Goal: Task Accomplishment & Management: Manage account settings

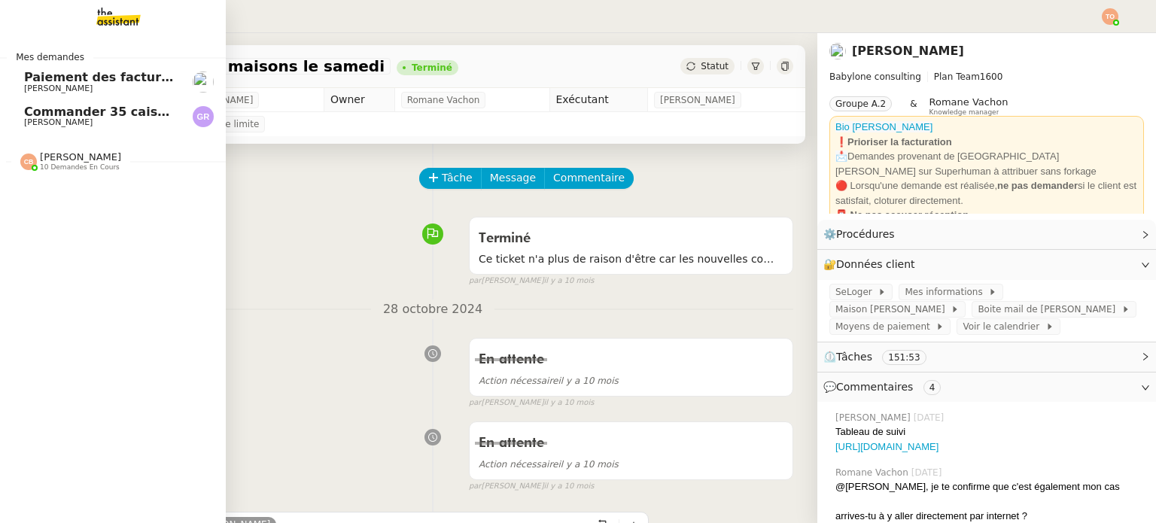
click at [75, 160] on span "[PERSON_NAME]" at bounding box center [80, 156] width 81 height 11
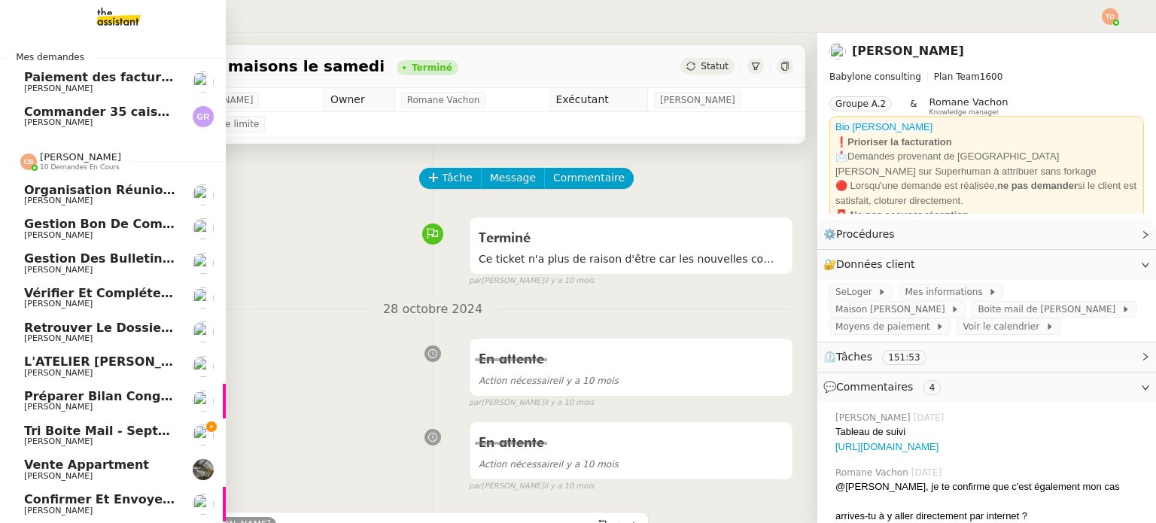
click at [75, 436] on span "Tri boite mail - septembre 2025" at bounding box center [131, 431] width 215 height 14
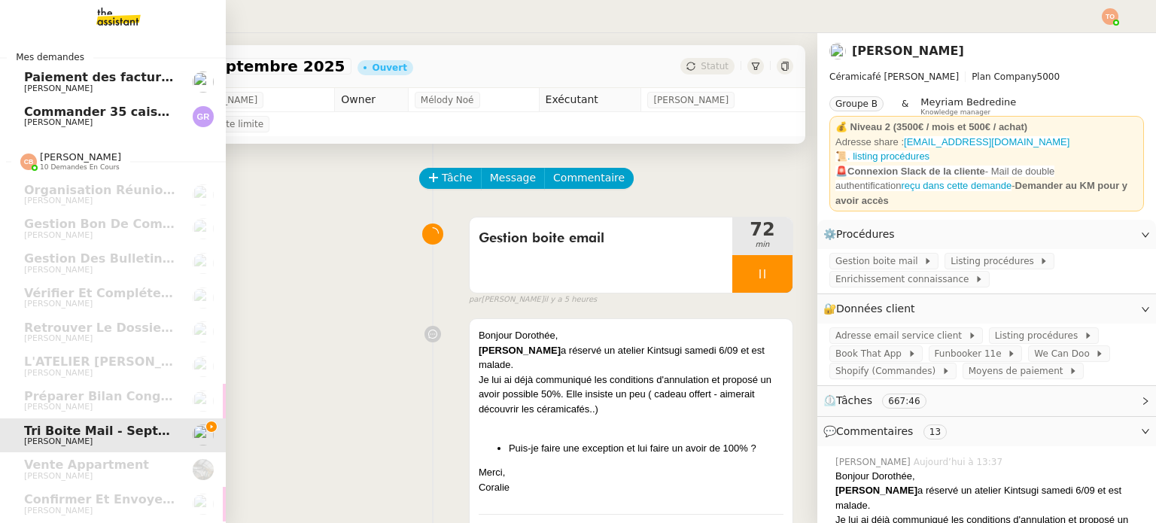
click at [59, 84] on span "[PERSON_NAME]" at bounding box center [58, 89] width 68 height 10
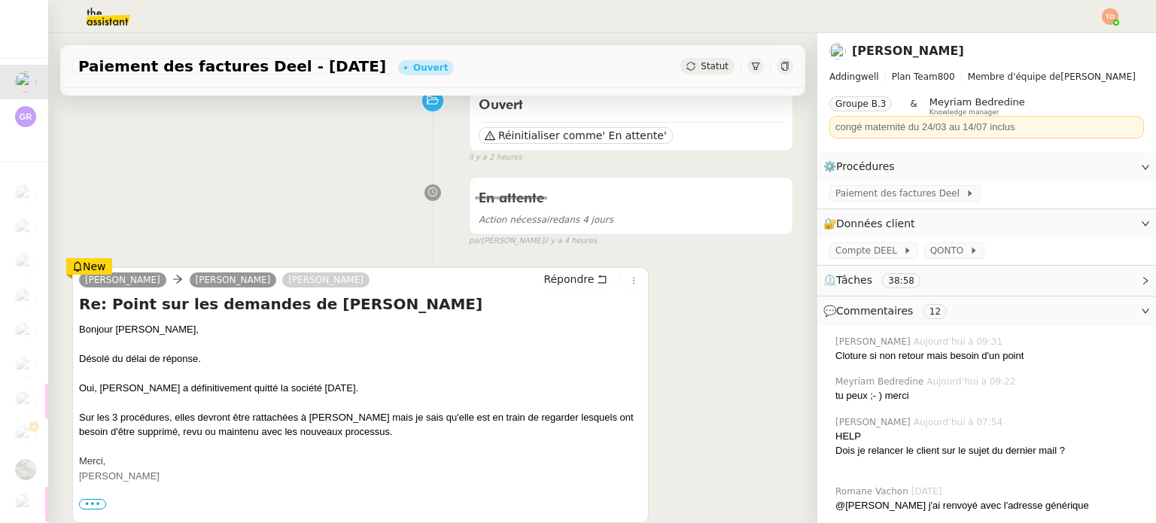
scroll to position [151, 0]
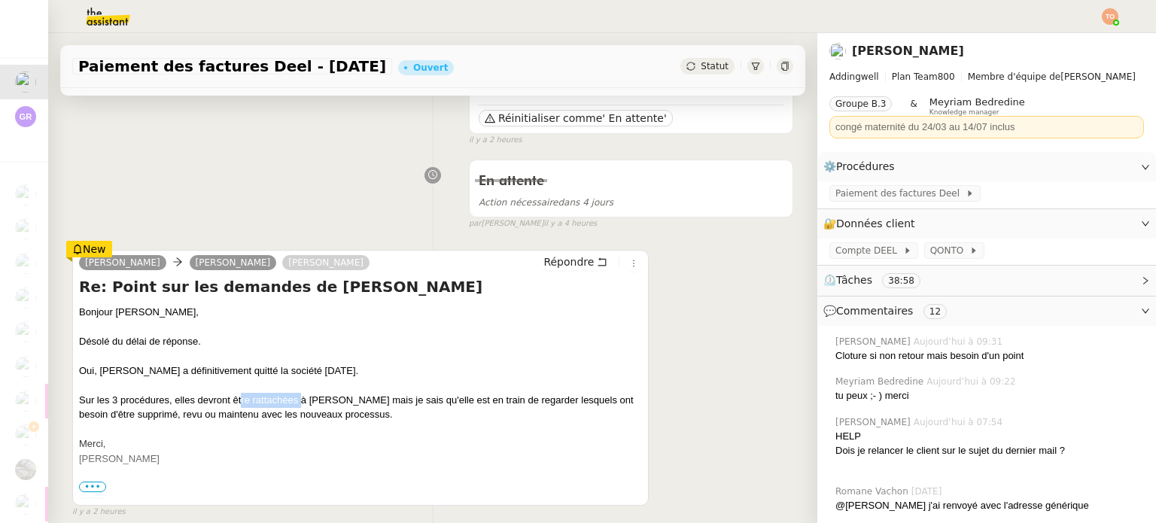
drag, startPoint x: 241, startPoint y: 406, endPoint x: 313, endPoint y: 401, distance: 72.4
click at [306, 403] on div "Oui, [PERSON_NAME] a définitivement quitté la société [DATE]. Sur les 3 procédu…" at bounding box center [360, 392] width 563 height 59
drag, startPoint x: 330, startPoint y: 400, endPoint x: 385, endPoint y: 400, distance: 54.2
click at [376, 400] on div "Oui, [PERSON_NAME] a définitivement quitté la société [DATE]. Sur les 3 procédu…" at bounding box center [360, 392] width 563 height 59
drag, startPoint x: 406, startPoint y: 401, endPoint x: 434, endPoint y: 403, distance: 28.6
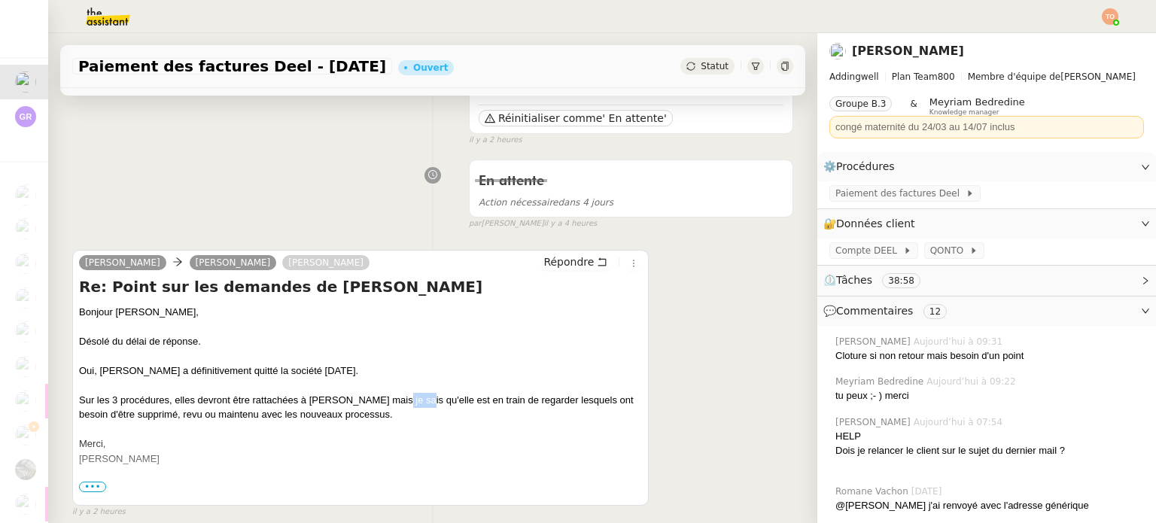
click at [420, 403] on div "Oui, [PERSON_NAME] a définitivement quitté la société [DATE]. Sur les 3 procédu…" at bounding box center [360, 392] width 563 height 59
drag, startPoint x: 479, startPoint y: 403, endPoint x: 528, endPoint y: 403, distance: 49.7
click at [516, 403] on div "Oui, [PERSON_NAME] a définitivement quitté la société [DATE]. Sur les 3 procédu…" at bounding box center [360, 392] width 563 height 59
drag, startPoint x: 546, startPoint y: 403, endPoint x: 587, endPoint y: 404, distance: 40.6
click at [587, 403] on div "Oui, [PERSON_NAME] a définitivement quitté la société [DATE]. Sur les 3 procédu…" at bounding box center [360, 392] width 563 height 59
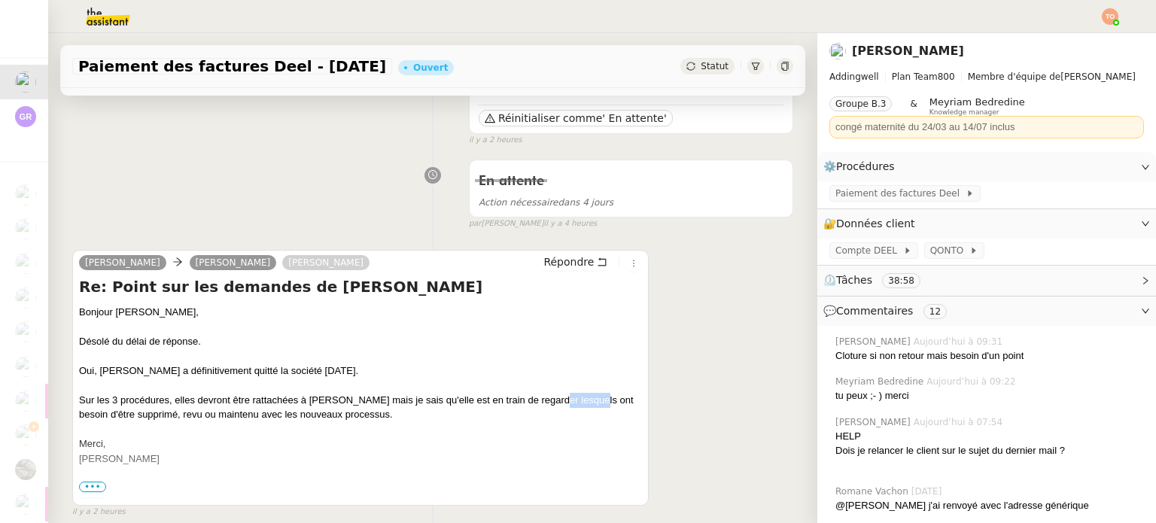
click at [588, 404] on div "Oui, [PERSON_NAME] a définitivement quitté la société [DATE]. Sur les 3 procédu…" at bounding box center [360, 392] width 563 height 59
drag, startPoint x: 135, startPoint y: 419, endPoint x: 187, endPoint y: 417, distance: 51.2
click at [181, 418] on div "Oui, [PERSON_NAME] a définitivement quitté la société [DATE]. Sur les 3 procédu…" at bounding box center [360, 392] width 563 height 59
drag, startPoint x: 198, startPoint y: 416, endPoint x: 250, endPoint y: 416, distance: 51.9
click at [242, 416] on div "Oui, [PERSON_NAME] a définitivement quitté la société [DATE]. Sur les 3 procédu…" at bounding box center [360, 392] width 563 height 59
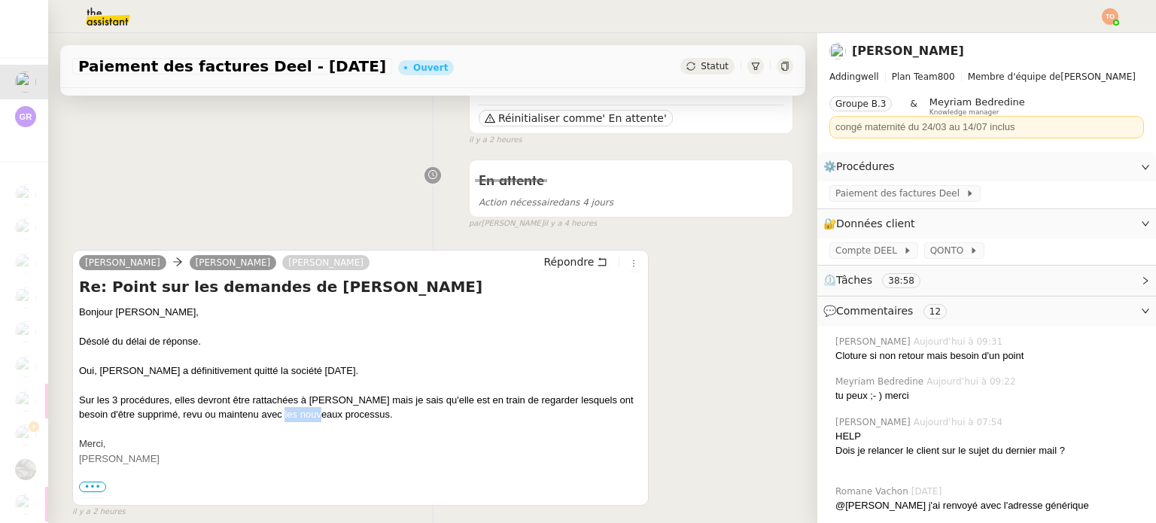
drag, startPoint x: 278, startPoint y: 415, endPoint x: 323, endPoint y: 415, distance: 44.4
click at [322, 415] on div "Oui, [PERSON_NAME] a définitivement quitté la société [DATE]. Sur les 3 procédu…" at bounding box center [360, 392] width 563 height 59
click at [324, 415] on div "Oui, [PERSON_NAME] a définitivement quitté la société [DATE]. Sur les 3 procédu…" at bounding box center [360, 392] width 563 height 59
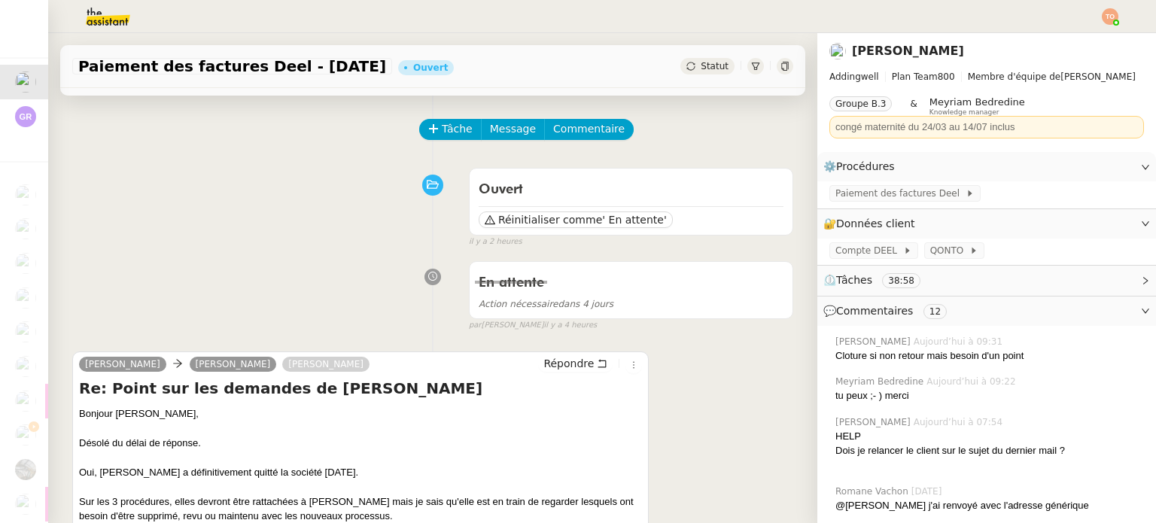
scroll to position [75, 0]
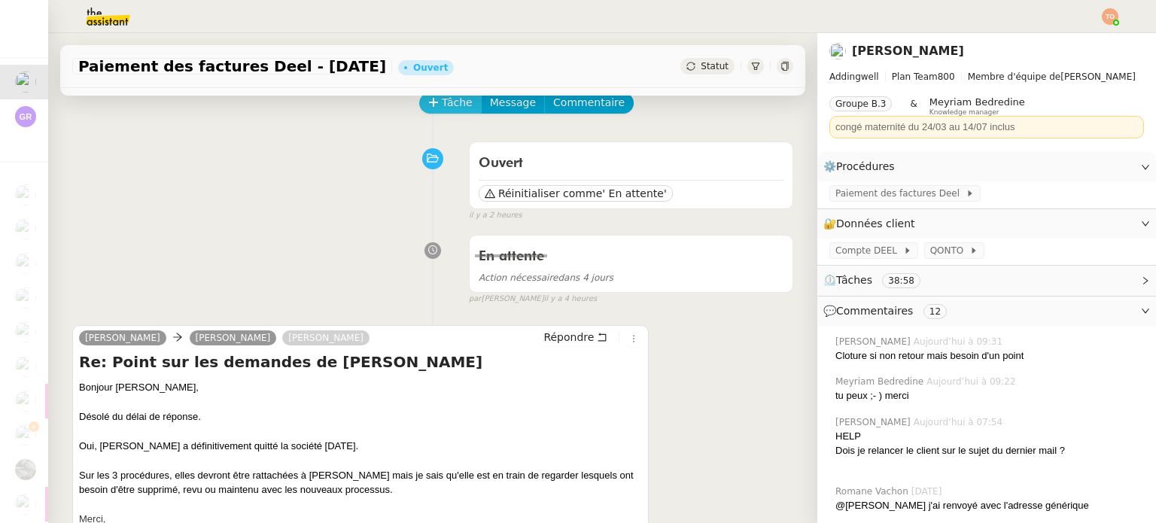
click at [446, 101] on span "Tâche" at bounding box center [457, 102] width 31 height 17
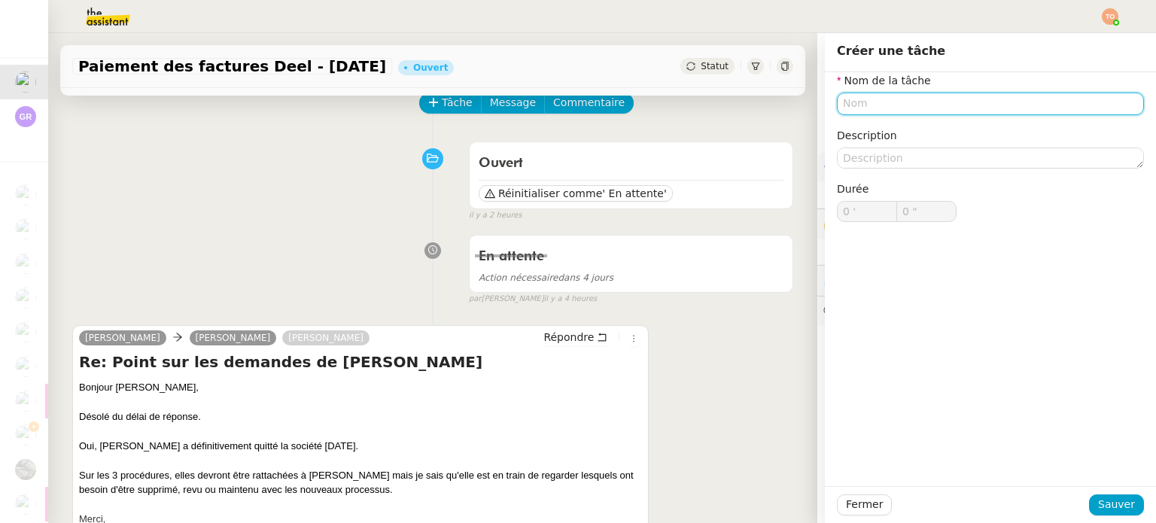
click at [867, 105] on input "text" at bounding box center [990, 104] width 307 height 22
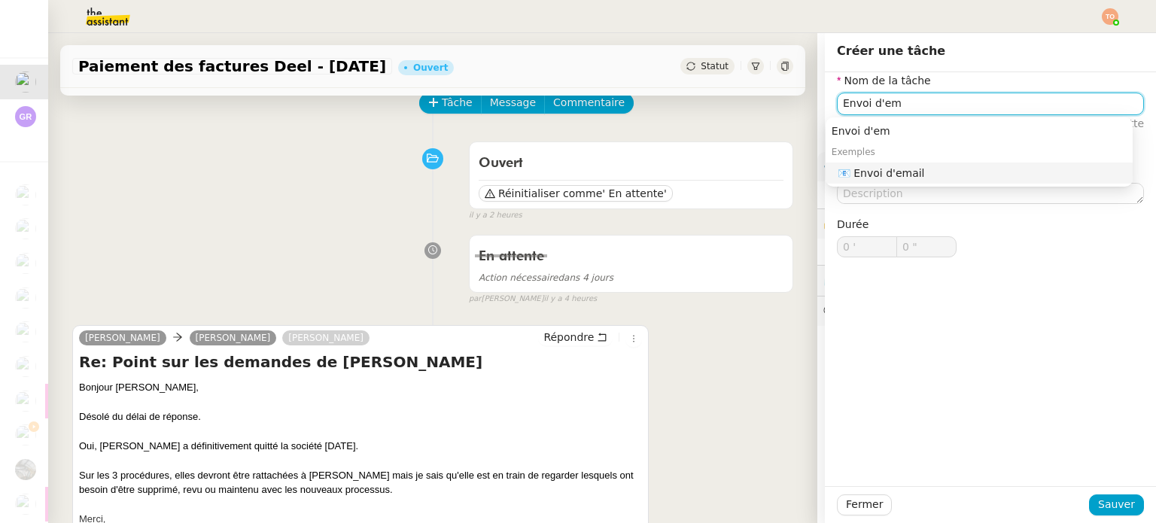
click at [879, 178] on div "📧 Envoi d'email" at bounding box center [982, 173] width 289 height 14
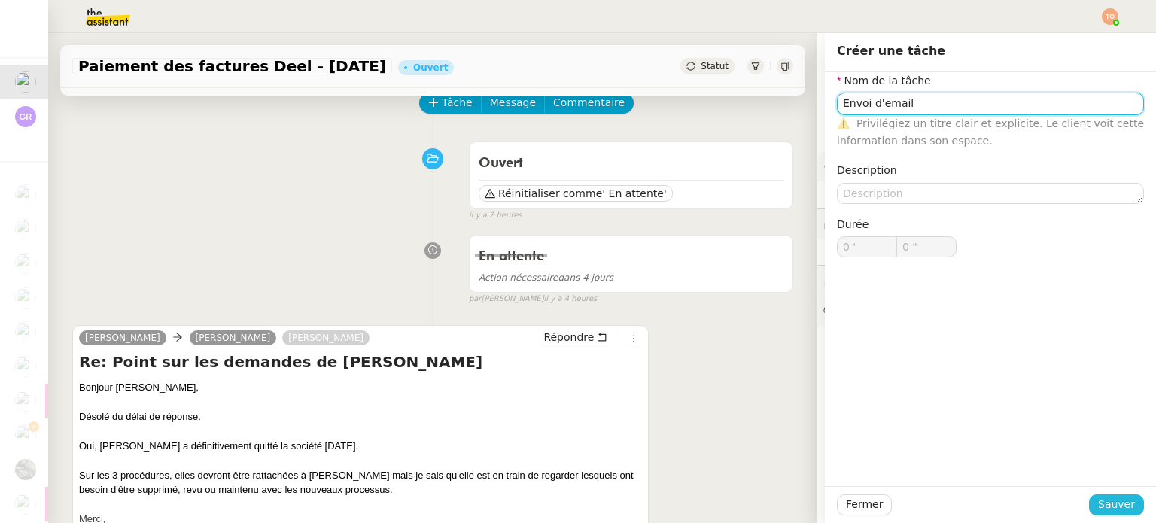
type input "Envoi d'email"
click at [1121, 494] on button "Sauver" at bounding box center [1116, 504] width 55 height 21
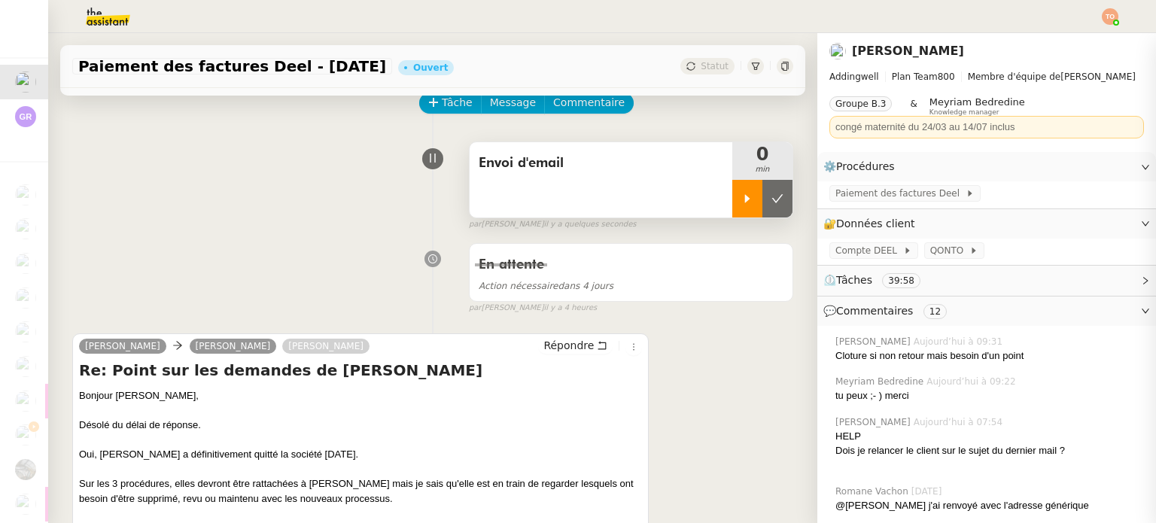
click at [732, 208] on div at bounding box center [747, 199] width 30 height 38
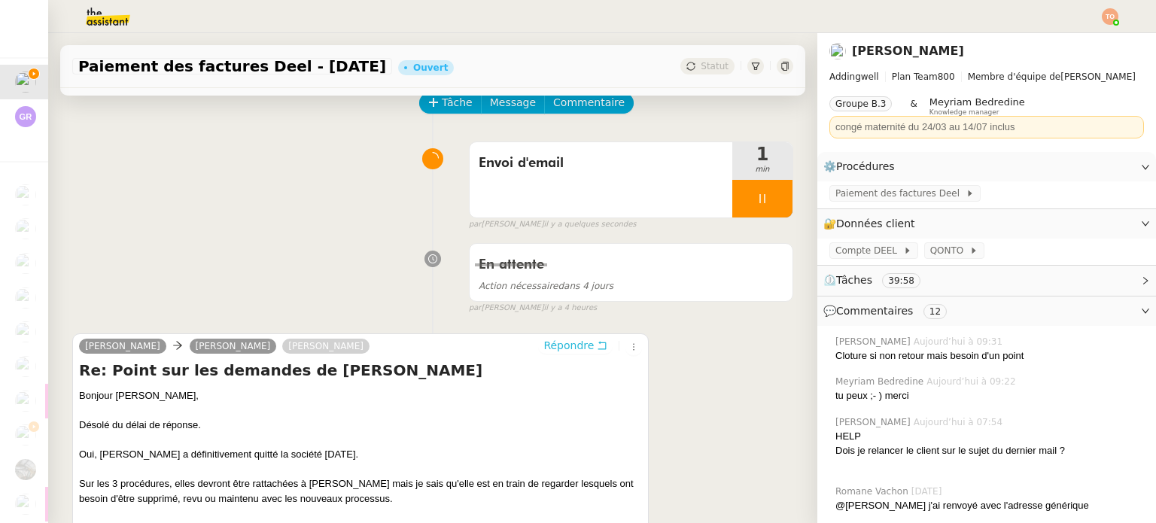
click at [543, 348] on span "Répondre" at bounding box center [568, 345] width 50 height 15
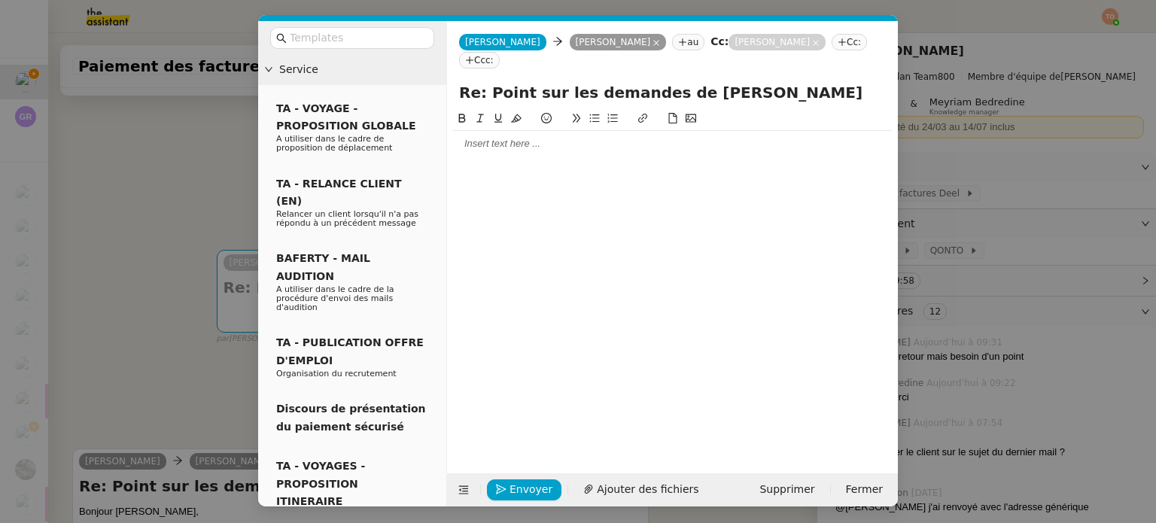
click at [154, 276] on nz-modal-container "Service TA - VOYAGE - PROPOSITION GLOBALE A utiliser dans le cadre de propositi…" at bounding box center [578, 261] width 1156 height 523
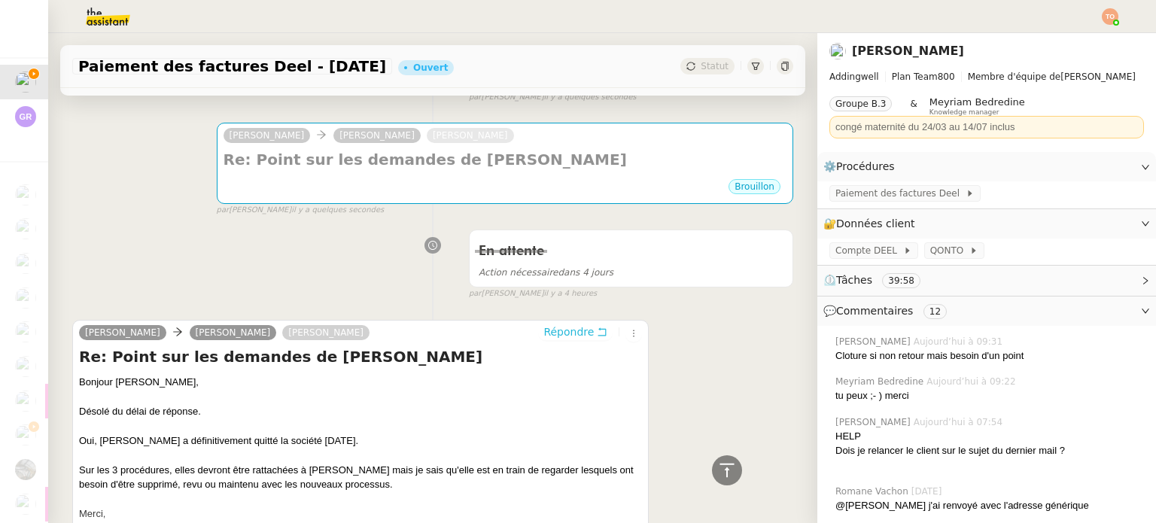
scroll to position [151, 0]
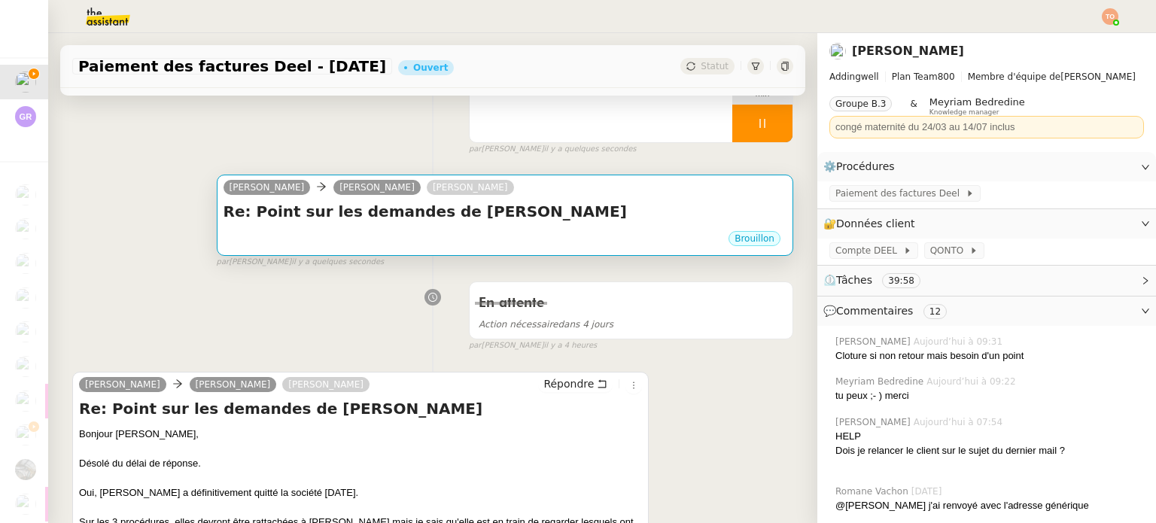
click at [473, 233] on div "Brouillon" at bounding box center [505, 241] width 563 height 23
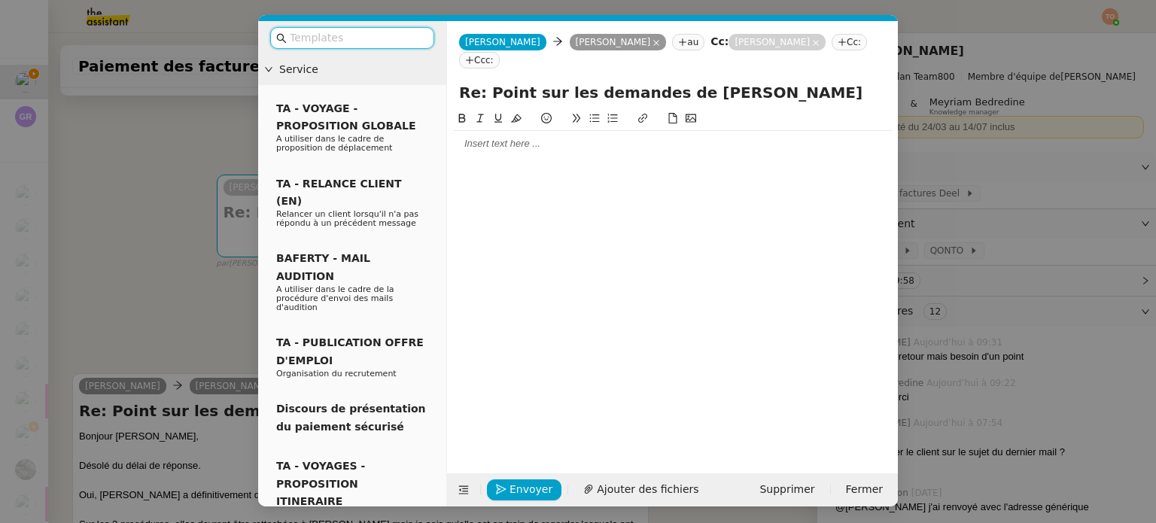
click at [521, 137] on div at bounding box center [672, 144] width 439 height 14
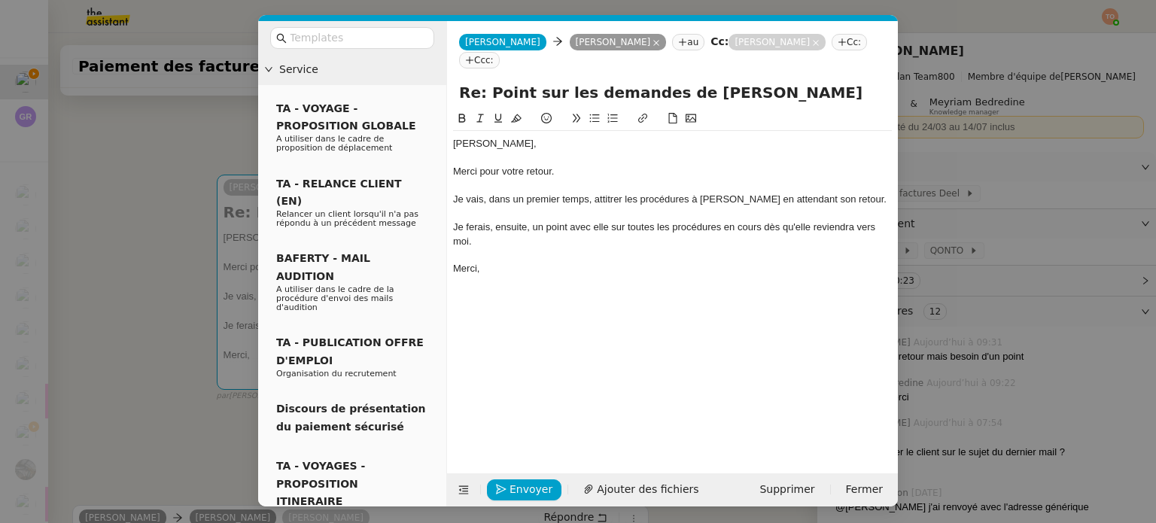
click at [607, 179] on div at bounding box center [672, 186] width 439 height 14
click at [612, 165] on div "Merci pour votre retour." at bounding box center [672, 172] width 439 height 14
click at [689, 193] on div "Je vais, dans un premier temps, attitrer les procédures à [PERSON_NAME] en atte…" at bounding box center [672, 200] width 439 height 14
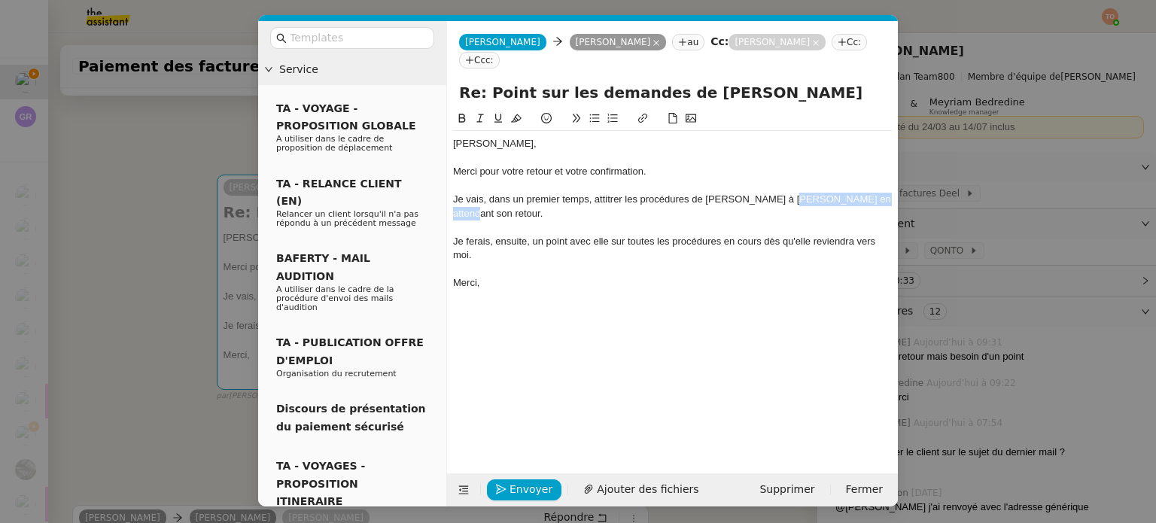
drag, startPoint x: 782, startPoint y: 181, endPoint x: 879, endPoint y: 186, distance: 97.2
click at [879, 193] on div "Je vais, dans un premier temps, attitrer les procédures de [PERSON_NAME] à [PER…" at bounding box center [672, 207] width 439 height 28
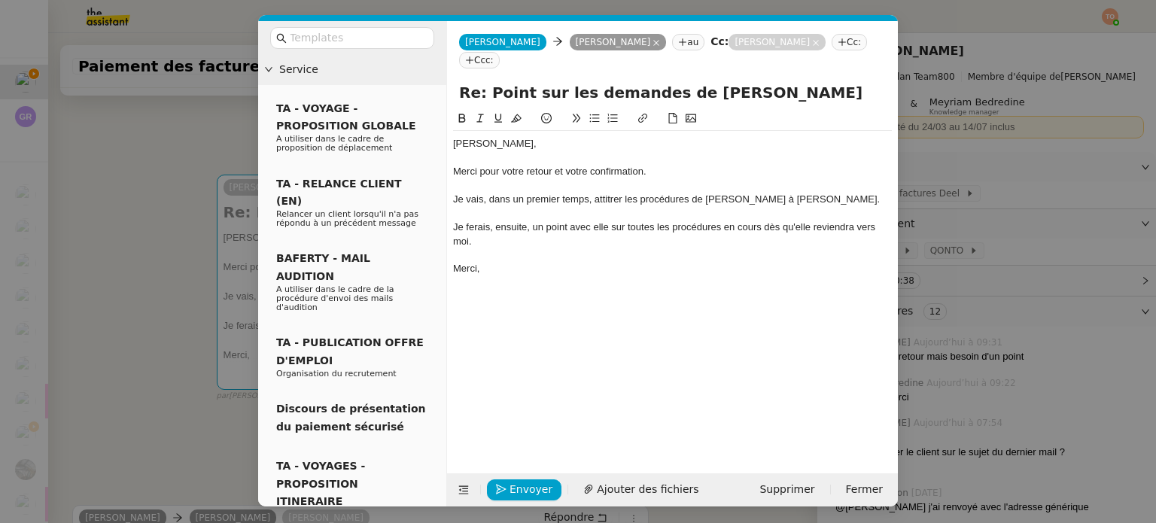
click at [600, 220] on div "Je ferais, ensuite, un point avec elle sur toutes les procédures en cours dès q…" at bounding box center [672, 234] width 439 height 28
click at [511, 220] on div "Je ferais, ensuite, un point avec [PERSON_NAME] sur toutes les procédures en co…" at bounding box center [672, 234] width 439 height 28
click at [479, 220] on div "Je ferais un point avec [PERSON_NAME] sur toutes les procédures en cours dès qu…" at bounding box center [672, 234] width 439 height 28
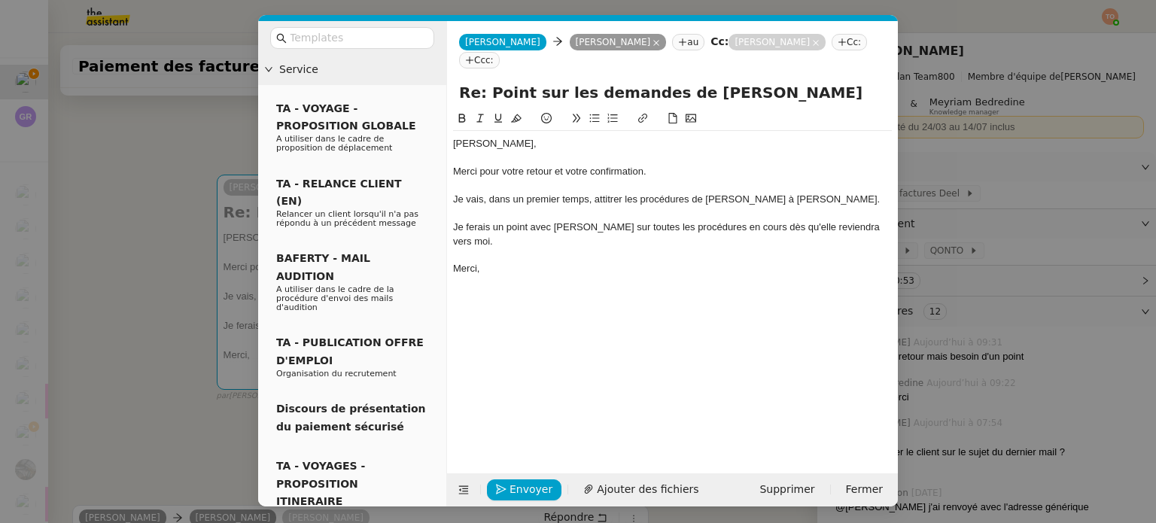
click at [0, 0] on lt-span "ferai" at bounding box center [0, 0] width 0 height 0
click at [527, 487] on span "Envoyer" at bounding box center [530, 489] width 43 height 17
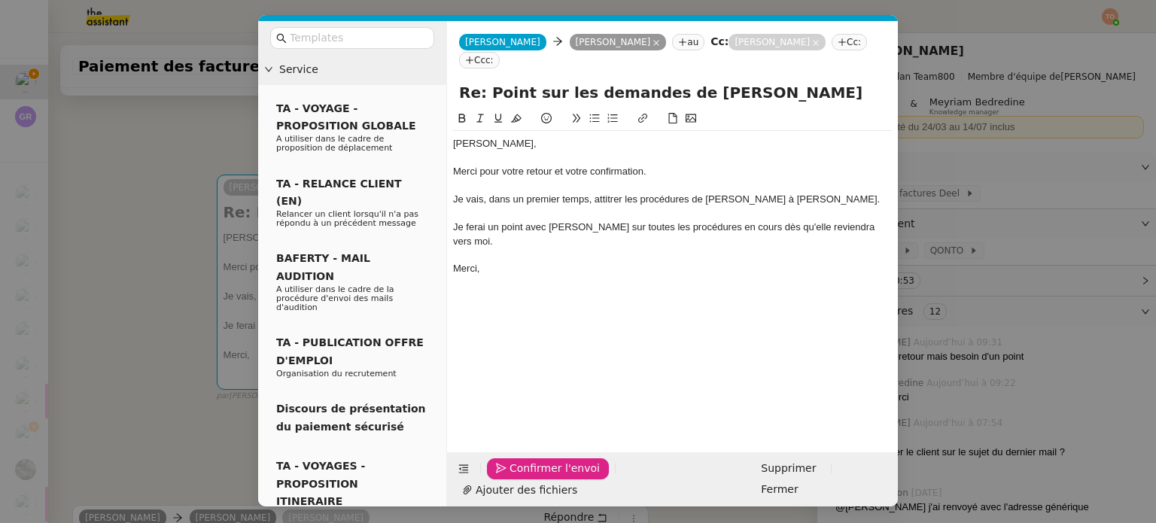
click at [527, 477] on span "Confirmer l'envoi" at bounding box center [554, 468] width 90 height 17
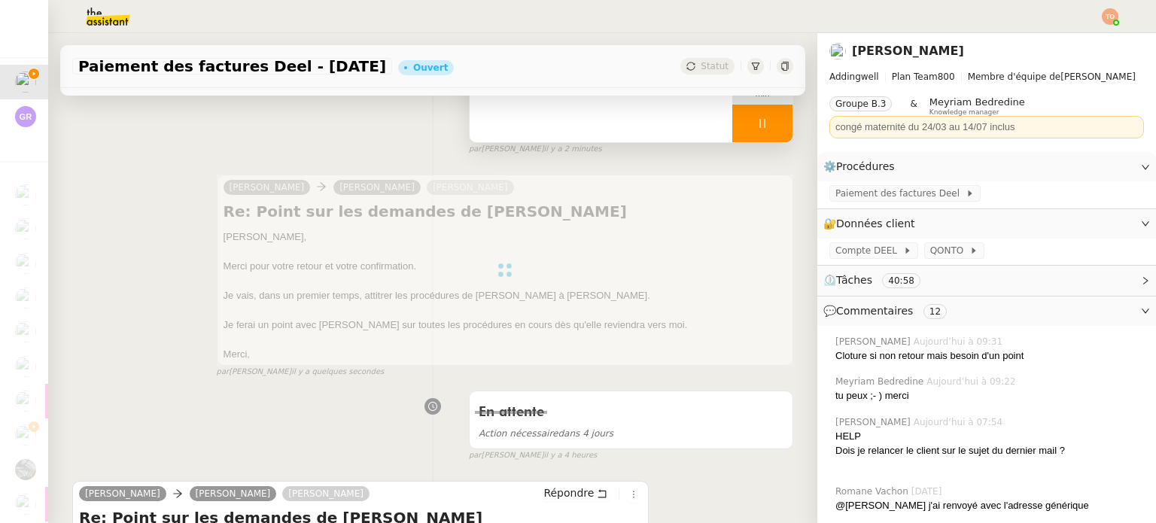
scroll to position [0, 0]
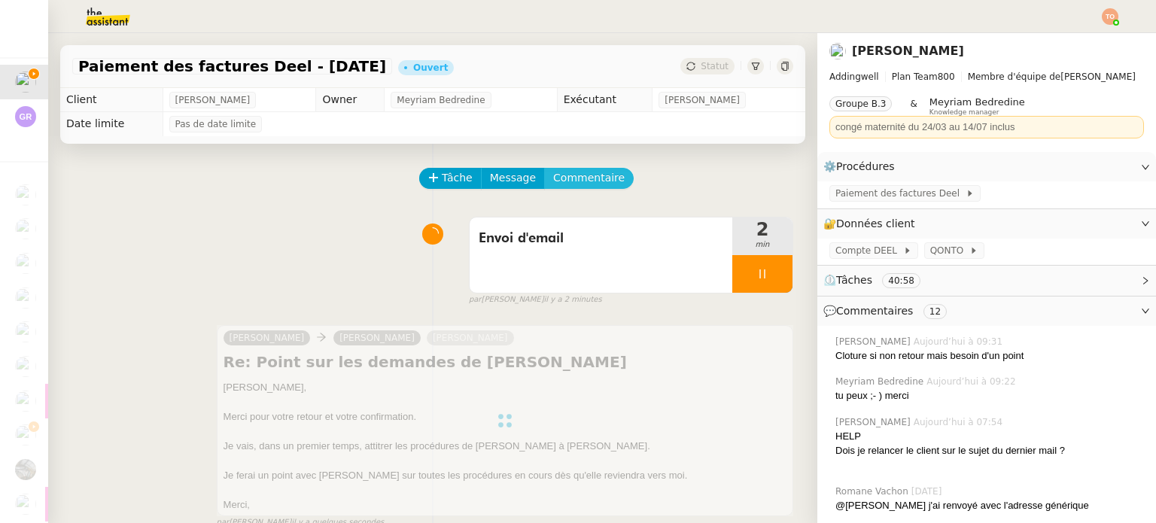
click at [577, 181] on span "Commentaire" at bounding box center [588, 177] width 71 height 17
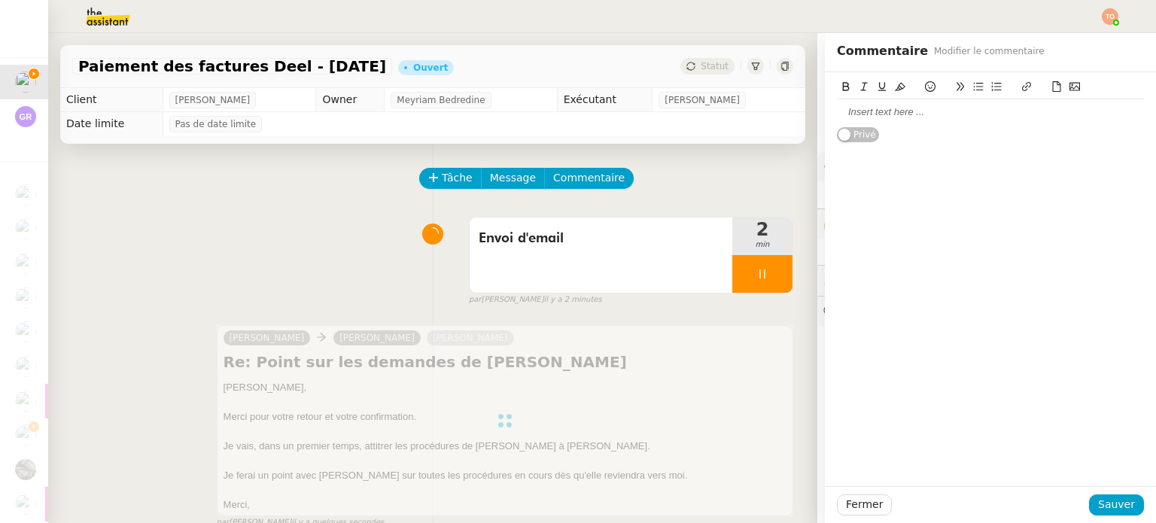
click at [841, 106] on div at bounding box center [990, 112] width 307 height 14
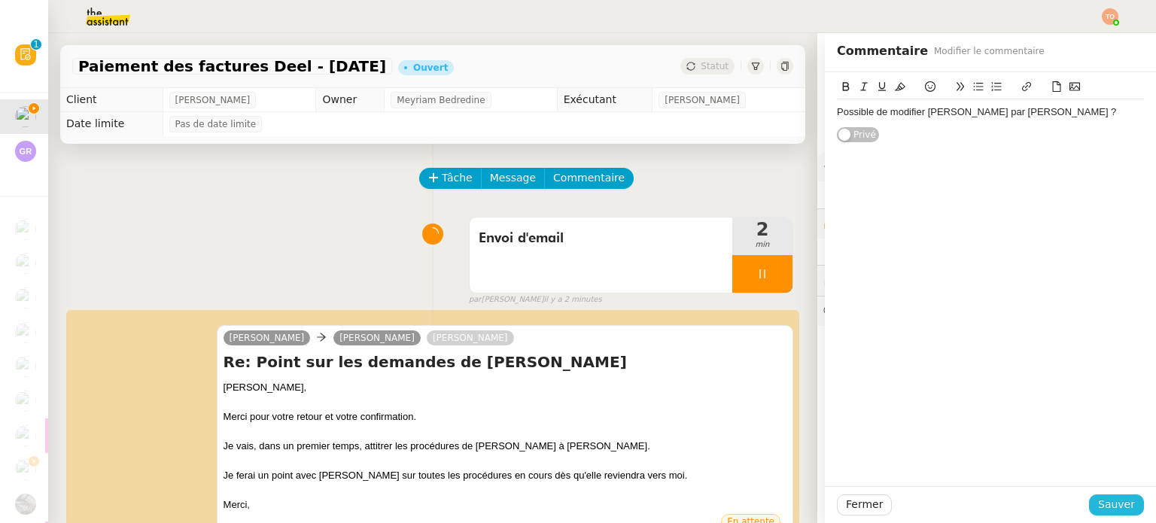
click at [1116, 511] on span "Sauver" at bounding box center [1116, 504] width 37 height 17
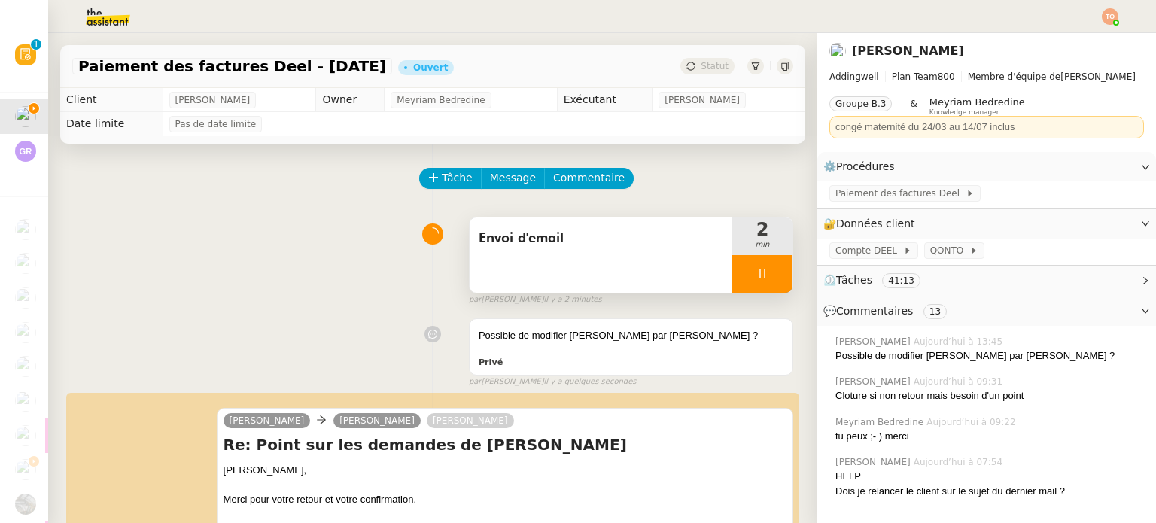
click at [753, 272] on div at bounding box center [762, 274] width 60 height 38
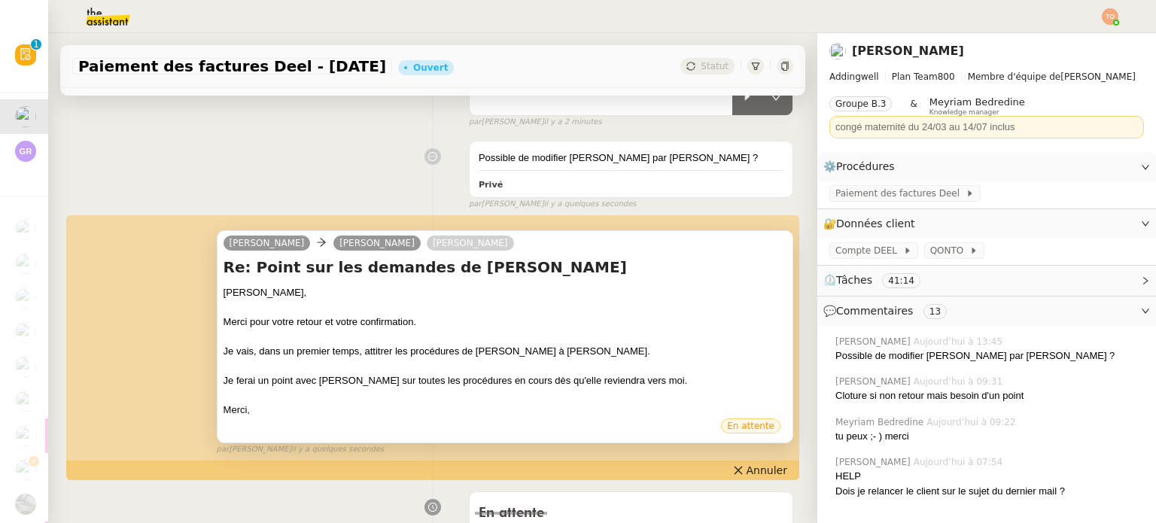
scroll to position [226, 0]
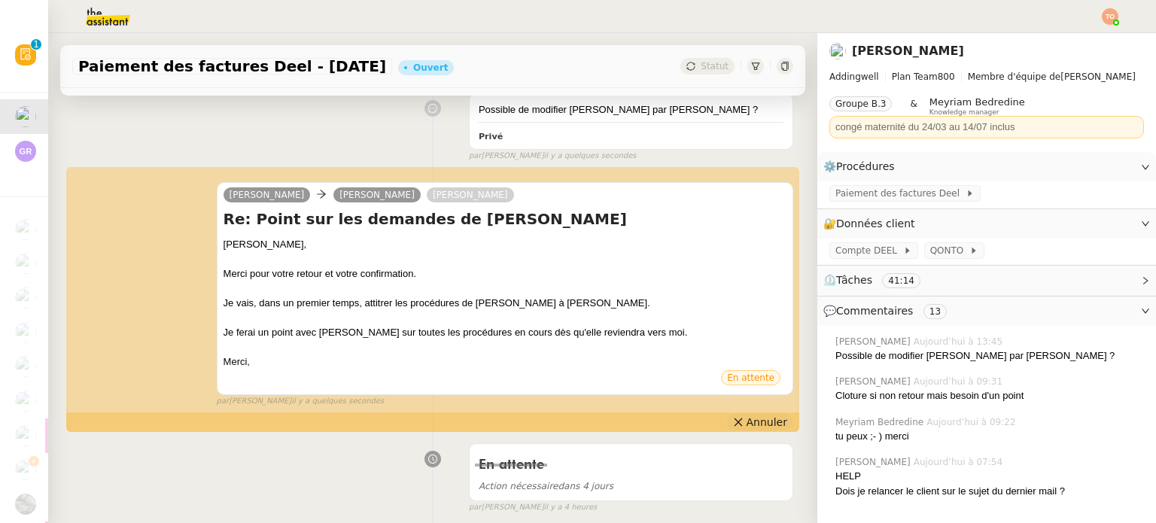
click at [747, 423] on span "Annuler" at bounding box center [767, 422] width 41 height 15
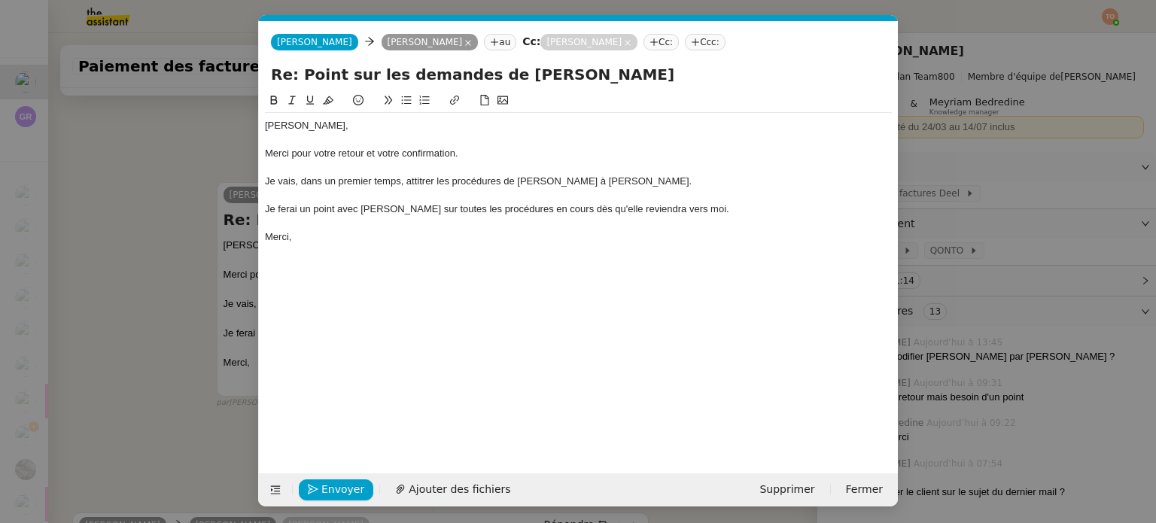
scroll to position [0, 32]
click at [218, 172] on nz-modal-container "Service TA - VOYAGE - PROPOSITION GLOBALE A utiliser dans le cadre de propositi…" at bounding box center [578, 261] width 1156 height 523
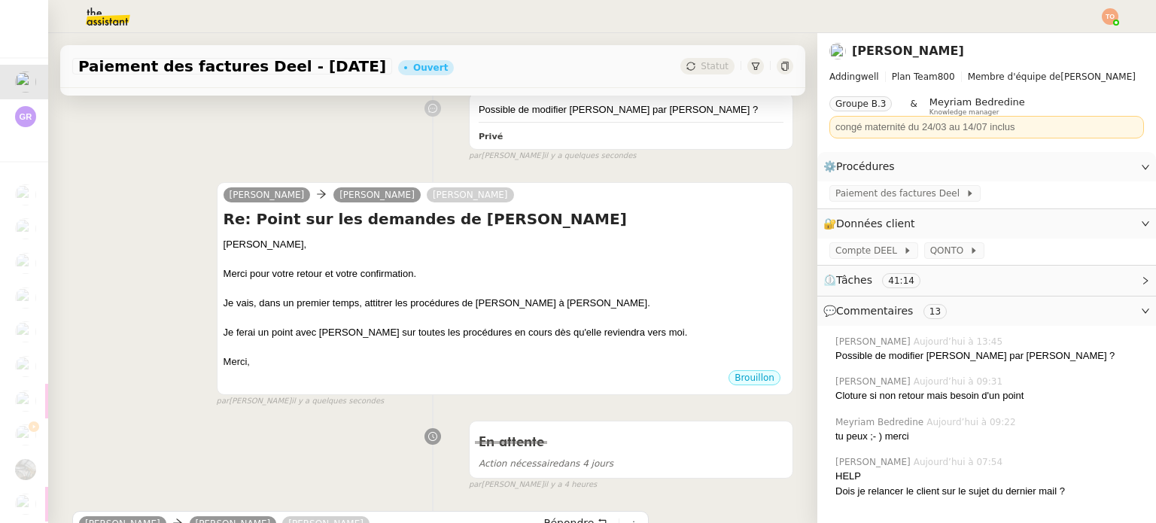
scroll to position [0, 0]
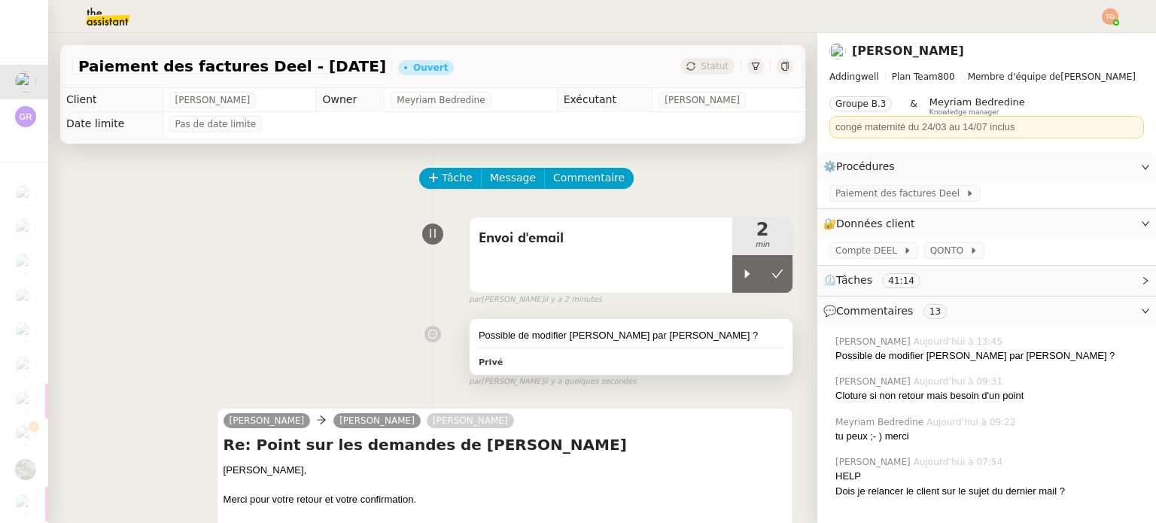
click at [716, 321] on div "Possible de modifier [PERSON_NAME] par [PERSON_NAME] ? Privé" at bounding box center [631, 347] width 323 height 56
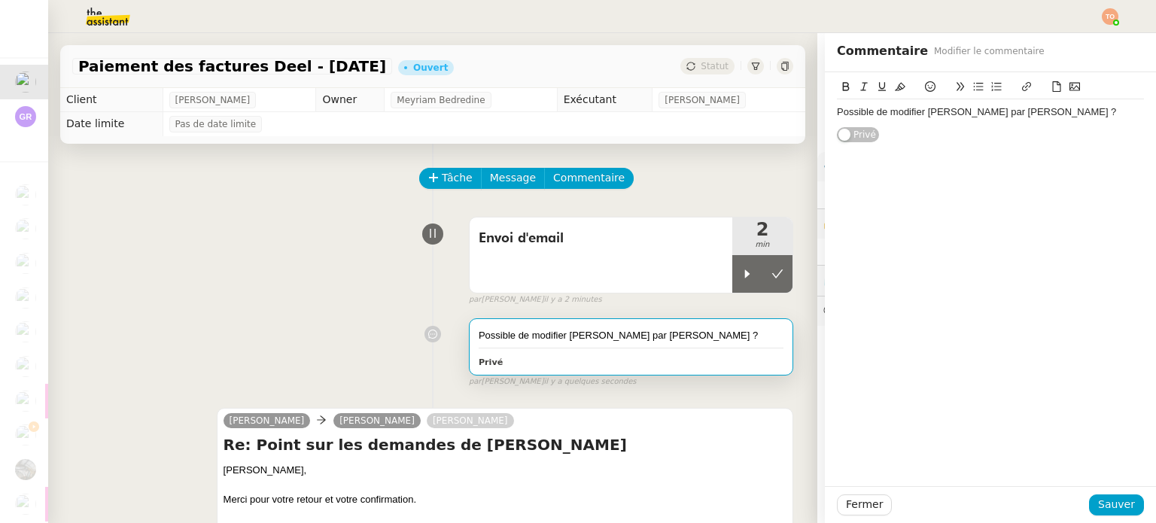
click at [1021, 110] on div "Possible de modifier [PERSON_NAME] par [PERSON_NAME] ?" at bounding box center [990, 112] width 307 height 14
click at [1001, 108] on div "Possible de modifier [PERSON_NAME] par [PERSON_NAME] ?" at bounding box center [990, 112] width 307 height 14
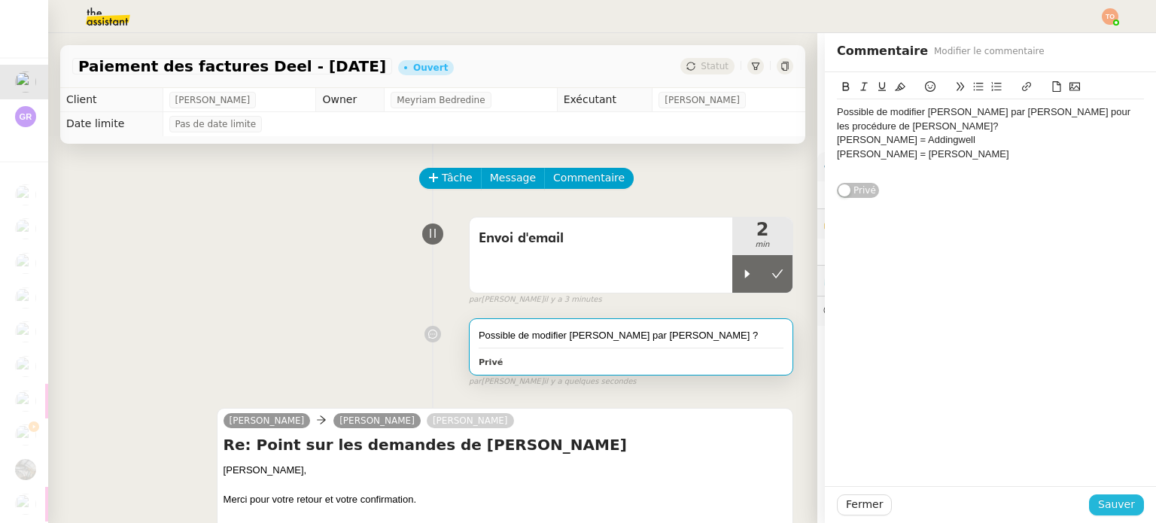
click at [1100, 506] on span "Sauver" at bounding box center [1116, 504] width 37 height 17
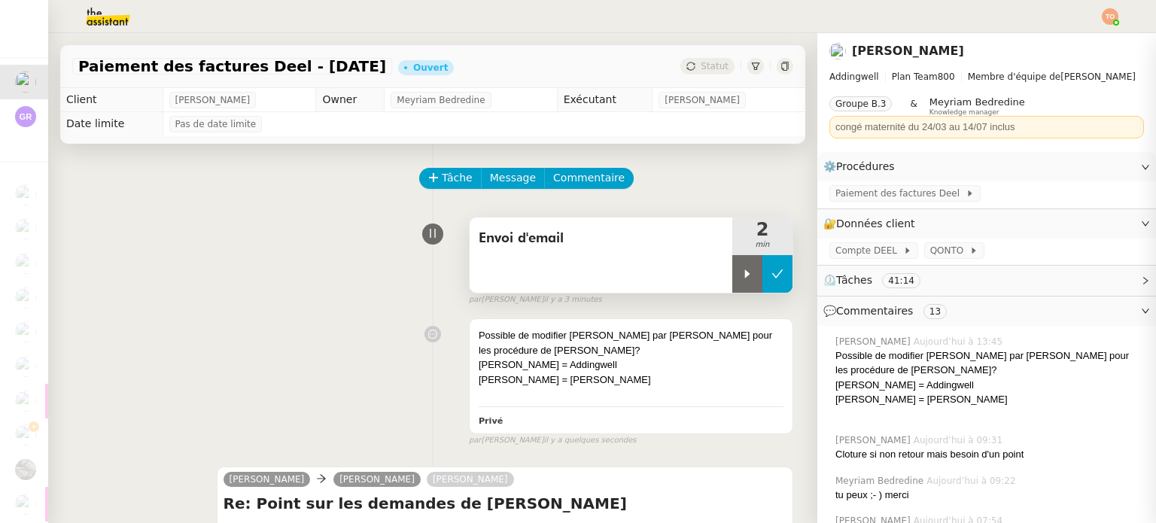
click at [769, 278] on button at bounding box center [777, 274] width 30 height 38
click at [701, 61] on span "Statut" at bounding box center [715, 66] width 28 height 11
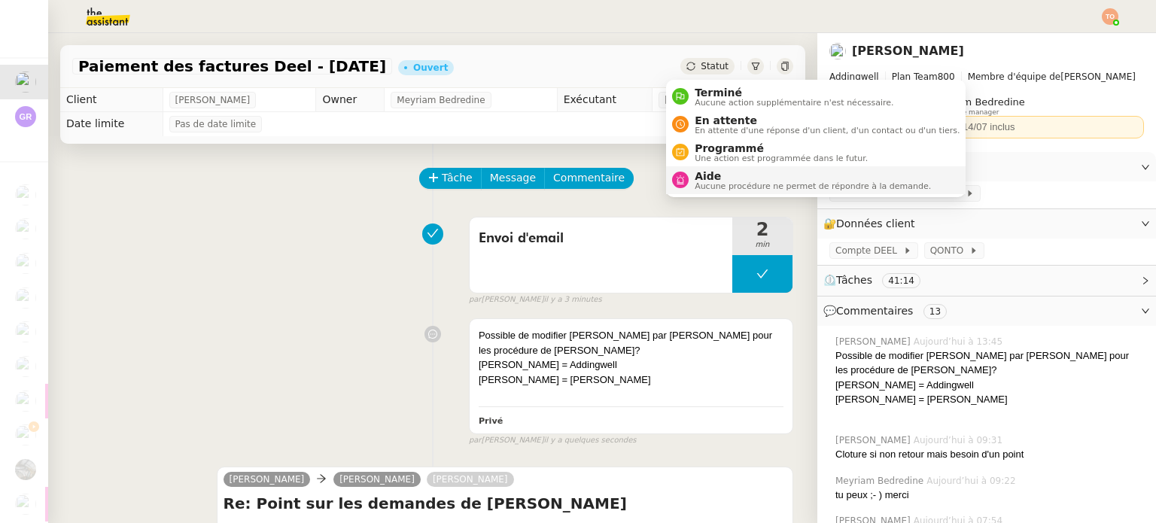
click at [725, 178] on span "Aide" at bounding box center [813, 176] width 236 height 12
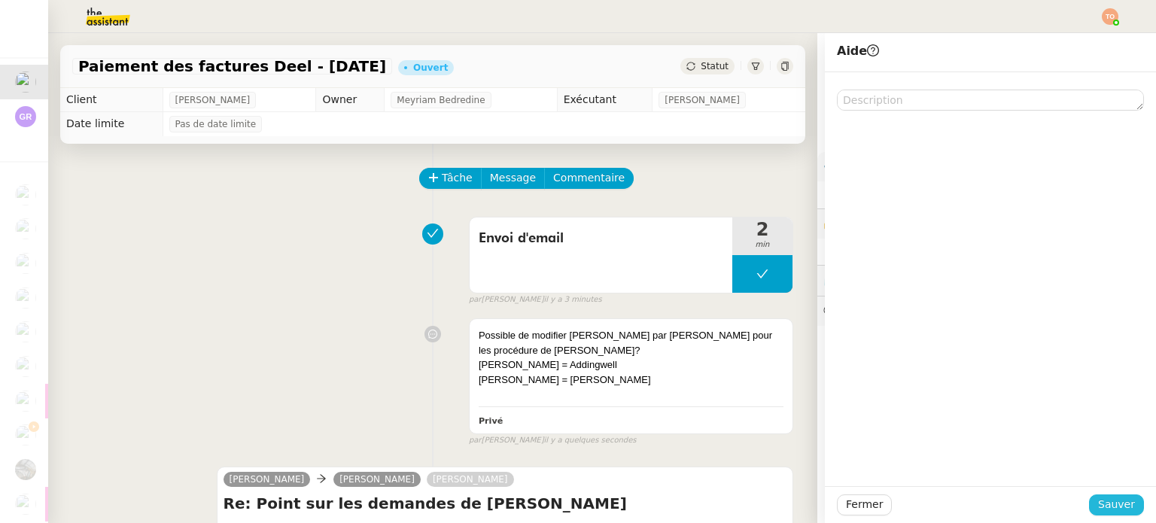
click at [1098, 509] on span "Sauver" at bounding box center [1116, 504] width 37 height 17
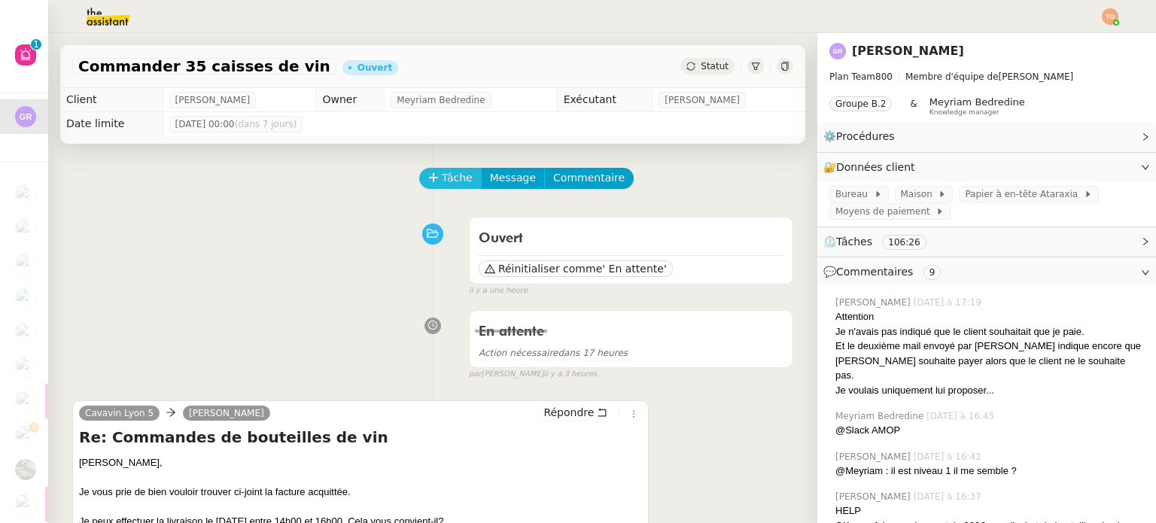
click at [442, 184] on span "Tâche" at bounding box center [457, 177] width 31 height 17
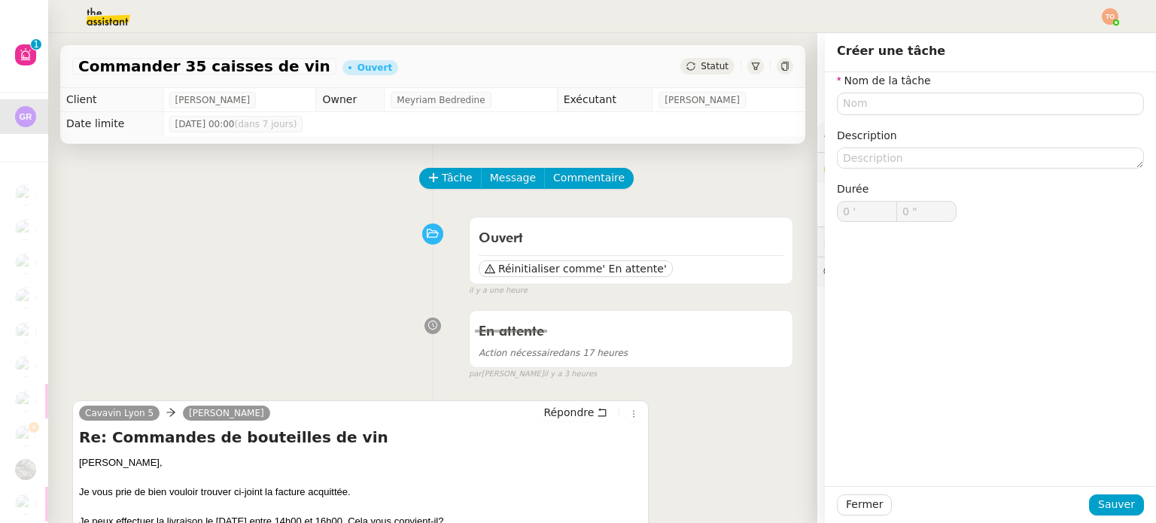
click at [916, 115] on div "Nom de la tâche Description Durée 0 ' 0 "" at bounding box center [990, 159] width 307 height 174
click at [926, 111] on input "text" at bounding box center [990, 104] width 307 height 22
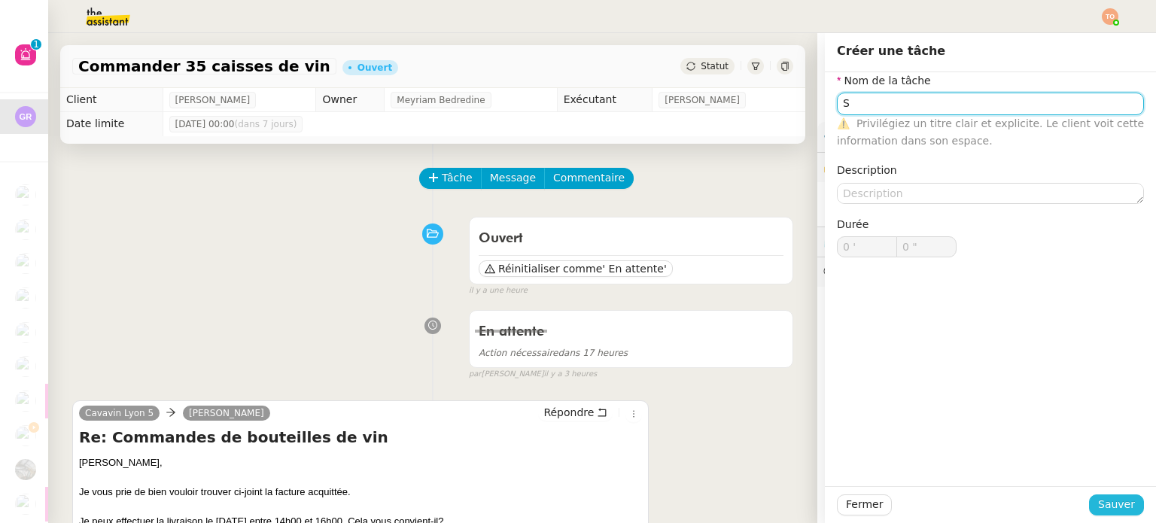
type input "S"
click at [1110, 502] on span "Sauver" at bounding box center [1116, 504] width 37 height 17
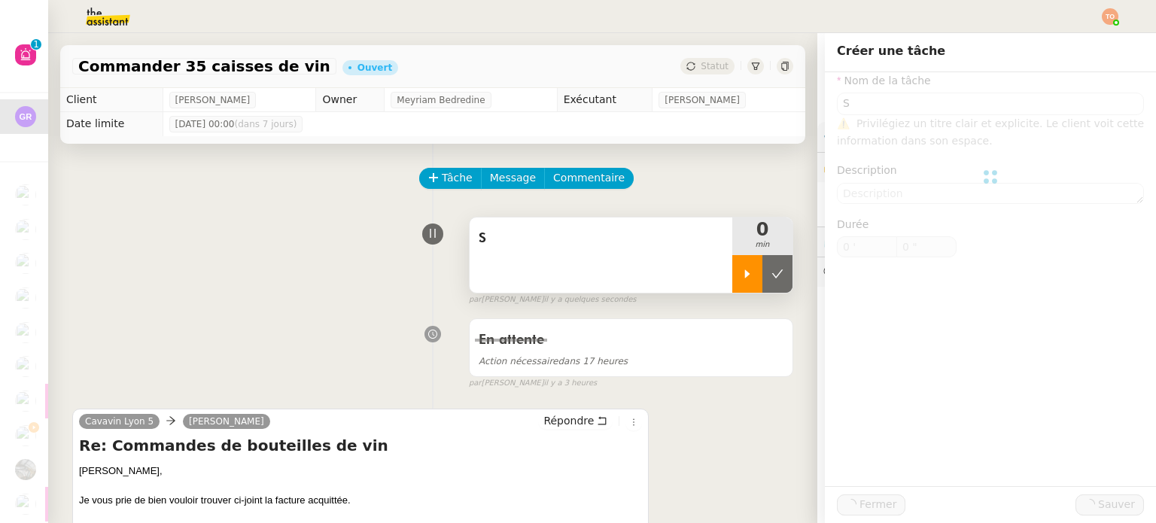
click at [741, 277] on icon at bounding box center [747, 274] width 12 height 12
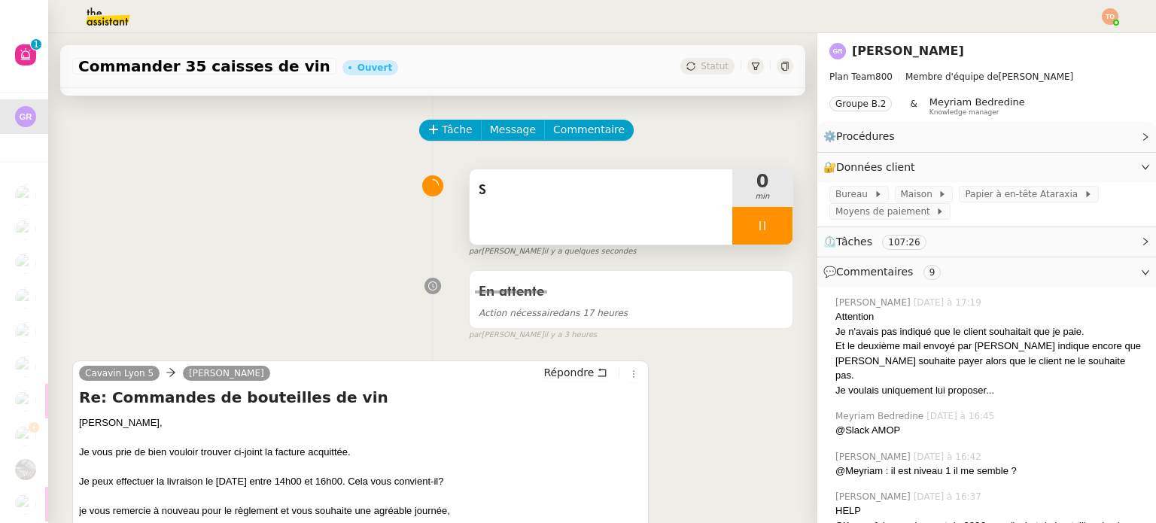
scroll to position [75, 0]
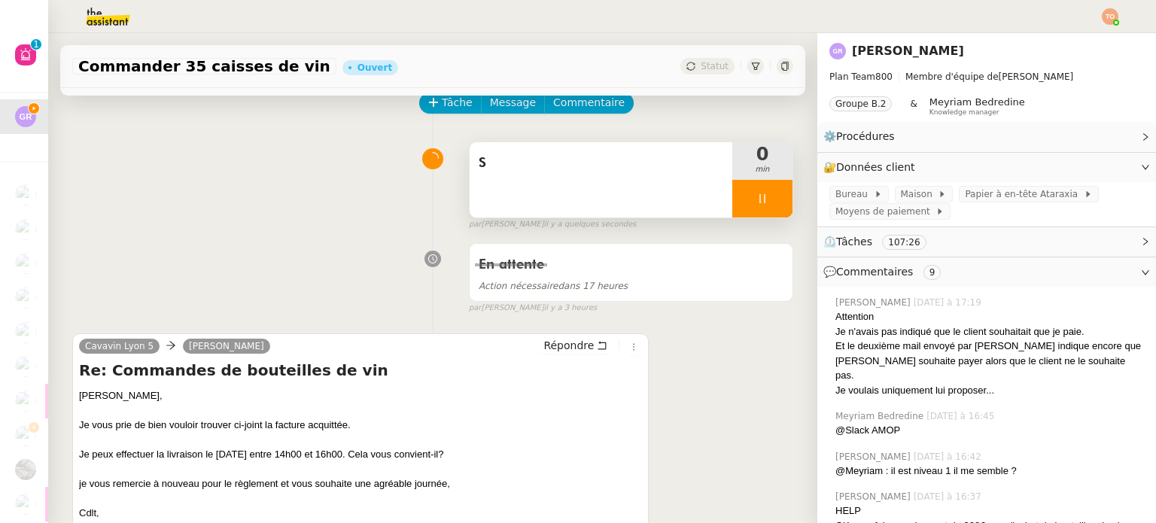
click at [557, 194] on div "S" at bounding box center [601, 179] width 263 height 75
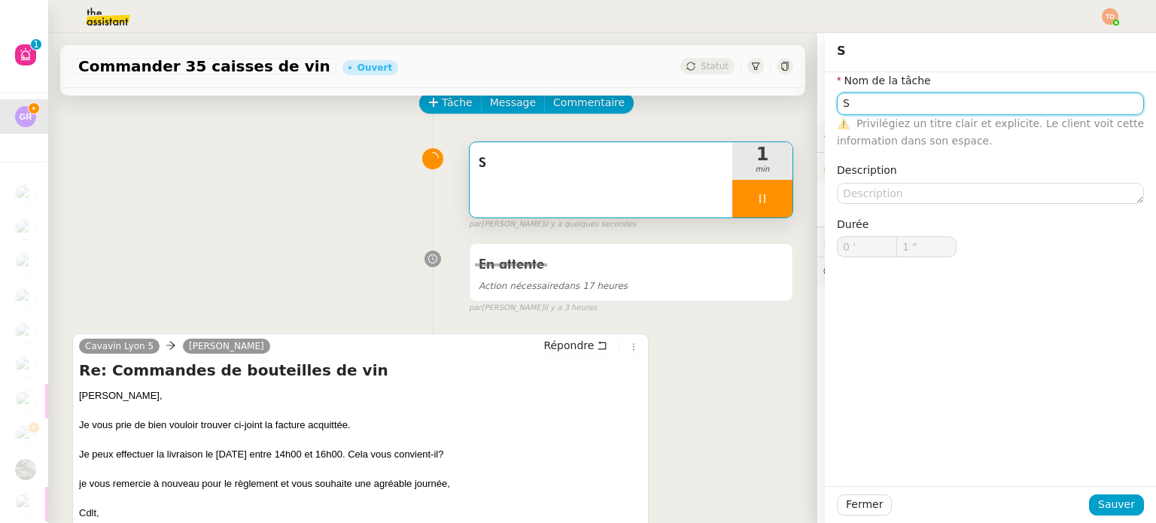
drag, startPoint x: 946, startPoint y: 105, endPoint x: 982, endPoint y: 104, distance: 36.1
click at [946, 107] on input "S" at bounding box center [990, 104] width 307 height 22
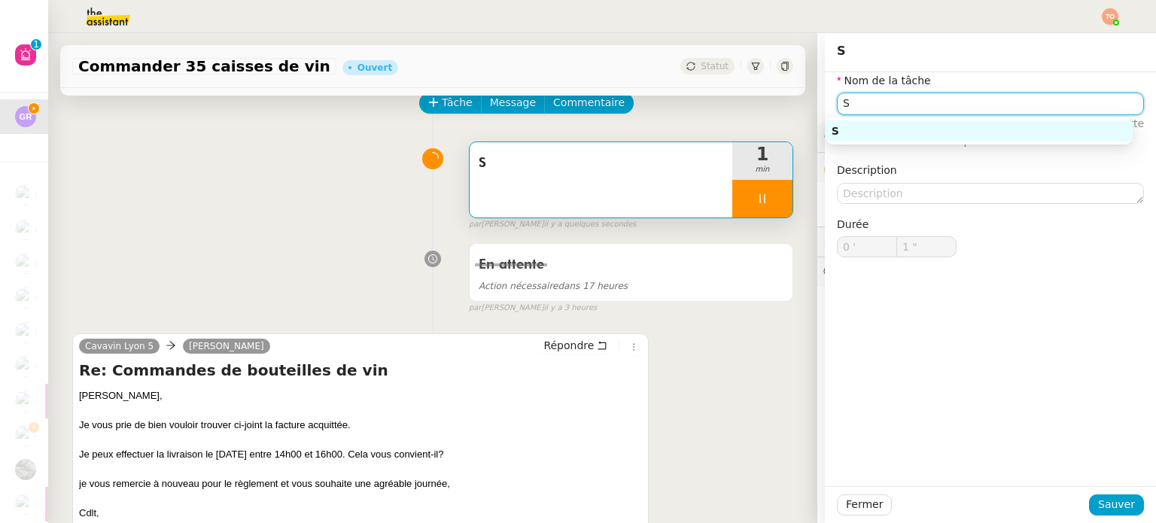
type input "2 ""
type input "Suivi des"
type input "3 ""
type input "Suivi des échange"
type input "4 ""
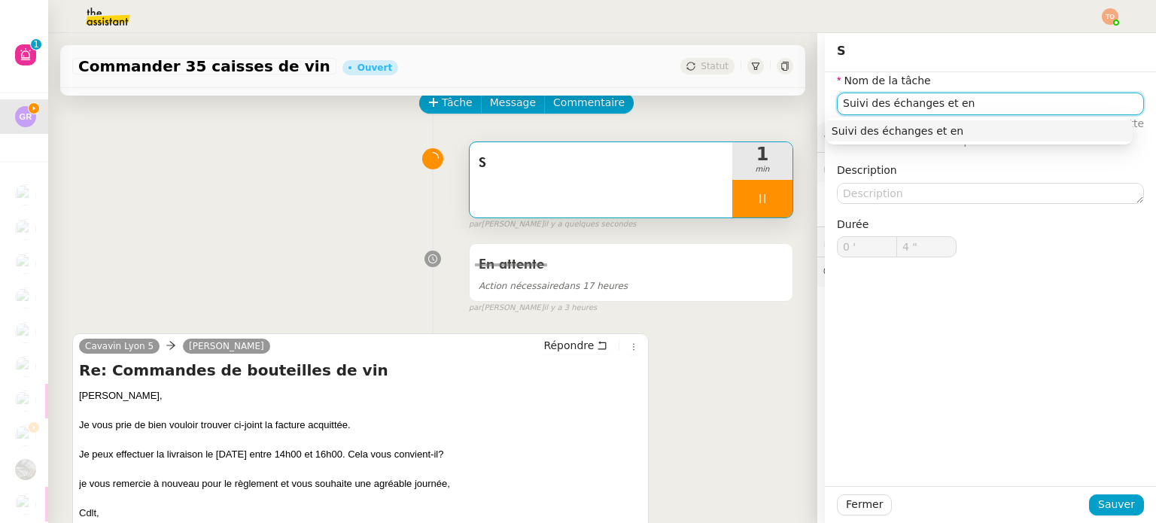
type input "Suivi des échanges et env"
type input "5 ""
type input "Suivi des échanges et envoi d'e"
type input "6 ""
type input "Suivi des échanges et envoi d'email"
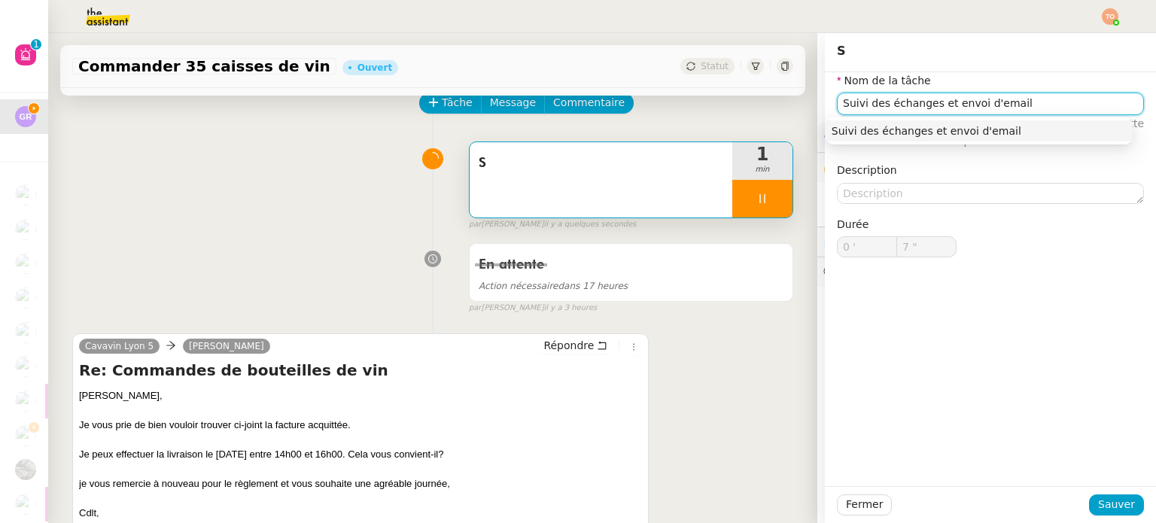
type input "8 ""
type input "Suivi des échanges et envoi d'email"
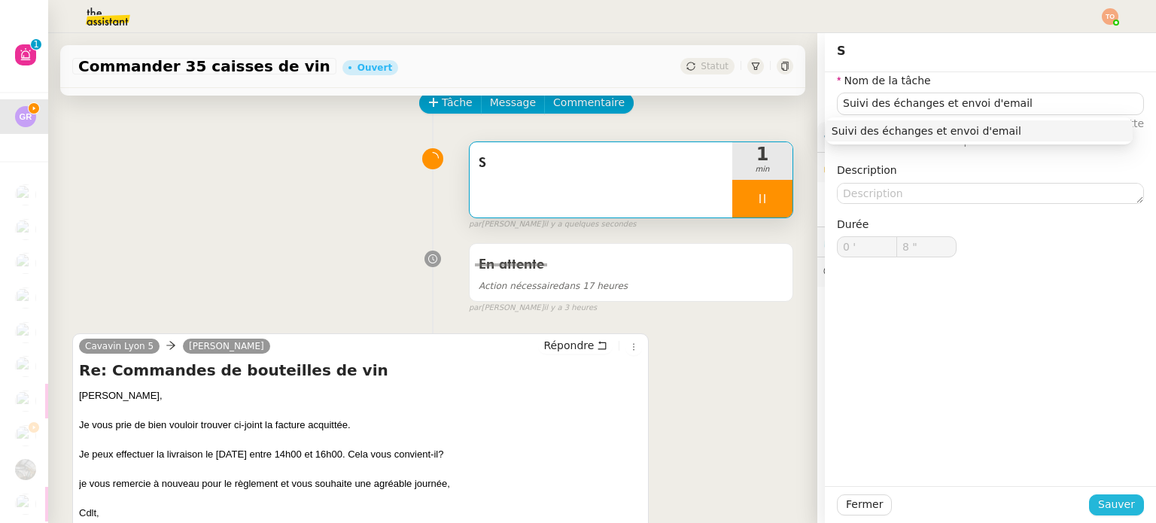
click at [1099, 511] on span "Sauver" at bounding box center [1116, 504] width 37 height 17
type input "9 ""
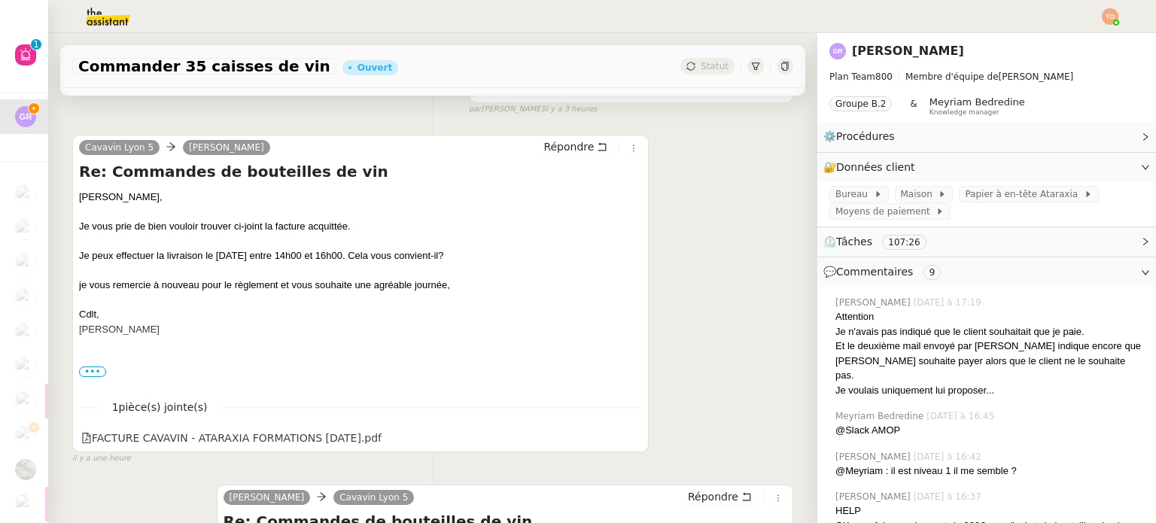
scroll to position [301, 0]
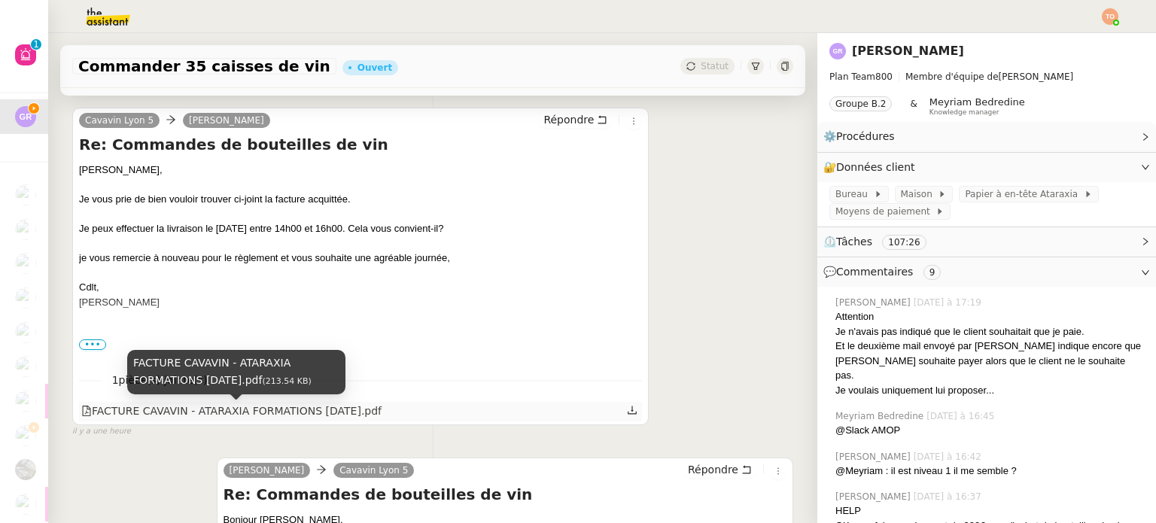
click at [290, 412] on div "FACTURE CAVAVIN - ATARAXIA FORMATIONS [DATE].pdf" at bounding box center [231, 411] width 300 height 17
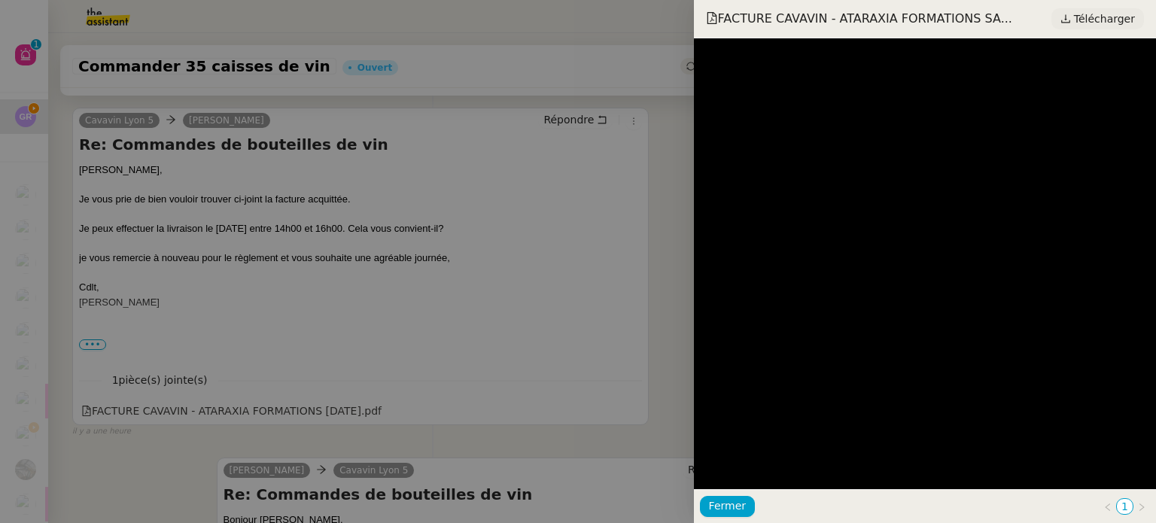
click at [1115, 27] on span "Télécharger" at bounding box center [1104, 19] width 61 height 20
click at [354, 224] on div at bounding box center [578, 261] width 1156 height 523
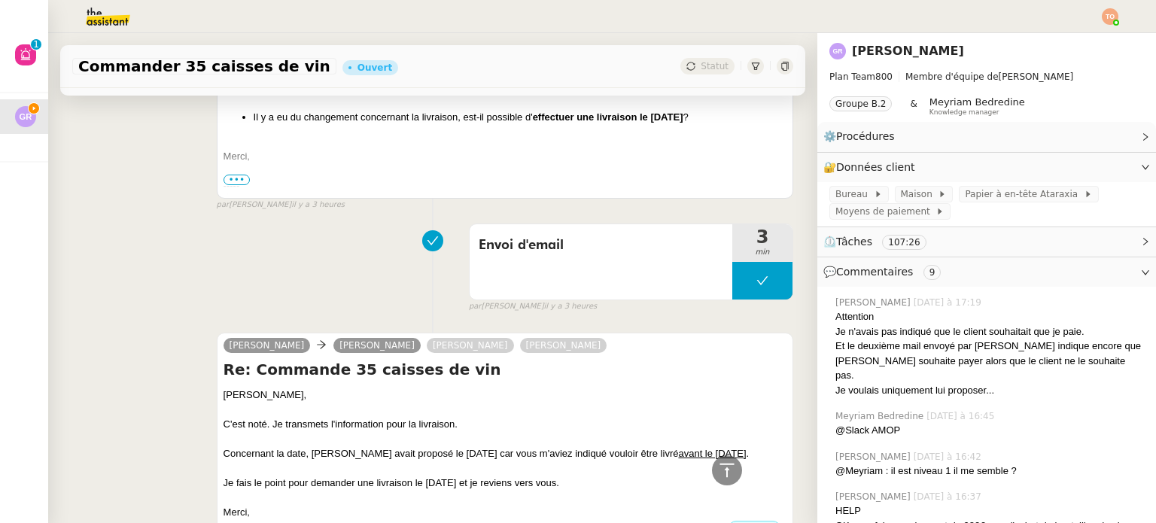
scroll to position [978, 0]
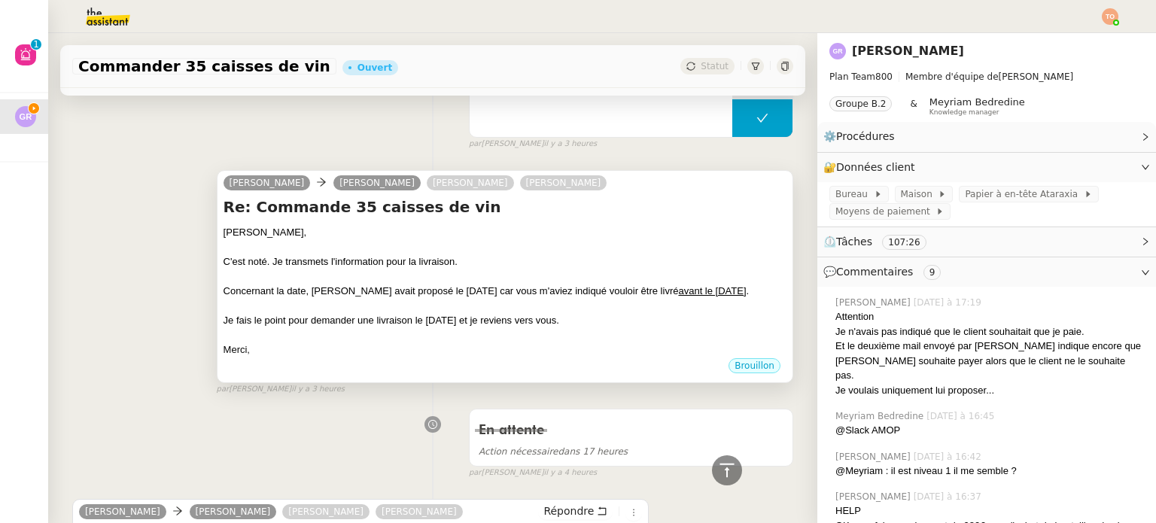
click at [512, 299] on div "Concernant la date, [PERSON_NAME] avait proposé le [DATE] car vous m'aviez indi…" at bounding box center [505, 291] width 563 height 15
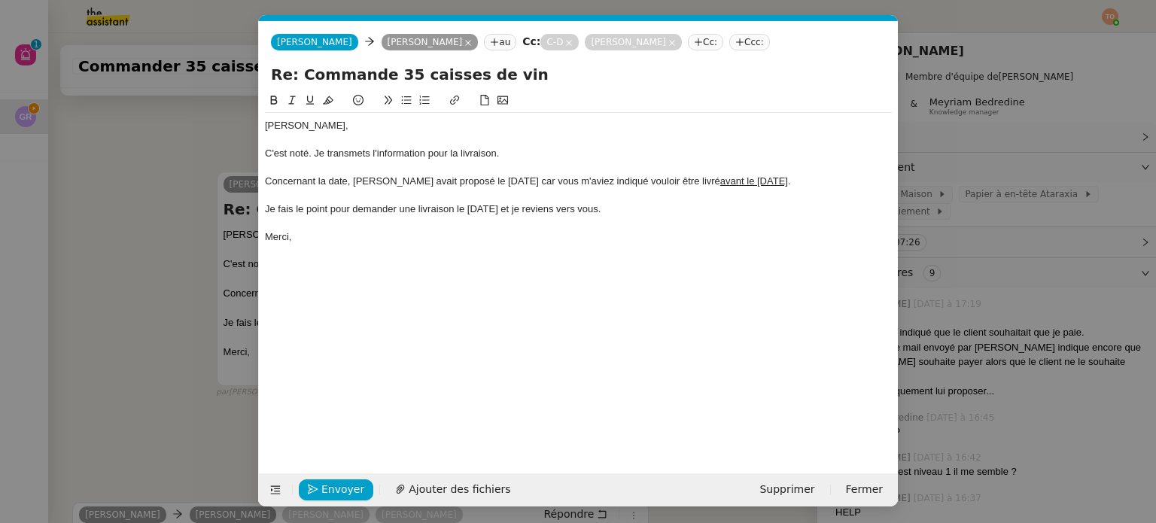
scroll to position [0, 32]
drag, startPoint x: 519, startPoint y: 152, endPoint x: 263, endPoint y: 156, distance: 255.1
click at [263, 156] on nz-spin "[PERSON_NAME], C'est noté. Je transmets l'information pour la livraison. Concer…" at bounding box center [578, 274] width 639 height 364
click at [278, 156] on div "C'est noté. Je transmets l'information pour la livraison." at bounding box center [578, 154] width 627 height 14
drag, startPoint x: 668, startPoint y: 208, endPoint x: 262, endPoint y: 155, distance: 409.9
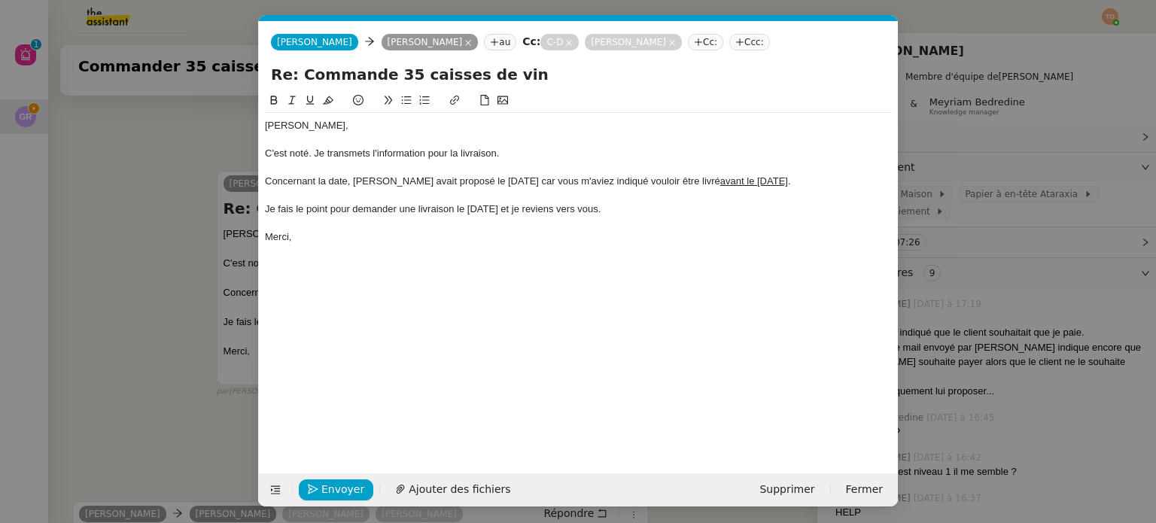
click at [262, 155] on nz-spin "[PERSON_NAME], C'est noté. Je transmets l'information pour la livraison. Concer…" at bounding box center [578, 274] width 639 height 364
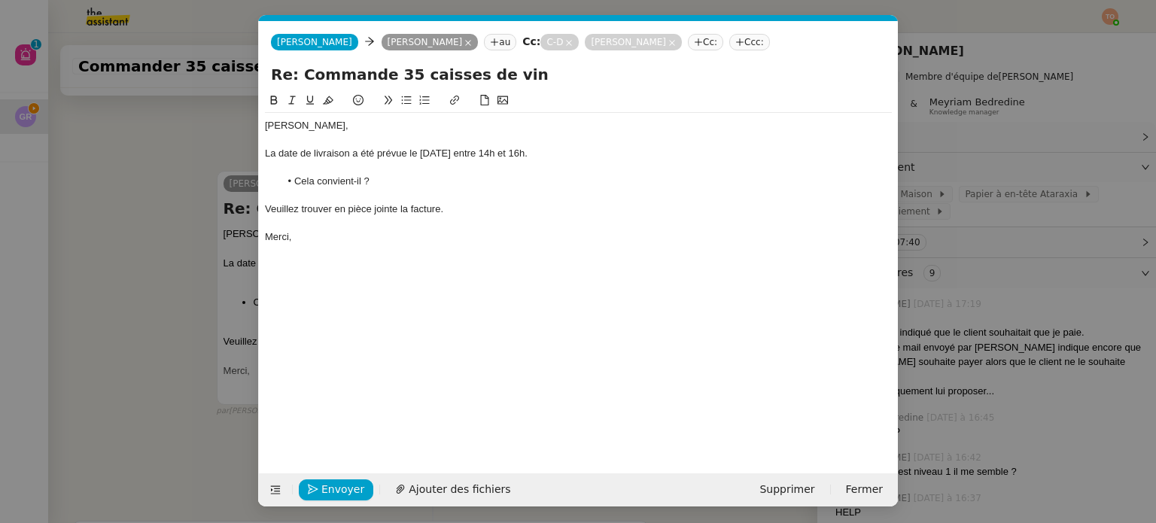
click at [332, 208] on div "Veuillez trouver en pièce jointe la facture." at bounding box center [578, 209] width 627 height 14
click at [400, 209] on div "Veuillez trouver, en pièce jointe la facture." at bounding box center [578, 209] width 627 height 14
click at [454, 213] on div "Veuillez trouver, en pièce jointe, la facture." at bounding box center [578, 209] width 627 height 14
drag, startPoint x: 418, startPoint y: 153, endPoint x: 595, endPoint y: 154, distance: 176.9
click at [595, 154] on div "La date de livraison a été prévue le [DATE] entre 14h et 16h." at bounding box center [578, 154] width 627 height 14
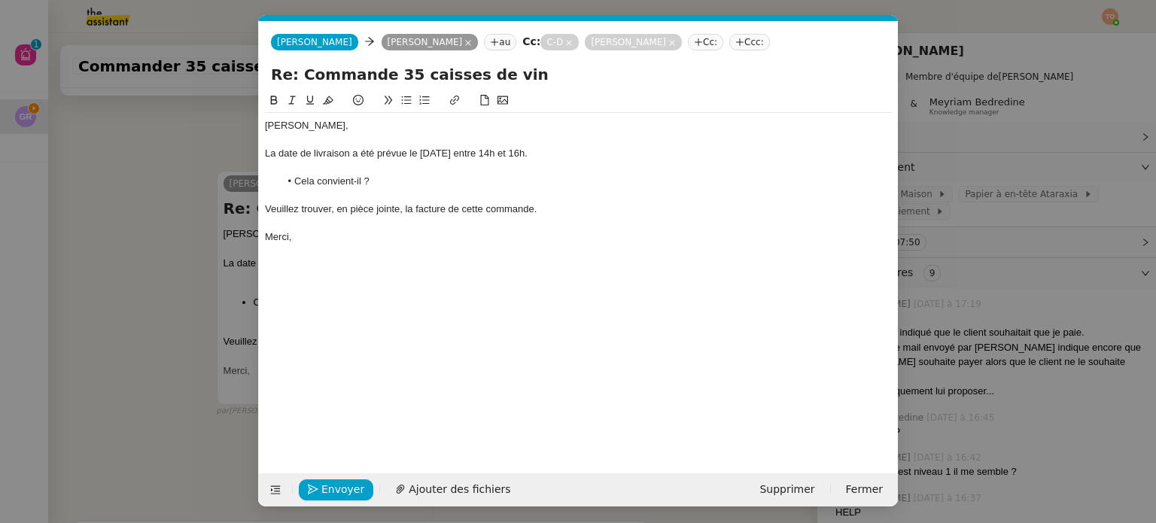
click at [272, 93] on button at bounding box center [274, 100] width 18 height 17
drag, startPoint x: 458, startPoint y: 485, endPoint x: 491, endPoint y: 261, distance: 226.1
click at [458, 484] on span "Ajouter des fichiers" at bounding box center [460, 489] width 102 height 17
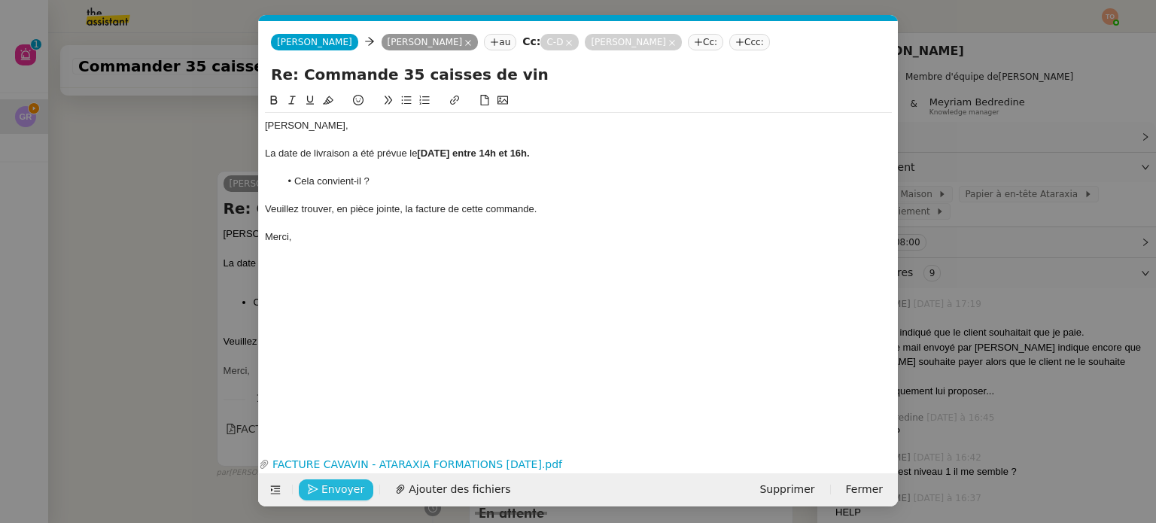
click at [331, 490] on span "Envoyer" at bounding box center [342, 489] width 43 height 17
click at [331, 490] on span "Confirmer l'envoi" at bounding box center [366, 489] width 90 height 17
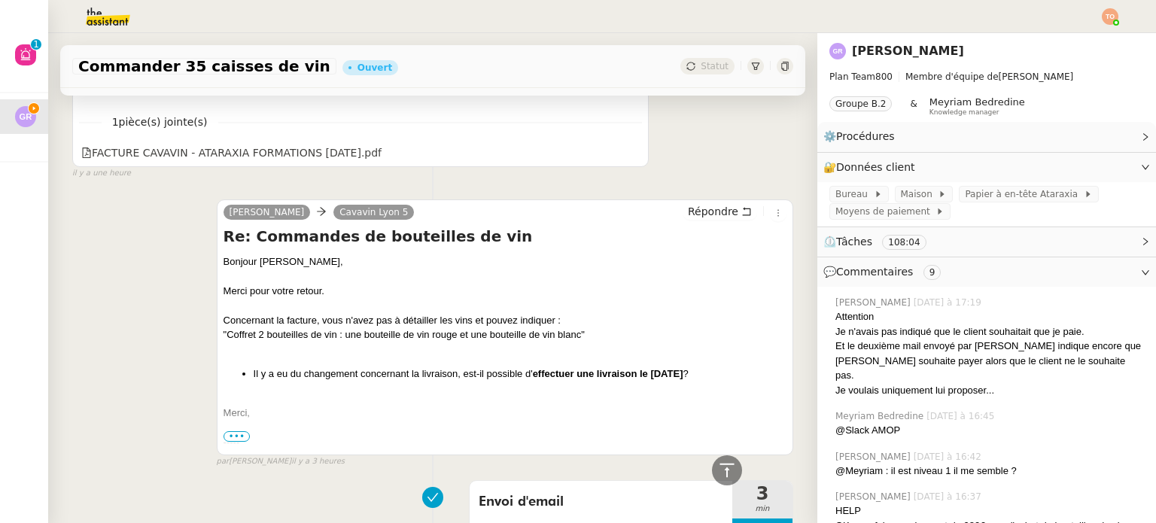
scroll to position [0, 0]
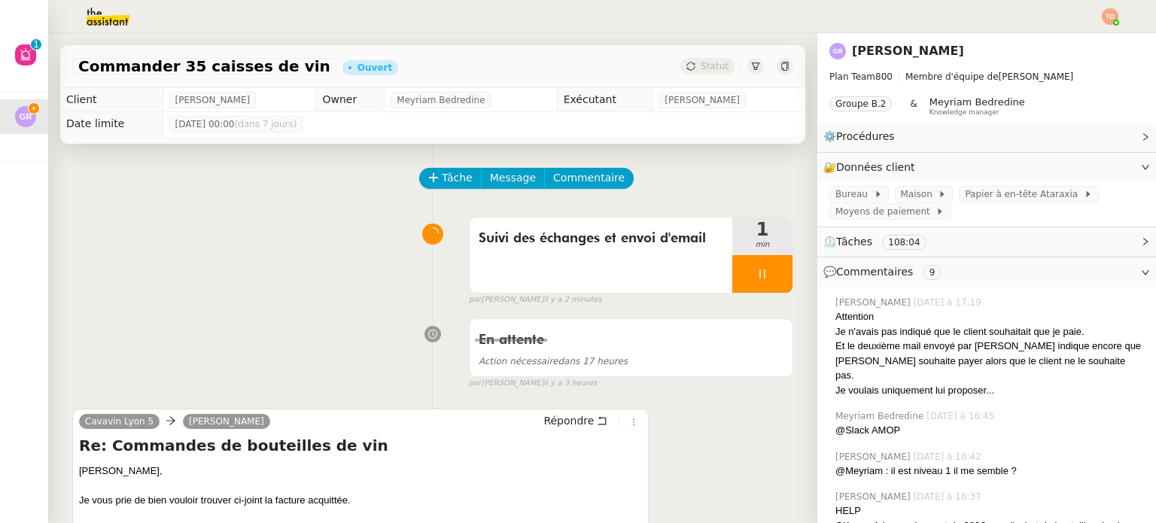
click at [753, 275] on div at bounding box center [762, 274] width 60 height 38
click at [771, 274] on icon at bounding box center [777, 274] width 12 height 12
click at [704, 68] on span "Statut" at bounding box center [715, 66] width 28 height 11
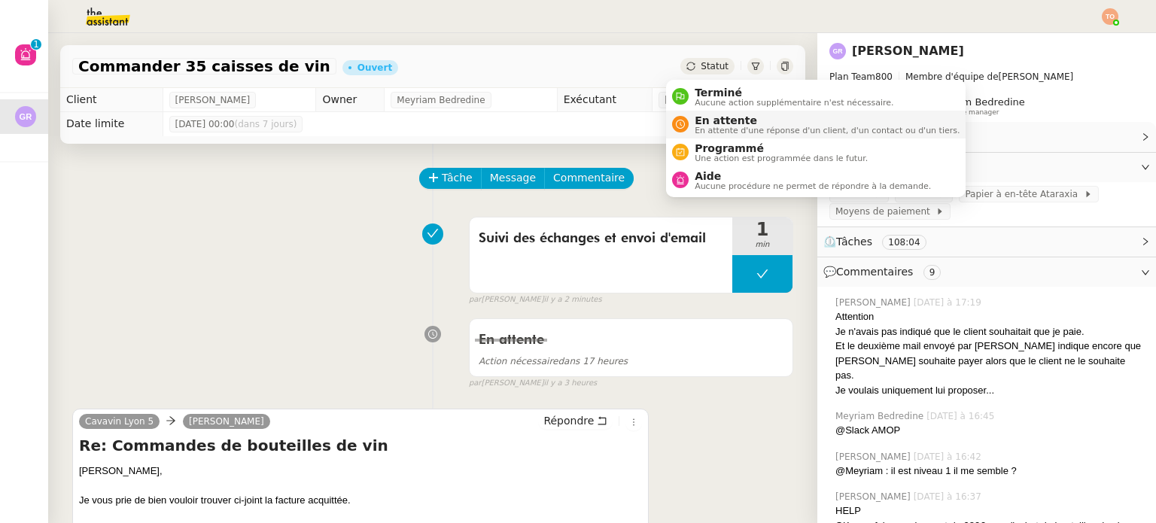
click at [728, 128] on span "En attente d'une réponse d'un client, d'un contact ou d'un tiers." at bounding box center [827, 130] width 265 height 8
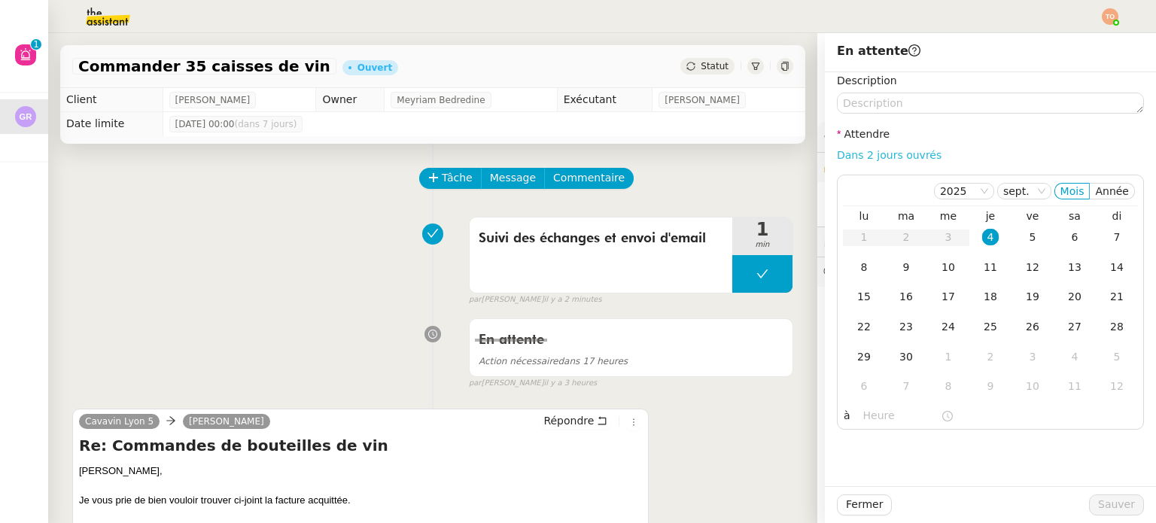
click at [859, 153] on link "Dans 2 jours ouvrés" at bounding box center [889, 155] width 105 height 12
type input "07:00"
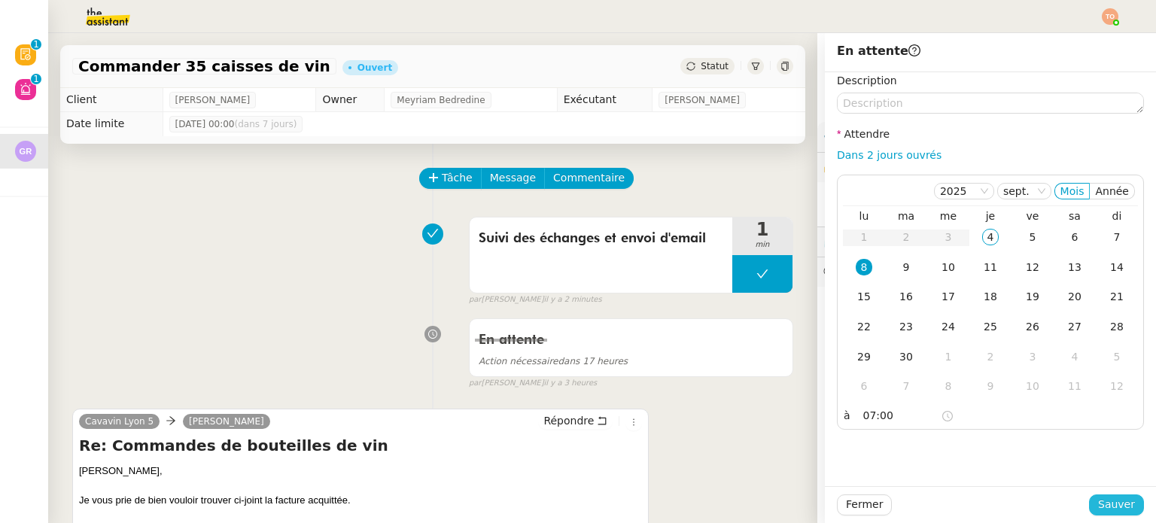
click at [1104, 511] on span "Sauver" at bounding box center [1116, 504] width 37 height 17
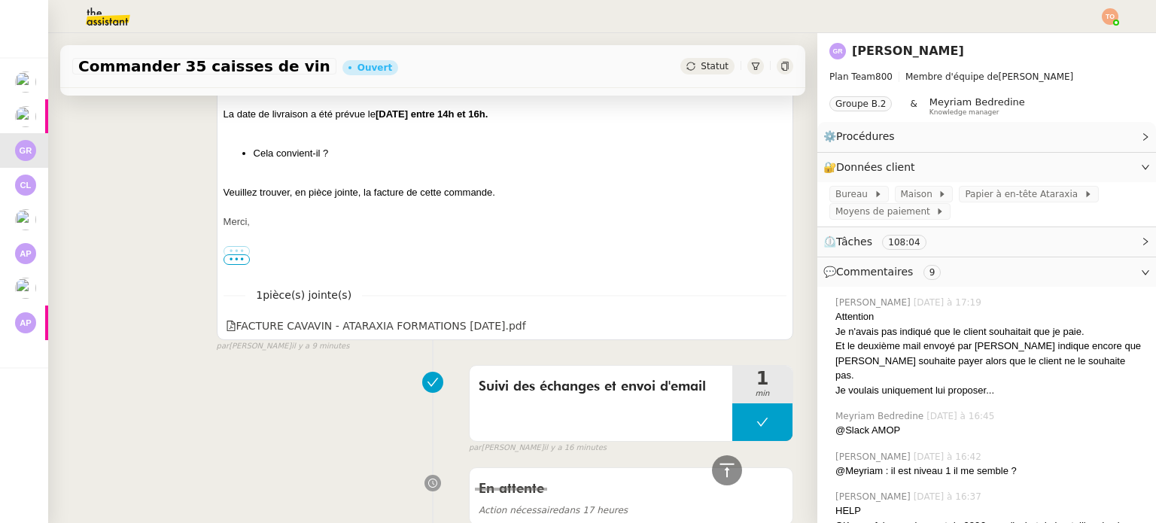
scroll to position [753, 0]
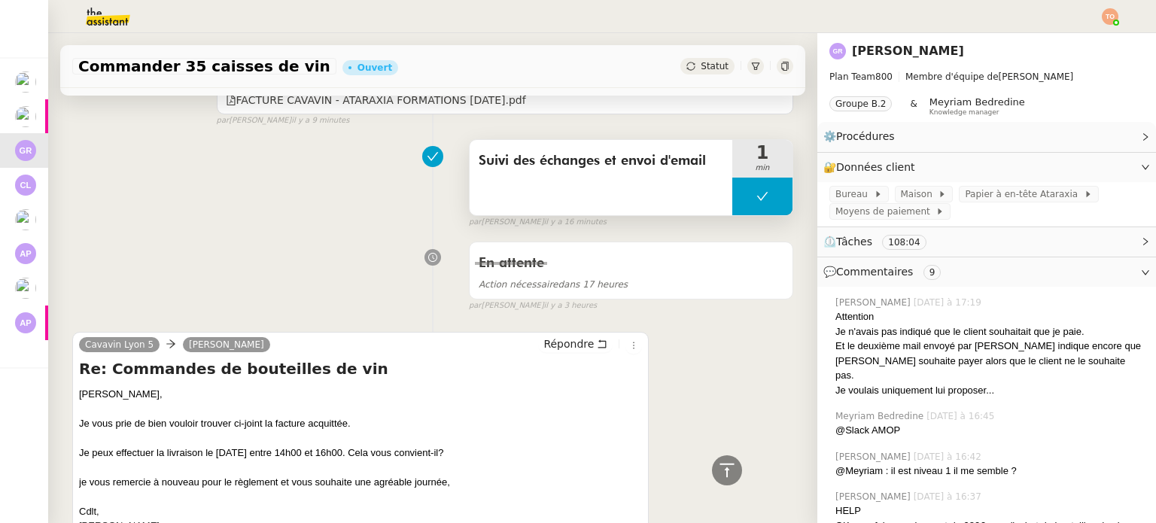
click at [756, 198] on icon at bounding box center [762, 196] width 12 height 12
click at [732, 199] on div at bounding box center [747, 197] width 30 height 38
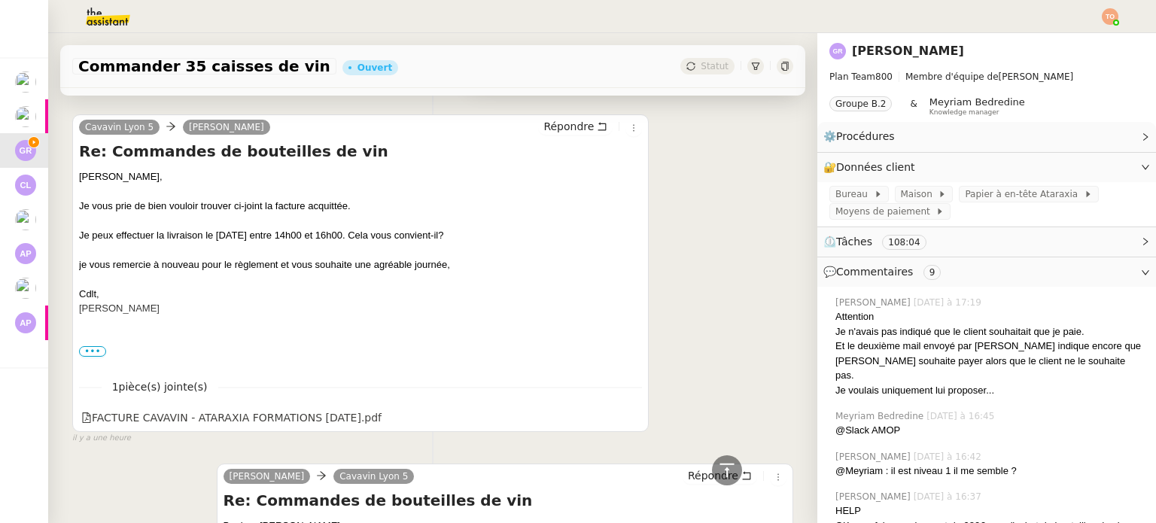
scroll to position [978, 0]
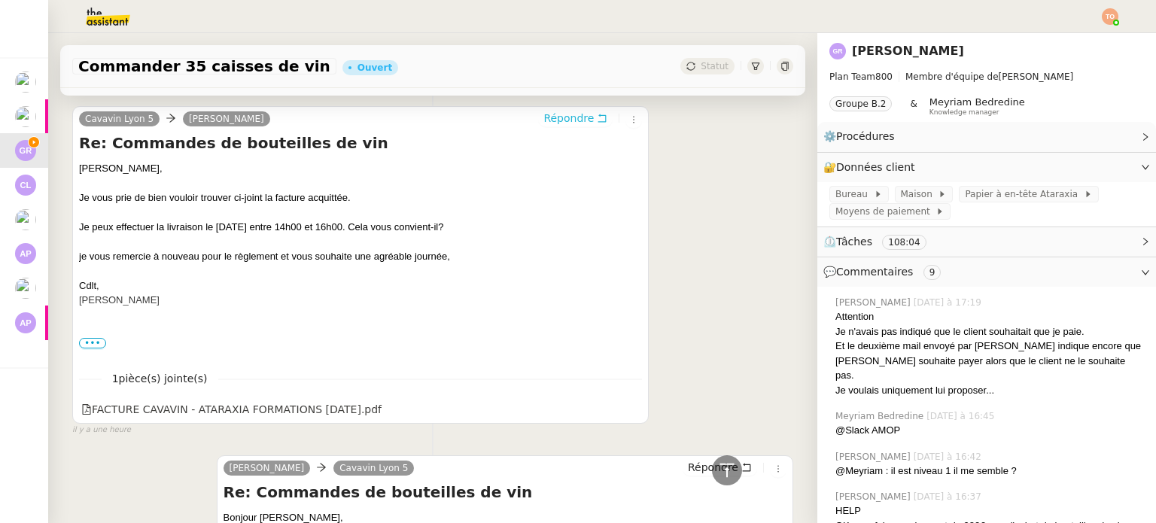
click at [579, 123] on button "Répondre" at bounding box center [575, 118] width 75 height 17
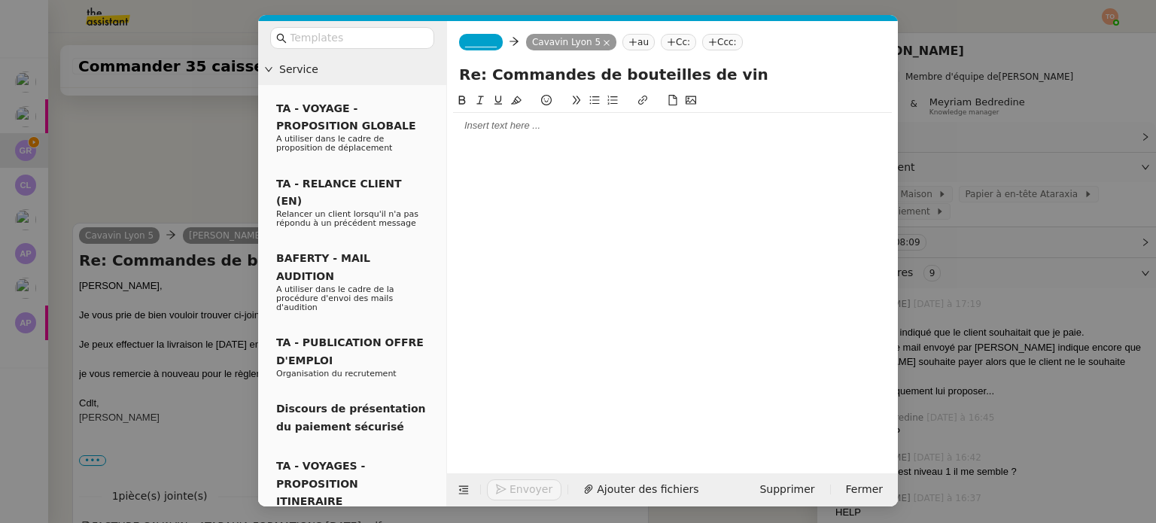
scroll to position [1095, 0]
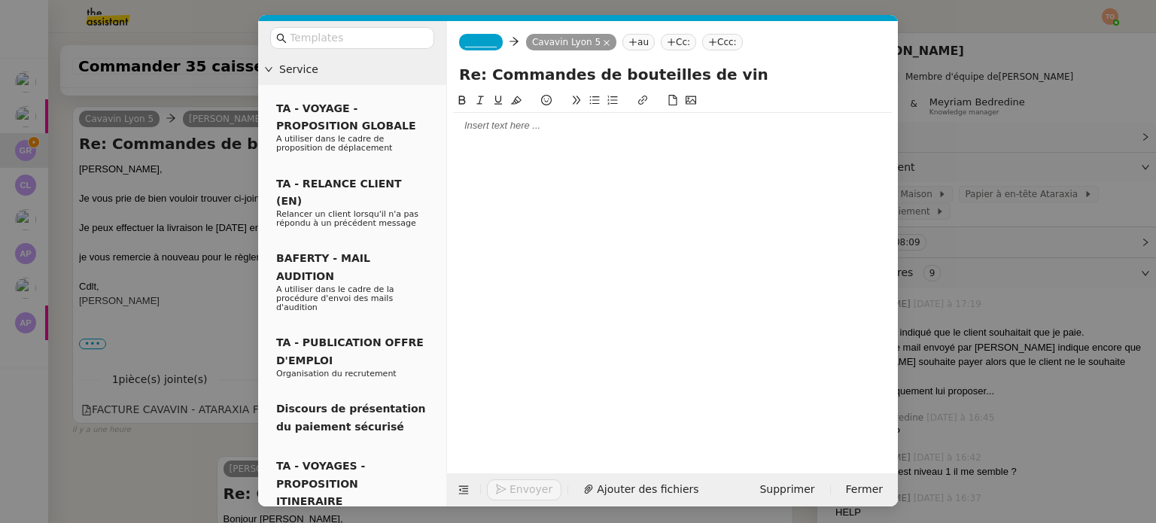
click at [488, 45] on span "_______" at bounding box center [481, 42] width 32 height 11
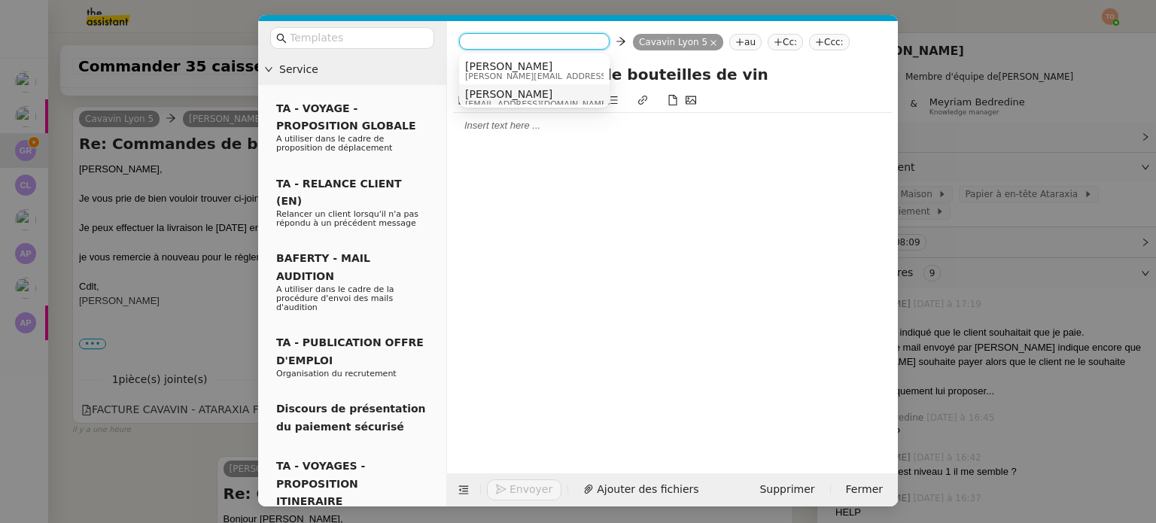
click at [522, 90] on span "[PERSON_NAME]" at bounding box center [537, 94] width 144 height 12
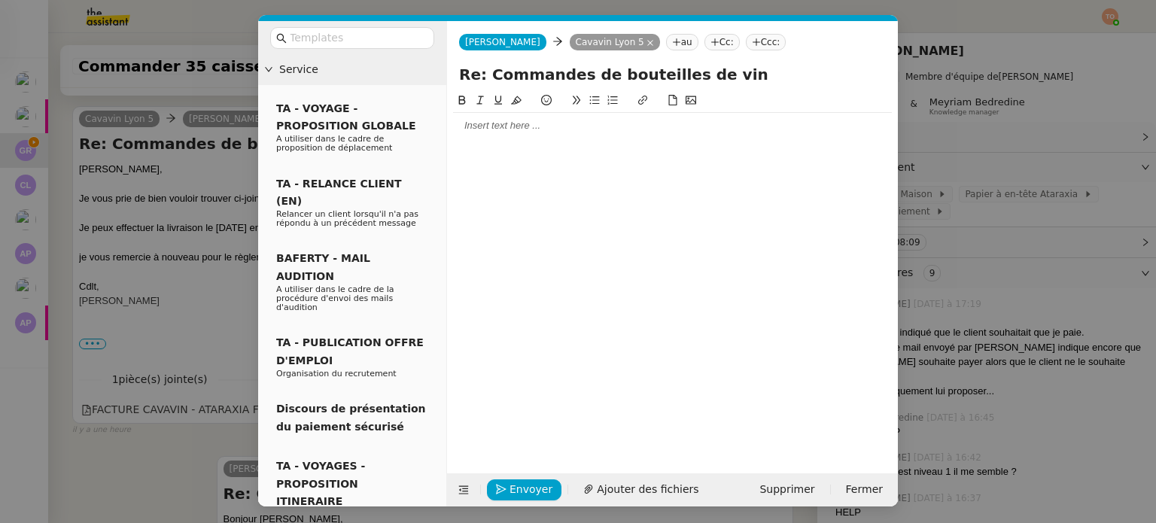
click at [527, 121] on div at bounding box center [672, 126] width 439 height 14
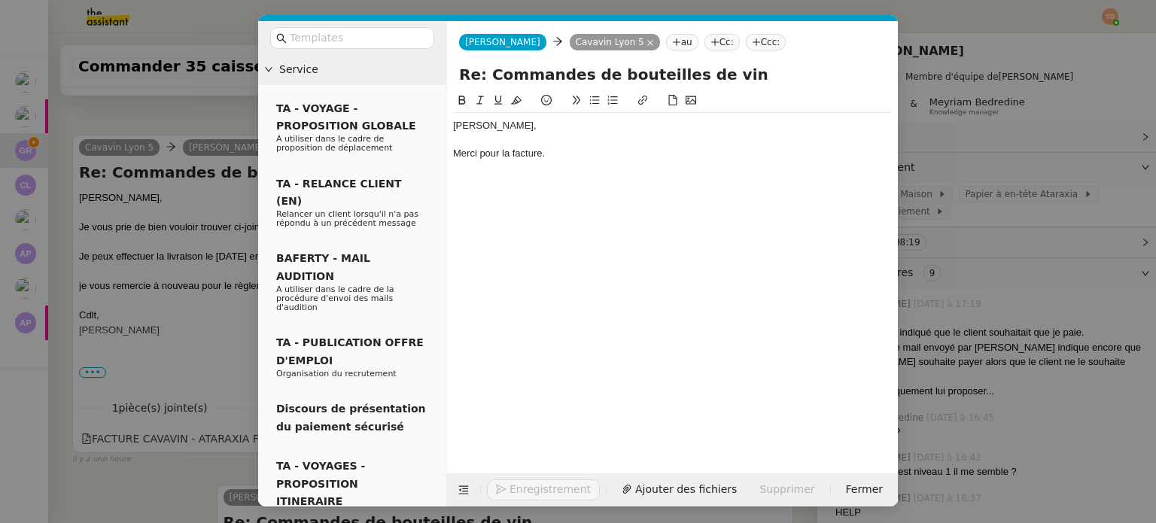
scroll to position [1168, 0]
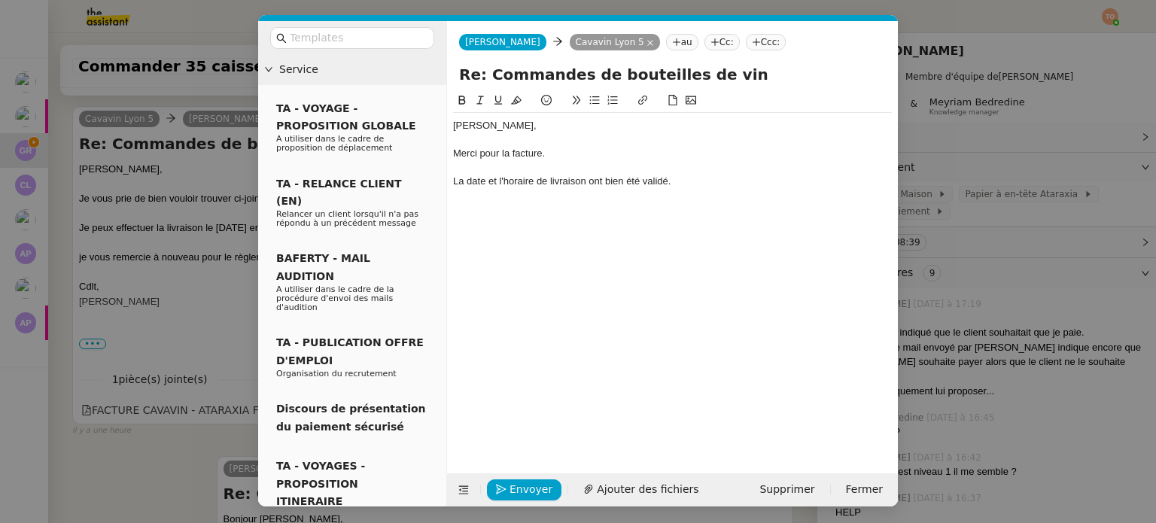
click at [534, 182] on div "La date et l'horaire de livraison ont bien été validé." at bounding box center [672, 182] width 439 height 14
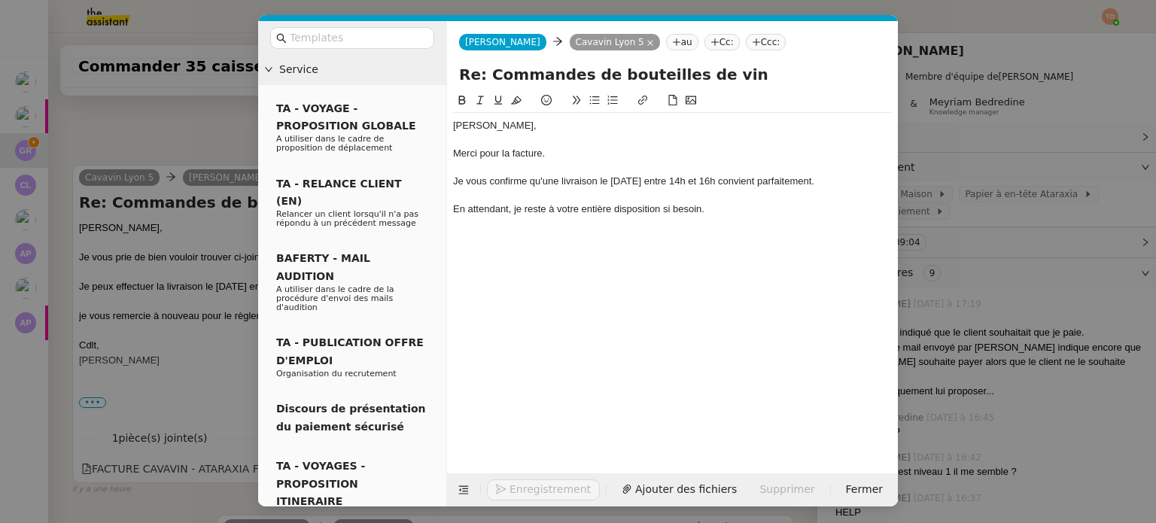
scroll to position [1227, 0]
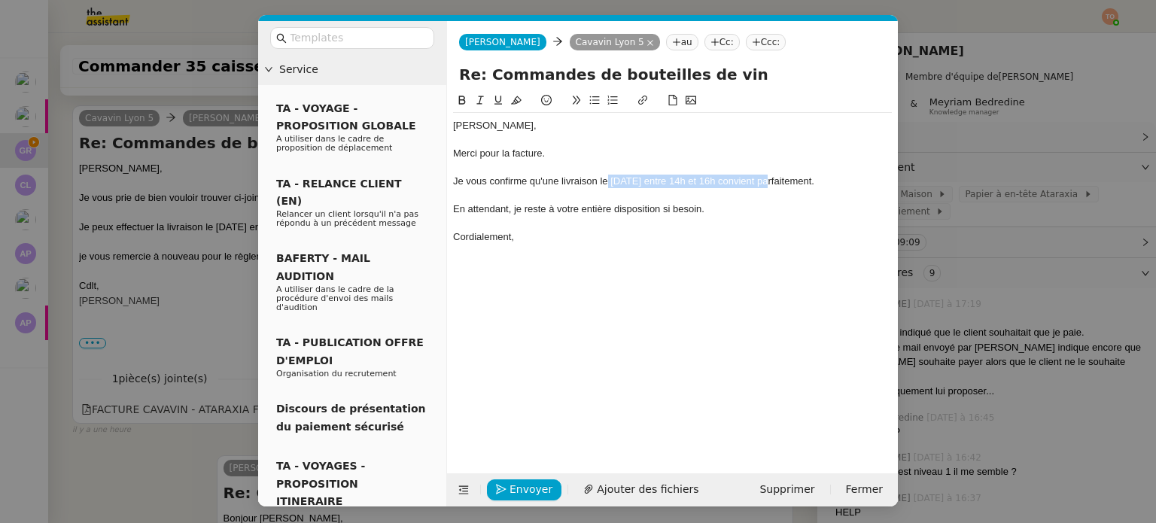
drag, startPoint x: 607, startPoint y: 182, endPoint x: 767, endPoint y: 181, distance: 159.5
click at [767, 181] on div "Je vous confirme qu'une livraison le [DATE] entre 14h et 16h convient parfaitem…" at bounding box center [672, 182] width 439 height 14
click at [464, 99] on icon at bounding box center [462, 100] width 7 height 9
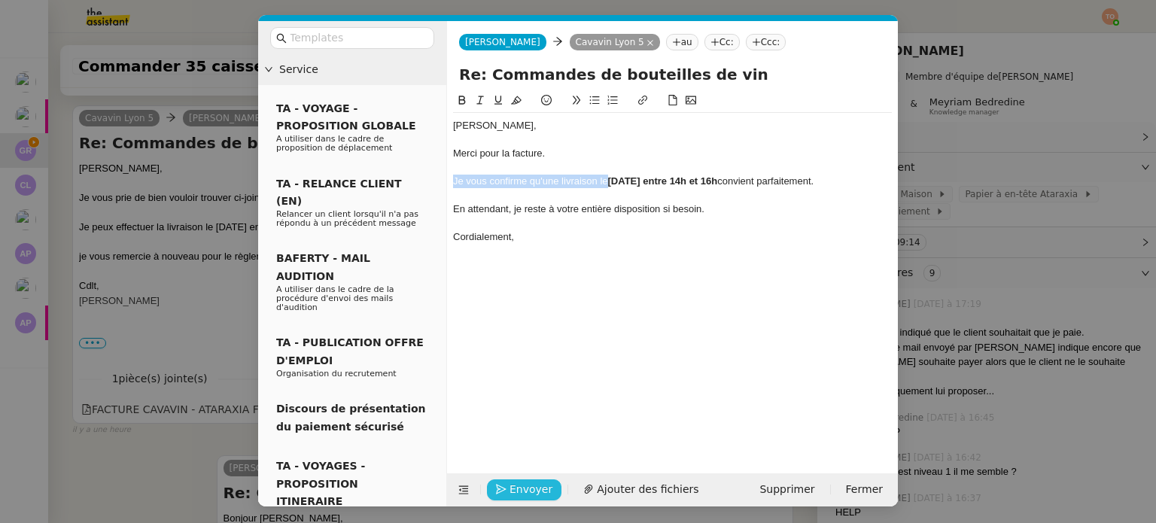
click at [548, 494] on button "Envoyer" at bounding box center [524, 489] width 75 height 21
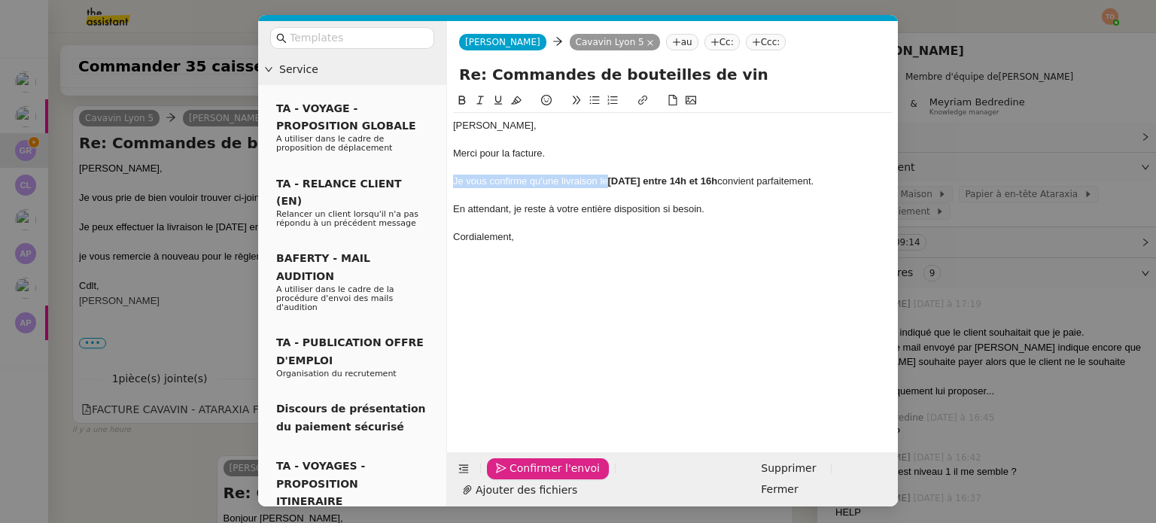
click at [548, 477] on span "Confirmer l'envoi" at bounding box center [554, 468] width 90 height 17
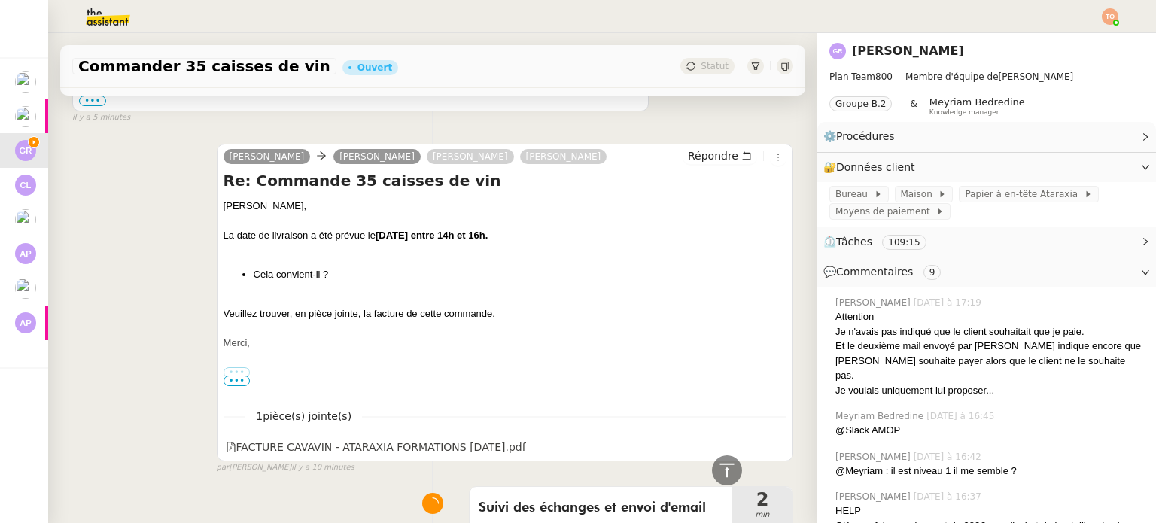
scroll to position [828, 0]
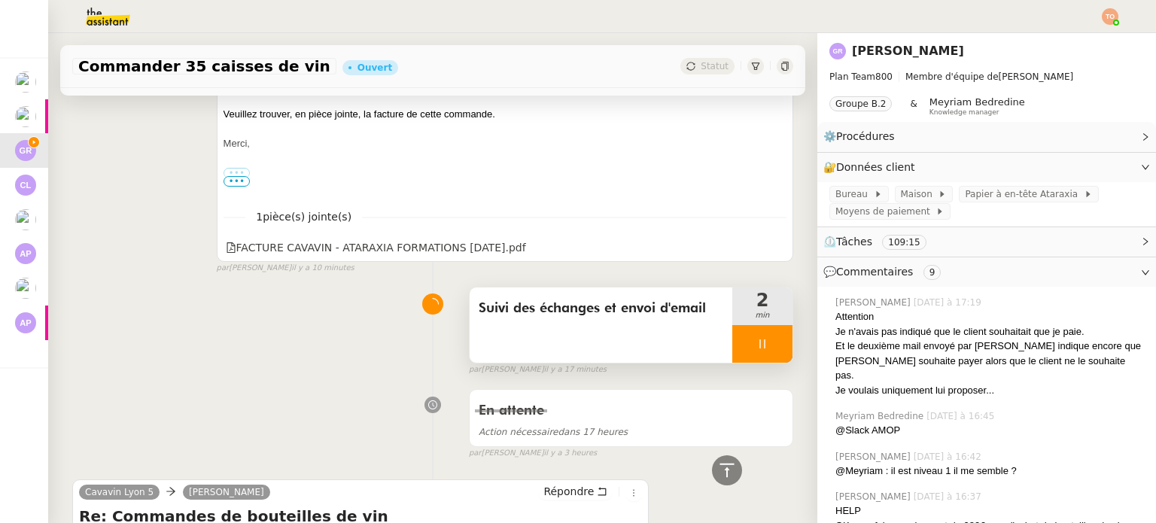
click at [749, 354] on div at bounding box center [762, 344] width 60 height 38
click at [771, 350] on icon at bounding box center [777, 344] width 12 height 12
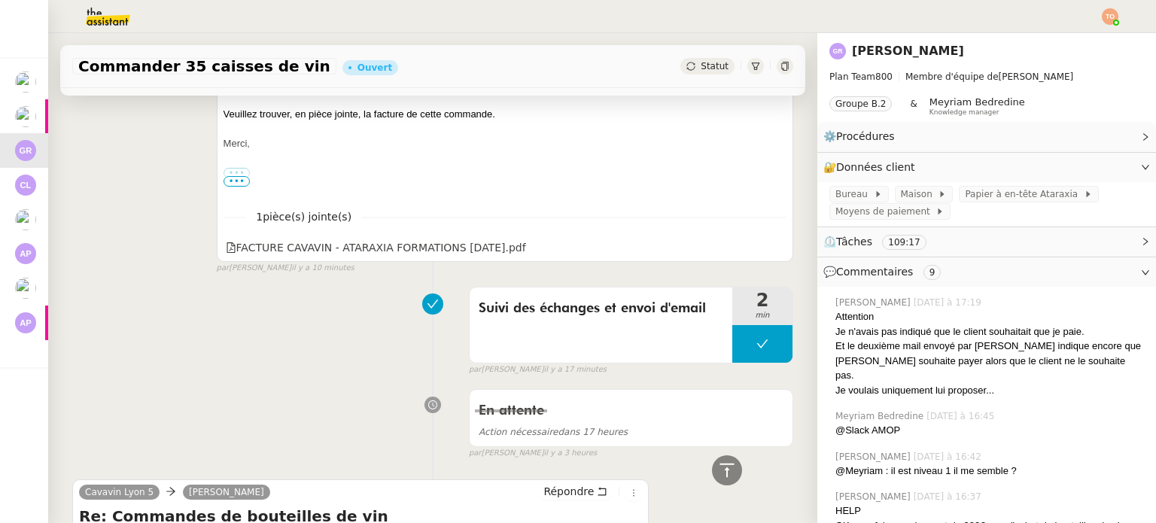
click at [701, 68] on span "Statut" at bounding box center [715, 66] width 28 height 11
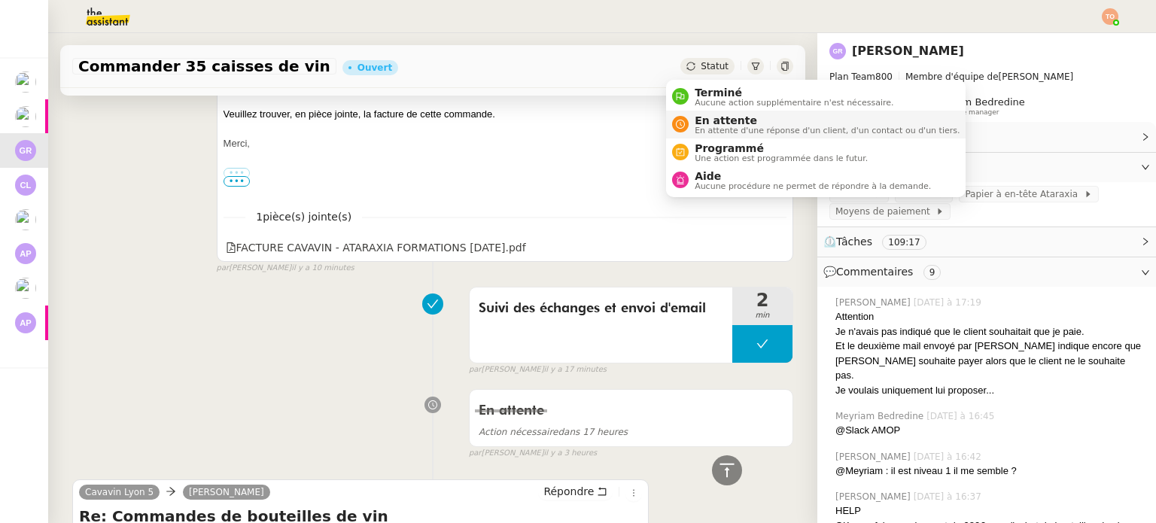
click at [730, 123] on span "En attente" at bounding box center [827, 120] width 265 height 12
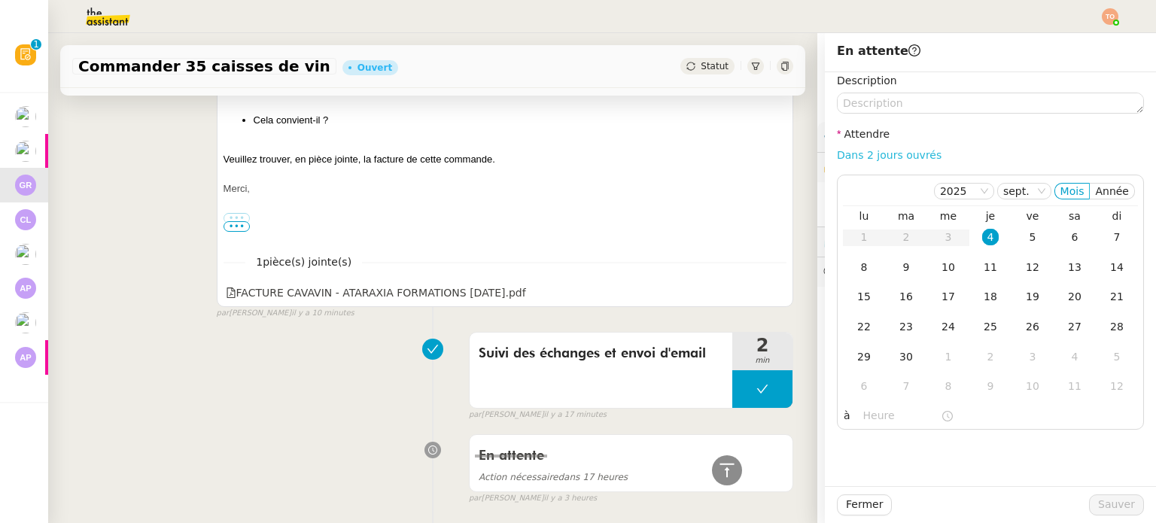
scroll to position [873, 0]
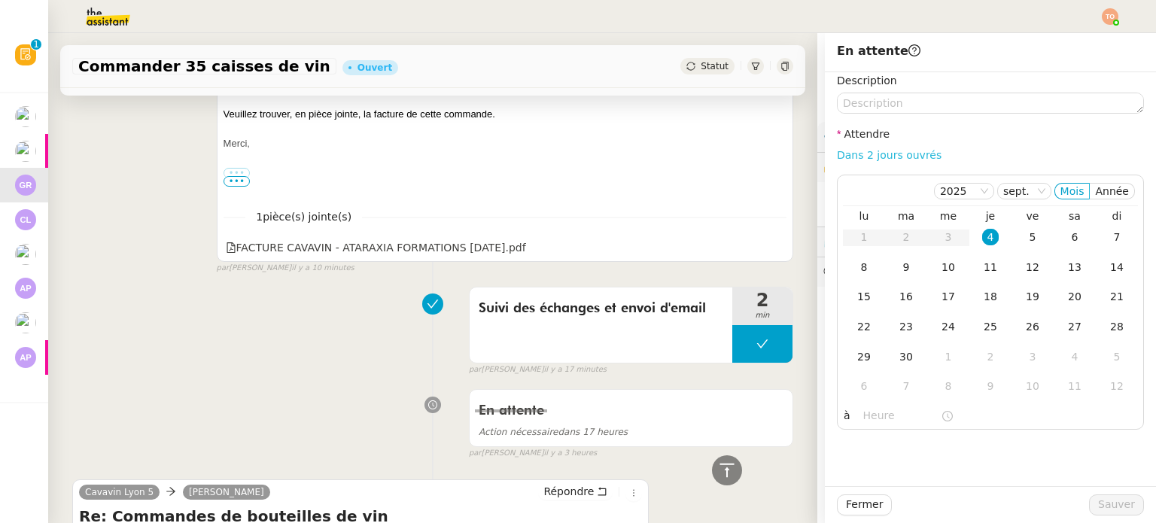
click at [843, 156] on link "Dans 2 jours ouvrés" at bounding box center [889, 155] width 105 height 12
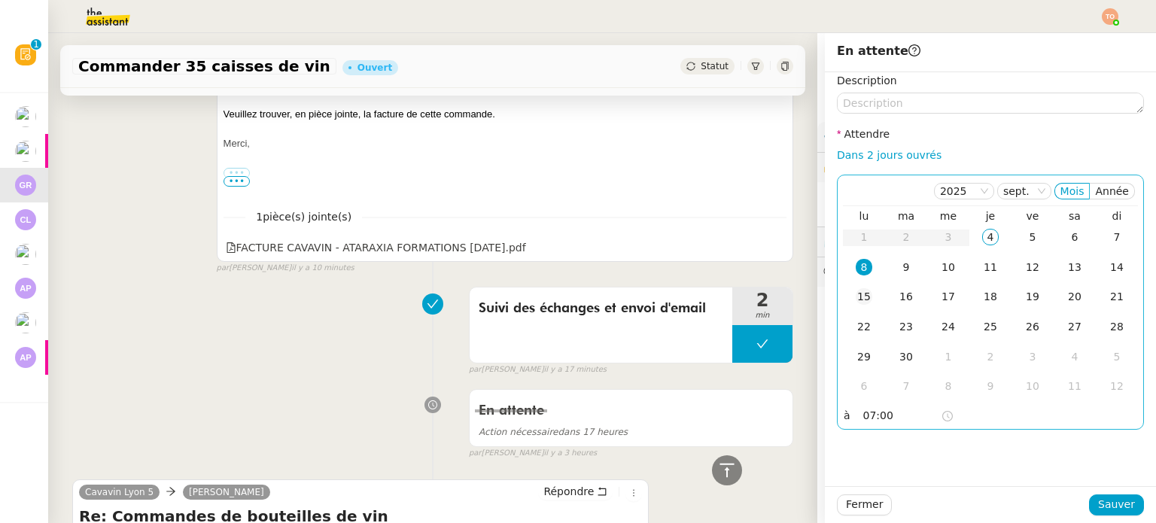
click at [859, 293] on div "15" at bounding box center [864, 296] width 17 height 17
click at [890, 408] on input "07:00" at bounding box center [902, 415] width 78 height 17
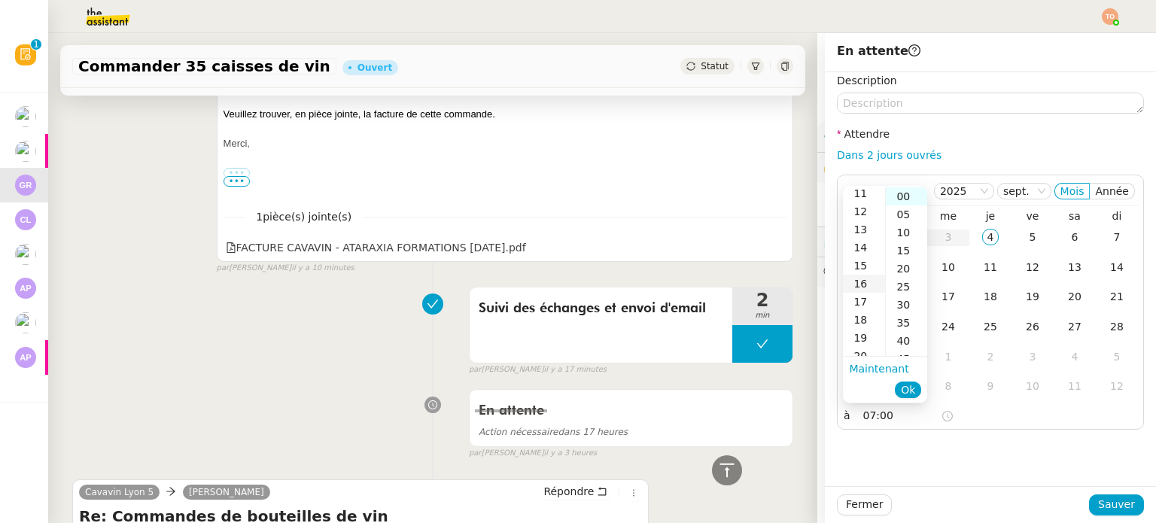
click at [859, 284] on div "16" at bounding box center [864, 284] width 42 height 18
type input "16:00"
click at [909, 385] on span "Ok" at bounding box center [908, 389] width 14 height 15
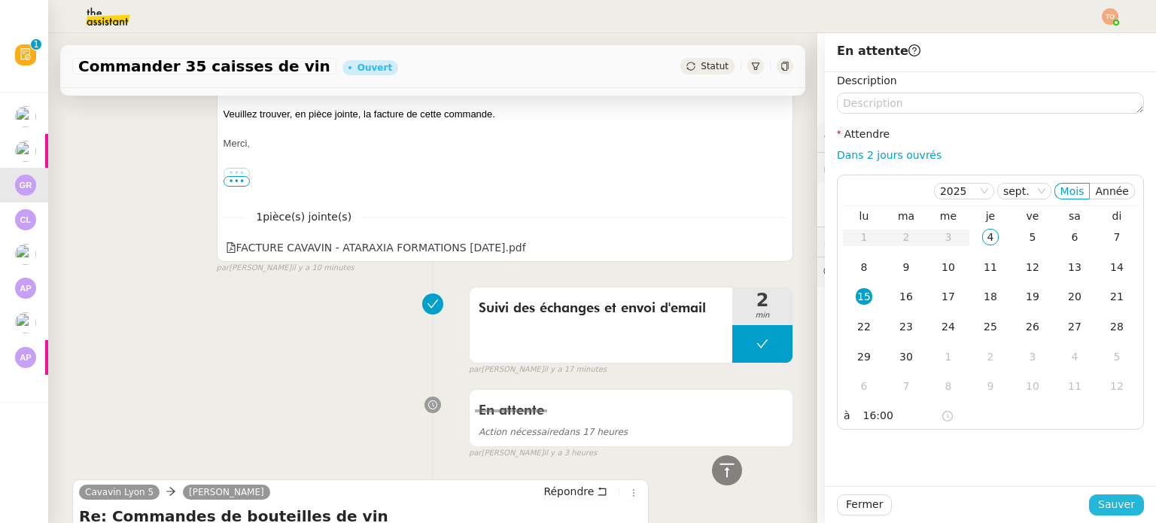
click at [1115, 497] on span "Sauver" at bounding box center [1116, 504] width 37 height 17
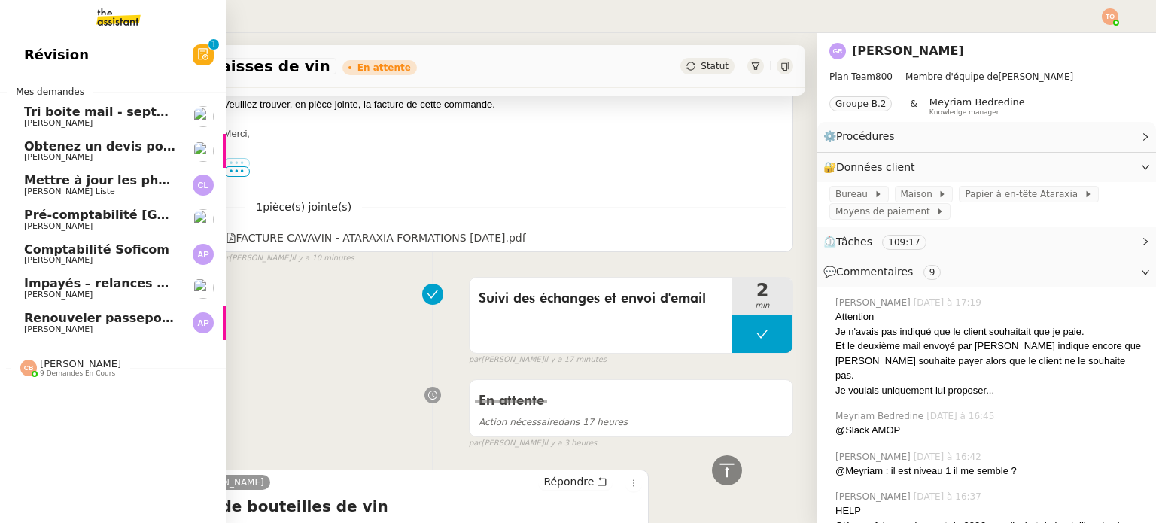
scroll to position [864, 0]
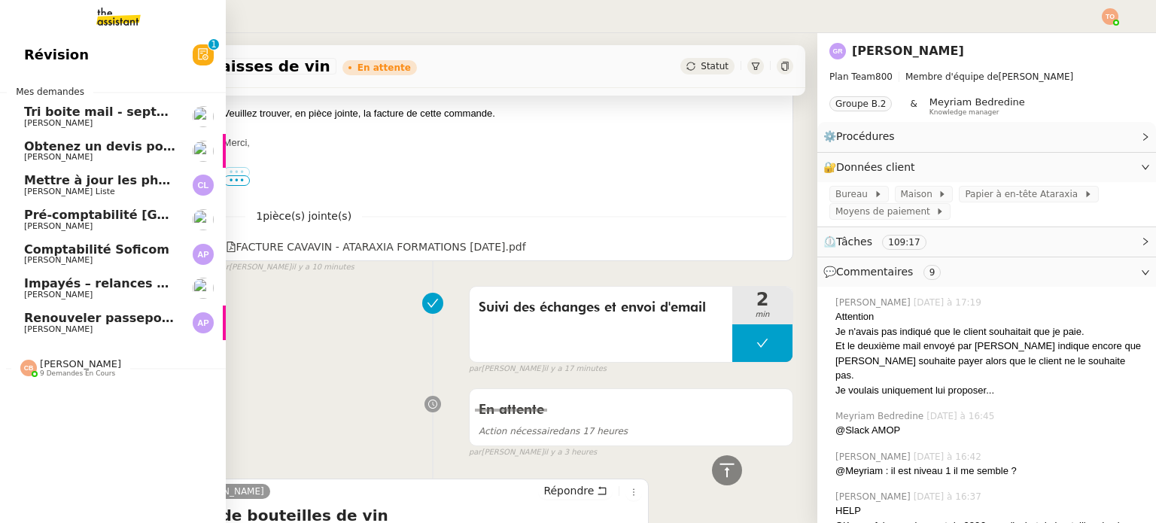
click at [128, 319] on span "Renouveler passeport américain" at bounding box center [134, 318] width 220 height 14
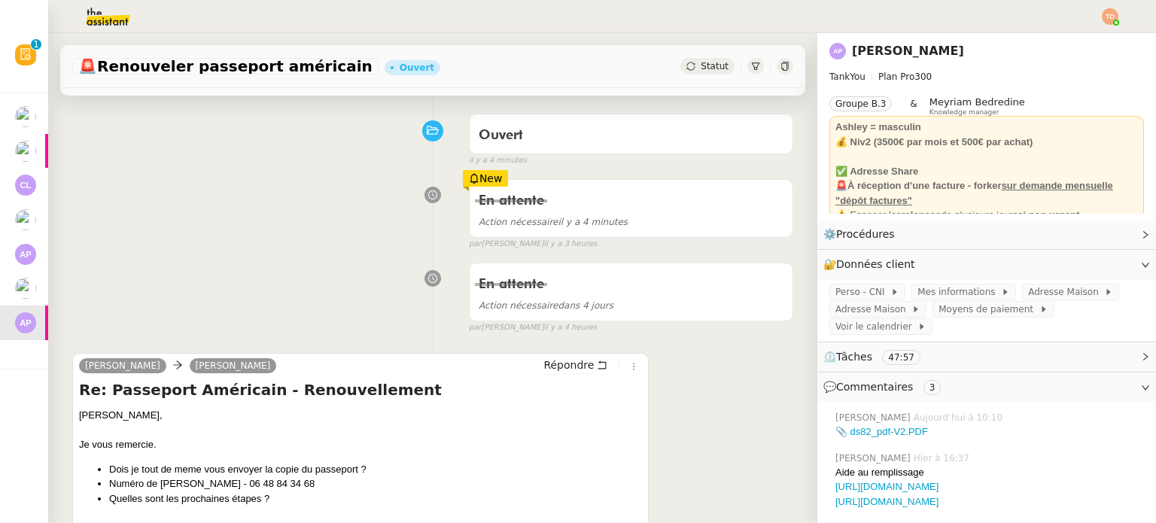
scroll to position [226, 0]
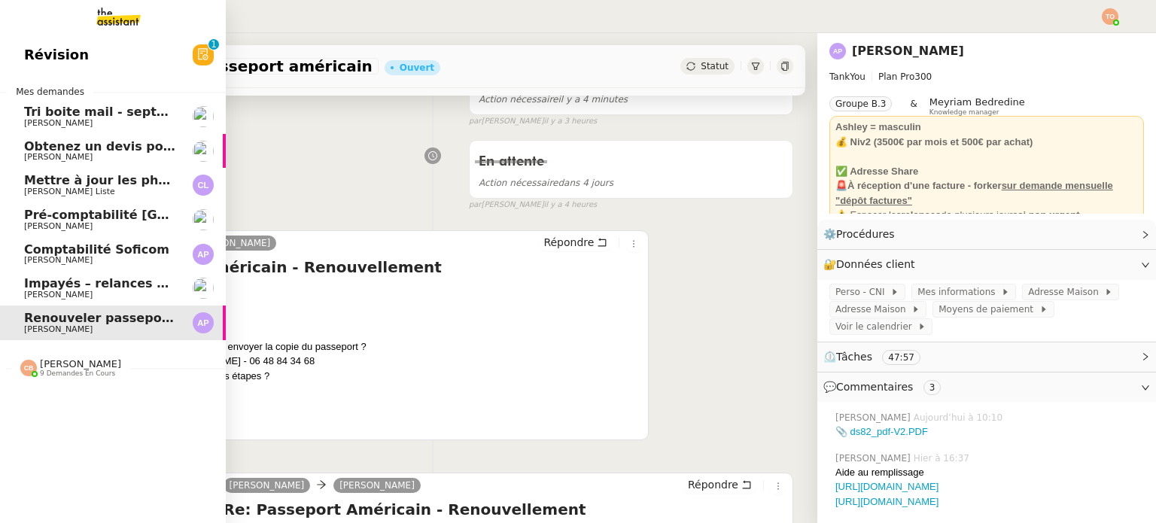
click at [114, 163] on link "Obtenez un devis pour une visite [PERSON_NAME]" at bounding box center [113, 151] width 226 height 35
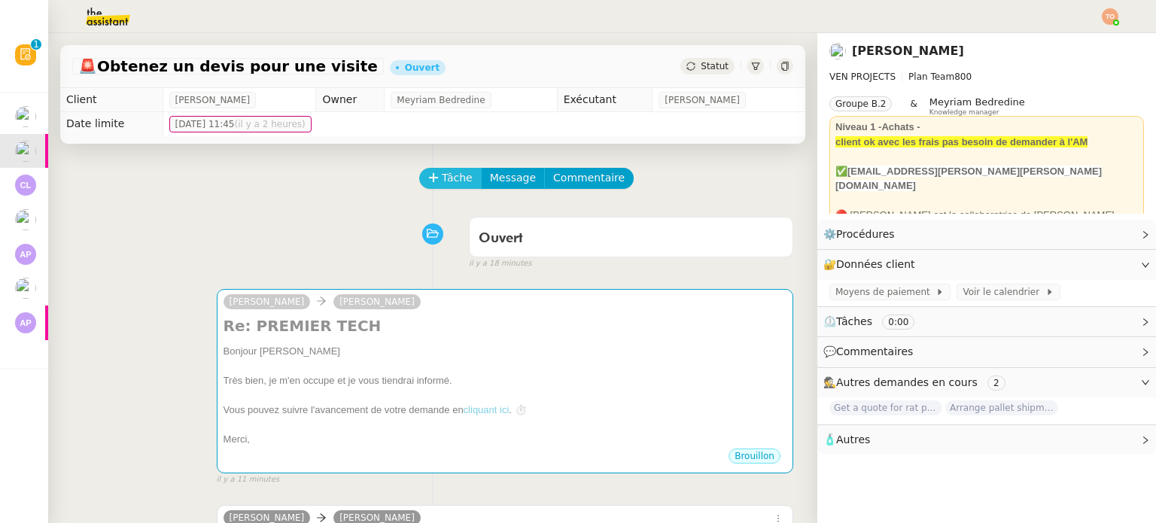
click at [419, 184] on button "Tâche" at bounding box center [450, 178] width 62 height 21
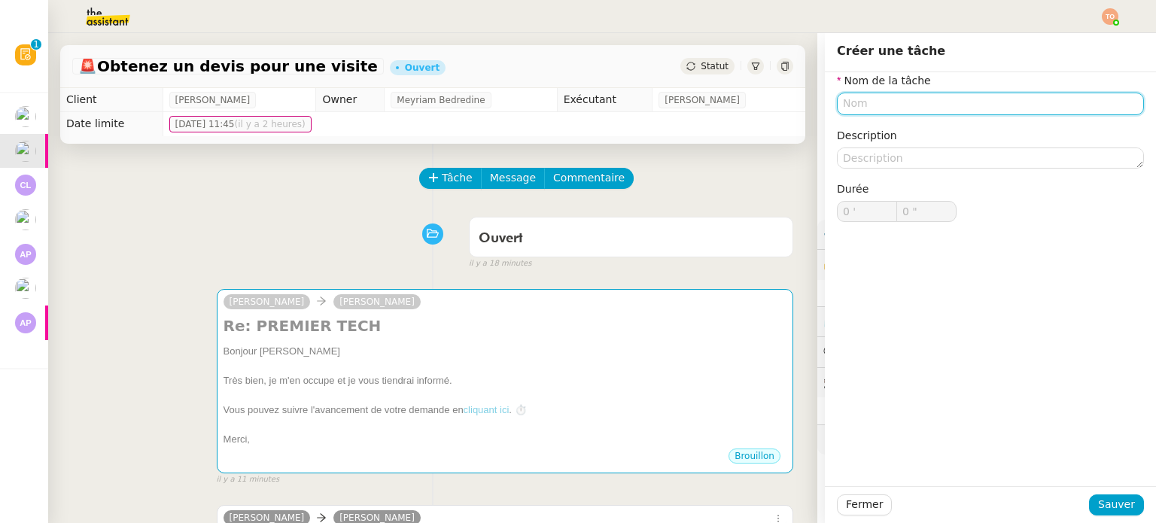
click at [930, 109] on input "text" at bounding box center [990, 104] width 307 height 22
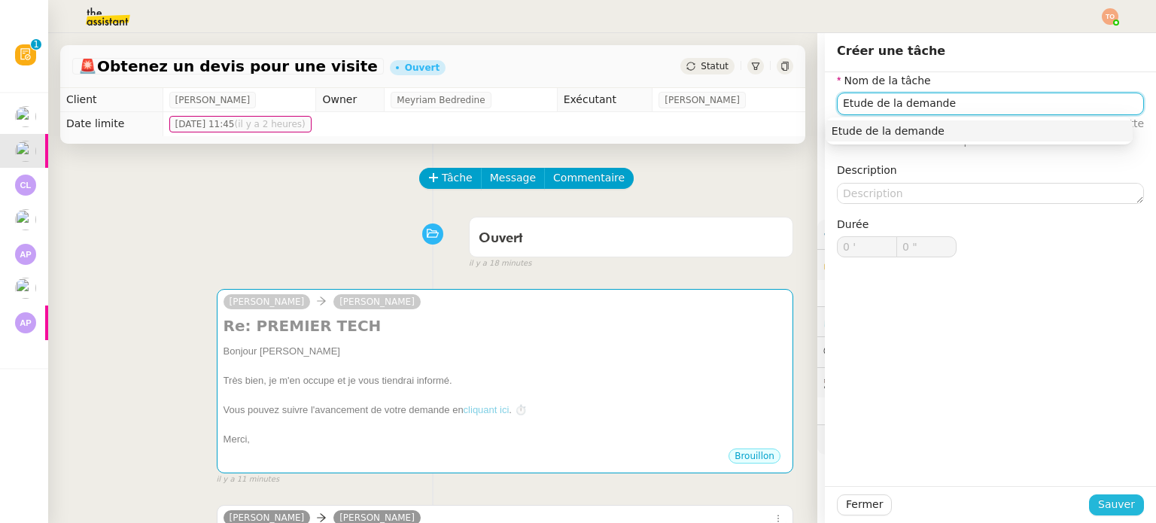
type input "Etude de la demande"
click at [1103, 500] on span "Sauver" at bounding box center [1116, 504] width 37 height 17
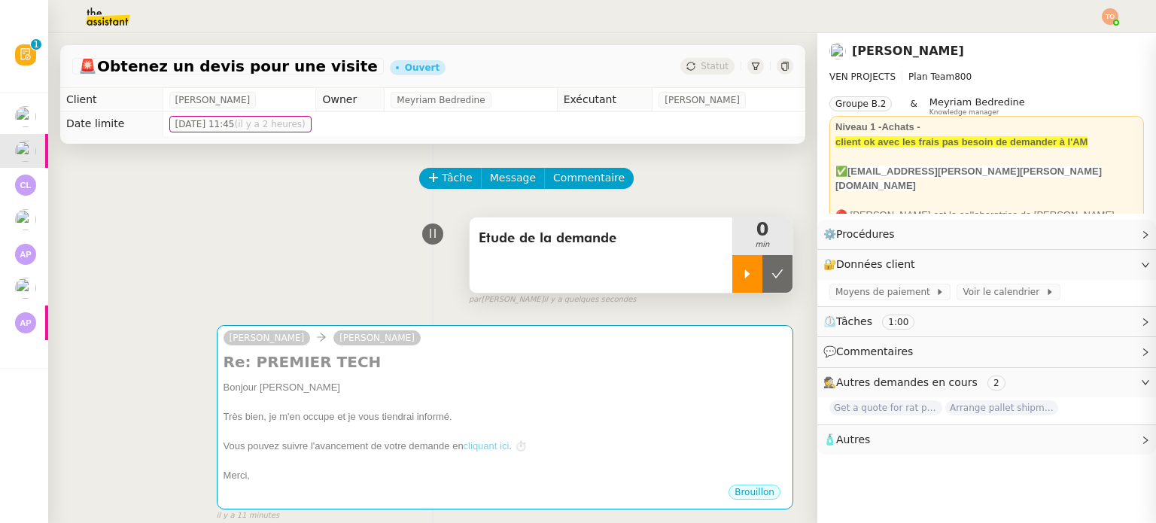
click at [745, 278] on icon at bounding box center [747, 273] width 5 height 8
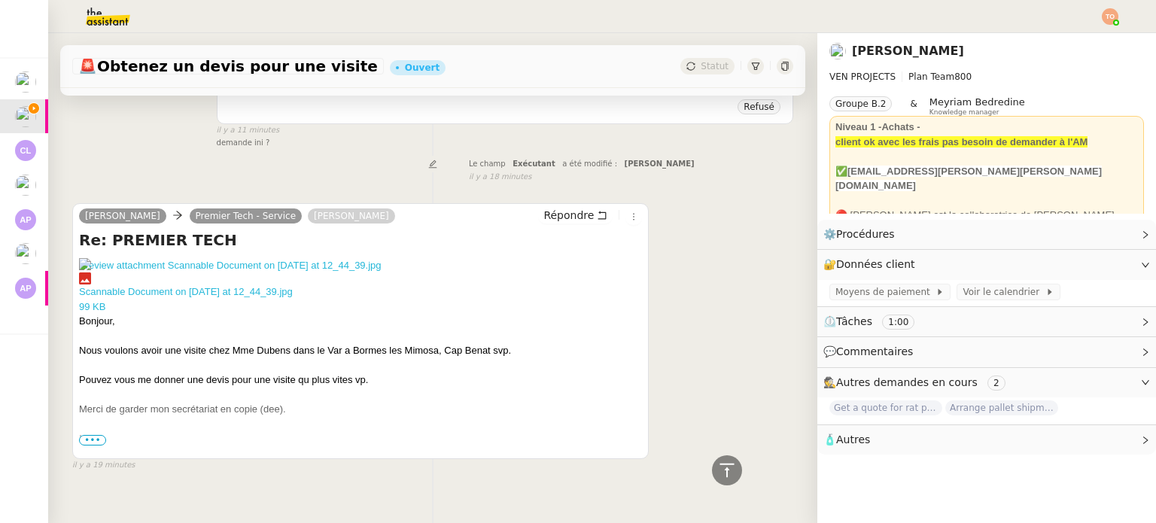
scroll to position [602, 0]
click at [98, 436] on img at bounding box center [360, 431] width 563 height 349
click at [94, 439] on span "•••" at bounding box center [92, 439] width 27 height 11
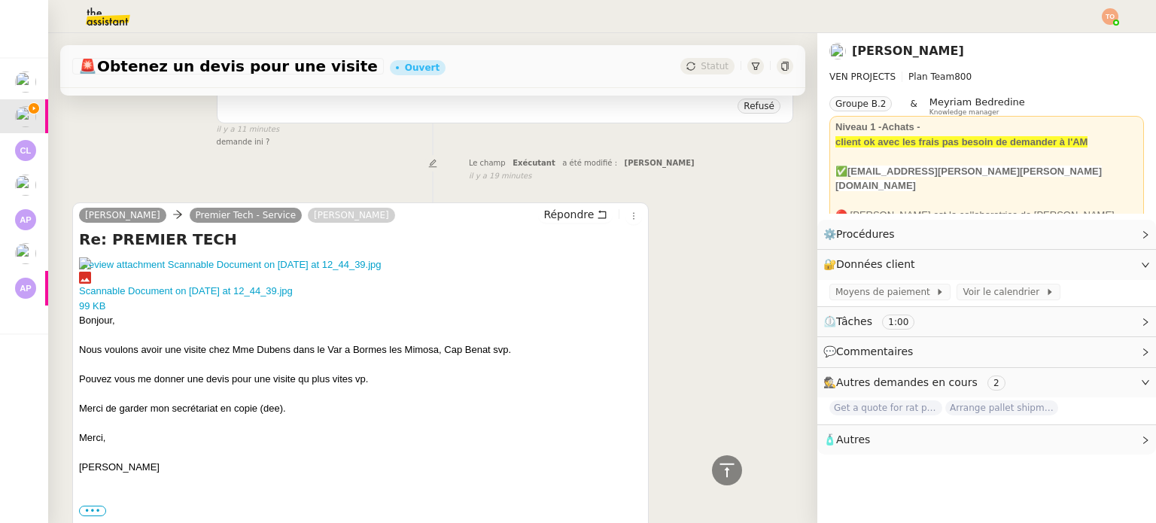
scroll to position [151, 0]
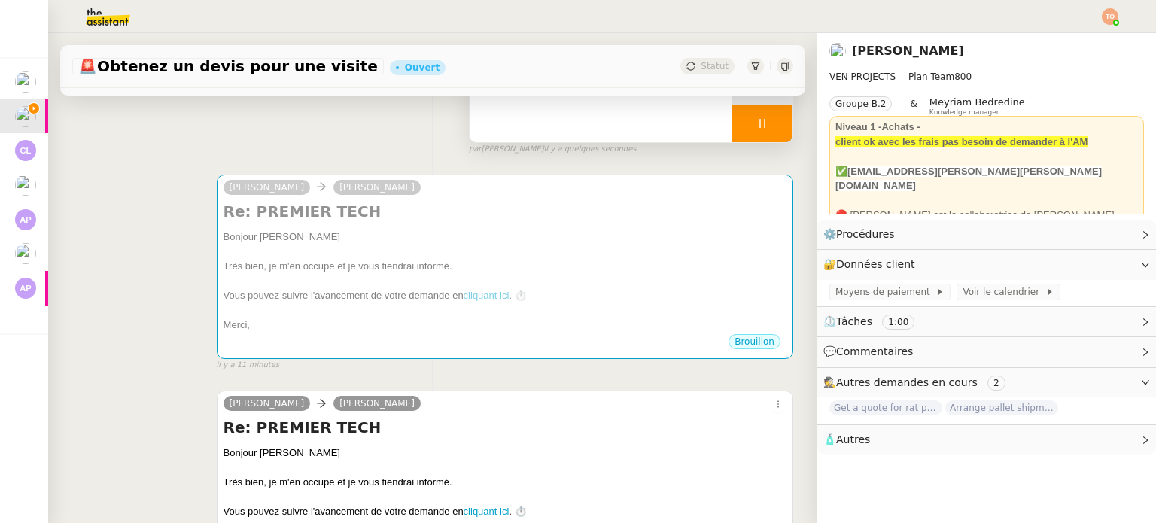
click at [762, 129] on div at bounding box center [762, 124] width 60 height 38
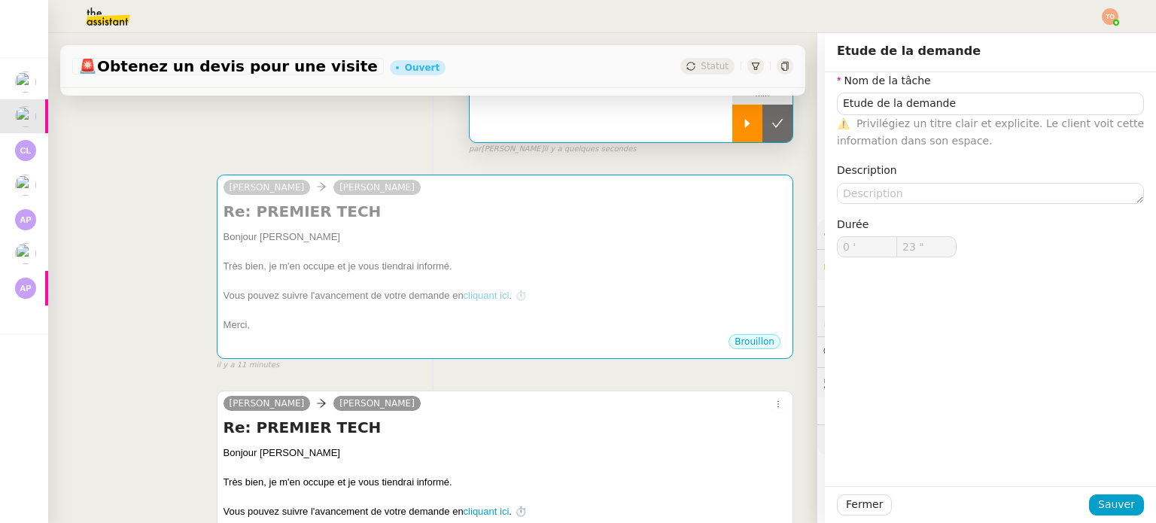
type input "Etude de la demande"
type input "0 '"
type input "23 ""
click at [771, 129] on icon at bounding box center [777, 123] width 12 height 12
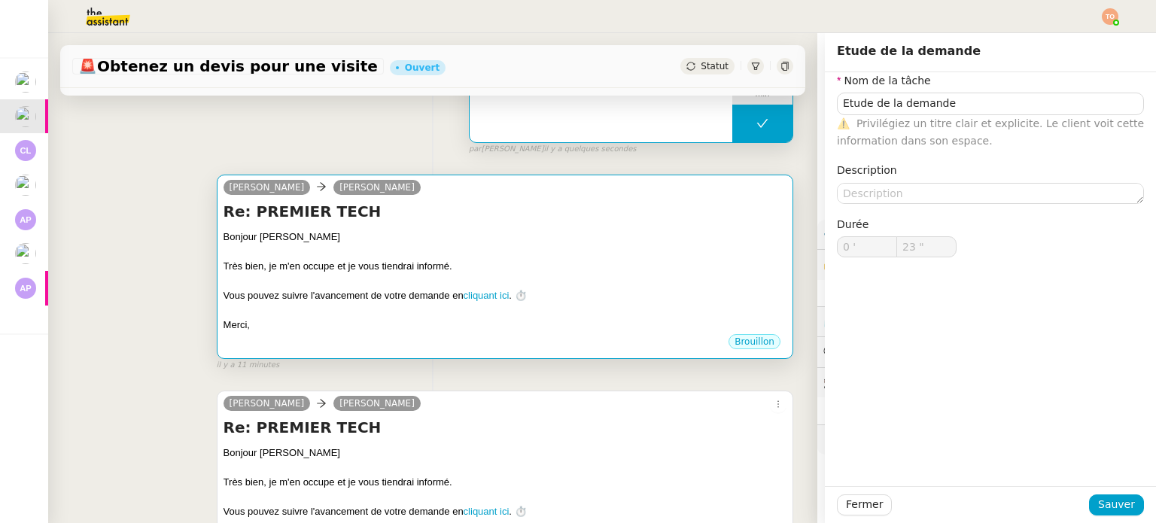
type input "Etude de la demande"
type input "0 '"
type input "23 ""
type input "Etude de la demande"
type input "0 '"
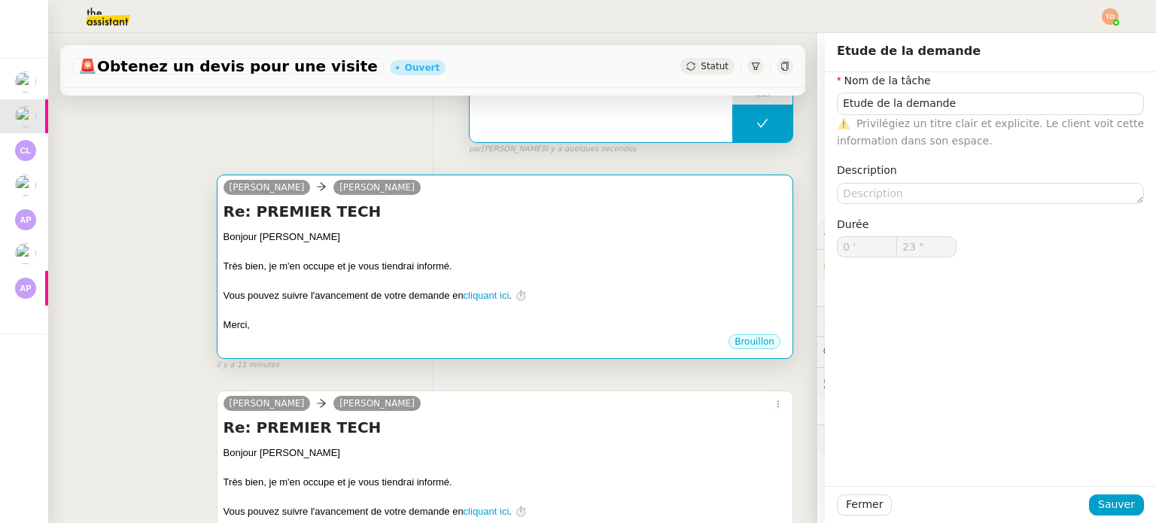
type input "23 ""
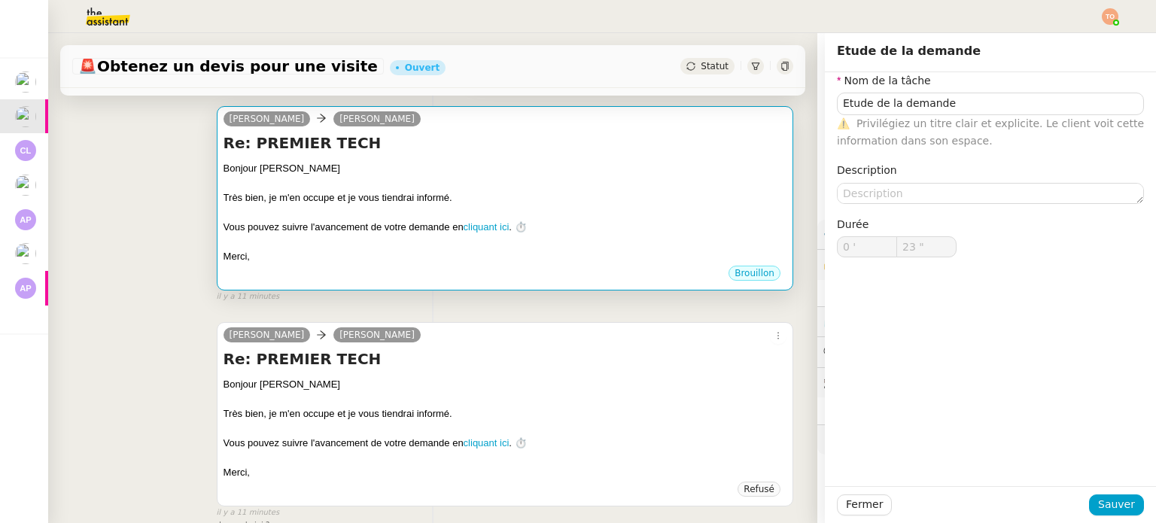
scroll to position [301, 0]
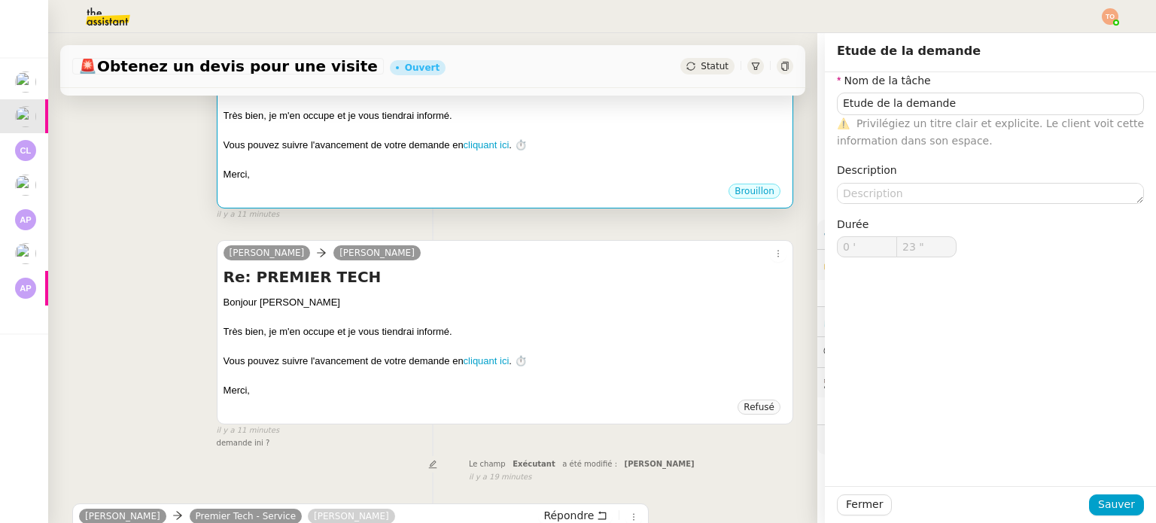
click at [600, 159] on div at bounding box center [505, 160] width 563 height 15
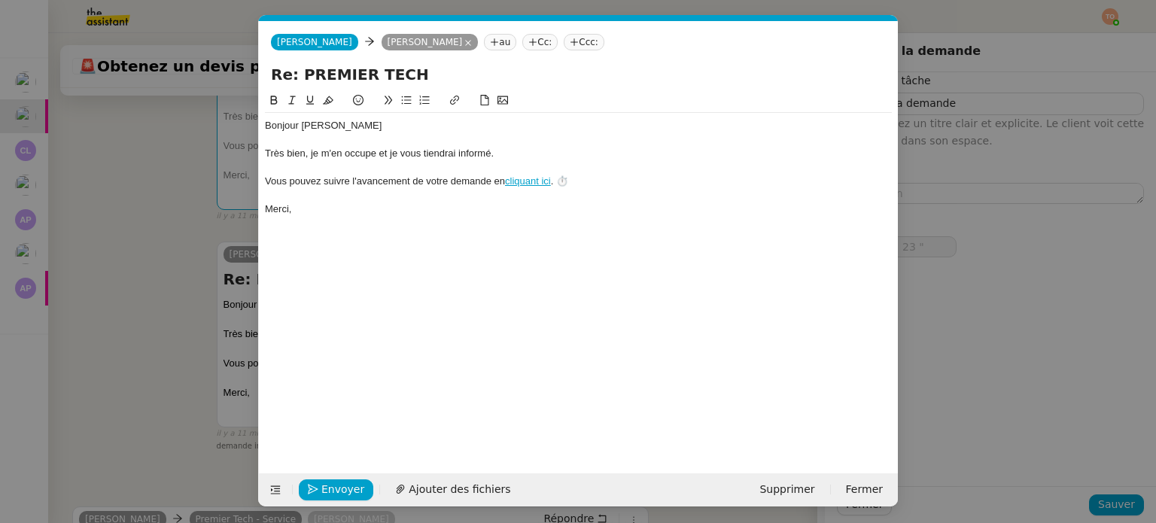
scroll to position [0, 32]
click at [777, 487] on span "Supprimer" at bounding box center [786, 489] width 55 height 17
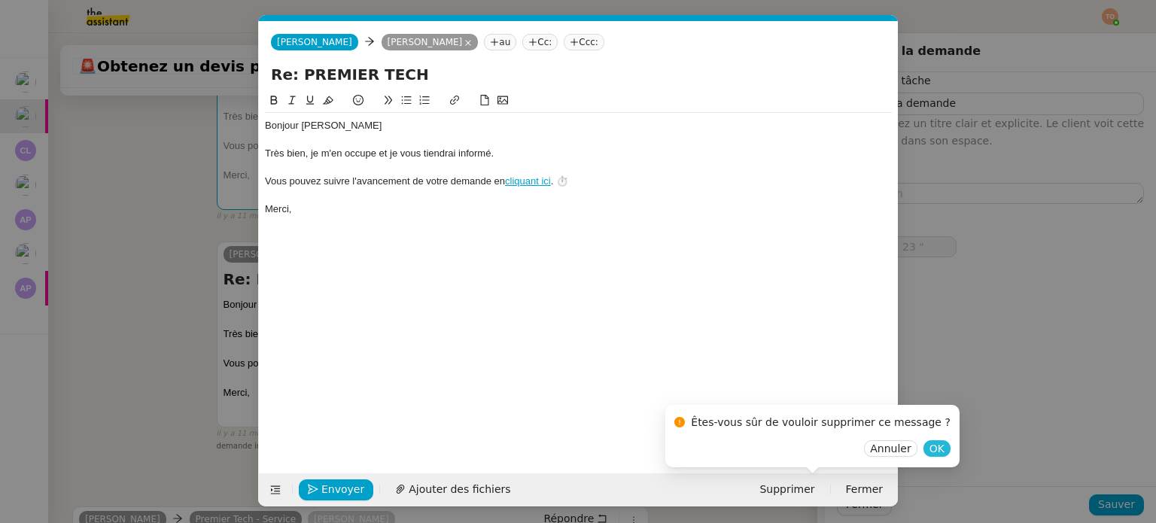
click at [929, 445] on span "OK" at bounding box center [936, 448] width 15 height 15
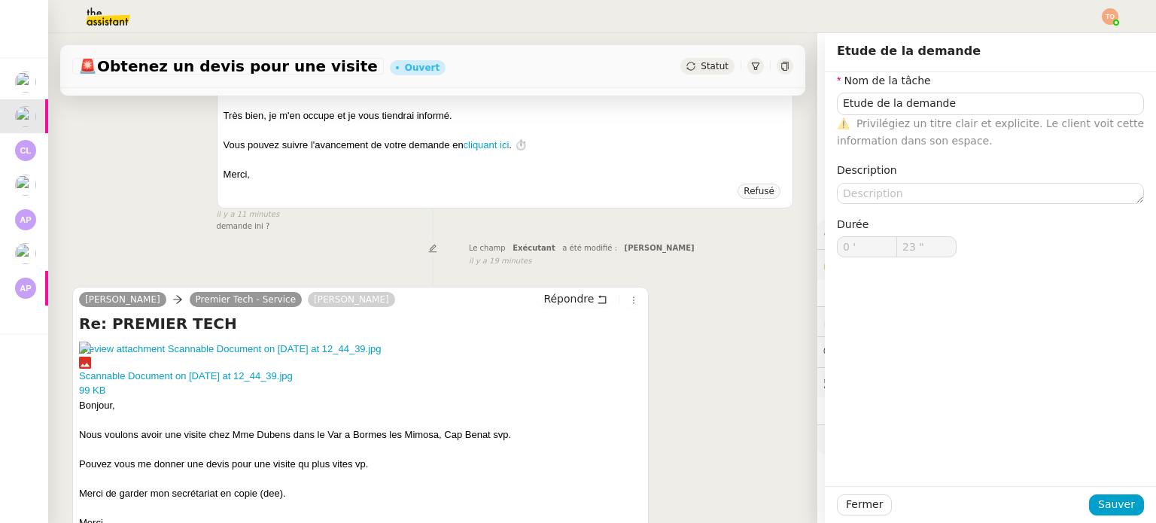
type input "Etude de la demande"
type input "0 '"
type input "23 ""
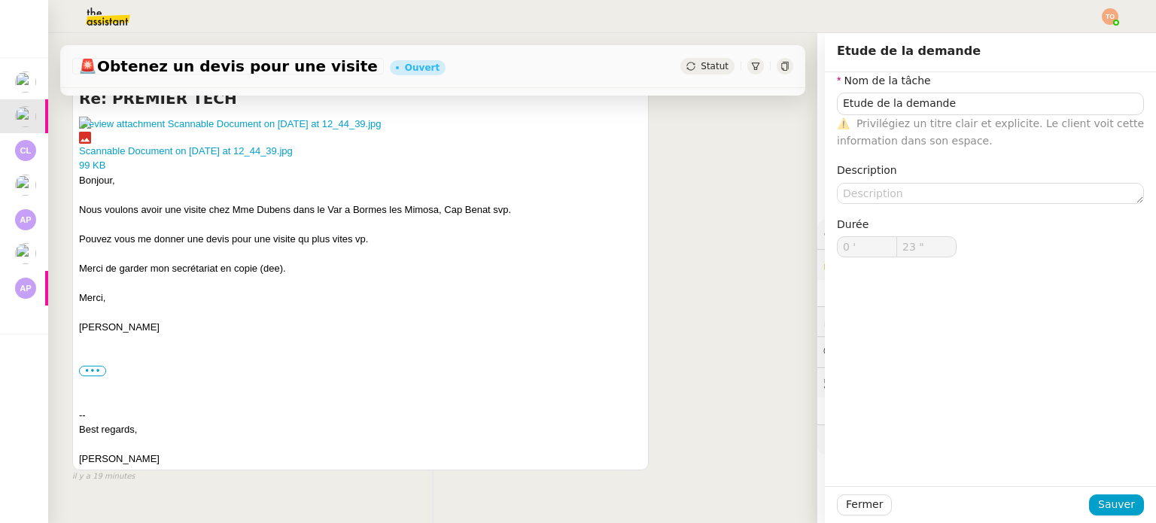
type input "Etude de la demande"
type input "0 '"
type input "23 ""
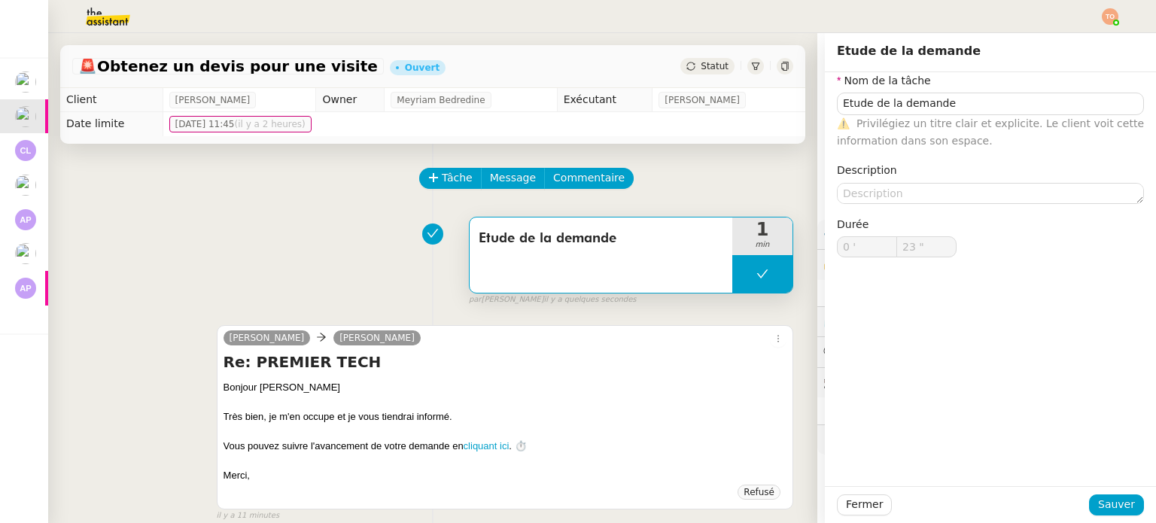
click at [701, 68] on span "Statut" at bounding box center [715, 66] width 28 height 11
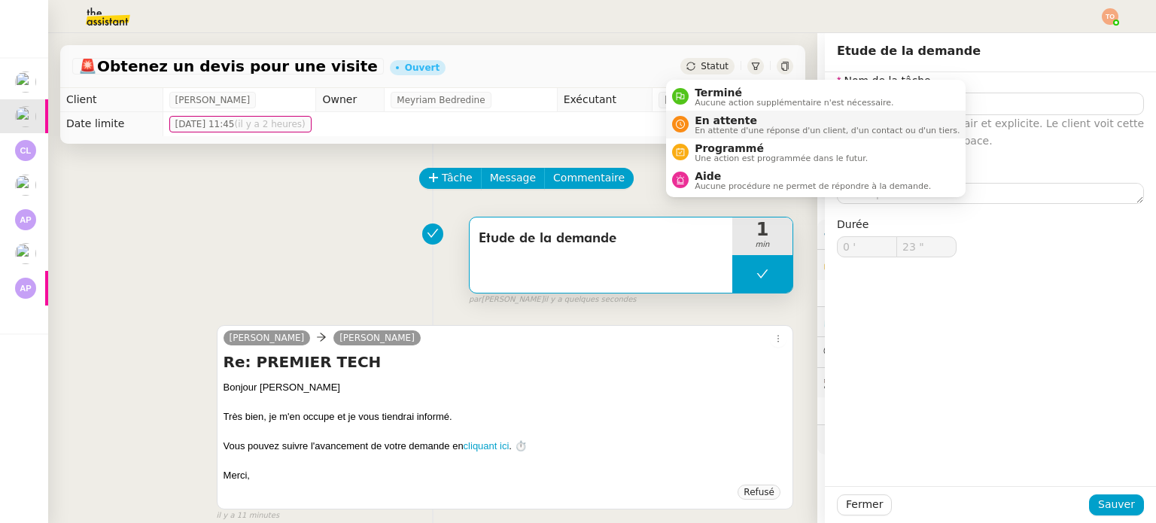
click at [719, 118] on span "En attente" at bounding box center [827, 120] width 265 height 12
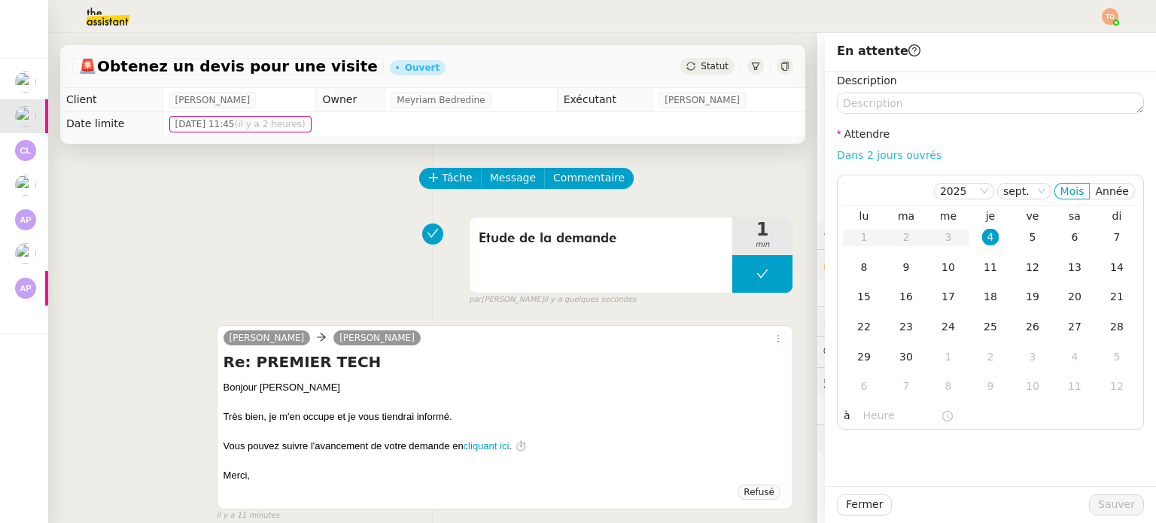
click at [877, 153] on link "Dans 2 jours ouvrés" at bounding box center [889, 155] width 105 height 12
type input "07:00"
click at [1102, 494] on button "Sauver" at bounding box center [1116, 504] width 55 height 21
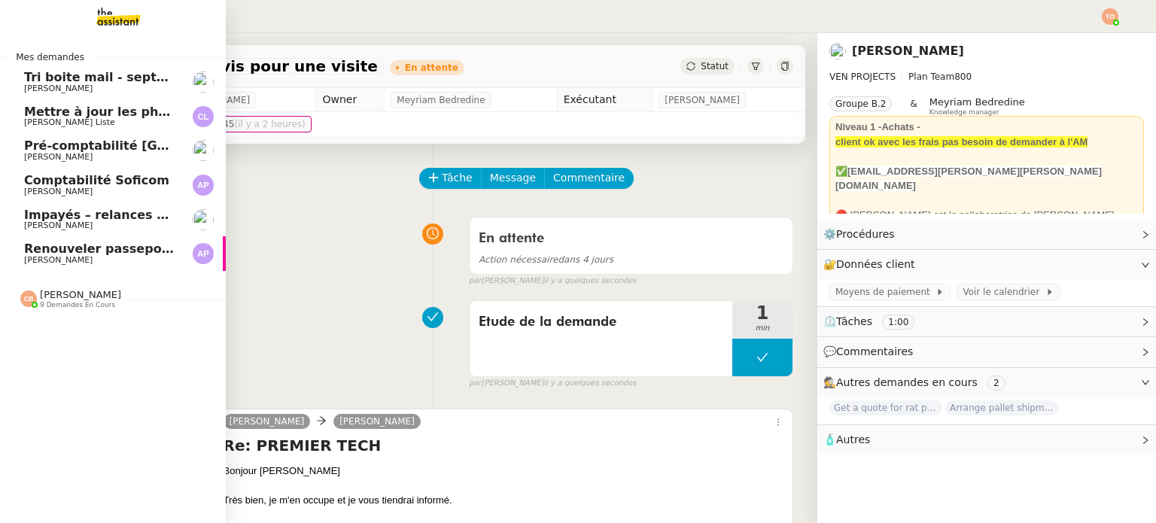
click at [107, 84] on span "[PERSON_NAME]" at bounding box center [100, 88] width 152 height 9
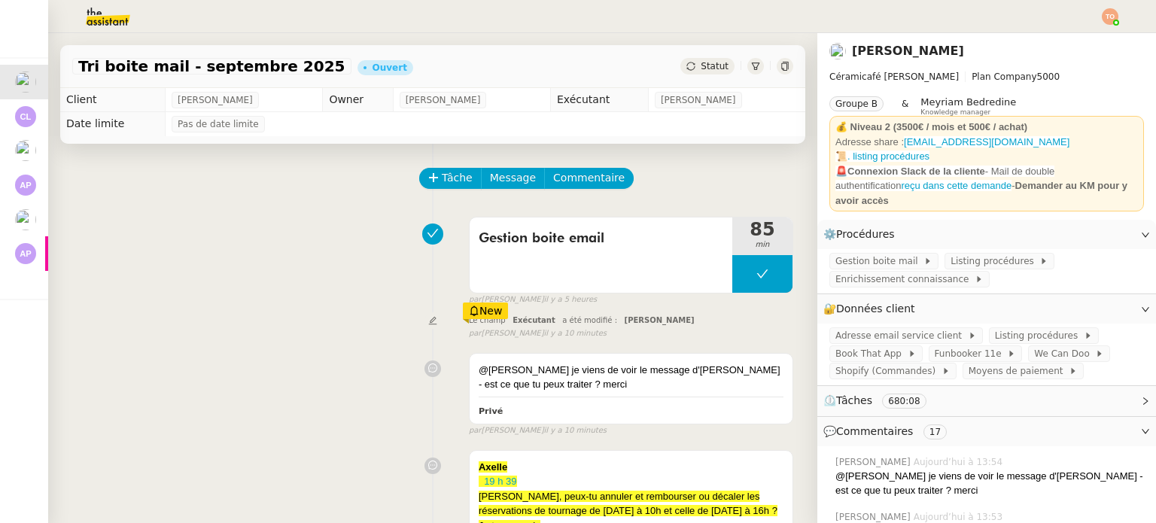
click at [402, 358] on div "@[PERSON_NAME] je viens de voir le message d'[PERSON_NAME] - est ce que tu peux…" at bounding box center [432, 391] width 721 height 91
click at [419, 175] on button "Tâche" at bounding box center [450, 178] width 62 height 21
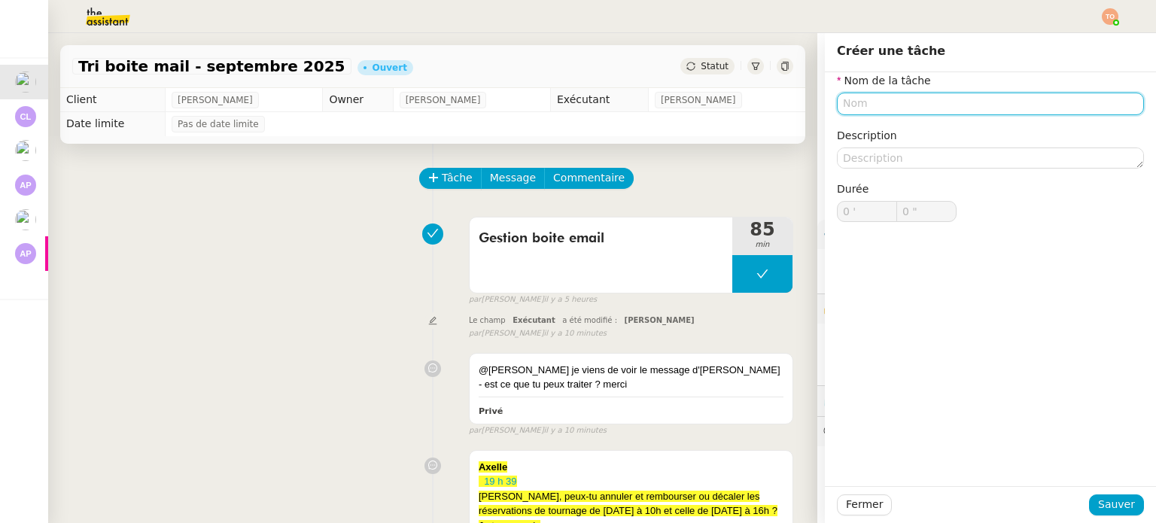
click at [855, 110] on input "text" at bounding box center [990, 104] width 307 height 22
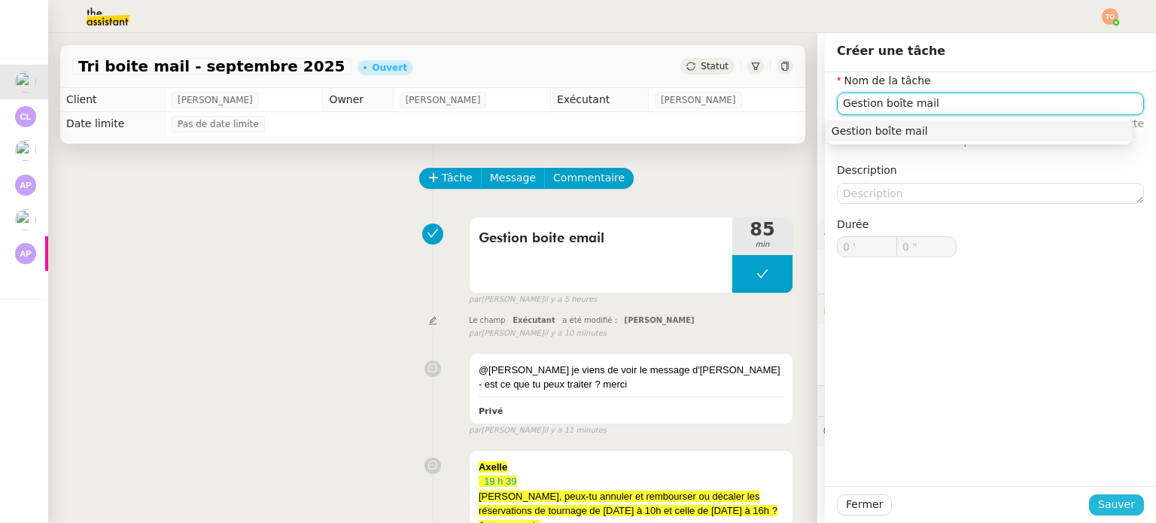
type input "Gestion boîte mail"
click at [1108, 496] on span "Sauver" at bounding box center [1116, 504] width 37 height 17
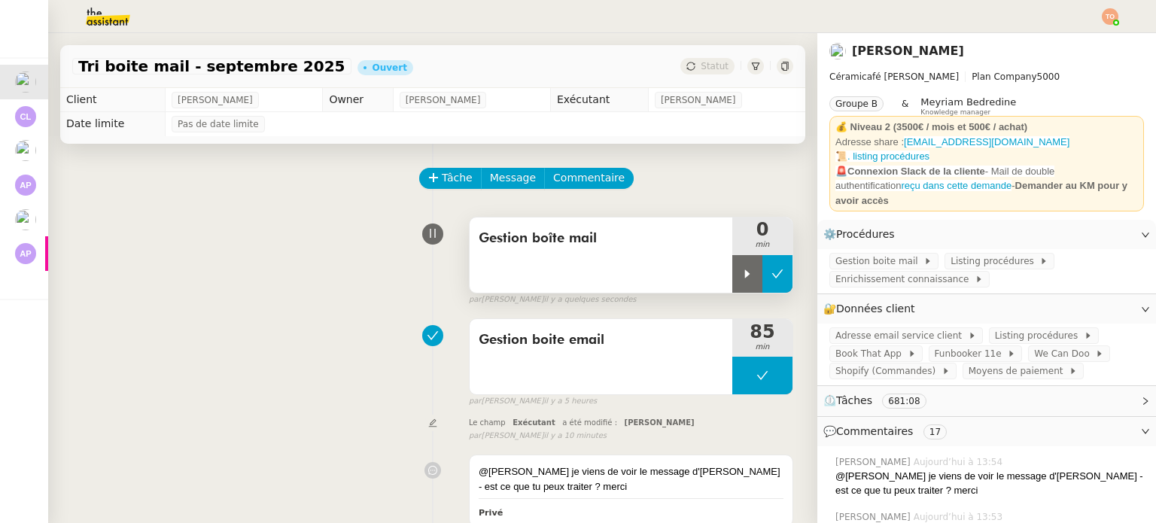
click at [771, 276] on icon at bounding box center [777, 274] width 12 height 12
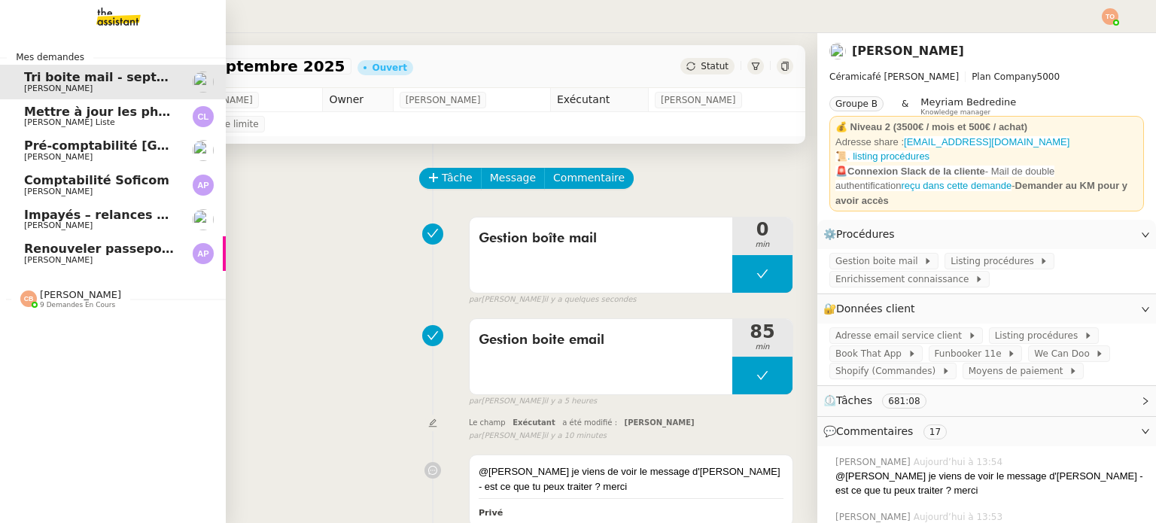
click at [57, 264] on span "[PERSON_NAME]" at bounding box center [58, 260] width 68 height 10
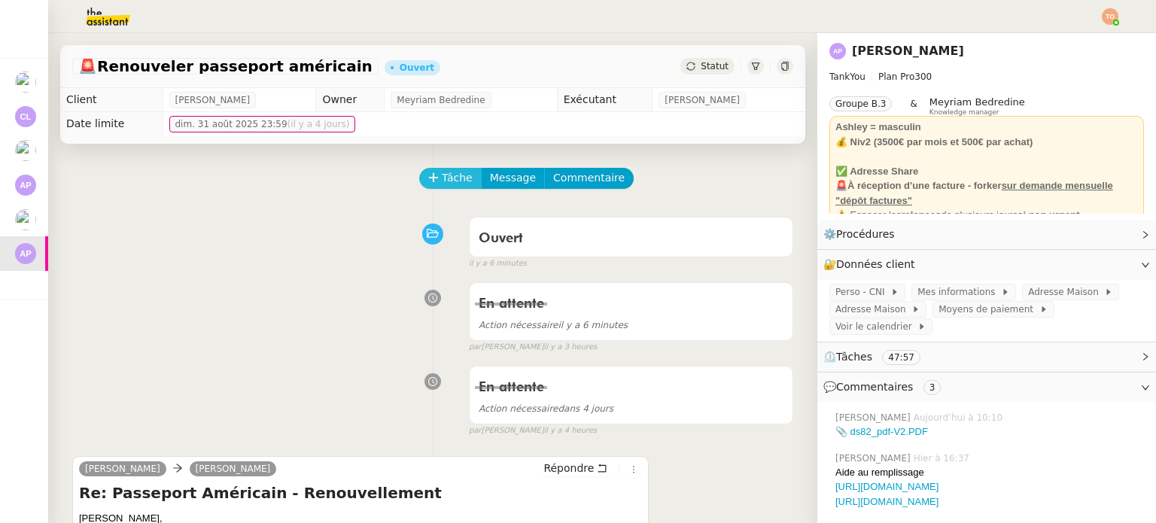
click at [442, 187] on span "Tâche" at bounding box center [457, 177] width 31 height 17
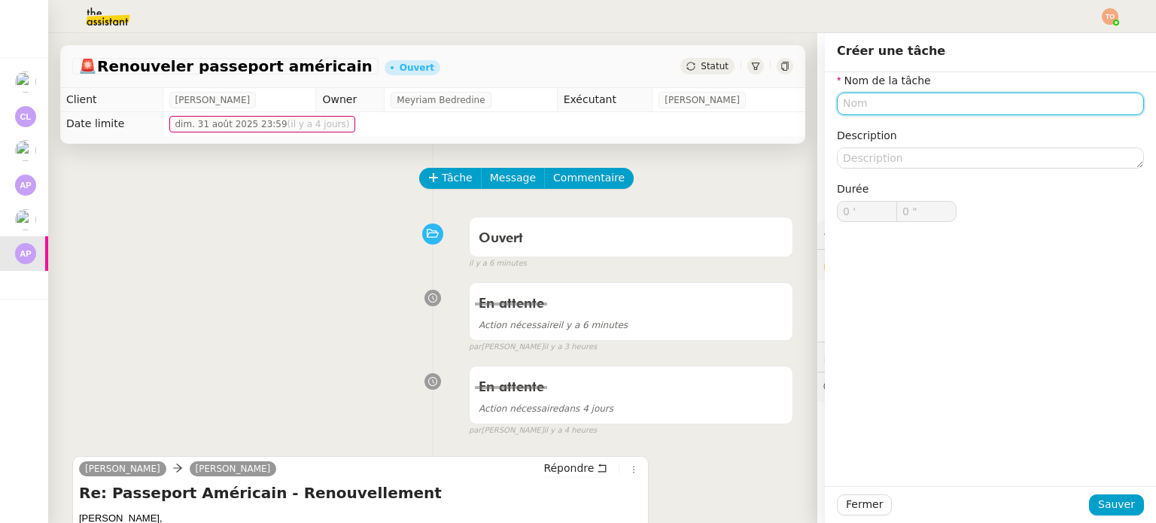
click at [903, 111] on input "text" at bounding box center [990, 104] width 307 height 22
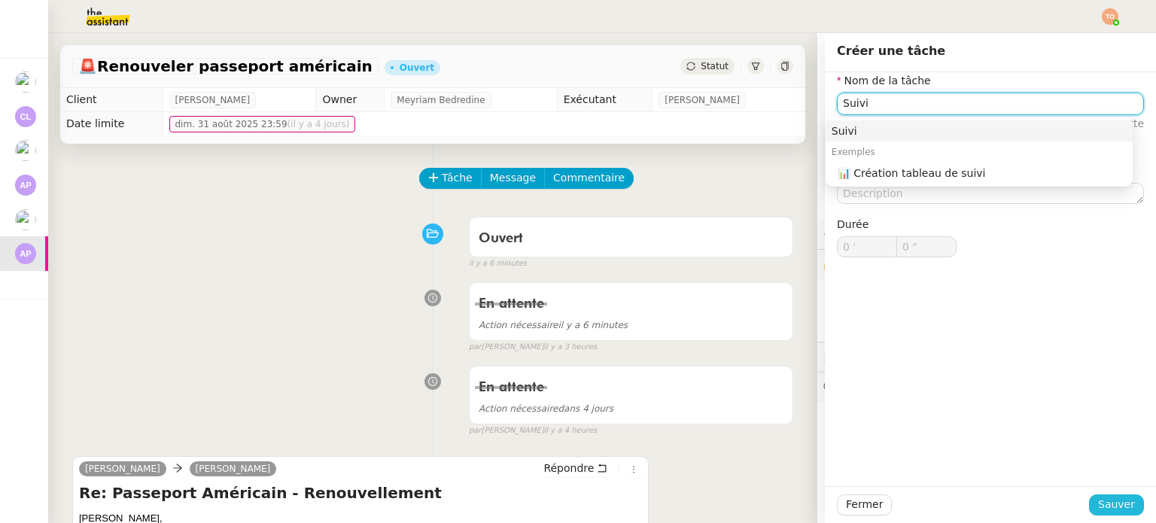
type input "Suivi"
click at [1104, 502] on span "Sauver" at bounding box center [1116, 504] width 37 height 17
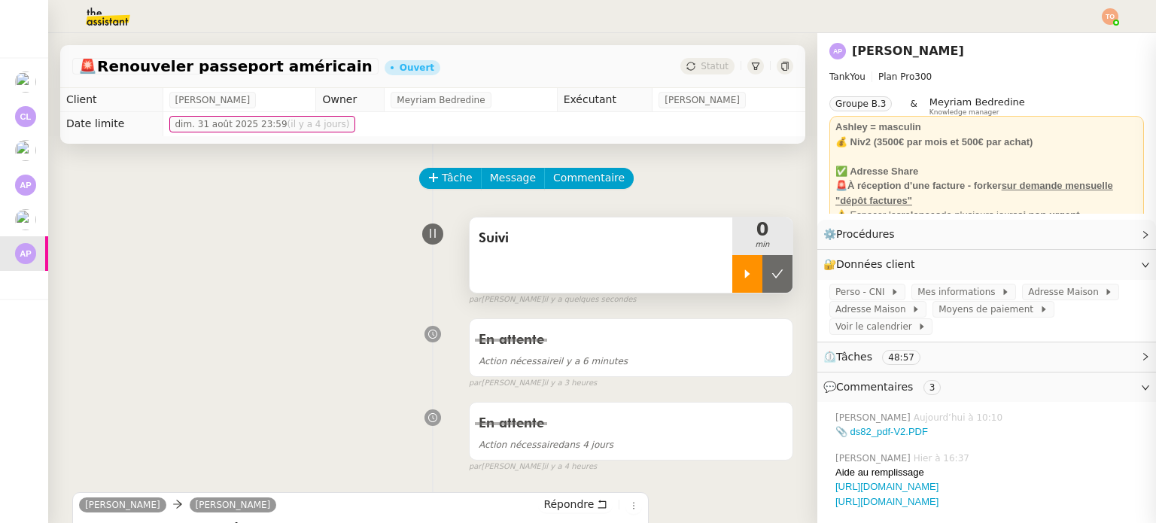
click at [734, 276] on div at bounding box center [747, 274] width 30 height 38
click at [732, 288] on div at bounding box center [762, 274] width 60 height 38
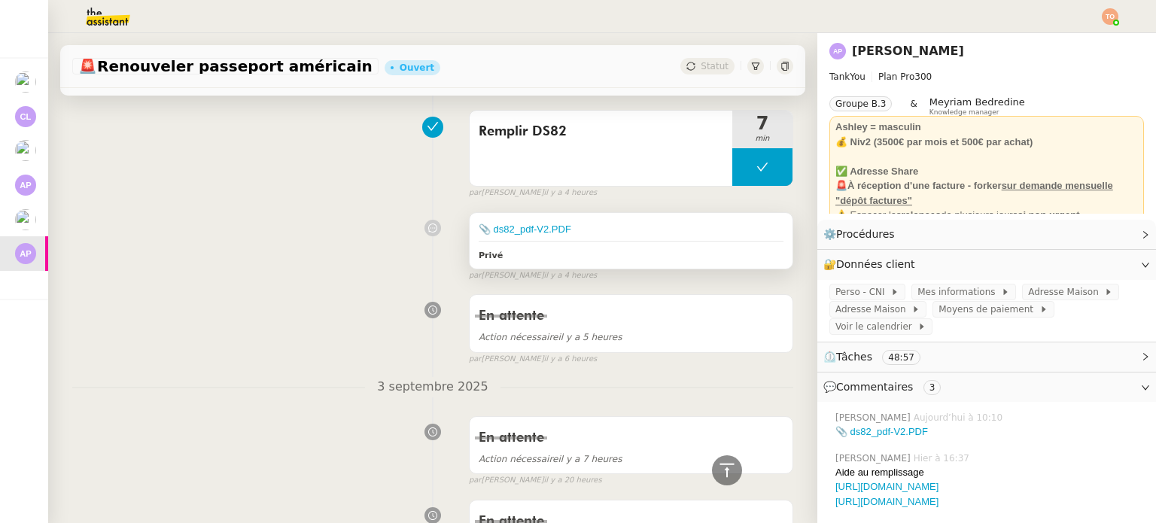
scroll to position [978, 0]
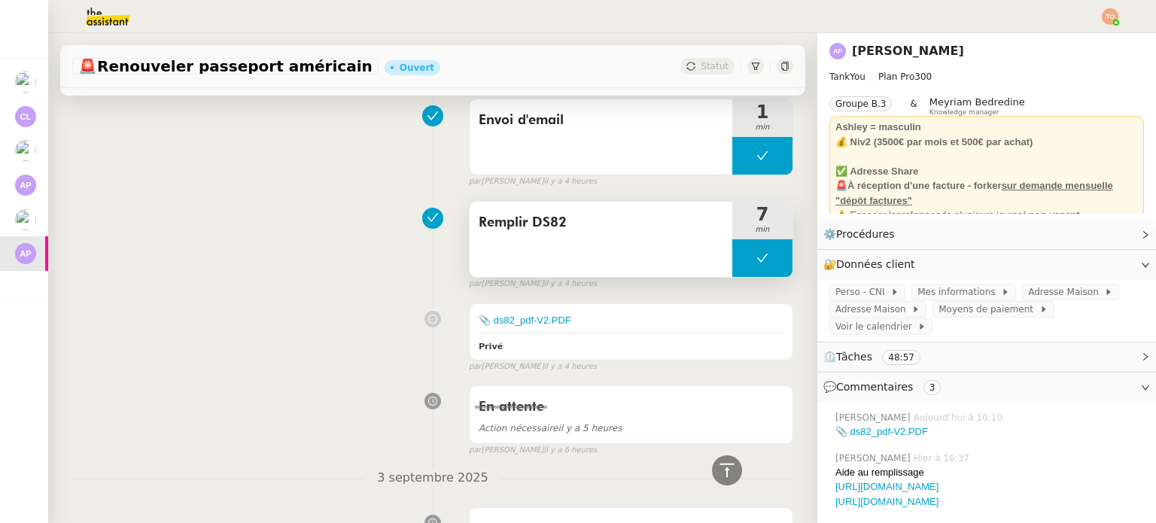
click at [733, 257] on button at bounding box center [762, 258] width 60 height 38
click at [741, 260] on icon at bounding box center [747, 258] width 12 height 12
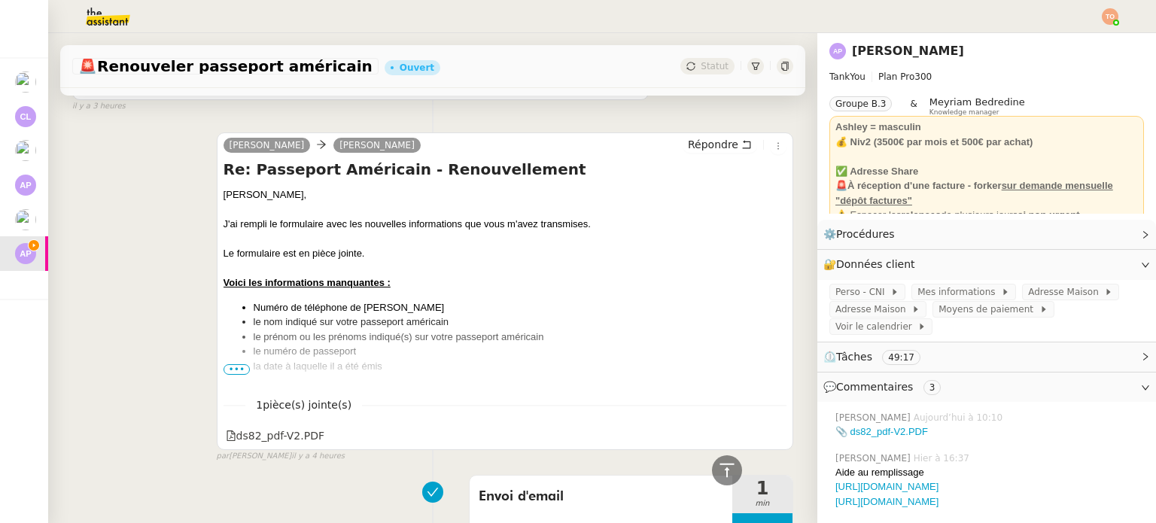
scroll to position [301, 0]
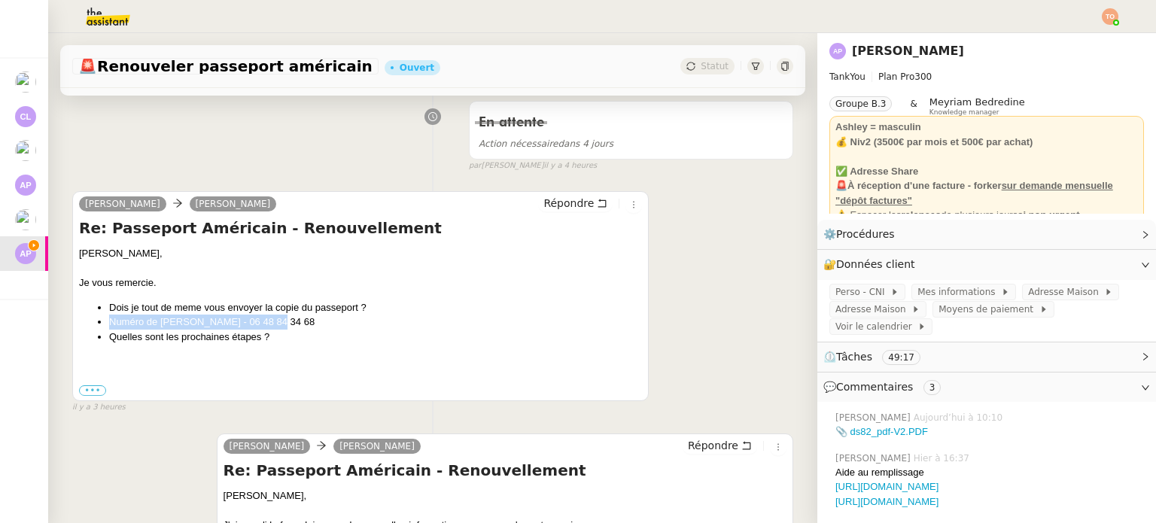
drag, startPoint x: 265, startPoint y: 320, endPoint x: 105, endPoint y: 321, distance: 160.3
click at [105, 321] on ul "Dois je tout de meme vous envoyer la copie du passeport ? Numéro de [PERSON_NAM…" at bounding box center [360, 322] width 563 height 44
copy li "Numéro de [PERSON_NAME] - 06 48 84 34 68"
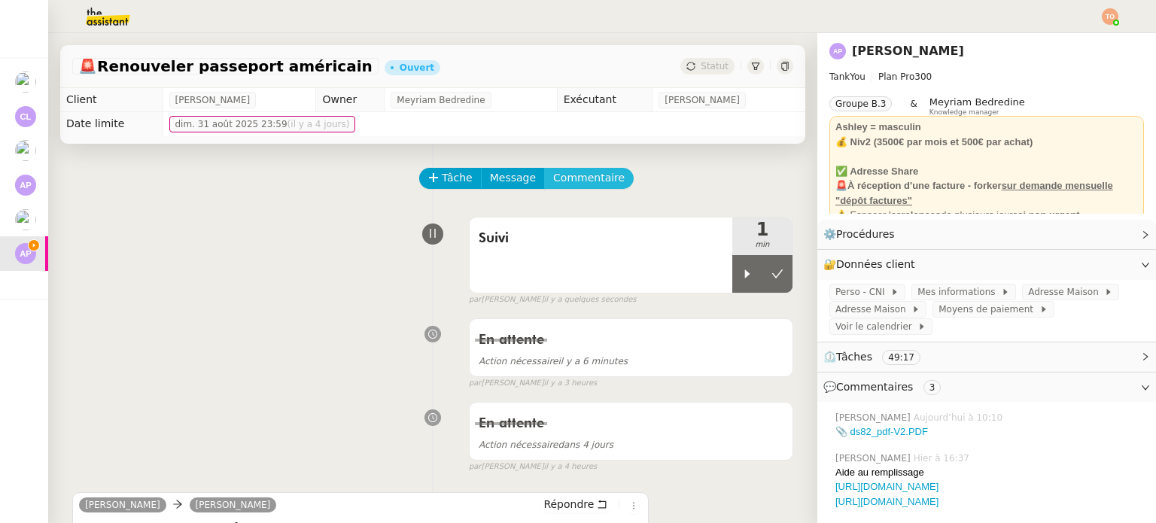
click at [574, 179] on span "Commentaire" at bounding box center [588, 177] width 71 height 17
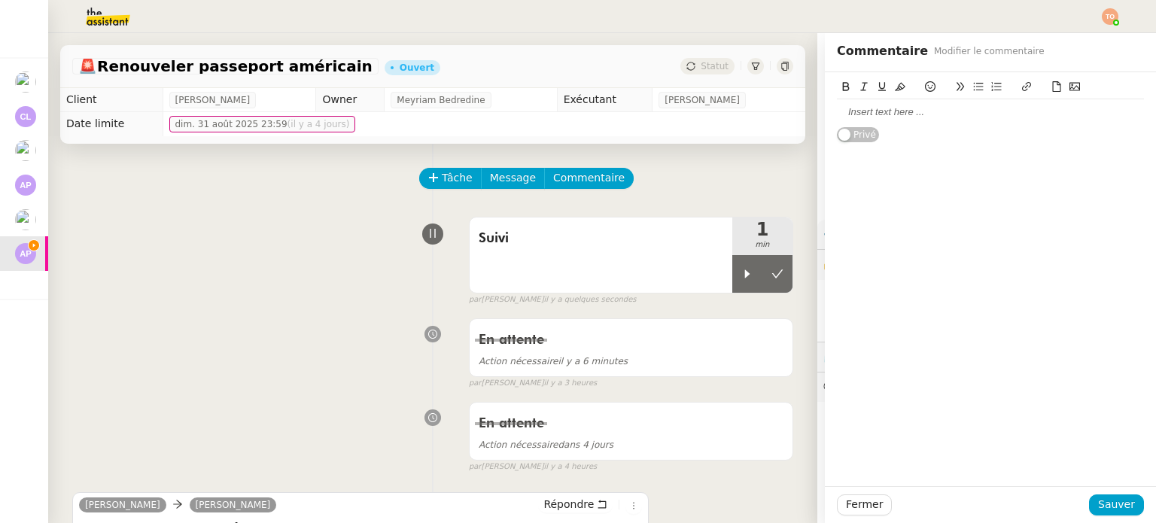
click at [857, 117] on div at bounding box center [990, 112] width 307 height 14
copy div "06 48 84 34 68"
drag, startPoint x: 917, startPoint y: 111, endPoint x: 985, endPoint y: 117, distance: 68.7
click at [985, 117] on div "Numéro de [PERSON_NAME] - 06 48 84 34 68" at bounding box center [990, 112] width 307 height 14
click at [1119, 493] on div "Fermer Sauver" at bounding box center [990, 504] width 331 height 37
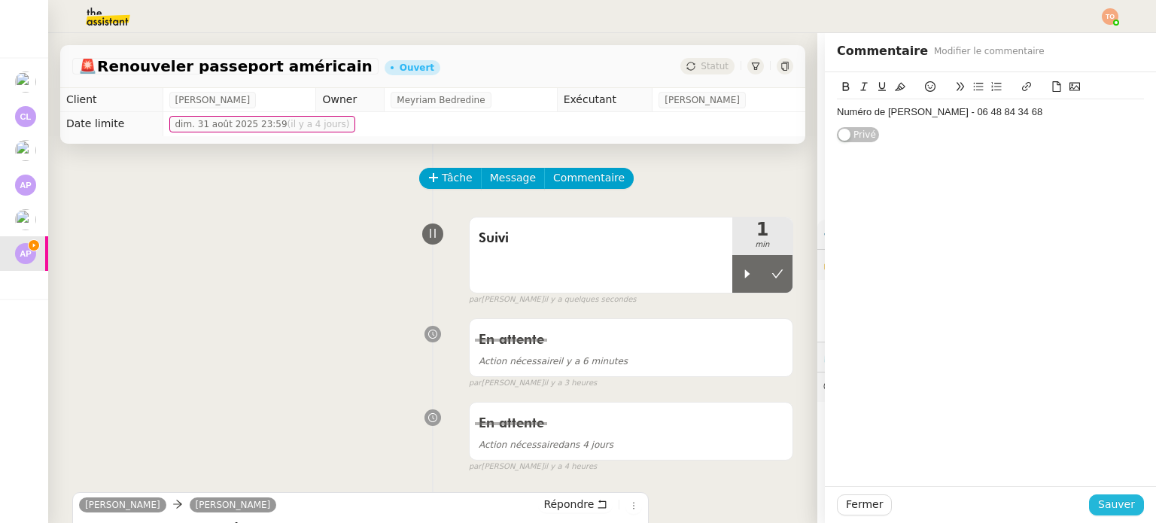
click at [1120, 494] on div "Fermer Sauver" at bounding box center [990, 504] width 331 height 37
click at [1120, 496] on span "Sauver" at bounding box center [1116, 504] width 37 height 17
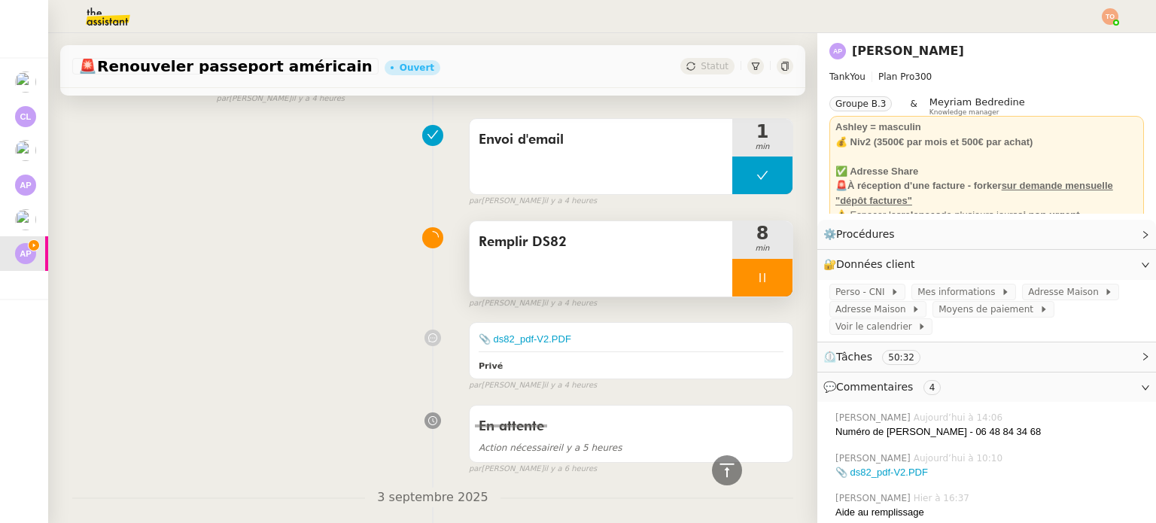
scroll to position [1054, 0]
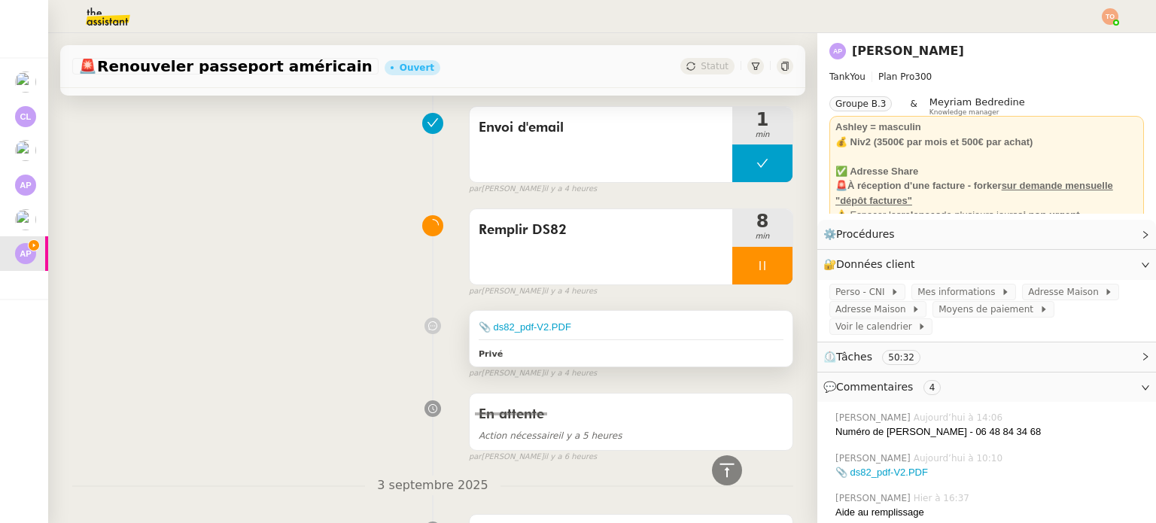
click at [650, 323] on div "📎 ds82_pdf-V2.PDF" at bounding box center [631, 327] width 305 height 15
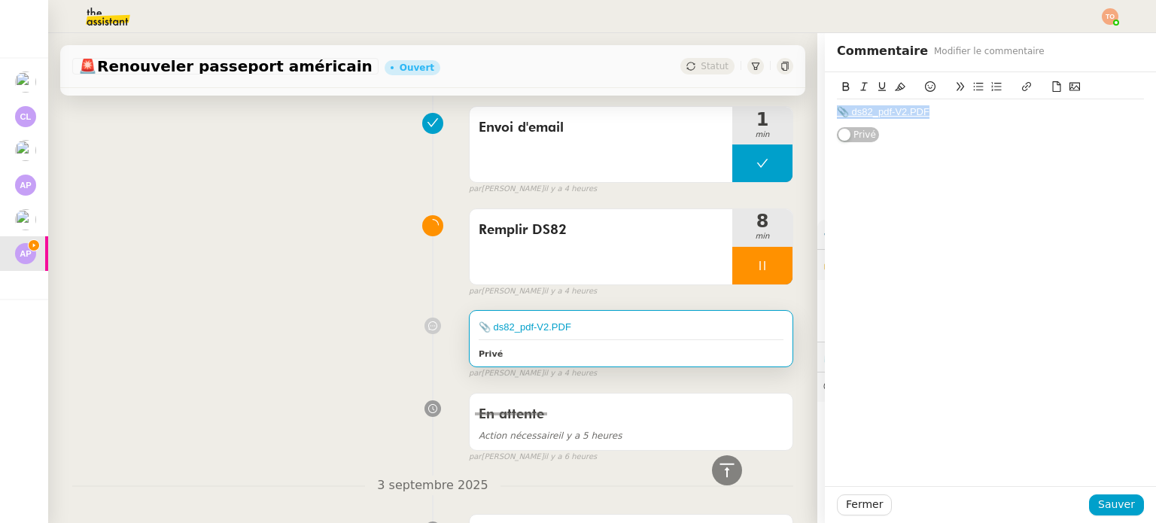
drag, startPoint x: 941, startPoint y: 114, endPoint x: 823, endPoint y: 113, distance: 117.4
click at [825, 113] on div "📎 ds82_pdf-V2.PDF Privé" at bounding box center [990, 107] width 331 height 71
click at [1049, 81] on button at bounding box center [1057, 86] width 18 height 17
click at [1115, 506] on span "Sauver" at bounding box center [1116, 504] width 37 height 17
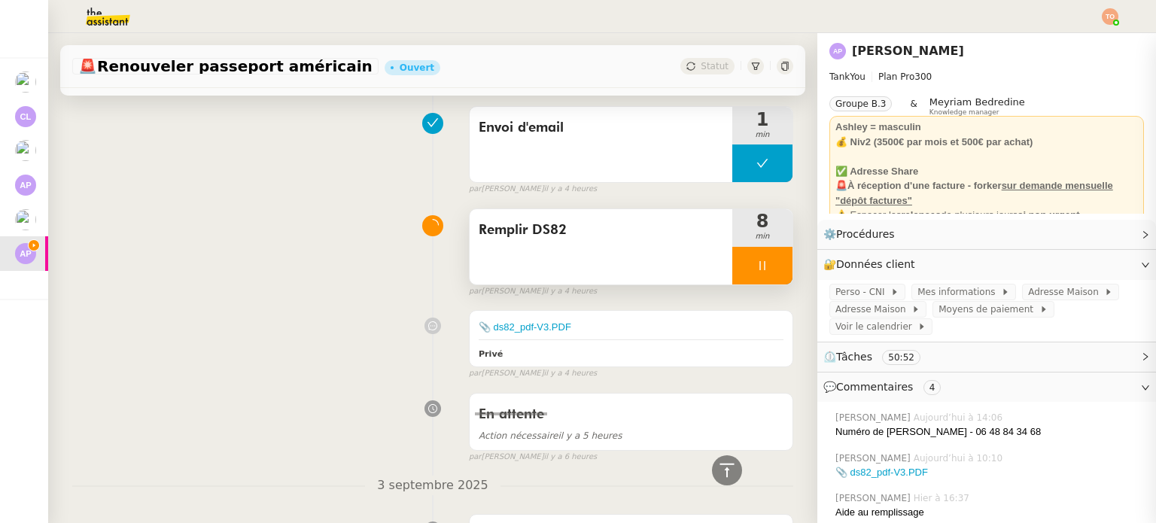
click at [769, 275] on div at bounding box center [762, 266] width 60 height 38
click at [769, 275] on button at bounding box center [777, 266] width 30 height 38
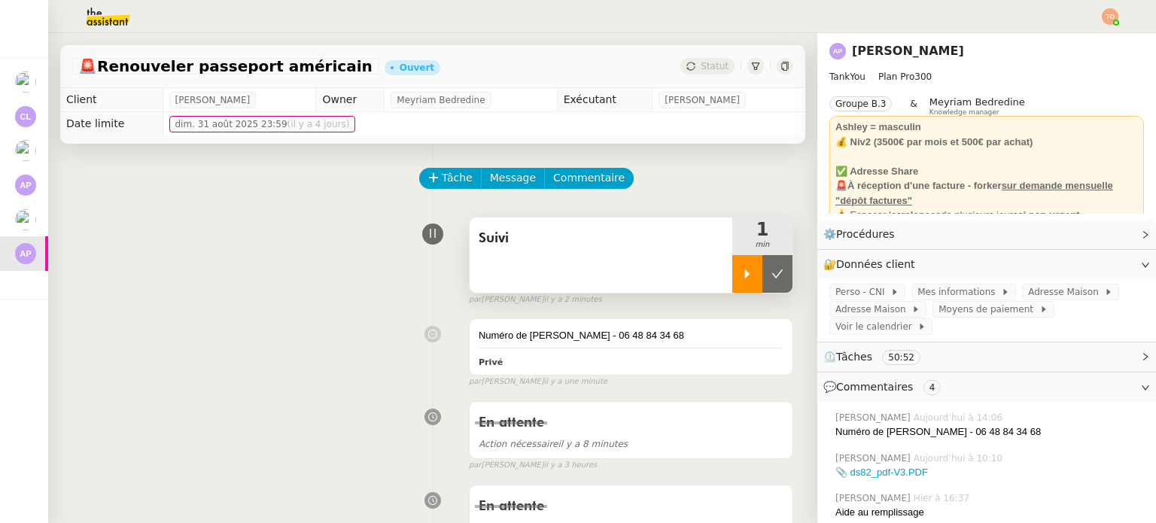
click at [734, 276] on div at bounding box center [747, 274] width 30 height 38
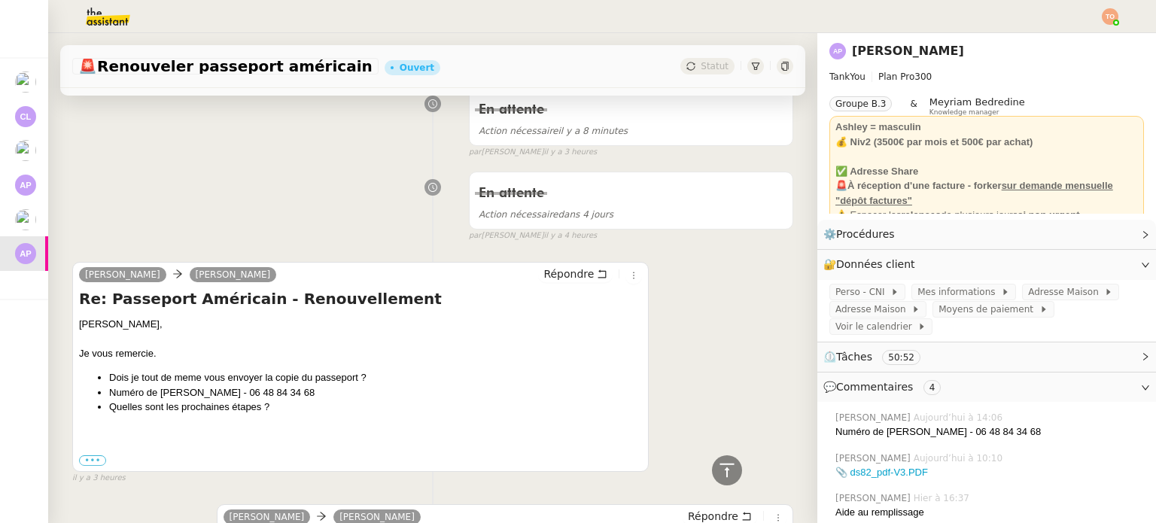
scroll to position [376, 0]
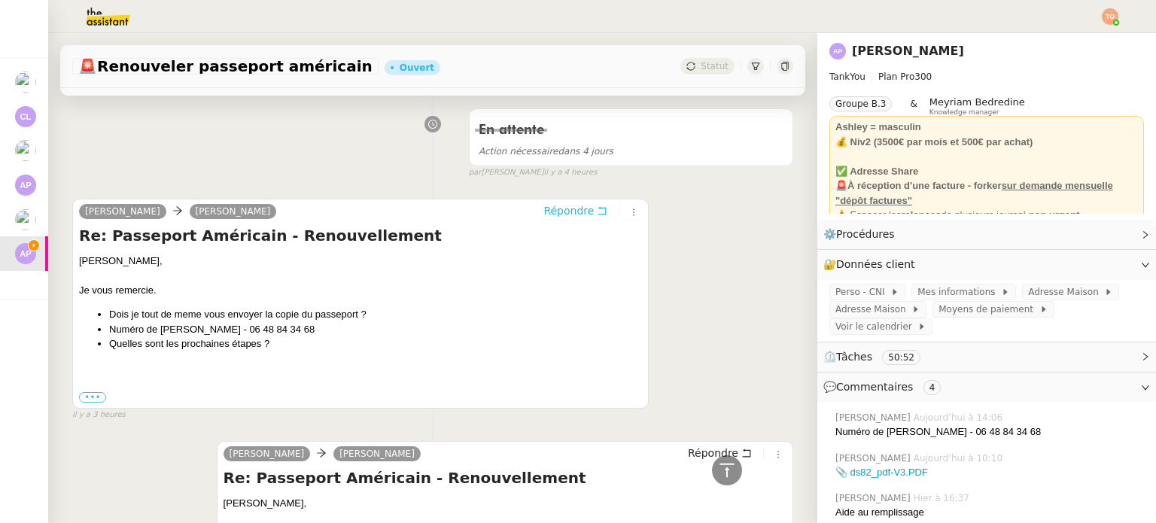
click at [597, 207] on icon at bounding box center [602, 210] width 11 height 11
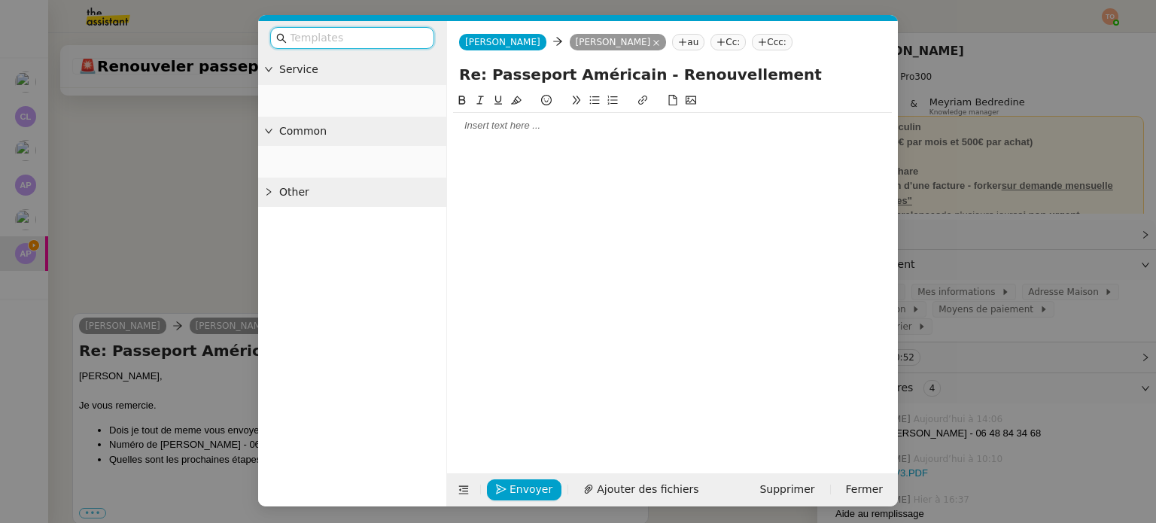
scroll to position [491, 0]
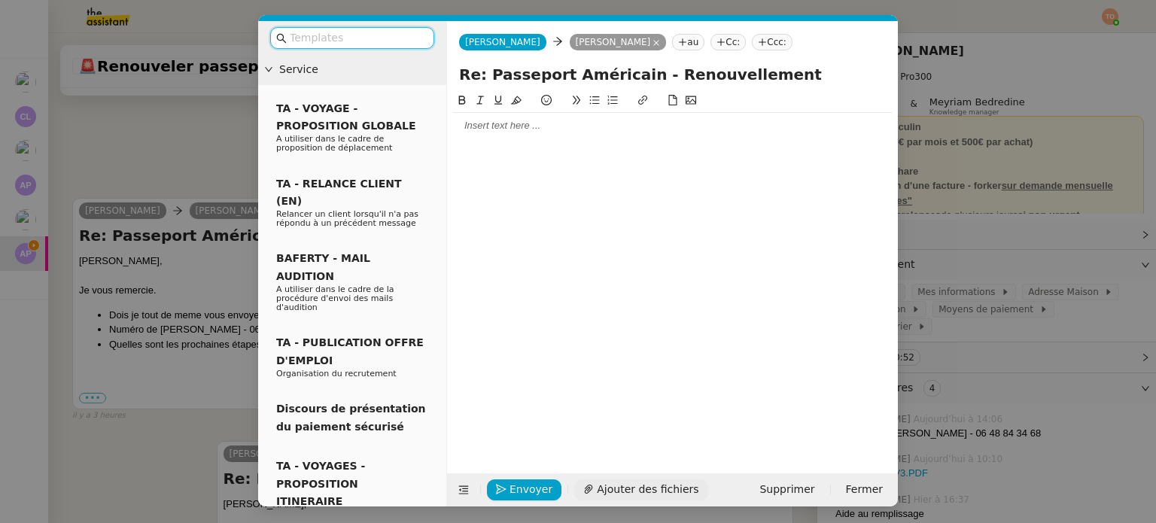
click at [617, 485] on span "Ajouter des fichiers" at bounding box center [648, 489] width 102 height 17
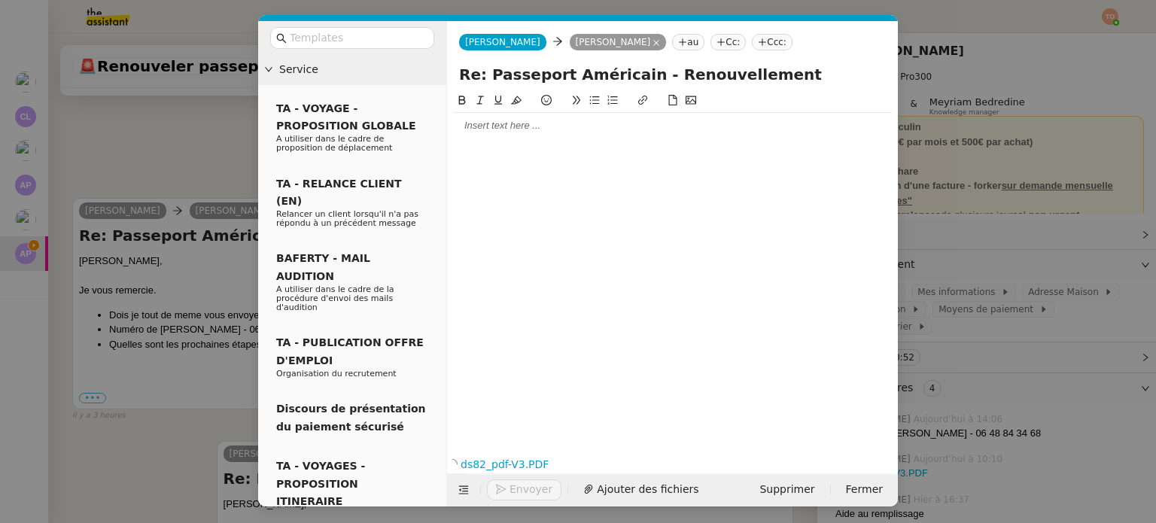
click at [509, 135] on div at bounding box center [672, 126] width 439 height 26
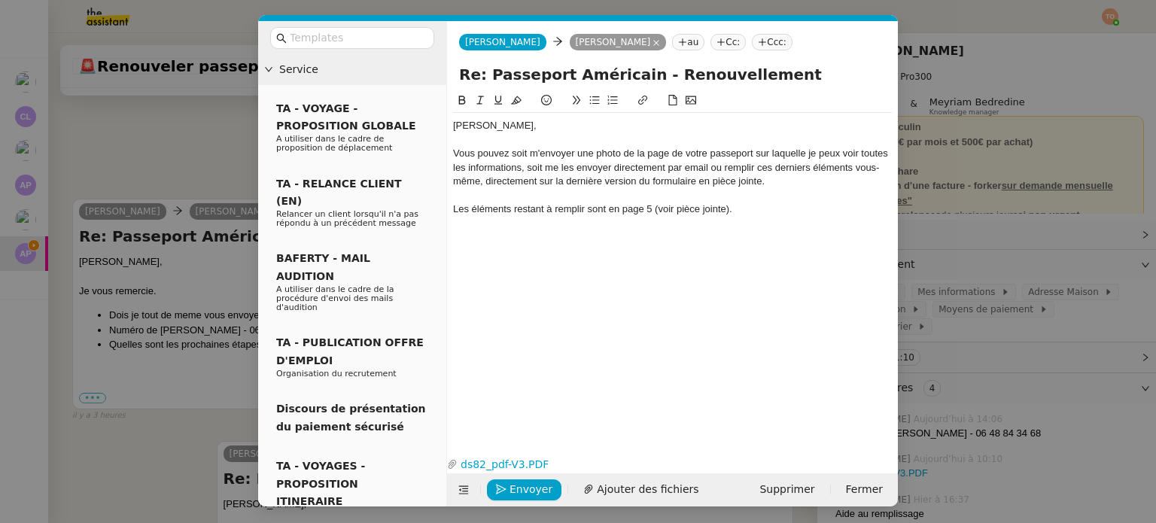
scroll to position [656, 0]
click at [632, 500] on div "Envoyer Ajouter des fichiers Supprimer Fermer" at bounding box center [672, 489] width 451 height 33
click at [630, 494] on span "Ajouter des fichiers" at bounding box center [648, 489] width 102 height 17
click at [767, 206] on div "Les éléments restant à remplir sont en page 5 (voir pièce jointe)." at bounding box center [672, 209] width 439 height 14
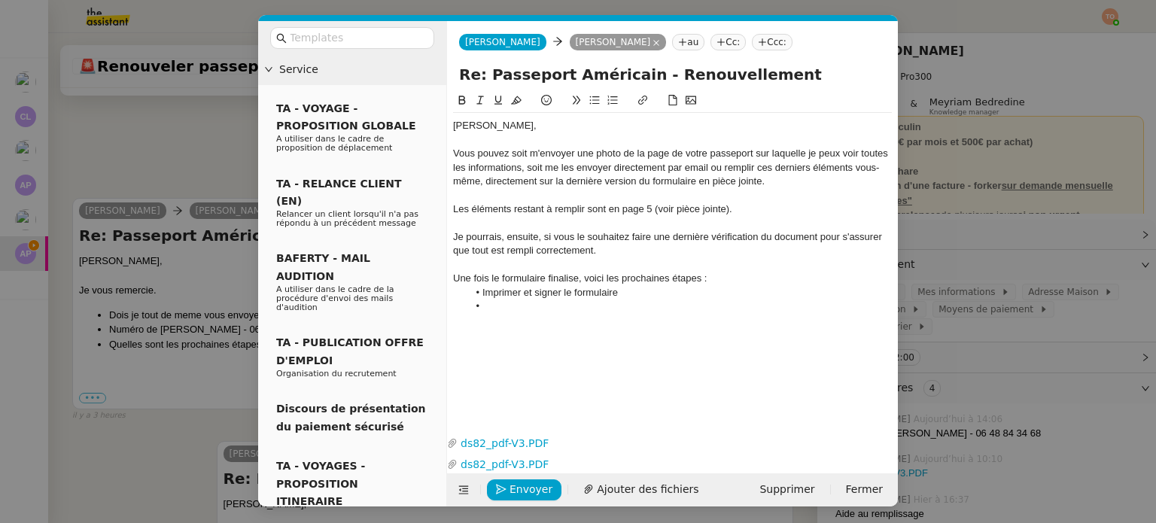
scroll to position [1, 0]
click at [1066, 361] on nz-modal-container "Service TA - VOYAGE - PROPOSITION GLOBALE A utiliser dans le cadre de propositi…" at bounding box center [578, 261] width 1156 height 523
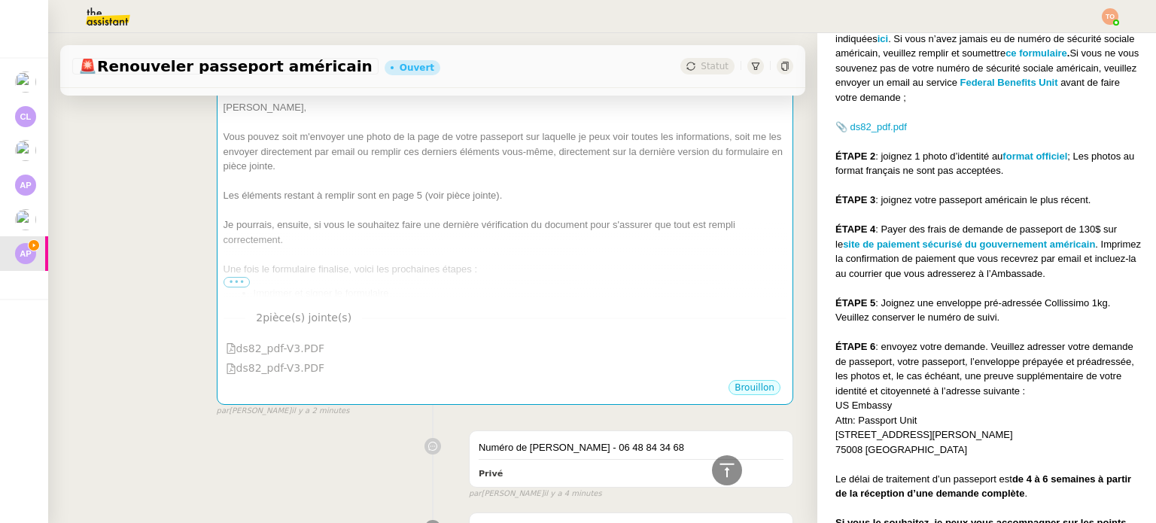
scroll to position [0, 0]
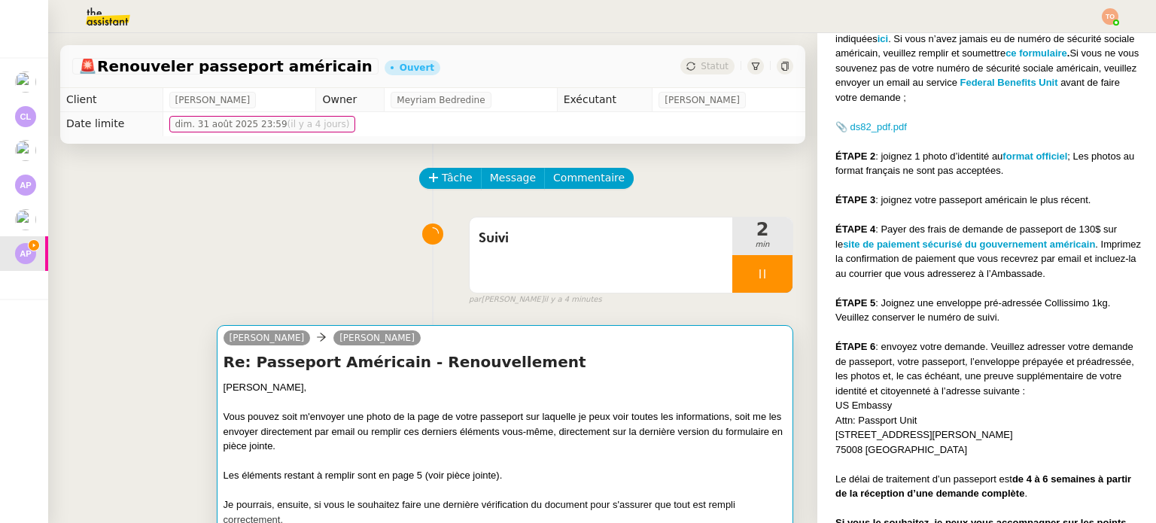
click at [625, 380] on div "Re: Passeport Américain - Renouvellement [PERSON_NAME], [PERSON_NAME] pouvez so…" at bounding box center [505, 464] width 563 height 226
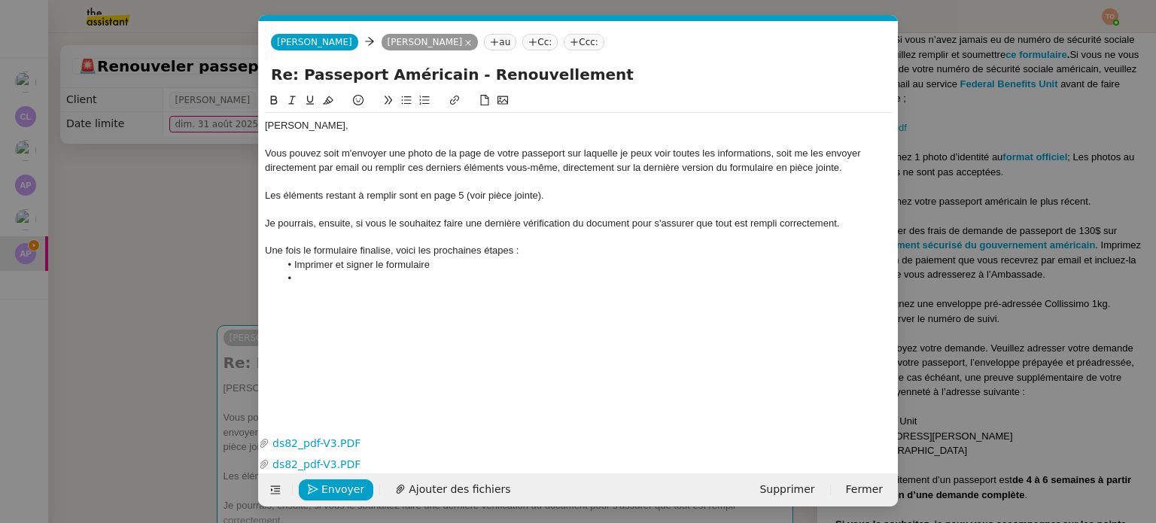
scroll to position [0, 32]
click at [473, 267] on li "Imprimer et signer le formulaire" at bounding box center [586, 265] width 613 height 14
click at [372, 266] on li "Imprimer et signer le formulaire" at bounding box center [586, 265] width 613 height 14
click at [999, 443] on nz-modal-container "Service TA - VOYAGE - PROPOSITION GLOBALE A utiliser dans le cadre de propositi…" at bounding box center [578, 261] width 1156 height 523
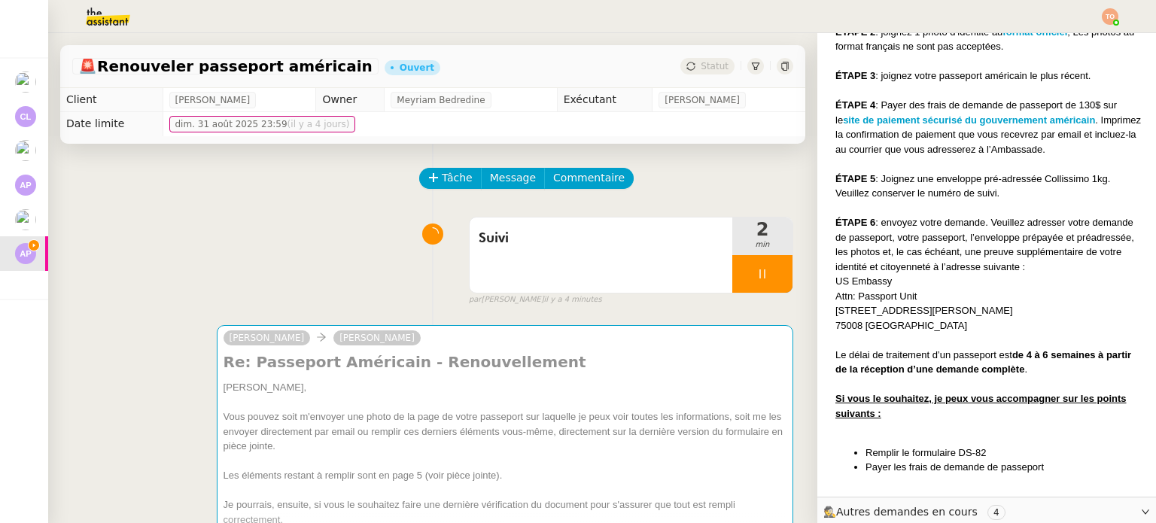
scroll to position [590, 0]
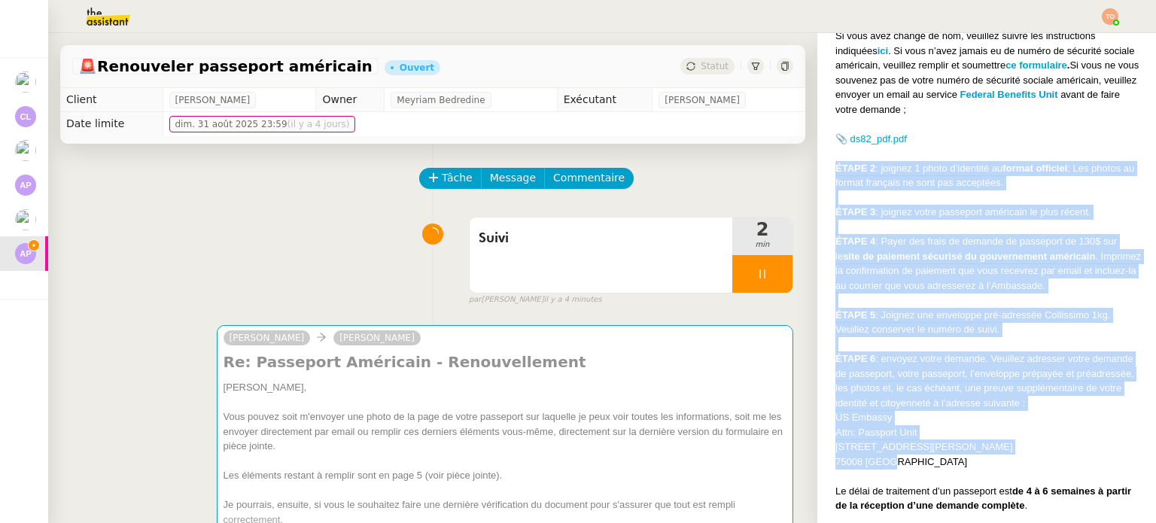
drag, startPoint x: 822, startPoint y: 170, endPoint x: 944, endPoint y: 464, distance: 317.8
click at [944, 464] on div "[PERSON_NAME] Orec [DATE] à 16:30 Voici la marche à suivre pour la demande de r…" at bounding box center [986, 295] width 315 height 661
copy div "ÉTAPE 2 : joignez 1 photo d’identité au format officiel ; Les photos au format …"
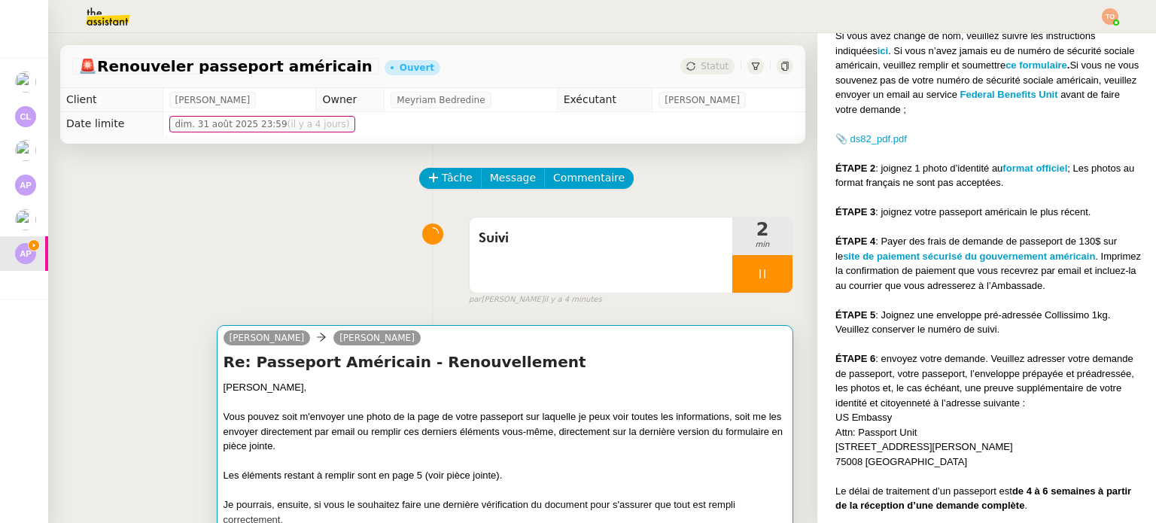
click at [667, 417] on div "Vous pouvez soit m'envoyer une photo de la page de votre passeport sur laquelle…" at bounding box center [505, 431] width 563 height 44
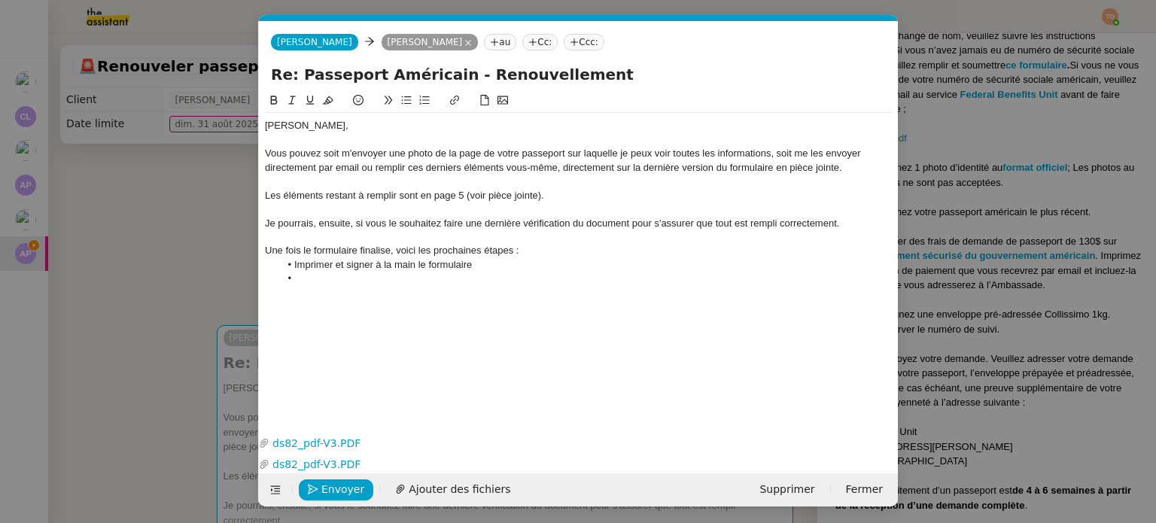
scroll to position [0, 32]
click at [533, 287] on div "[PERSON_NAME], Vous pouvez soit m'envoyer une photo de la page de votre passepo…" at bounding box center [578, 202] width 627 height 178
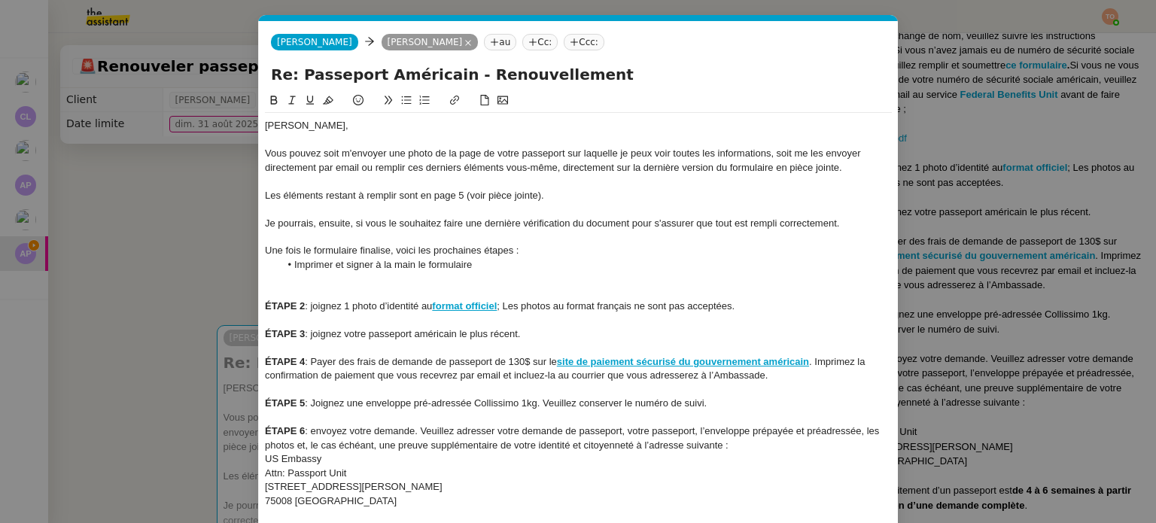
drag, startPoint x: 479, startPoint y: 263, endPoint x: 493, endPoint y: 266, distance: 13.9
click at [479, 263] on li "Imprimer et signer à la main le formulaire" at bounding box center [586, 265] width 613 height 14
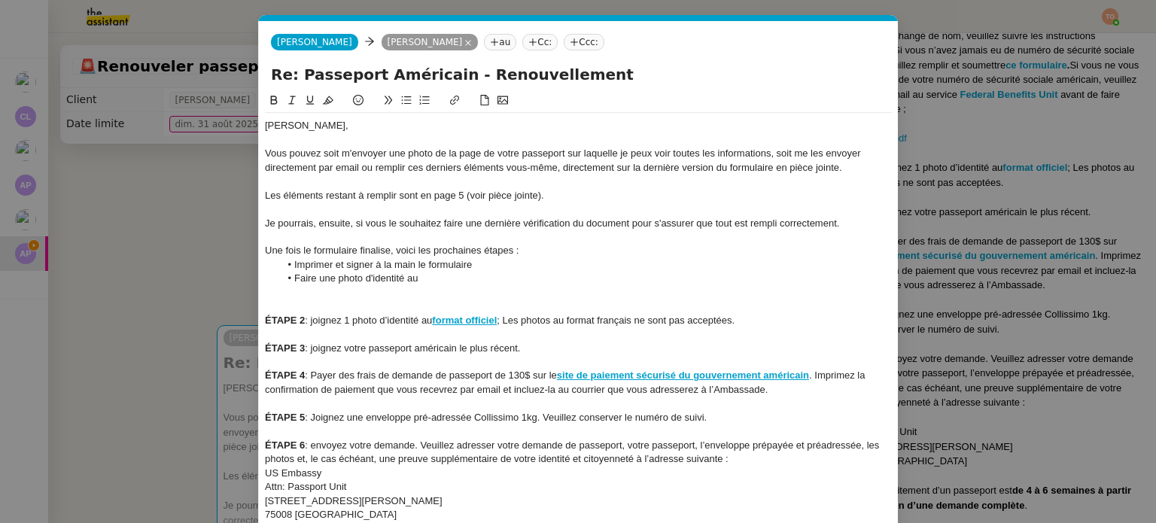
drag, startPoint x: 432, startPoint y: 322, endPoint x: 262, endPoint y: 320, distance: 170.1
click at [262, 320] on nz-spin "[PERSON_NAME], Vous pouvez soit m'envoyer une photo de la page de votre passepo…" at bounding box center [578, 313] width 639 height 442
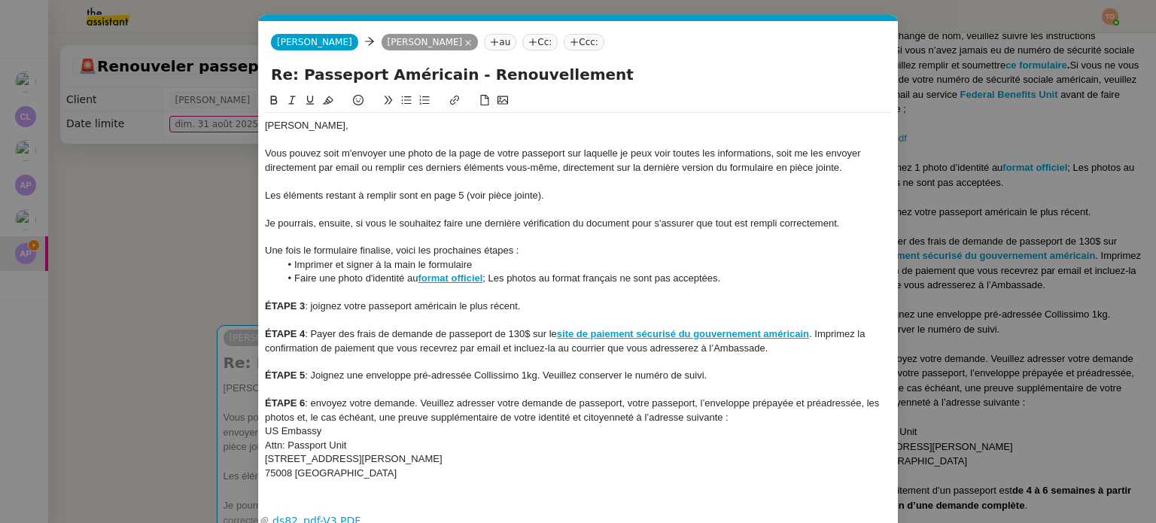
click at [488, 278] on li "Faire une photo d'identité au format officiel ; Les photos au format français n…" at bounding box center [586, 279] width 613 height 14
click at [469, 277] on strong "format officiel" at bounding box center [450, 277] width 65 height 11
click at [467, 300] on link "[URL][DOMAIN_NAME]" at bounding box center [414, 306] width 103 height 20
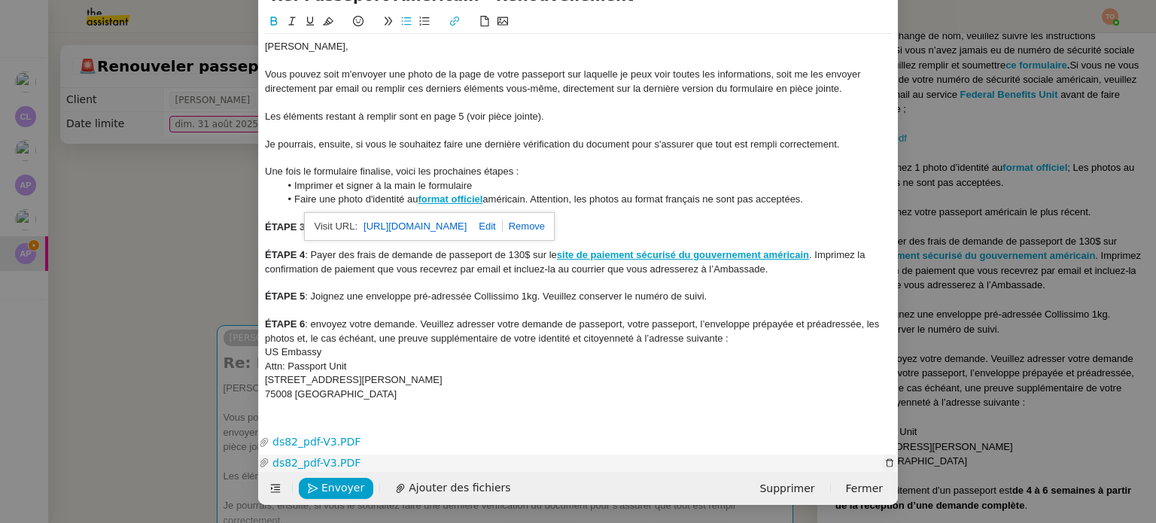
click at [890, 458] on icon "button" at bounding box center [889, 462] width 9 height 9
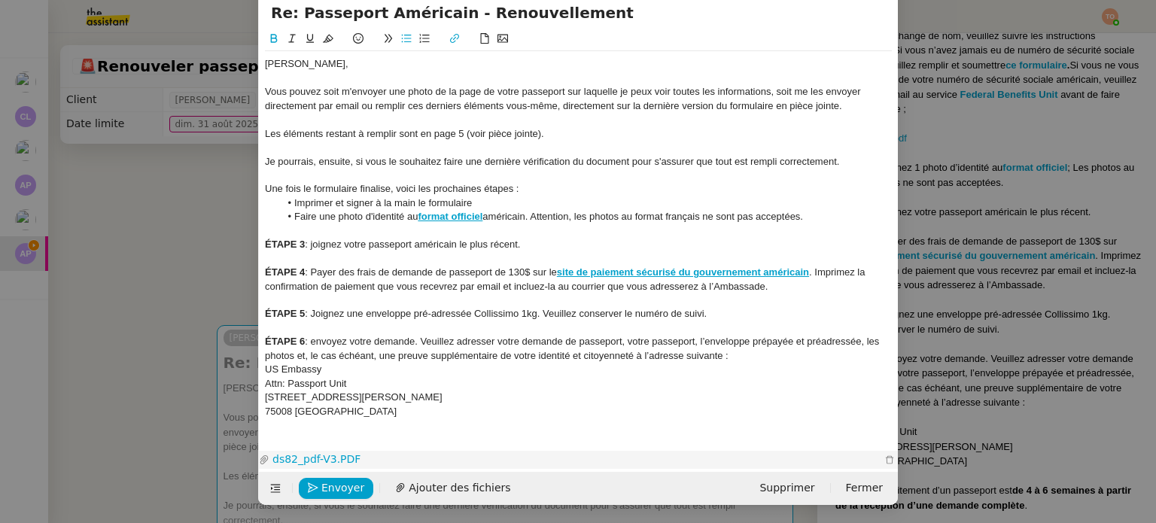
scroll to position [60, 0]
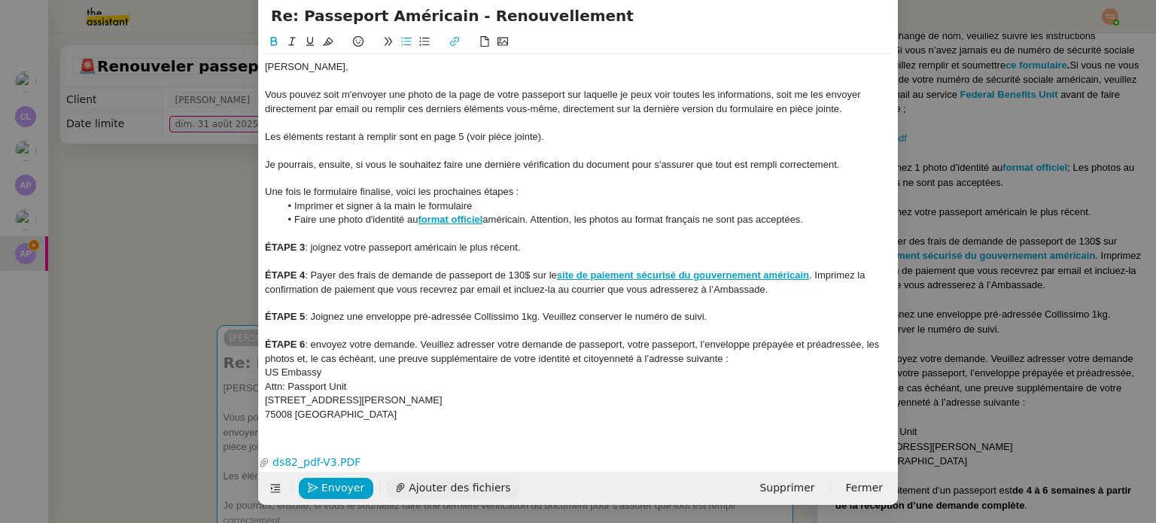
click at [458, 487] on span "Ajouter des fichiers" at bounding box center [460, 487] width 102 height 17
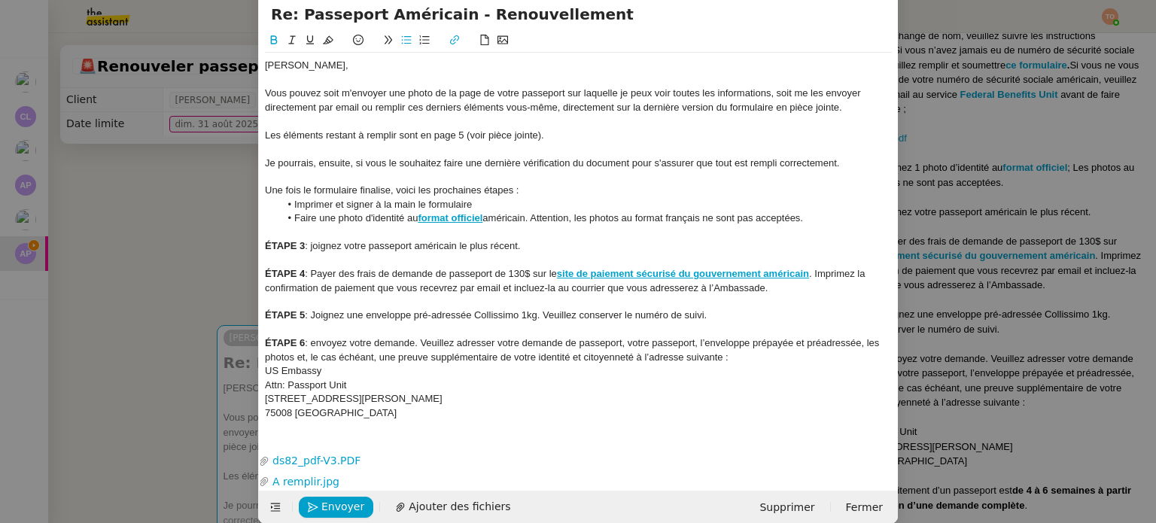
click at [831, 221] on li "Faire une photo d'identité au format officiel américain. Attention, les photos …" at bounding box center [586, 218] width 613 height 14
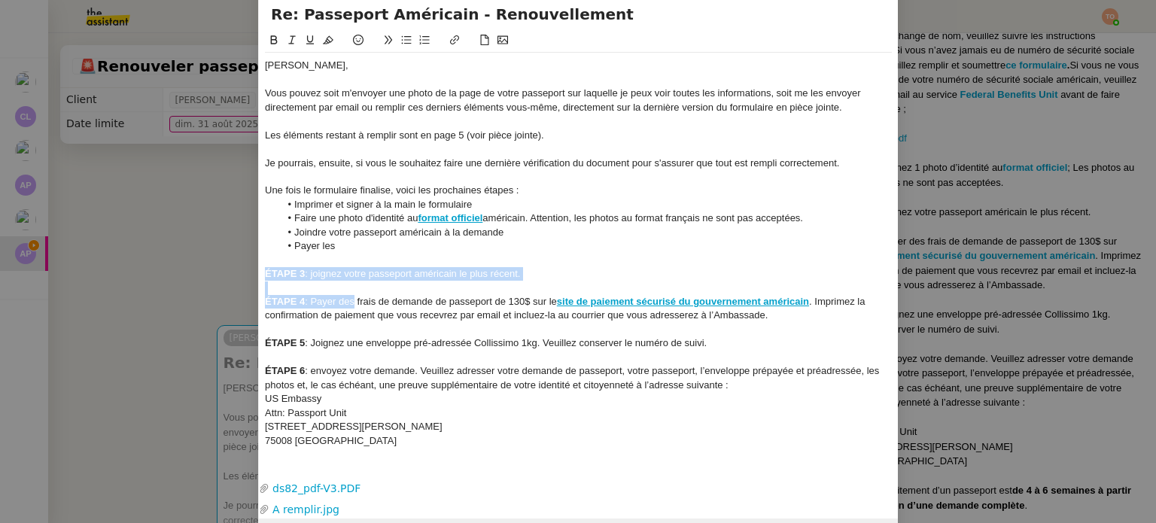
drag, startPoint x: 349, startPoint y: 300, endPoint x: 260, endPoint y: 267, distance: 94.8
click at [265, 267] on div "[PERSON_NAME], Vous pouvez soit m'envoyer une photo de la page de votre passepo…" at bounding box center [578, 253] width 627 height 401
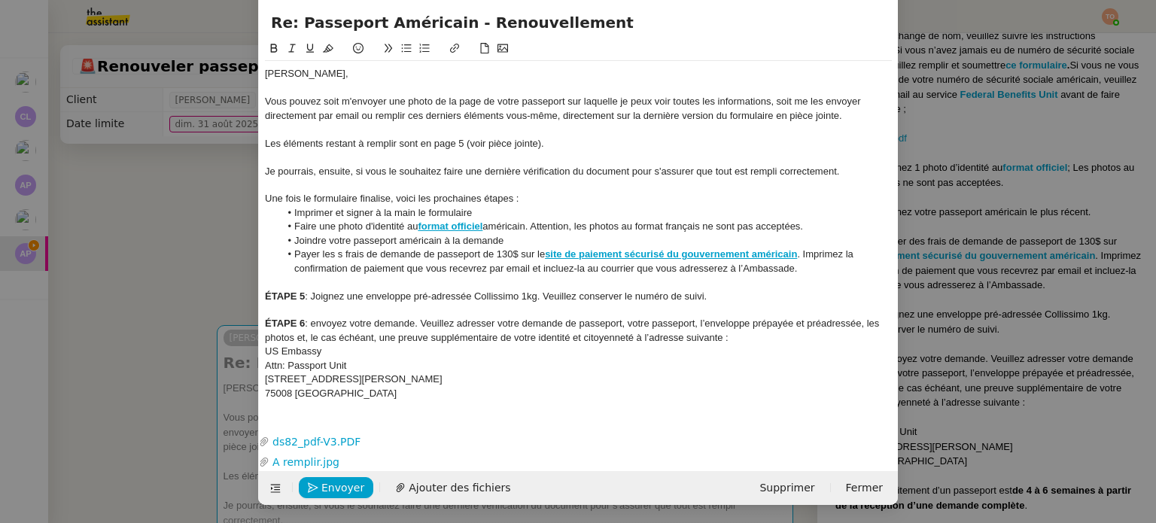
scroll to position [53, 0]
click at [795, 252] on li "Payer les frais de demande de passeport de 130$ sur le site de paiement sécuris…" at bounding box center [586, 262] width 613 height 28
click at [581, 266] on li "Imprimez la confirmation de paiement que vous recevrez par email et incluez-la …" at bounding box center [586, 269] width 613 height 14
drag, startPoint x: 309, startPoint y: 294, endPoint x: 261, endPoint y: 293, distance: 48.2
click at [265, 293] on div "ÉTAPE 5 : Joignez une enveloppe pré-adressée Collissimo 1kg. Veuillez conserver…" at bounding box center [578, 297] width 627 height 14
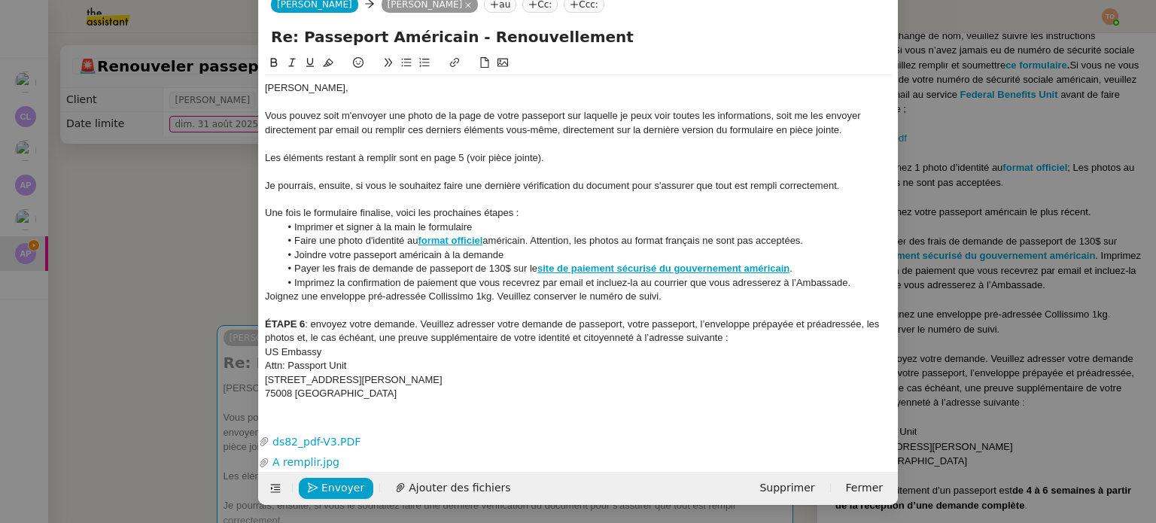
scroll to position [39, 0]
click at [302, 291] on li "Joignez une enveloppe pré-adressée Collissimo 1kg. Veuillez conserver le numéro…" at bounding box center [586, 297] width 613 height 14
click at [449, 300] on li "Joindre une enveloppe pré-adressée Collissimo 1kg. Veuillez conserver le numéro…" at bounding box center [586, 297] width 613 height 14
drag, startPoint x: 528, startPoint y: 296, endPoint x: 449, endPoint y: 297, distance: 79.8
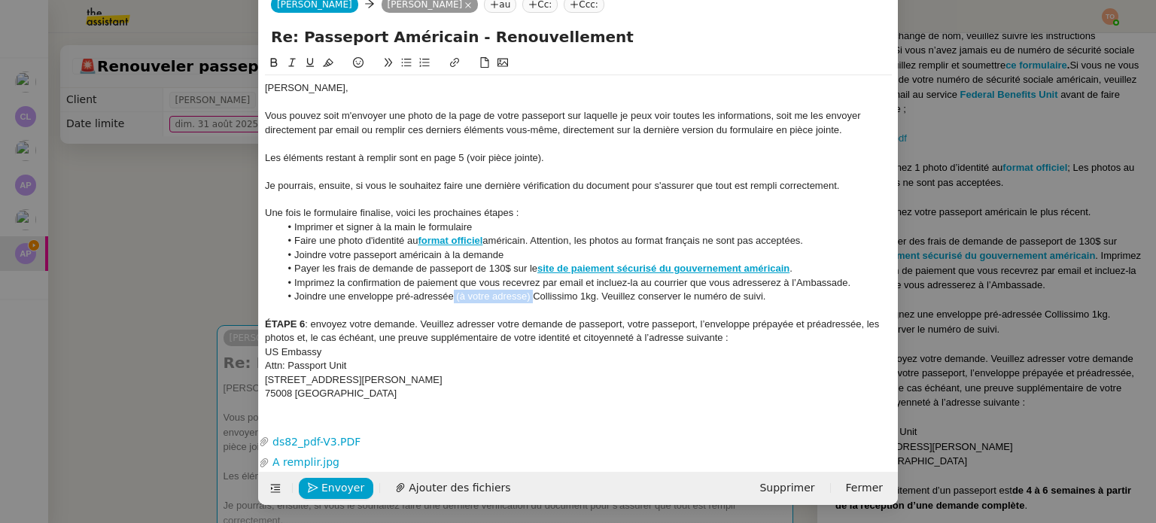
click at [449, 297] on li "Joindre une enveloppe pré-adressée (à votre adresse) Collissimo 1kg. Veuillez c…" at bounding box center [586, 297] width 613 height 14
click at [567, 296] on li "Joindre une enveloppe pré-adressée (à votre adresse) Collissimo 1kg. Veuillez c…" at bounding box center [586, 297] width 613 height 14
click at [655, 294] on li "Joindre une enveloppe pré-adressée (à votre adresse) Collissimo 1kg. Veuillez c…" at bounding box center [586, 297] width 613 height 14
drag, startPoint x: 316, startPoint y: 324, endPoint x: 260, endPoint y: 321, distance: 55.8
click at [265, 321] on div "ÉTAPE 6 : envoyez votre demande. Veuillez adresser votre demande de passeport, …" at bounding box center [578, 332] width 627 height 28
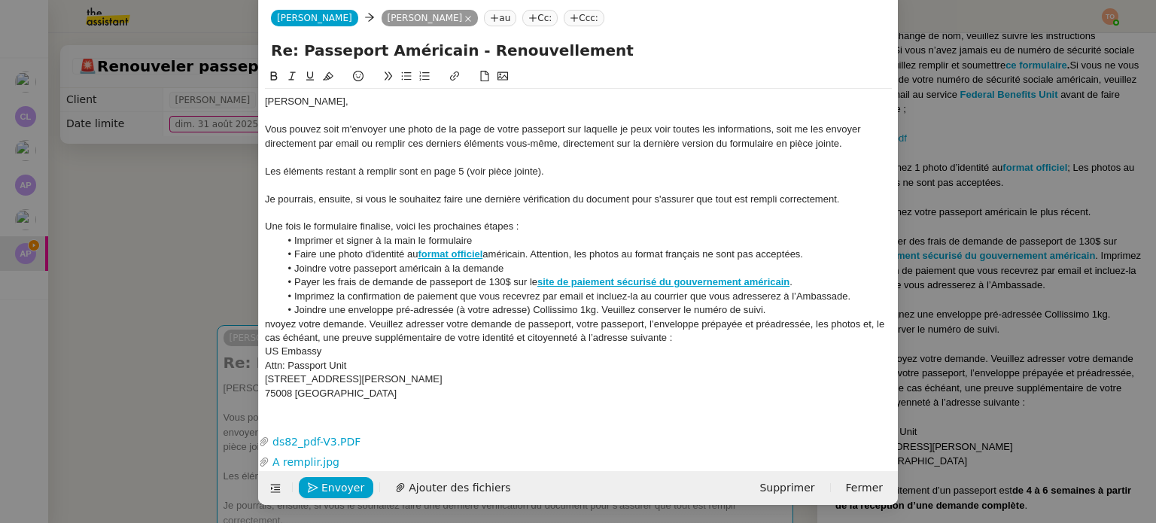
scroll to position [25, 0]
click at [391, 311] on li "Joindre une enveloppe pré-adressée (à votre adresse) Collissimo 1kg. Veuillez c…" at bounding box center [586, 310] width 613 height 14
click at [290, 321] on li "Envoyez votre demande. Veuillez adresser votre demande de passeport, votre pass…" at bounding box center [586, 332] width 613 height 28
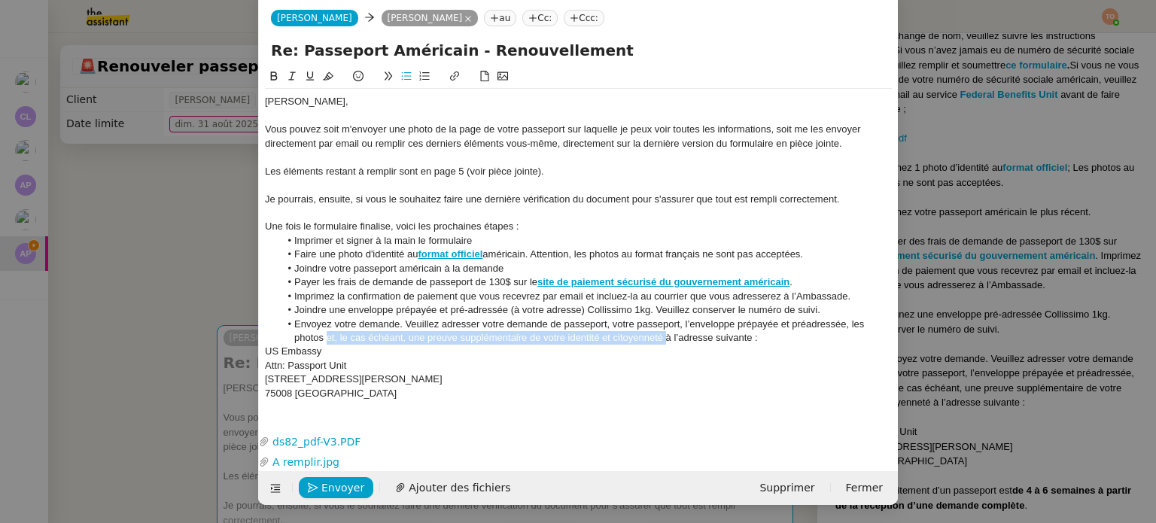
drag, startPoint x: 661, startPoint y: 338, endPoint x: 324, endPoint y: 339, distance: 337.1
click at [324, 339] on li "Envoyez votre demande. Veuillez adresser votre demande de passeport, votre pass…" at bounding box center [586, 332] width 613 height 28
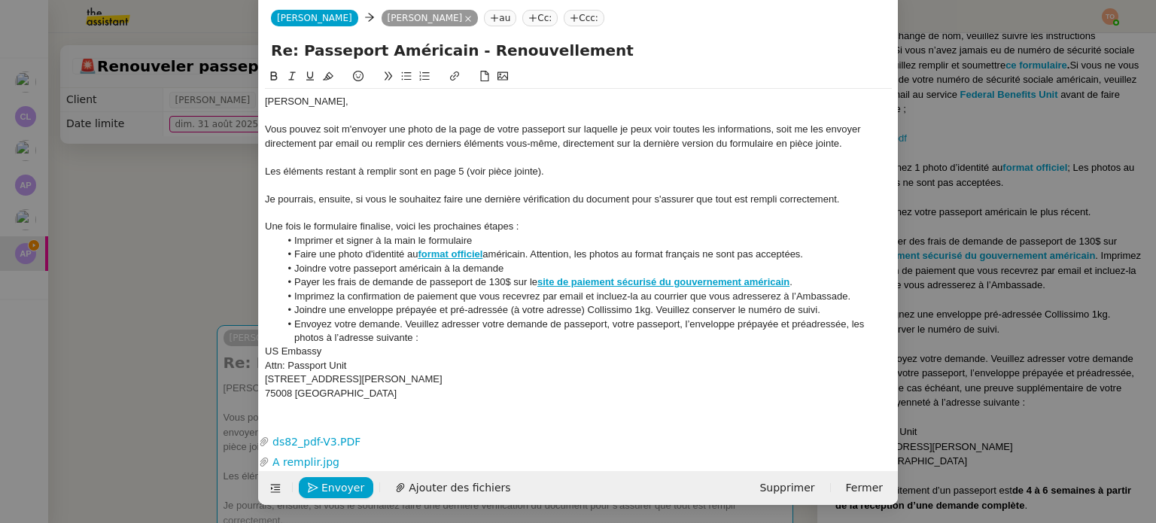
click at [439, 336] on li "Envoyez votre demande. Veuillez adresser votre demande de passeport, votre pass…" at bounding box center [586, 332] width 613 height 28
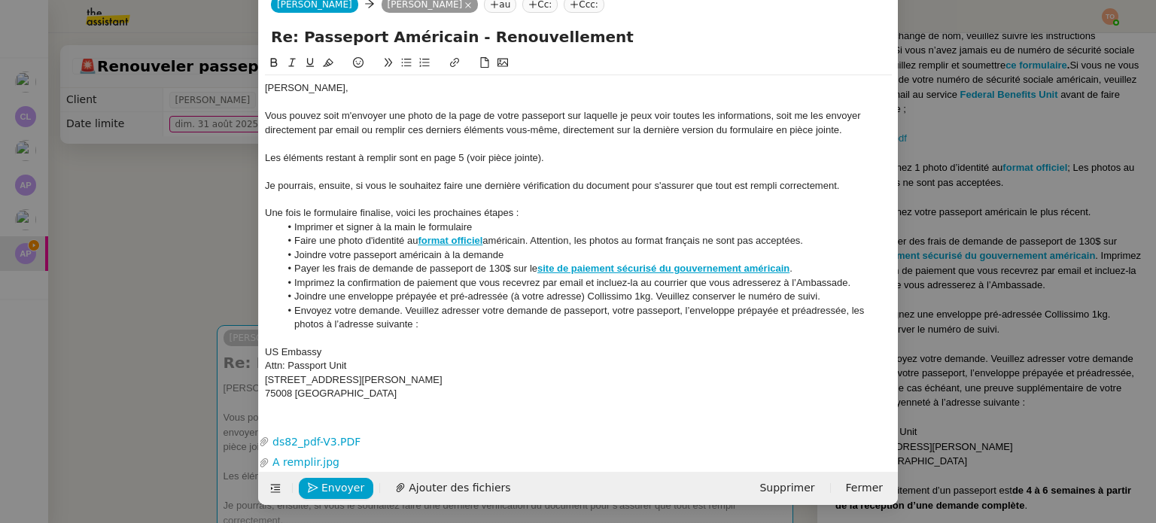
click at [382, 391] on div "75008 [GEOGRAPHIC_DATA]" at bounding box center [578, 394] width 627 height 14
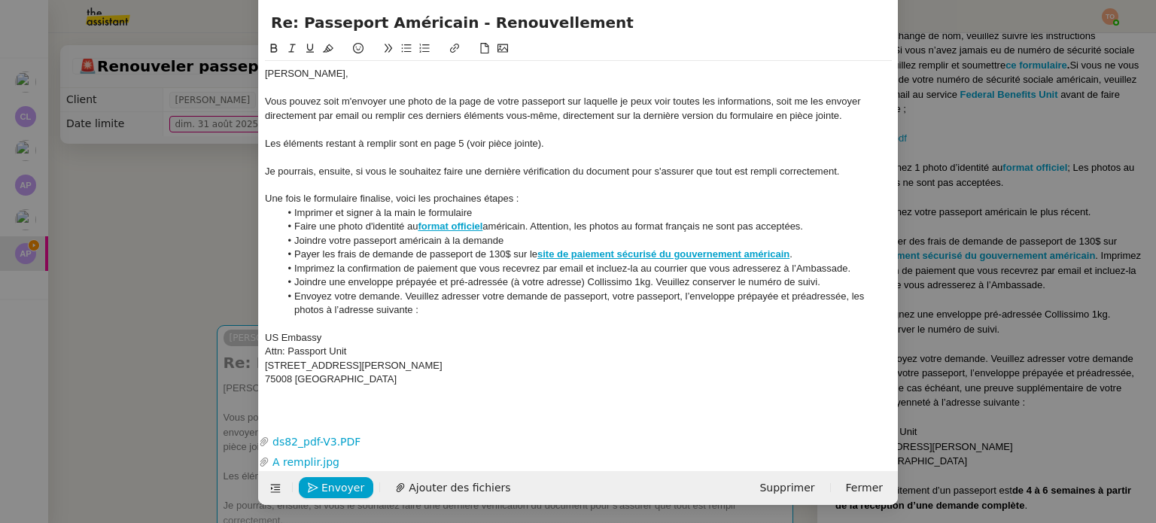
scroll to position [60, 0]
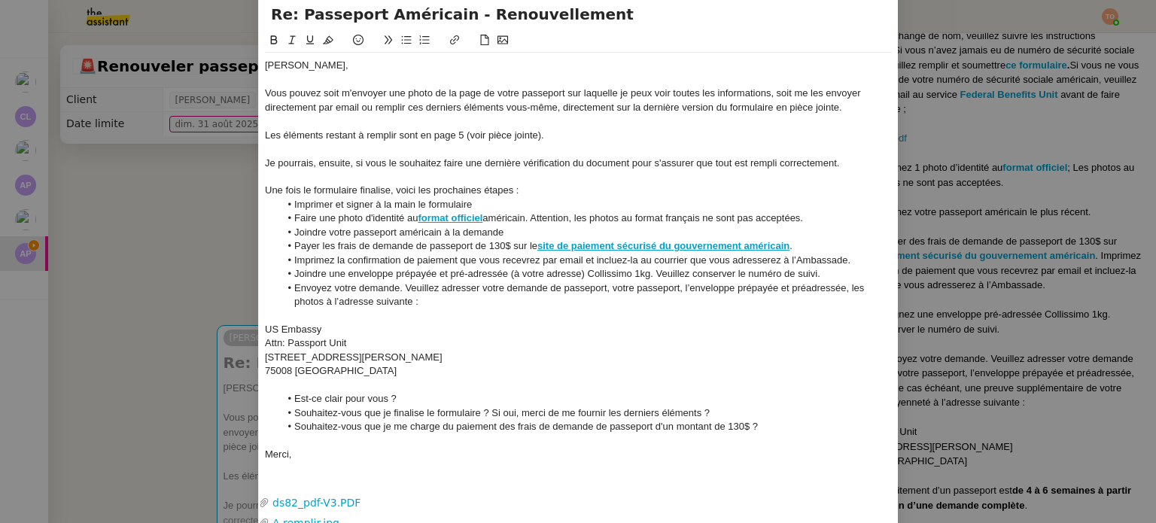
click at [624, 243] on strong "site de paiement sécurisé du gouvernement américain" at bounding box center [663, 245] width 252 height 11
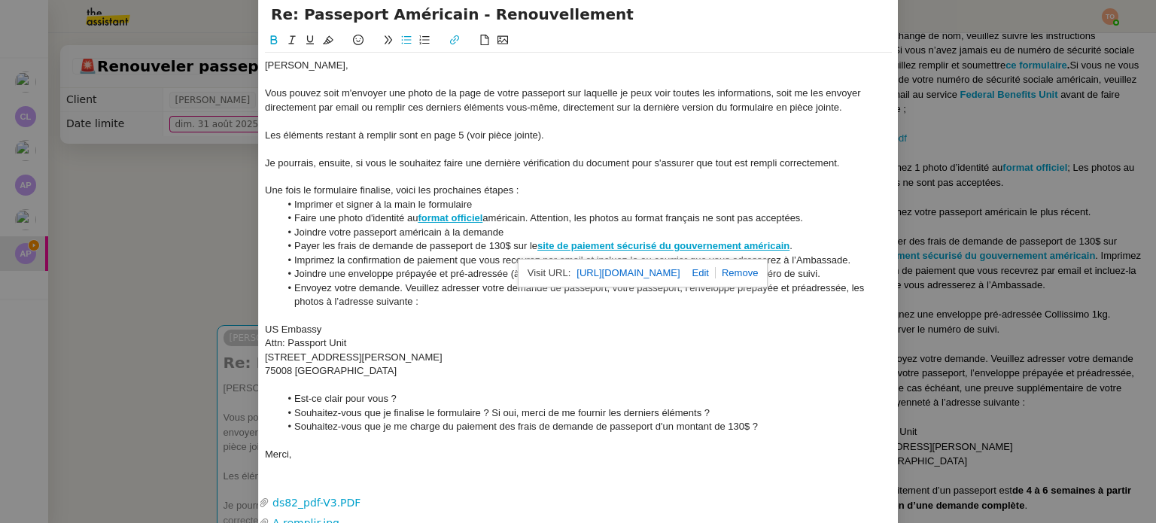
click at [615, 269] on link "[URL][DOMAIN_NAME]" at bounding box center [627, 273] width 103 height 20
click at [181, 252] on nz-modal-container "Service TA - VOYAGE - PROPOSITION GLOBALE A utiliser dans le cadre de propositi…" at bounding box center [578, 261] width 1156 height 523
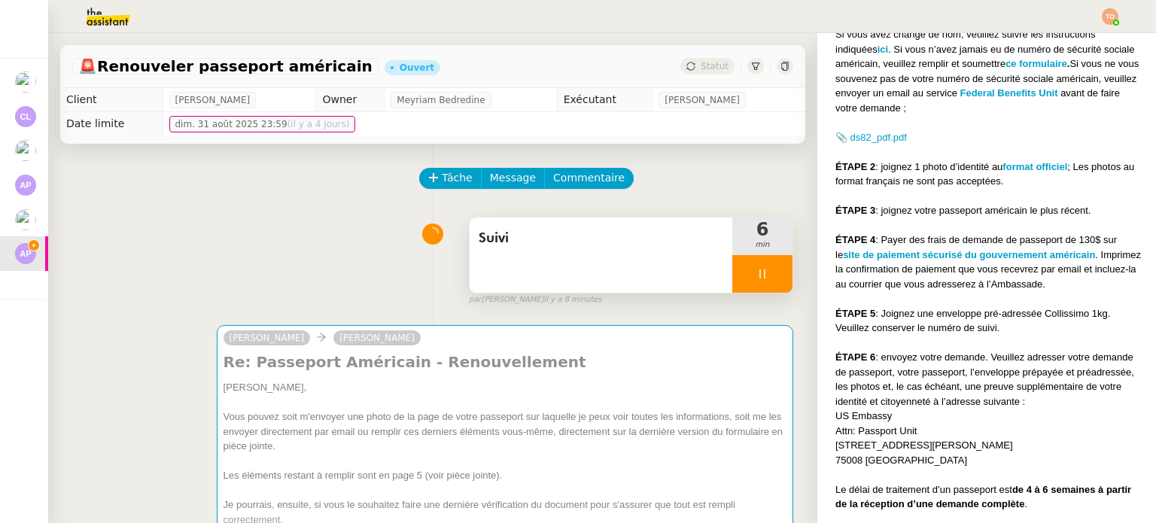
scroll to position [590, 0]
click at [756, 271] on icon at bounding box center [762, 274] width 12 height 12
click at [766, 277] on button at bounding box center [777, 274] width 30 height 38
click at [756, 277] on icon at bounding box center [762, 274] width 12 height 12
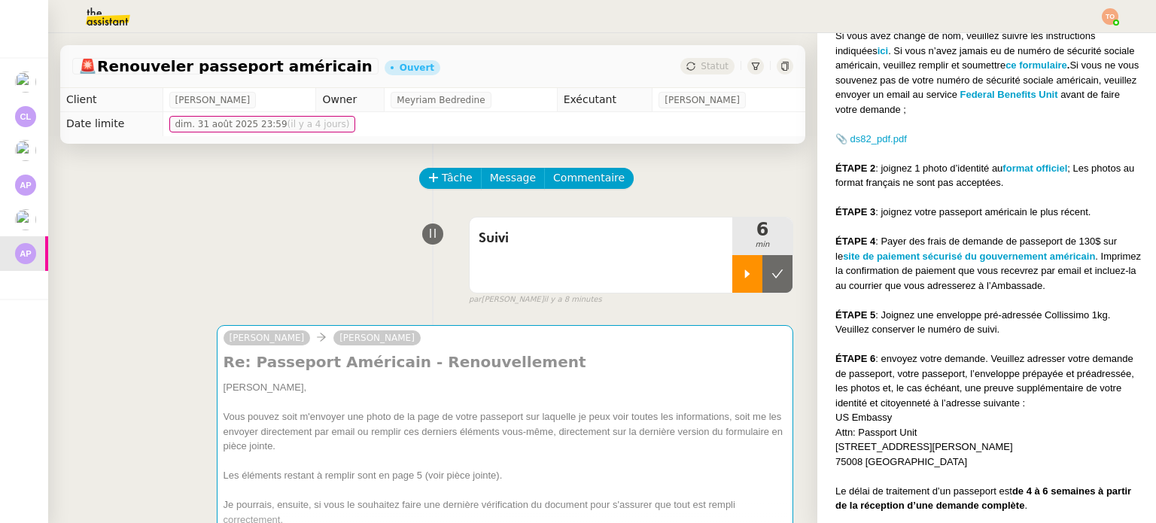
click at [732, 275] on div at bounding box center [747, 274] width 30 height 38
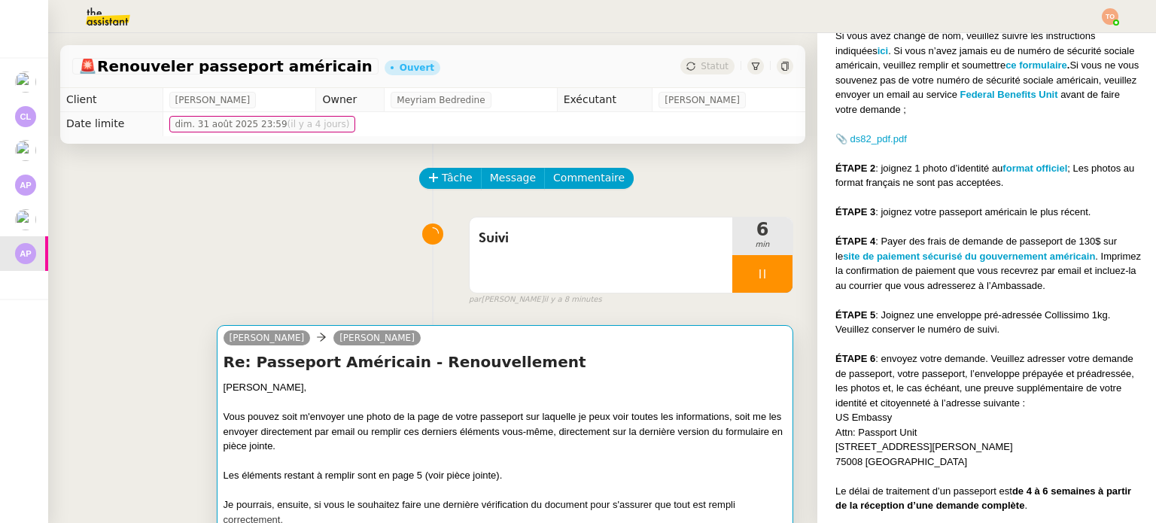
click at [694, 394] on div "[PERSON_NAME]," at bounding box center [505, 387] width 563 height 15
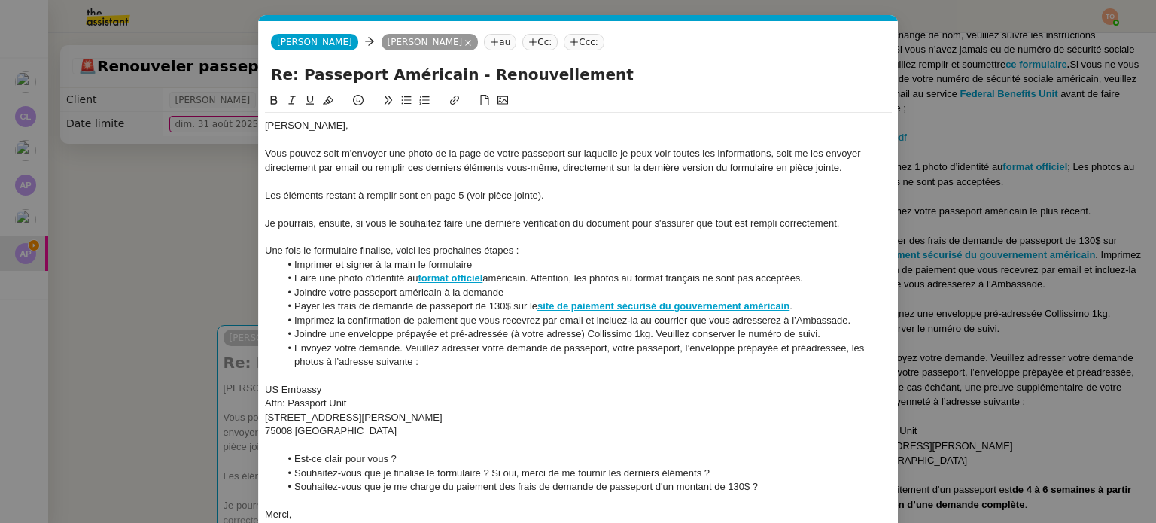
scroll to position [0, 32]
click at [324, 157] on div "Vous pouvez soit m'envoyer une photo de la page de votre passeport sur laquelle…" at bounding box center [578, 161] width 627 height 28
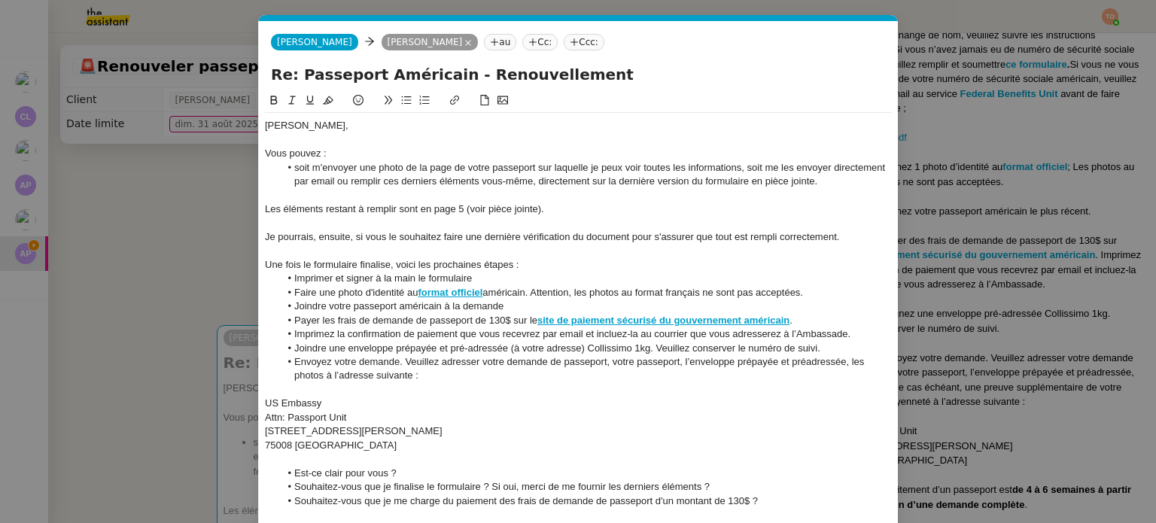
click at [747, 169] on li "soit m'envoyer une photo de la page de votre passeport sur laquelle je peux voi…" at bounding box center [586, 175] width 613 height 28
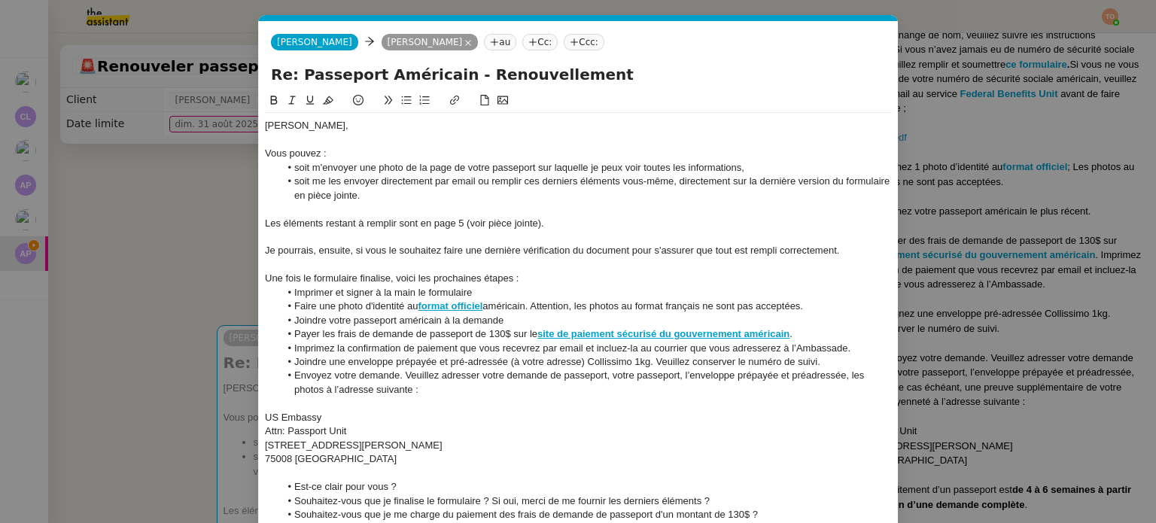
click at [480, 183] on li "soit me les envoyer directement par email ou remplir ces derniers éléments vous…" at bounding box center [586, 189] width 613 height 28
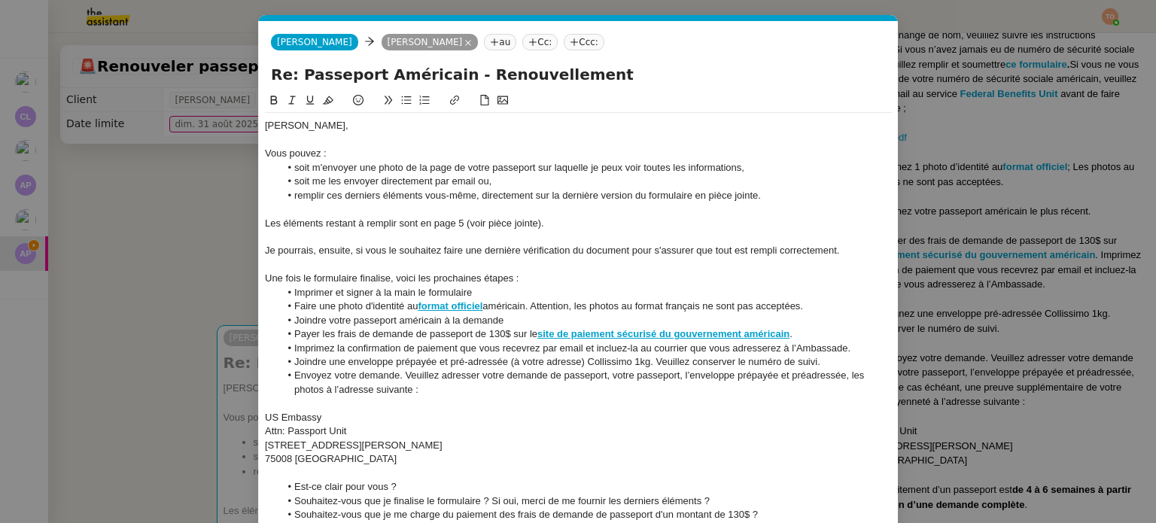
click at [319, 153] on div "Vous pouvez :" at bounding box center [578, 154] width 627 height 14
click at [307, 171] on li "soit m'envoyer une photo de la page de votre passeport sur laquelle je peux voi…" at bounding box center [586, 168] width 613 height 14
click at [304, 186] on li "soit me les envoyer directement par email ou," at bounding box center [586, 182] width 613 height 14
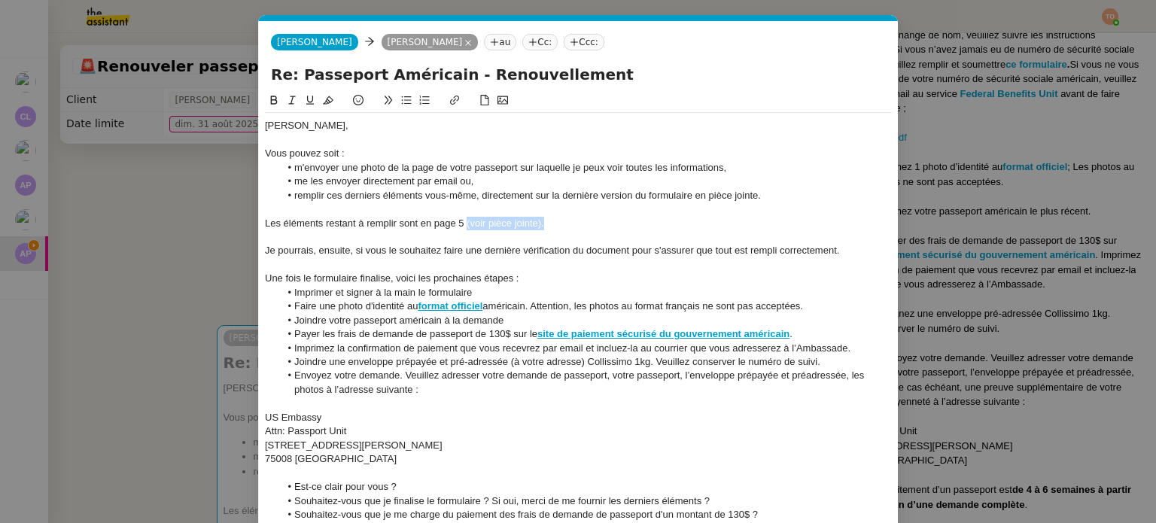
drag, startPoint x: 561, startPoint y: 228, endPoint x: 467, endPoint y: 222, distance: 94.3
click at [467, 222] on div "Les éléments restant à remplir sont en page 5 (voir pièce jointe)." at bounding box center [578, 224] width 627 height 14
click at [293, 100] on icon at bounding box center [292, 100] width 11 height 11
click at [334, 249] on div "Je pourrais, ensuite, si vous le souhaitez faire une dernière vérification du d…" at bounding box center [578, 251] width 627 height 14
click at [287, 272] on div "Une fois le formulaire finalise, voici les prochaines étapes :" at bounding box center [578, 279] width 627 height 14
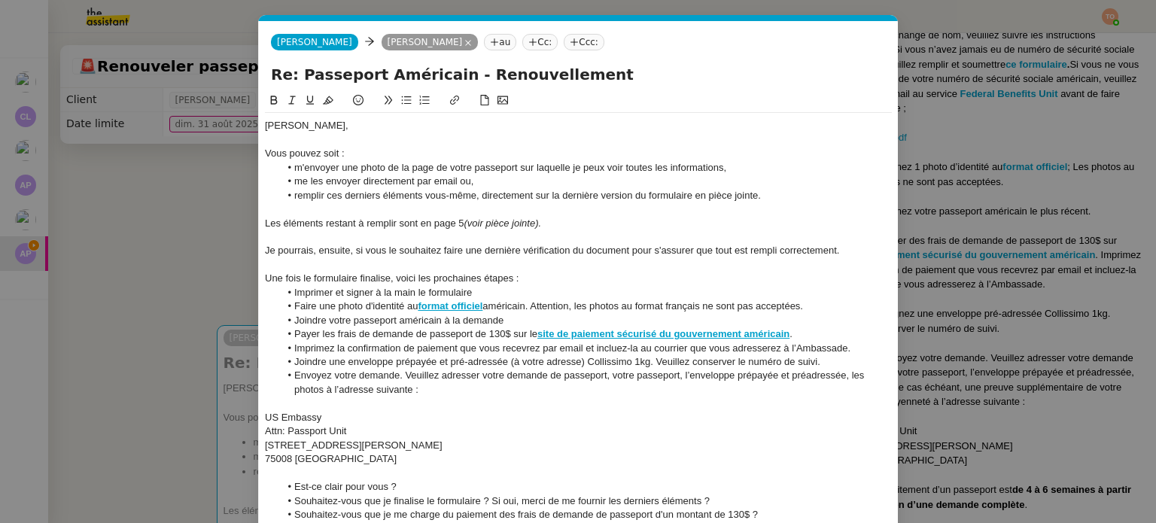
click at [287, 272] on div "Une fois le formulaire finalise, voici les prochaines étapes :" at bounding box center [578, 279] width 627 height 14
click at [269, 101] on icon at bounding box center [274, 100] width 11 height 11
click at [307, 102] on icon at bounding box center [310, 100] width 8 height 9
click at [388, 296] on li "Imprimer et signer à la main le formulaire" at bounding box center [586, 293] width 613 height 14
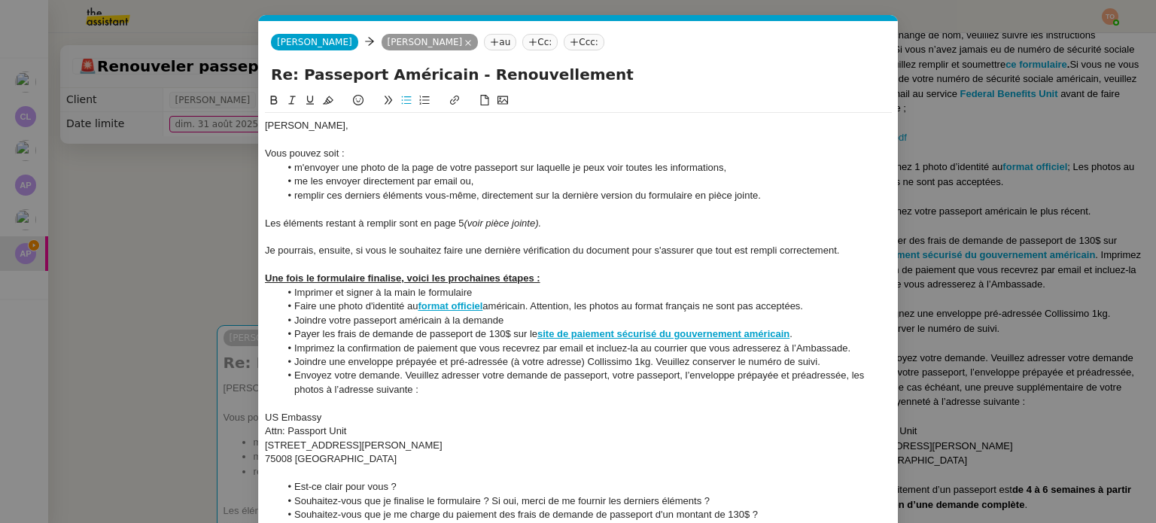
click at [382, 321] on li "Joindre votre passeport américain à la demande" at bounding box center [586, 321] width 613 height 14
click at [382, 335] on li "Payer les frais de demande de passeport de 130$ sur le site de paiement sécuris…" at bounding box center [586, 334] width 613 height 14
click at [382, 348] on li "Imprimez la confirmation de paiement que vous recevrez par email et incluez-la …" at bounding box center [586, 349] width 613 height 14
click at [382, 368] on li "Joindre une enveloppe prépayée et pré-adressée (à votre adresse) Collissimo 1kg…" at bounding box center [586, 362] width 613 height 14
drag, startPoint x: 327, startPoint y: 362, endPoint x: 316, endPoint y: 355, distance: 12.5
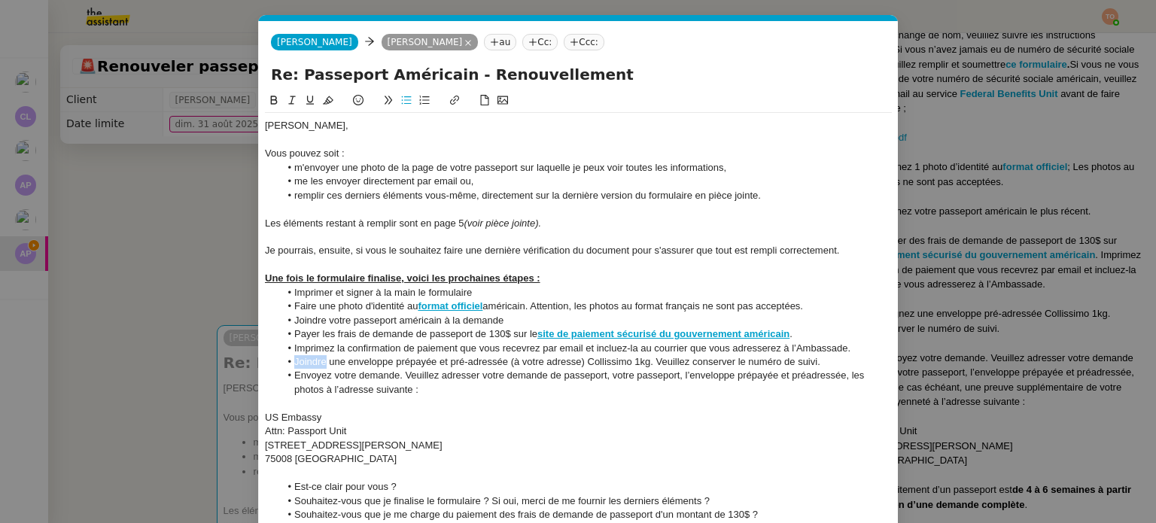
click at [291, 357] on li "Joindre une enveloppe prépayée et pré-adressée (à votre adresse) Collissimo 1kg…" at bounding box center [586, 362] width 613 height 14
drag, startPoint x: 482, startPoint y: 377, endPoint x: 399, endPoint y: 377, distance: 82.8
click at [399, 377] on li "Envoyez votre demande. Veuillez adresser votre demande de passeport, votre pass…" at bounding box center [586, 383] width 613 height 28
drag, startPoint x: 473, startPoint y: 379, endPoint x: 403, endPoint y: 374, distance: 70.2
click at [403, 374] on li "Envoyez votre demande : votre demande de passeport, votre passeport, l’envelopp…" at bounding box center [586, 383] width 613 height 28
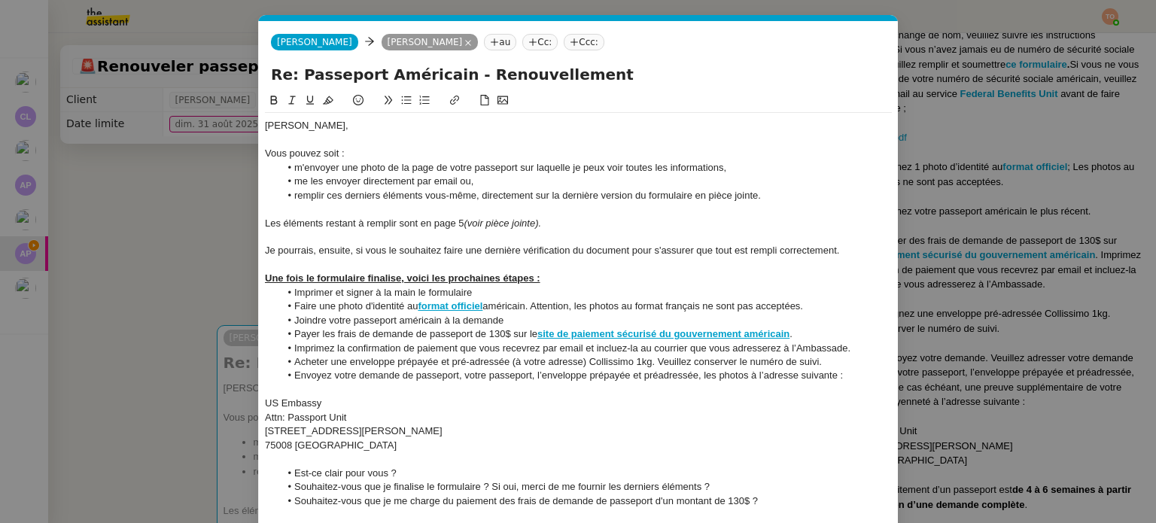
scroll to position [135, 0]
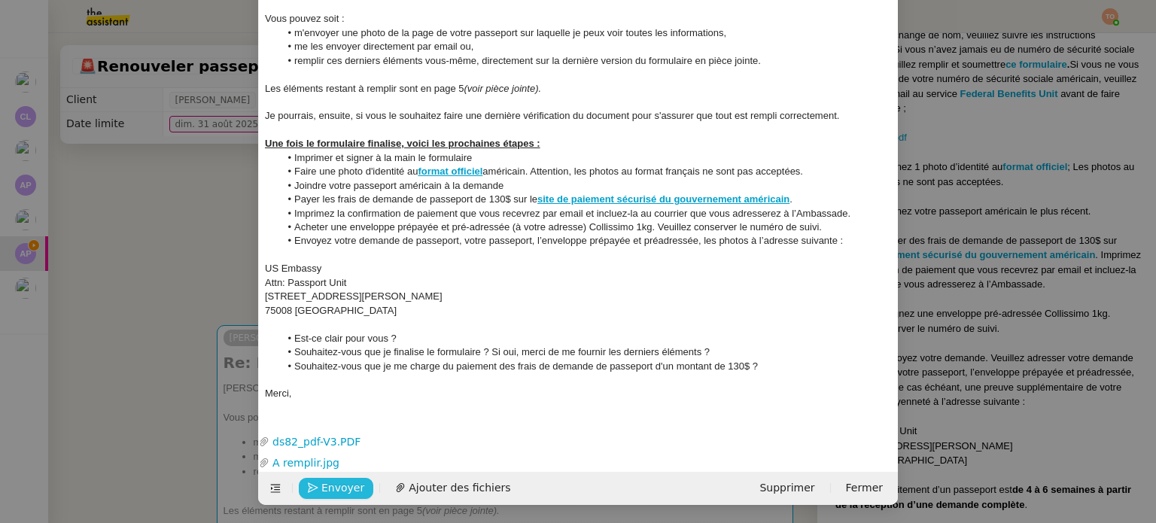
click at [339, 492] on span "Envoyer" at bounding box center [342, 487] width 43 height 17
click at [339, 492] on span "Confirmer l'envoi" at bounding box center [366, 487] width 90 height 17
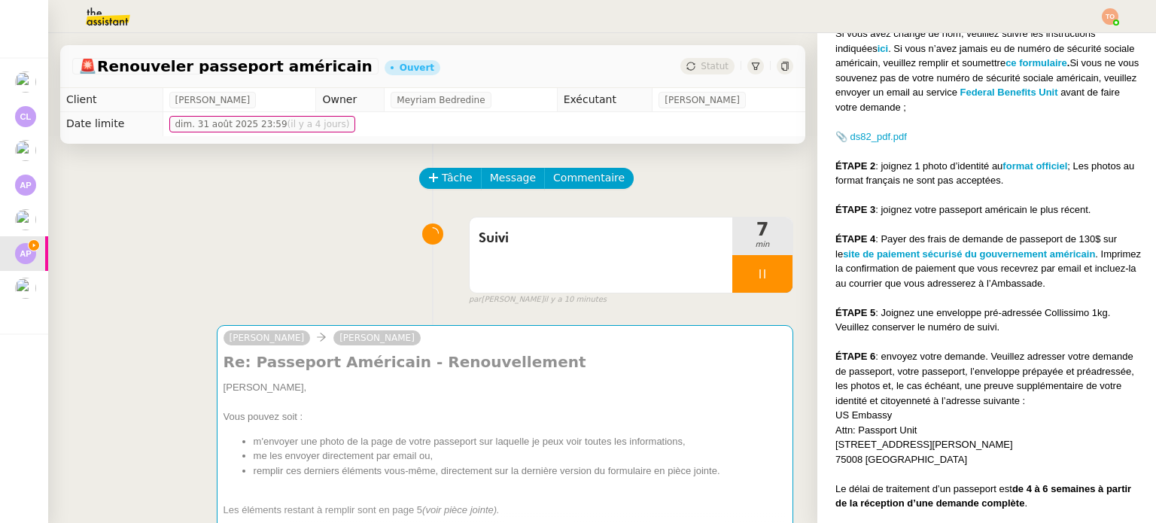
scroll to position [590, 0]
click at [766, 270] on div at bounding box center [762, 274] width 60 height 38
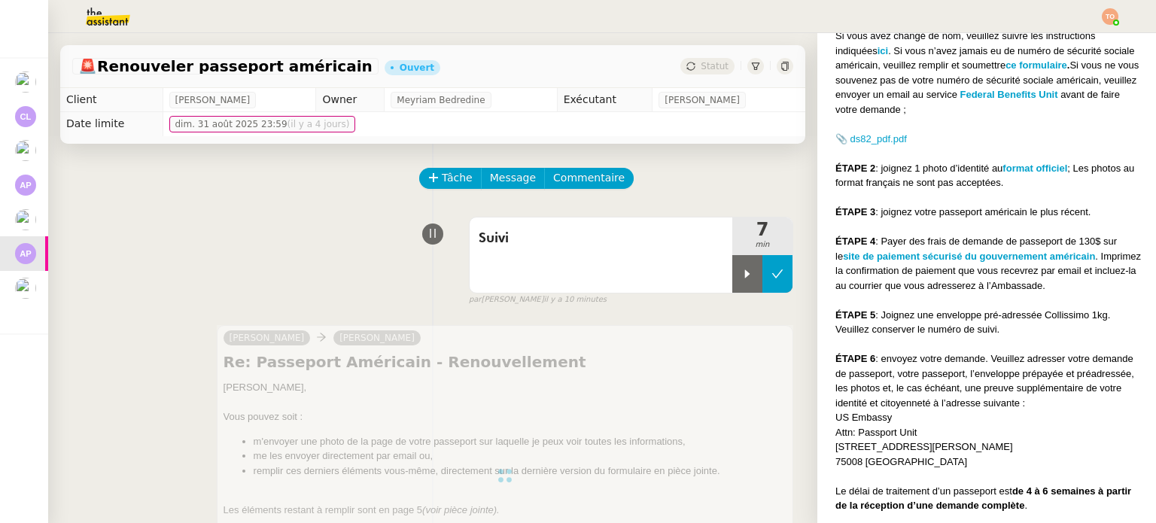
click at [771, 275] on icon at bounding box center [777, 274] width 12 height 12
click at [626, 261] on div "Suivi" at bounding box center [601, 254] width 263 height 75
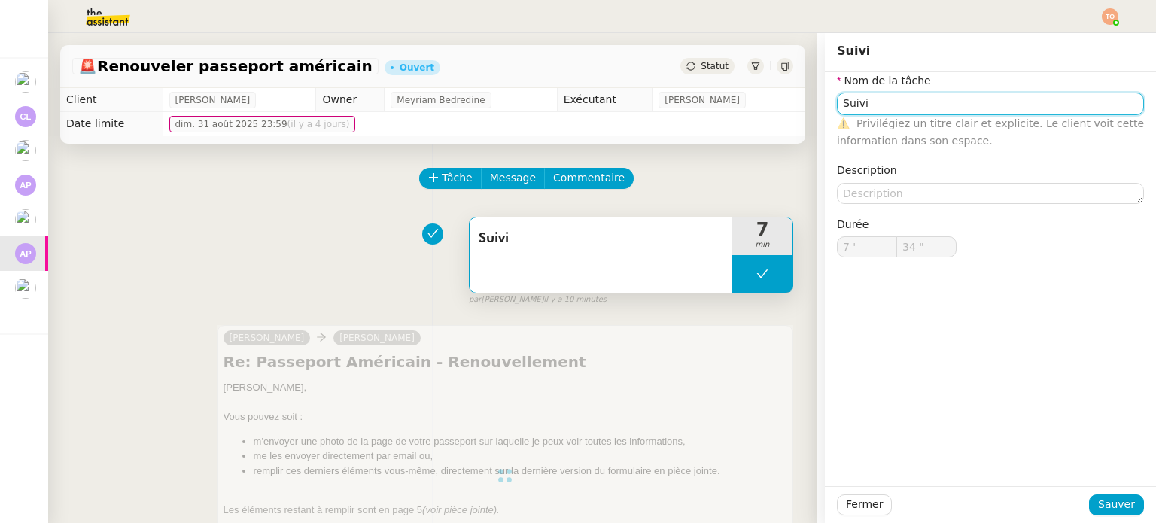
click at [928, 105] on input "Suivi" at bounding box center [990, 104] width 307 height 22
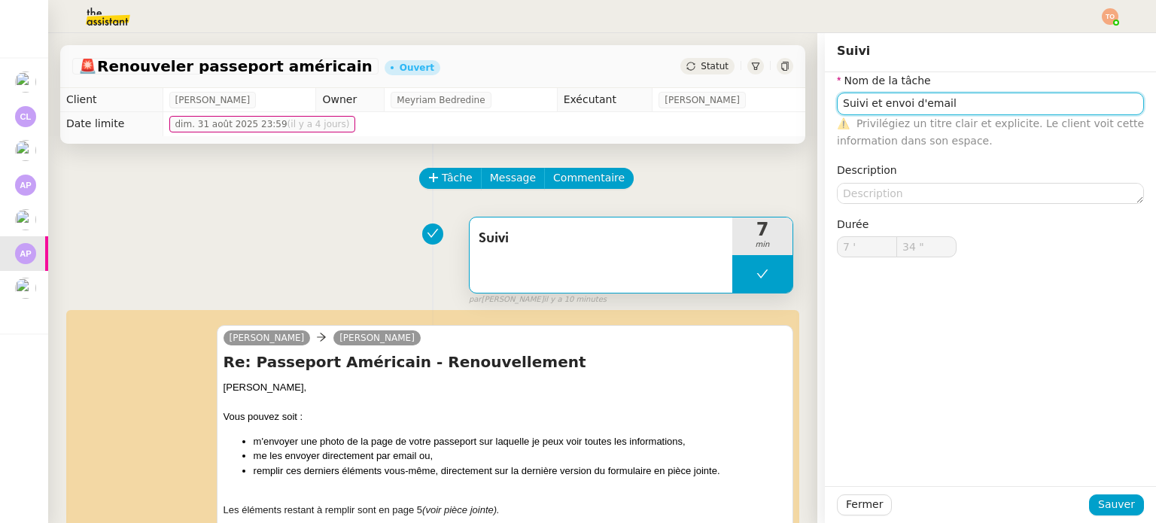
type input "Suivi"
type input "7 '"
type input "34 ""
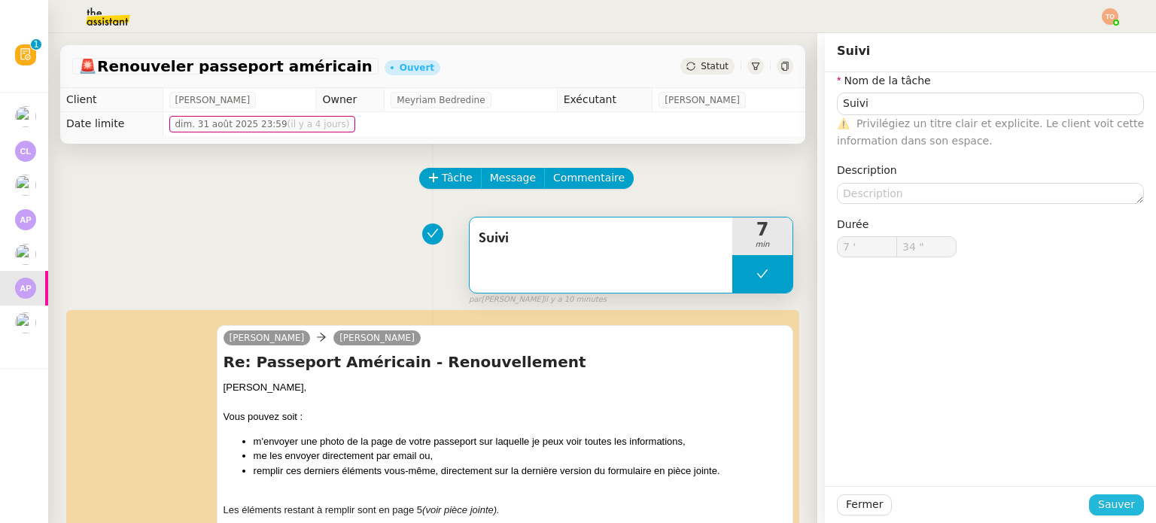
type input "Suivi"
type input "7 '"
type input "34 ""
click at [1120, 507] on span "Sauver" at bounding box center [1116, 504] width 37 height 17
type input "Suivi"
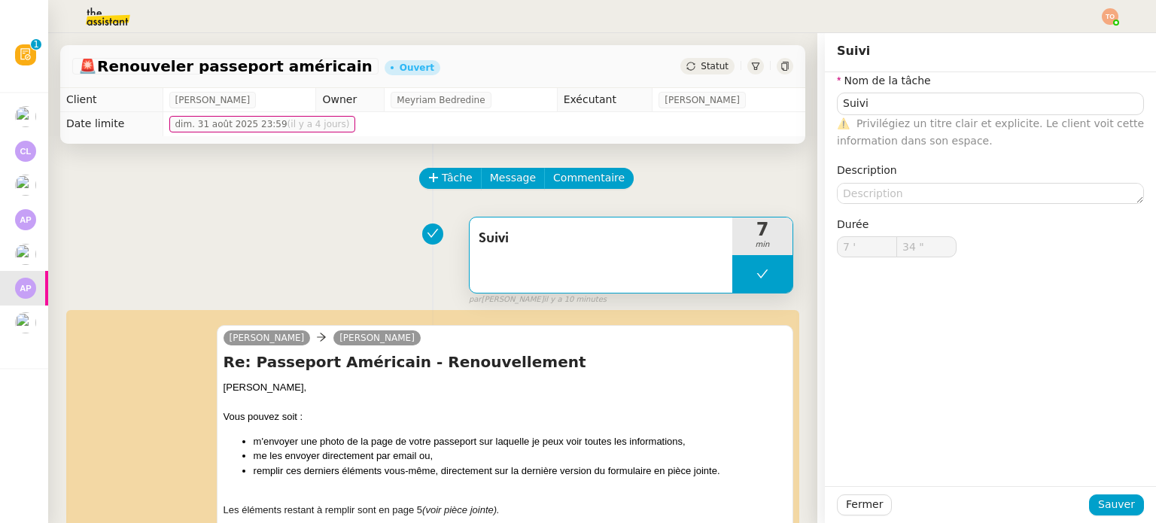
type input "7 '"
type input "34 ""
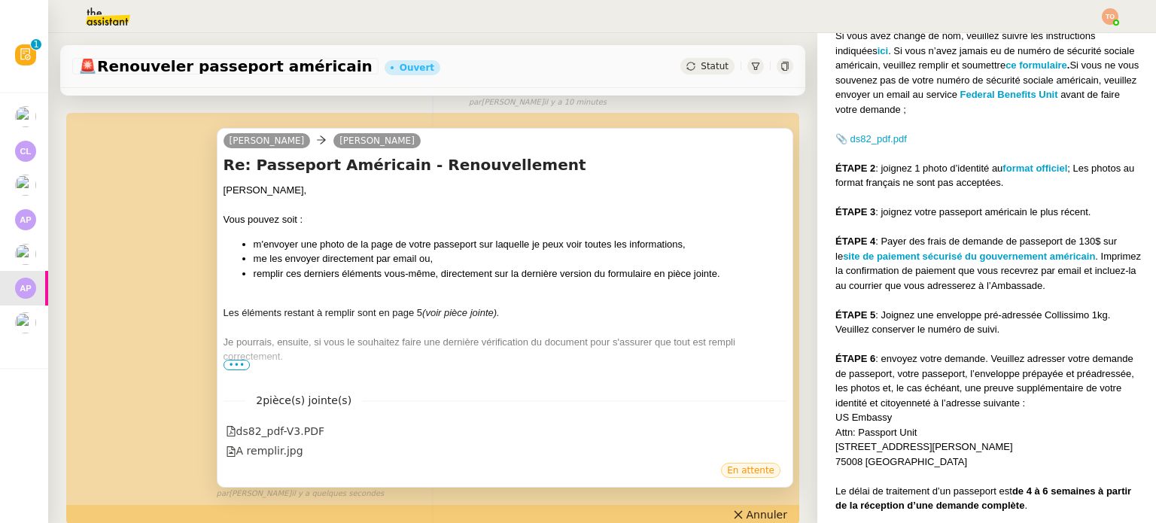
scroll to position [301, 0]
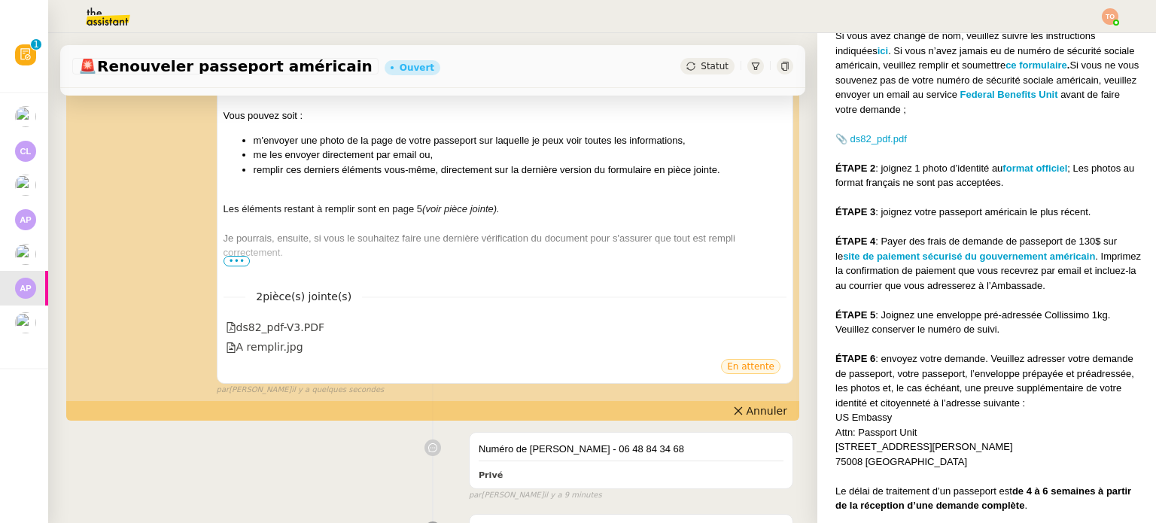
click at [701, 70] on span "Statut" at bounding box center [715, 66] width 28 height 11
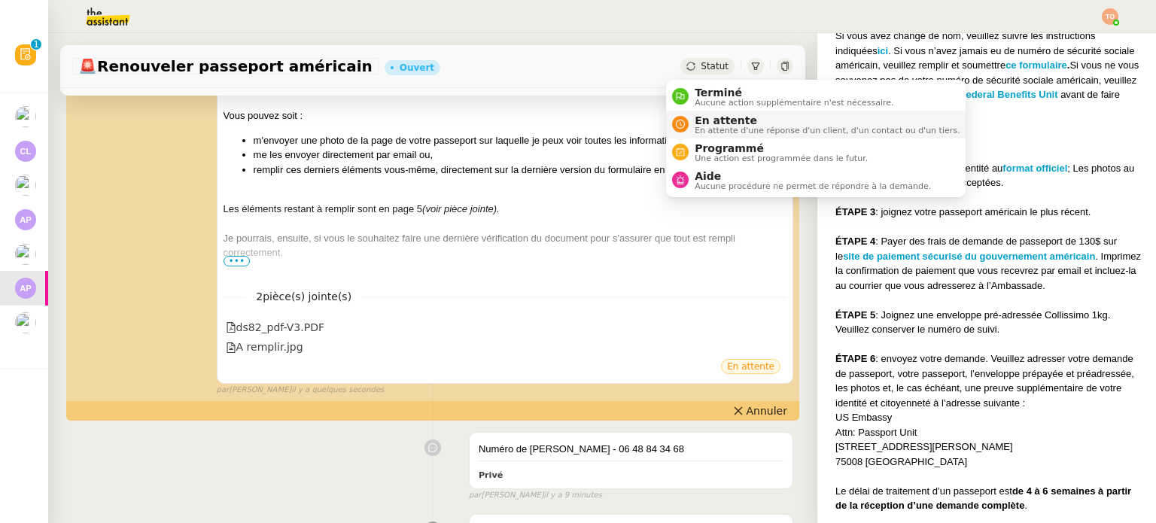
click at [725, 117] on span "En attente" at bounding box center [827, 120] width 265 height 12
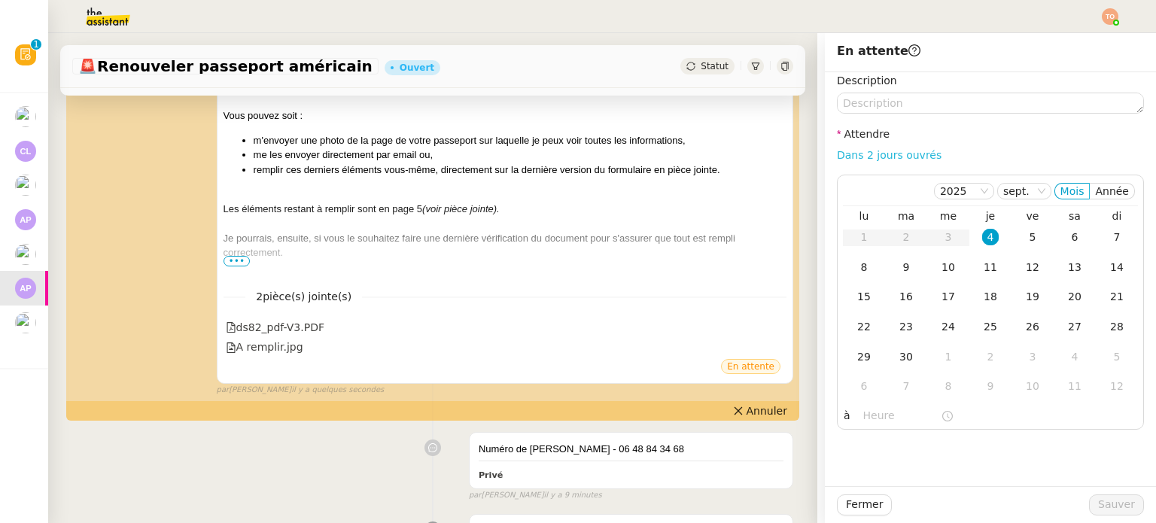
click at [892, 161] on link "Dans 2 jours ouvrés" at bounding box center [889, 155] width 105 height 12
type input "07:00"
click at [1109, 505] on span "Sauver" at bounding box center [1116, 504] width 37 height 17
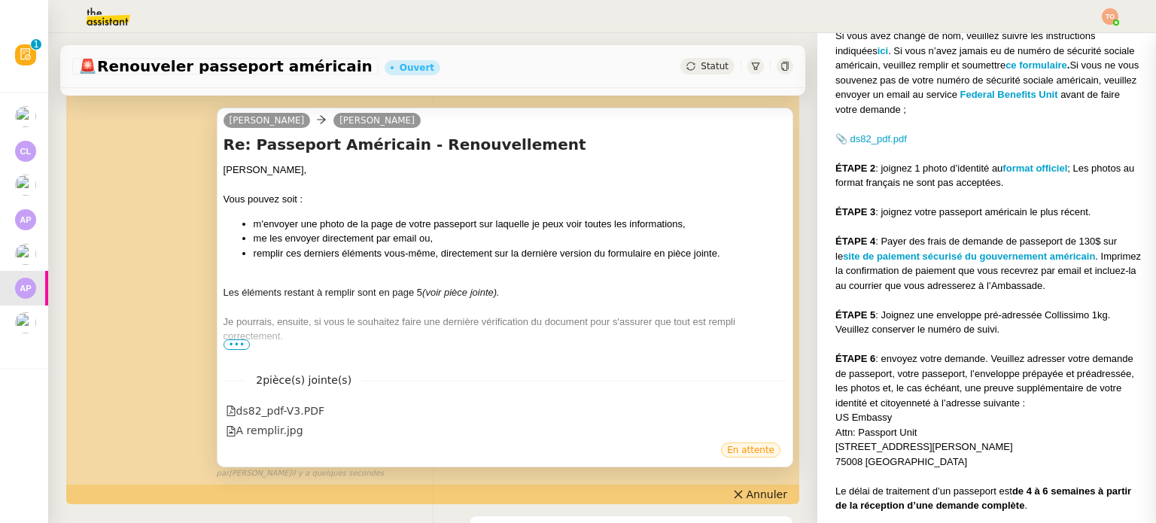
scroll to position [384, 0]
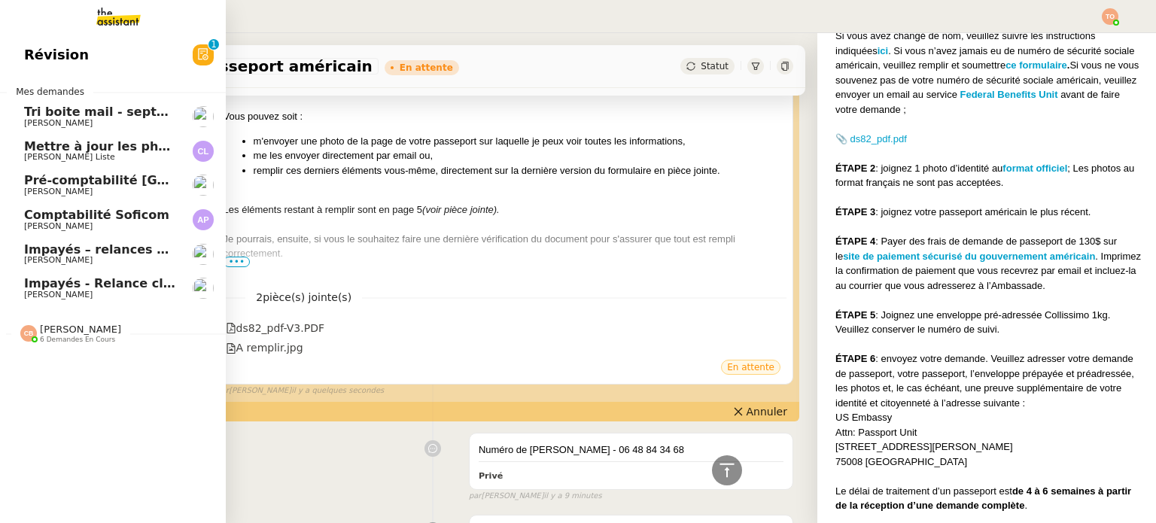
click at [159, 284] on span "Impayés - Relance client - 1 septembre 2025" at bounding box center [175, 283] width 303 height 14
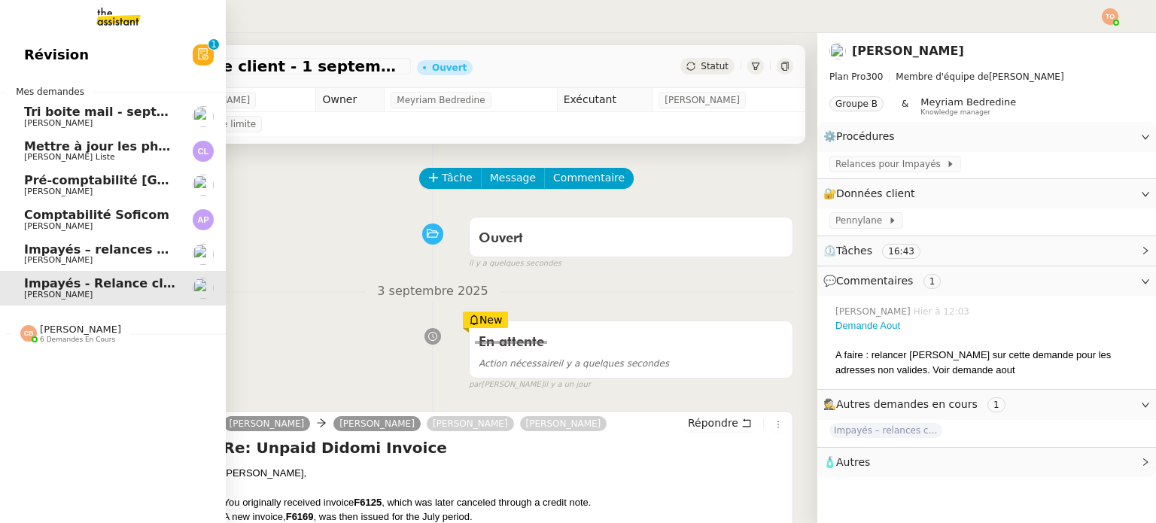
click at [38, 257] on span "[PERSON_NAME]" at bounding box center [58, 260] width 68 height 10
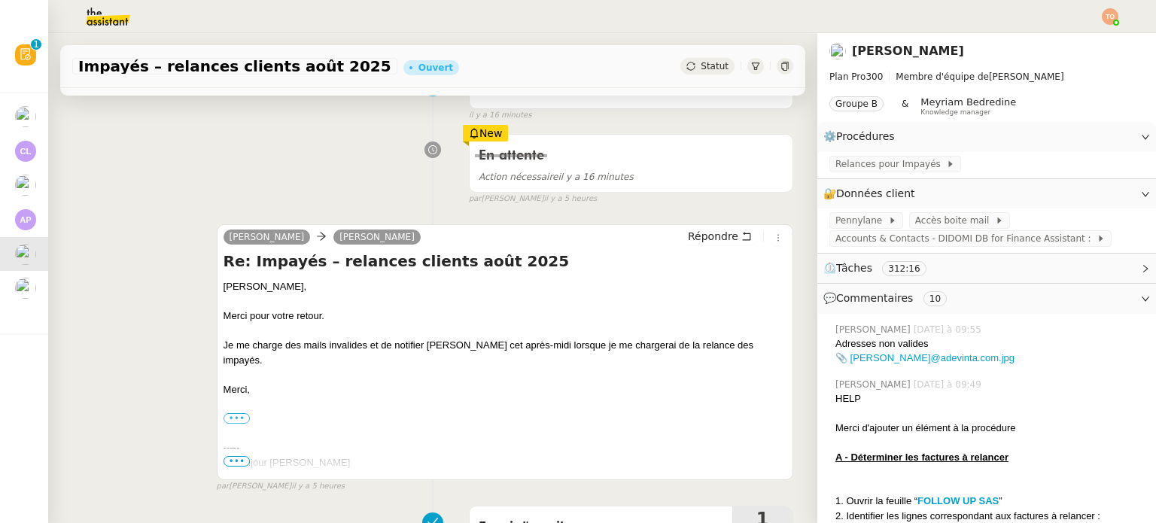
scroll to position [151, 0]
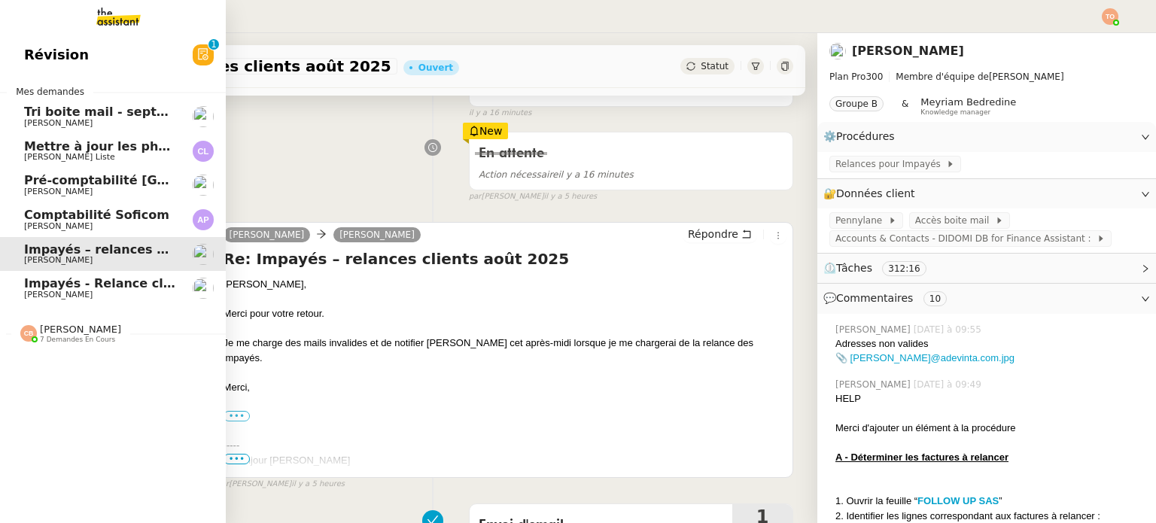
click at [33, 225] on span "[PERSON_NAME]" at bounding box center [58, 226] width 68 height 10
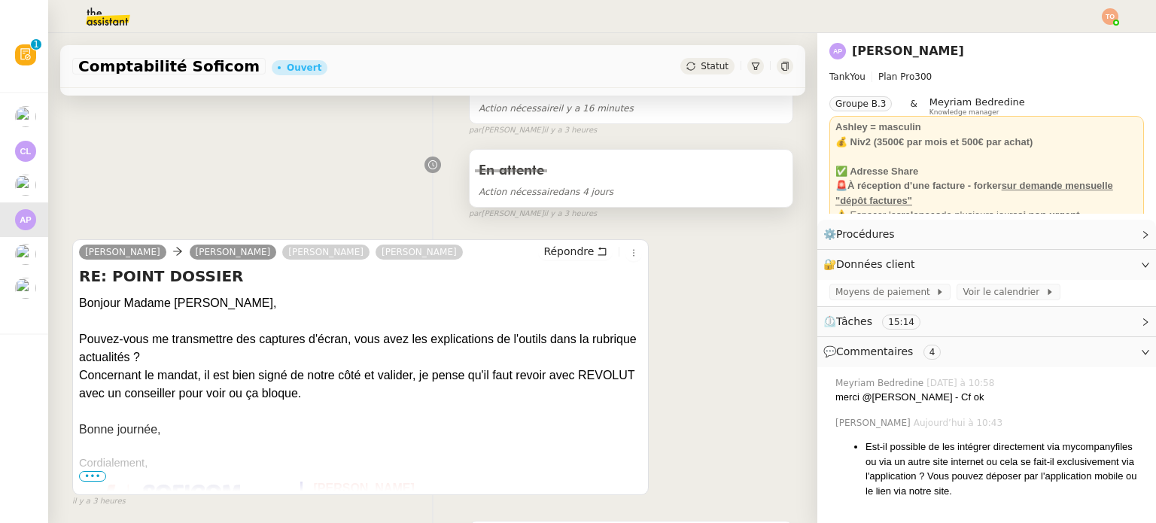
scroll to position [301, 0]
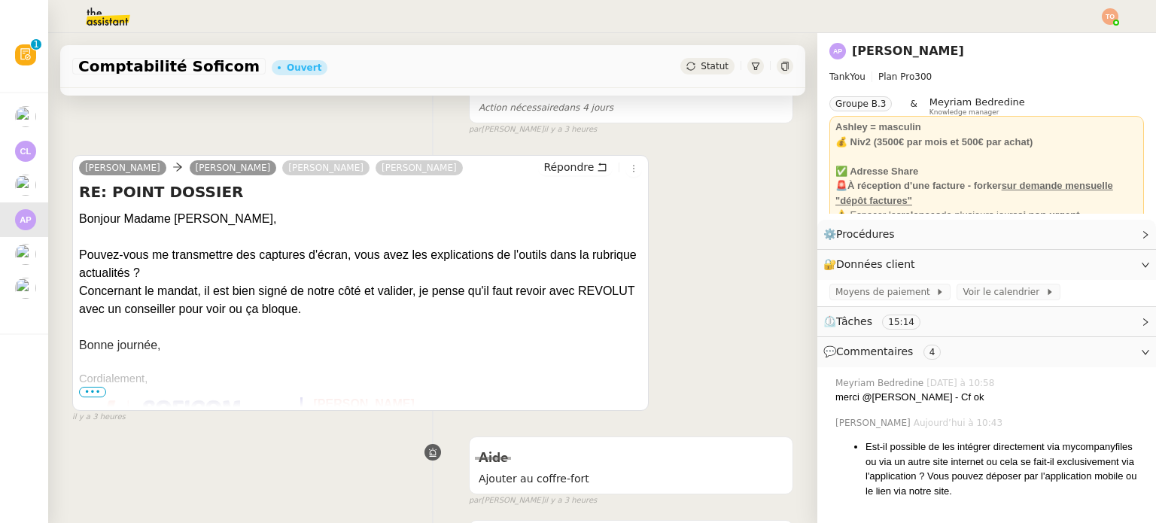
click at [95, 397] on span "•••" at bounding box center [92, 392] width 27 height 11
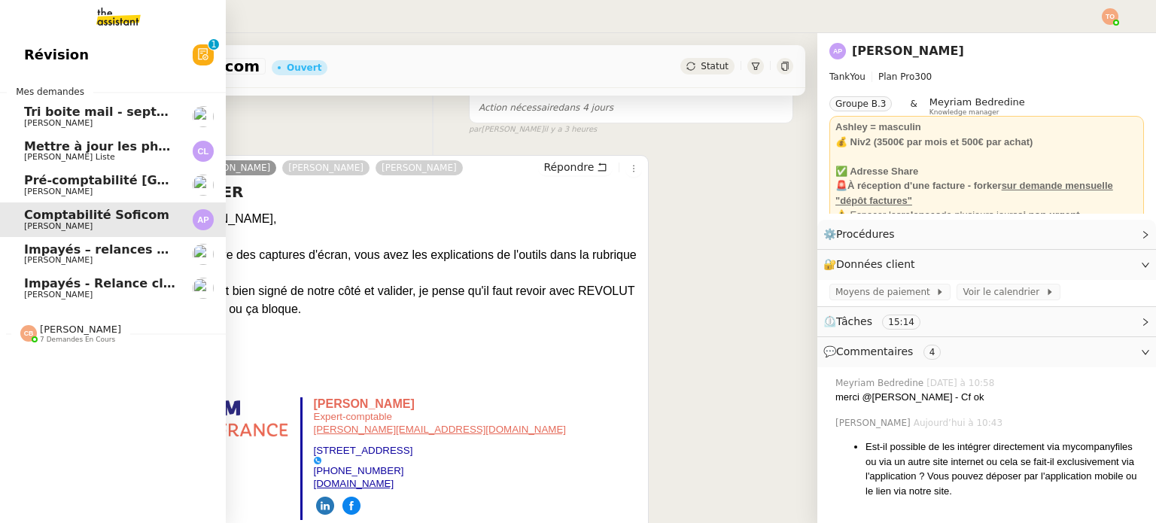
click at [83, 220] on span "Comptabilité Soficom" at bounding box center [96, 215] width 145 height 14
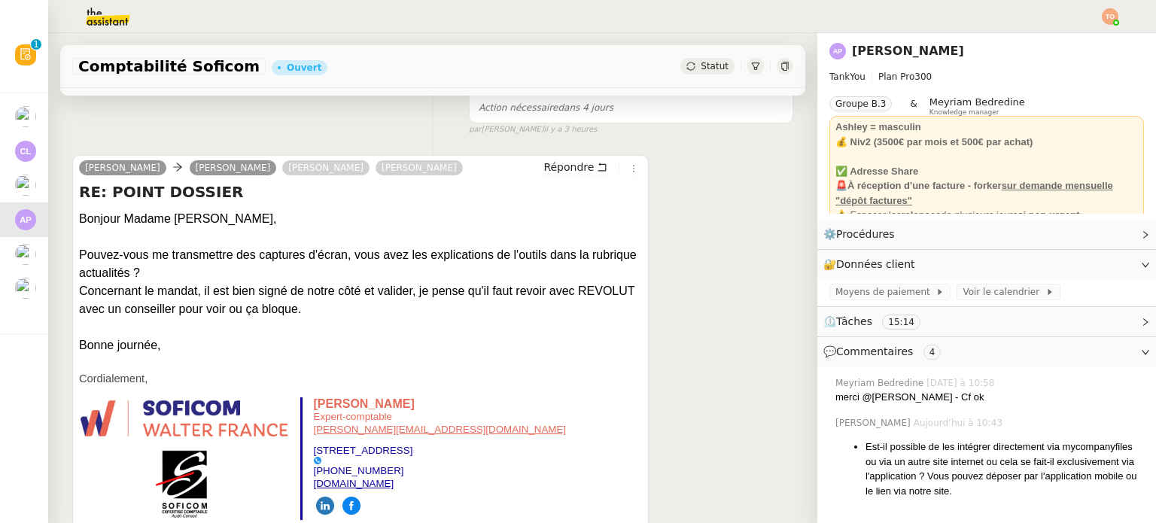
scroll to position [0, 0]
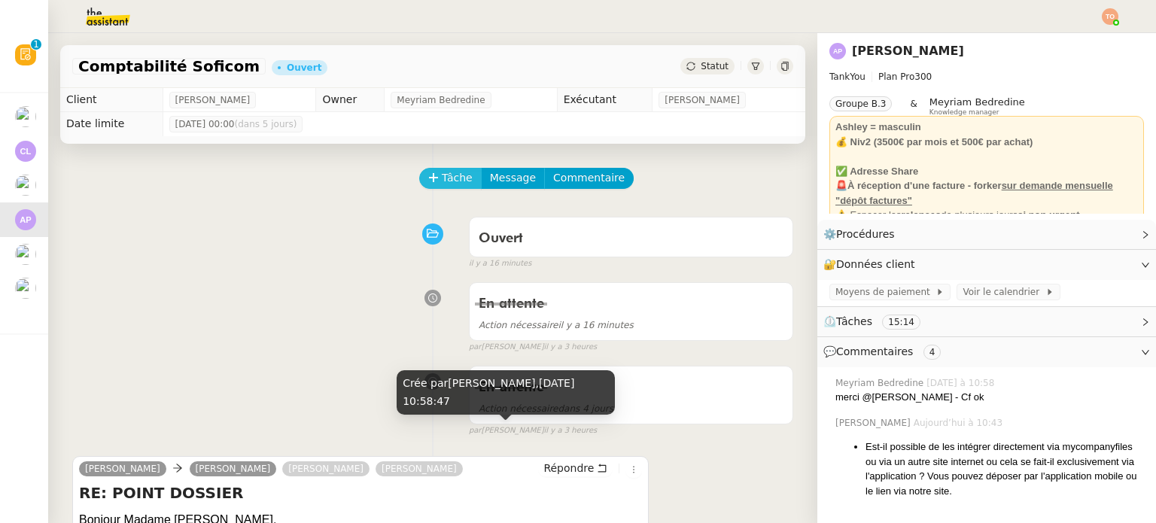
click at [419, 184] on button "Tâche" at bounding box center [450, 178] width 62 height 21
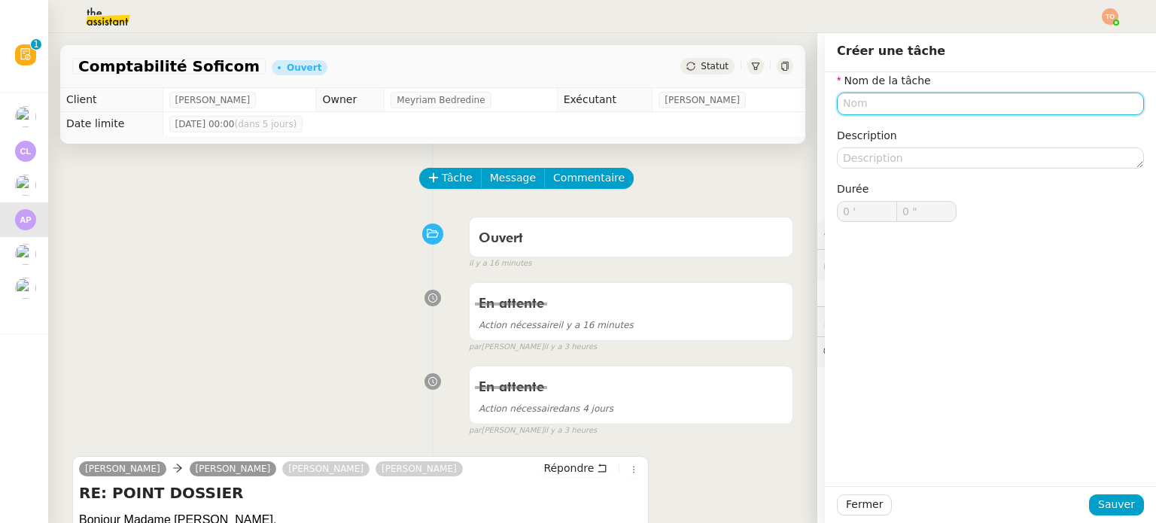
click at [946, 102] on input "text" at bounding box center [990, 104] width 307 height 22
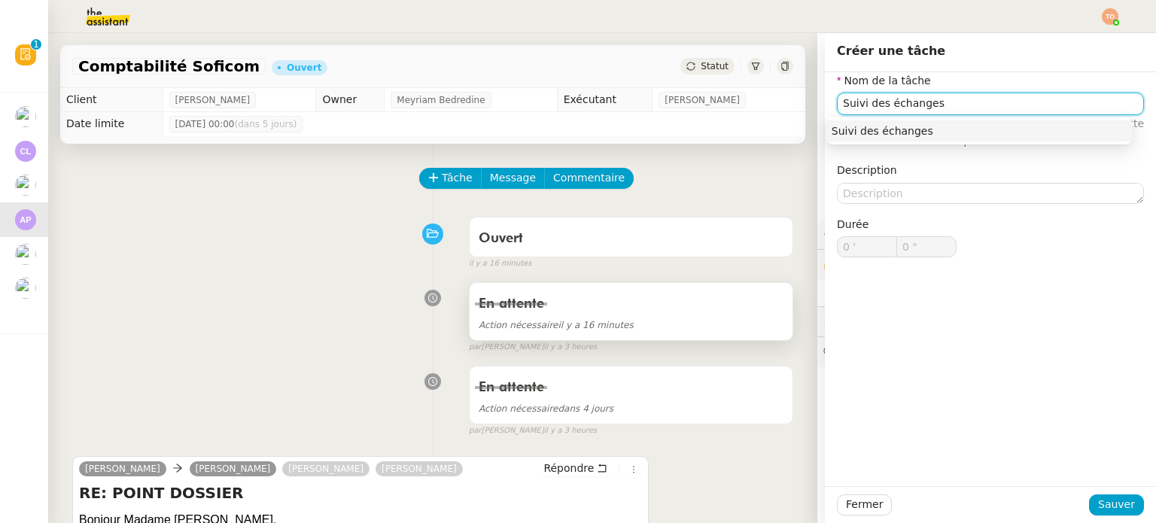
type input "Suivi des échanges"
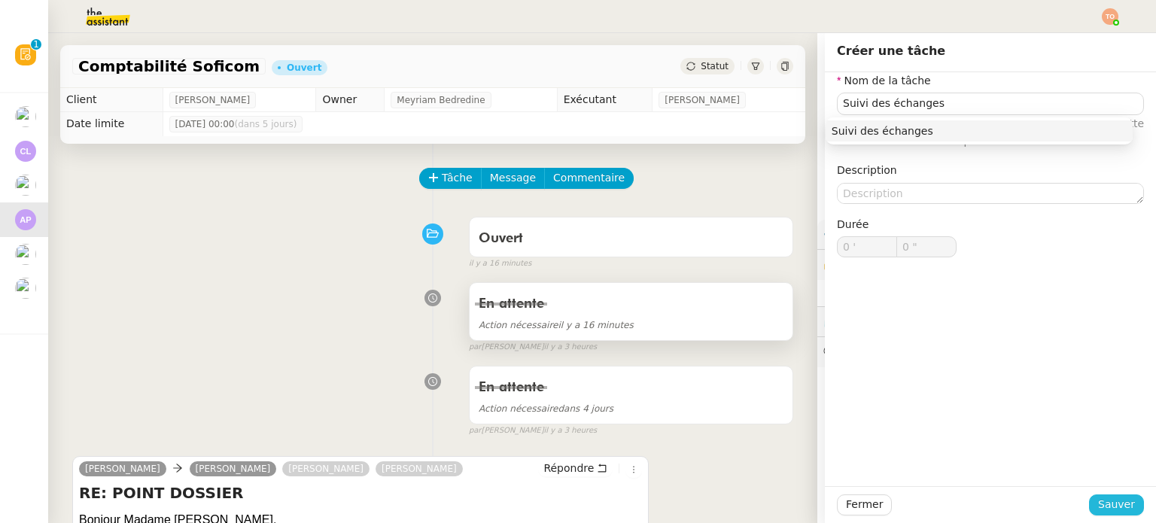
click at [1102, 496] on button "Sauver" at bounding box center [1116, 504] width 55 height 21
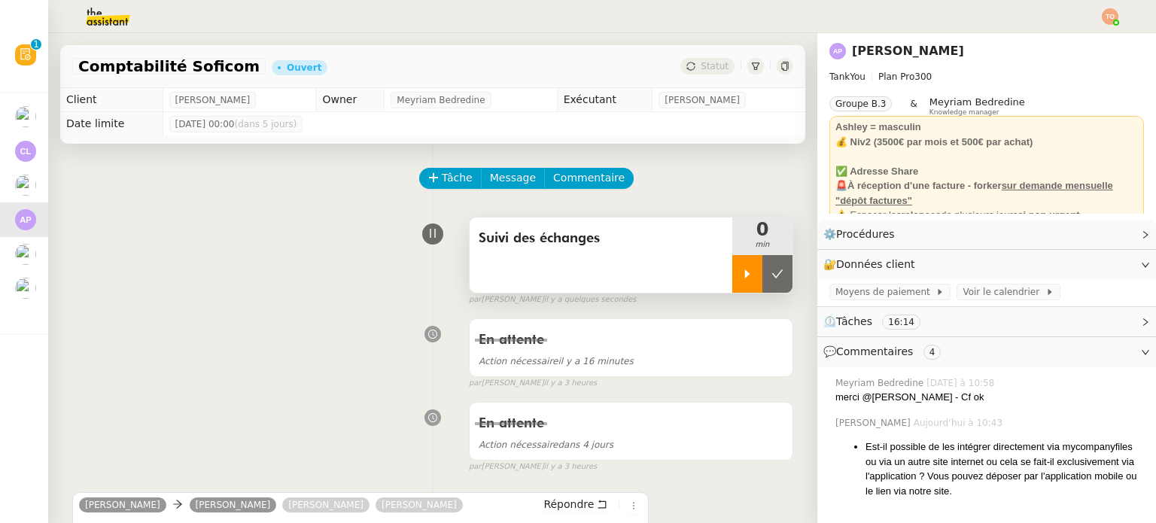
click at [732, 274] on div at bounding box center [747, 274] width 30 height 38
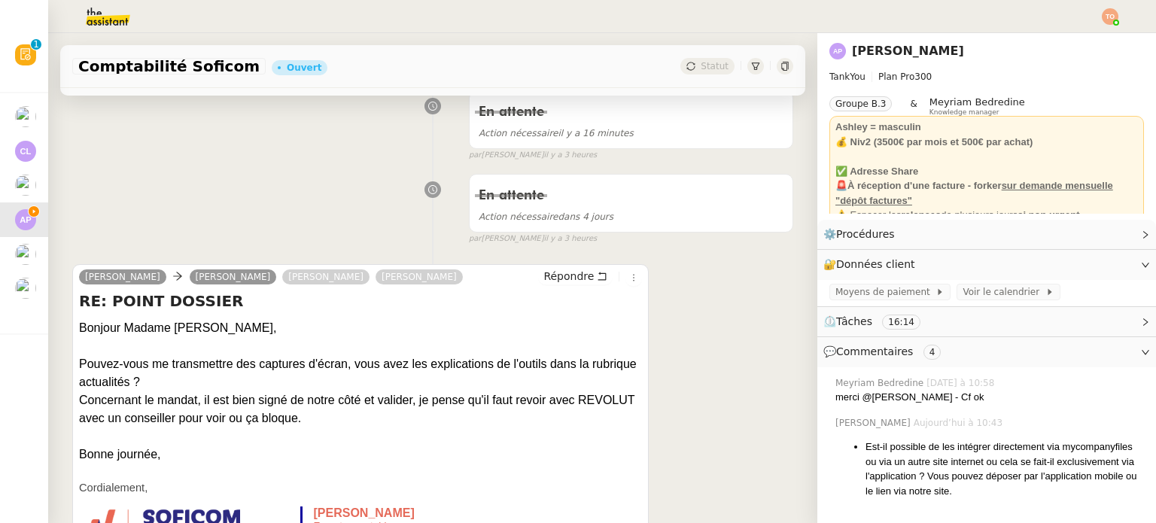
scroll to position [301, 0]
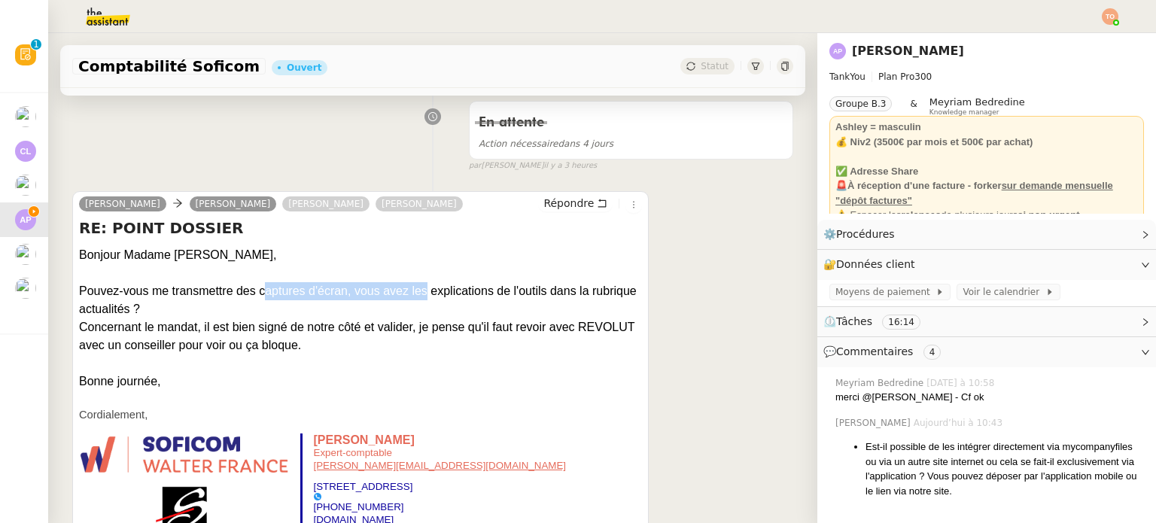
drag, startPoint x: 242, startPoint y: 299, endPoint x: 406, endPoint y: 297, distance: 164.1
click at [384, 303] on div "Pouvez-vous me transmettre des captures d'écran, vous avez les explications de …" at bounding box center [360, 300] width 563 height 36
click at [409, 296] on div "Pouvez-vous me transmettre des captures d'écran, vous avez les explications de …" at bounding box center [360, 300] width 563 height 36
drag, startPoint x: 128, startPoint y: 332, endPoint x: 187, endPoint y: 333, distance: 58.7
click at [181, 333] on div "Concernant le mandat, il est bien signé de notre côté et valider, je pense qu'i…" at bounding box center [360, 336] width 563 height 36
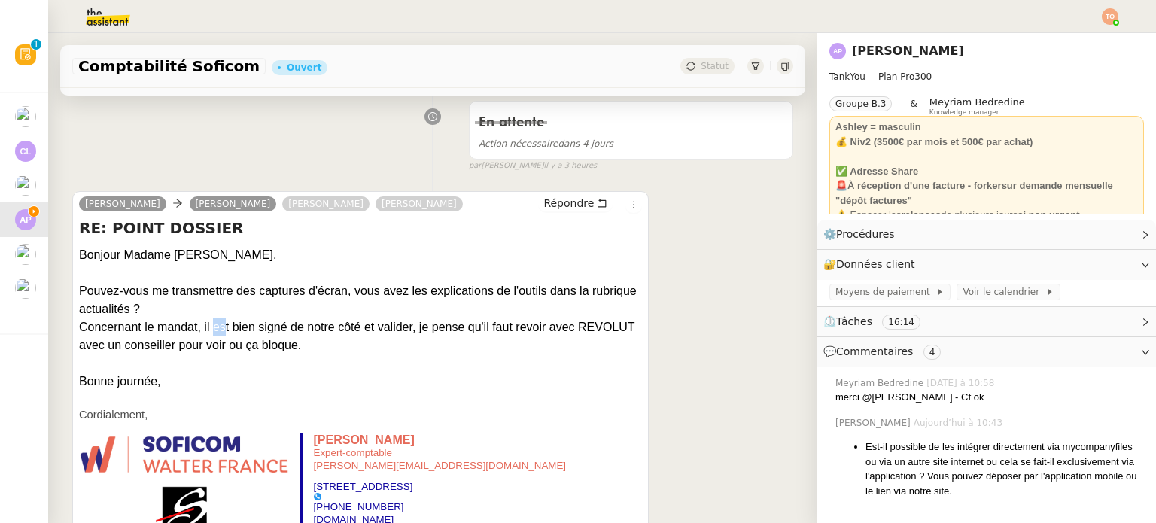
drag, startPoint x: 197, startPoint y: 333, endPoint x: 254, endPoint y: 333, distance: 57.2
click at [248, 333] on div "Concernant le mandat, il est bien signé de notre côté et valider, je pense qu'i…" at bounding box center [360, 336] width 563 height 36
drag, startPoint x: 324, startPoint y: 331, endPoint x: 421, endPoint y: 331, distance: 97.8
click at [397, 331] on div "Concernant le mandat, il est bien signé de notre côté et valider, je pense qu'i…" at bounding box center [360, 336] width 563 height 36
drag, startPoint x: 520, startPoint y: 330, endPoint x: 598, endPoint y: 327, distance: 78.3
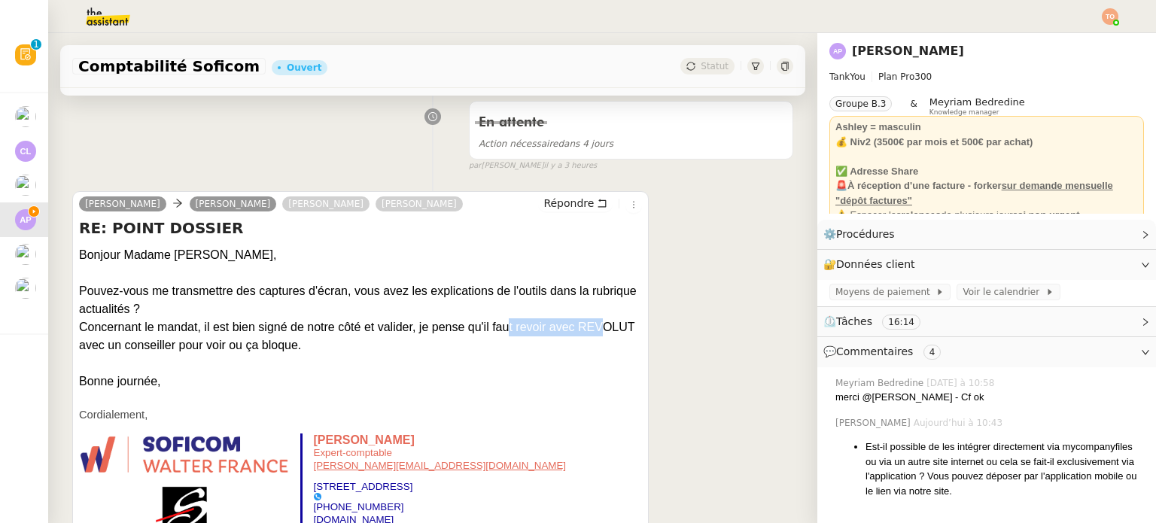
click at [584, 330] on div "Concernant le mandat, il est bien signé de notre côté et valider, je pense qu'i…" at bounding box center [360, 336] width 563 height 36
click at [598, 327] on div "Concernant le mandat, il est bien signé de notre côté et valider, je pense qu'i…" at bounding box center [360, 336] width 563 height 36
drag, startPoint x: 257, startPoint y: 346, endPoint x: 80, endPoint y: 330, distance: 177.6
click at [80, 330] on div "Concernant le mandat, il est bien signé de notre côté et valider, je pense qu'i…" at bounding box center [360, 336] width 563 height 36
copy div "Concernant le mandat, il est bien signé de notre côté et valider, je pense qu'i…"
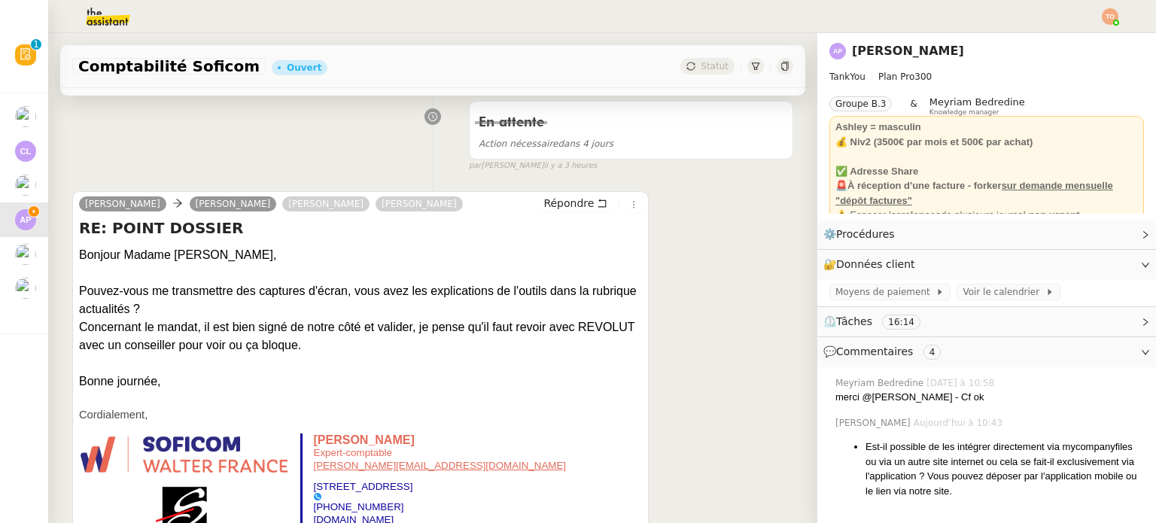
click at [103, 14] on img at bounding box center [96, 16] width 117 height 33
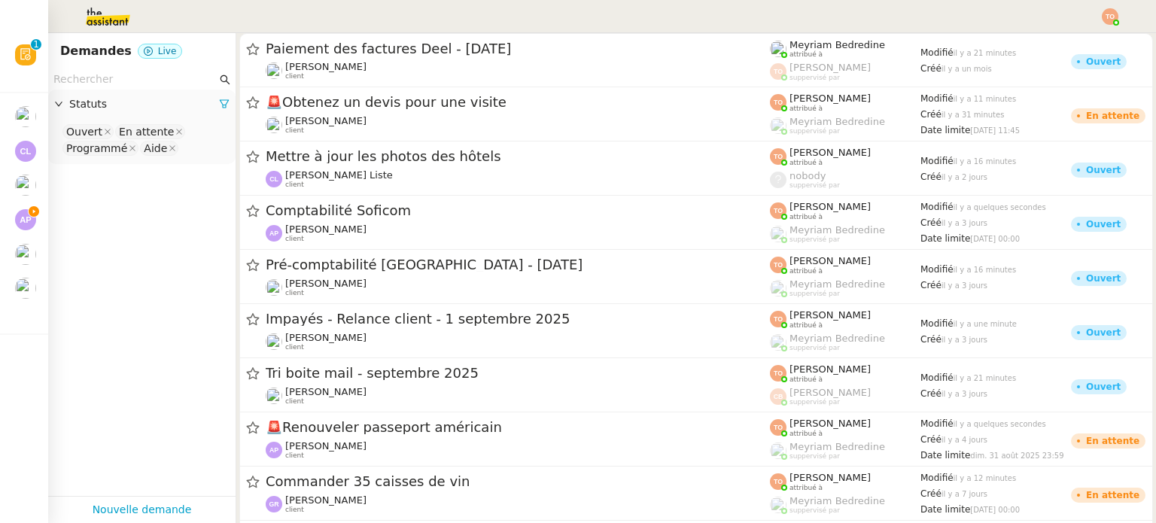
click at [96, 87] on input "text" at bounding box center [134, 79] width 163 height 17
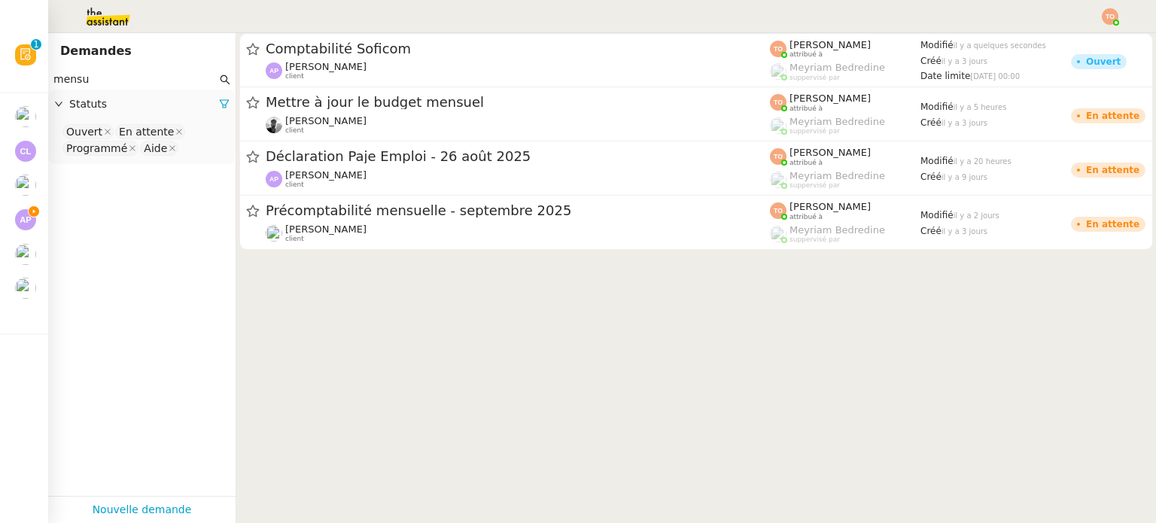
click at [141, 75] on input "mensu" at bounding box center [134, 79] width 163 height 17
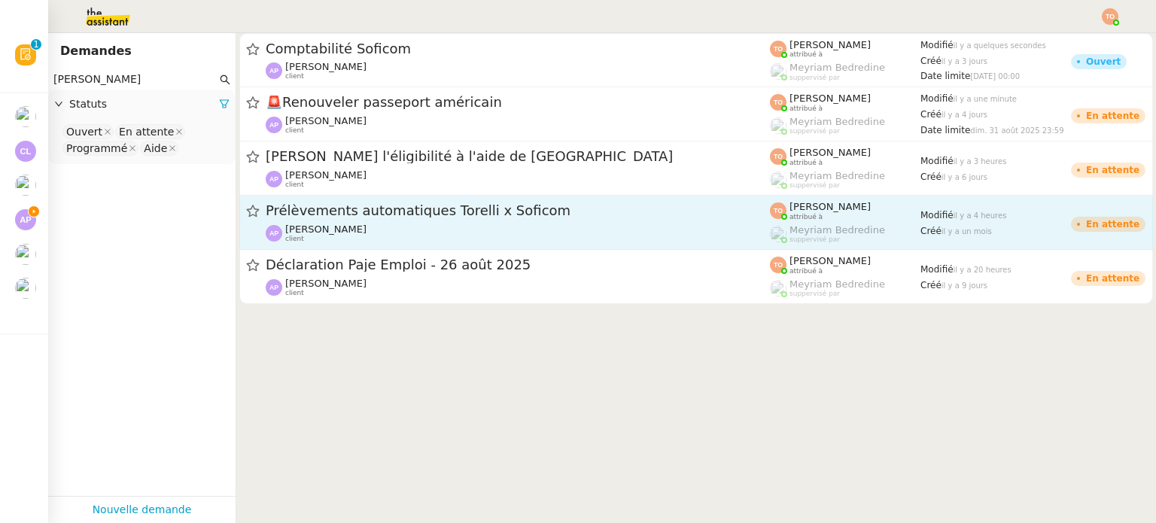
type input "[PERSON_NAME]"
click at [477, 221] on div "Prélèvements automatiques Torelli x Soficom [PERSON_NAME] client" at bounding box center [518, 222] width 504 height 41
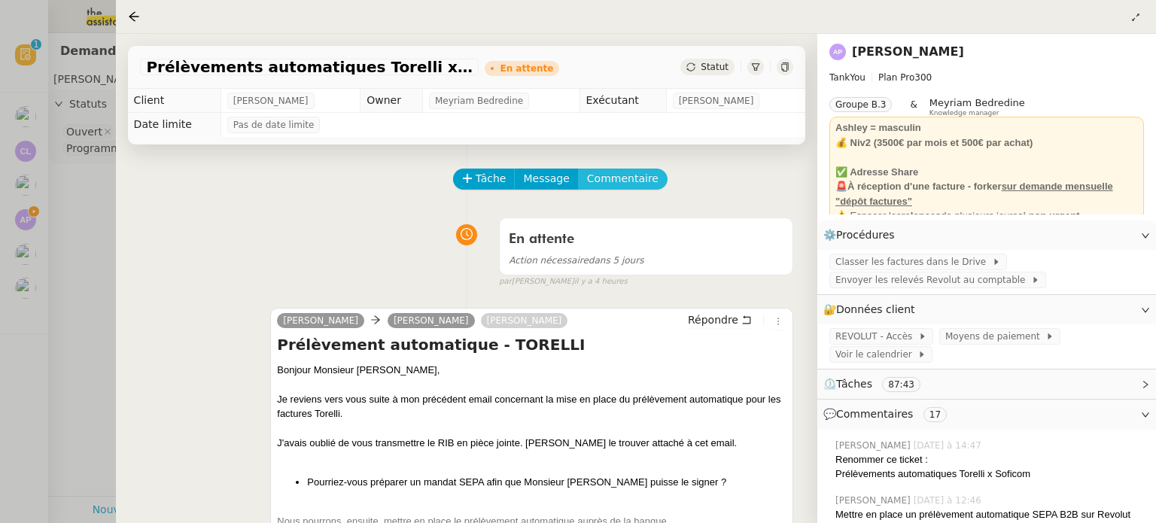
click at [617, 187] on span "Commentaire" at bounding box center [622, 178] width 71 height 17
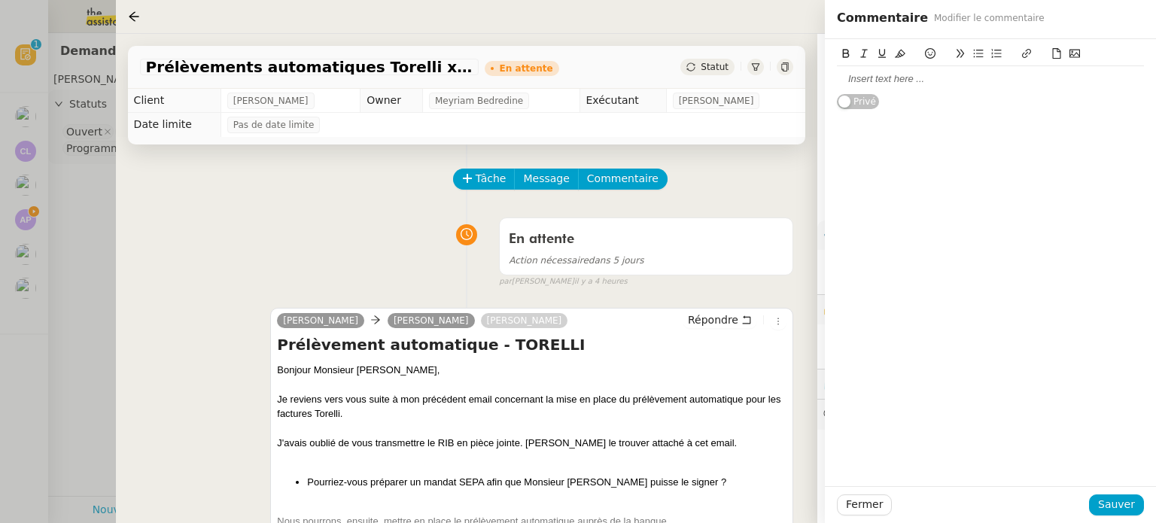
click at [900, 81] on div at bounding box center [990, 79] width 307 height 14
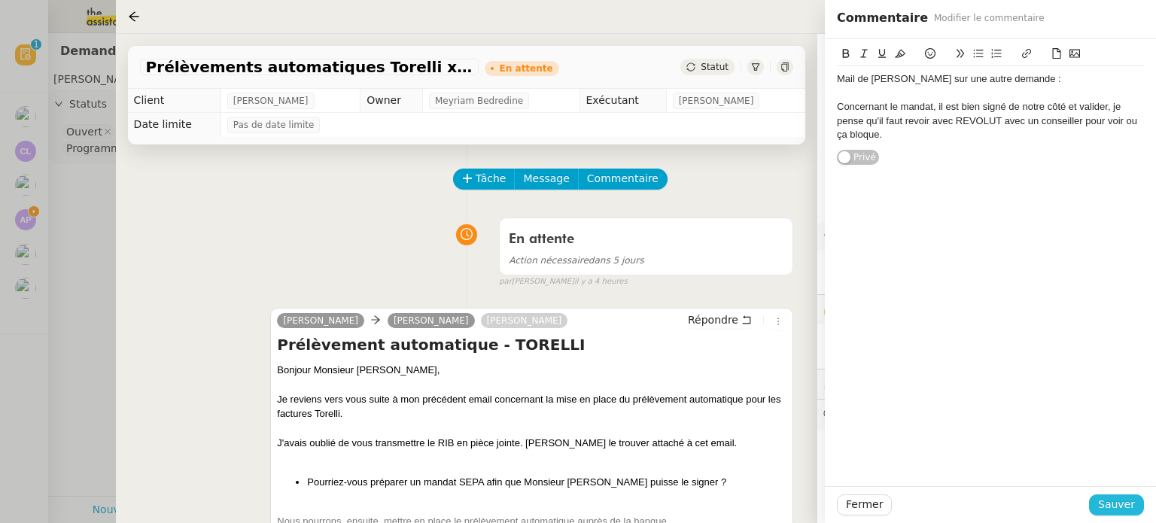
click at [1119, 501] on span "Sauver" at bounding box center [1116, 504] width 37 height 17
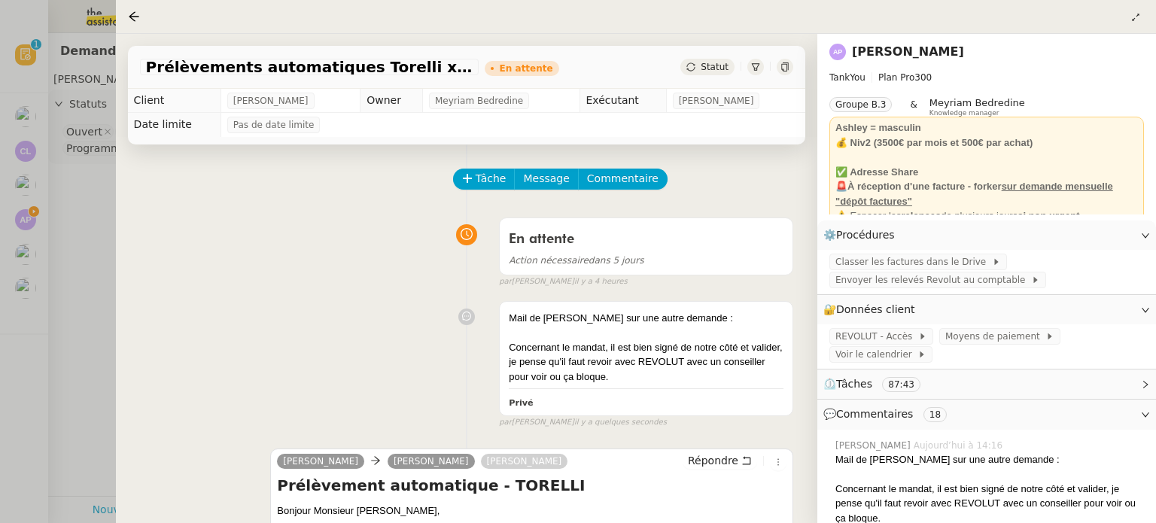
click at [726, 65] on span "Statut" at bounding box center [715, 67] width 28 height 11
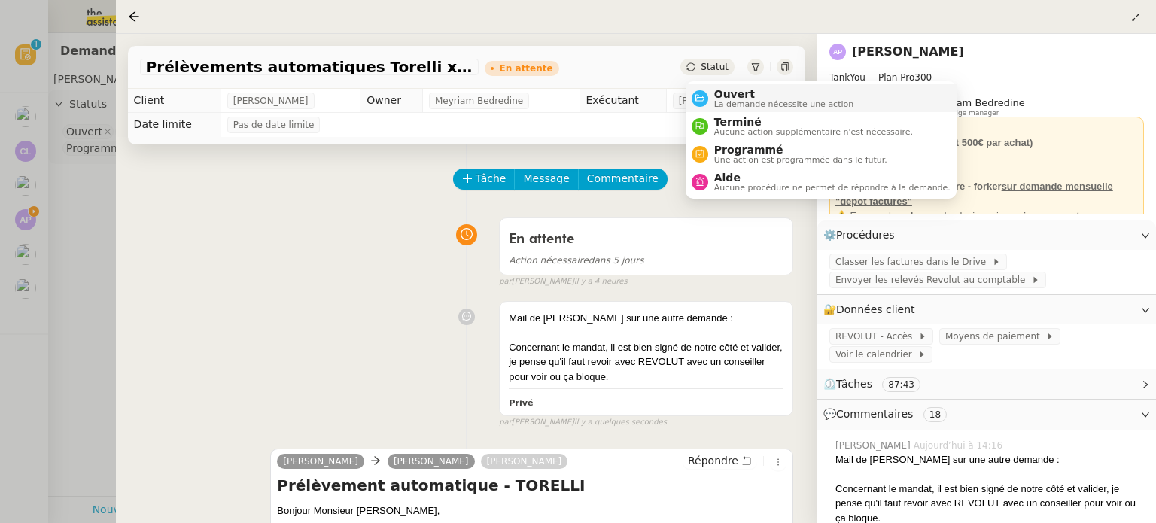
click at [748, 104] on span "La demande nécessite une action" at bounding box center [784, 104] width 140 height 8
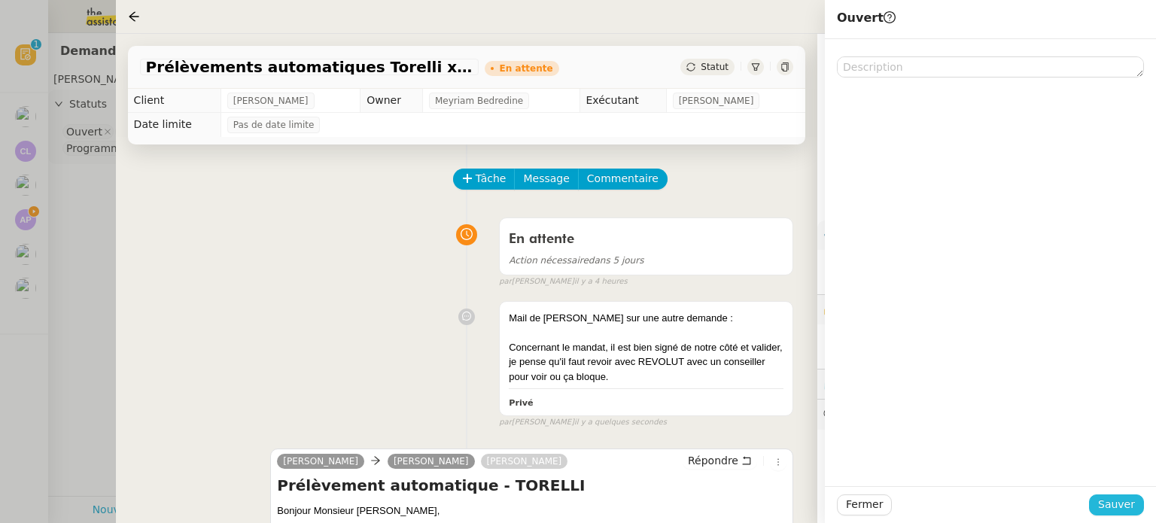
click at [1126, 511] on span "Sauver" at bounding box center [1116, 504] width 37 height 17
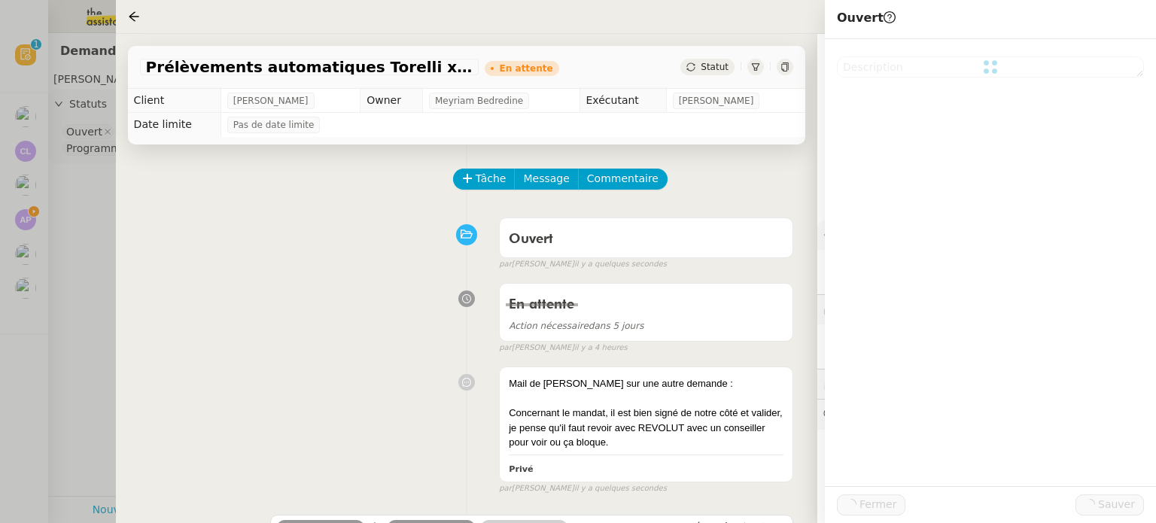
click at [24, 219] on div at bounding box center [578, 261] width 1156 height 523
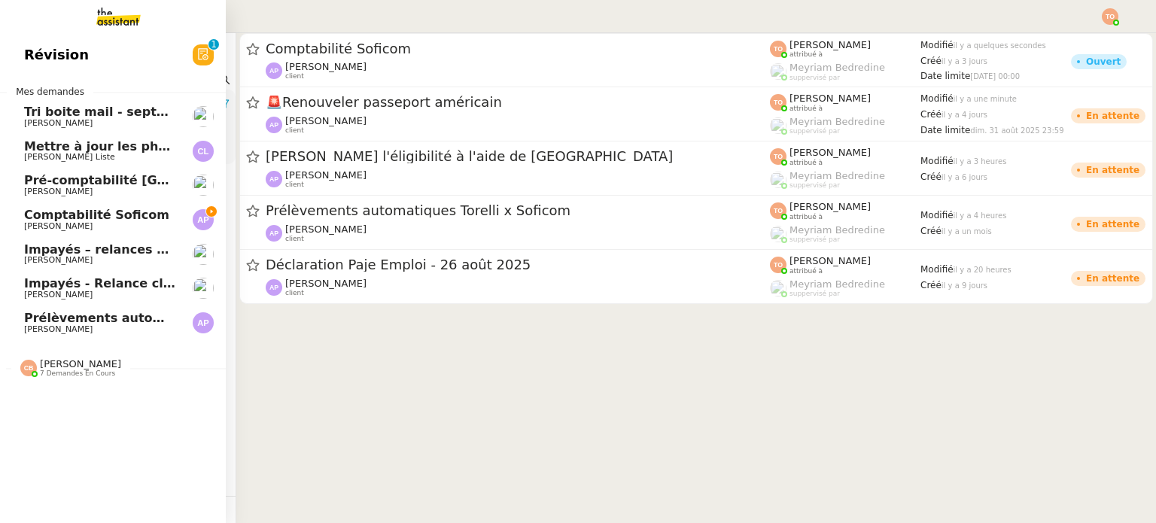
click at [27, 219] on span "Comptabilité Soficom" at bounding box center [96, 215] width 145 height 14
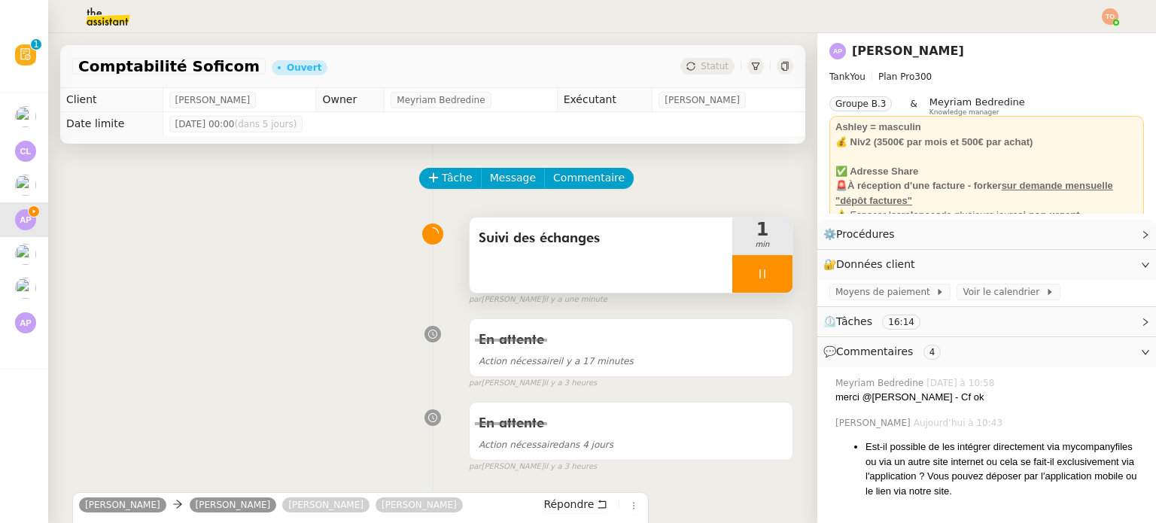
click at [750, 264] on div at bounding box center [762, 274] width 60 height 38
click at [742, 280] on div at bounding box center [747, 274] width 30 height 38
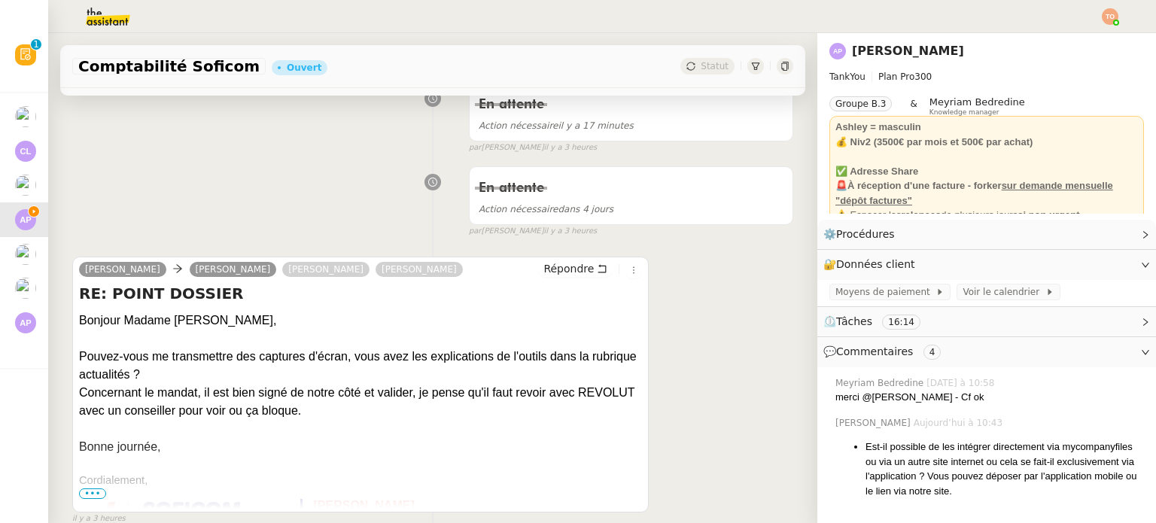
scroll to position [151, 0]
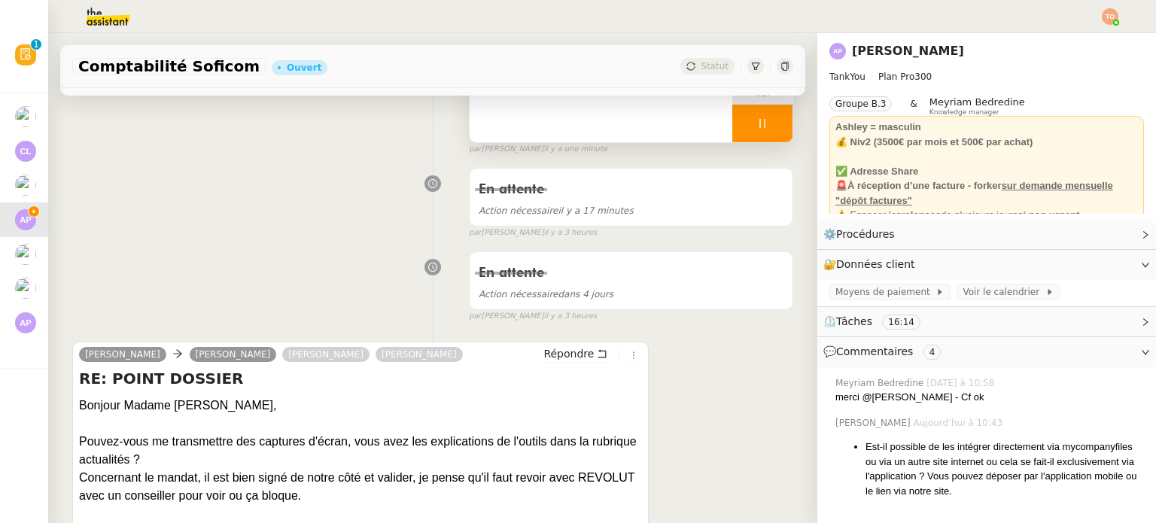
click at [764, 132] on div at bounding box center [762, 124] width 60 height 38
click at [771, 129] on icon at bounding box center [777, 123] width 12 height 12
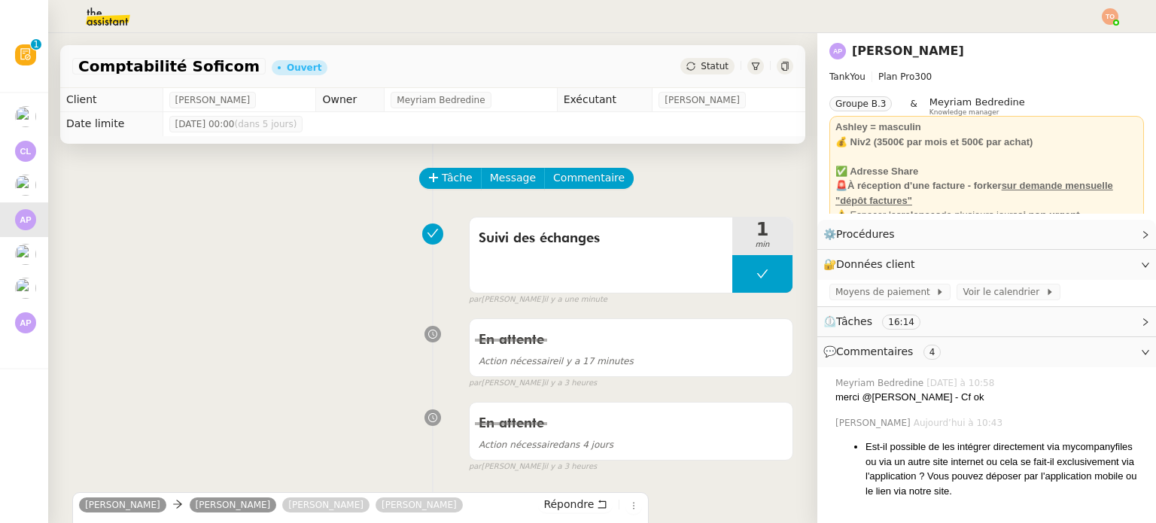
scroll to position [0, 0]
click at [421, 187] on button "Tâche" at bounding box center [450, 178] width 62 height 21
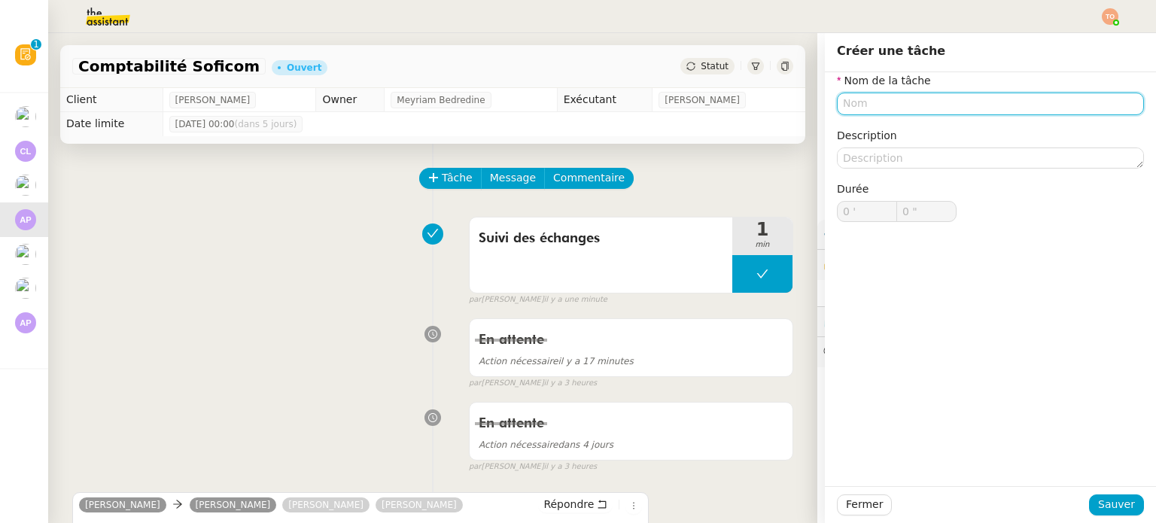
click at [922, 113] on input "text" at bounding box center [990, 104] width 307 height 22
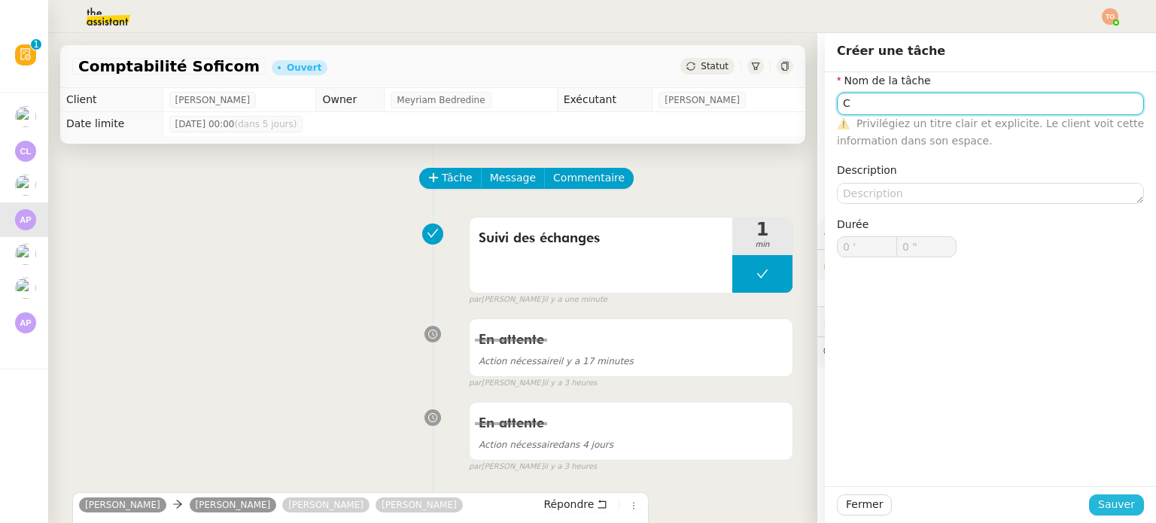
type input "C"
click at [1106, 494] on button "Sauver" at bounding box center [1116, 504] width 55 height 21
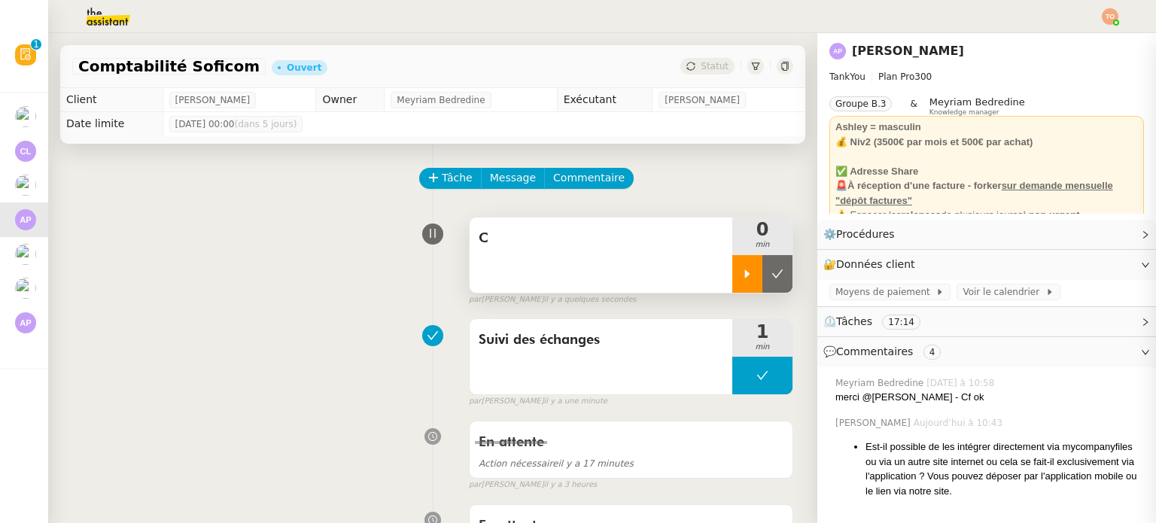
drag, startPoint x: 736, startPoint y: 284, endPoint x: 719, endPoint y: 278, distance: 17.6
click at [736, 284] on div at bounding box center [747, 274] width 30 height 38
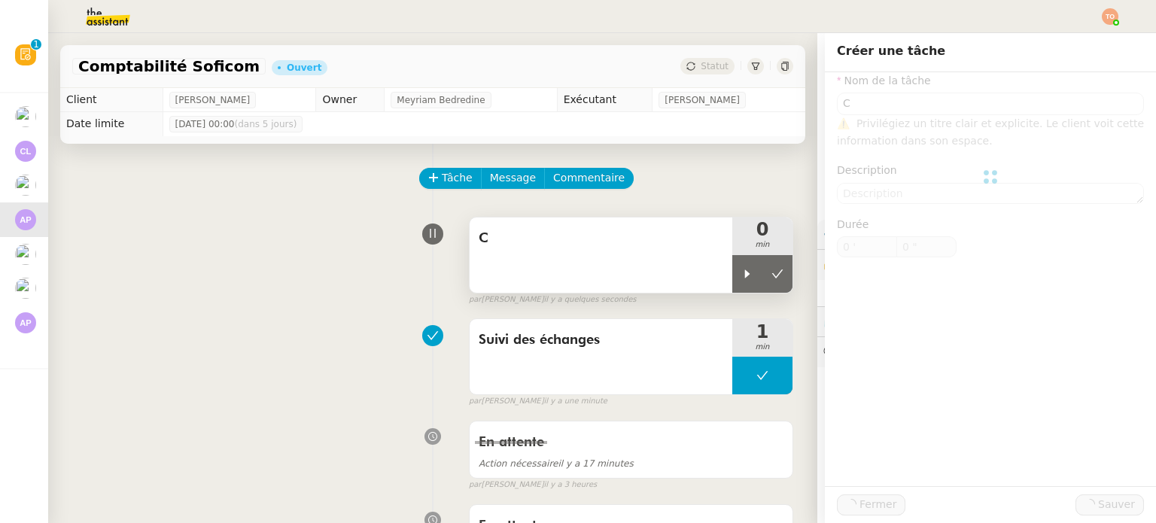
click at [658, 257] on div "C" at bounding box center [601, 254] width 263 height 75
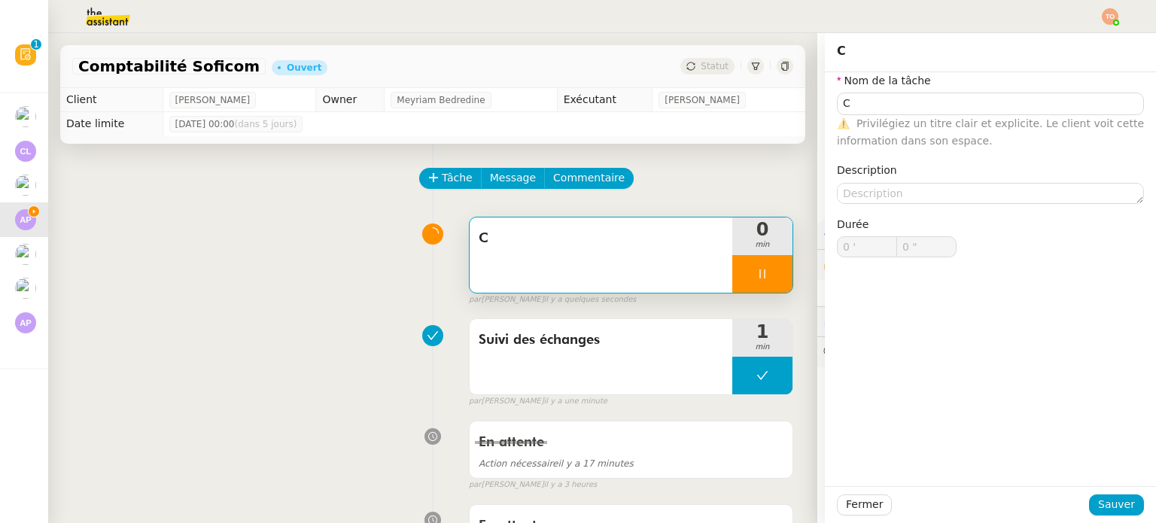
type input "C"
type input "0 '"
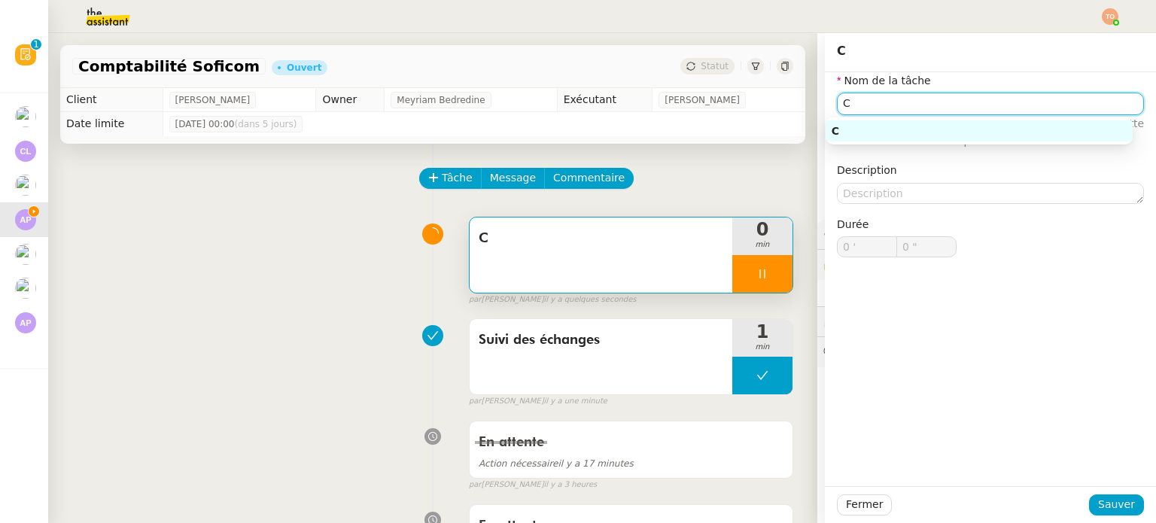
click at [959, 99] on input "C" at bounding box center [990, 104] width 307 height 22
type input "1 ""
type input "Connexi"
type input "2 ""
type input "Connexion Sofi"
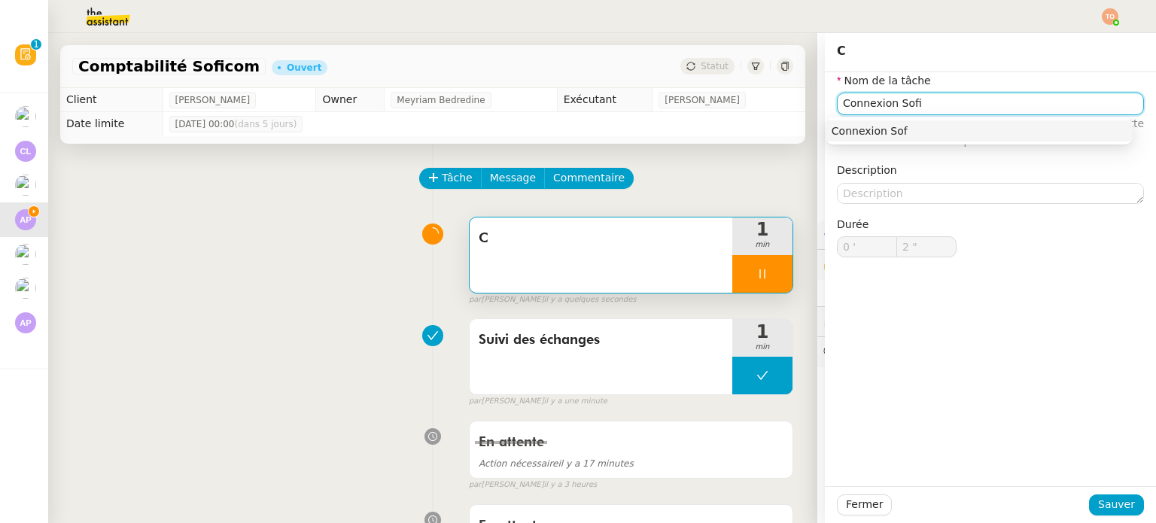
type input "3 ""
type input "Connexion Soficom"
type input "4 ""
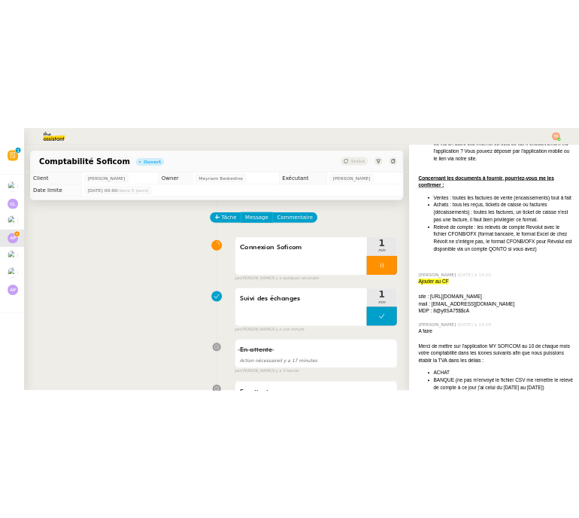
scroll to position [452, 0]
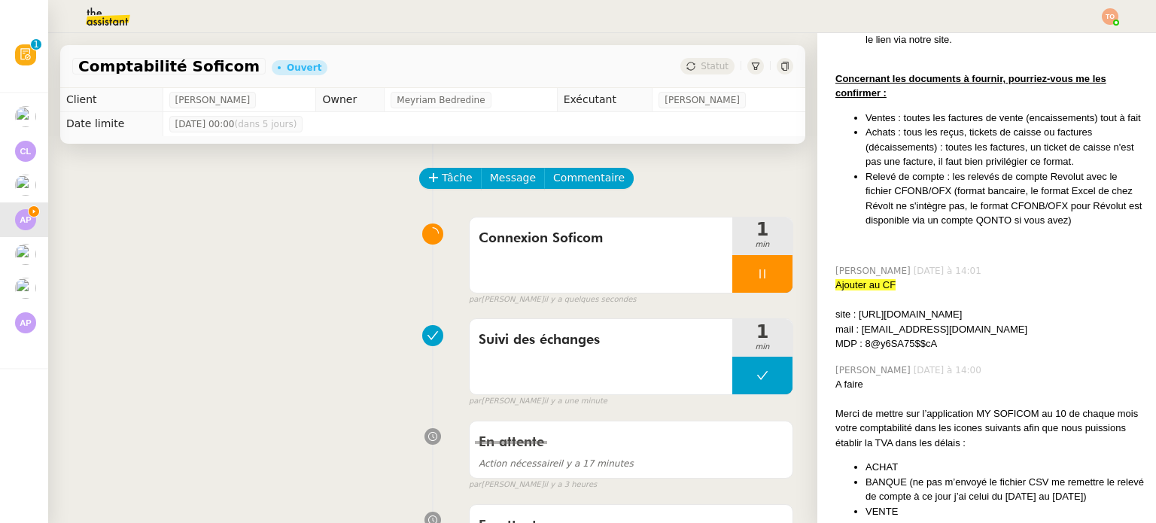
click at [870, 322] on div "site : [URL][DOMAIN_NAME]" at bounding box center [989, 314] width 309 height 15
click at [868, 322] on div "site : [URL][DOMAIN_NAME]" at bounding box center [989, 314] width 309 height 15
drag, startPoint x: 849, startPoint y: 330, endPoint x: 979, endPoint y: 326, distance: 130.3
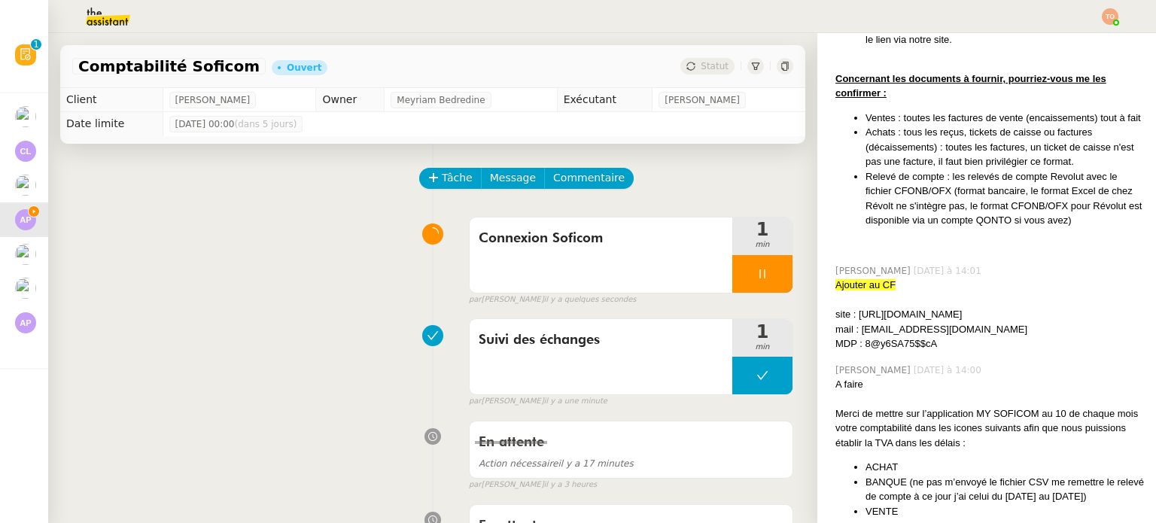
click at [979, 322] on div "site : [URL][DOMAIN_NAME]" at bounding box center [989, 314] width 309 height 15
copy div "https://mycompanyfiles.fr"
drag, startPoint x: 852, startPoint y: 345, endPoint x: 979, endPoint y: 347, distance: 127.2
click at [979, 337] on div "mail : [EMAIL_ADDRESS][DOMAIN_NAME]" at bounding box center [989, 329] width 309 height 15
copy div "ashleyponiatowski@gmail.co"
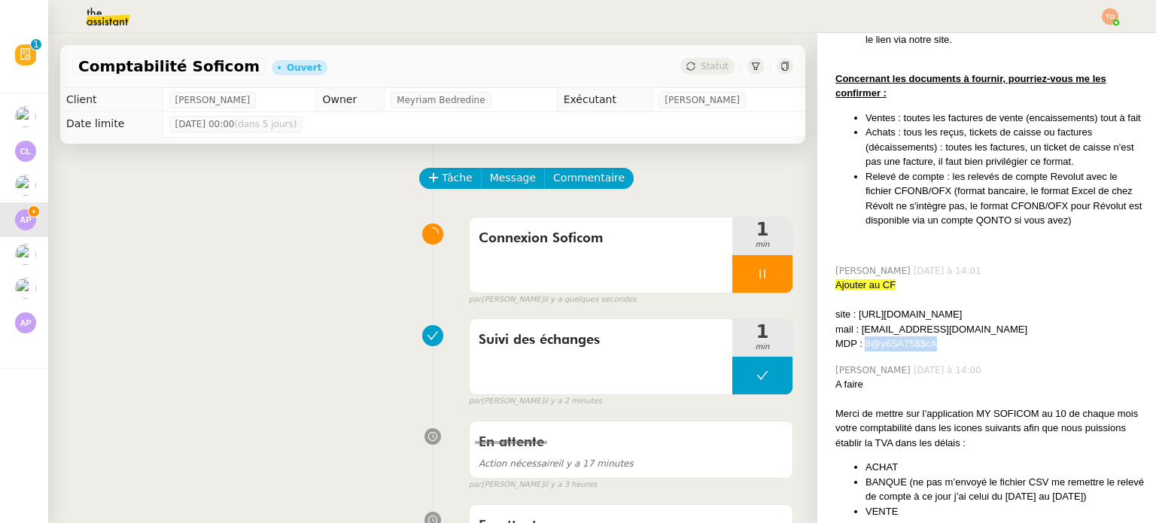
drag, startPoint x: 853, startPoint y: 362, endPoint x: 935, endPoint y: 360, distance: 82.0
click at [935, 351] on div "MDP : 8@y6SA75$$cA" at bounding box center [989, 343] width 309 height 15
copy div "8@y6SA75$$cA"
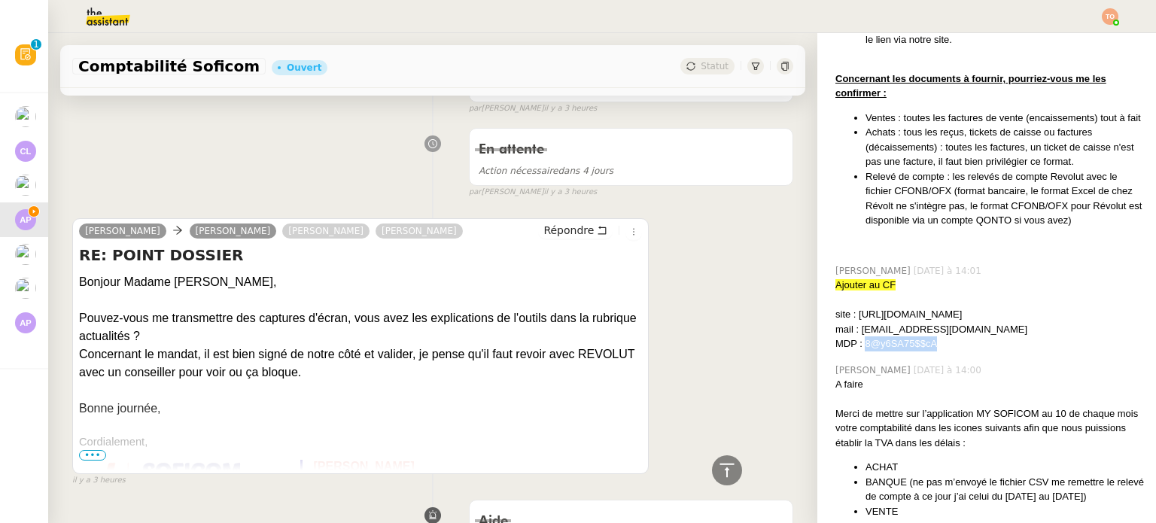
scroll to position [0, 0]
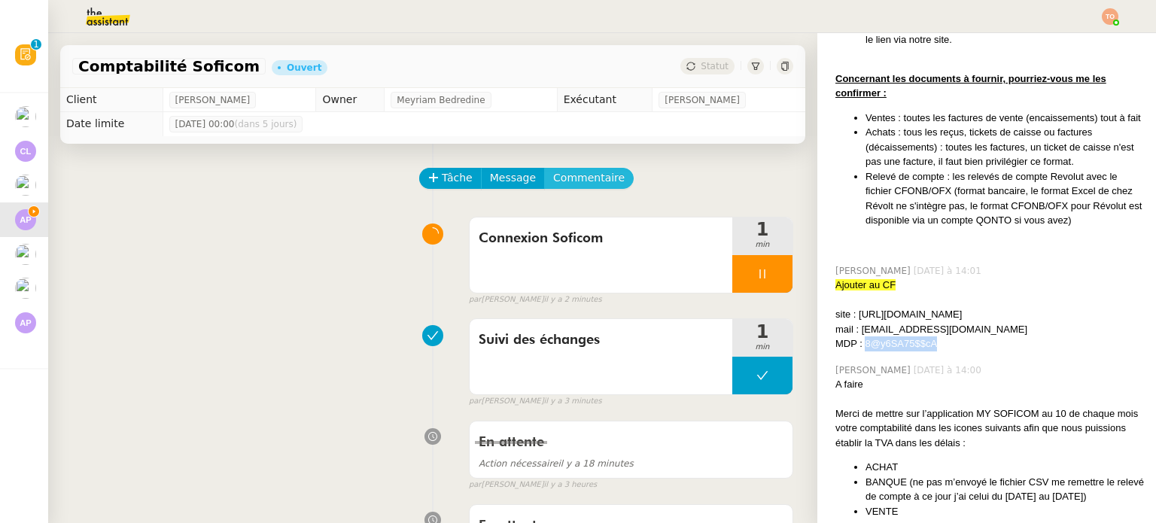
click at [589, 172] on span "Commentaire" at bounding box center [588, 177] width 71 height 17
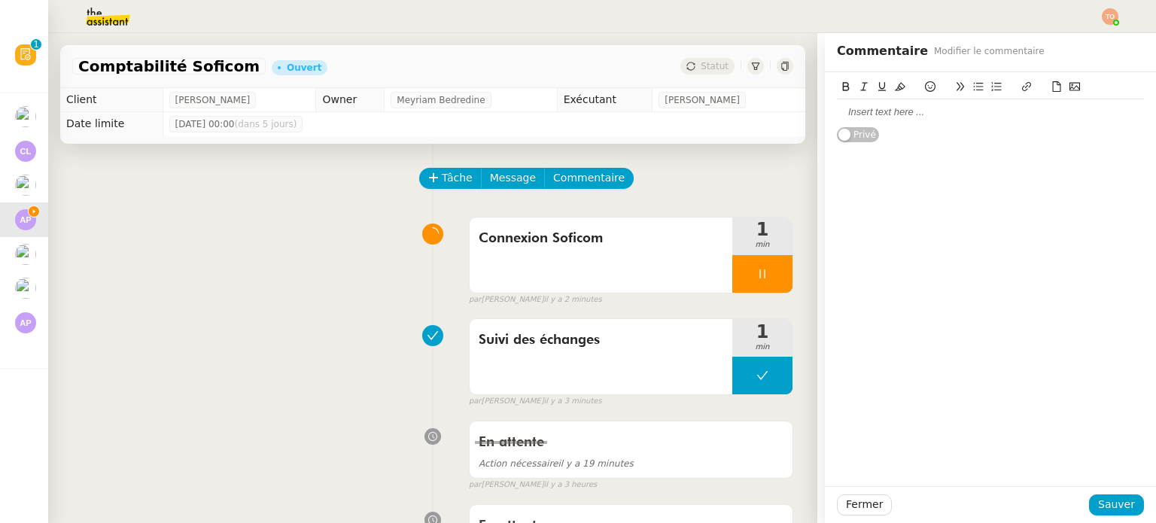
click at [1051, 88] on icon at bounding box center [1056, 86] width 11 height 11
click at [1098, 506] on span "Sauver" at bounding box center [1116, 504] width 37 height 17
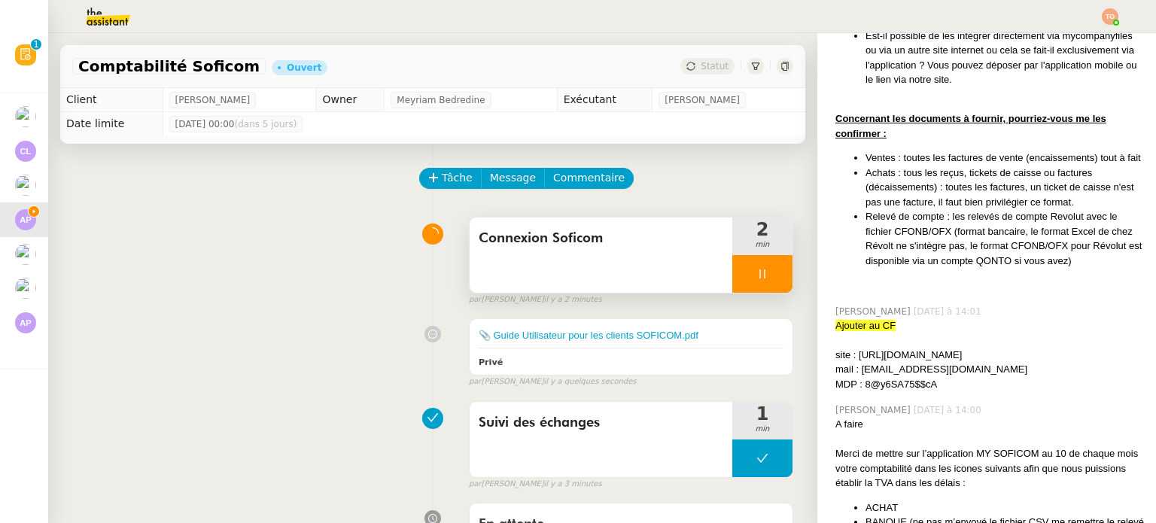
click at [759, 278] on icon at bounding box center [761, 273] width 5 height 9
click at [762, 275] on button at bounding box center [777, 274] width 30 height 38
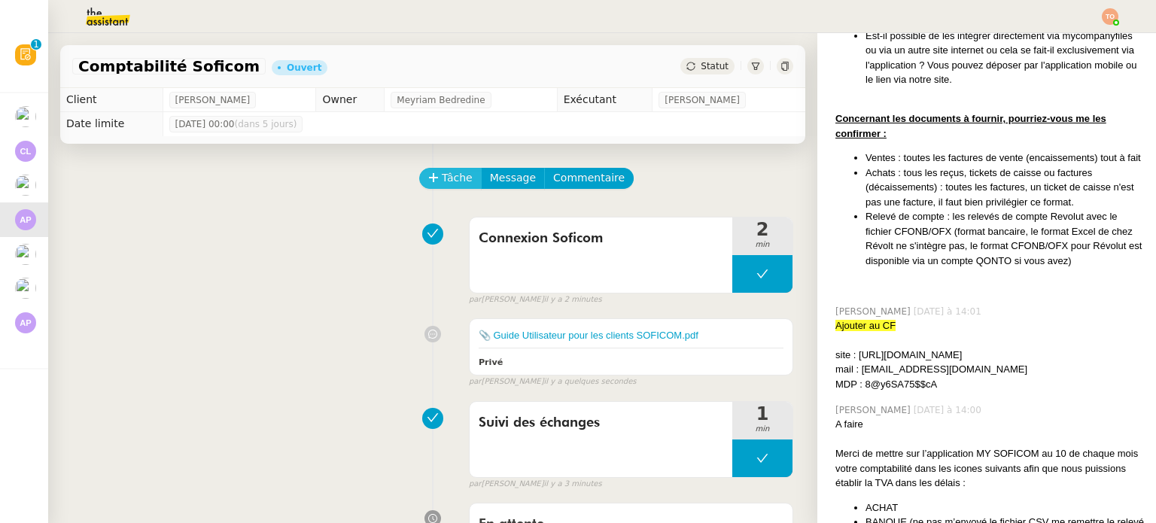
click at [444, 178] on span "Tâche" at bounding box center [457, 177] width 31 height 17
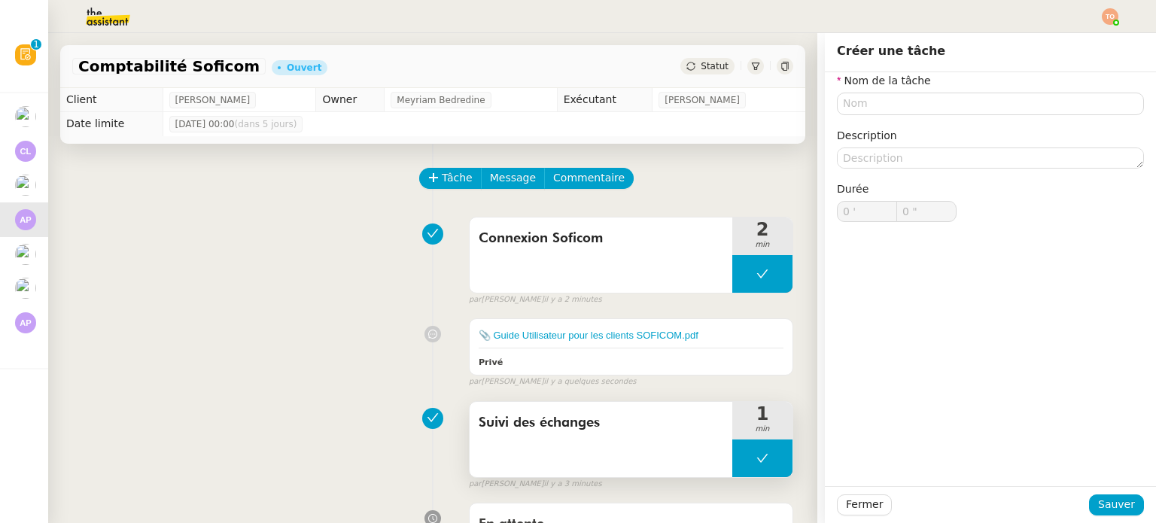
click at [733, 470] on button at bounding box center [762, 458] width 60 height 38
click at [741, 464] on icon at bounding box center [747, 458] width 12 height 12
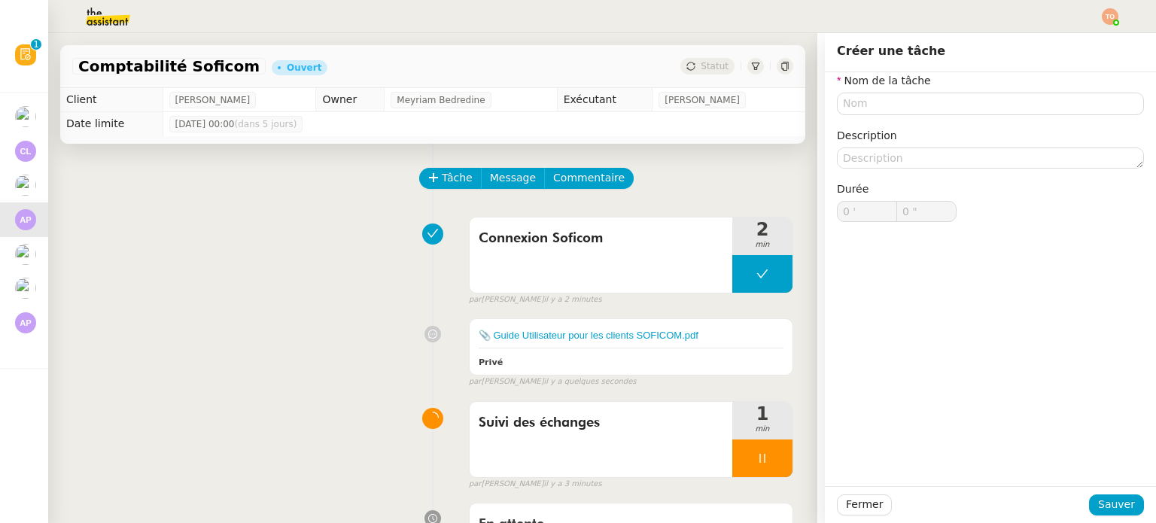
drag, startPoint x: 659, startPoint y: 436, endPoint x: 742, endPoint y: 377, distance: 101.5
click at [659, 436] on div "Suivi des échanges" at bounding box center [601, 439] width 263 height 75
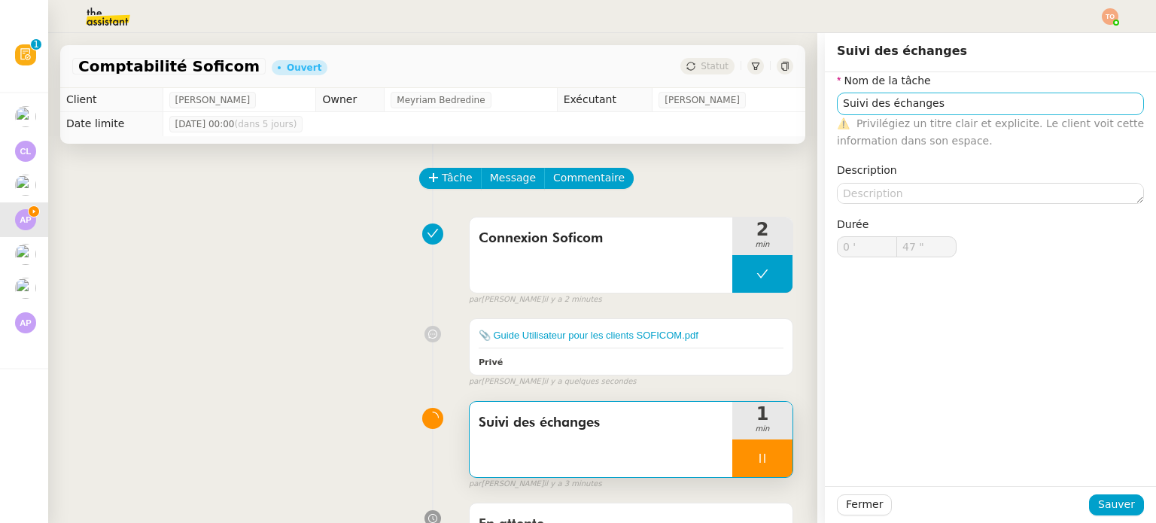
type input "48 ""
click at [1007, 108] on input "Suivi des échanges" at bounding box center [990, 104] width 307 height 22
type input "Suivi des échanges et"
type input "49 ""
type input "Suivi des échanges et envoi"
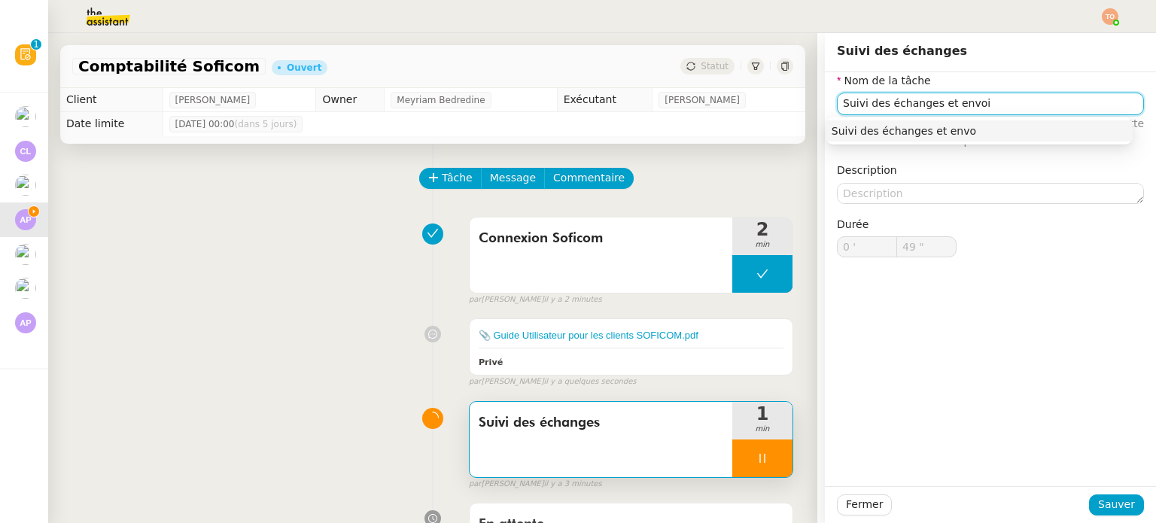
type input "50 ""
type input "Suivi des échanges et envoi d'em"
type input "51 ""
type input "Suivi des échanges et envoi d'email"
type input "52 ""
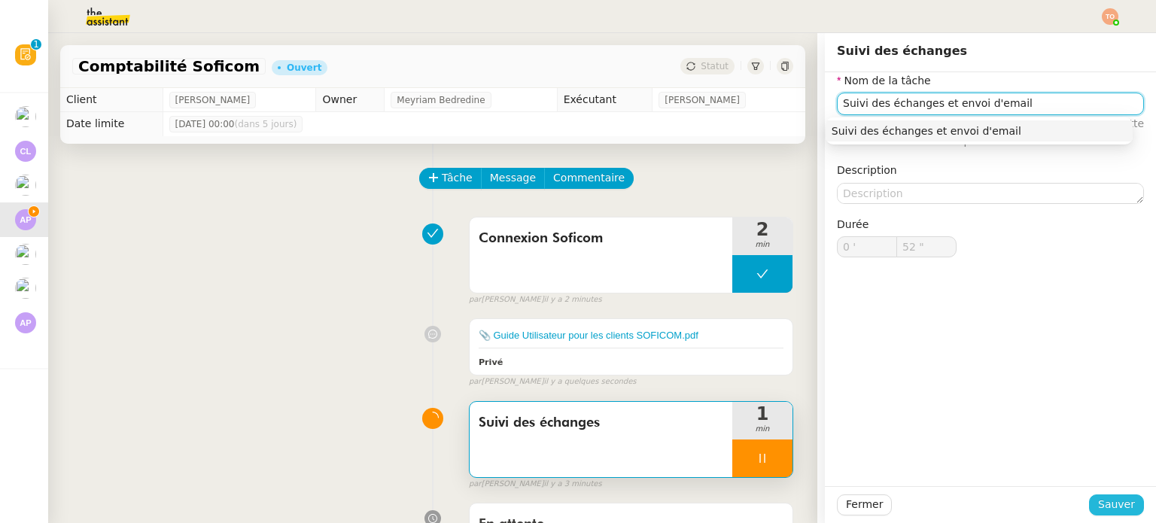
type input "Suivi des échanges et envoi d'email"
click at [1107, 496] on span "Sauver" at bounding box center [1116, 504] width 37 height 17
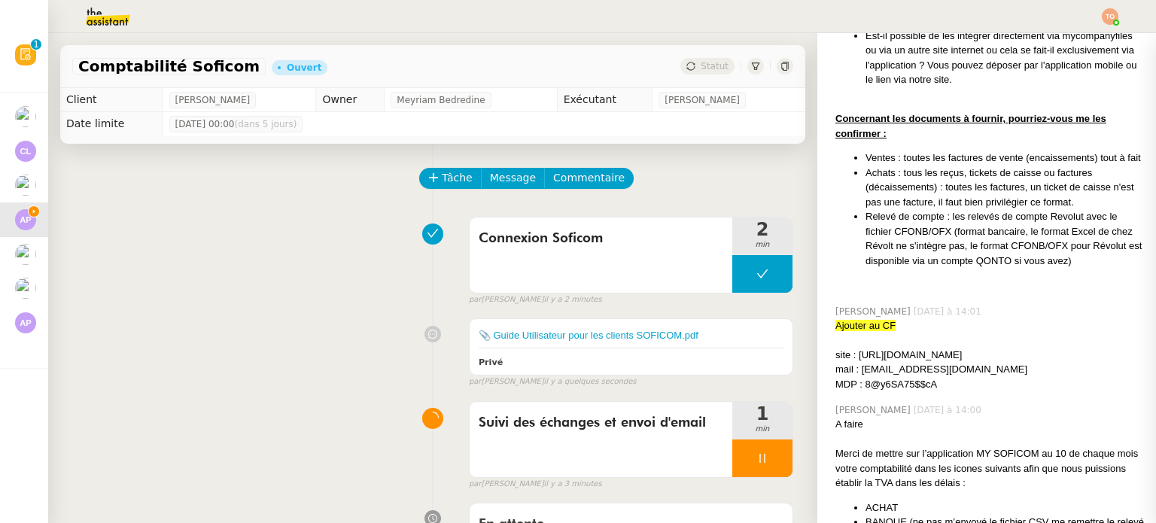
scroll to position [452, 0]
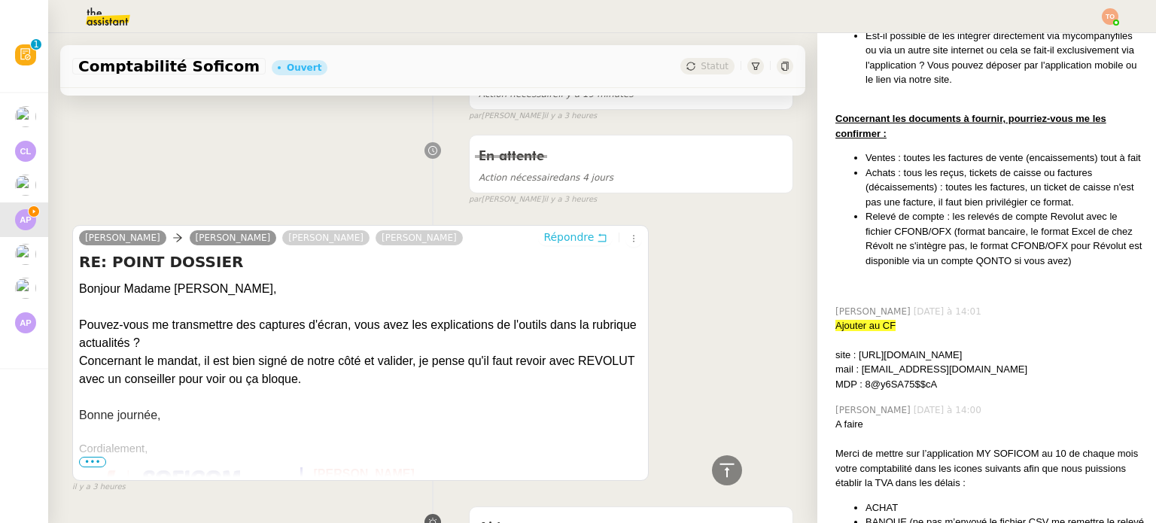
click at [565, 241] on span "Répondre" at bounding box center [568, 237] width 50 height 15
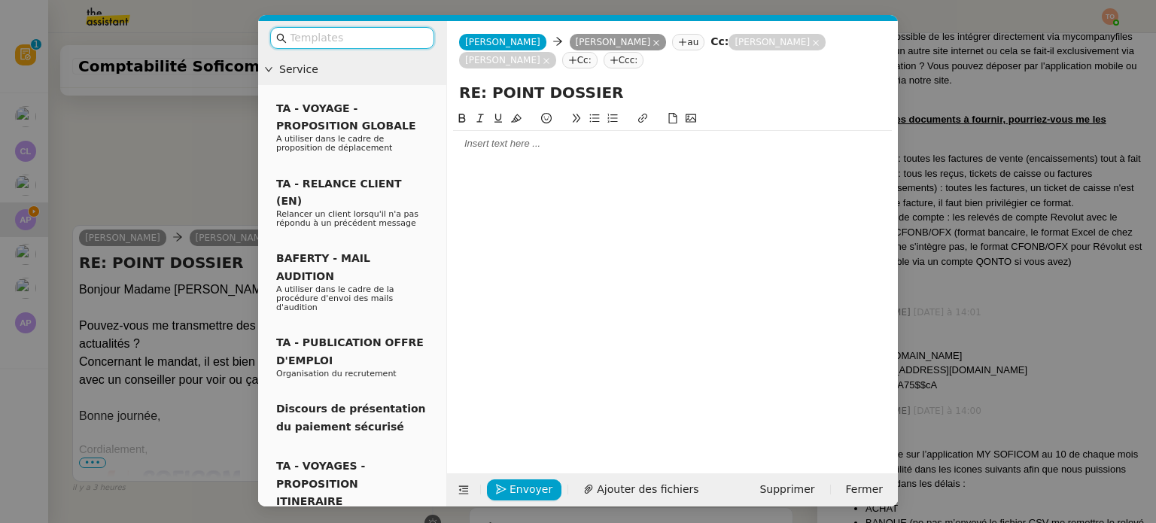
scroll to position [453, 0]
click at [525, 151] on div at bounding box center [672, 144] width 439 height 14
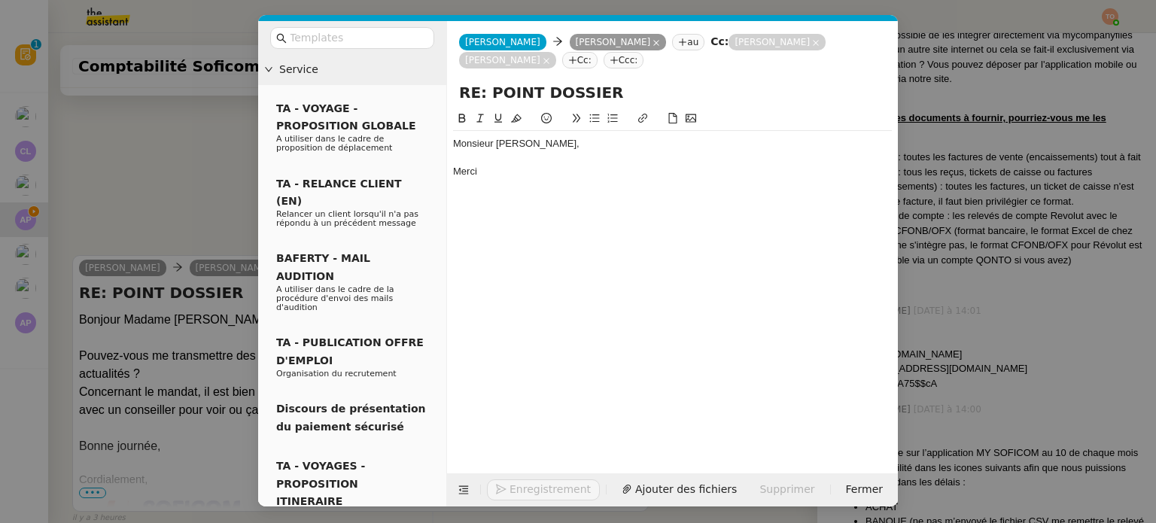
scroll to position [611, 0]
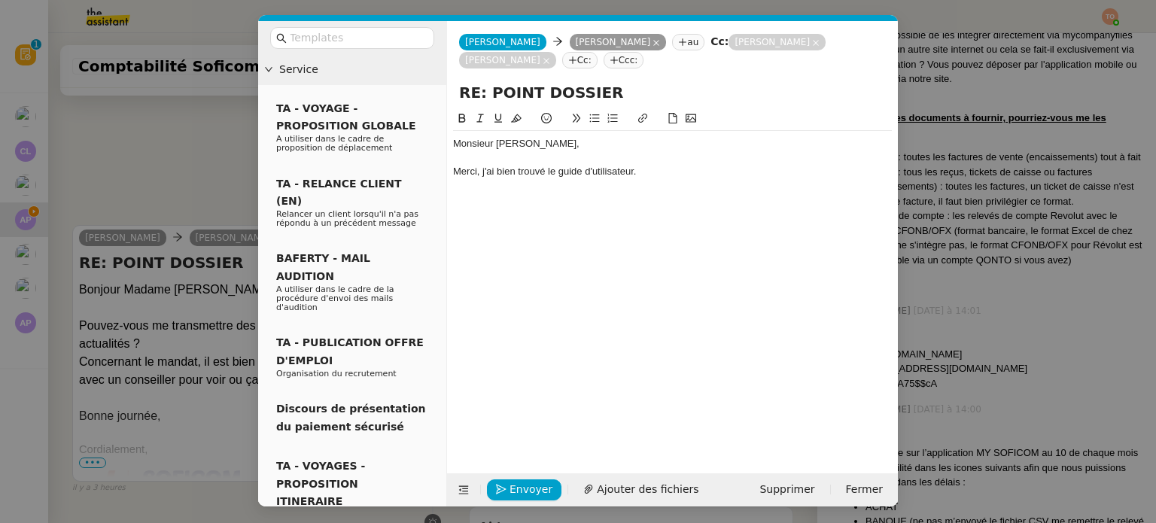
click at [194, 172] on nz-modal-container "Service TA - VOYAGE - PROPOSITION GLOBALE A utiliser dans le cadre de propositi…" at bounding box center [578, 261] width 1156 height 523
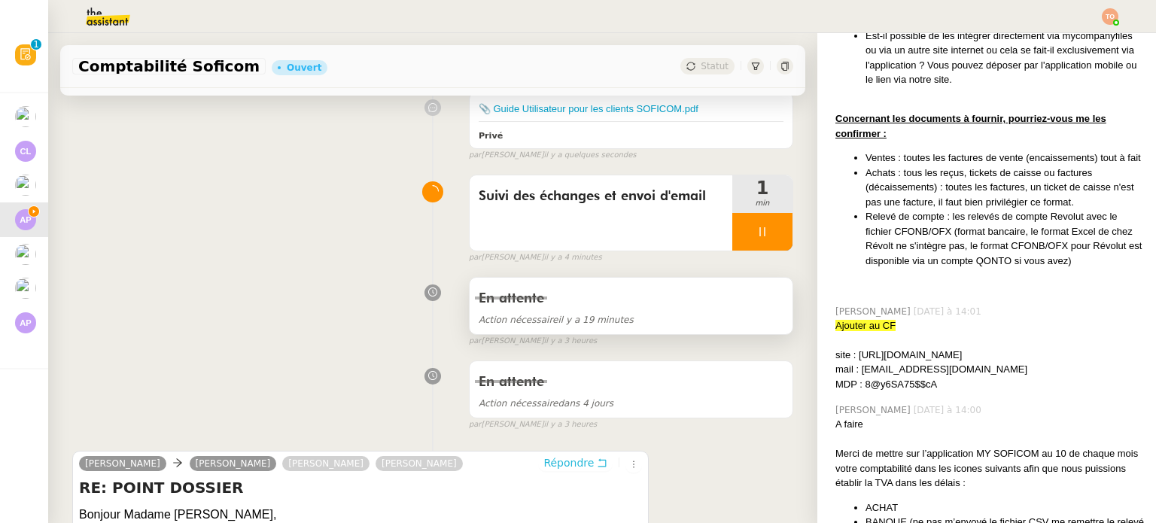
scroll to position [83, 0]
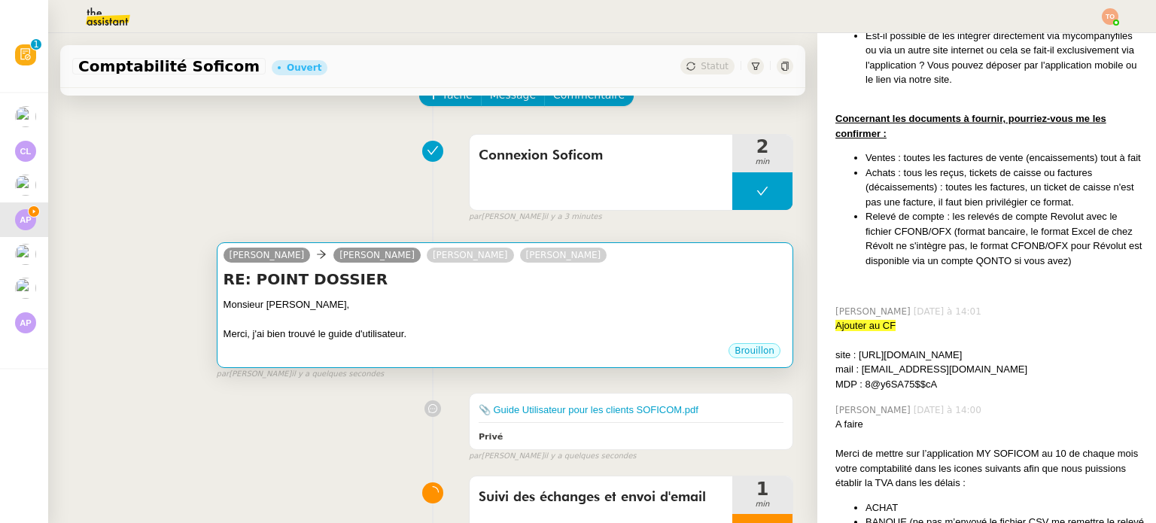
click at [665, 301] on div "Monsieur [PERSON_NAME]," at bounding box center [505, 304] width 563 height 15
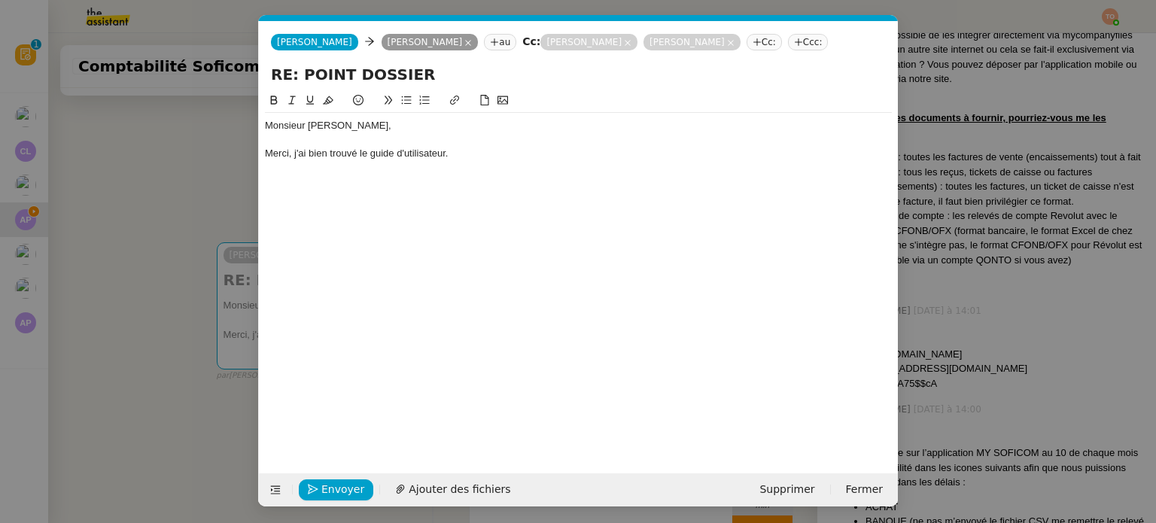
scroll to position [0, 32]
click at [564, 156] on div "Merci, j'ai bien trouvé le guide d'utilisateur." at bounding box center [578, 154] width 627 height 14
click at [346, 491] on span "Envoyer" at bounding box center [342, 489] width 43 height 17
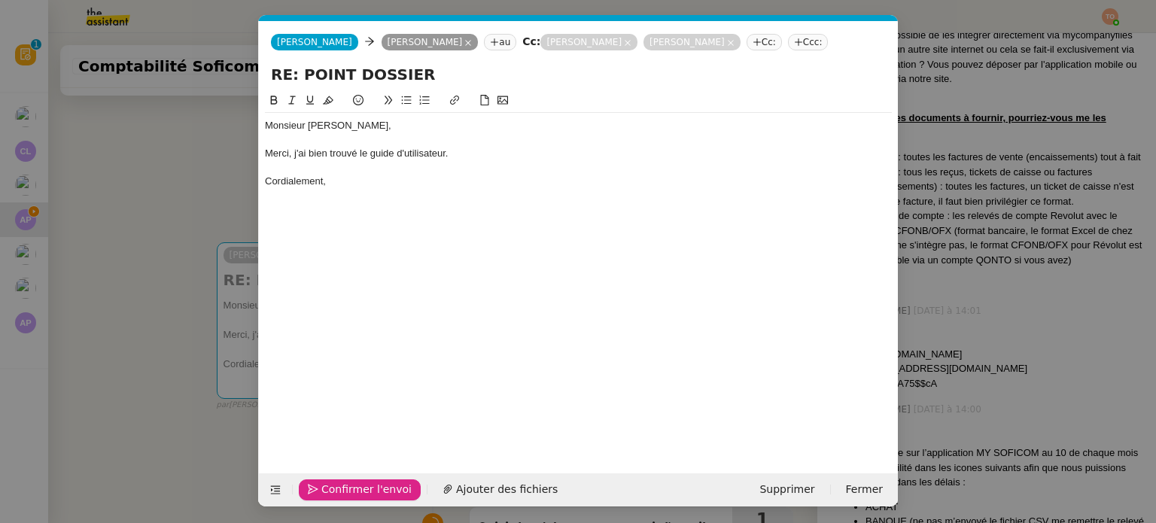
click at [346, 491] on span "Confirmer l'envoi" at bounding box center [366, 489] width 90 height 17
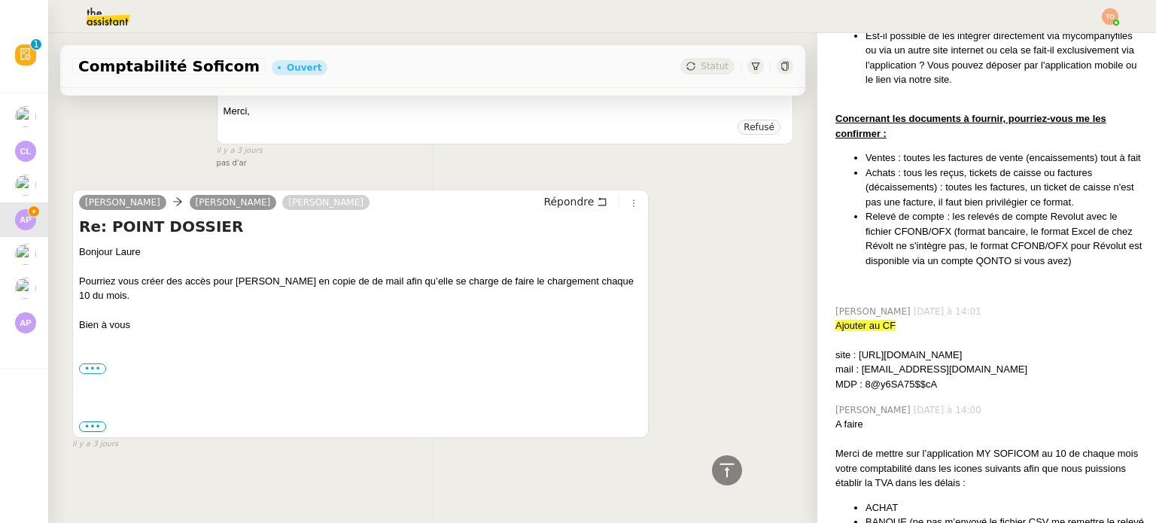
scroll to position [5765, 0]
click at [102, 361] on div "••• Ashley Poniatowski" at bounding box center [360, 368] width 563 height 15
click at [95, 363] on label "•••" at bounding box center [92, 368] width 27 height 11
click at [0, 0] on input "•••" at bounding box center [0, 0] width 0 height 0
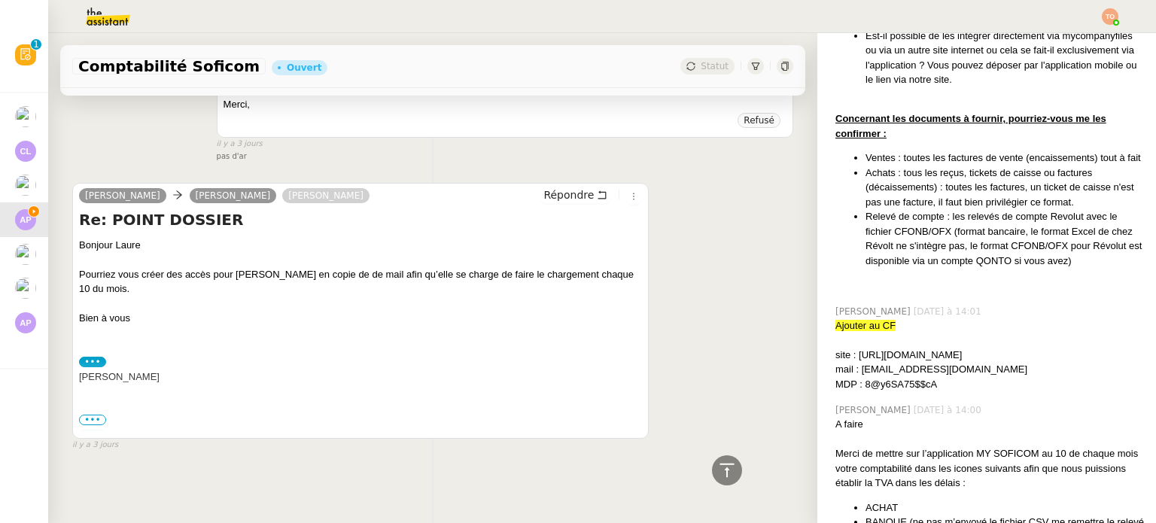
click at [90, 415] on span "•••" at bounding box center [92, 420] width 27 height 11
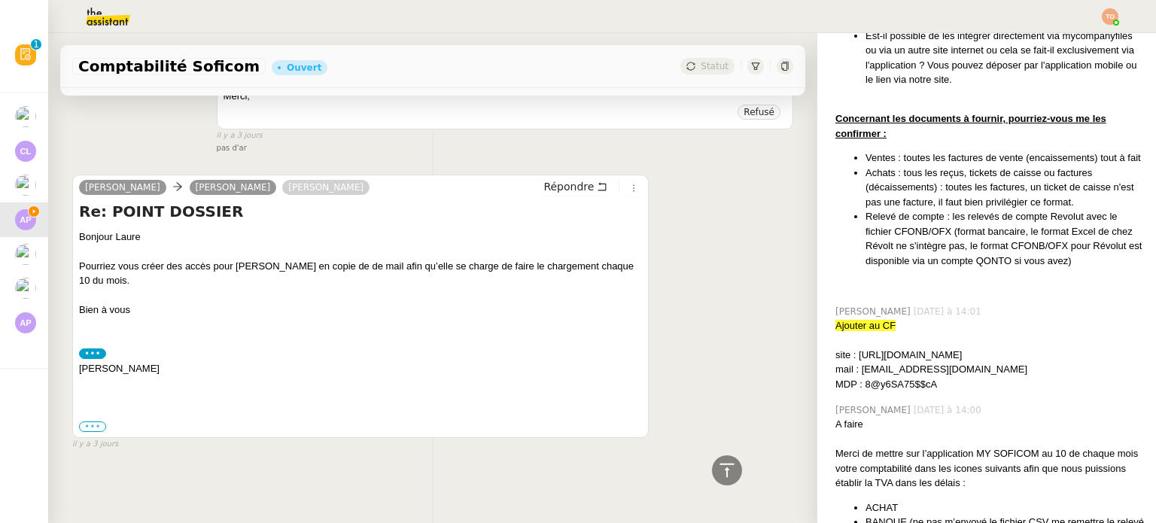
click at [95, 432] on label "•••" at bounding box center [92, 426] width 27 height 11
click at [0, 0] on input "•••" at bounding box center [0, 0] width 0 height 0
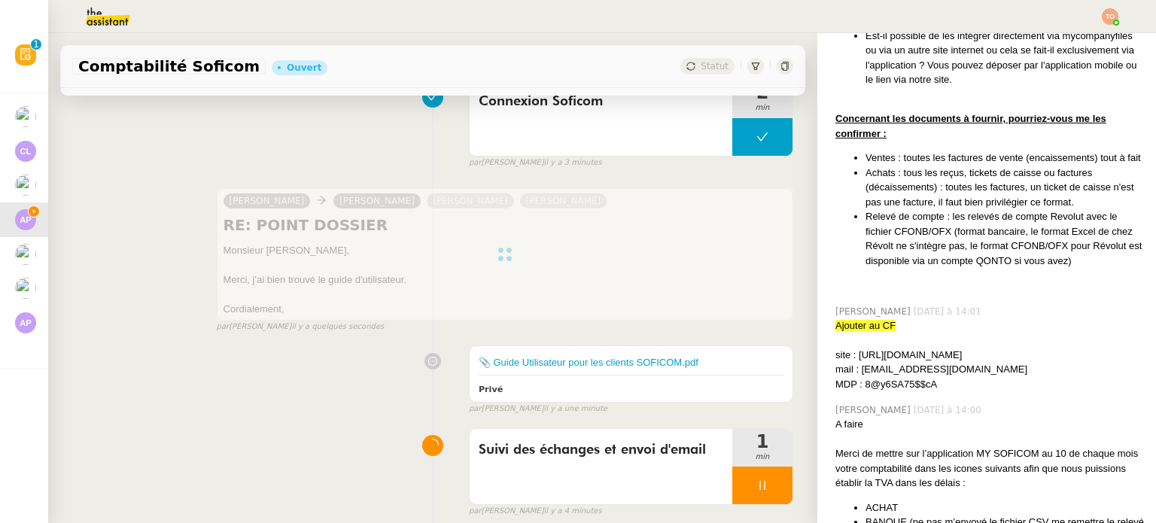
scroll to position [226, 0]
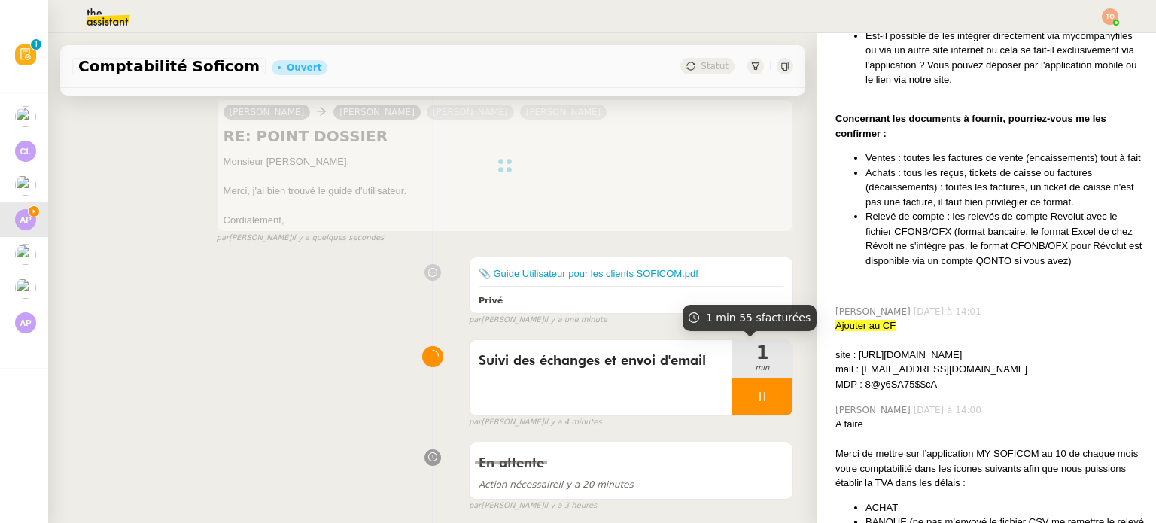
click at [759, 379] on div at bounding box center [762, 397] width 60 height 38
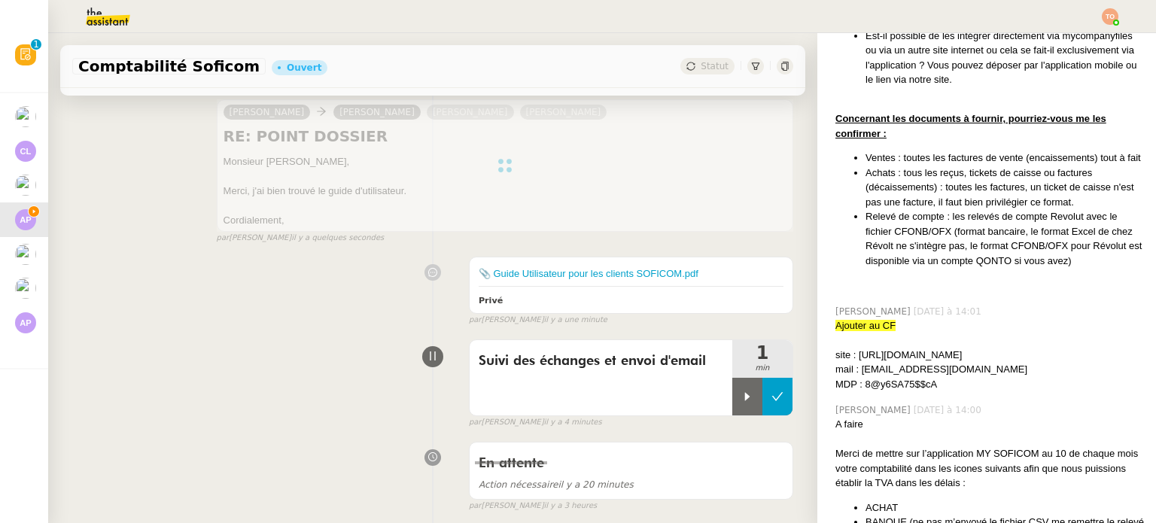
click at [762, 388] on button at bounding box center [777, 397] width 30 height 38
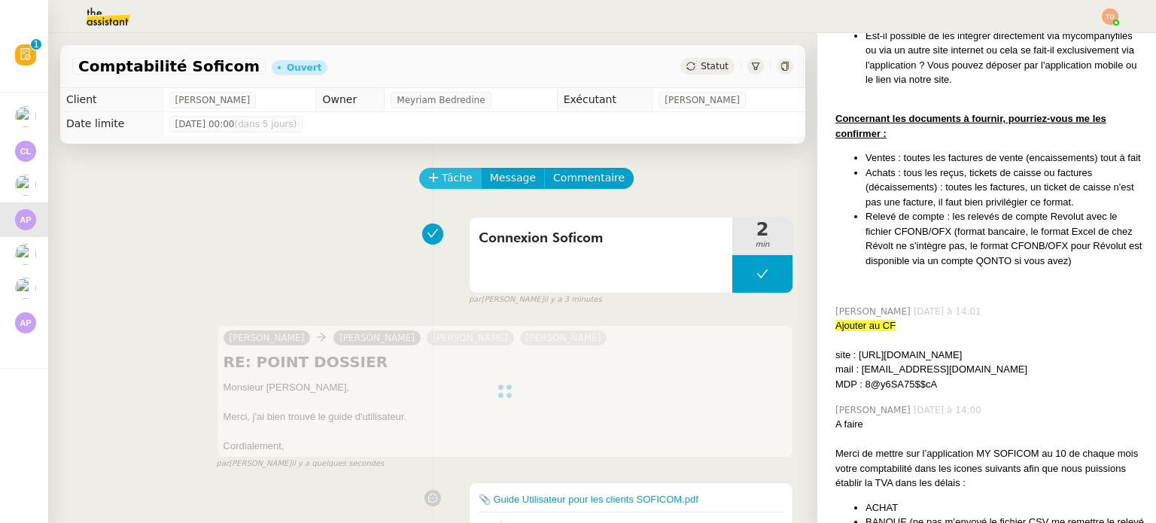
click at [449, 173] on span "Tâche" at bounding box center [457, 177] width 31 height 17
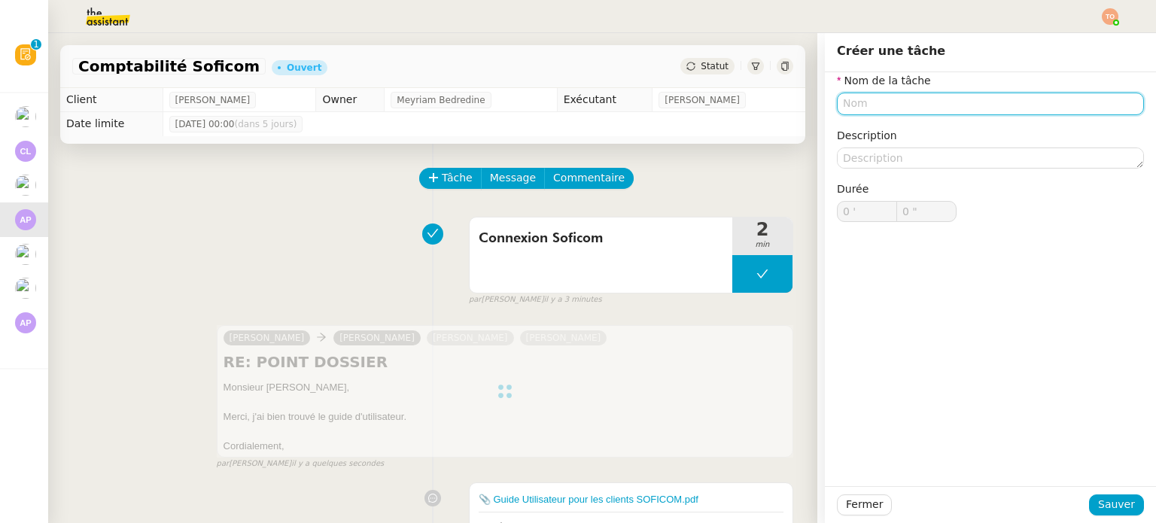
click at [917, 99] on input "text" at bounding box center [990, 104] width 307 height 22
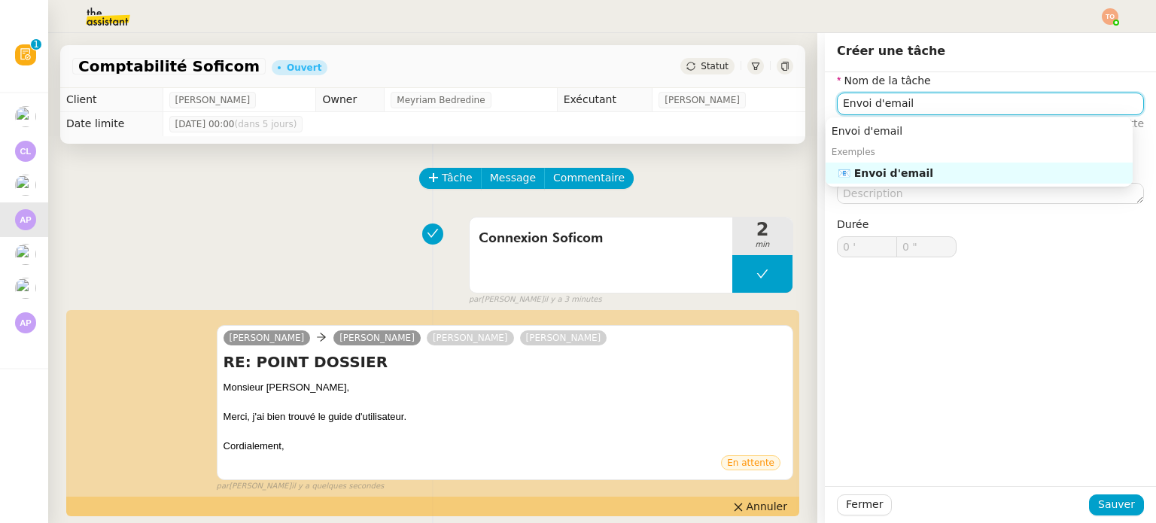
click at [948, 168] on div "📧 Envoi d'email" at bounding box center [982, 173] width 289 height 14
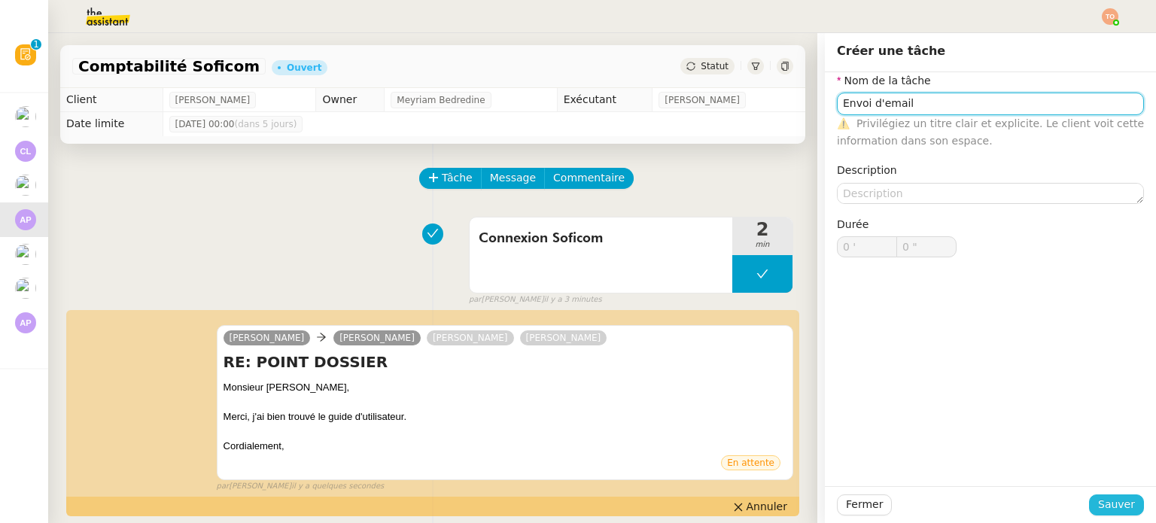
type input "Envoi d'email"
click at [1115, 494] on button "Sauver" at bounding box center [1116, 504] width 55 height 21
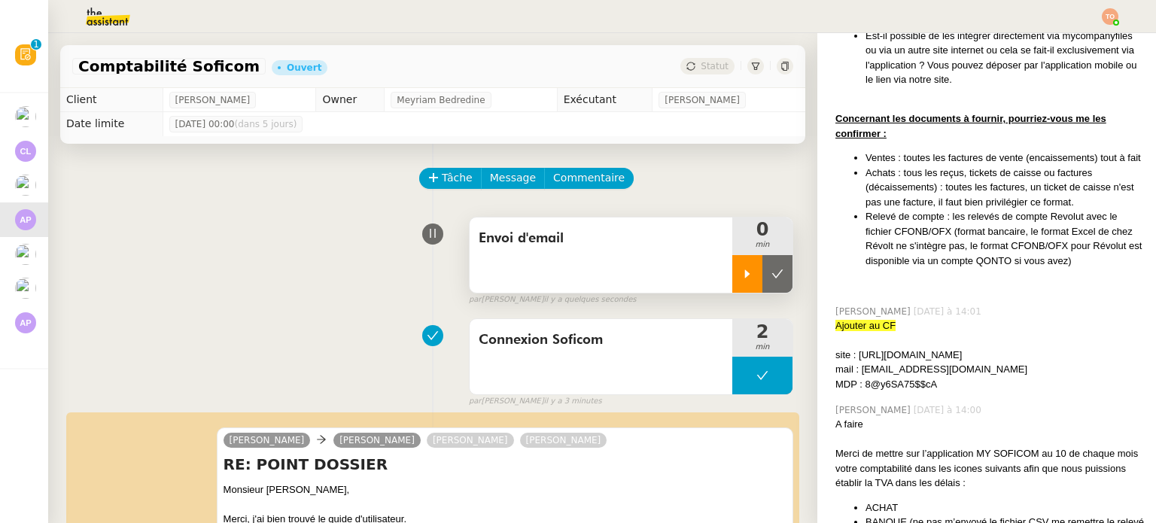
click at [741, 272] on icon at bounding box center [747, 274] width 12 height 12
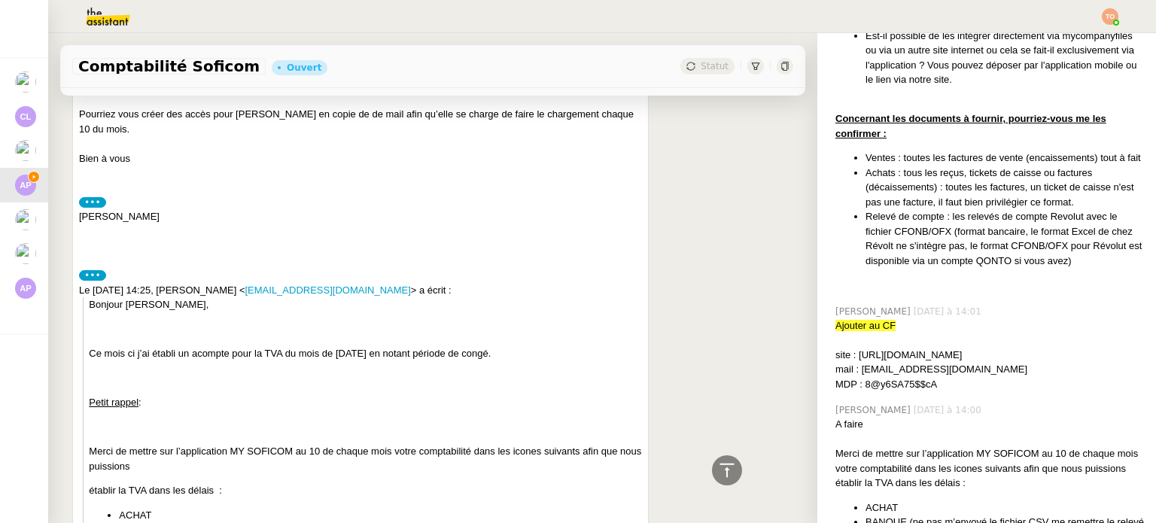
scroll to position [5951, 0]
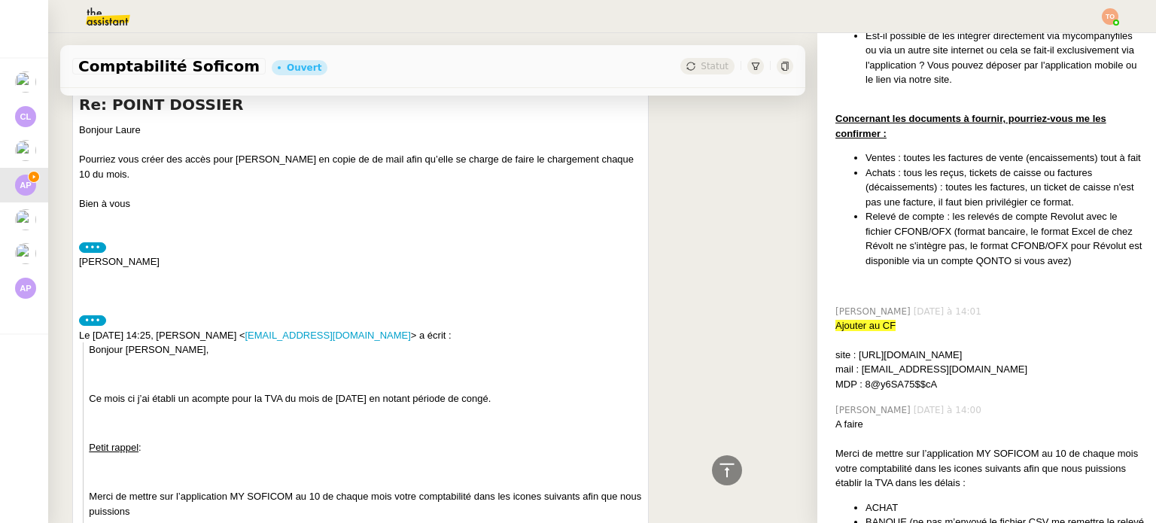
click at [566, 87] on span "Répondre" at bounding box center [568, 79] width 50 height 15
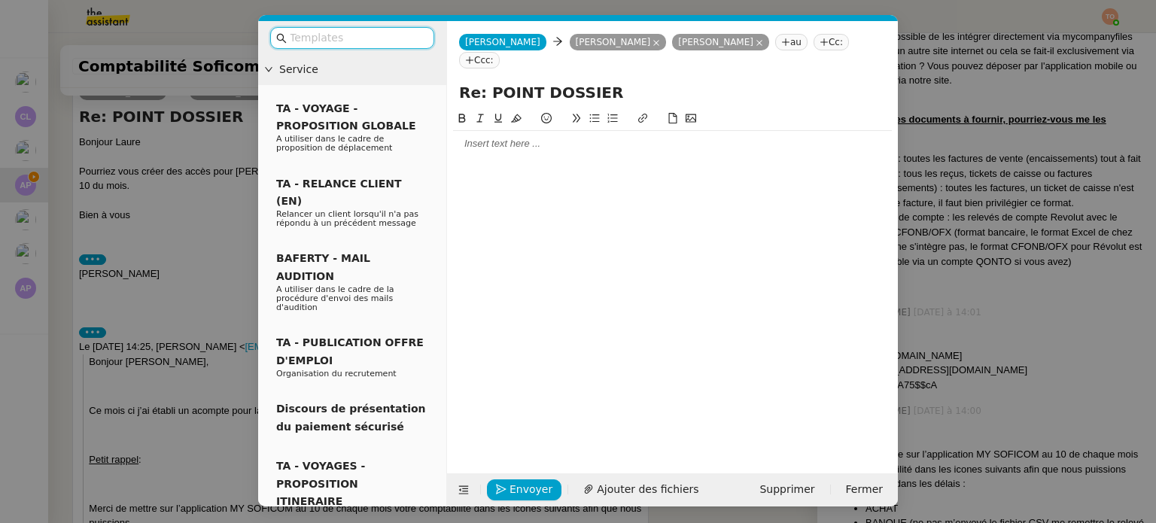
scroll to position [453, 0]
click at [698, 38] on nz-tag "[PERSON_NAME]" at bounding box center [720, 42] width 97 height 17
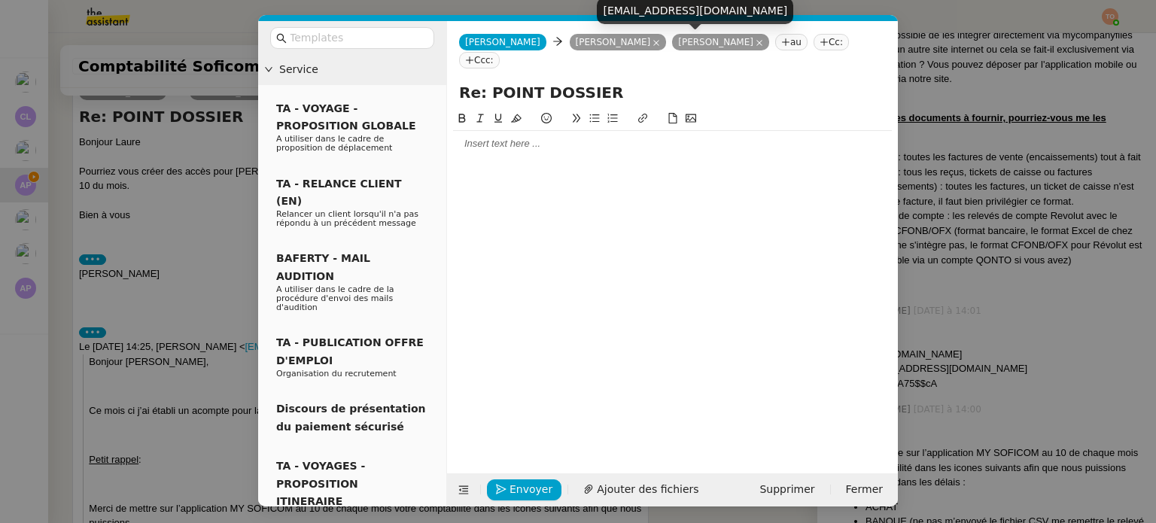
click at [756, 41] on icon at bounding box center [760, 43] width 8 height 8
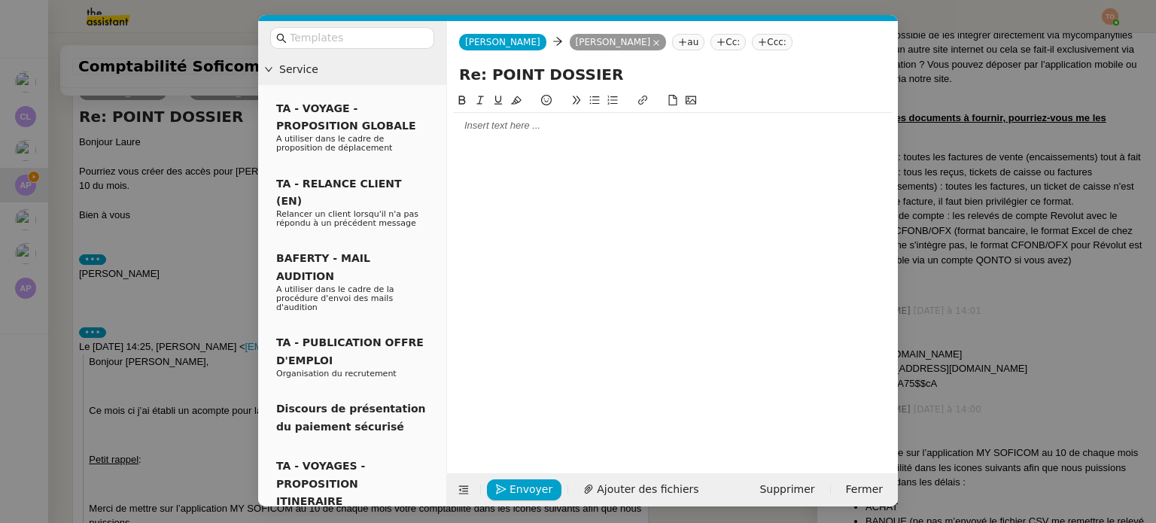
click at [178, 66] on nz-modal-container "Service TA - VOYAGE - PROPOSITION GLOBALE A utiliser dans le cadre de propositi…" at bounding box center [578, 261] width 1156 height 523
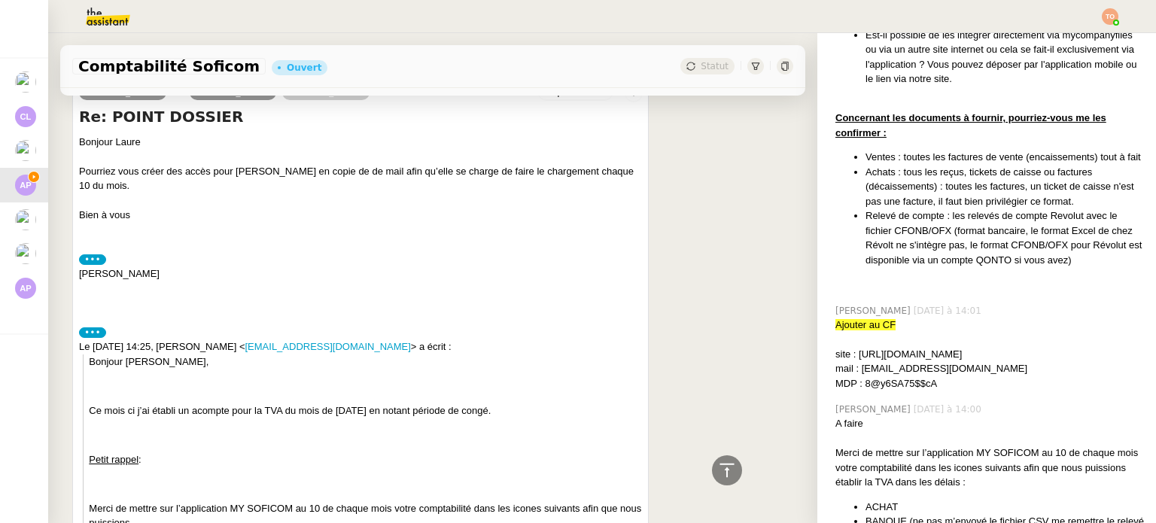
click at [178, 66] on nz-modal-container "Service TA - VOYAGE - PROPOSITION GLOBALE A utiliser dans le cadre de propositi…" at bounding box center [578, 261] width 1156 height 523
click at [178, 66] on span "Comptabilité Soficom" at bounding box center [168, 66] width 181 height 15
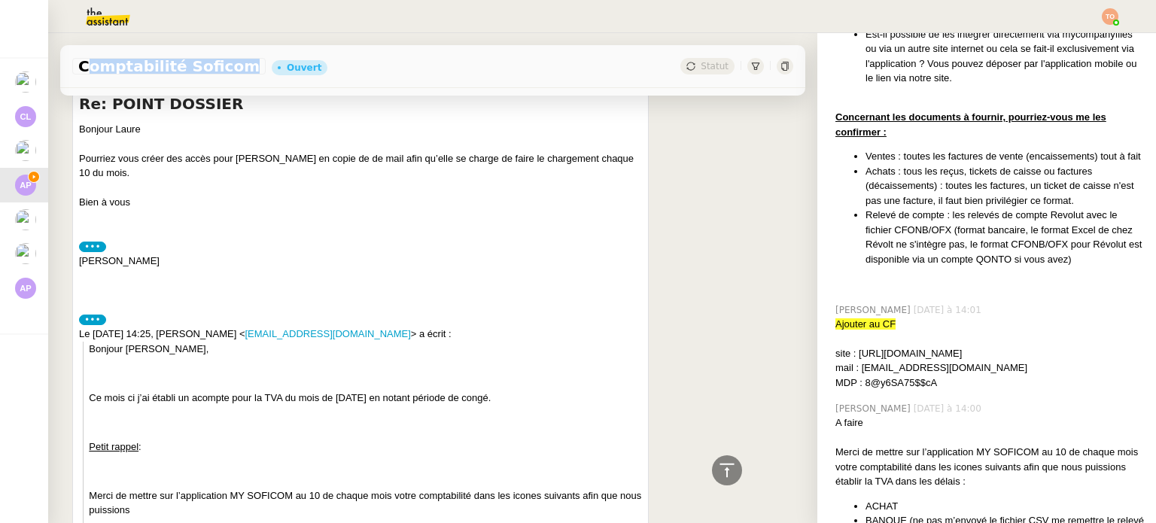
scroll to position [452, 0]
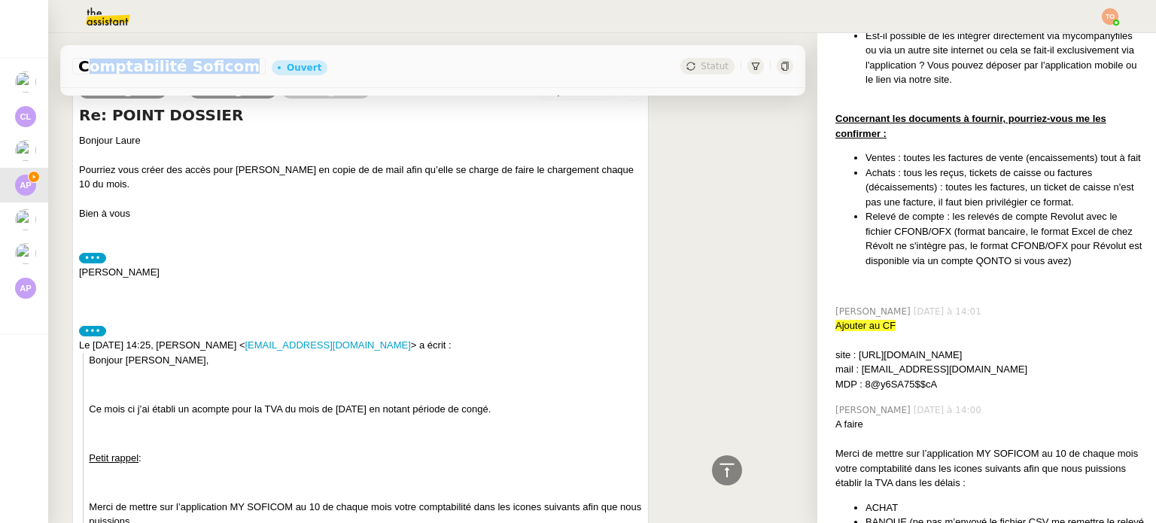
copy span "Comptabilité Soficom"
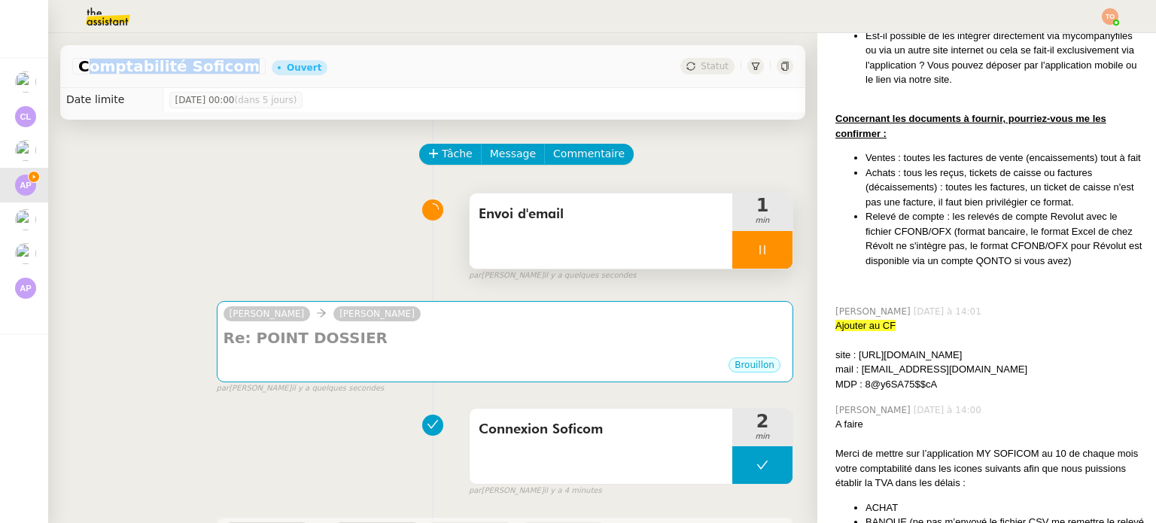
scroll to position [0, 0]
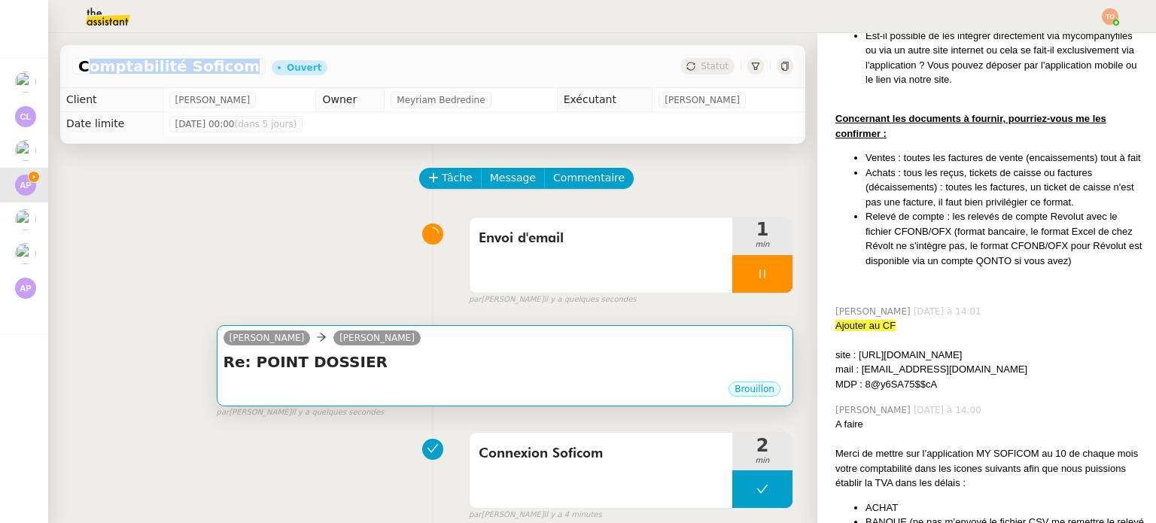
click at [550, 345] on div "Camille Ashley Poniatowski" at bounding box center [505, 340] width 563 height 23
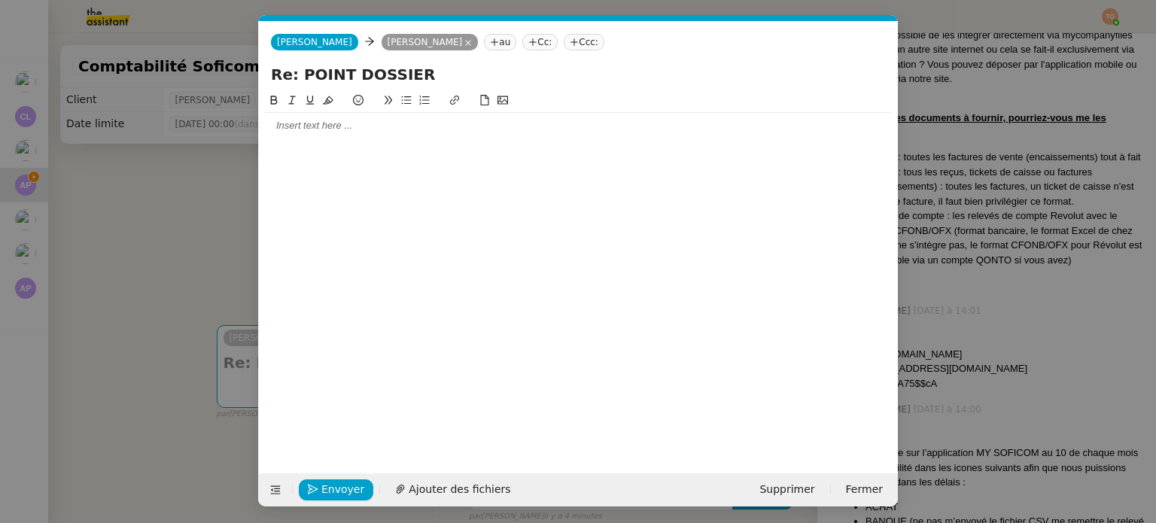
scroll to position [0, 32]
click at [403, 72] on input "Re: POINT DOSSIER" at bounding box center [578, 74] width 615 height 23
paste input "Comptabilité Soficom"
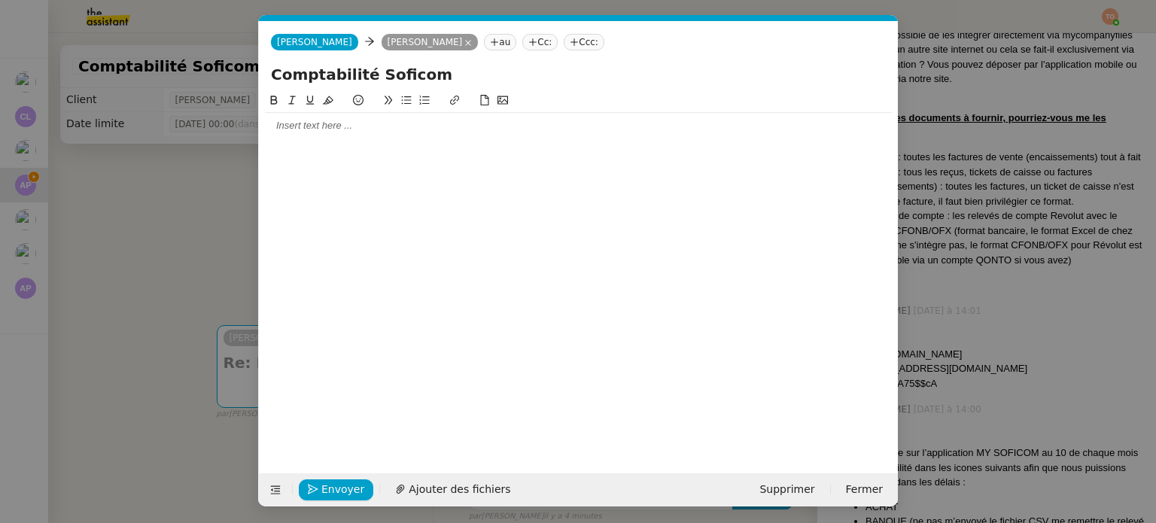
type input "Comptabilité Soficom"
click at [392, 129] on div at bounding box center [578, 126] width 627 height 14
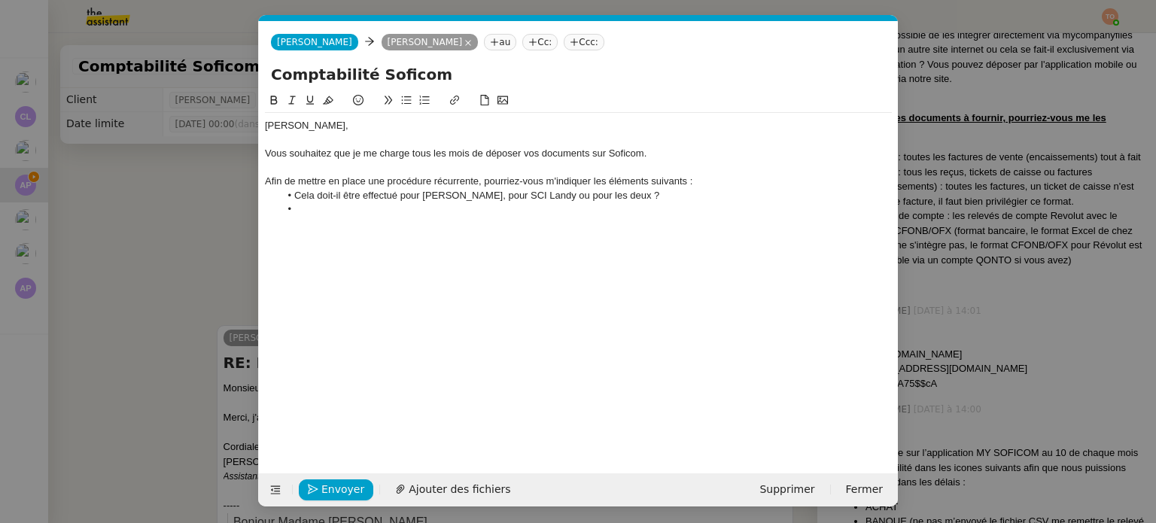
click at [1071, 324] on nz-modal-container "Service TA - VOYAGE - PROPOSITION GLOBALE A utiliser dans le cadre de propositi…" at bounding box center [578, 261] width 1156 height 523
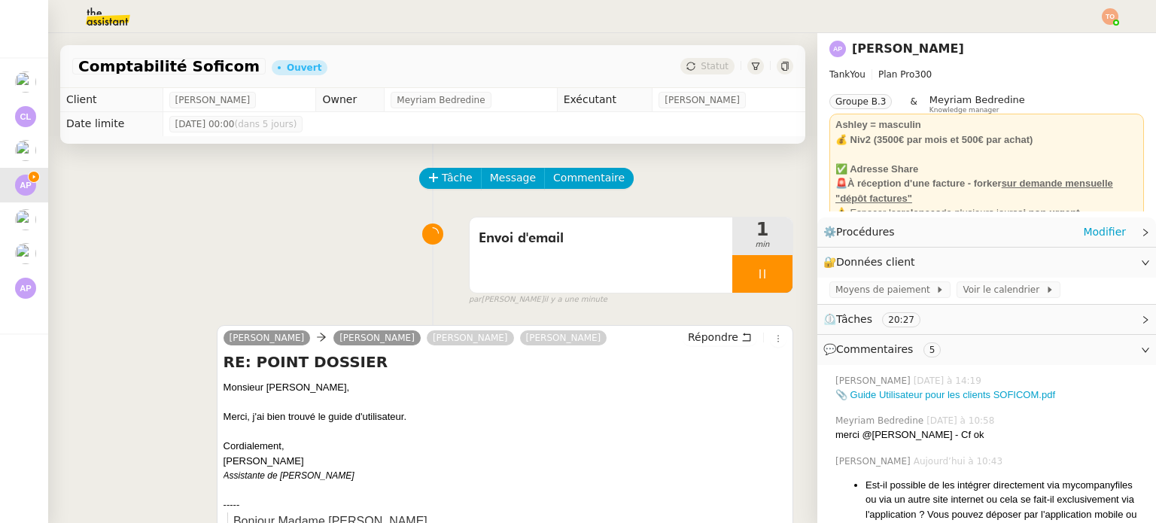
scroll to position [0, 0]
click at [966, 236] on div "⚙️ Procédures Modifier" at bounding box center [974, 234] width 303 height 17
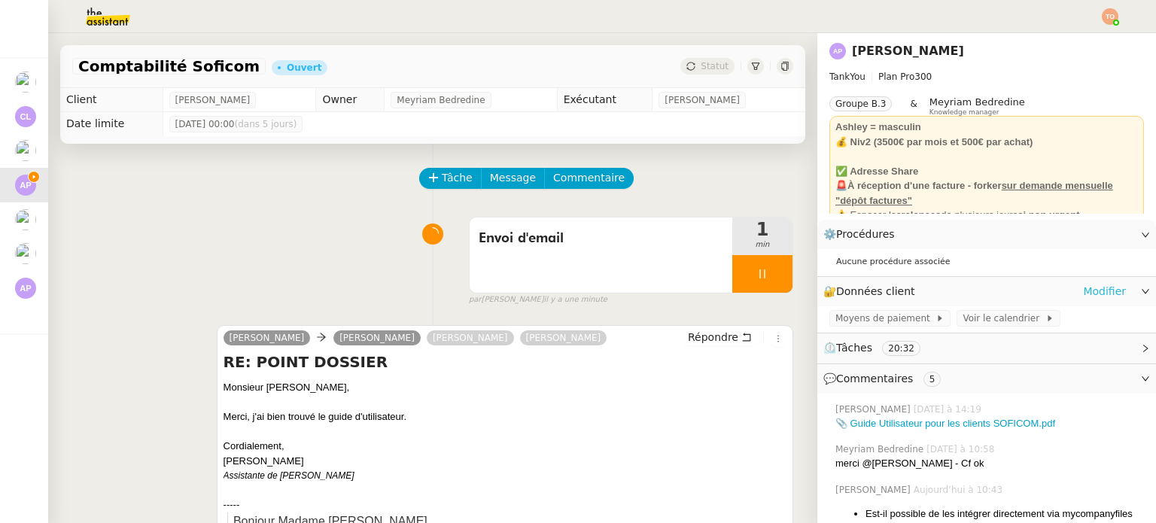
click at [1089, 294] on link "Modifier" at bounding box center [1104, 291] width 43 height 17
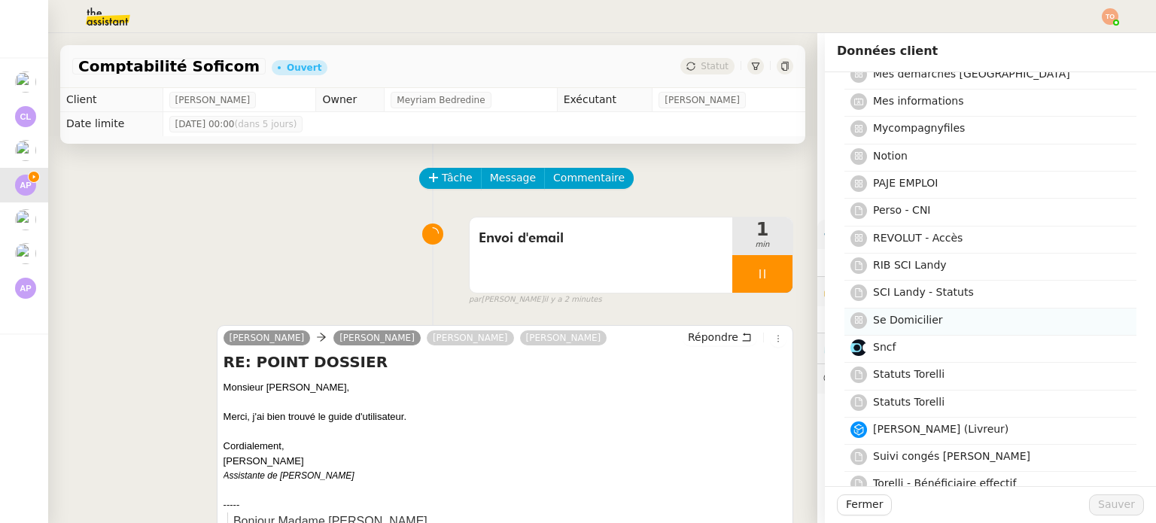
scroll to position [602, 0]
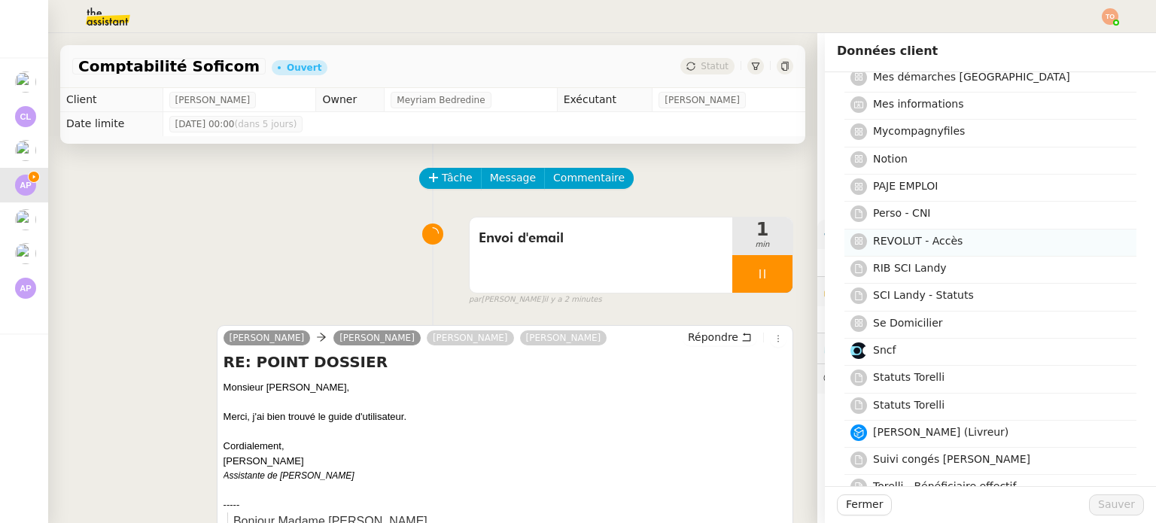
click at [972, 243] on h4 "REVOLUT - Accès" at bounding box center [1000, 241] width 254 height 17
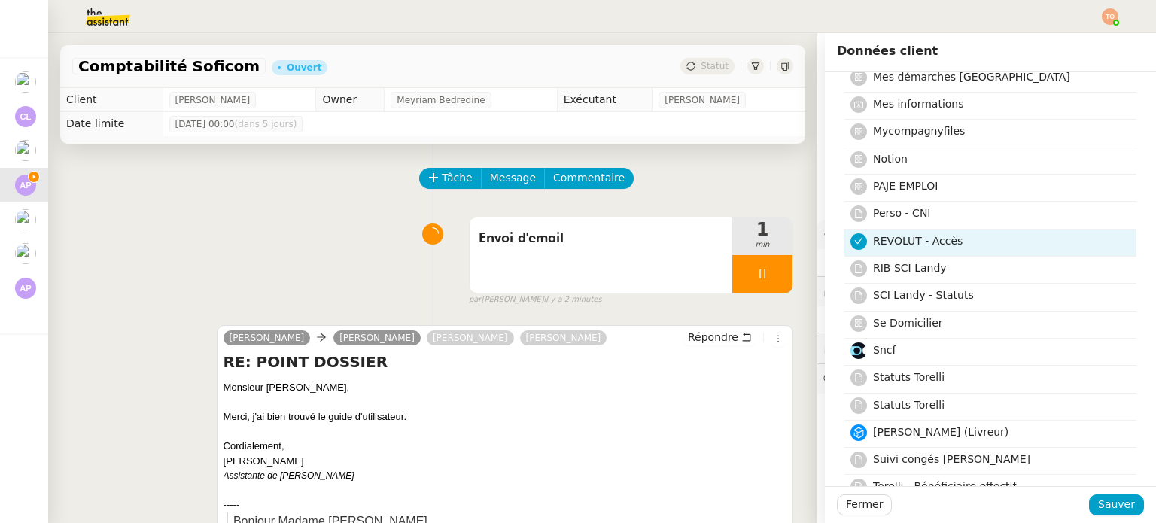
click at [1108, 516] on div "Fermer Sauver" at bounding box center [990, 504] width 331 height 37
click at [1109, 509] on span "Sauver" at bounding box center [1116, 504] width 37 height 17
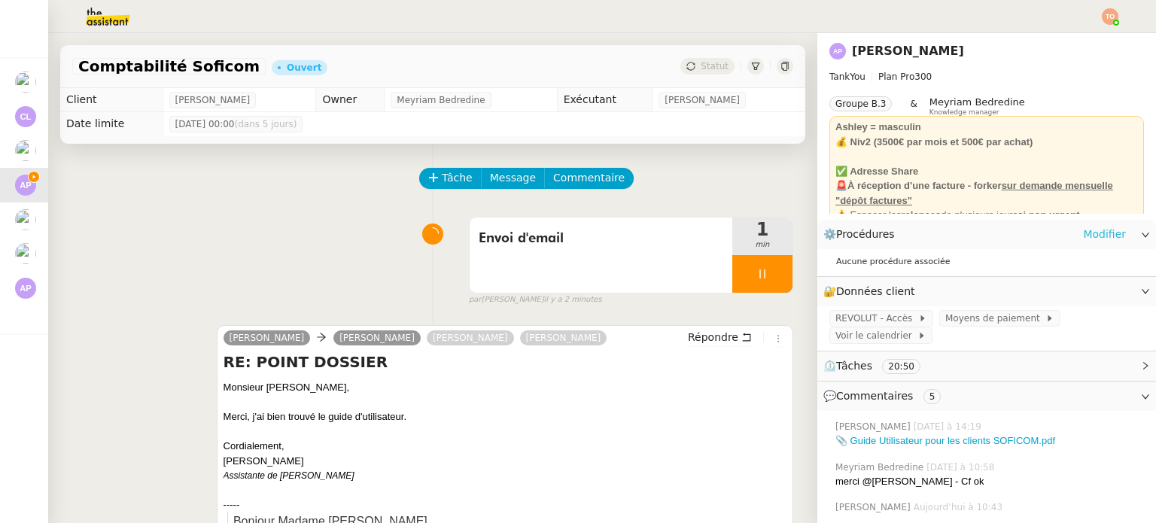
click at [1096, 227] on link "Modifier" at bounding box center [1104, 234] width 43 height 17
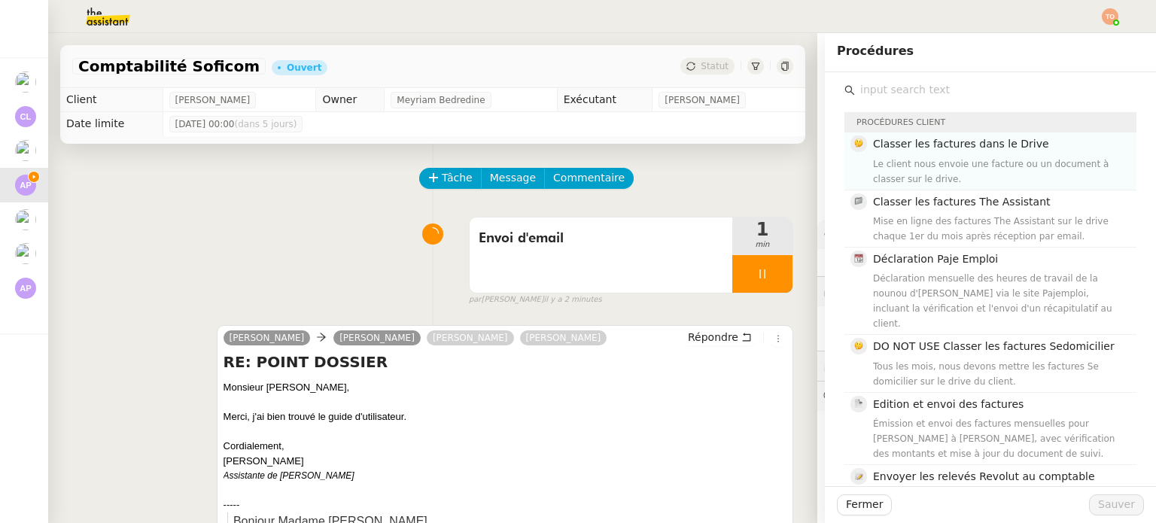
click at [960, 153] on div "Classer les factures dans le Drive Le client nous envoie une facture ou un docu…" at bounding box center [1000, 160] width 254 height 50
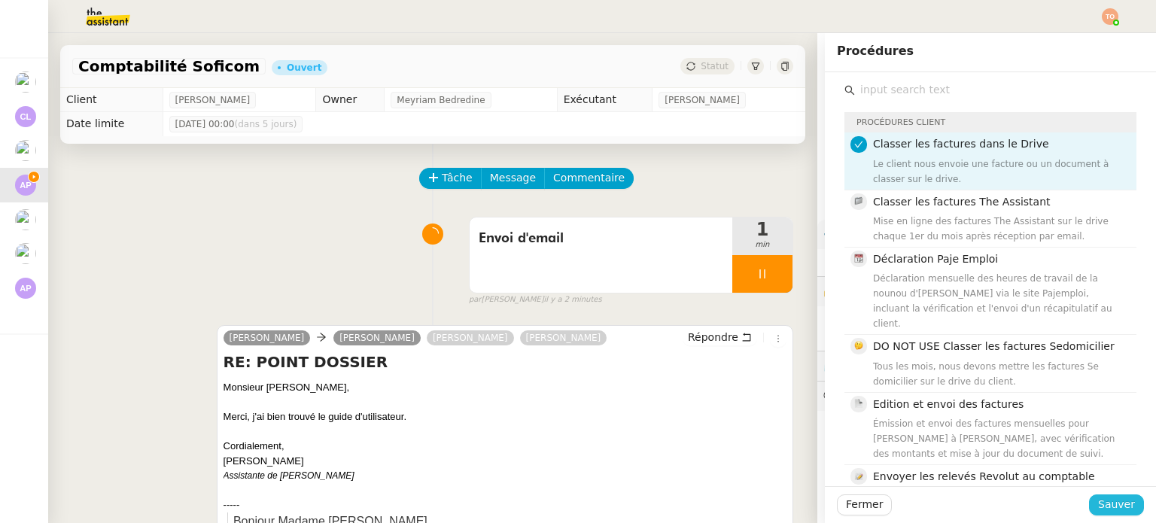
click at [1110, 502] on span "Sauver" at bounding box center [1116, 504] width 37 height 17
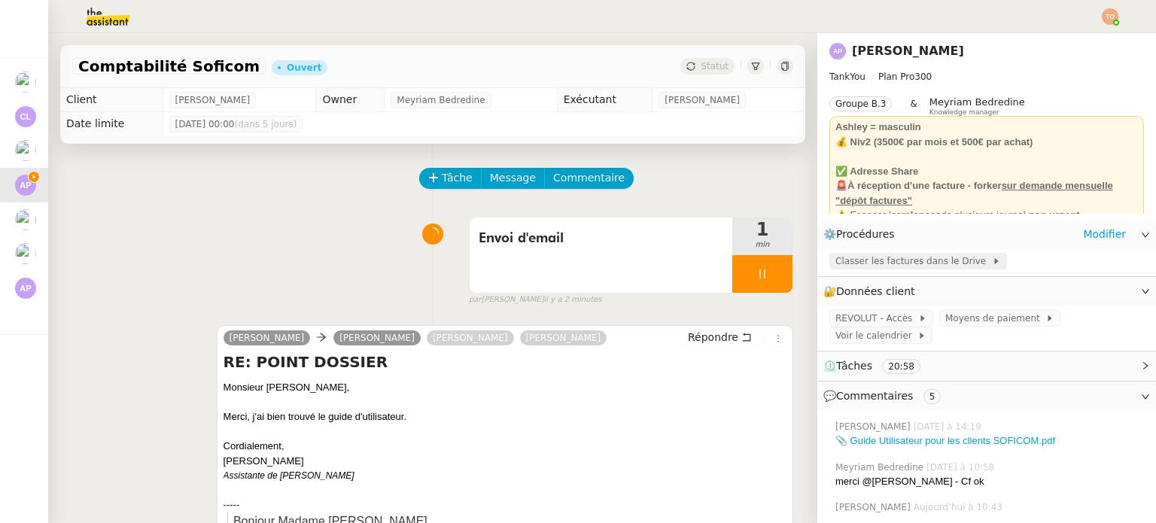
click at [920, 258] on span "Classer les factures dans le Drive" at bounding box center [913, 261] width 157 height 15
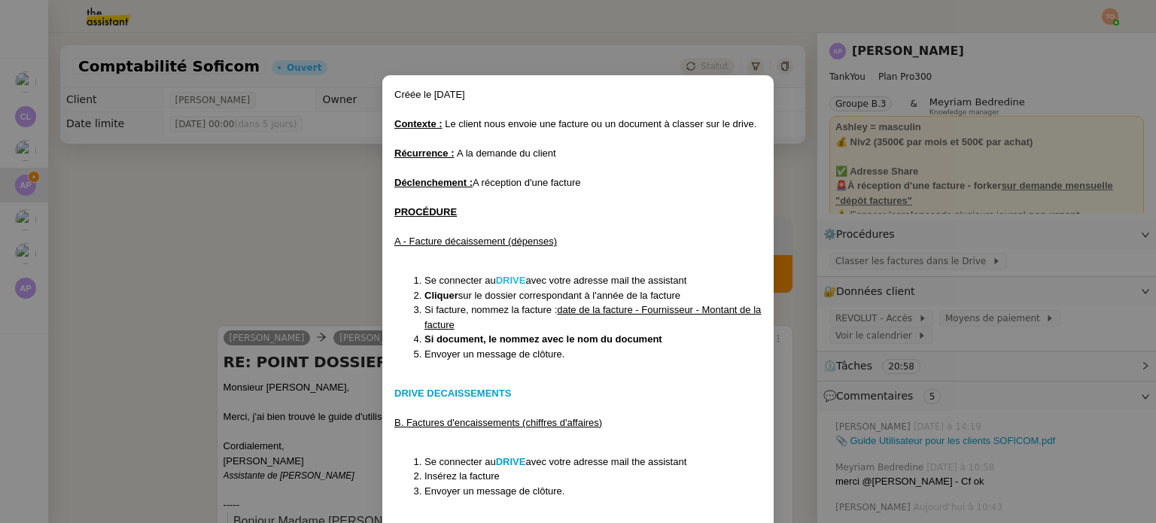
click at [520, 283] on strong "DRIVE" at bounding box center [511, 280] width 30 height 11
click at [497, 391] on strong "DRIVE DECAISSEMENTS" at bounding box center [452, 393] width 117 height 11
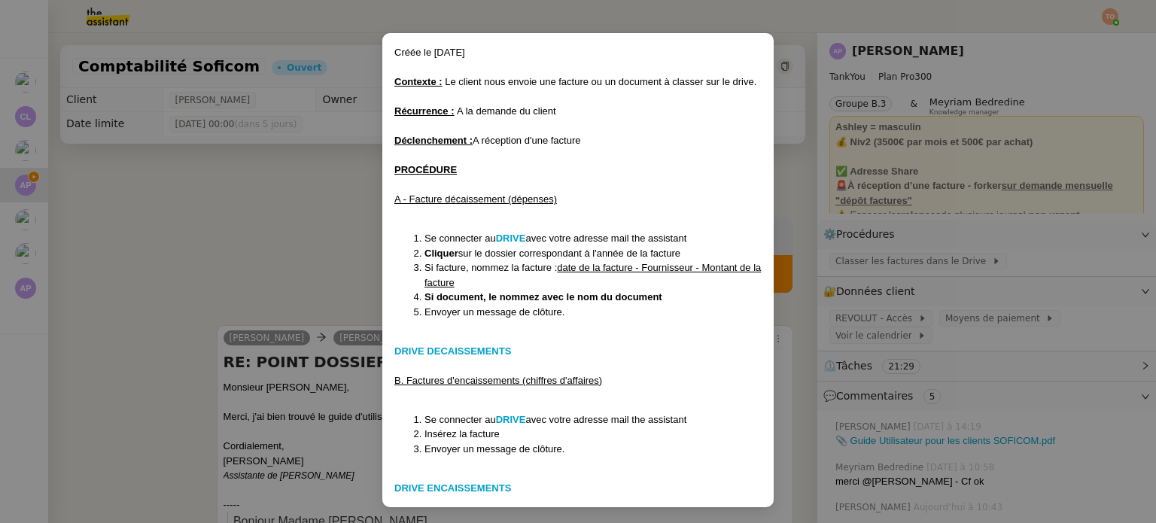
scroll to position [44, 0]
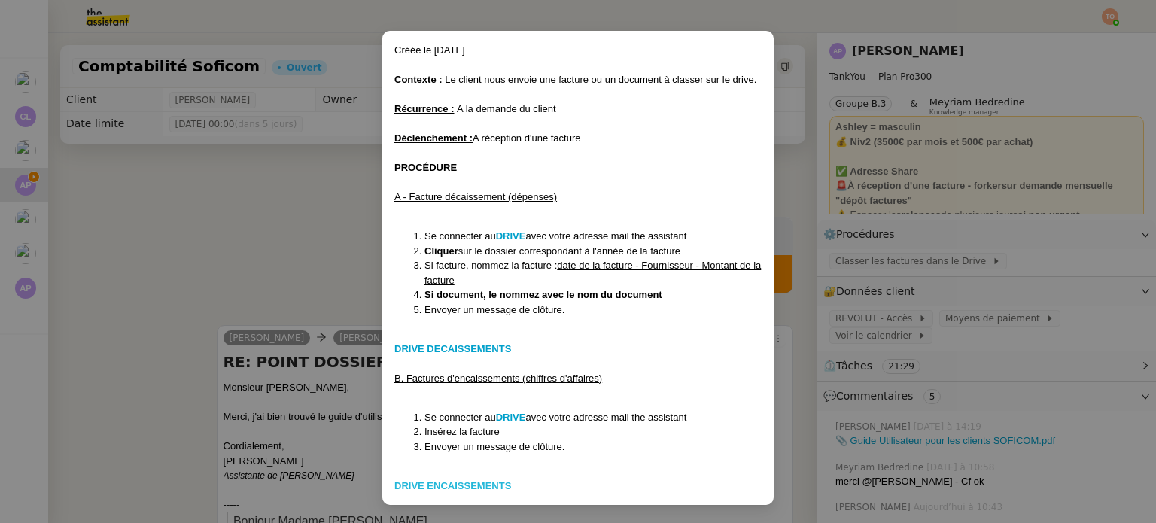
click at [482, 486] on strong "DRIVE ENCAISSEMENTS" at bounding box center [452, 485] width 117 height 11
click at [361, 222] on nz-modal-container "Créée le 14/05/25 Contexte : Le client nous envoie une facture ou un document à…" at bounding box center [578, 261] width 1156 height 523
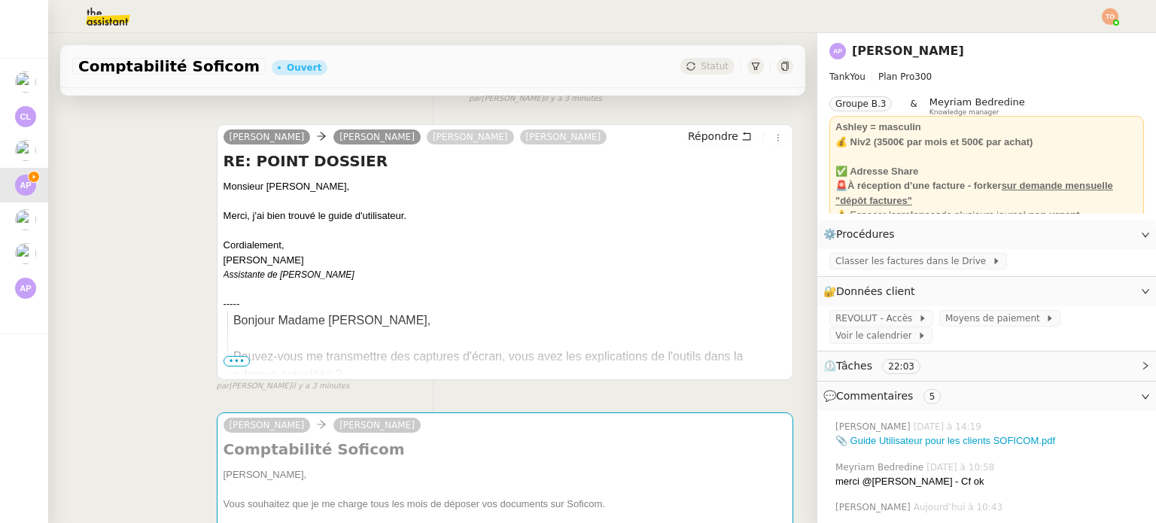
scroll to position [301, 0]
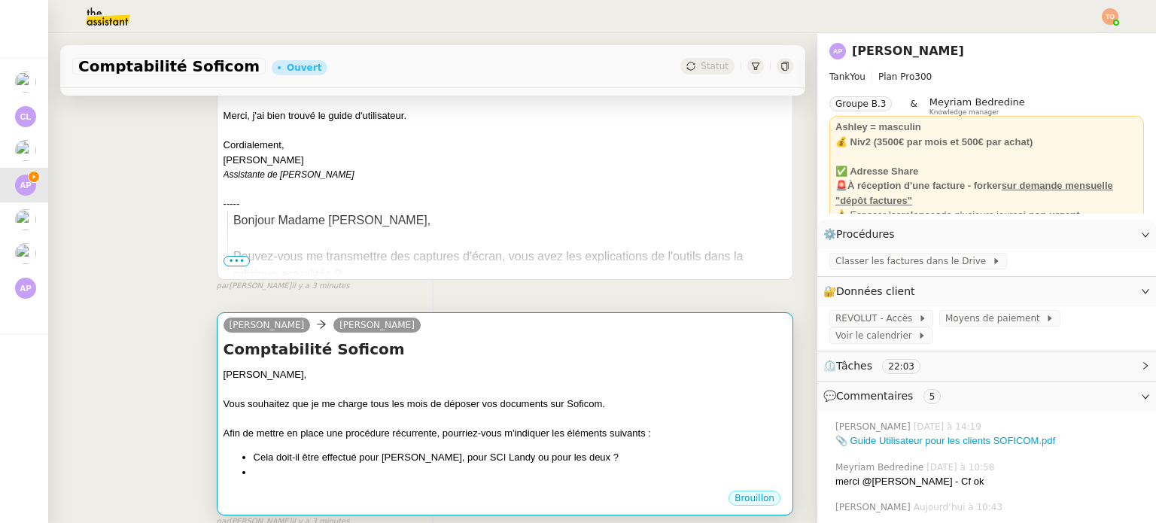
click at [500, 409] on div "Vous souhaitez que je me charge tous les mois de déposer vos documents sur Sofi…" at bounding box center [505, 404] width 563 height 15
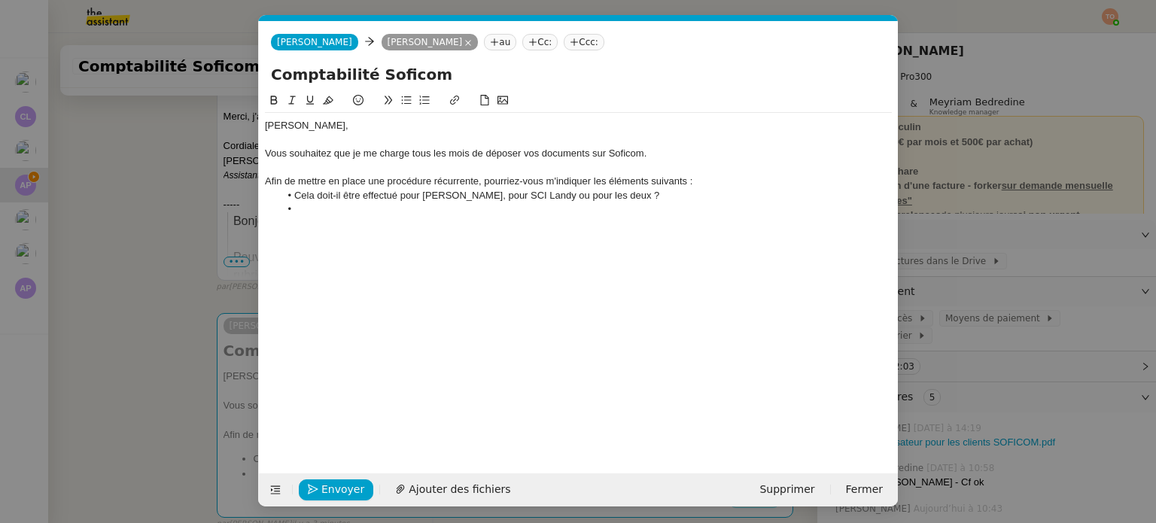
scroll to position [0, 32]
click at [433, 202] on li "Cela doit-il être effectué pour Torelli, pour SCI Landy ou pour les deux ?" at bounding box center [586, 196] width 613 height 14
click at [716, 184] on div "Afin de mettre en place une procédure récurrente, pourriez-vous m'indiquer les …" at bounding box center [578, 182] width 627 height 14
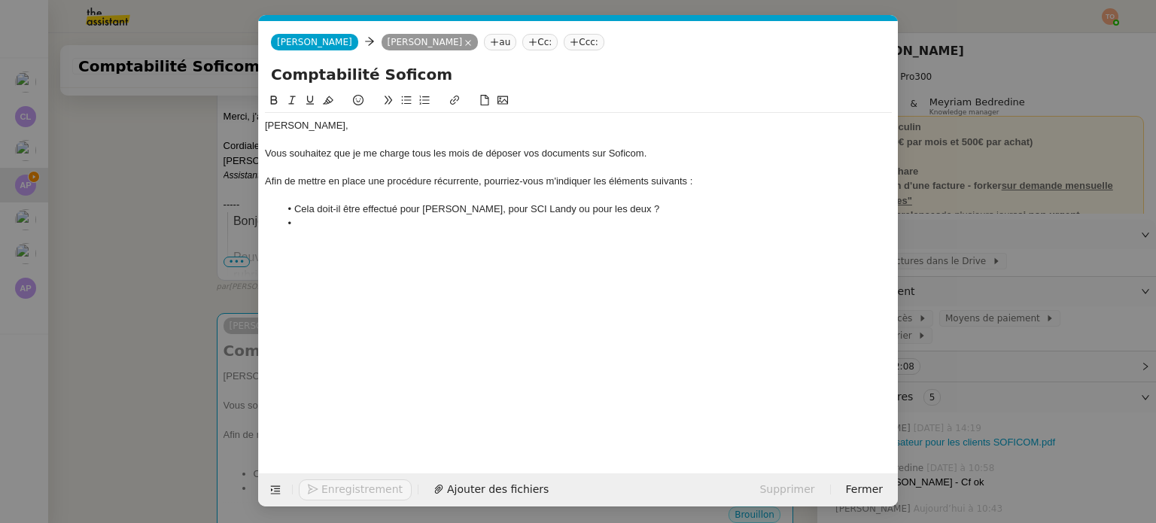
click at [345, 231] on div "Ashley, Vous souhaitez que je me charge tous les mois de déposer vos documents …" at bounding box center [578, 174] width 627 height 123
click at [1090, 438] on nz-modal-container "Service TA - VOYAGE - PROPOSITION GLOBALE A utiliser dans le cadre de propositi…" at bounding box center [578, 261] width 1156 height 523
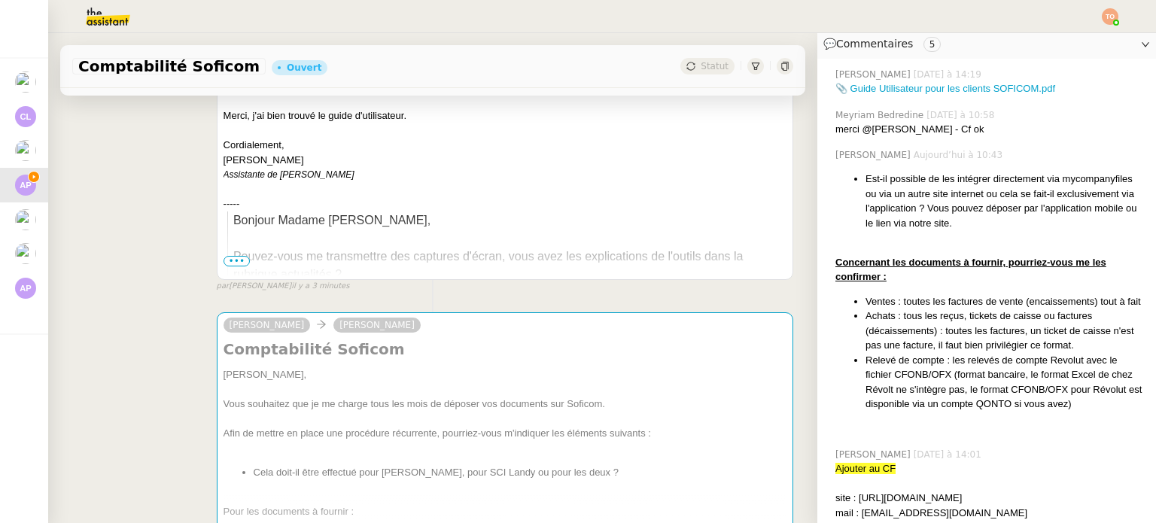
scroll to position [376, 0]
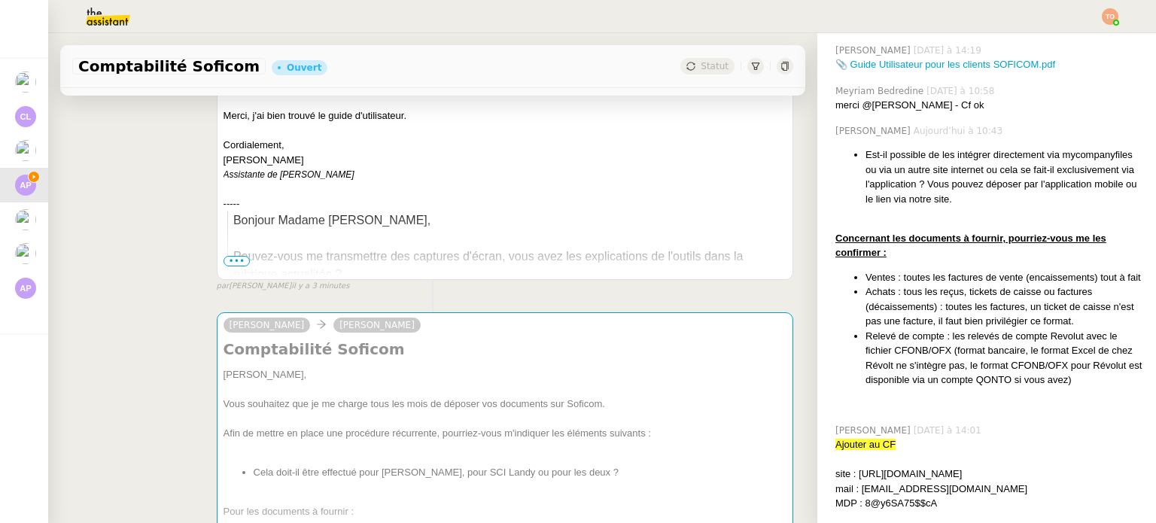
drag, startPoint x: 853, startPoint y: 282, endPoint x: 1095, endPoint y: 397, distance: 268.0
click at [1095, 388] on ul "Ventes : toutes les factures de vente (encaissements) tout à fait Achats : tous…" at bounding box center [989, 328] width 309 height 117
copy ul "Ventes : toutes les factures de vente (encaissements) tout à fait Achats : tous…"
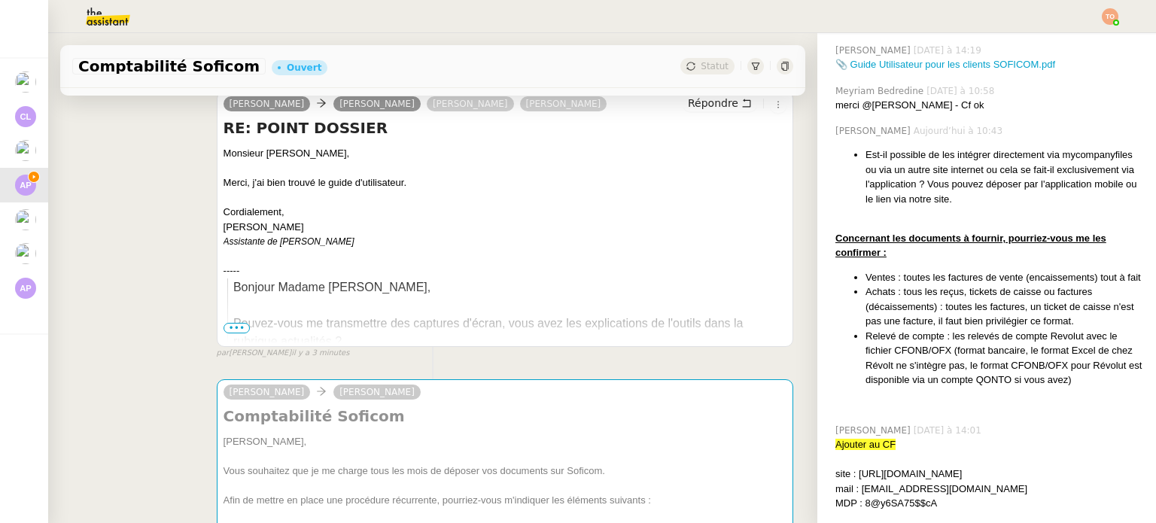
scroll to position [0, 0]
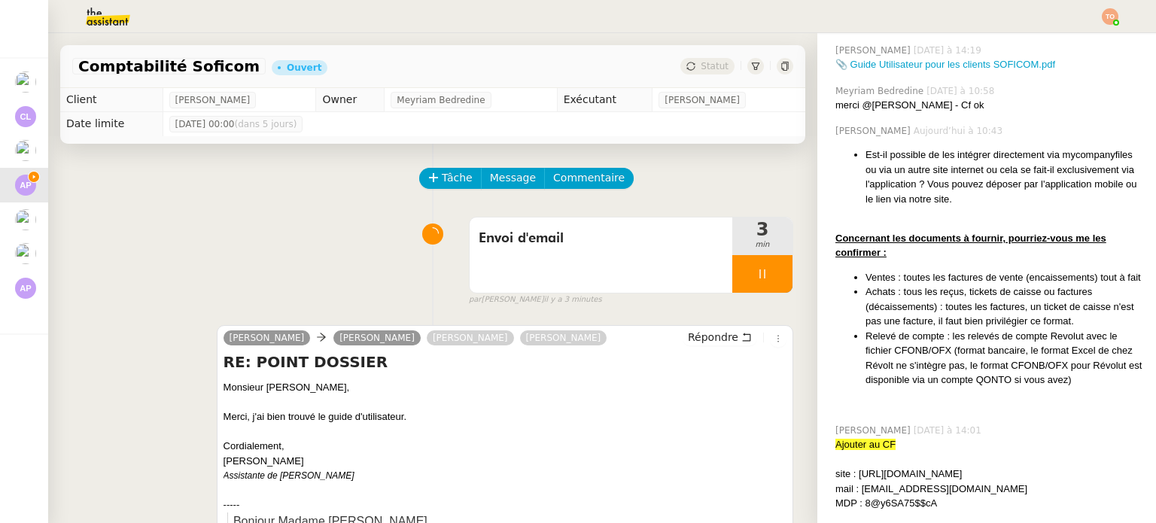
click at [616, 382] on div "Monsieur [PERSON_NAME]," at bounding box center [505, 387] width 563 height 15
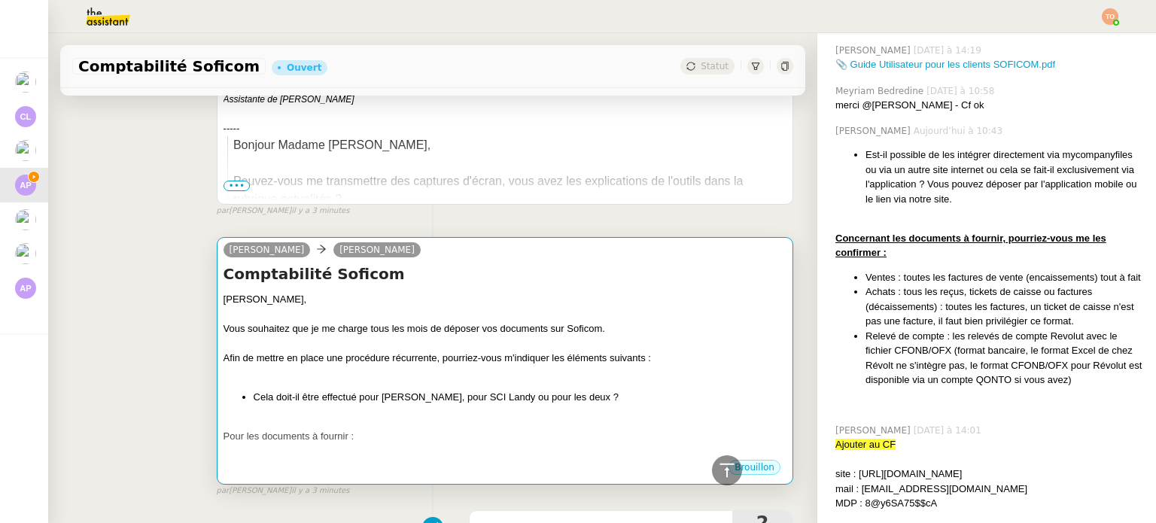
click at [506, 351] on div at bounding box center [505, 343] width 563 height 15
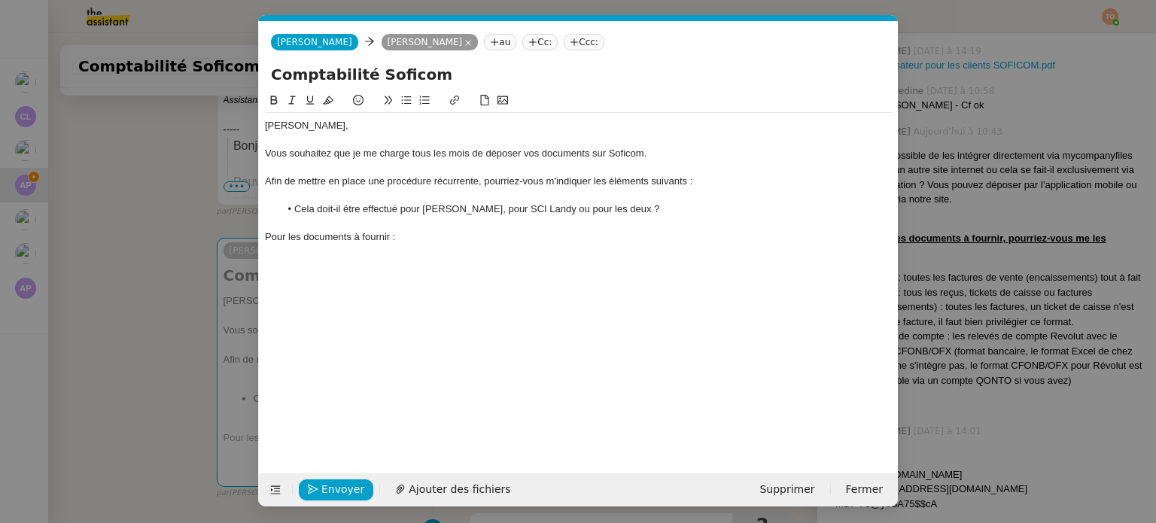
scroll to position [377, 0]
click at [613, 243] on div "Pour les documents à fournir :" at bounding box center [578, 237] width 627 height 14
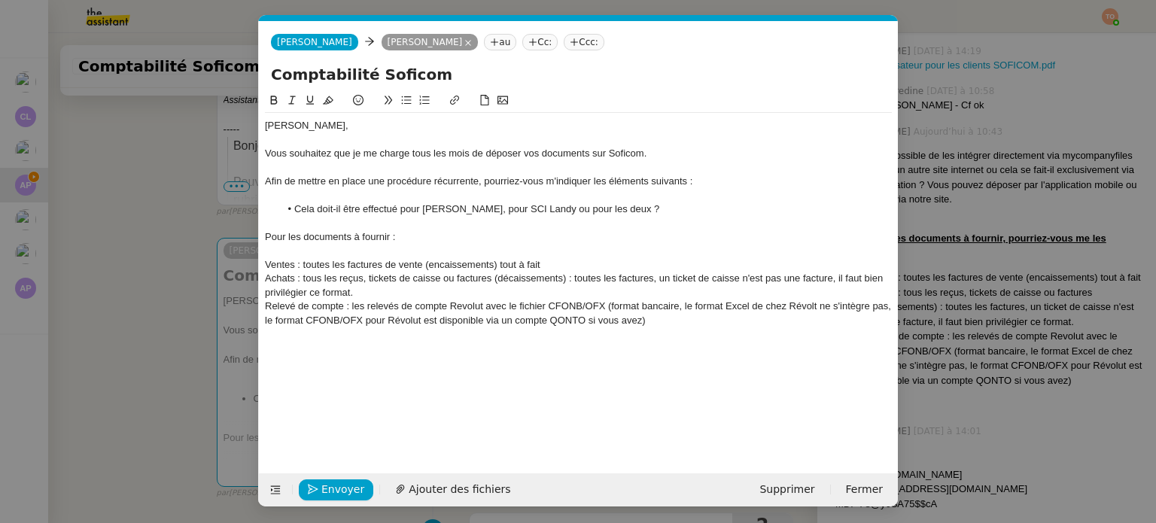
scroll to position [0, 0]
click at [263, 264] on nz-spin "Ashley, Vous souhaitez que je me charge tous les mois de déposer vos documents …" at bounding box center [578, 274] width 639 height 364
click at [269, 267] on div "Ventes : toutes les factures de vente (encaissements) tout à fait" at bounding box center [578, 265] width 627 height 14
drag, startPoint x: 579, startPoint y: 260, endPoint x: 528, endPoint y: 266, distance: 51.4
click at [528, 266] on li "Ventes : toutes les factures de vente (encaissements) tout à fait" at bounding box center [586, 265] width 613 height 14
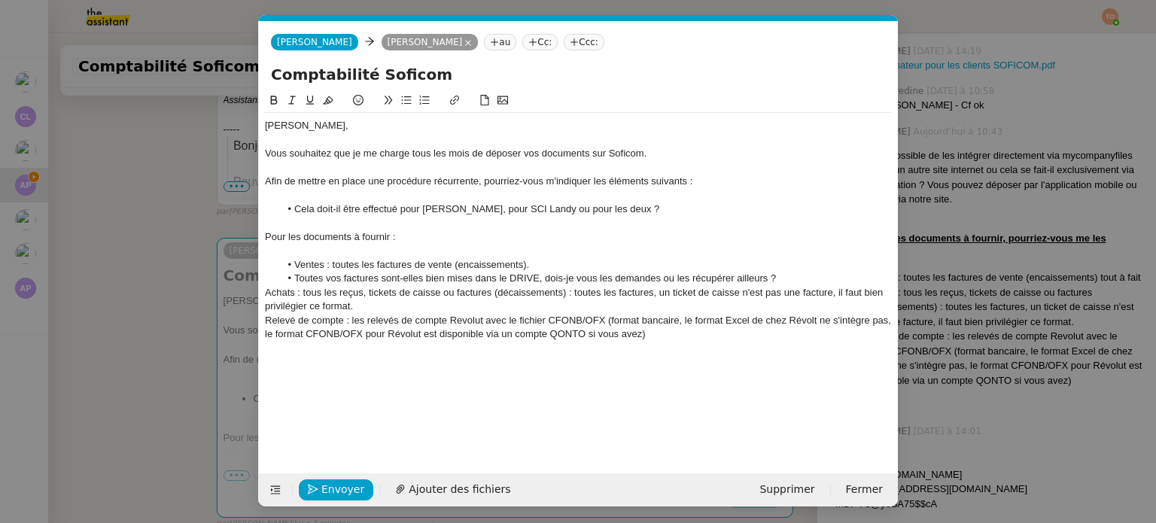
click at [120, 218] on nz-modal-container "Service TA - VOYAGE - PROPOSITION GLOBALE A utiliser dans le cadre de propositi…" at bounding box center [578, 261] width 1156 height 523
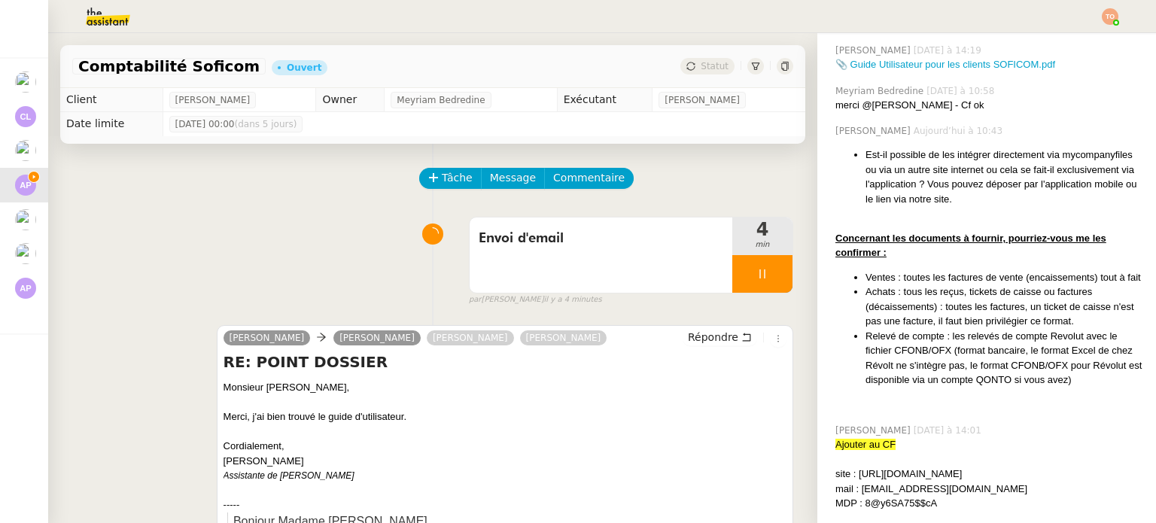
click at [743, 286] on div at bounding box center [762, 274] width 60 height 38
click at [762, 278] on button at bounding box center [777, 274] width 30 height 38
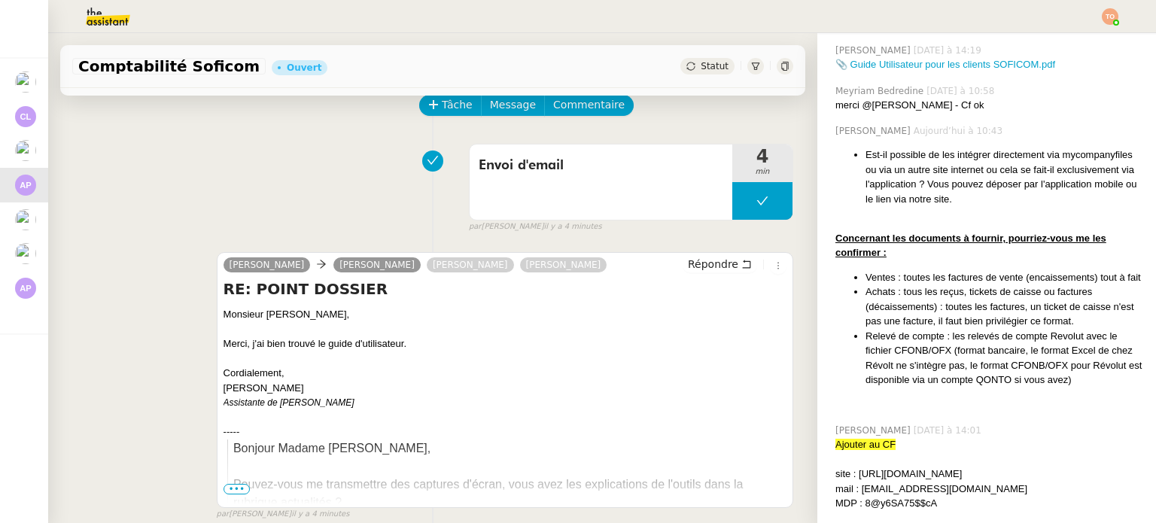
scroll to position [75, 0]
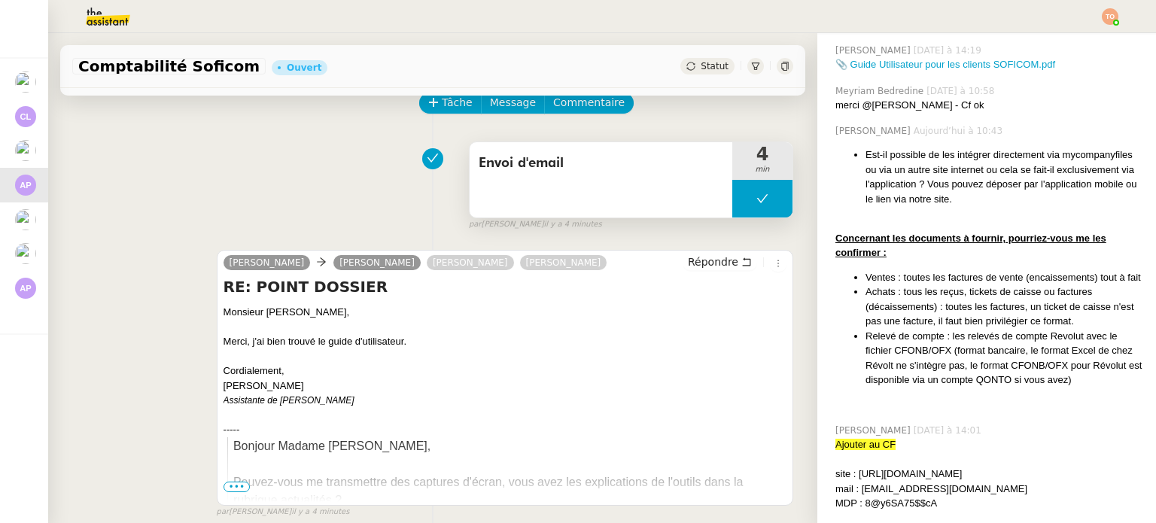
click at [732, 196] on button at bounding box center [762, 199] width 60 height 38
click at [732, 195] on div at bounding box center [747, 199] width 30 height 38
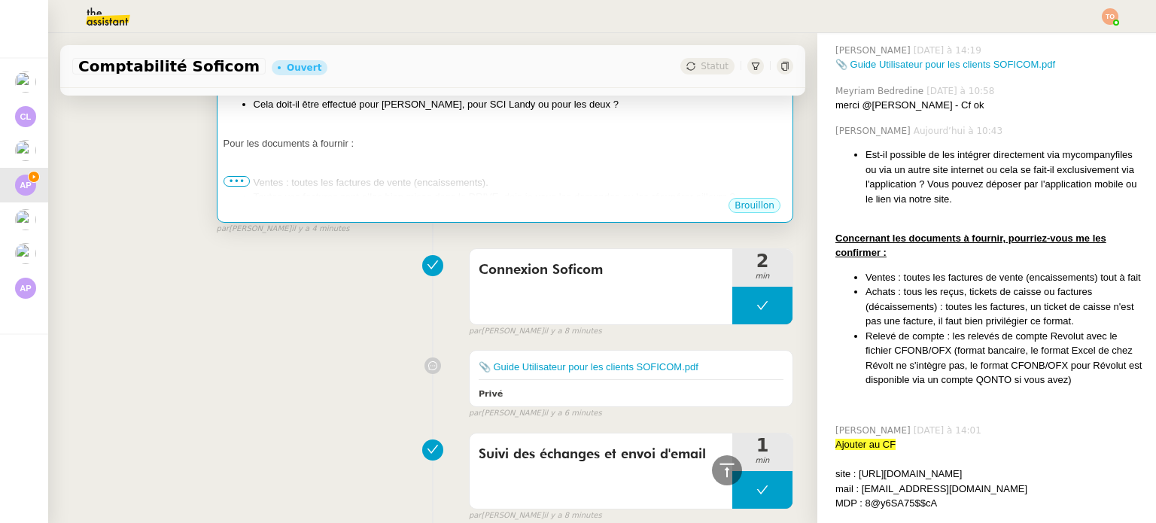
scroll to position [677, 0]
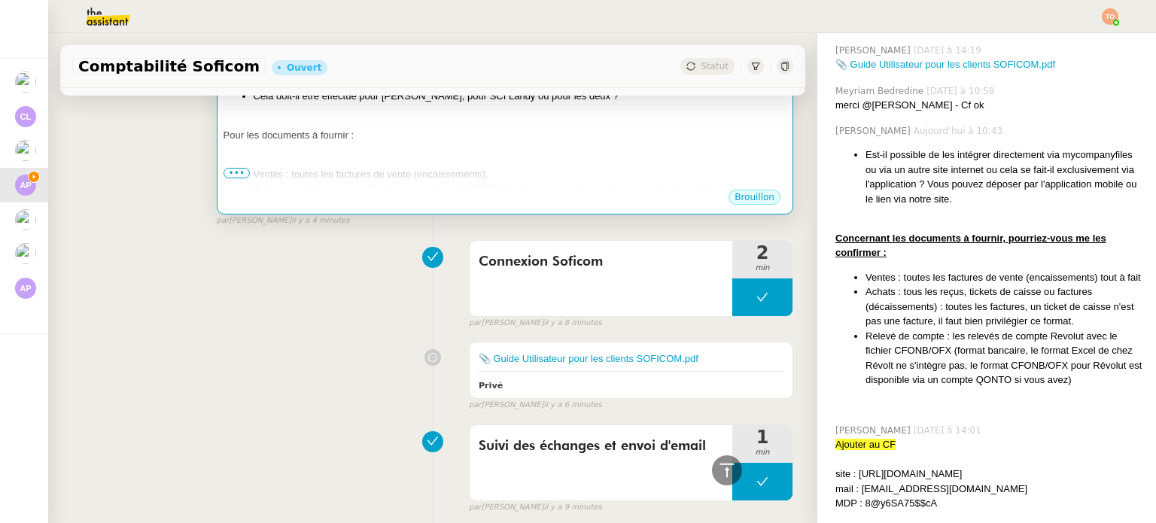
click at [595, 171] on li "Ventes : toutes les factures de vente (encaissements)." at bounding box center [520, 174] width 533 height 15
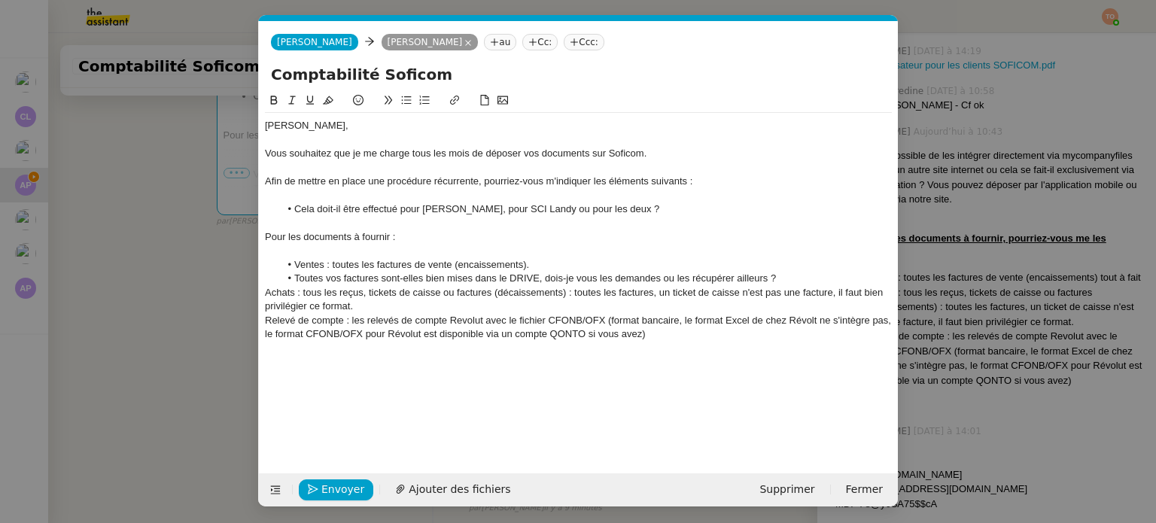
scroll to position [0, 32]
click at [408, 235] on div "Pour les documents à fournir :" at bounding box center [578, 237] width 627 height 14
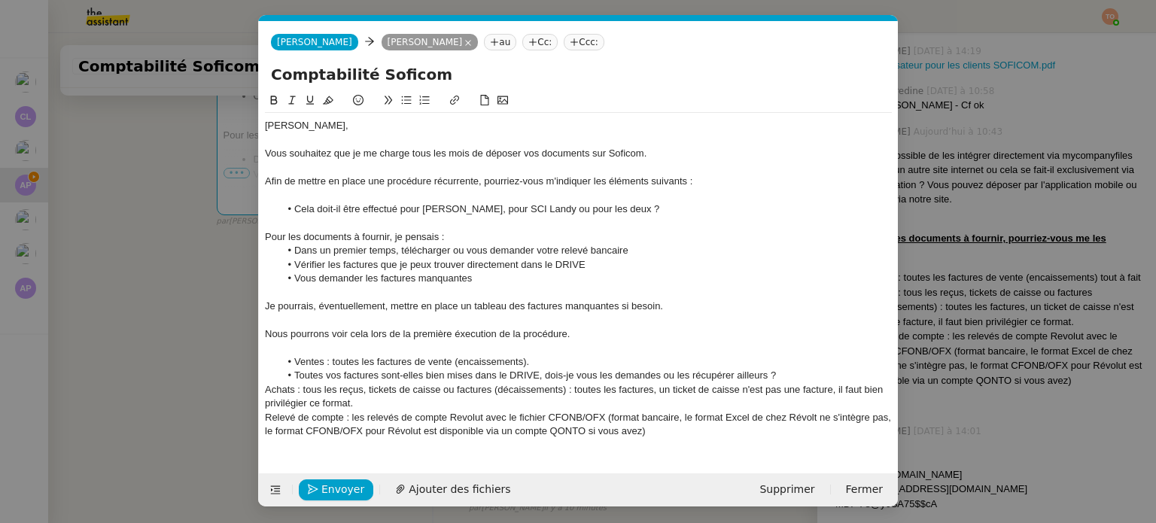
click at [460, 321] on div at bounding box center [578, 321] width 627 height 14
click at [463, 327] on div at bounding box center [578, 321] width 627 height 14
click at [467, 333] on div "Nous pourrons voir cela lors de la première éxecution de la procédure." at bounding box center [578, 334] width 627 height 14
click at [0, 0] on lt-em "exécution" at bounding box center [0, 0] width 0 height 0
click at [363, 337] on div "Nous pourrons voir cela lors de la première exécution de la procédure." at bounding box center [578, 334] width 627 height 14
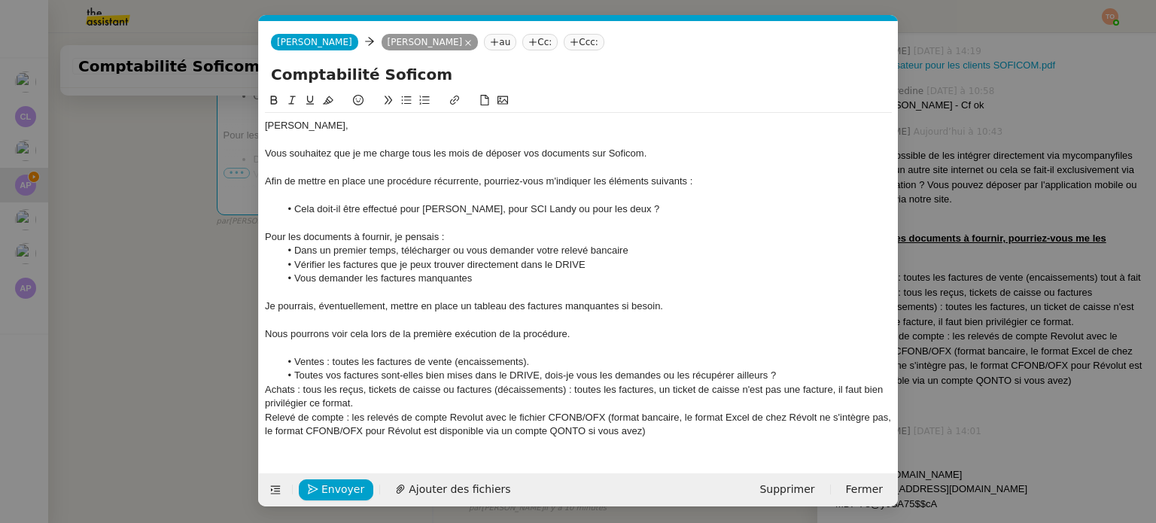
click at [363, 337] on div "Nous pourrons voir cela lors de la première exécution de la procédure." at bounding box center [578, 334] width 627 height 14
click at [780, 337] on div "Nous pourrons voir ce qui est le plus judicieux lors de la première exécution d…" at bounding box center [578, 334] width 627 height 14
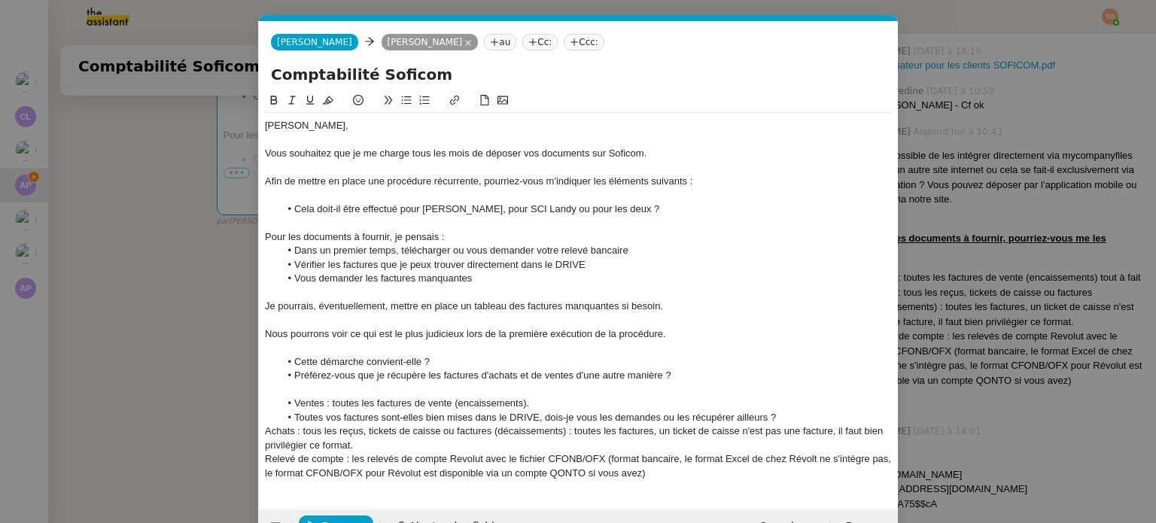
click at [632, 213] on li "Cela doit-il être effectué pour Torelli, pour SCI Landy ou pour les deux ?" at bounding box center [586, 209] width 613 height 14
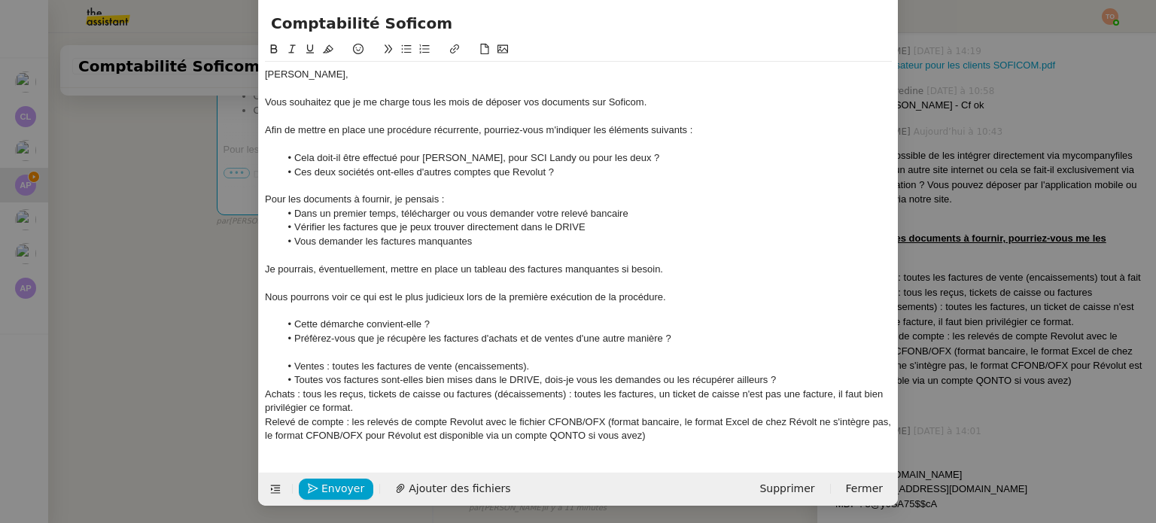
scroll to position [53, 0]
drag, startPoint x: 678, startPoint y: 439, endPoint x: 261, endPoint y: 369, distance: 422.8
click at [265, 369] on div "Ashley, Vous souhaitez que je me charge tous les mois de déposer vos documents …" at bounding box center [578, 254] width 627 height 387
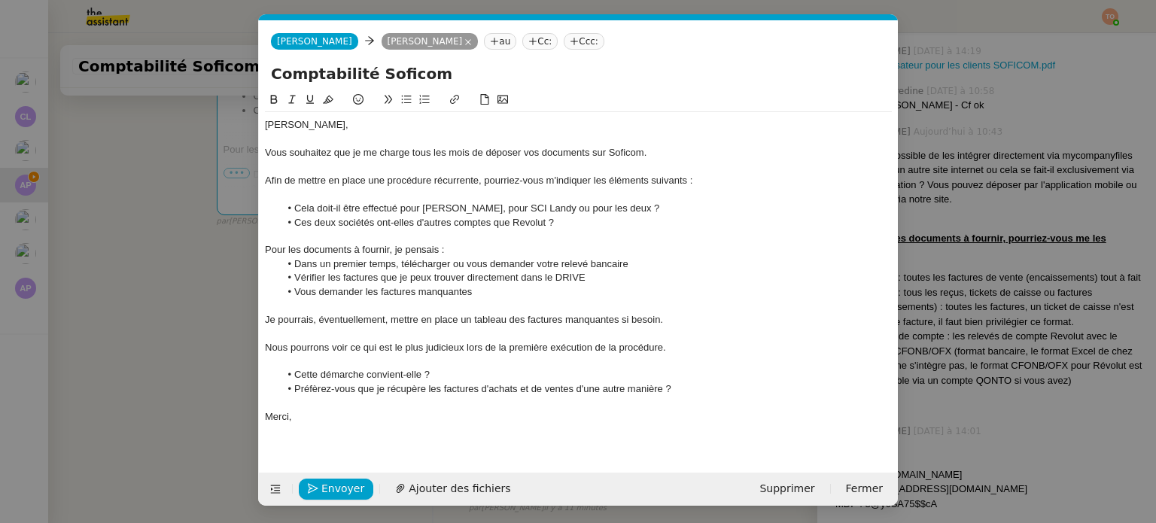
click at [332, 394] on li "Préfèrez-vous que je récupère les factures d'achats et de ventes d'une autre ma…" at bounding box center [586, 389] width 613 height 14
click at [0, 0] on lt-span "Préf é rez-vous" at bounding box center [0, 0] width 0 height 0
click at [351, 288] on li "Vous demander les factures manquantes" at bounding box center [586, 292] width 613 height 14
click at [0, 0] on lt-span "demande z" at bounding box center [0, 0] width 0 height 0
click at [418, 243] on div "Pour les documents à fournir, je pensais :" at bounding box center [578, 250] width 627 height 14
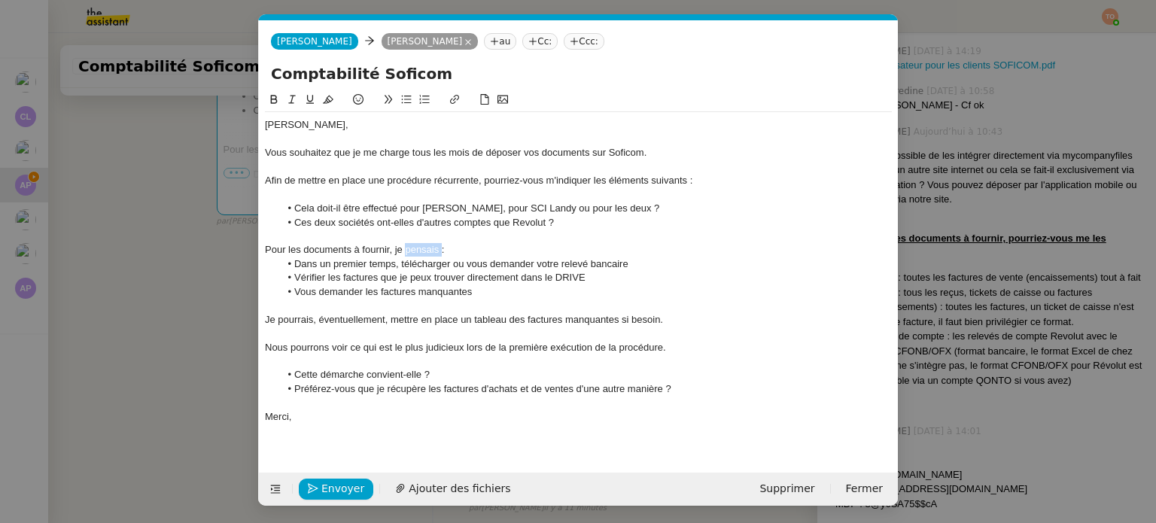
click at [418, 243] on div "Pour les documents à fournir, je pensais :" at bounding box center [578, 250] width 627 height 14
click at [275, 102] on button at bounding box center [274, 99] width 18 height 17
click at [306, 103] on icon at bounding box center [310, 99] width 11 height 11
click at [358, 182] on div "Afin de mettre en place une procédure récurrente, pourriez-vous m'indiquer les …" at bounding box center [578, 181] width 627 height 14
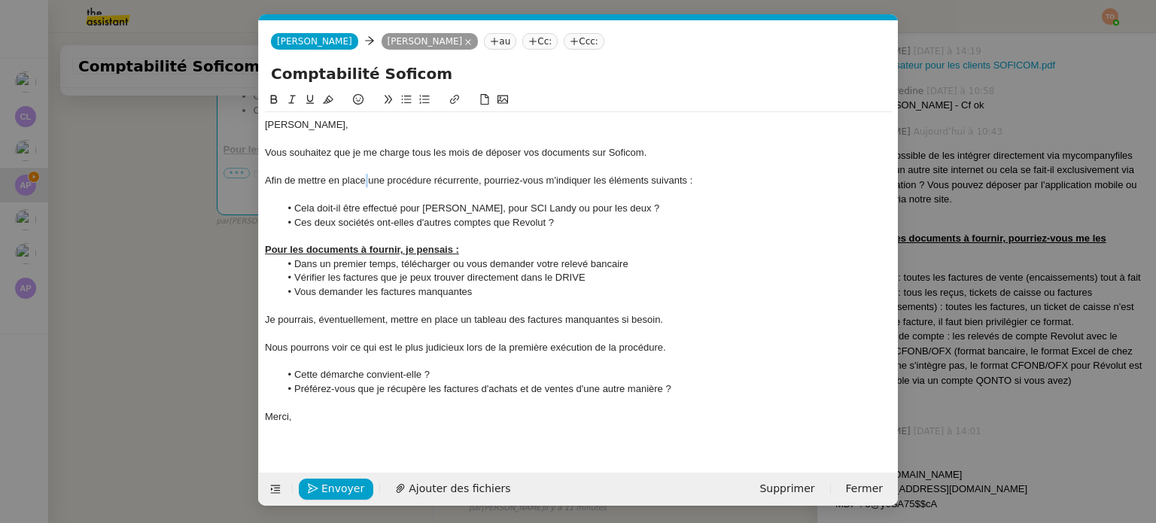
click at [358, 182] on div "Afin de mettre en place une procédure récurrente, pourriez-vous m'indiquer les …" at bounding box center [578, 181] width 627 height 14
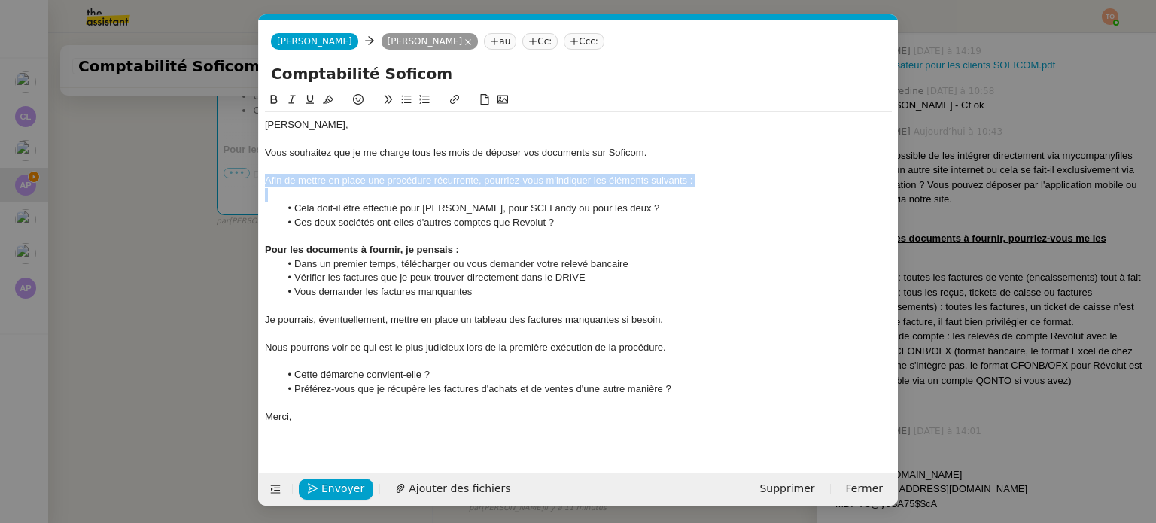
click at [358, 182] on div "Afin de mettre en place une procédure récurrente, pourriez-vous m'indiquer les …" at bounding box center [578, 181] width 627 height 14
click at [272, 98] on icon at bounding box center [274, 99] width 7 height 9
click at [308, 105] on icon at bounding box center [310, 99] width 11 height 11
click at [339, 192] on div at bounding box center [578, 195] width 627 height 14
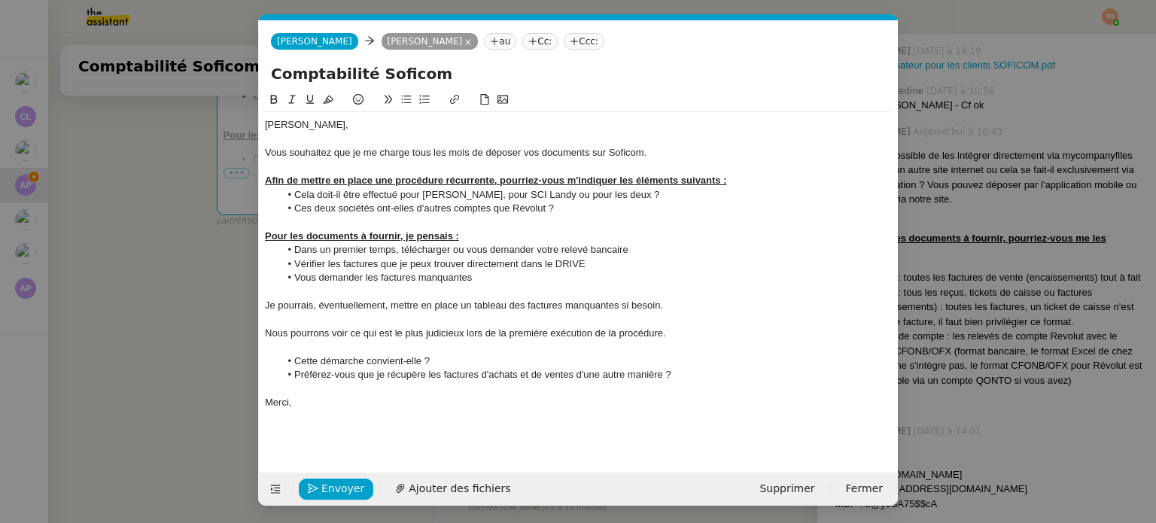
click at [491, 210] on li "Ces deux sociétés ont-elles d'autres comptes que Revolut ?" at bounding box center [586, 209] width 613 height 14
click at [488, 318] on div at bounding box center [578, 320] width 627 height 14
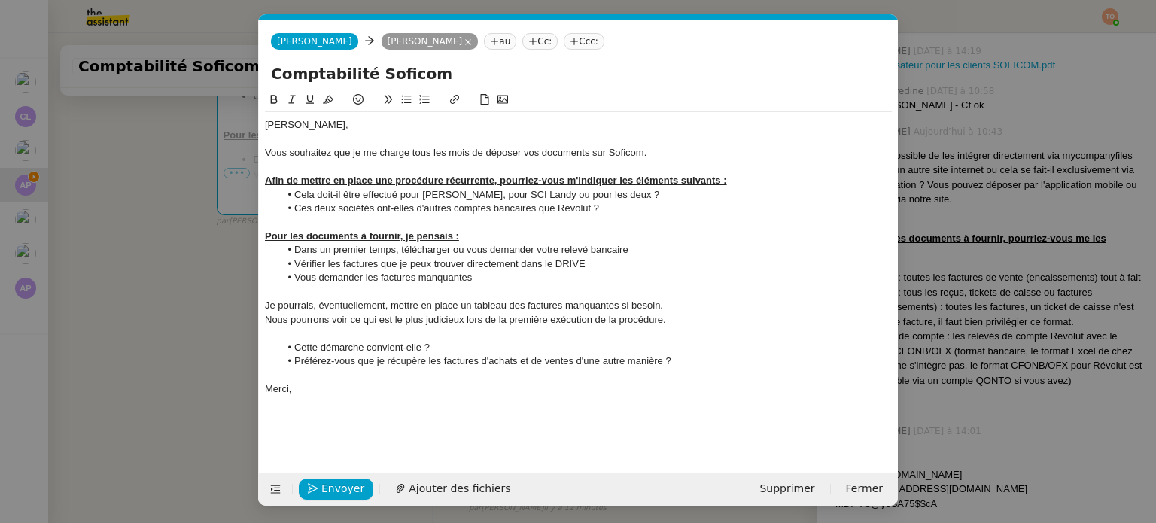
click at [175, 336] on nz-modal-container "Service TA - VOYAGE - PROPOSITION GLOBALE A utiliser dans le cadre de propositi…" at bounding box center [578, 261] width 1156 height 523
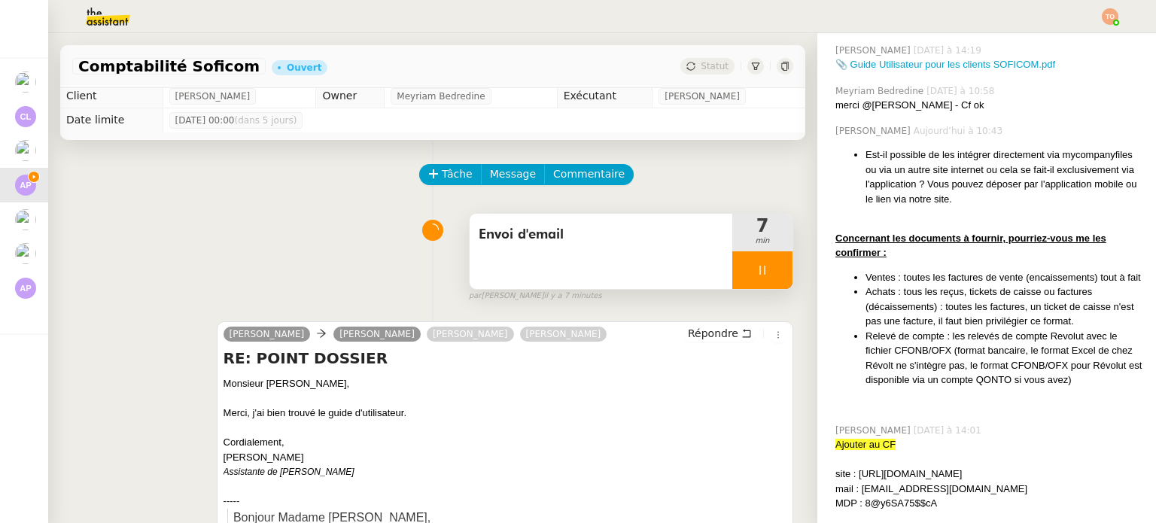
scroll to position [0, 0]
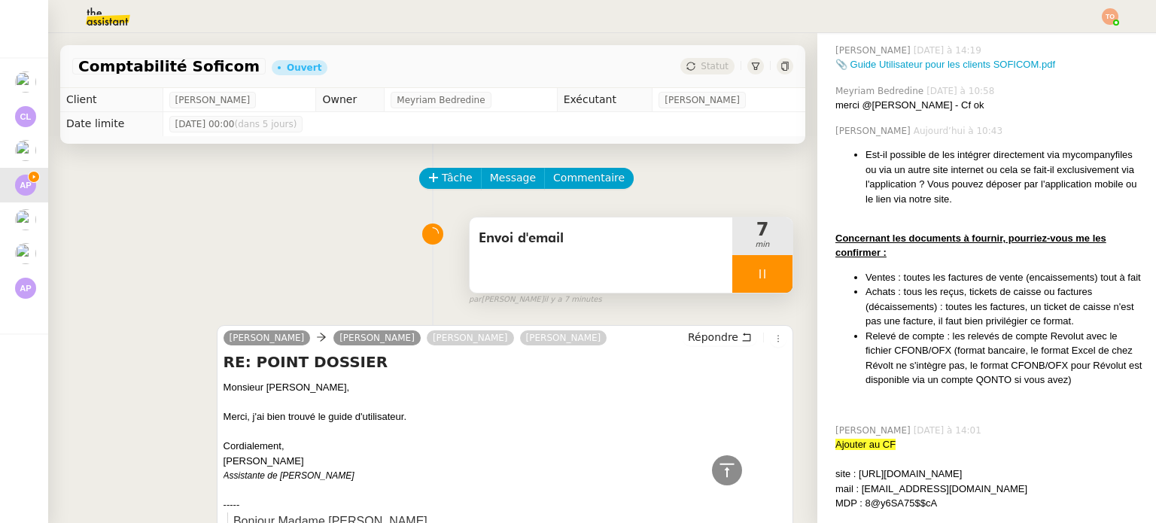
click at [756, 278] on icon at bounding box center [762, 274] width 12 height 12
click at [762, 278] on button at bounding box center [777, 274] width 30 height 38
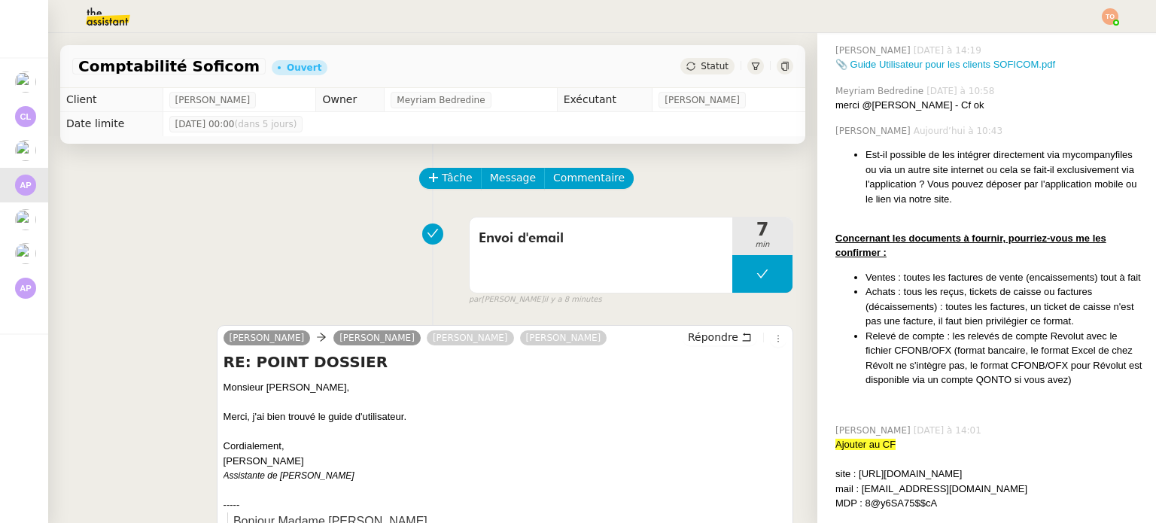
click at [106, 14] on img at bounding box center [96, 16] width 117 height 33
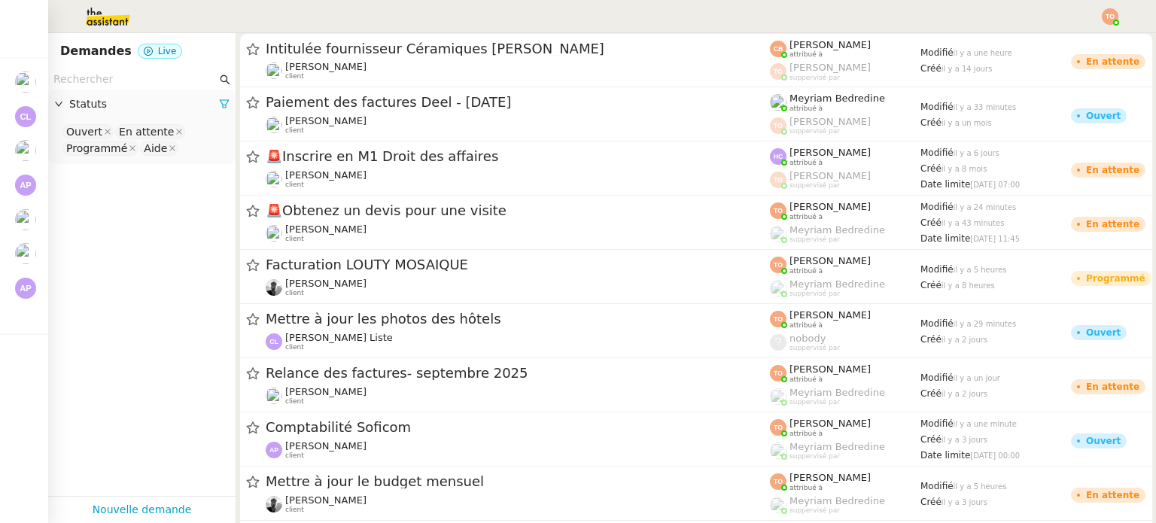
click at [160, 81] on input "text" at bounding box center [134, 79] width 163 height 17
click at [196, 149] on nz-select-top-control "Ouvert En attente Programmé Aide" at bounding box center [141, 140] width 163 height 35
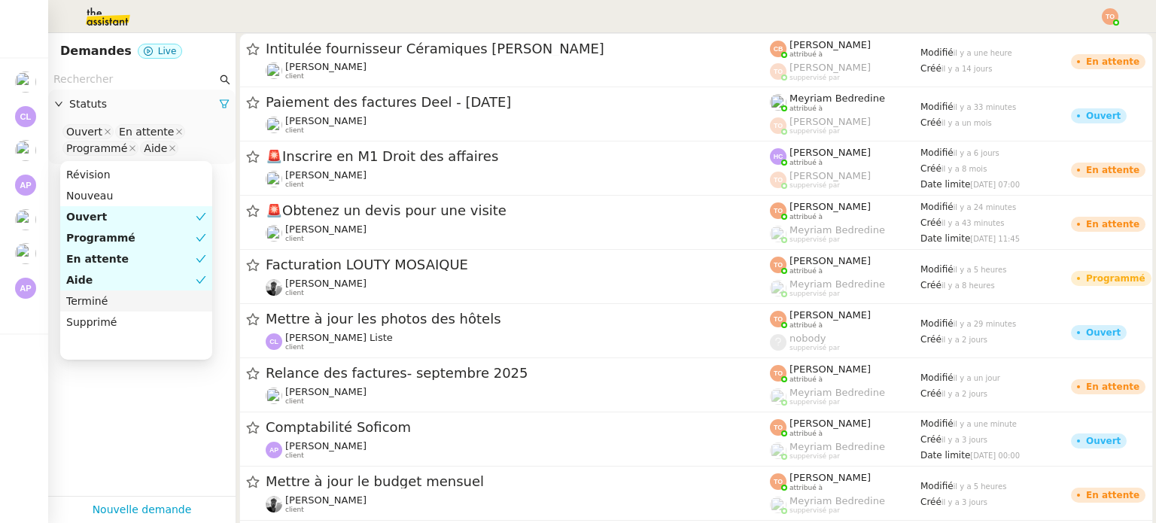
click at [161, 308] on nz-option-item "Terminé" at bounding box center [136, 300] width 152 height 21
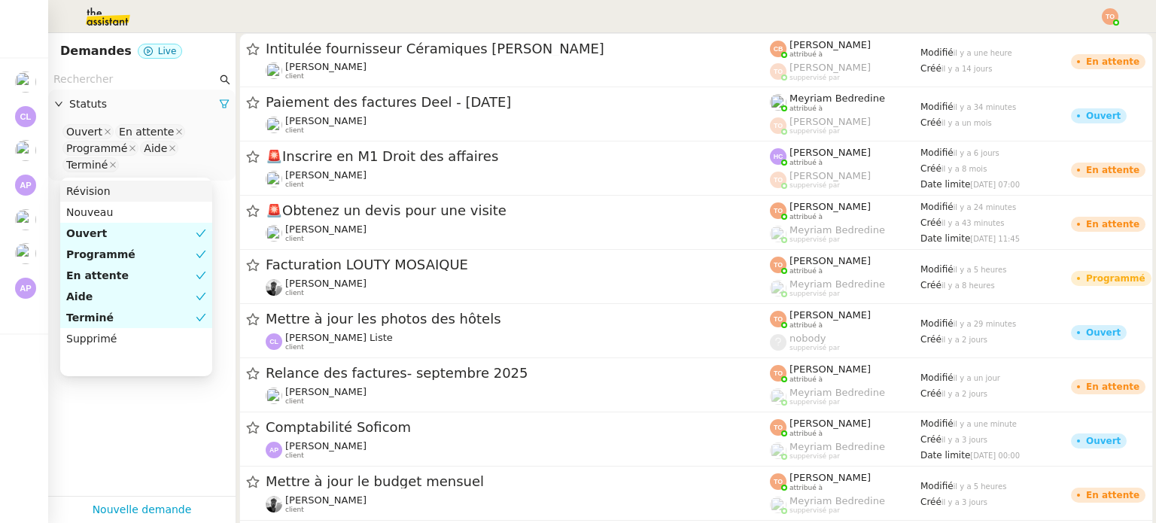
click at [127, 80] on input "text" at bounding box center [134, 79] width 163 height 17
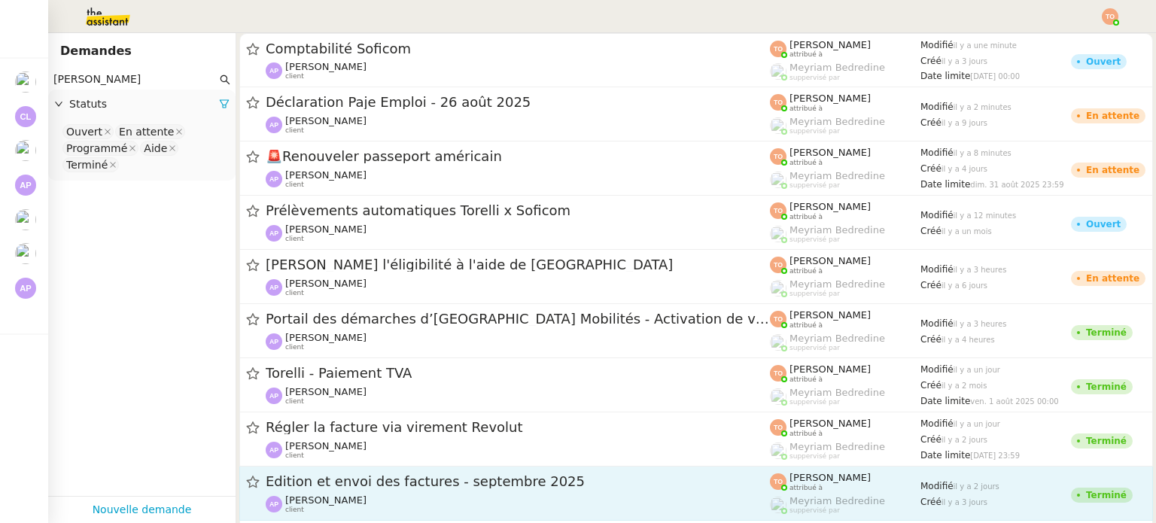
type input "[PERSON_NAME]"
click at [470, 490] on div "Edition et envoi des factures - septembre 2025" at bounding box center [518, 482] width 504 height 19
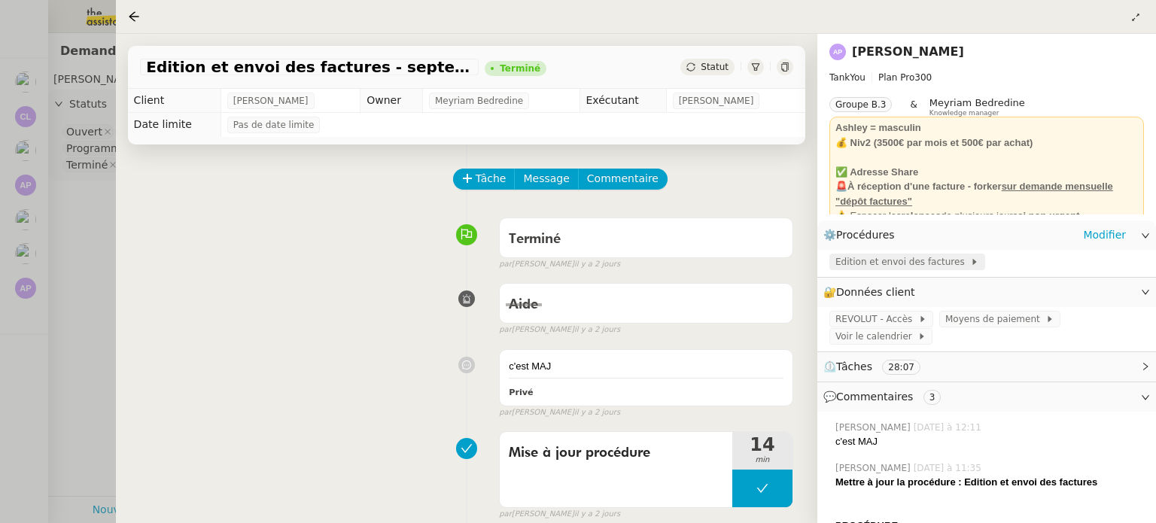
click at [933, 258] on span "Edition et envoi des factures" at bounding box center [902, 261] width 135 height 15
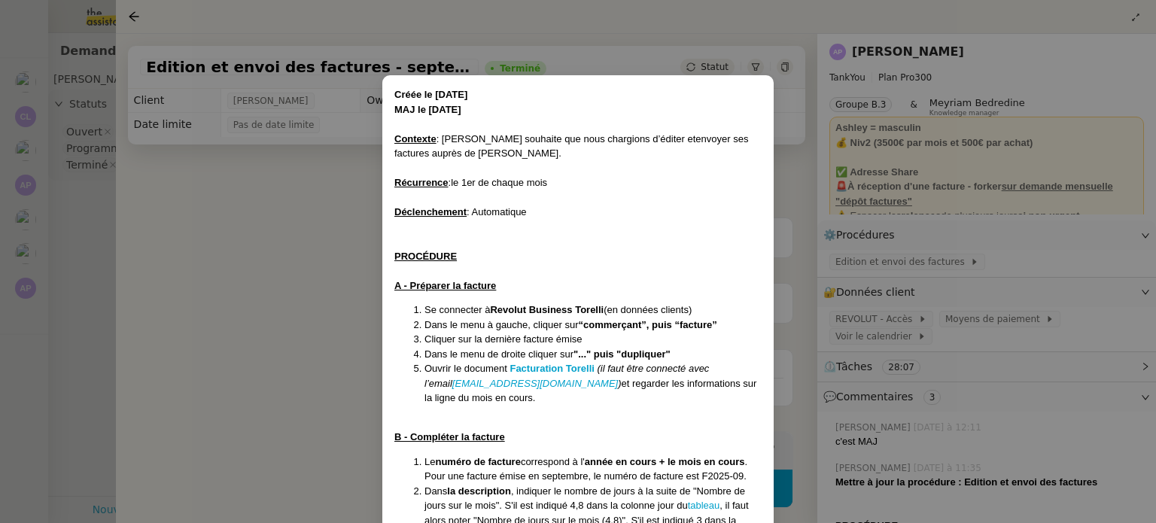
scroll to position [254, 0]
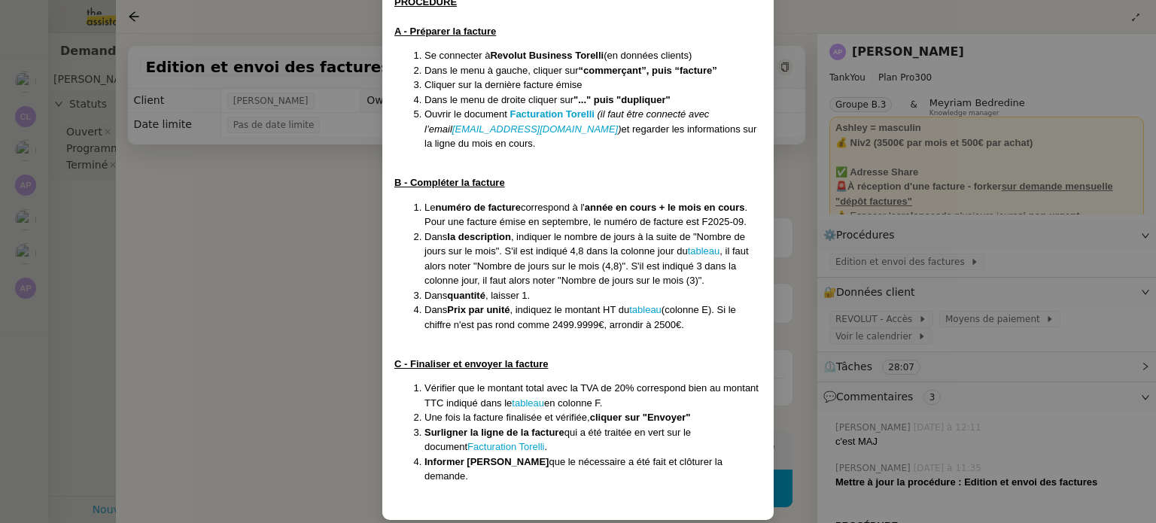
click at [229, 251] on nz-modal-container "Créée le 19/08/2025 MAJ le 20/08/2025 Contexte : Ashley souhaite que nous charg…" at bounding box center [578, 261] width 1156 height 523
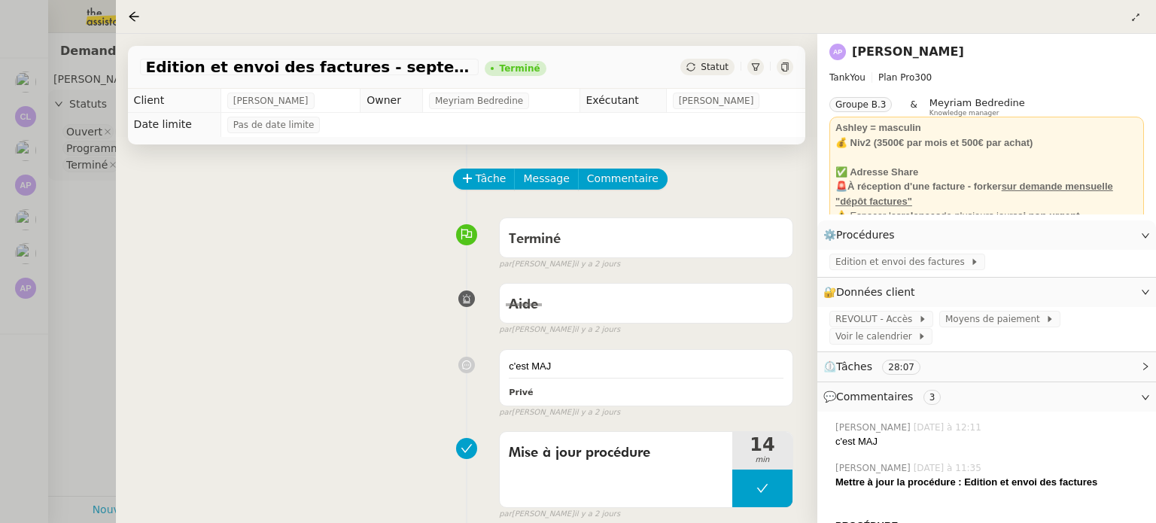
scroll to position [179, 0]
click at [701, 65] on div "Statut" at bounding box center [707, 67] width 54 height 17
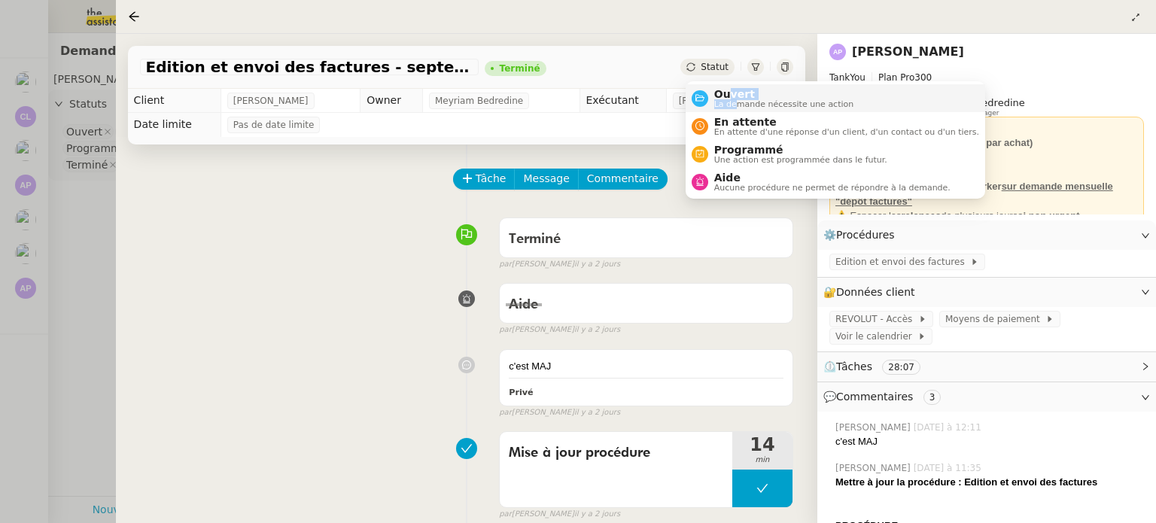
drag, startPoint x: 731, startPoint y: 102, endPoint x: 743, endPoint y: 105, distance: 11.7
click at [735, 104] on div "Ouvert La demande nécessite une action" at bounding box center [781, 98] width 146 height 20
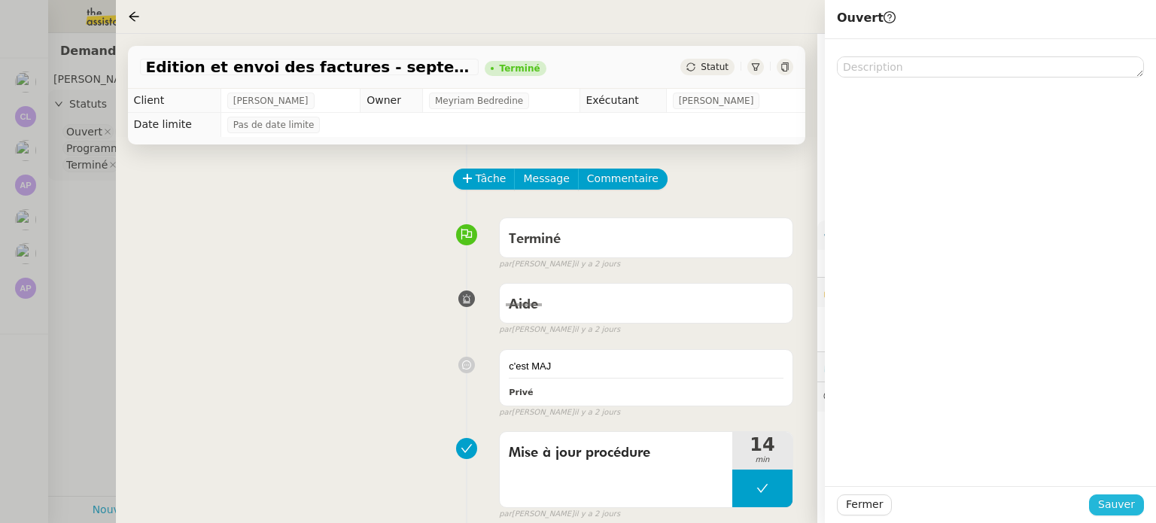
click at [1134, 510] on span "Sauver" at bounding box center [1116, 504] width 37 height 17
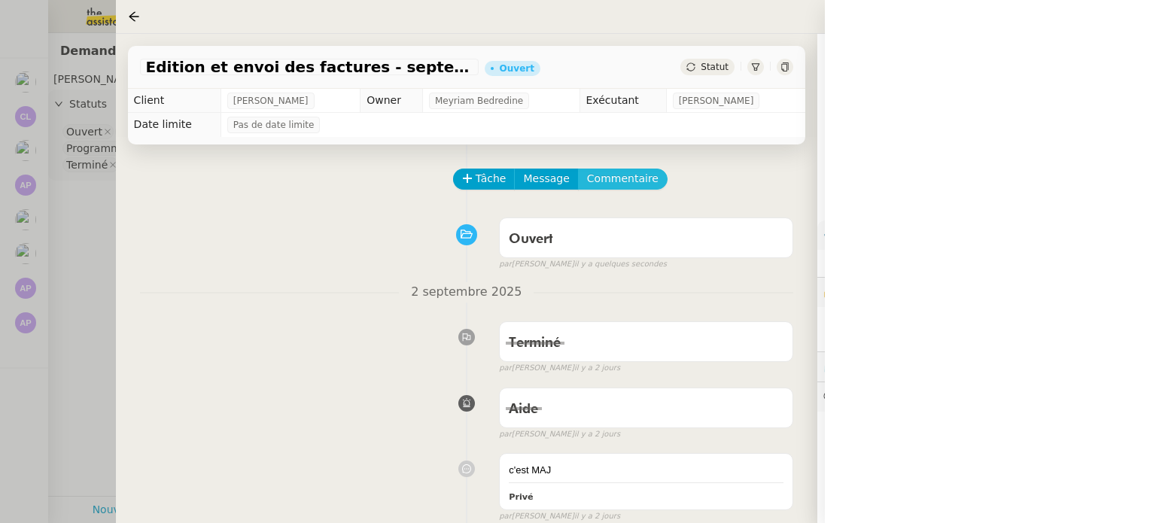
click at [620, 187] on span "Commentaire" at bounding box center [622, 178] width 71 height 17
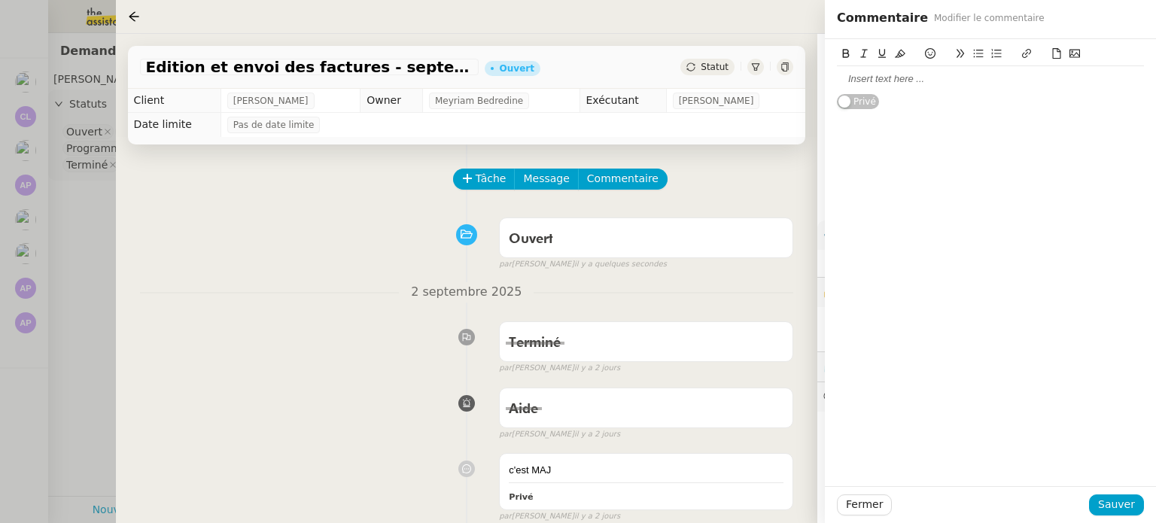
click at [948, 87] on div at bounding box center [990, 79] width 307 height 26
drag, startPoint x: 1133, startPoint y: 505, endPoint x: 1041, endPoint y: 469, distance: 99.4
click at [1133, 504] on span "Sauver" at bounding box center [1116, 504] width 37 height 17
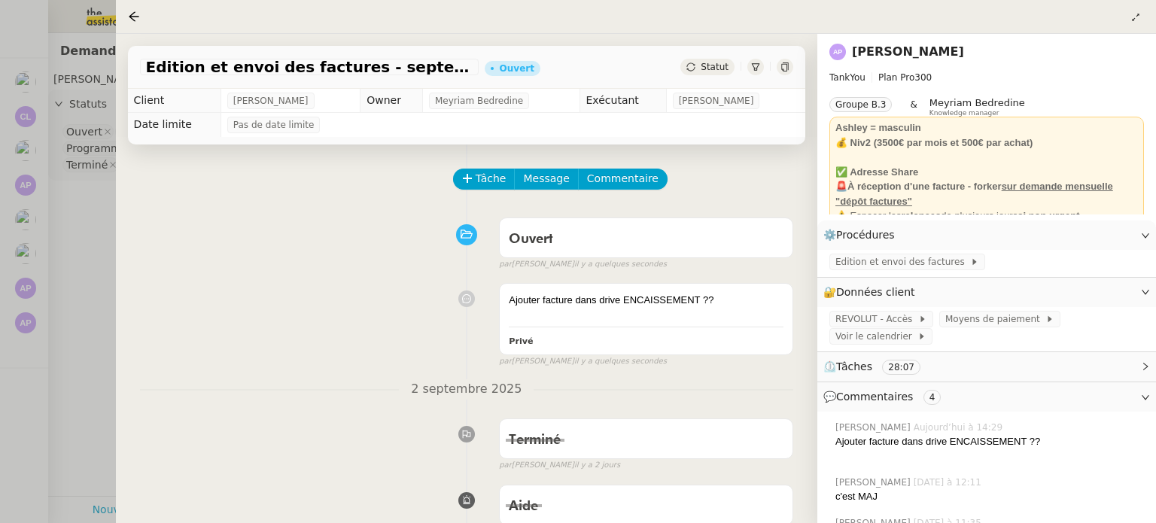
click at [76, 351] on div at bounding box center [578, 261] width 1156 height 523
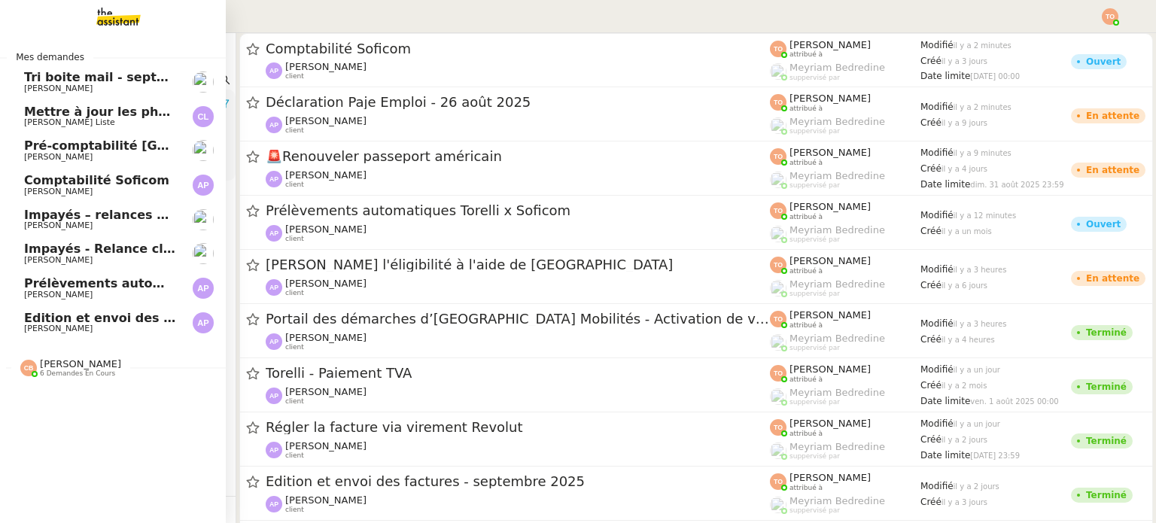
click at [31, 296] on span "[PERSON_NAME]" at bounding box center [58, 295] width 68 height 10
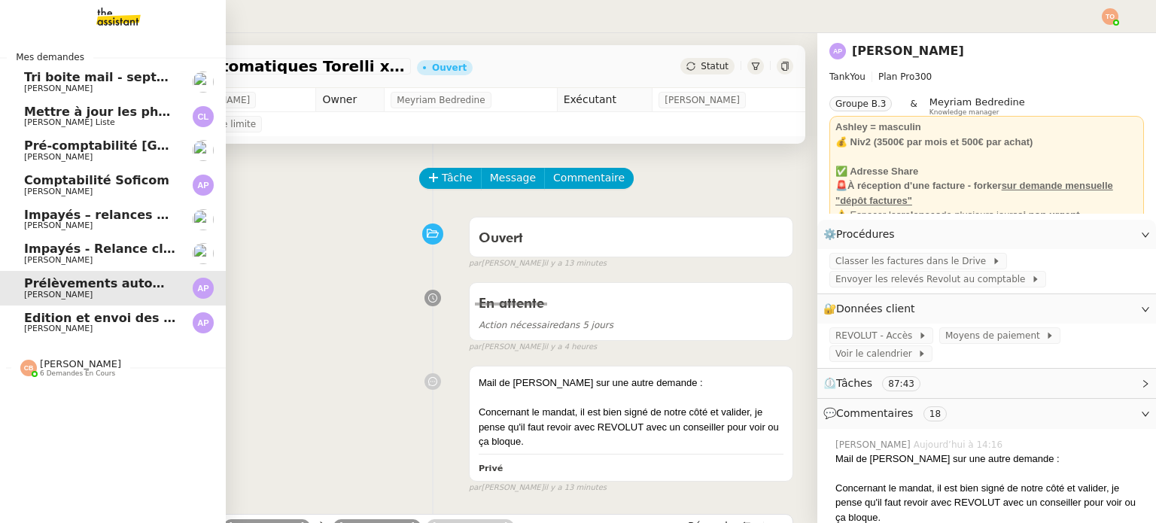
click at [39, 192] on span "[PERSON_NAME]" at bounding box center [58, 192] width 68 height 10
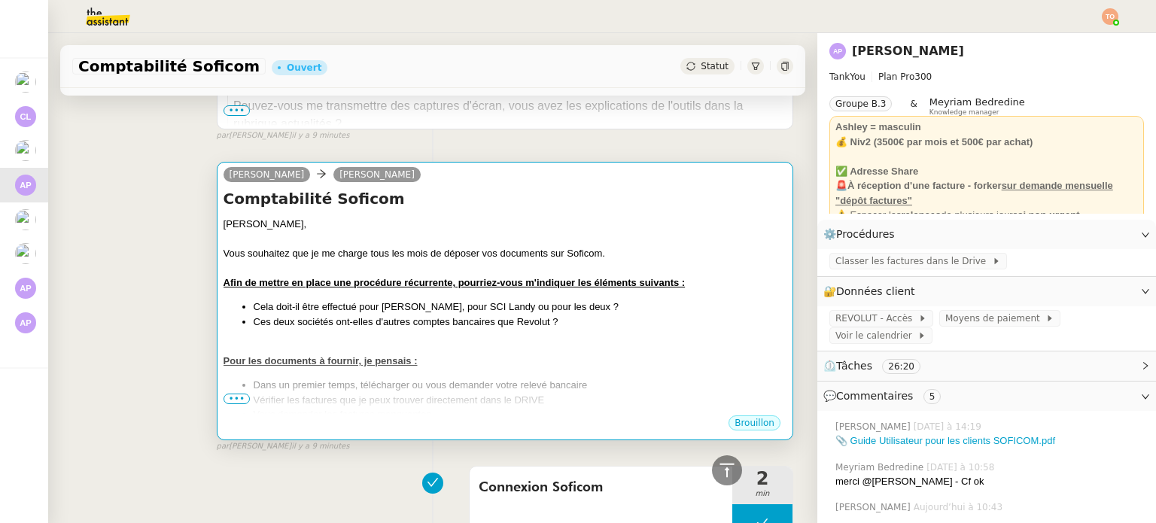
click at [509, 297] on div "Ashley, Vous souhaitez que je me charge tous les mois de déposer vos documents …" at bounding box center [505, 393] width 563 height 352
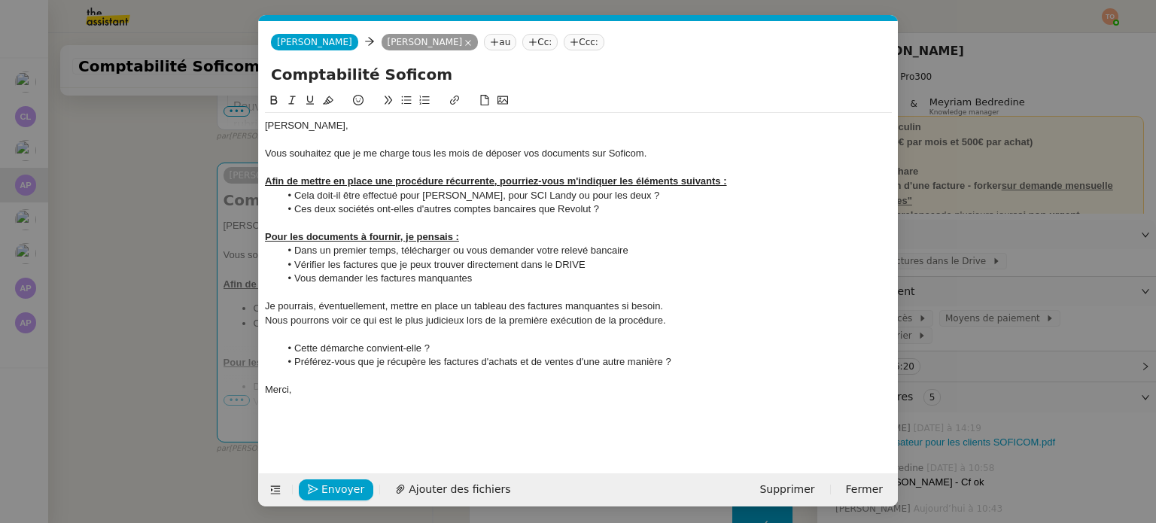
scroll to position [0, 32]
click at [346, 486] on span "Envoyer" at bounding box center [342, 489] width 43 height 17
click at [346, 486] on span "Confirmer l'envoi" at bounding box center [366, 489] width 90 height 17
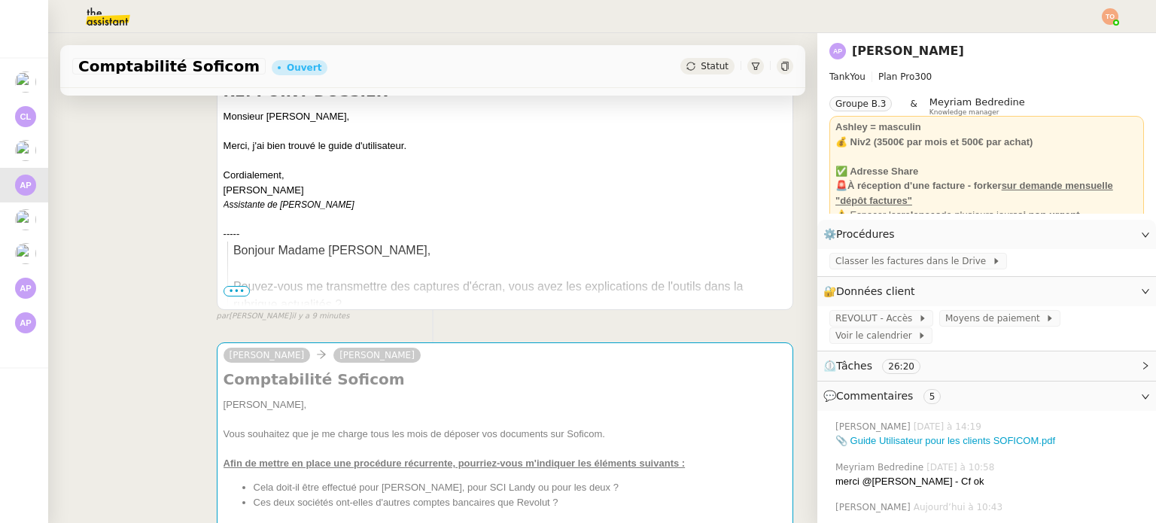
scroll to position [0, 0]
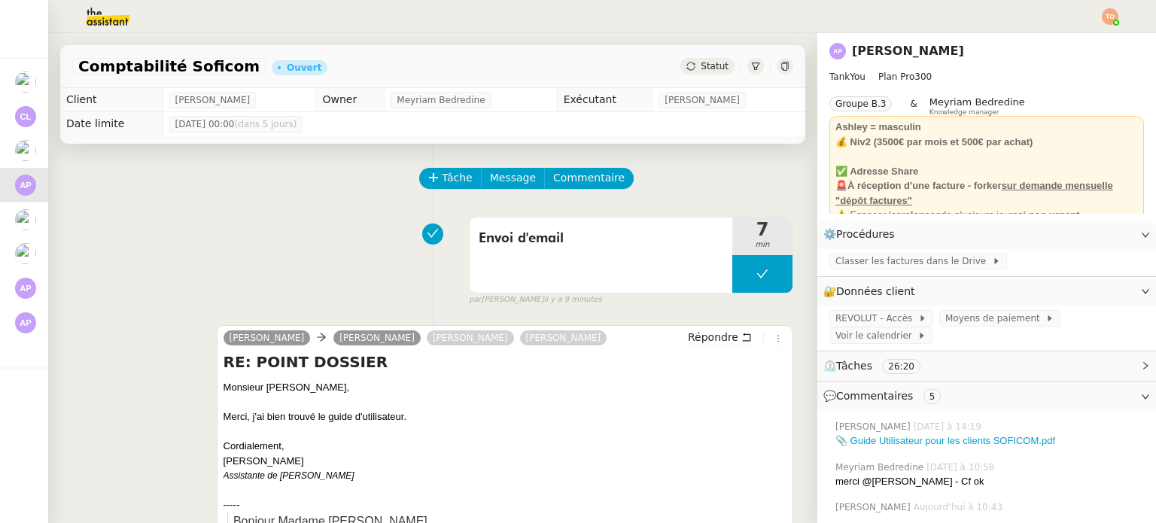
click at [701, 68] on span "Statut" at bounding box center [715, 66] width 28 height 11
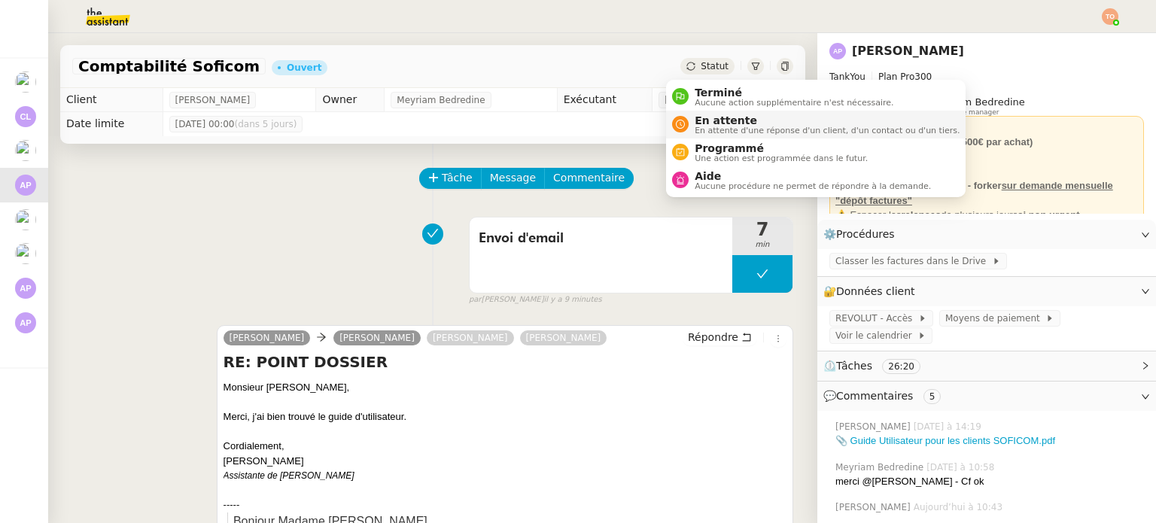
click at [731, 126] on span "En attente d'une réponse d'un client, d'un contact ou d'un tiers." at bounding box center [827, 130] width 265 height 8
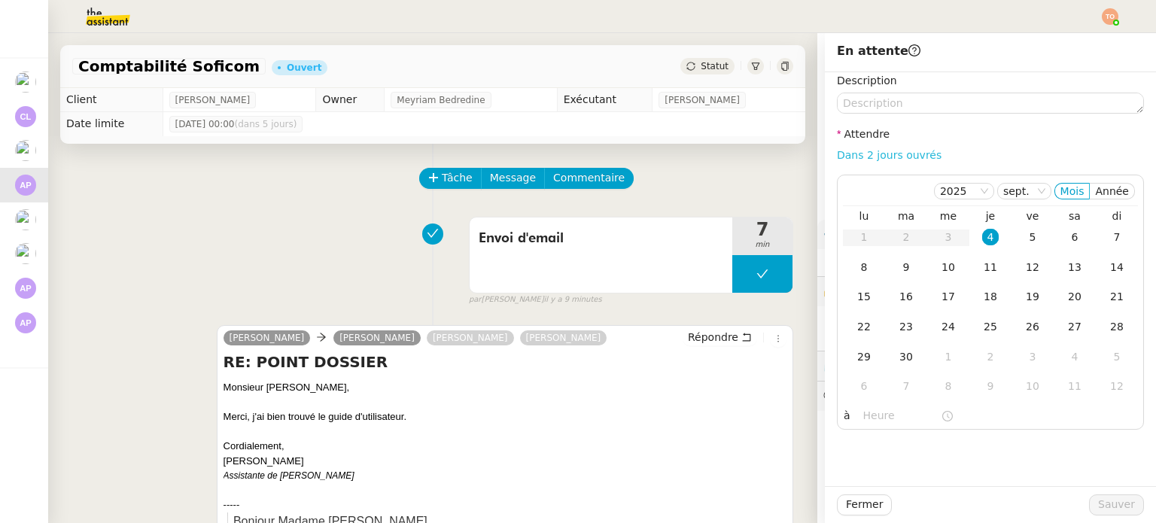
click at [876, 151] on link "Dans 2 jours ouvrés" at bounding box center [889, 155] width 105 height 12
type input "07:00"
click at [1089, 508] on button "Sauver" at bounding box center [1116, 504] width 55 height 21
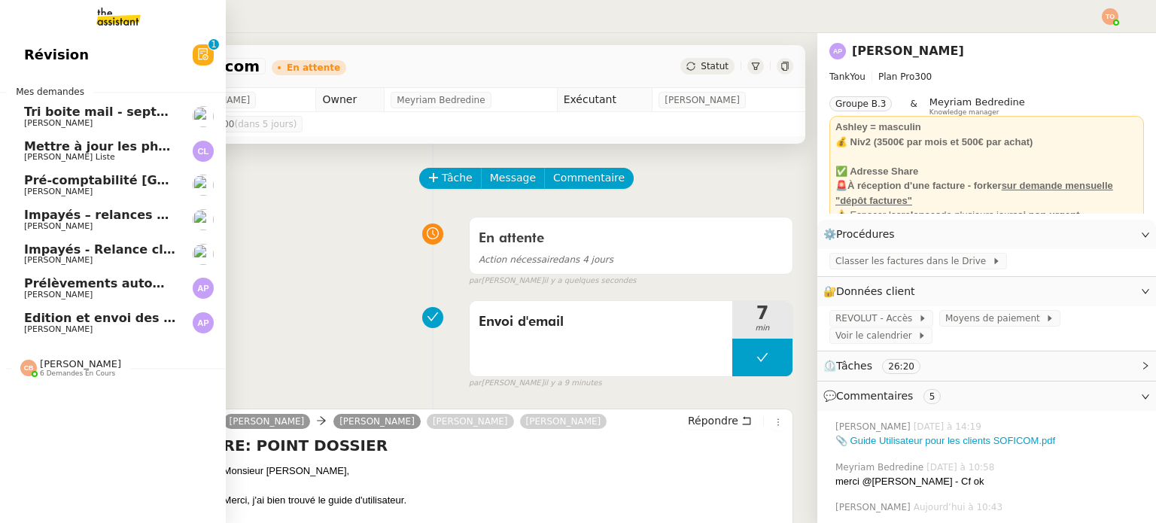
click at [138, 327] on span "[PERSON_NAME]" at bounding box center [100, 329] width 152 height 9
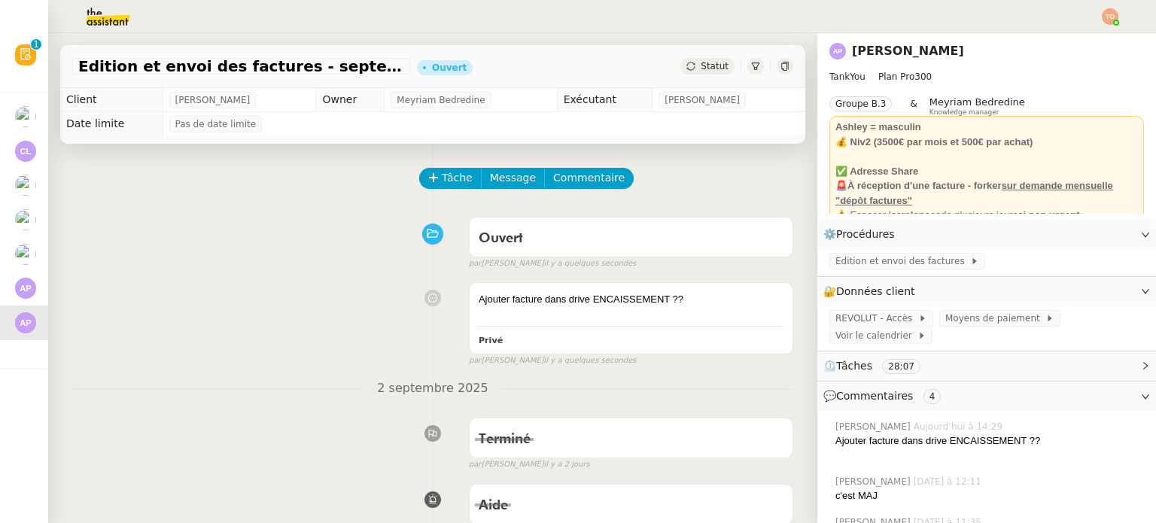
click at [701, 64] on span "Statut" at bounding box center [715, 66] width 28 height 11
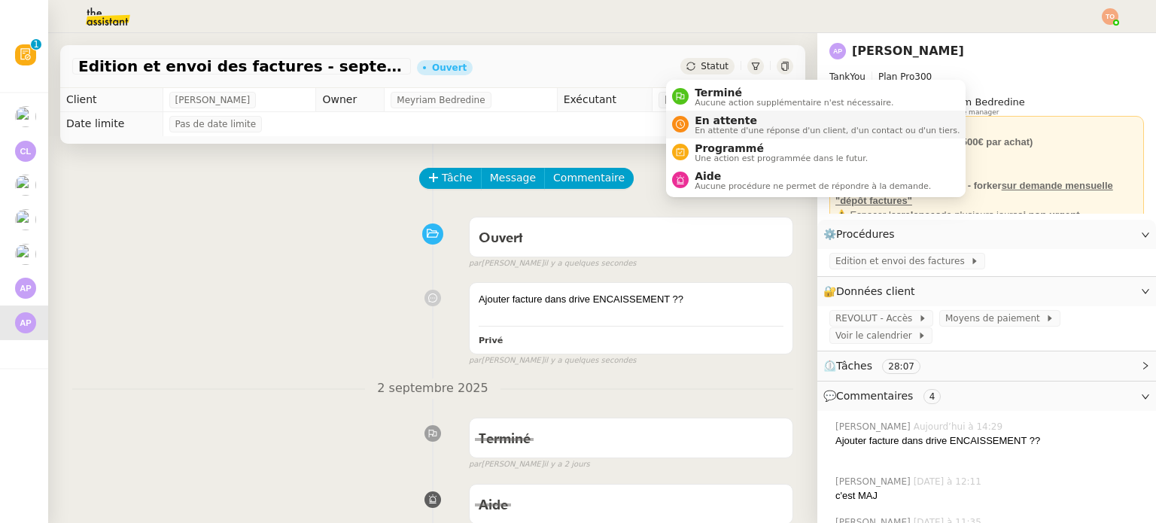
click at [710, 117] on span "En attente" at bounding box center [827, 120] width 265 height 12
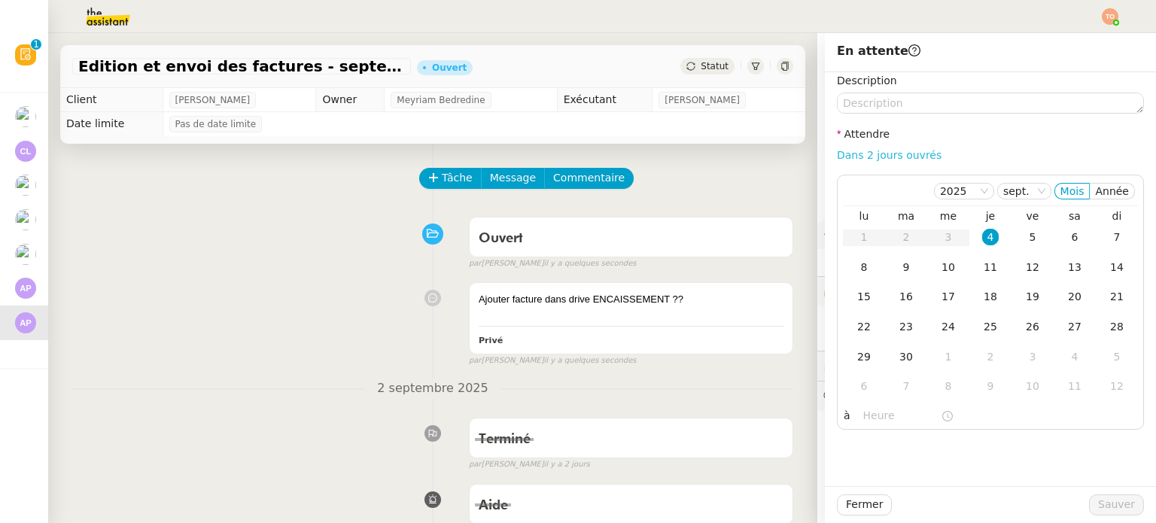
click at [890, 149] on div "Dans 2 jours ouvrés" at bounding box center [990, 155] width 307 height 17
click at [900, 158] on link "Dans 2 jours ouvrés" at bounding box center [889, 155] width 105 height 12
type input "07:00"
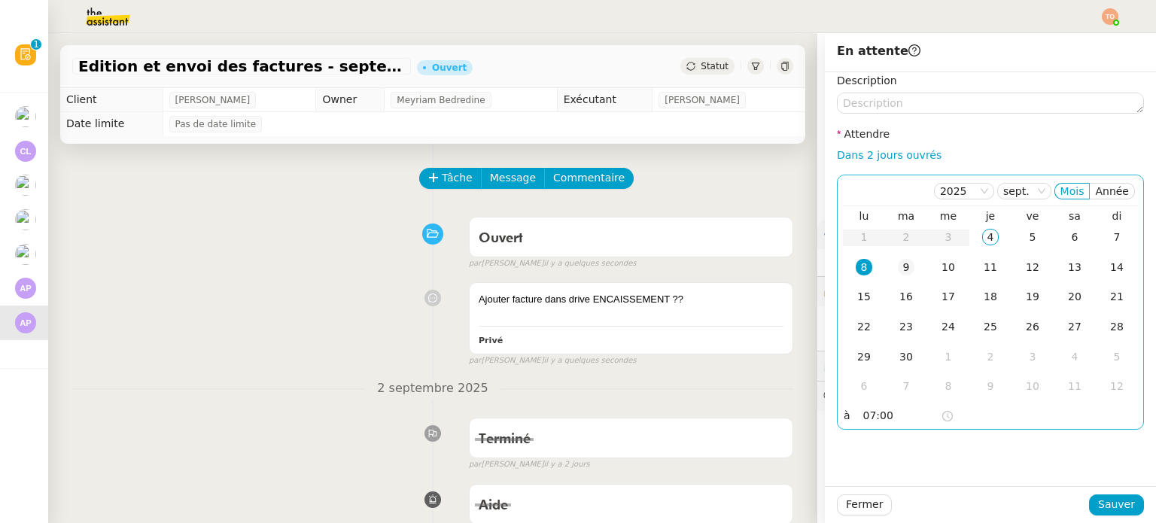
click at [900, 264] on div "9" at bounding box center [906, 267] width 17 height 17
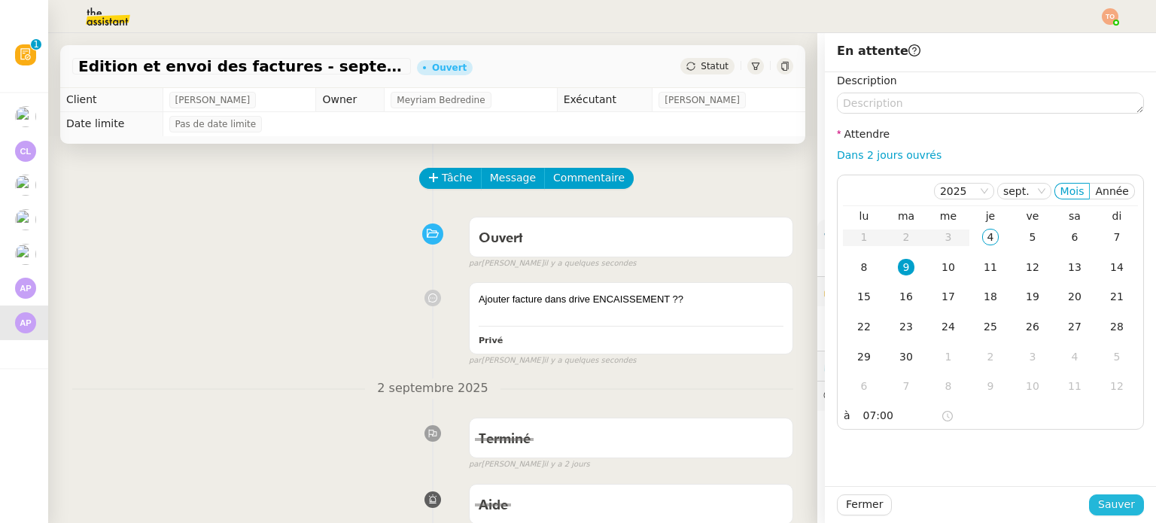
click at [1121, 515] on button "Sauver" at bounding box center [1116, 504] width 55 height 21
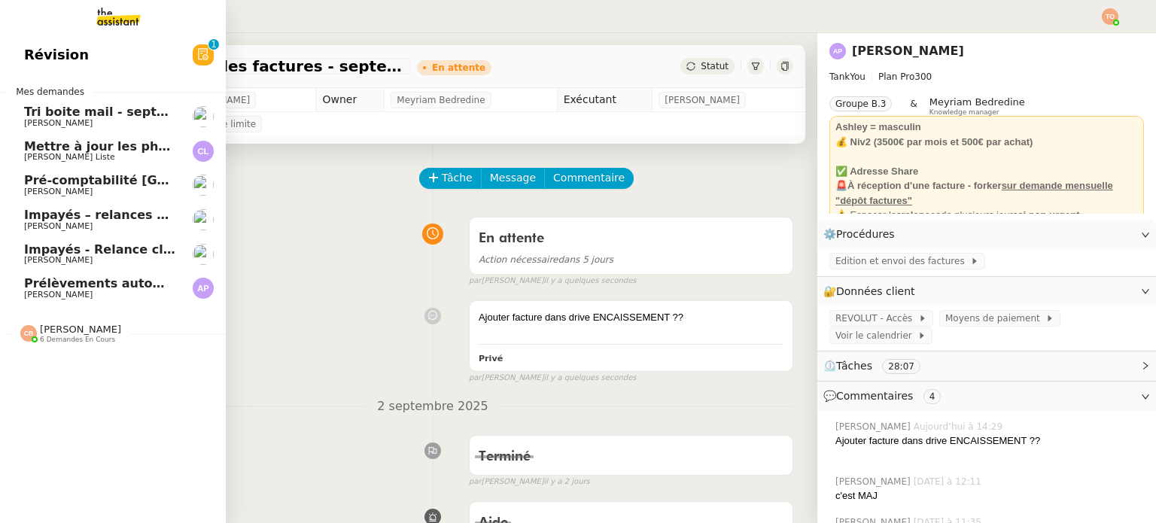
click at [38, 286] on span "Prélèvements automatiques Torelli x Soficom" at bounding box center [177, 283] width 307 height 14
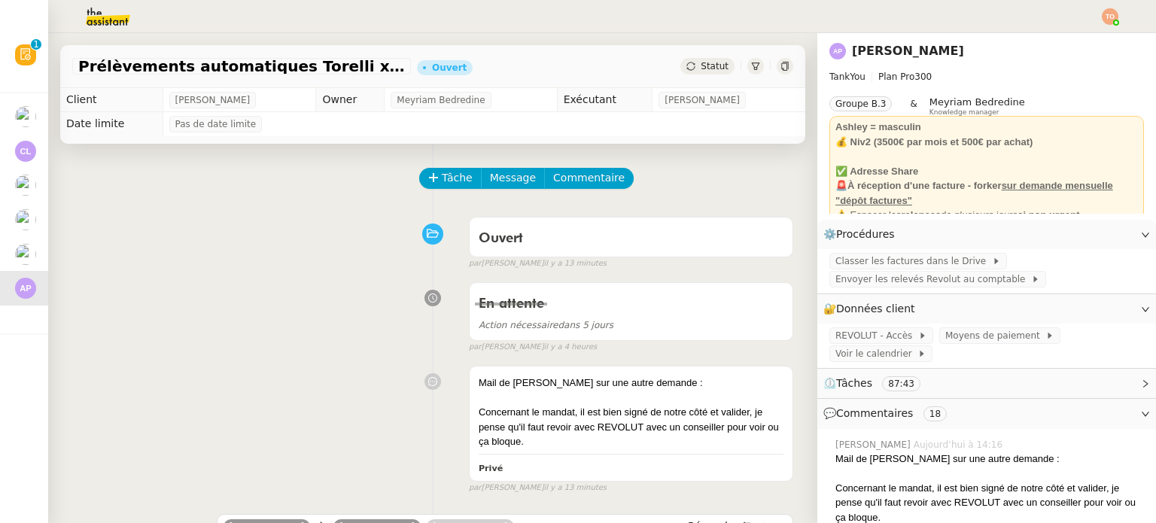
click at [705, 71] on span "Statut" at bounding box center [715, 66] width 28 height 11
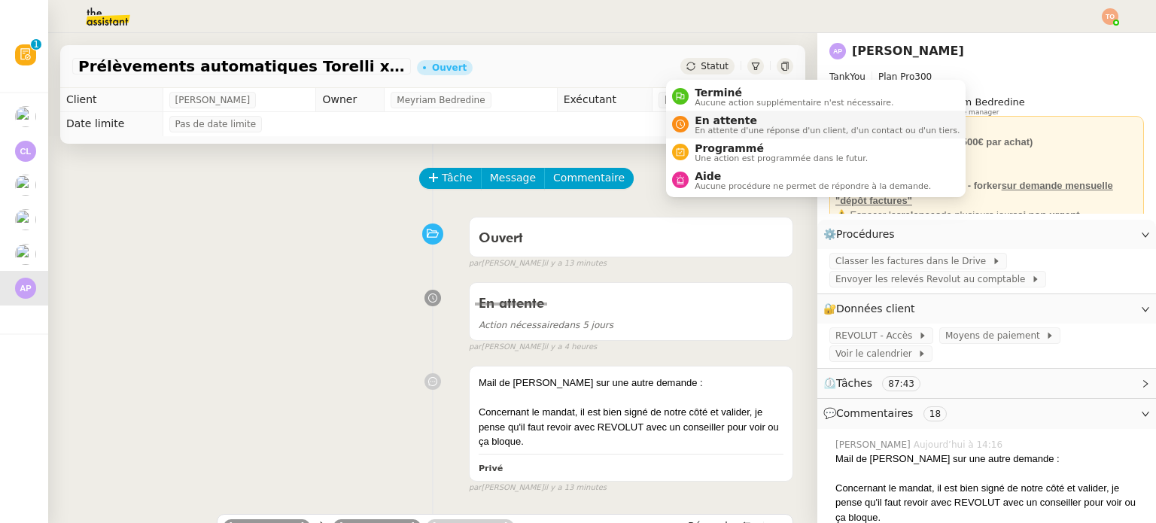
click at [722, 117] on span "En attente" at bounding box center [827, 120] width 265 height 12
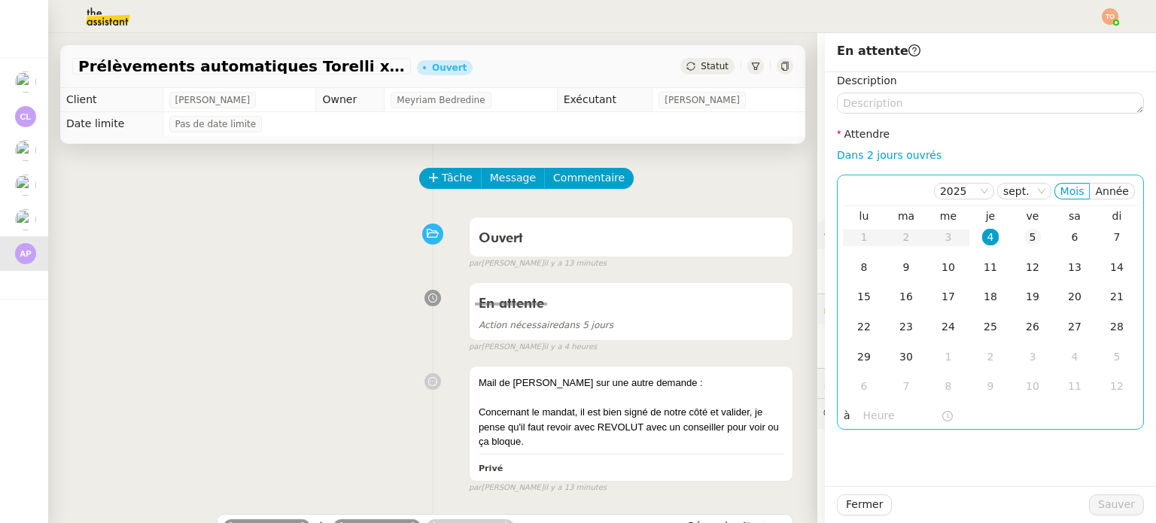
click at [1011, 234] on td "5" at bounding box center [1032, 238] width 42 height 30
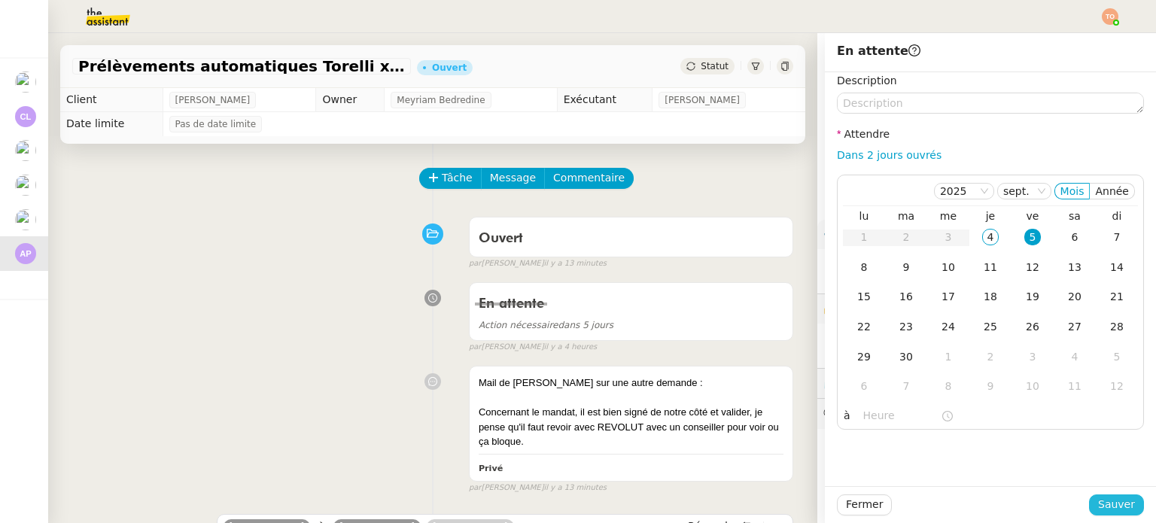
click at [1098, 496] on span "Sauver" at bounding box center [1116, 504] width 37 height 17
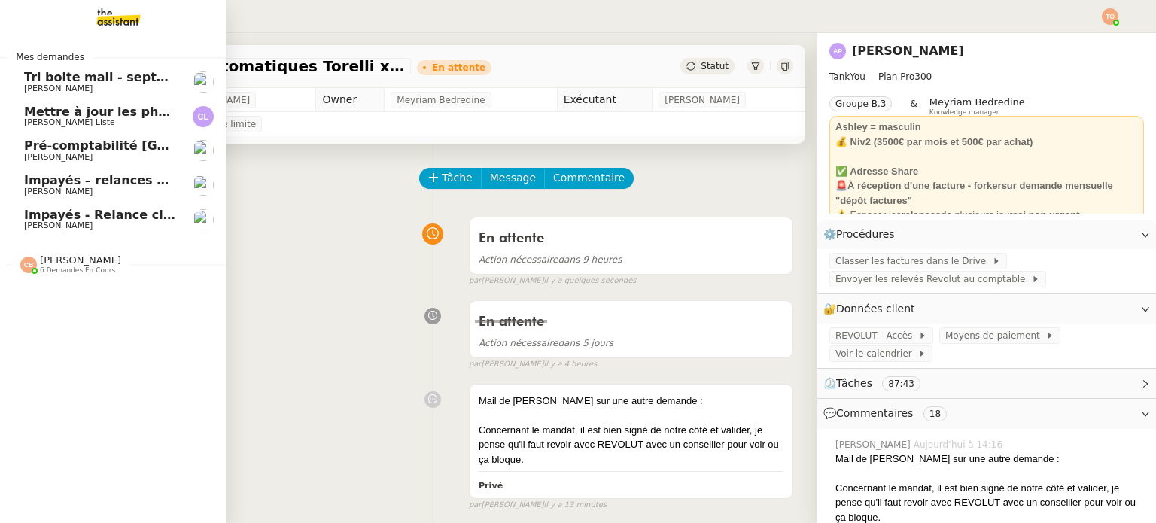
click at [160, 150] on span "Pré-comptabilité [GEOGRAPHIC_DATA] - [DATE]" at bounding box center [183, 145] width 318 height 14
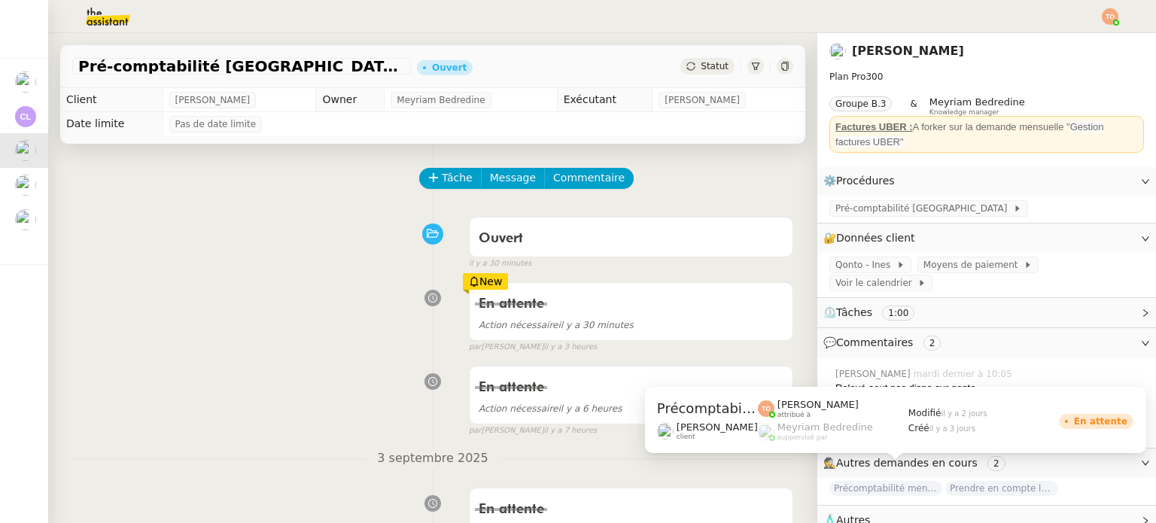
click at [911, 481] on span "Précomptabilité mensuelle - septembre 2025" at bounding box center [885, 488] width 113 height 15
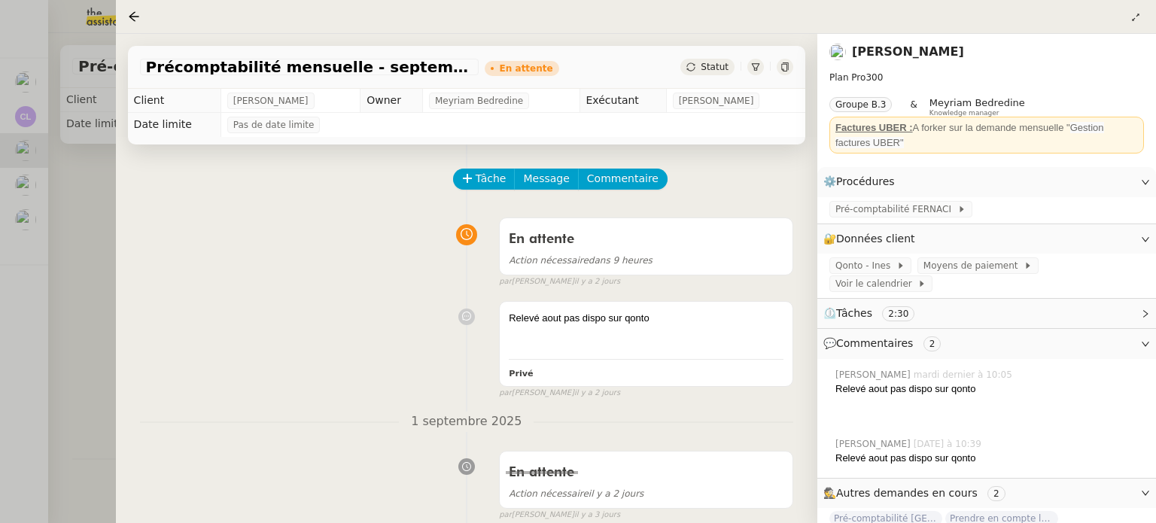
click at [704, 70] on div "Statut" at bounding box center [707, 67] width 54 height 17
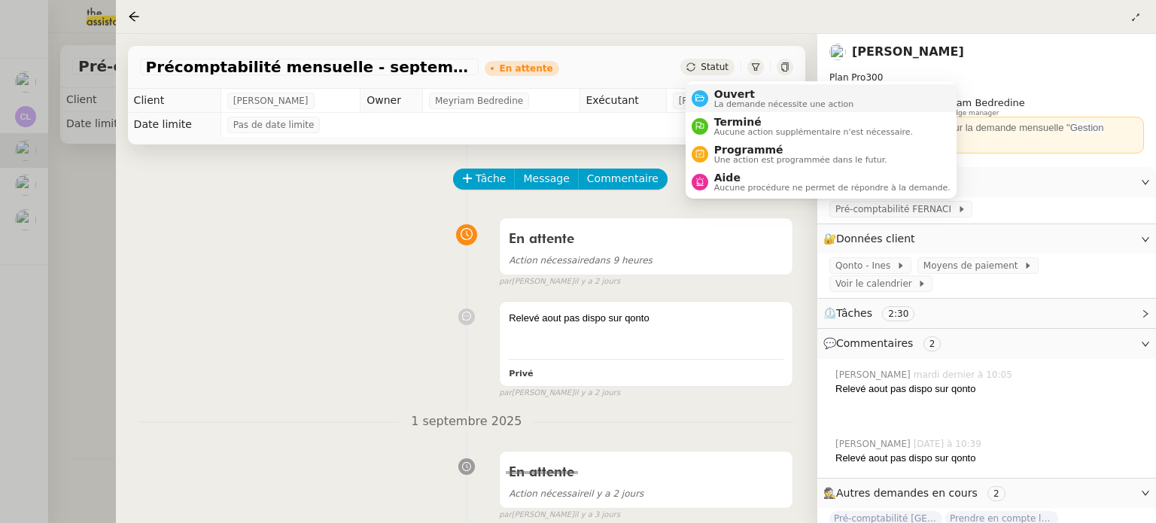
click at [725, 96] on span "Ouvert" at bounding box center [784, 94] width 140 height 12
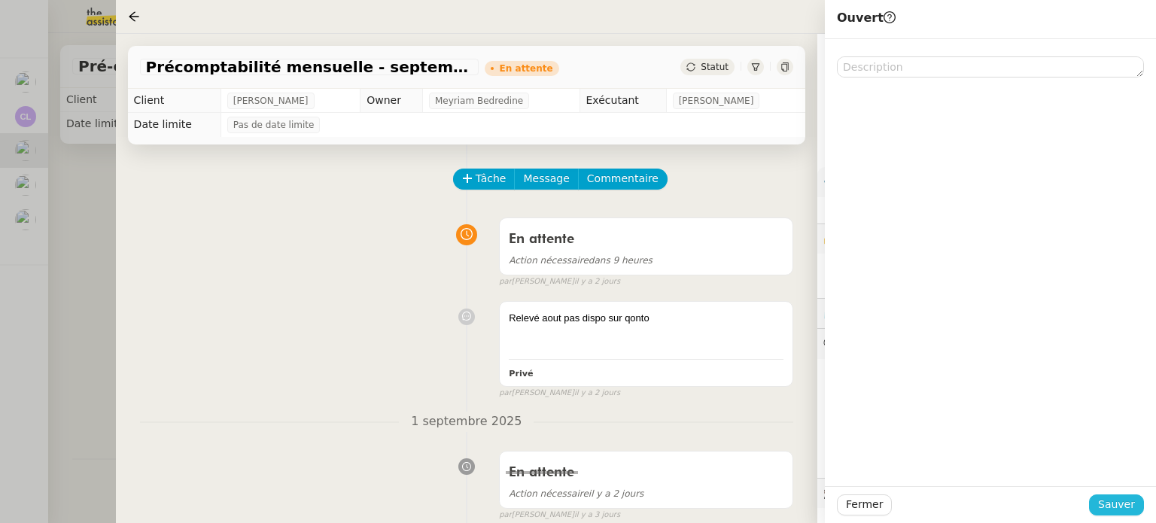
click at [1121, 506] on span "Sauver" at bounding box center [1116, 504] width 37 height 17
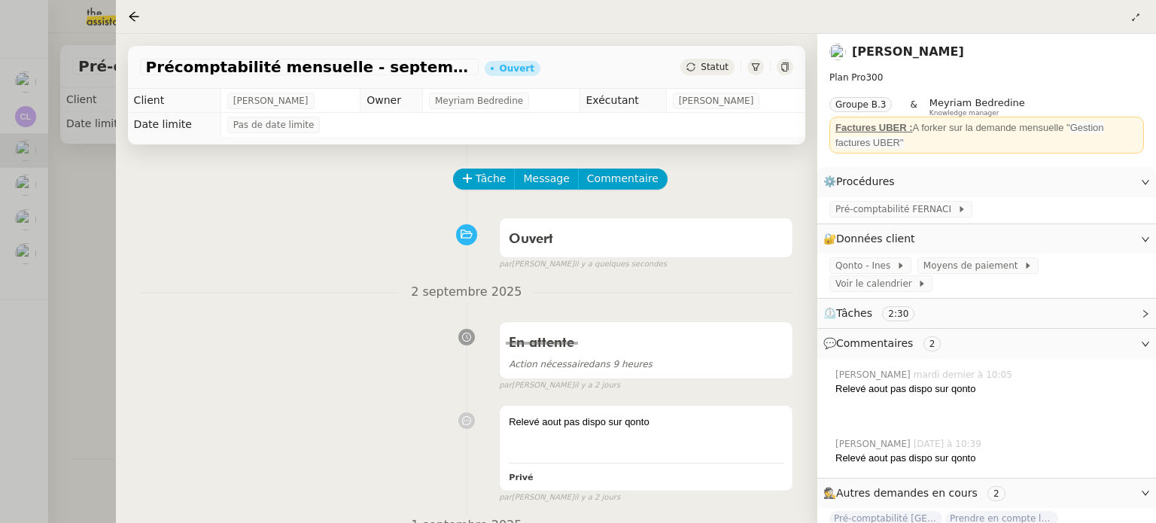
click at [20, 208] on div at bounding box center [578, 261] width 1156 height 523
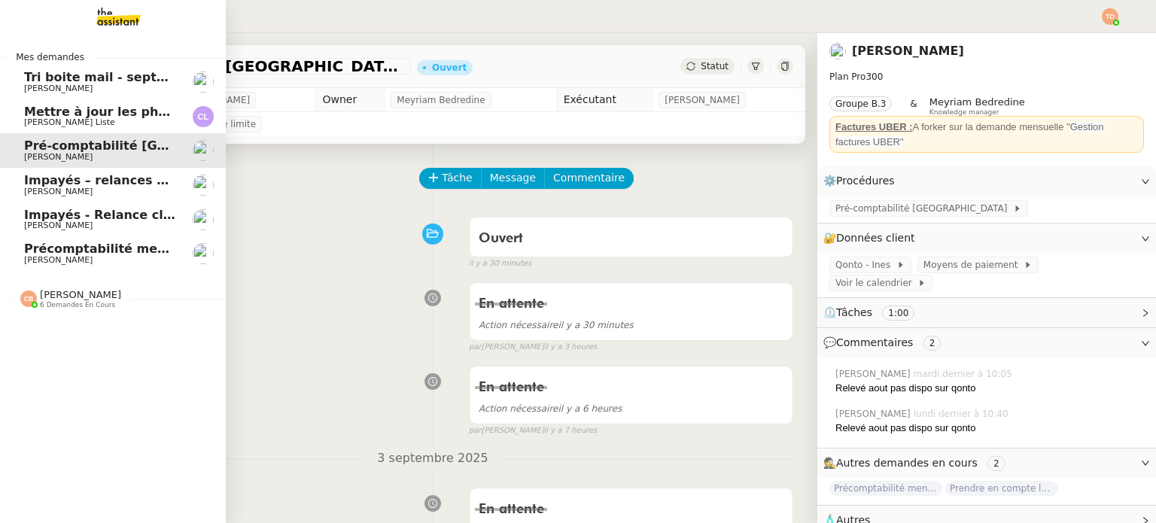
click at [111, 110] on span "Mettre à jour les photos des hôtels" at bounding box center [143, 112] width 238 height 14
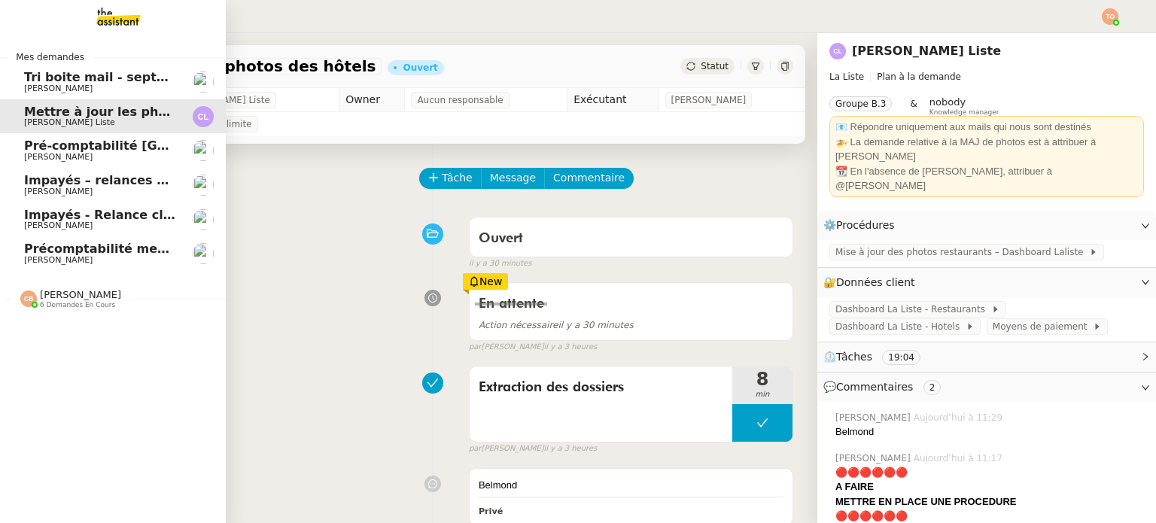
click at [45, 300] on span "[PERSON_NAME]" at bounding box center [80, 294] width 81 height 11
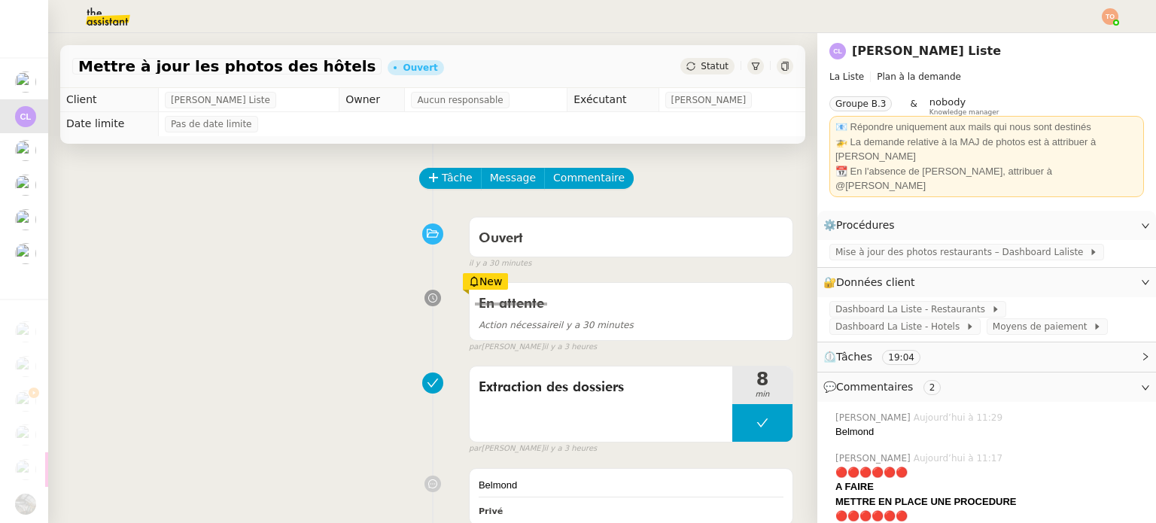
click at [297, 171] on div "Tâche Message Commentaire" at bounding box center [432, 186] width 721 height 36
click at [1099, 17] on div at bounding box center [578, 16] width 1081 height 33
click at [1109, 22] on img at bounding box center [1110, 16] width 17 height 17
click at [1103, 41] on li "Suivi" at bounding box center [1069, 42] width 98 height 21
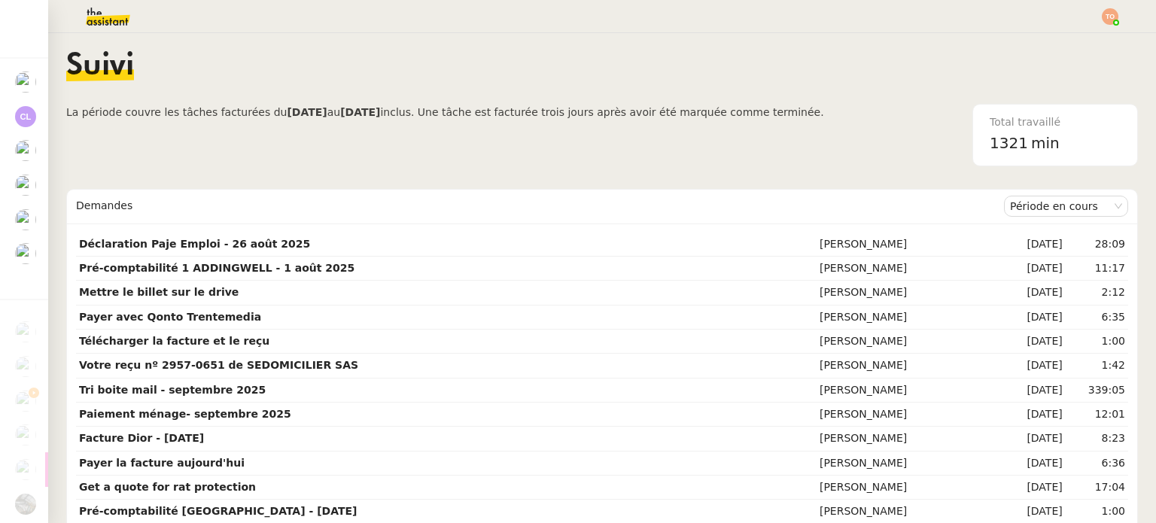
click at [96, 10] on img at bounding box center [96, 16] width 117 height 33
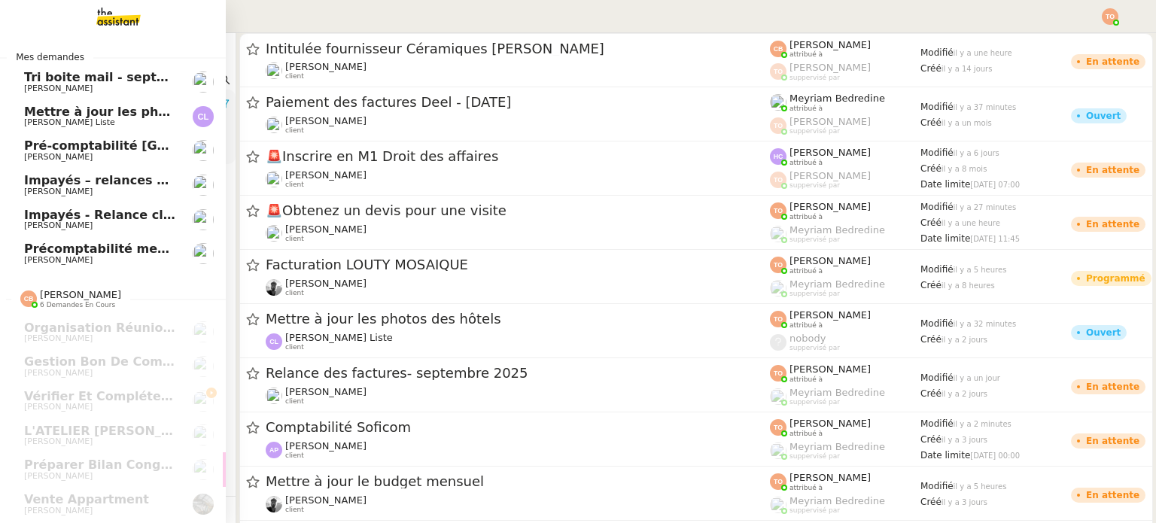
click at [105, 250] on span "Précomptabilité mensuelle - septembre 2025" at bounding box center [177, 249] width 306 height 14
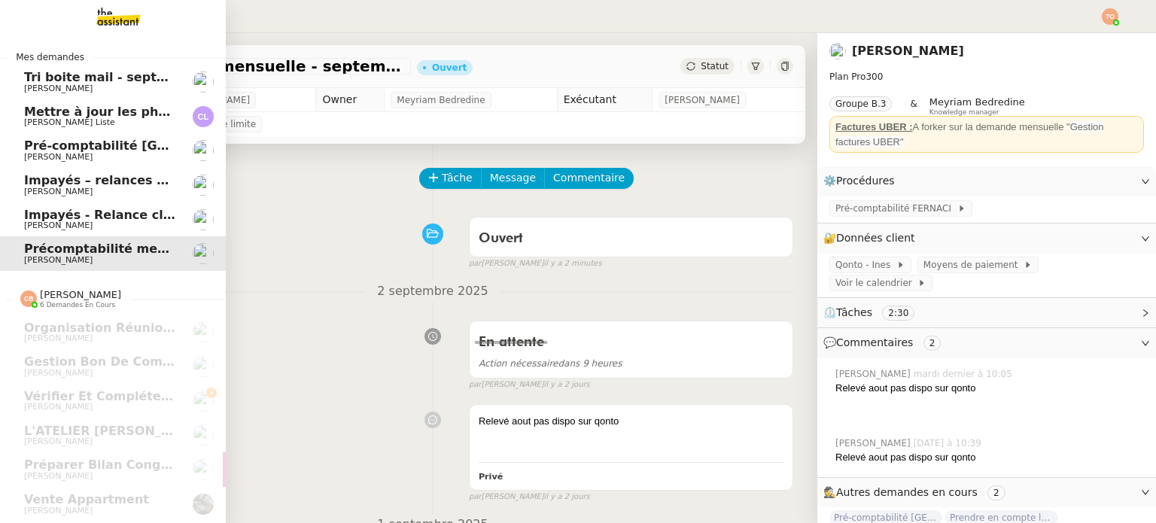
click at [144, 117] on span "Mettre à jour les photos des hôtels" at bounding box center [143, 112] width 238 height 14
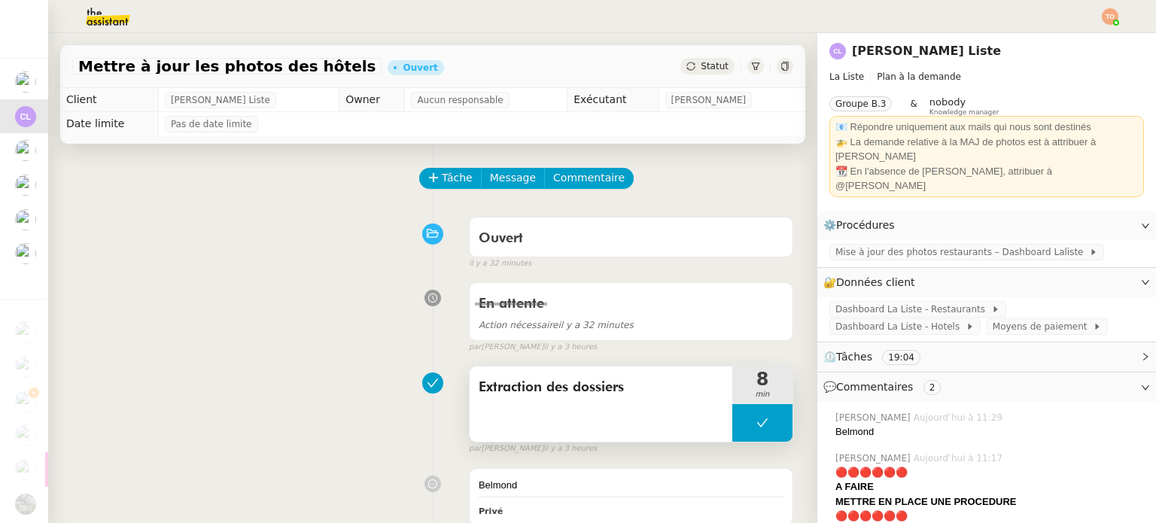
click at [756, 421] on icon at bounding box center [762, 423] width 12 height 12
click at [771, 423] on icon at bounding box center [777, 423] width 12 height 12
click at [451, 179] on span "Tâche" at bounding box center [457, 177] width 31 height 17
click at [870, 99] on nz-tag "Groupe B.3" at bounding box center [860, 103] width 62 height 15
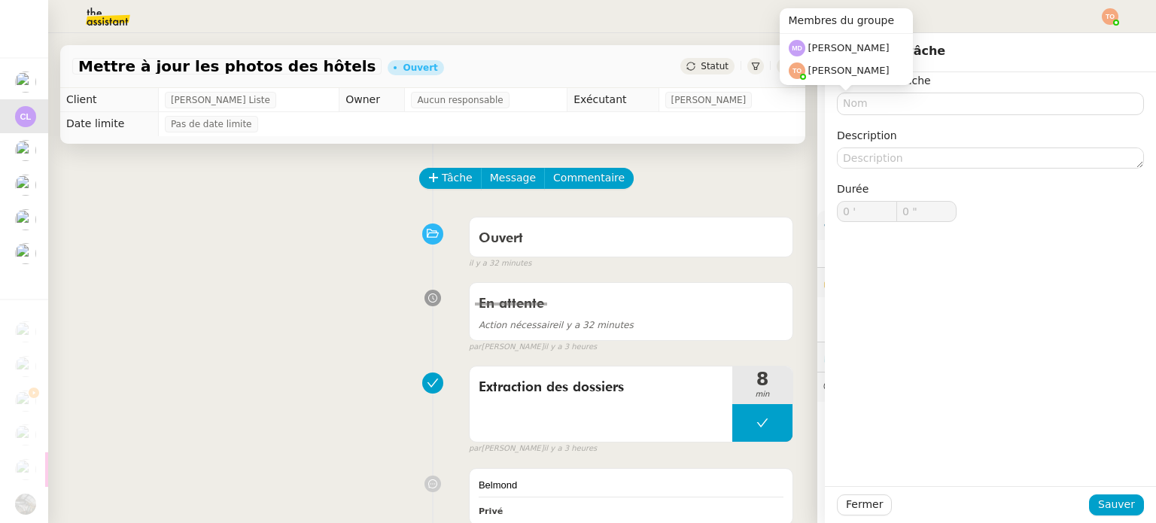
type input "0 '"
type input "0 ""
type input "0 '"
type input "0 ""
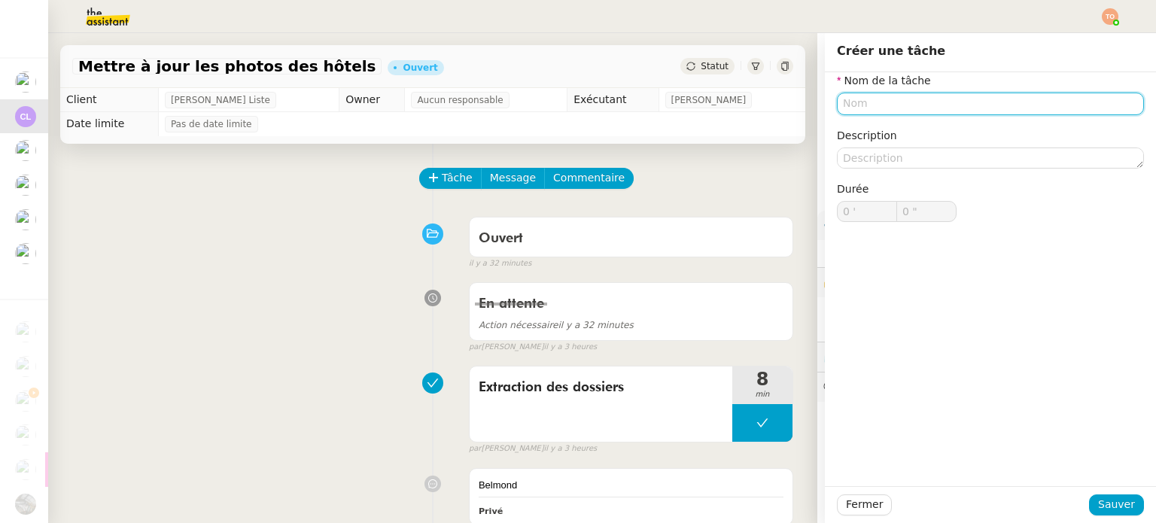
click at [1002, 103] on input "text" at bounding box center [990, 104] width 307 height 22
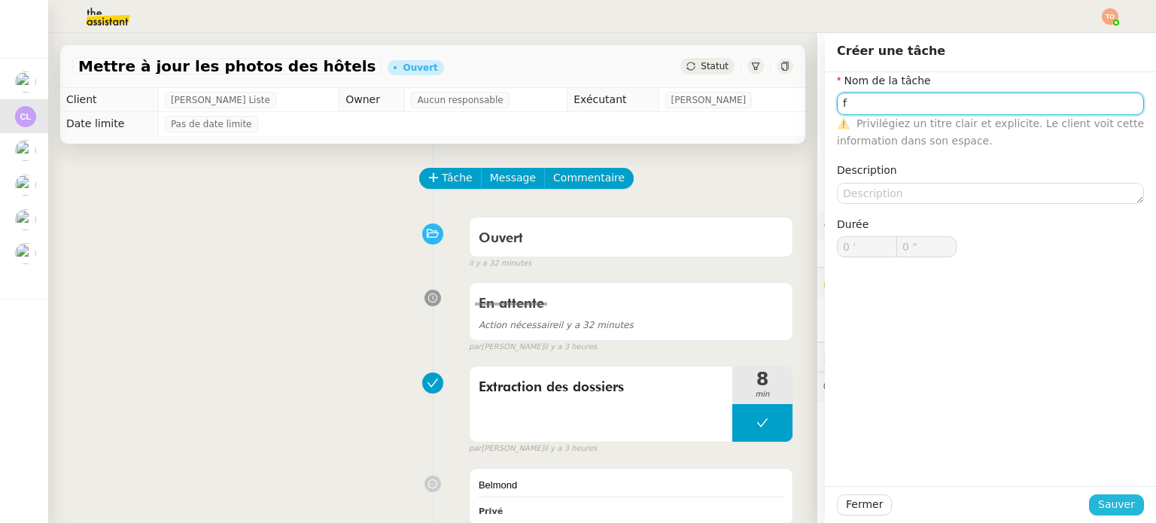
type input "f"
click at [1090, 511] on button "Sauver" at bounding box center [1116, 504] width 55 height 21
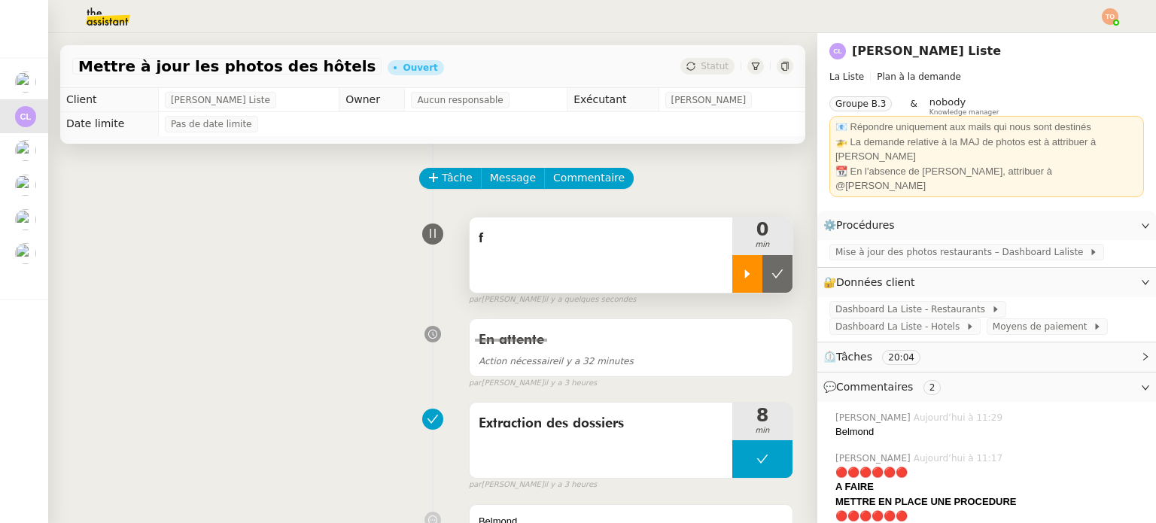
click at [742, 284] on div at bounding box center [747, 274] width 30 height 38
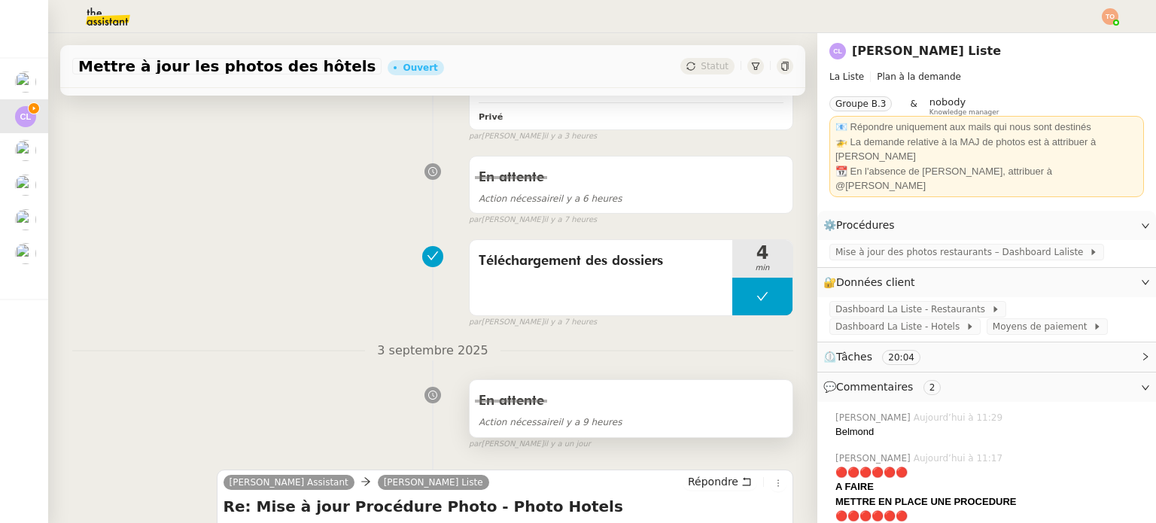
scroll to position [753, 0]
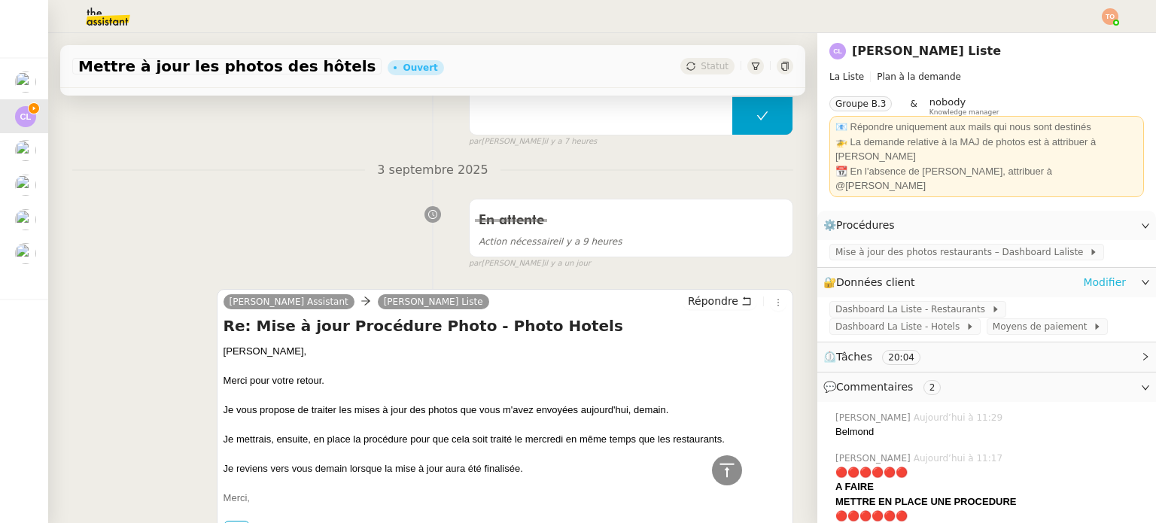
click at [1106, 274] on link "Modifier" at bounding box center [1104, 282] width 43 height 17
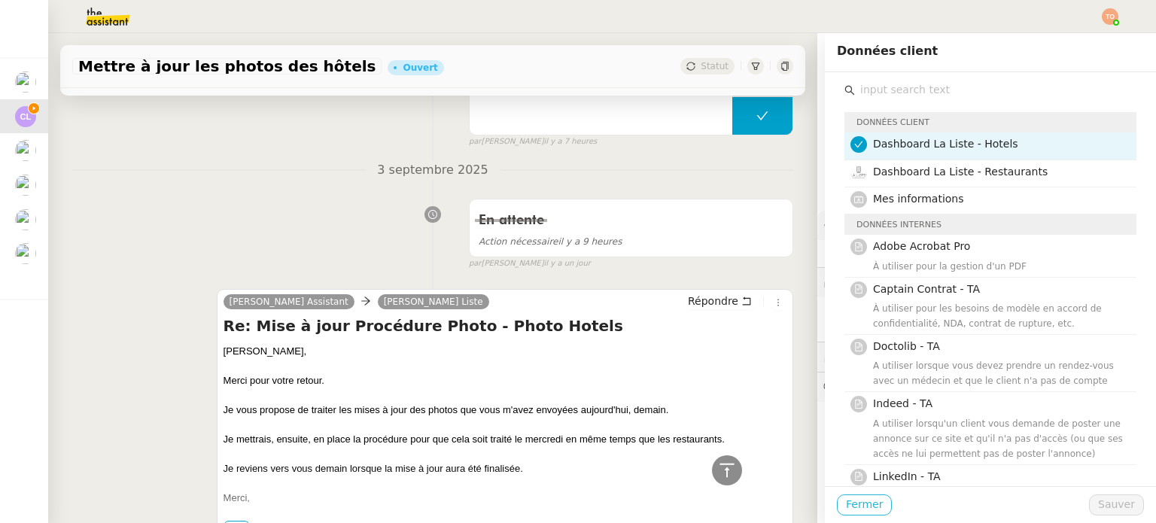
click at [864, 513] on span "Fermer" at bounding box center [864, 504] width 37 height 17
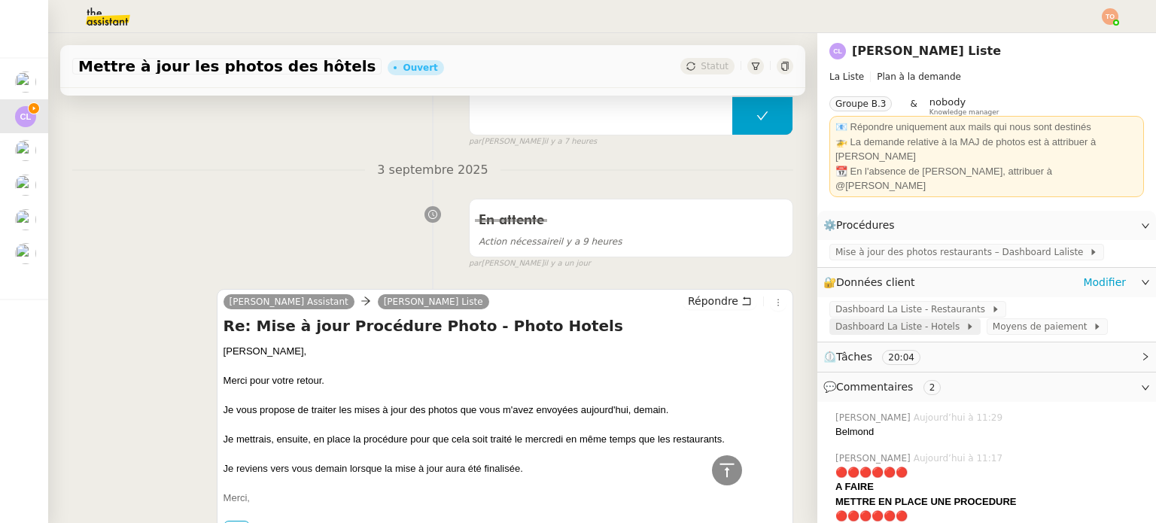
click at [966, 319] on span "Dashboard La Liste - Hotels" at bounding box center [900, 326] width 130 height 15
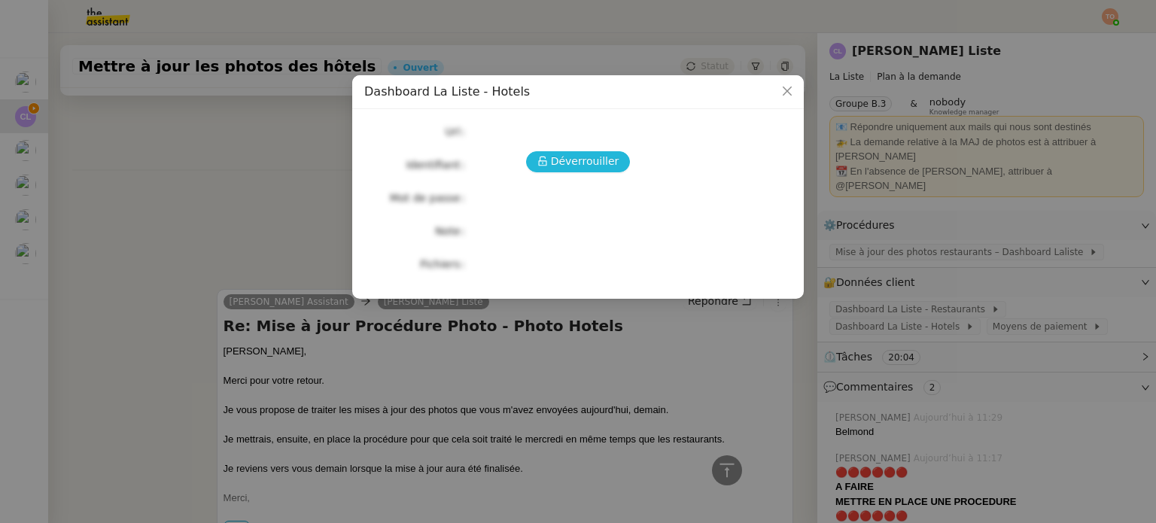
click at [585, 161] on span "Déverrouiller" at bounding box center [585, 161] width 68 height 17
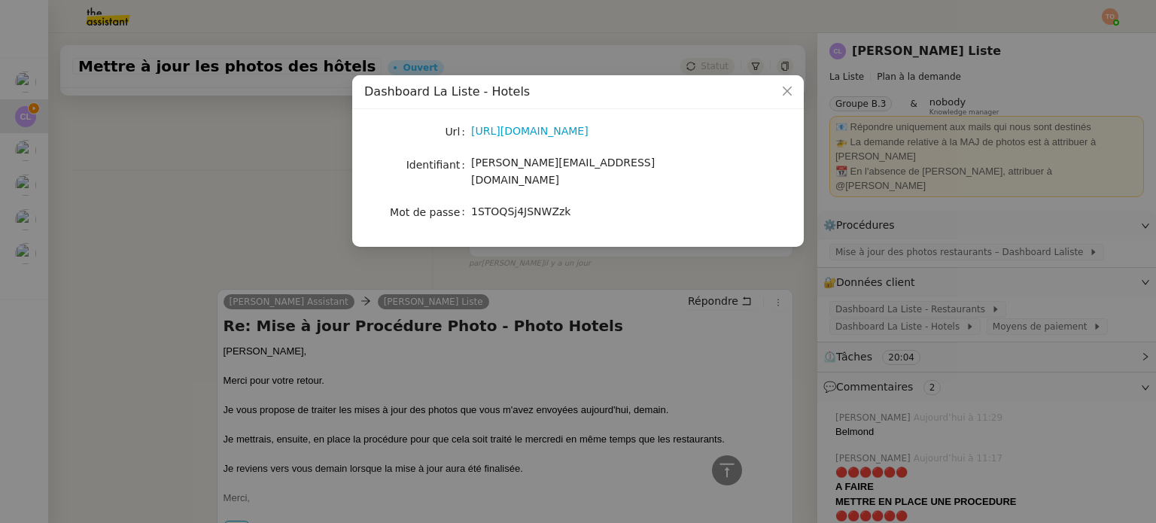
click at [588, 140] on div "https://hotels.dashboard.laliste.com" at bounding box center [595, 131] width 249 height 17
click at [589, 132] on link "https://hotels.dashboard.laliste.com" at bounding box center [529, 131] width 117 height 12
click at [358, 279] on nz-modal-container "Dashboard La Liste - Hotels Url https://hotels.dashboard.laliste.com Identifian…" at bounding box center [578, 261] width 1156 height 523
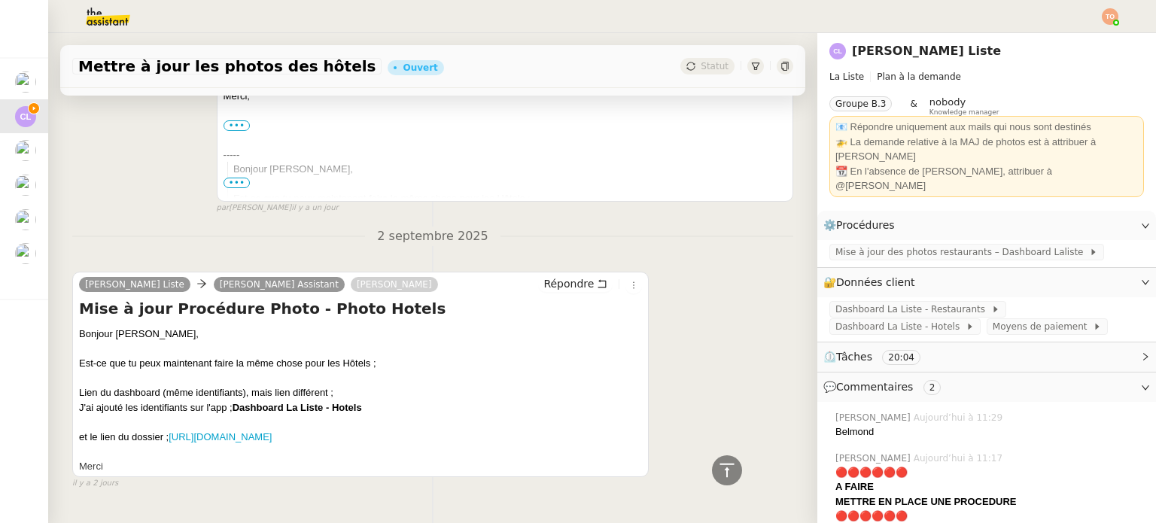
scroll to position [2457, 0]
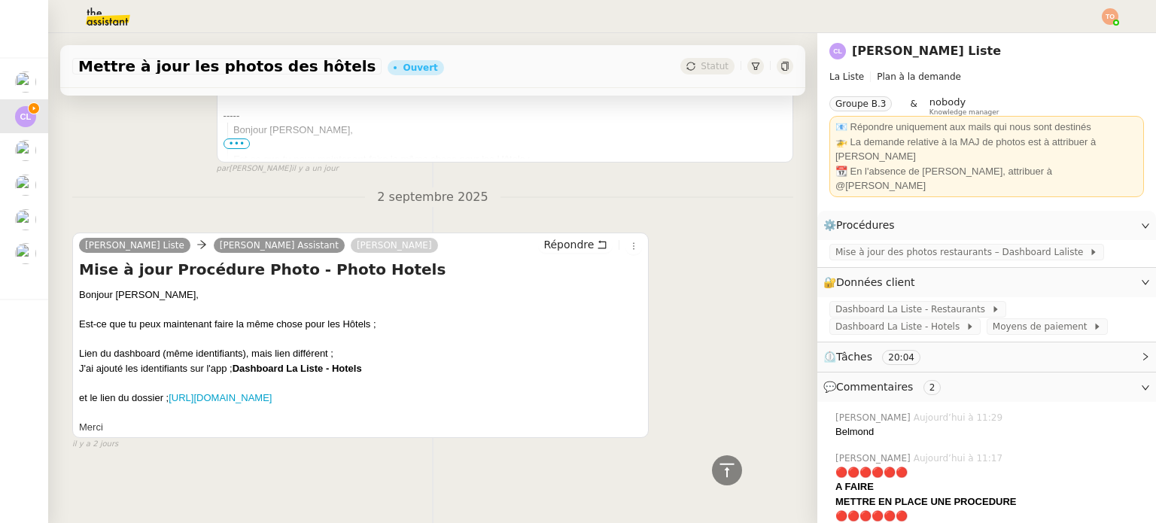
click at [217, 381] on div at bounding box center [360, 383] width 563 height 15
click at [218, 391] on div "et le lien du dossier ; https://drive.google.com/drive/folders/1LBBFqTm0IUrOqRS…" at bounding box center [360, 398] width 563 height 15
click at [218, 392] on link "https://drive.google.com/drive/folders/1LBBFqTm0IUrOqRSirk22u38y7Bw2fker" at bounding box center [220, 397] width 103 height 11
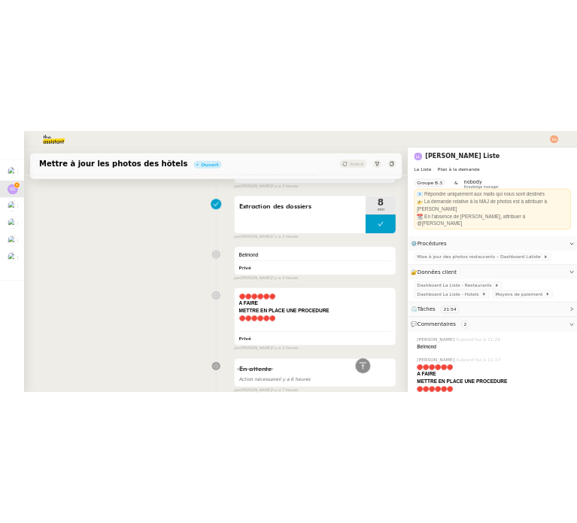
scroll to position [124, 0]
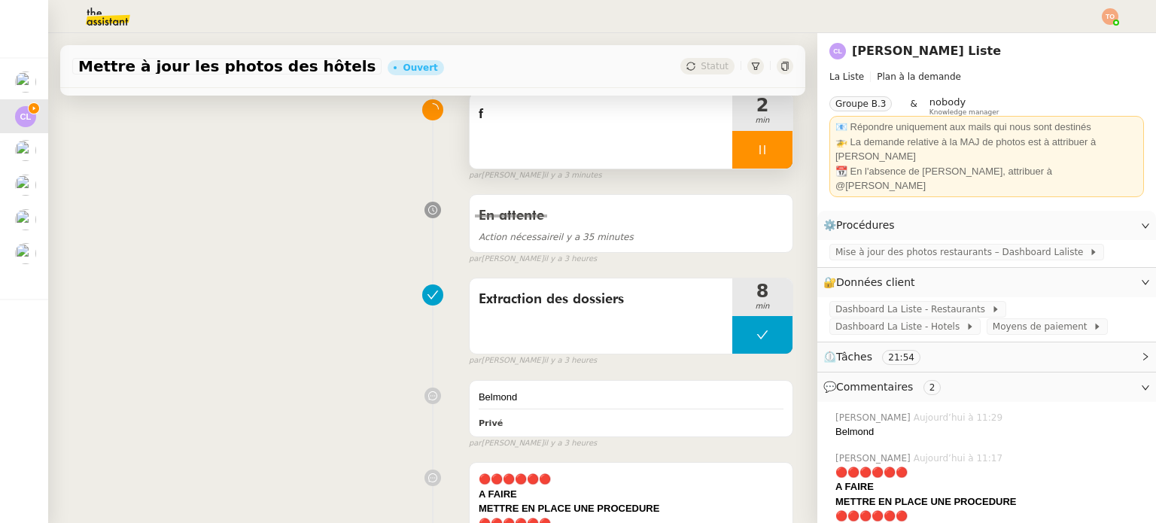
click at [732, 160] on div at bounding box center [762, 150] width 60 height 38
click at [732, 147] on div at bounding box center [747, 150] width 30 height 38
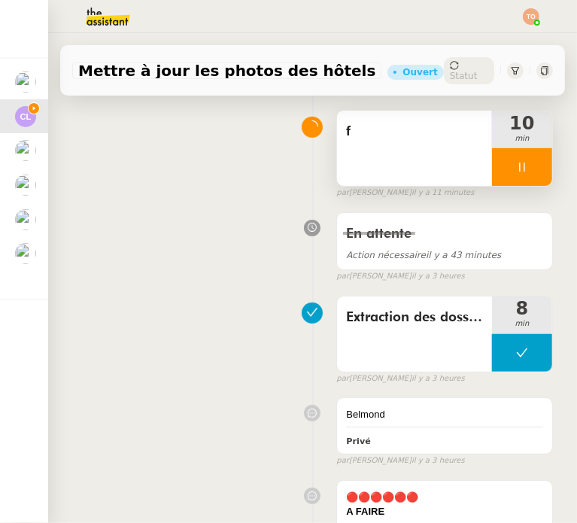
click at [516, 161] on icon at bounding box center [522, 167] width 12 height 12
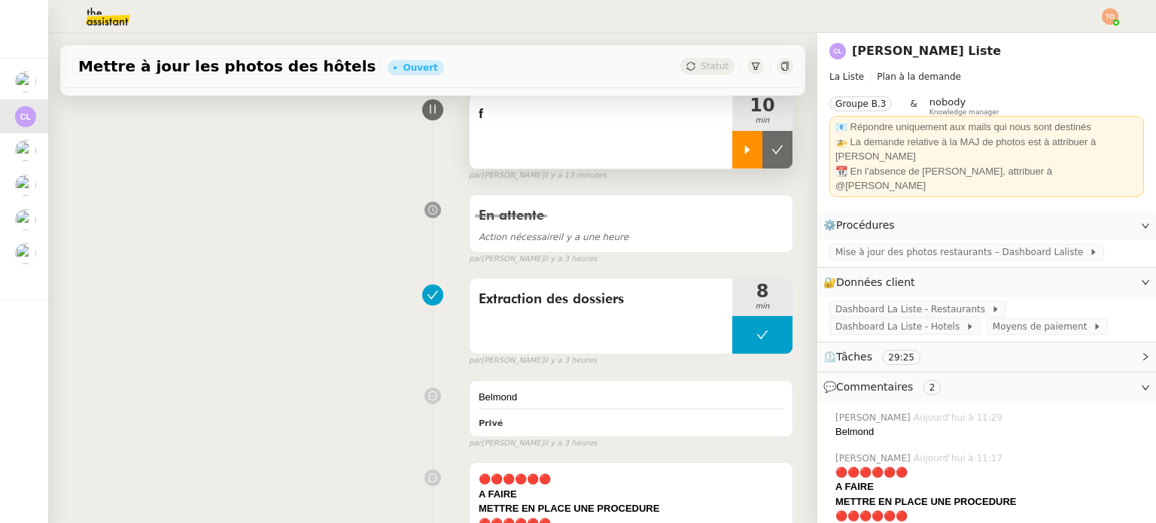
click at [543, 135] on div "f" at bounding box center [601, 130] width 263 height 75
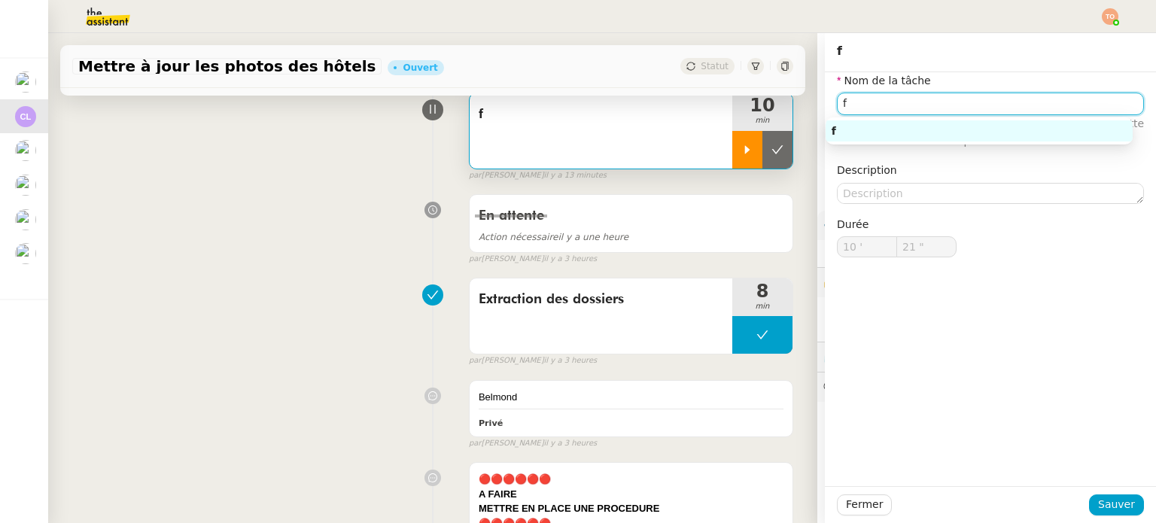
drag, startPoint x: 852, startPoint y: 105, endPoint x: 786, endPoint y: 105, distance: 66.2
click at [786, 105] on app-ticket "Mettre à jour les photos des hôtels Ouvert Statut Client Charles La Liste Owner…" at bounding box center [602, 278] width 1108 height 490
click at [877, 132] on div "Hotel 1" at bounding box center [979, 131] width 295 height 14
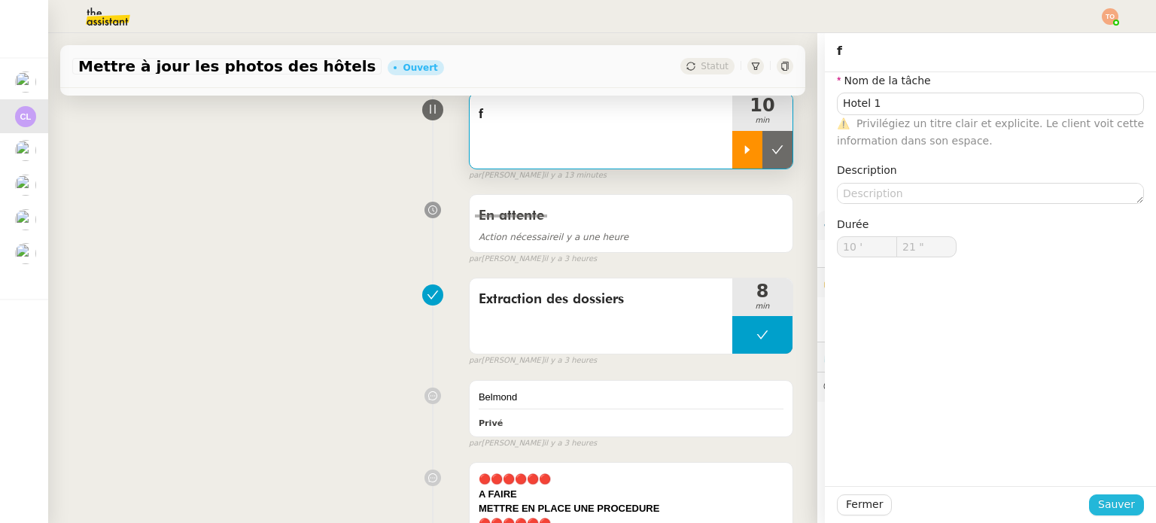
click at [1123, 511] on span "Sauver" at bounding box center [1116, 504] width 37 height 17
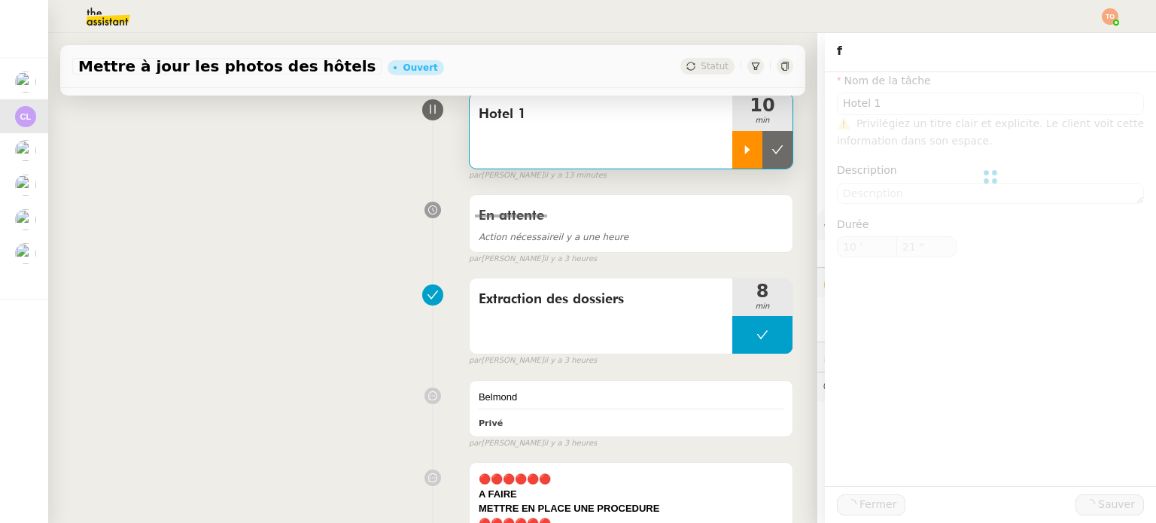
type input "Hotel 1"
type input "10 '"
type input "21 ""
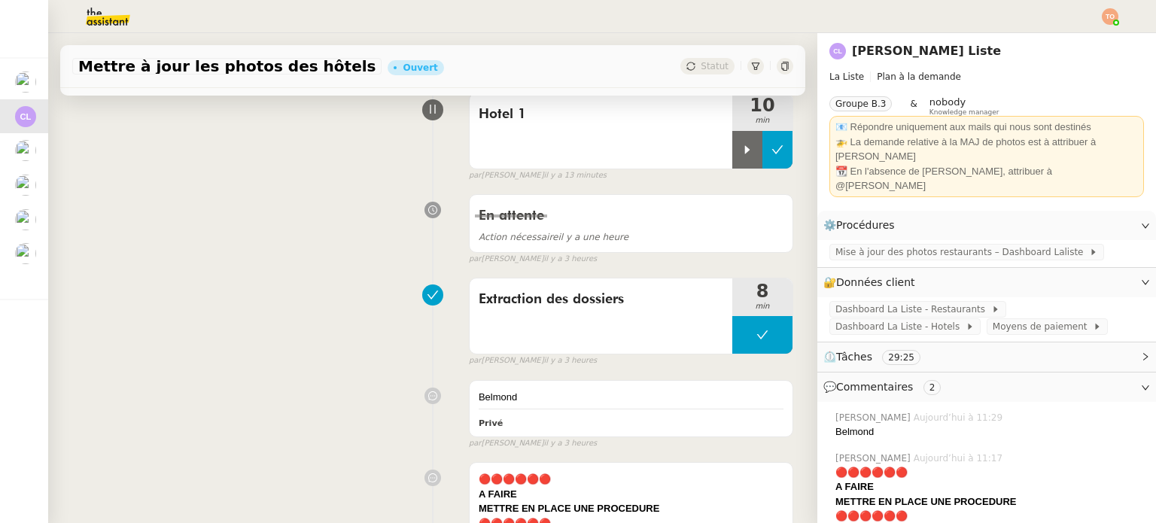
click at [762, 143] on button at bounding box center [777, 150] width 30 height 38
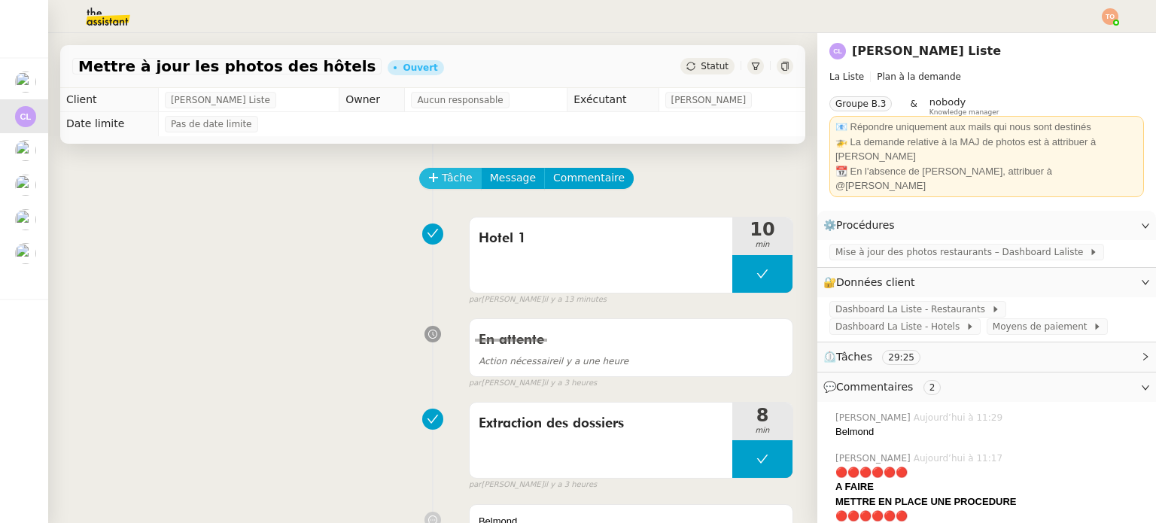
click at [442, 181] on span "Tâche" at bounding box center [457, 177] width 31 height 17
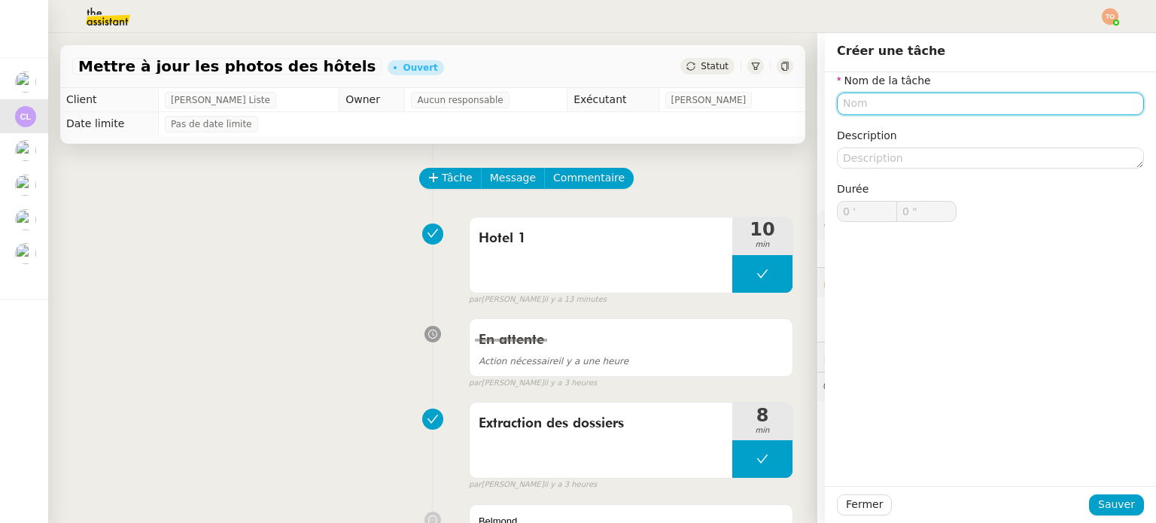
click at [989, 96] on input "text" at bounding box center [990, 104] width 307 height 22
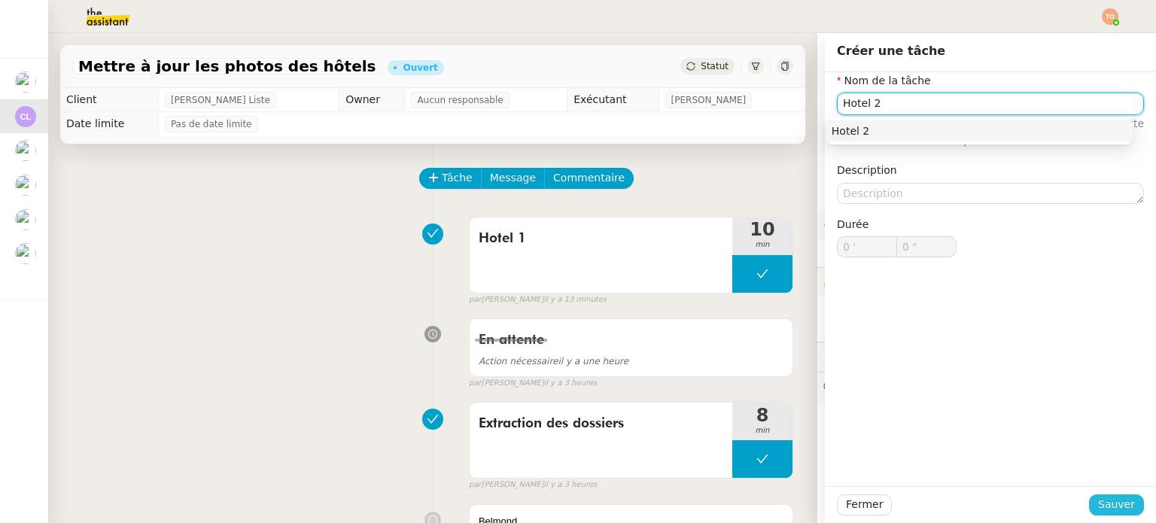
type input "Hotel 2"
click at [1099, 502] on span "Sauver" at bounding box center [1116, 504] width 37 height 17
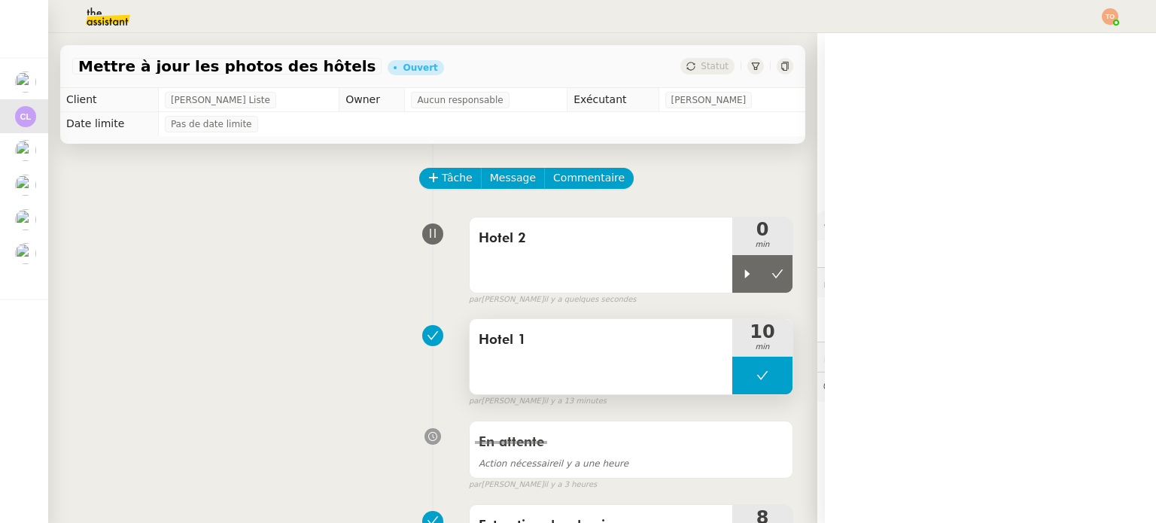
click at [732, 379] on button at bounding box center [762, 376] width 60 height 38
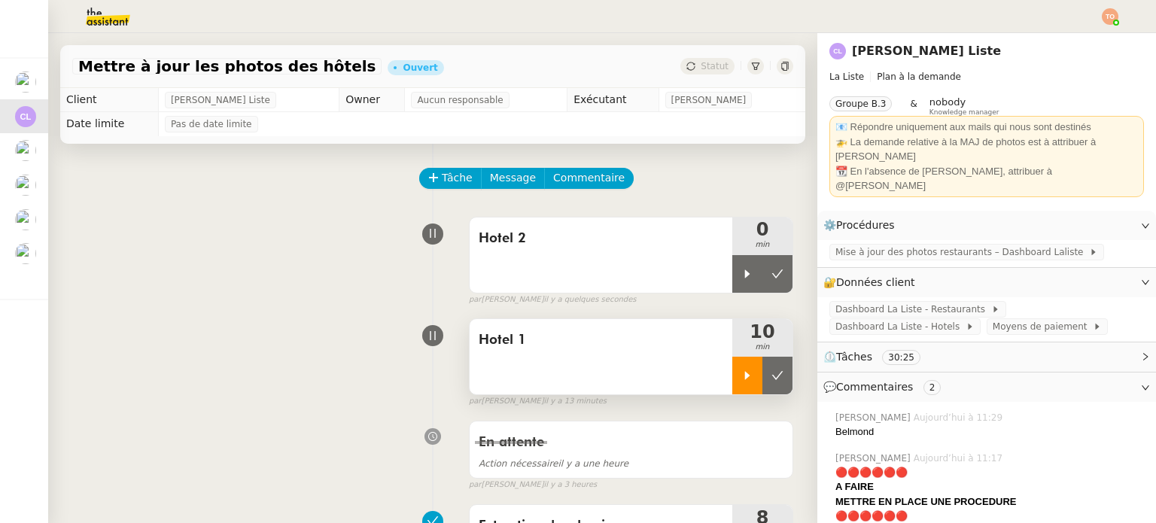
click at [745, 378] on icon at bounding box center [747, 376] width 5 height 8
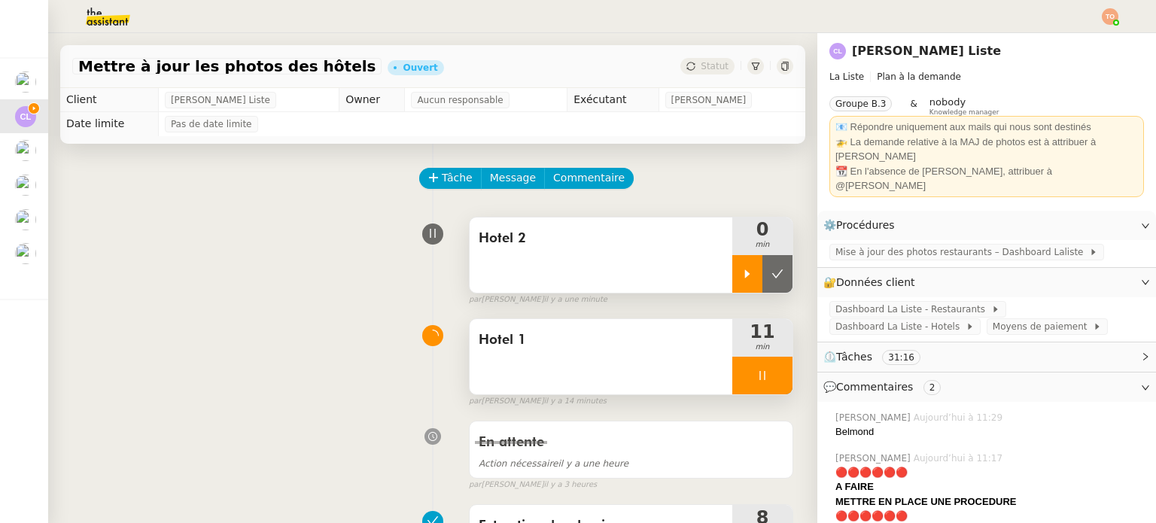
click at [732, 261] on div at bounding box center [747, 274] width 30 height 38
click at [759, 376] on icon at bounding box center [761, 375] width 5 height 9
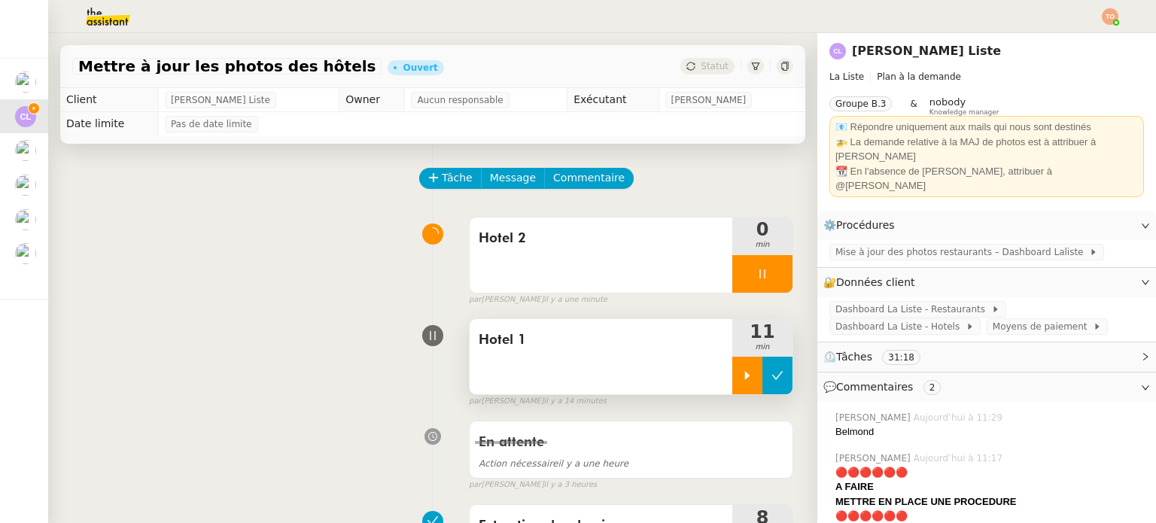
click at [771, 374] on icon at bounding box center [777, 376] width 12 height 12
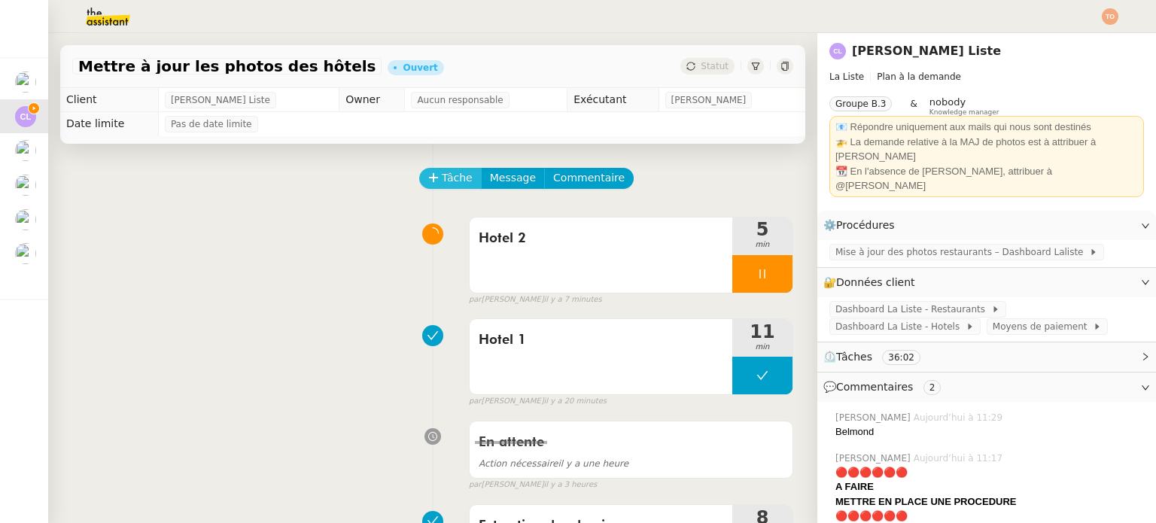
click at [428, 183] on icon at bounding box center [433, 177] width 11 height 11
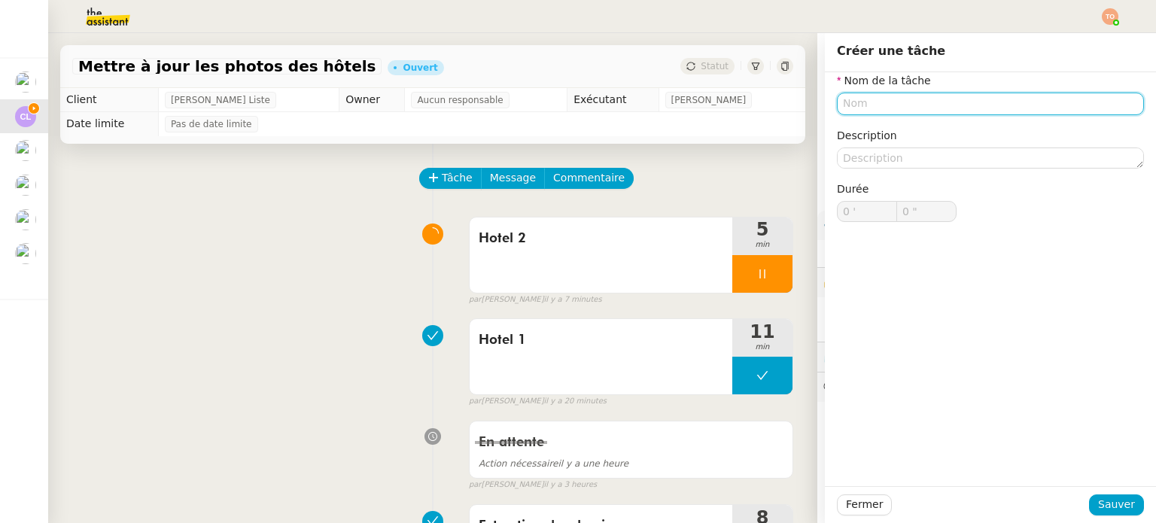
click at [1061, 99] on input "text" at bounding box center [990, 104] width 307 height 22
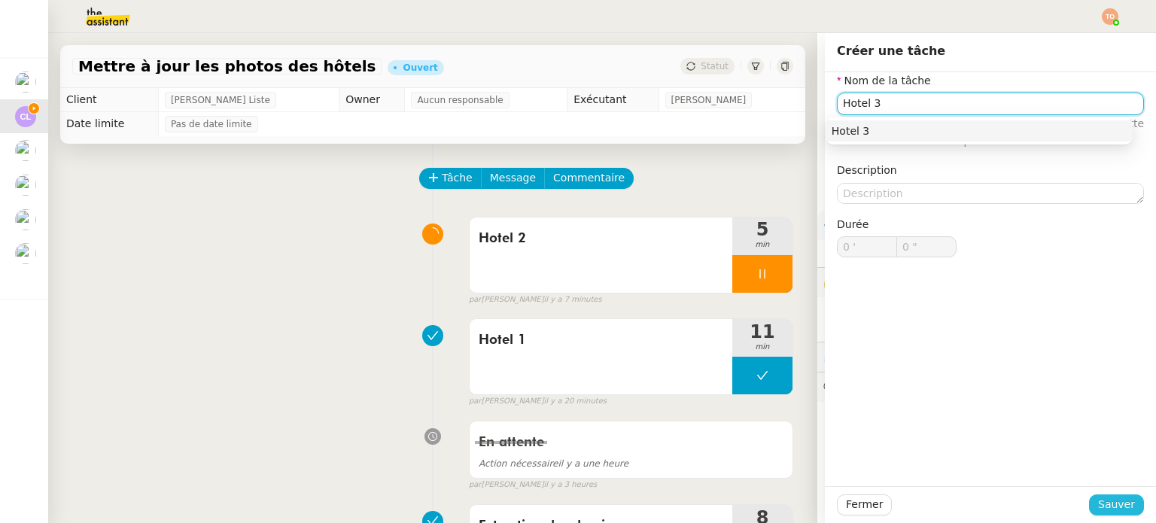
type input "Hotel 3"
click at [1102, 509] on span "Sauver" at bounding box center [1116, 504] width 37 height 17
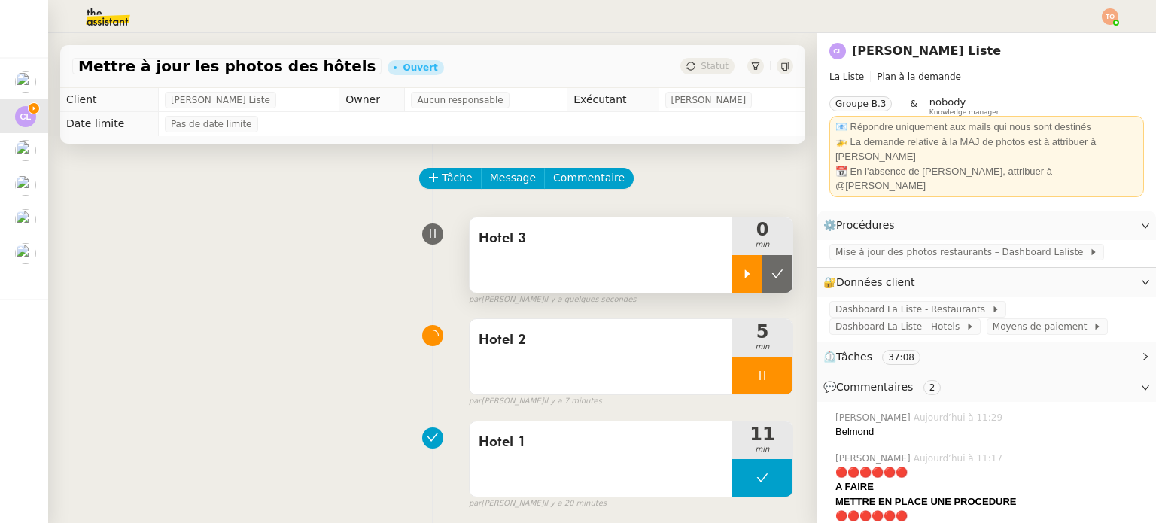
click at [741, 279] on icon at bounding box center [747, 274] width 12 height 12
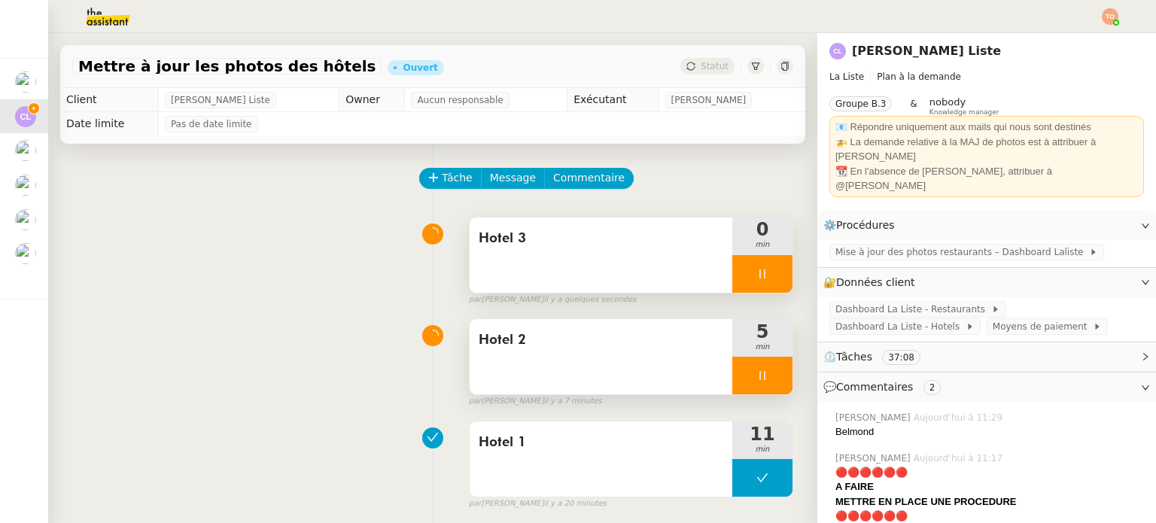
click at [756, 371] on icon at bounding box center [762, 376] width 12 height 12
click at [771, 378] on icon at bounding box center [777, 376] width 12 height 12
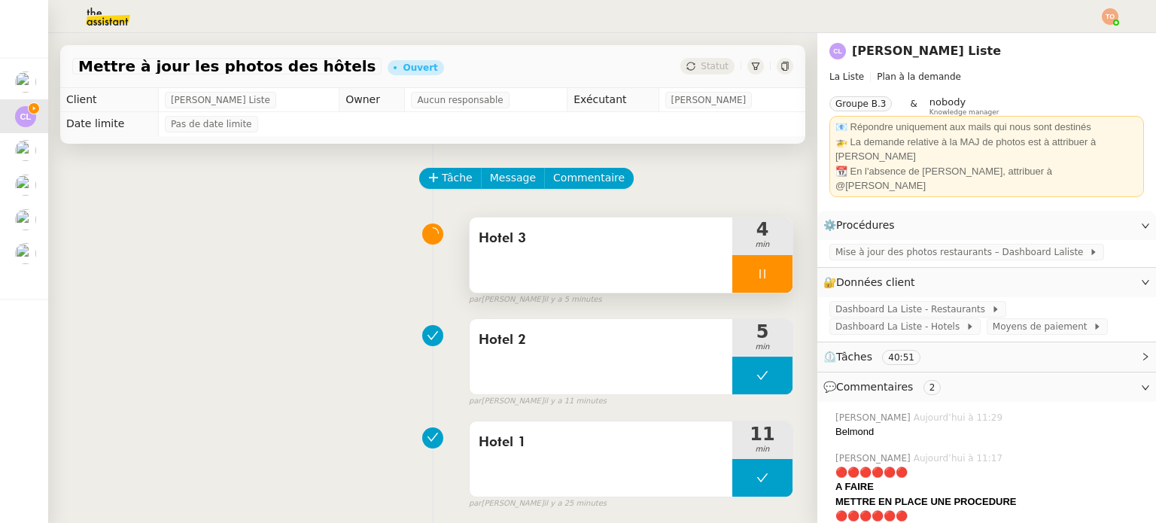
click at [732, 257] on div at bounding box center [762, 274] width 60 height 38
click at [738, 285] on div at bounding box center [747, 274] width 30 height 38
click at [766, 276] on div at bounding box center [762, 274] width 60 height 38
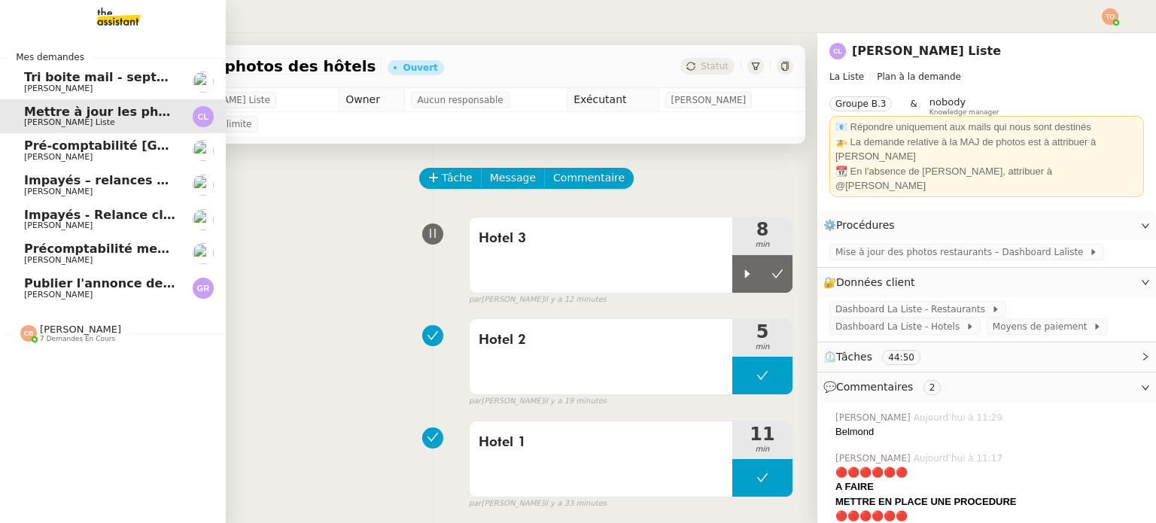
click at [27, 291] on span "[PERSON_NAME]" at bounding box center [58, 295] width 68 height 10
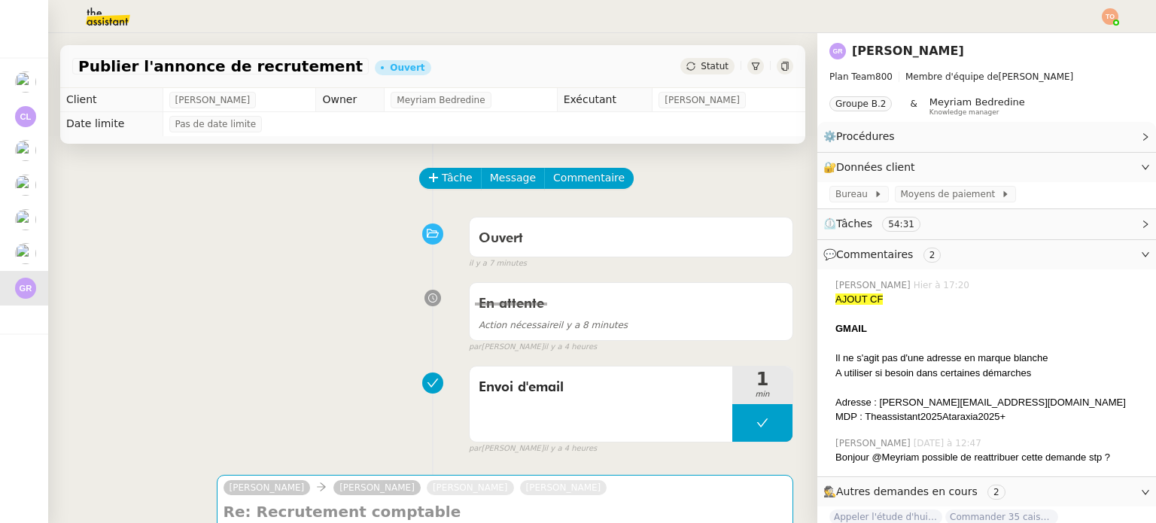
click at [93, 15] on img at bounding box center [96, 16] width 117 height 33
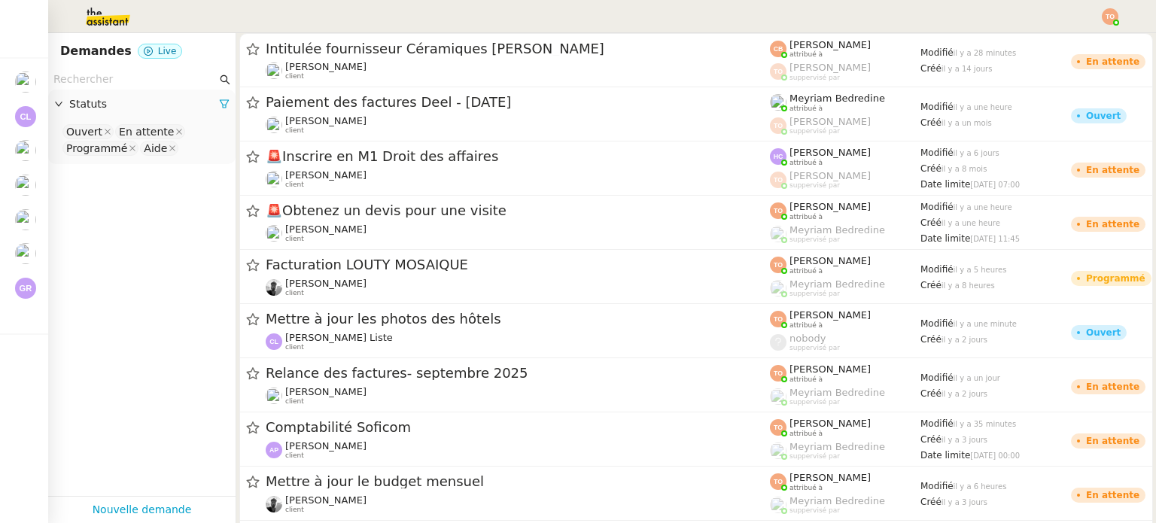
click at [141, 84] on input "text" at bounding box center [134, 79] width 163 height 17
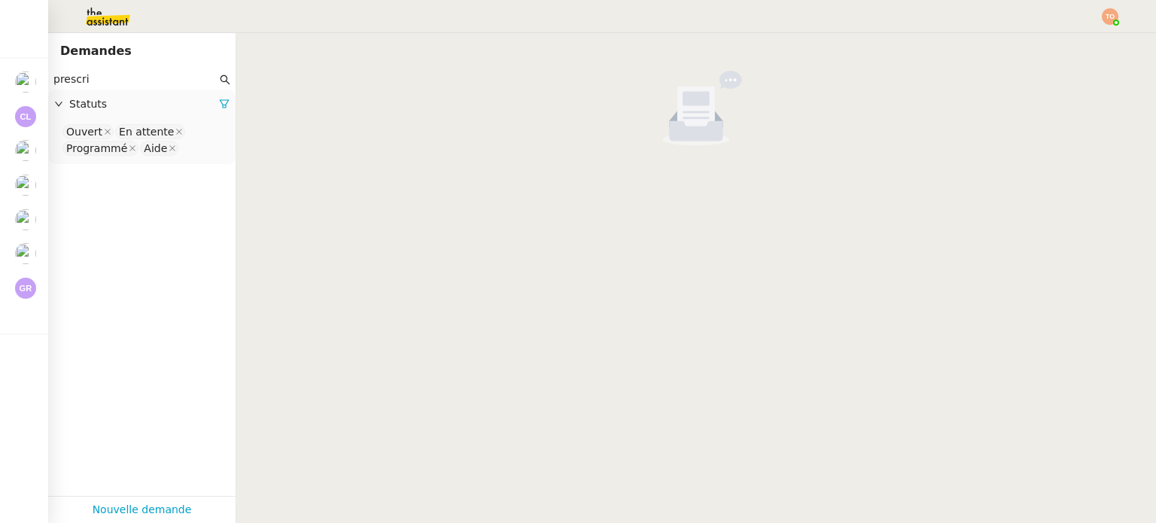
type input "prescri"
click at [198, 148] on nz-select-top-control "Ouvert En attente Programmé Aide" at bounding box center [141, 140] width 163 height 35
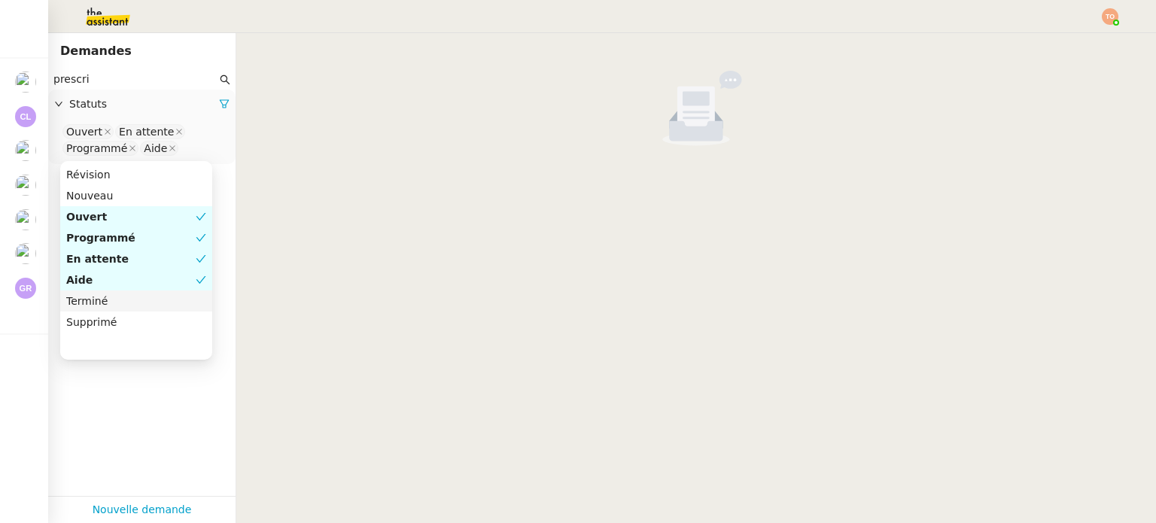
click at [138, 294] on div "Terminé" at bounding box center [136, 301] width 140 height 14
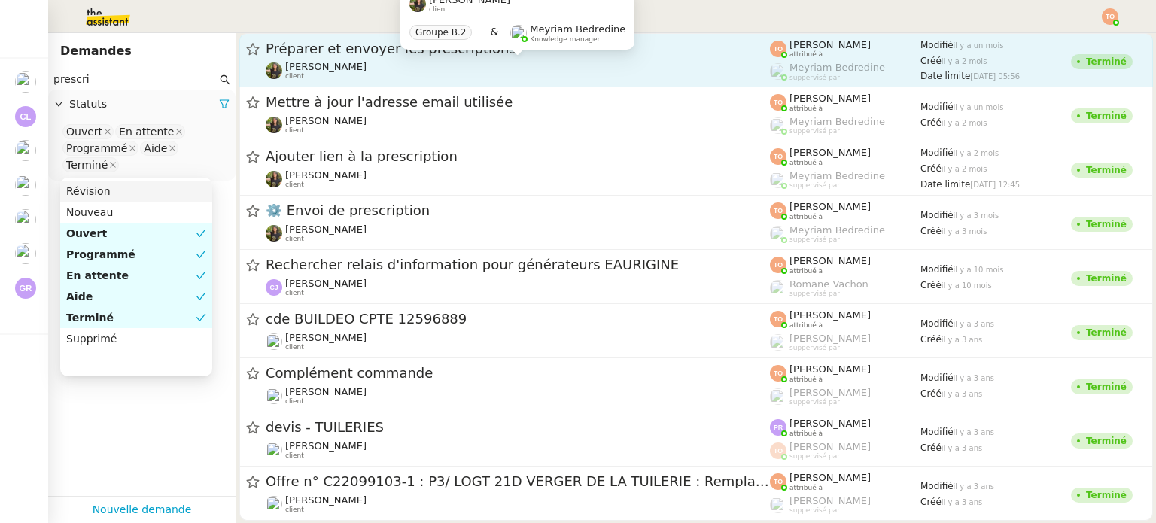
click at [376, 78] on div "Enora Conan client" at bounding box center [518, 71] width 504 height 20
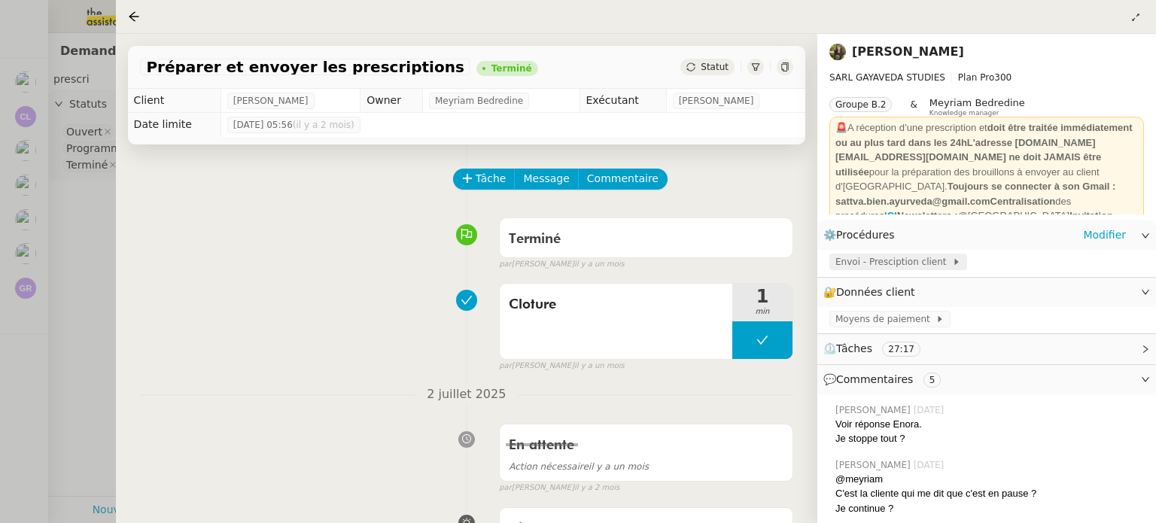
click at [930, 260] on span "Envoi - Presciption client" at bounding box center [893, 261] width 117 height 15
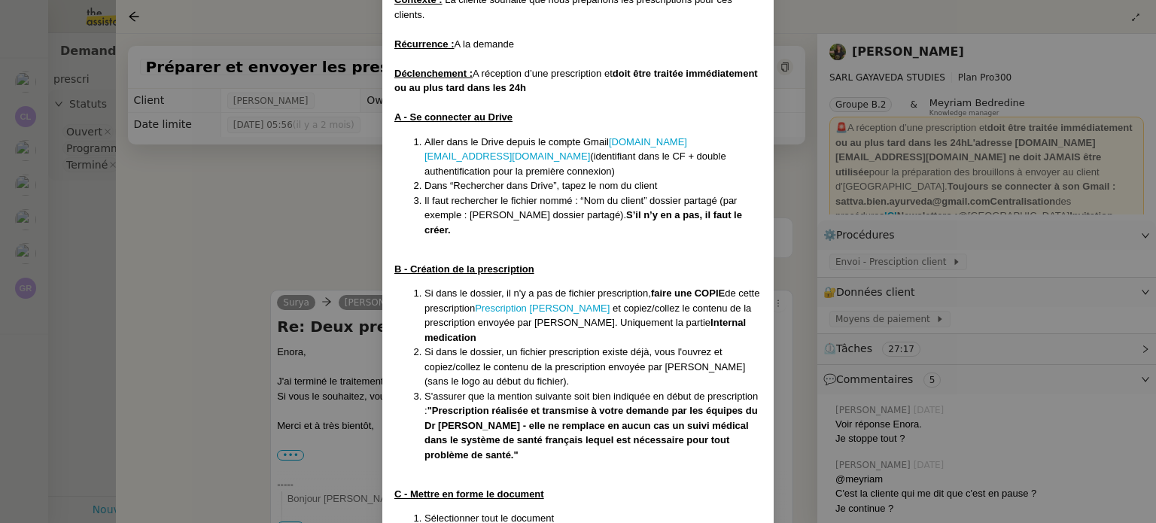
scroll to position [151, 0]
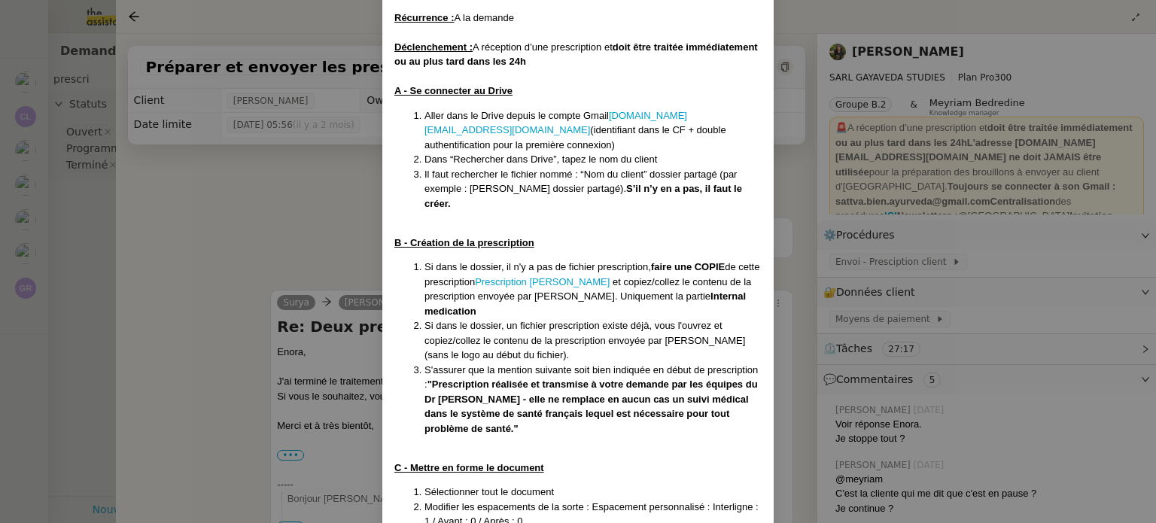
click at [266, 198] on nz-modal-container "Créée le 19/06/2025 MAJ le 26/06/25 Contexte : La cliente souhaite que nous pré…" at bounding box center [578, 261] width 1156 height 523
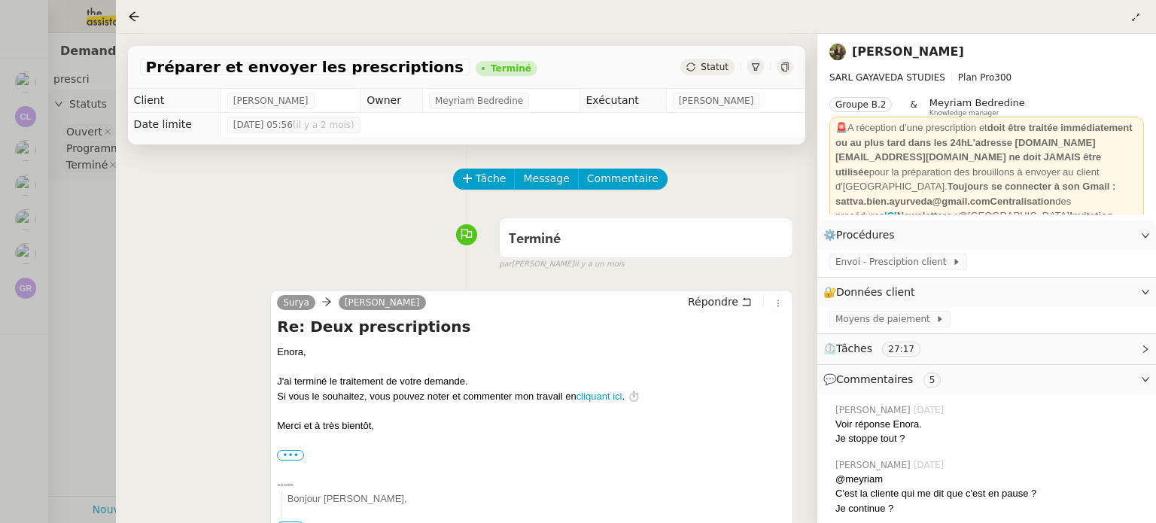
click at [21, 269] on div at bounding box center [578, 261] width 1156 height 523
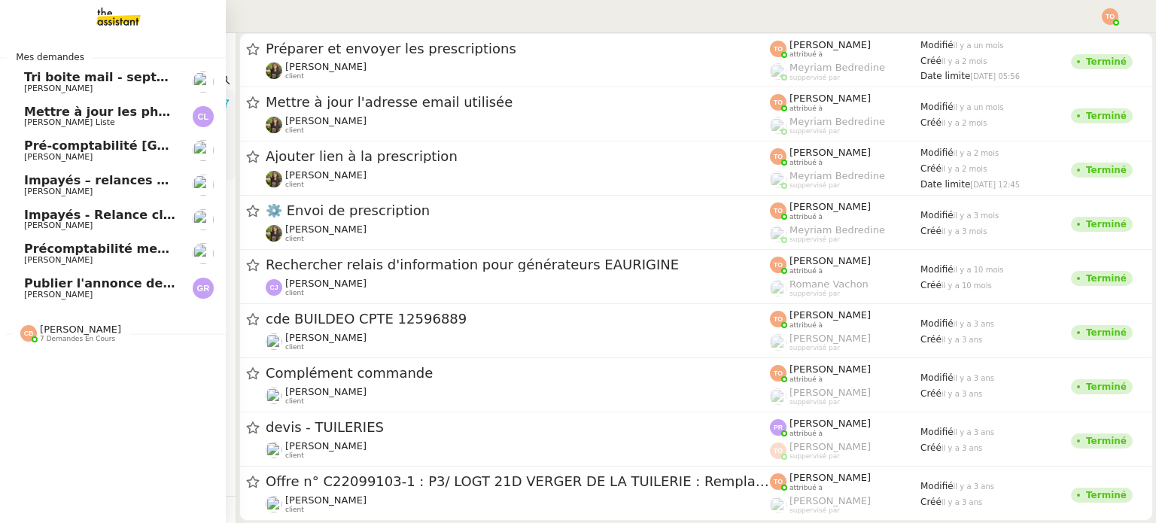
click at [50, 125] on span "[PERSON_NAME] Liste" at bounding box center [69, 122] width 91 height 10
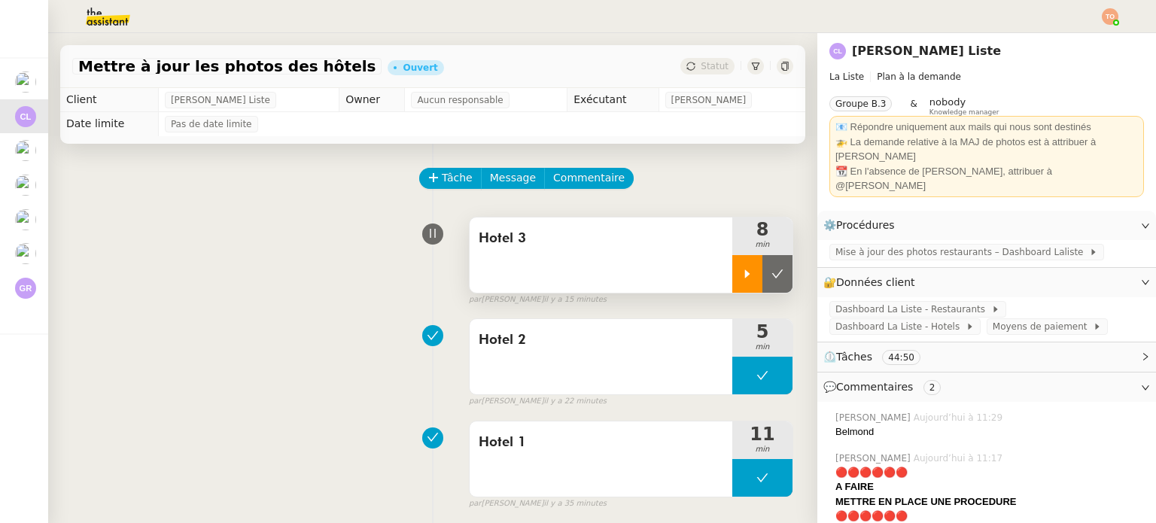
click at [732, 275] on div at bounding box center [747, 274] width 30 height 38
click at [732, 276] on div at bounding box center [762, 274] width 60 height 38
click at [741, 273] on icon at bounding box center [747, 274] width 12 height 12
click at [455, 183] on span "Tâche" at bounding box center [457, 177] width 31 height 17
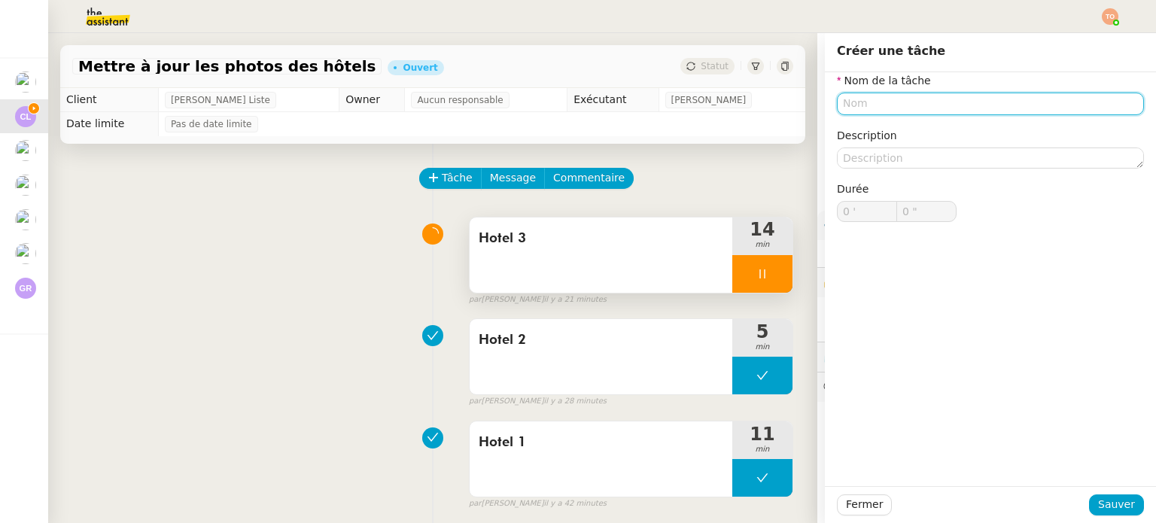
click at [944, 104] on input "text" at bounding box center [990, 104] width 307 height 22
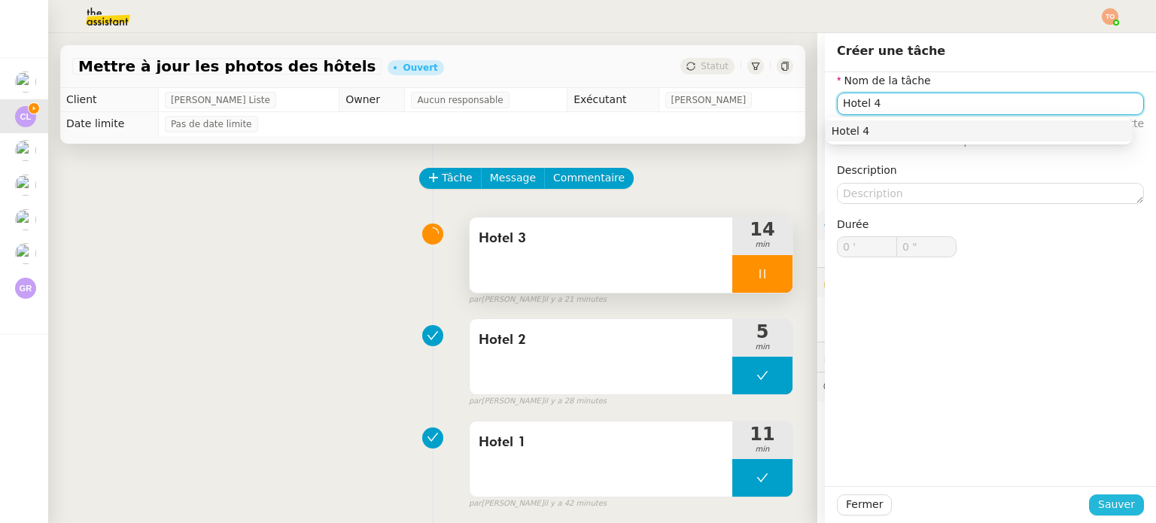
type input "Hotel 4"
click at [1098, 511] on span "Sauver" at bounding box center [1116, 504] width 37 height 17
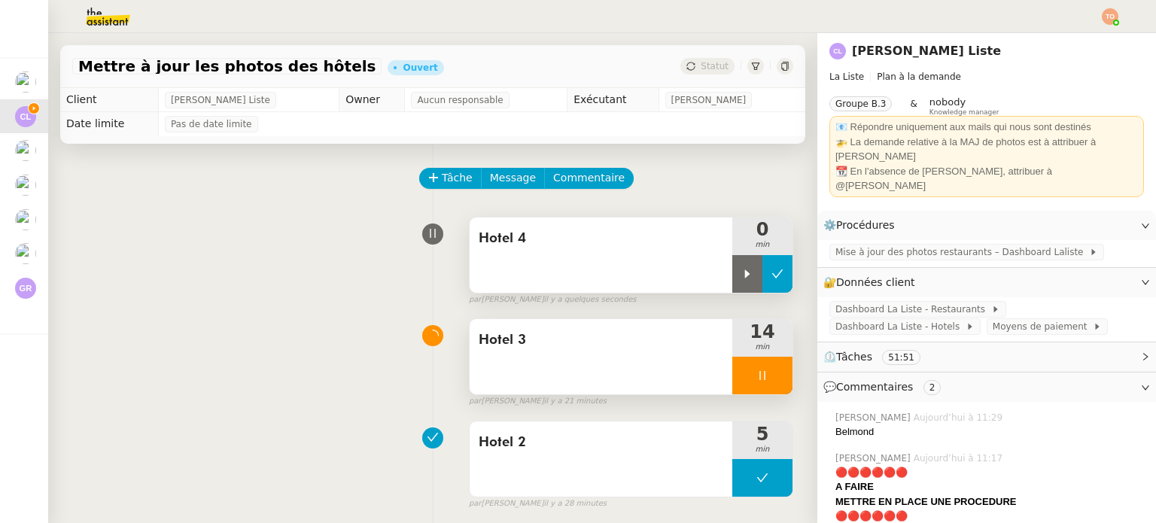
click at [762, 262] on button at bounding box center [777, 274] width 30 height 38
click at [744, 275] on button at bounding box center [762, 274] width 60 height 38
click at [744, 278] on div at bounding box center [747, 274] width 30 height 38
click at [762, 380] on div at bounding box center [762, 376] width 60 height 38
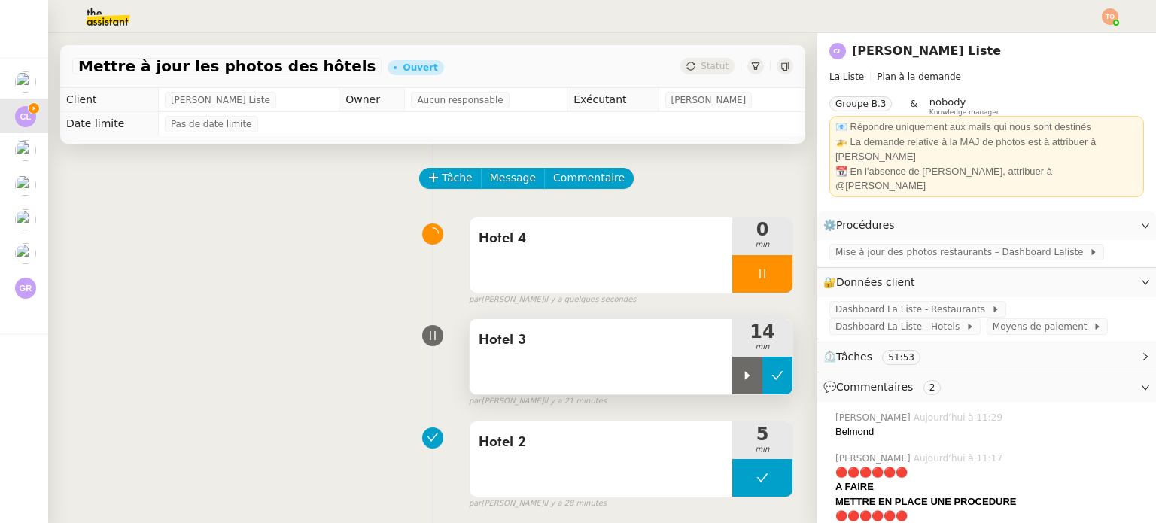
click at [771, 382] on icon at bounding box center [777, 376] width 12 height 12
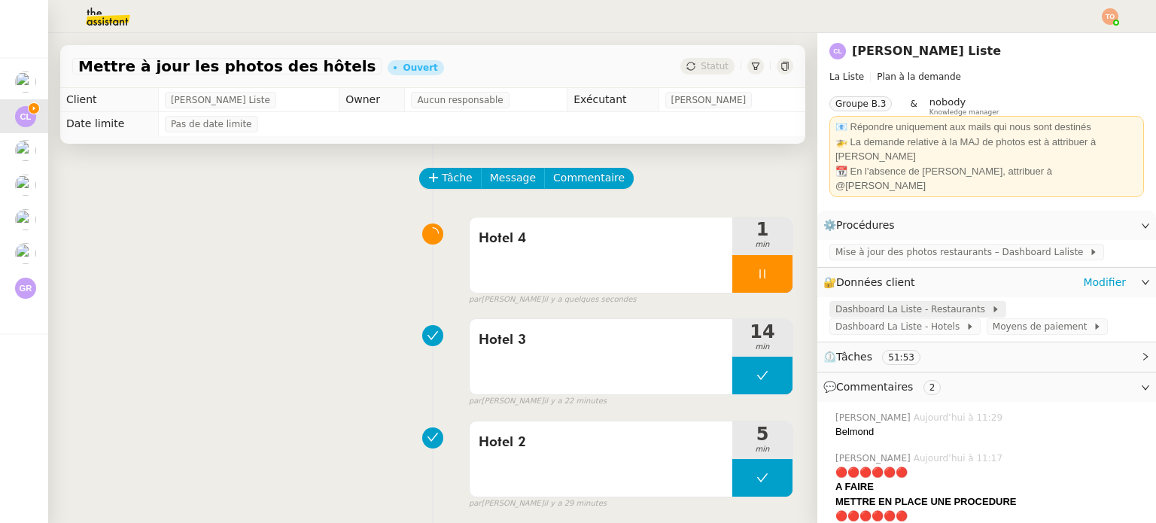
click at [912, 302] on span "Dashboard La Liste - Restaurants" at bounding box center [913, 309] width 156 height 15
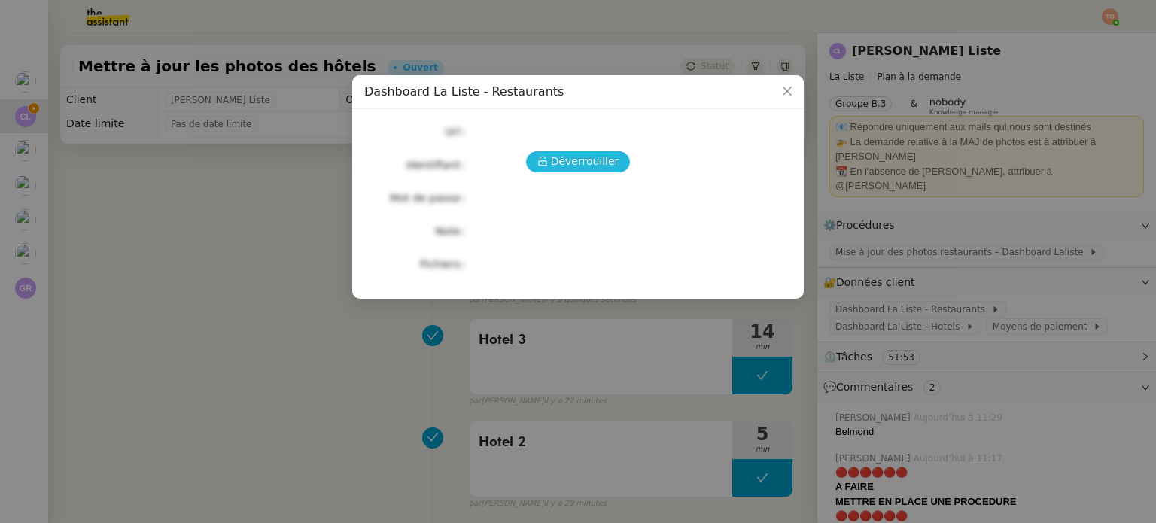
click at [610, 157] on span "Déverrouiller" at bounding box center [585, 161] width 68 height 17
click at [927, 218] on nz-modal-container "Dashboard La Liste - Restaurants Déverrouiller Url Identifiant Mot de passe Not…" at bounding box center [578, 261] width 1156 height 523
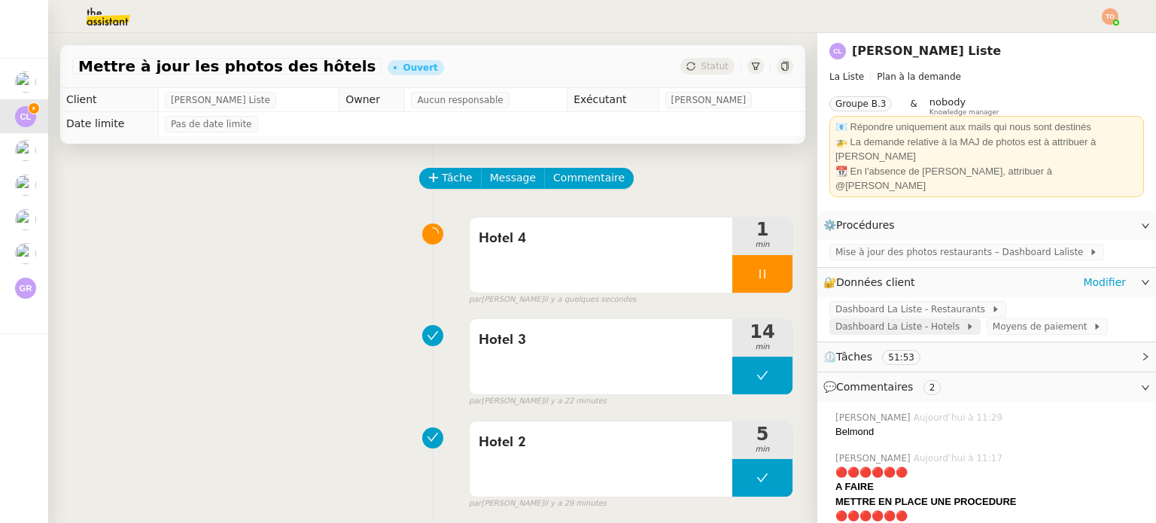
click at [966, 319] on span "Dashboard La Liste - Hotels" at bounding box center [900, 326] width 130 height 15
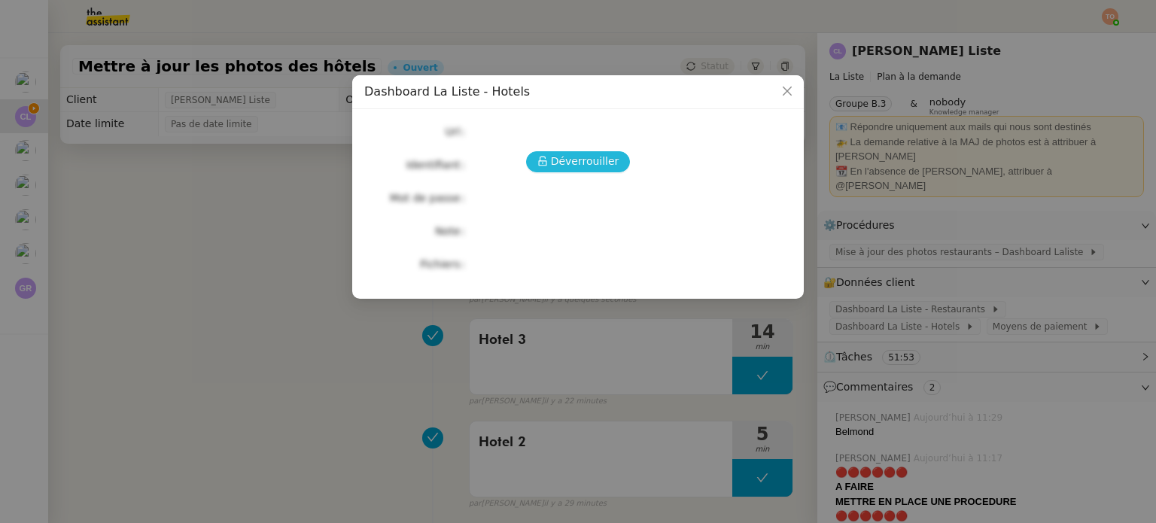
click at [604, 165] on span "Déverrouiller" at bounding box center [585, 161] width 68 height 17
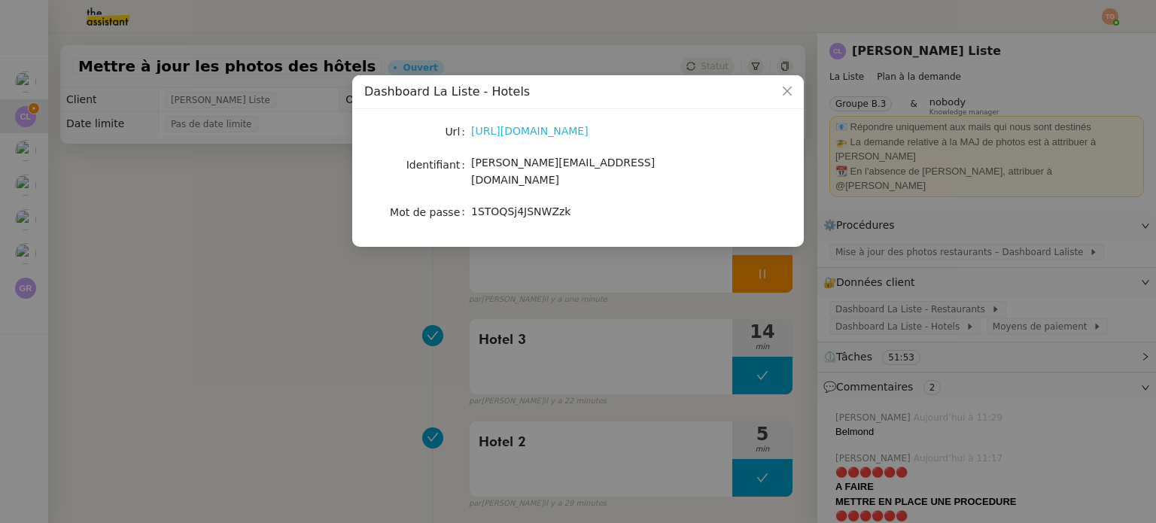
click at [589, 134] on link "https://hotels.dashboard.laliste.com" at bounding box center [529, 131] width 117 height 12
click at [744, 248] on nz-modal-container "Dashboard La Liste - Hotels Url https://hotels.dashboard.laliste.com Identifian…" at bounding box center [578, 261] width 1156 height 523
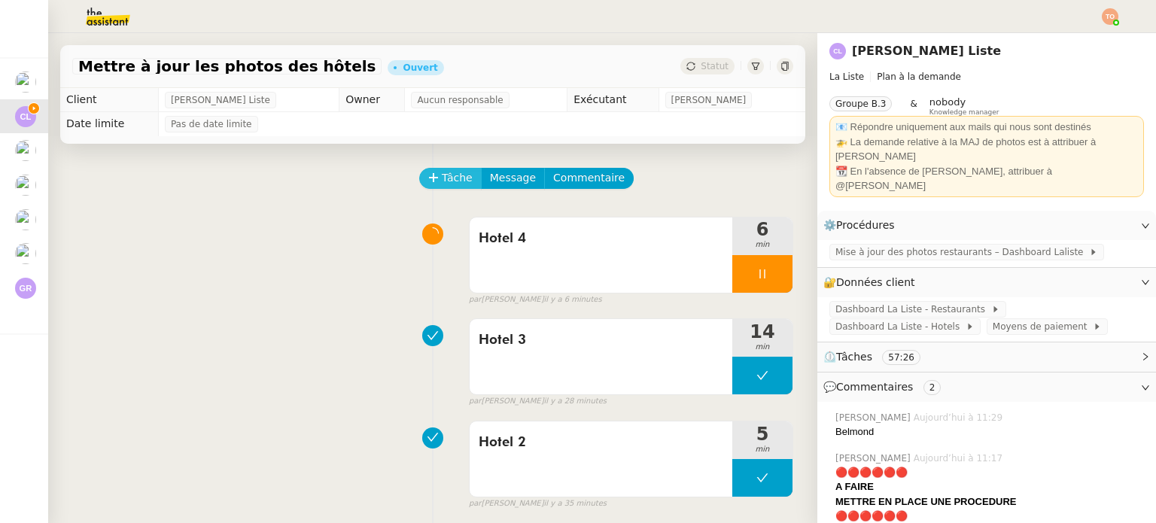
click at [443, 174] on span "Tâche" at bounding box center [457, 177] width 31 height 17
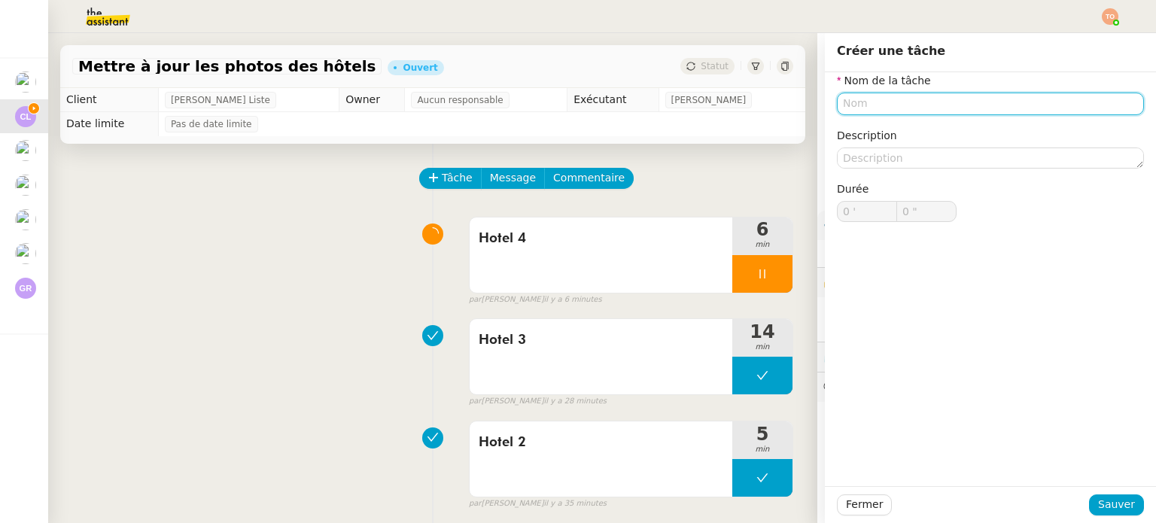
click at [941, 101] on input "text" at bounding box center [990, 104] width 307 height 22
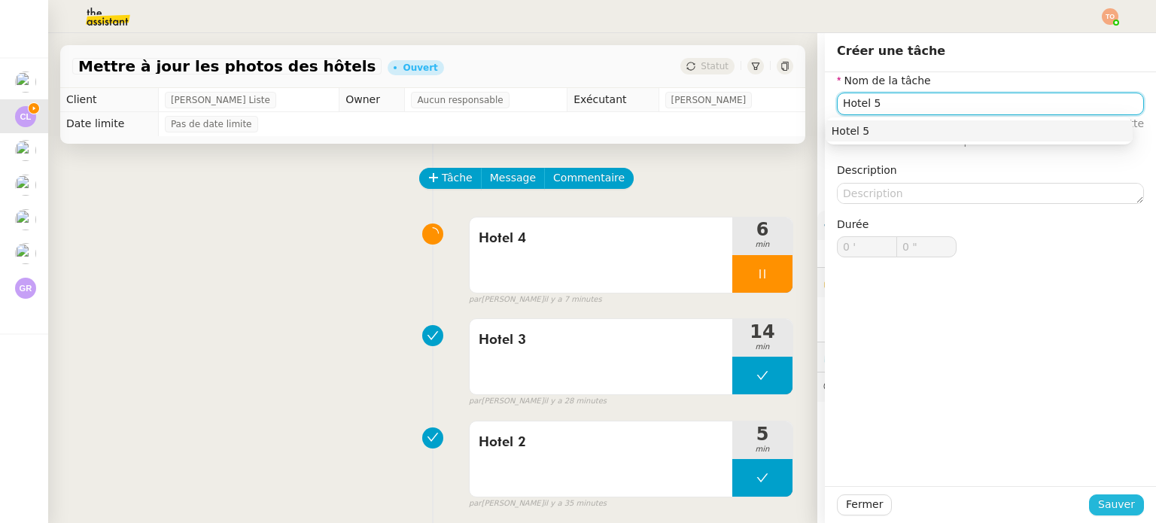
type input "Hotel 5"
click at [1114, 503] on span "Sauver" at bounding box center [1116, 504] width 37 height 17
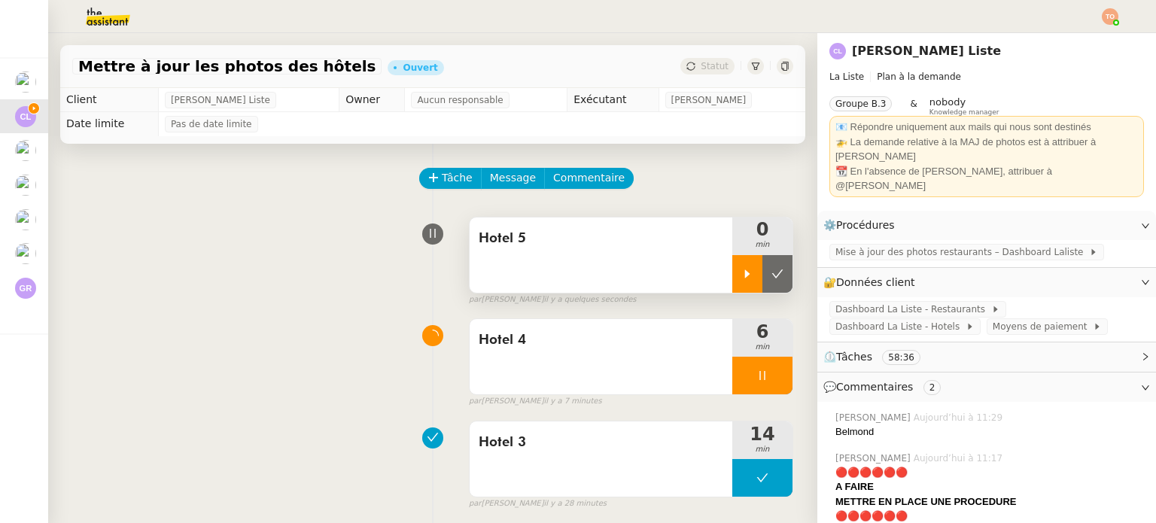
click at [741, 277] on icon at bounding box center [747, 274] width 12 height 12
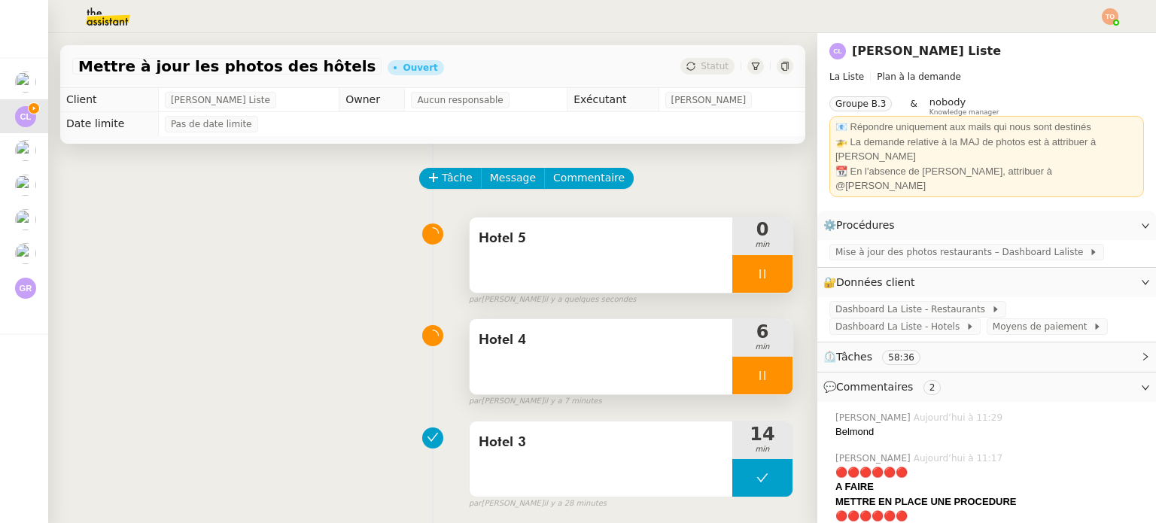
click at [764, 386] on div at bounding box center [762, 376] width 60 height 38
click at [772, 378] on icon at bounding box center [777, 376] width 11 height 8
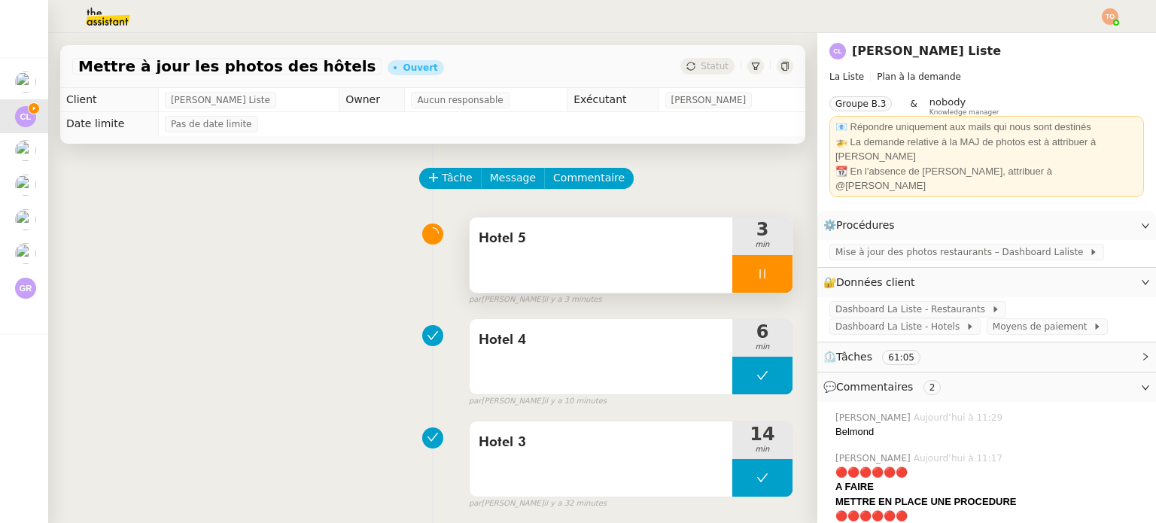
click at [759, 284] on div at bounding box center [762, 274] width 60 height 38
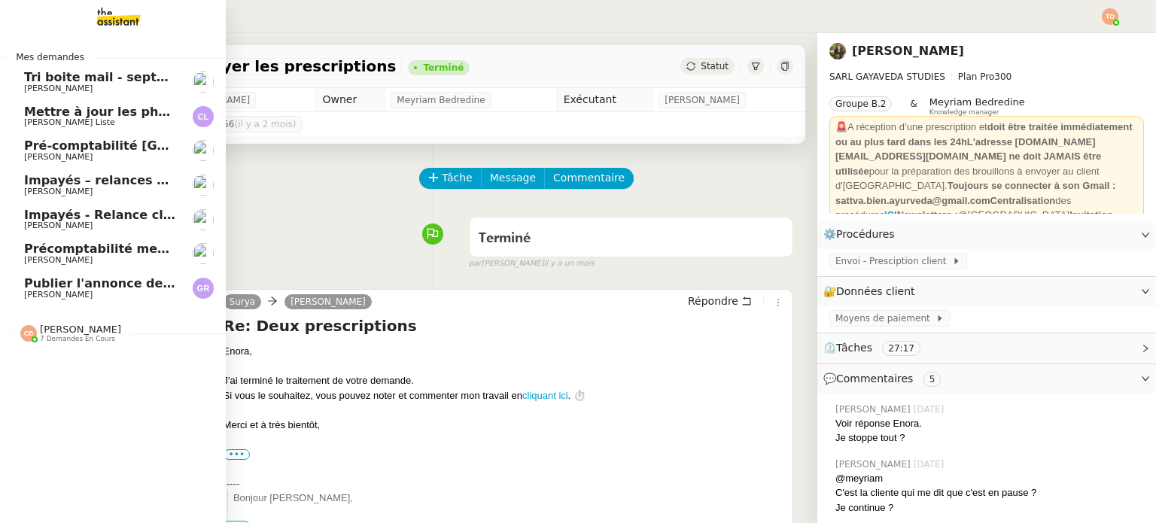
click at [50, 299] on span "[PERSON_NAME]" at bounding box center [58, 295] width 68 height 10
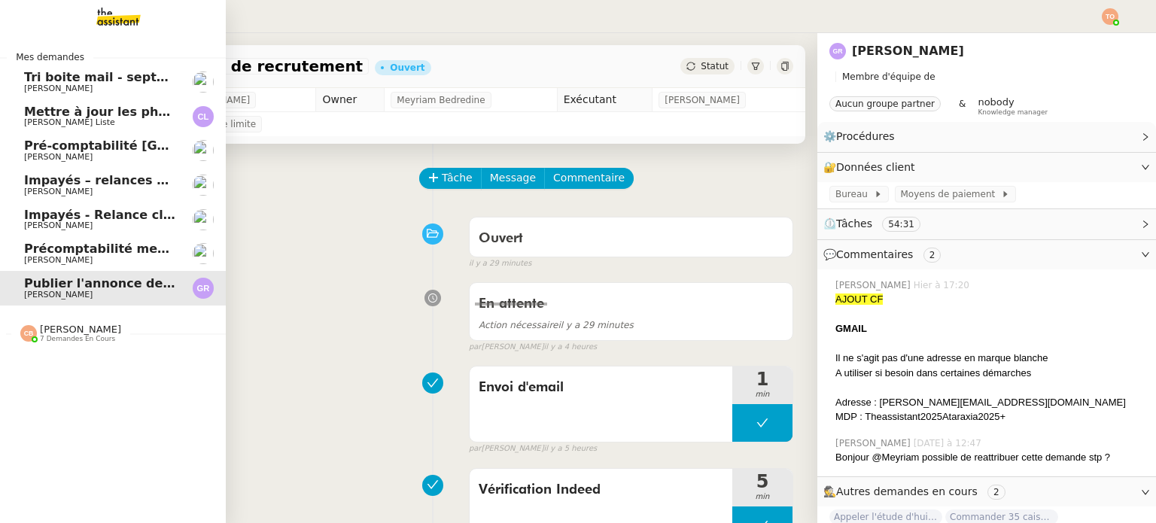
click at [86, 263] on span "[PERSON_NAME]" at bounding box center [100, 260] width 152 height 9
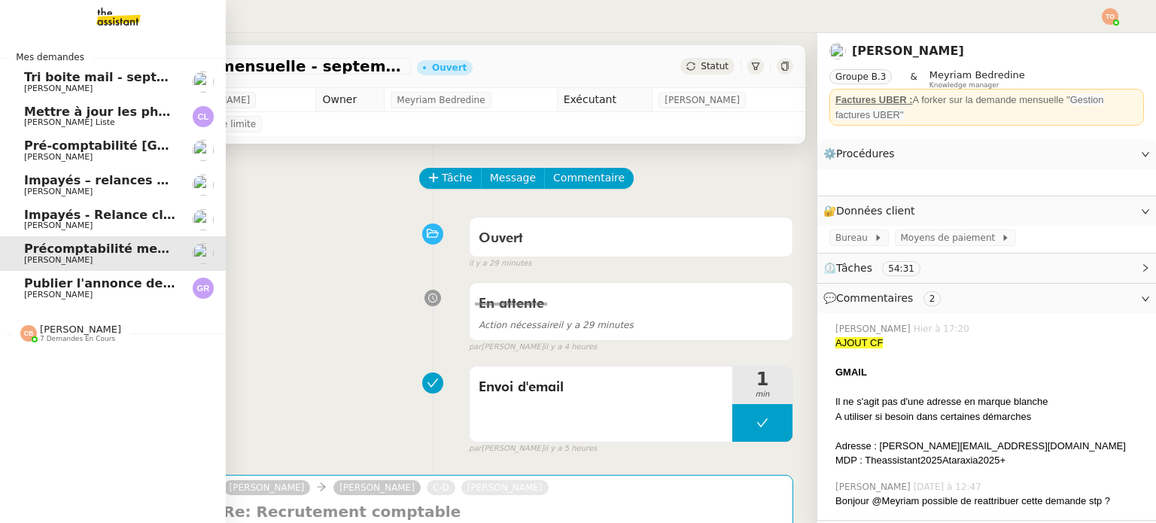
click at [111, 233] on link "Impayés - Relance client - [DATE] [PERSON_NAME]" at bounding box center [113, 219] width 226 height 35
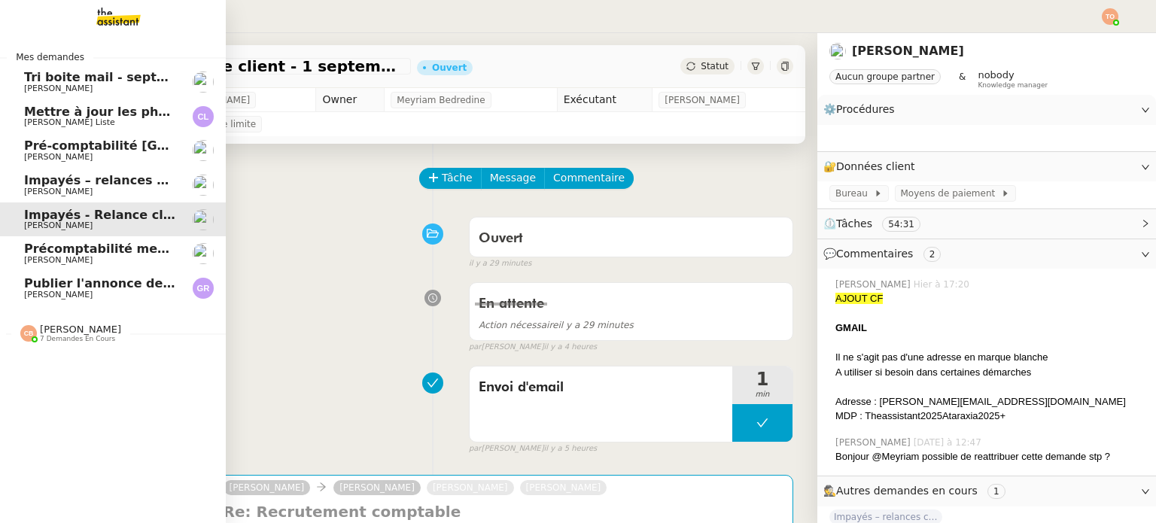
click at [117, 254] on span "Précomptabilité mensuelle - septembre 2025" at bounding box center [177, 249] width 306 height 14
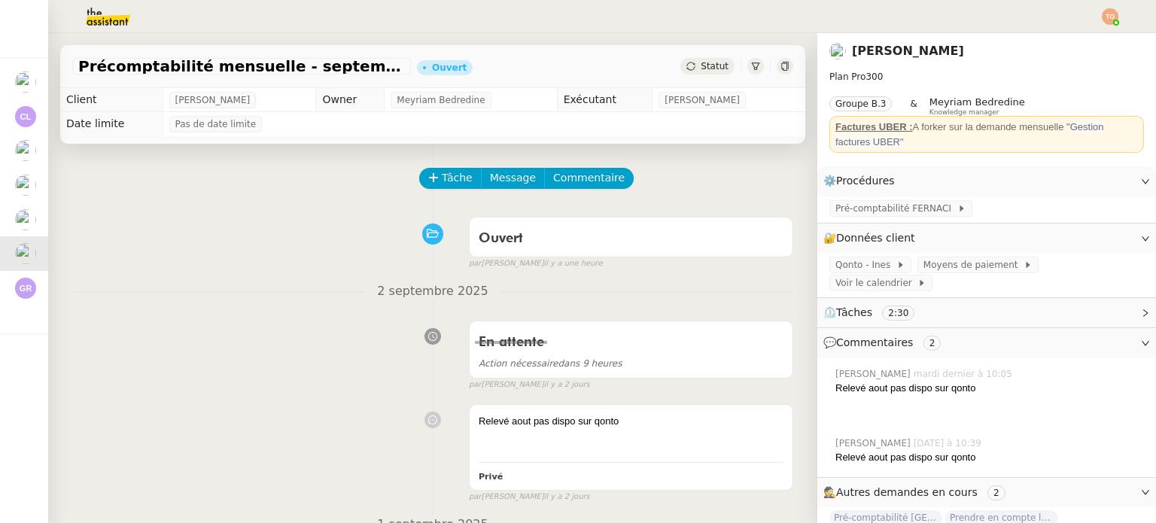
click at [701, 68] on span "Statut" at bounding box center [715, 66] width 28 height 11
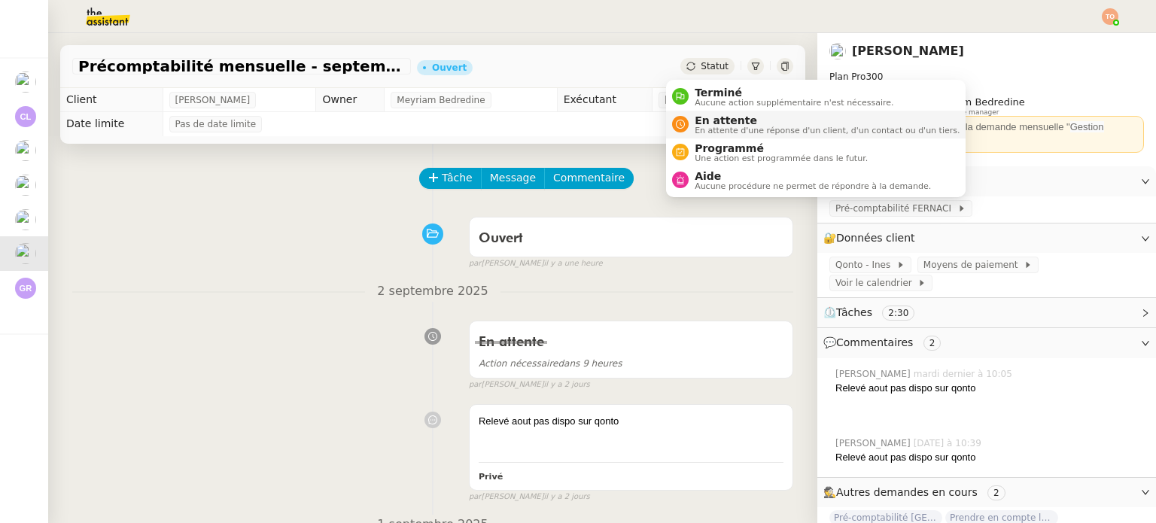
click at [726, 118] on span "En attente" at bounding box center [827, 120] width 265 height 12
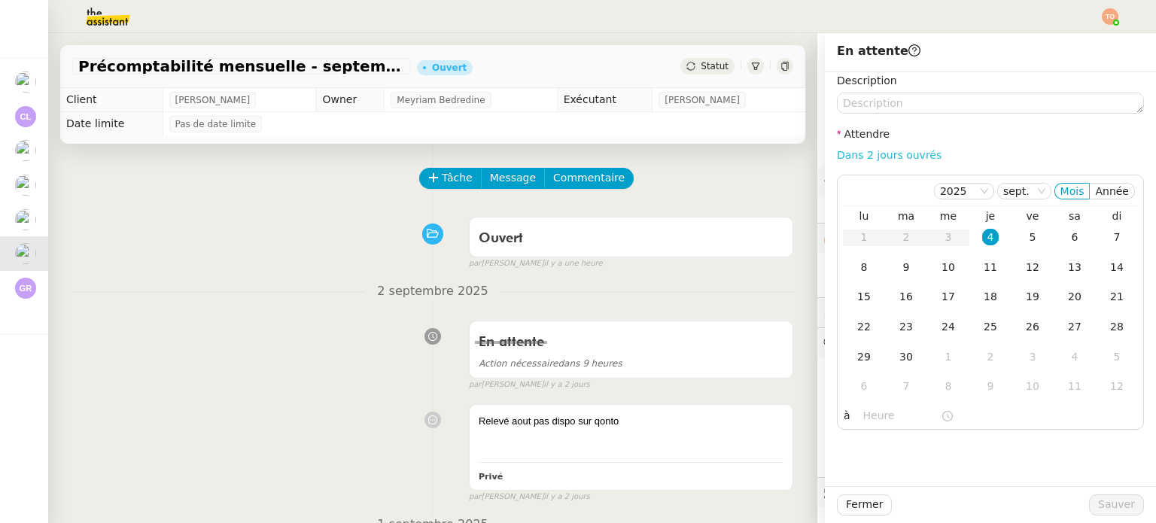
click at [899, 157] on link "Dans 2 jours ouvrés" at bounding box center [889, 155] width 105 height 12
type input "07:00"
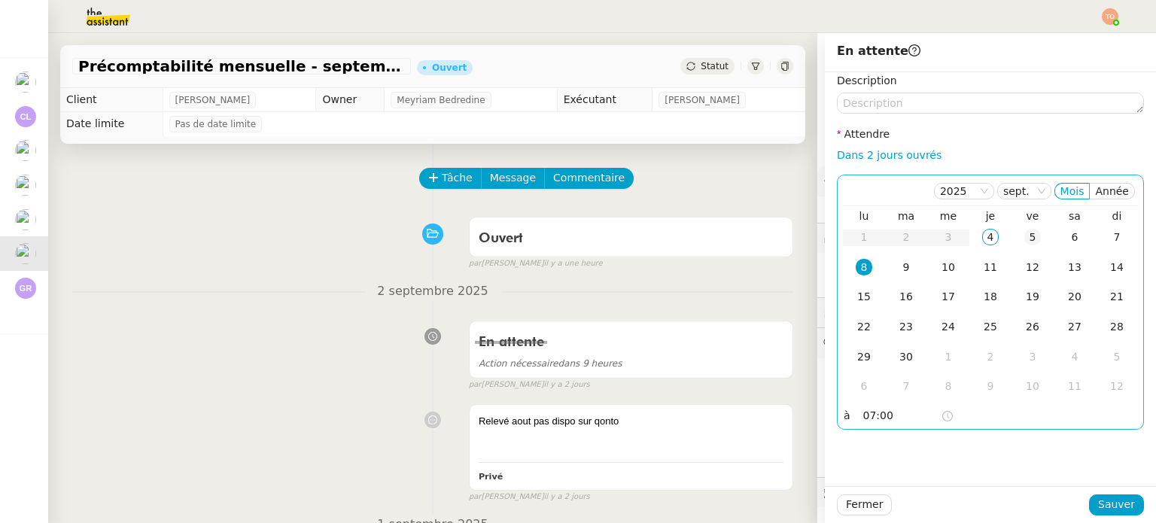
click at [1024, 232] on div "5" at bounding box center [1032, 237] width 17 height 17
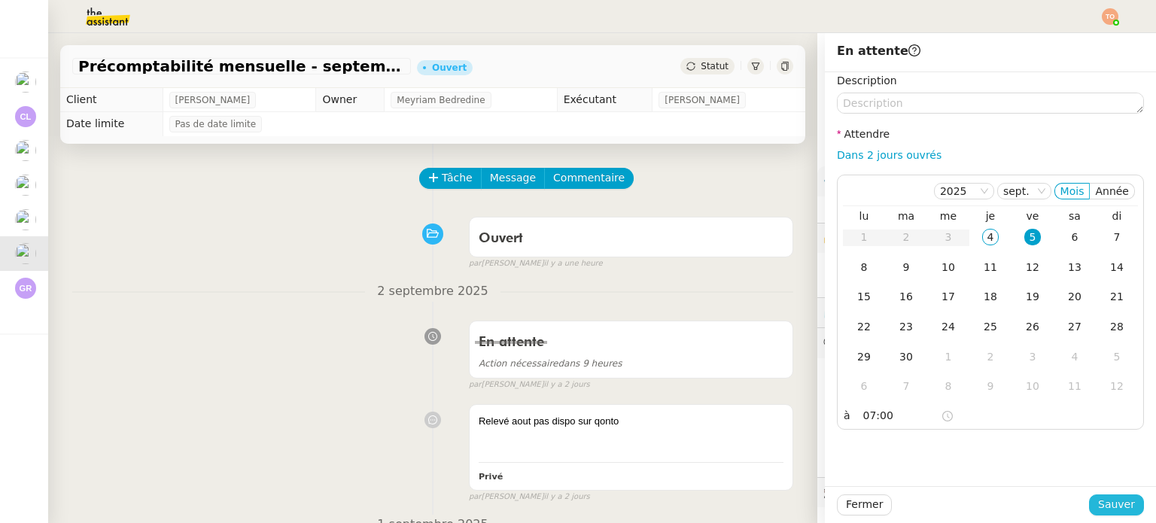
click at [1104, 504] on span "Sauver" at bounding box center [1116, 504] width 37 height 17
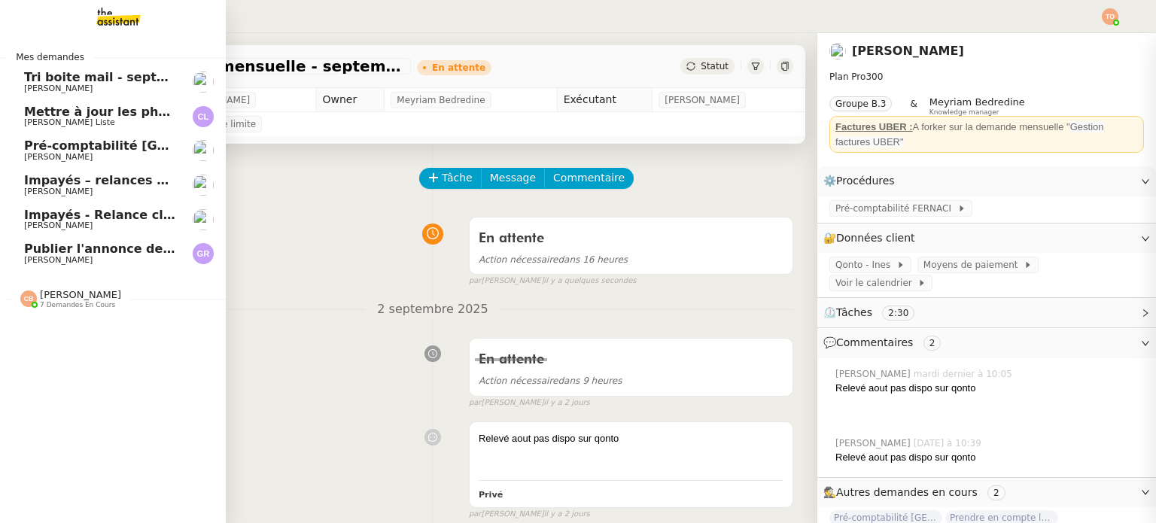
click at [34, 149] on span "Pré-comptabilité [GEOGRAPHIC_DATA] - [DATE]" at bounding box center [183, 145] width 318 height 14
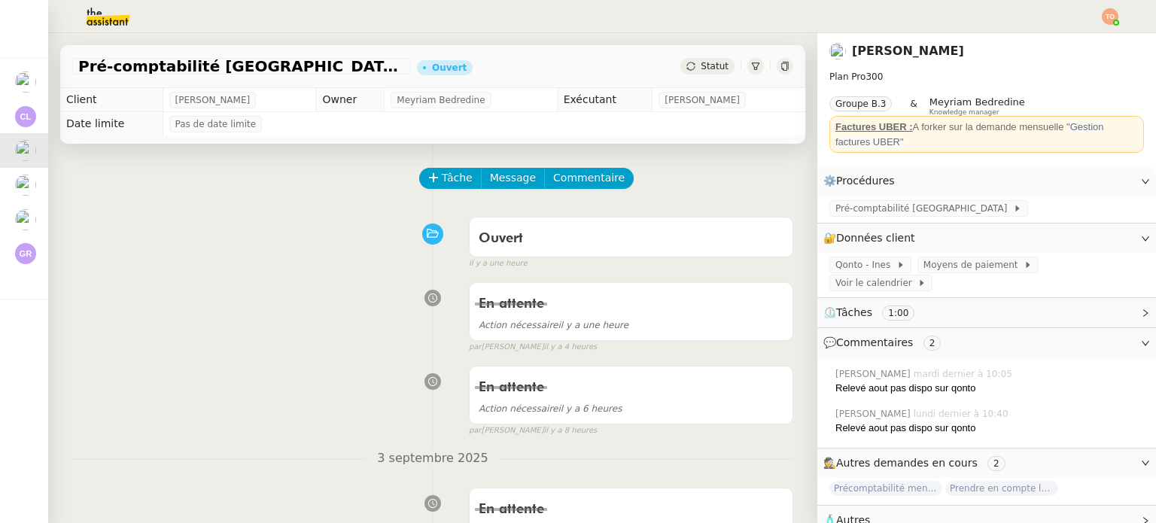
click at [711, 71] on div "Statut" at bounding box center [707, 66] width 54 height 17
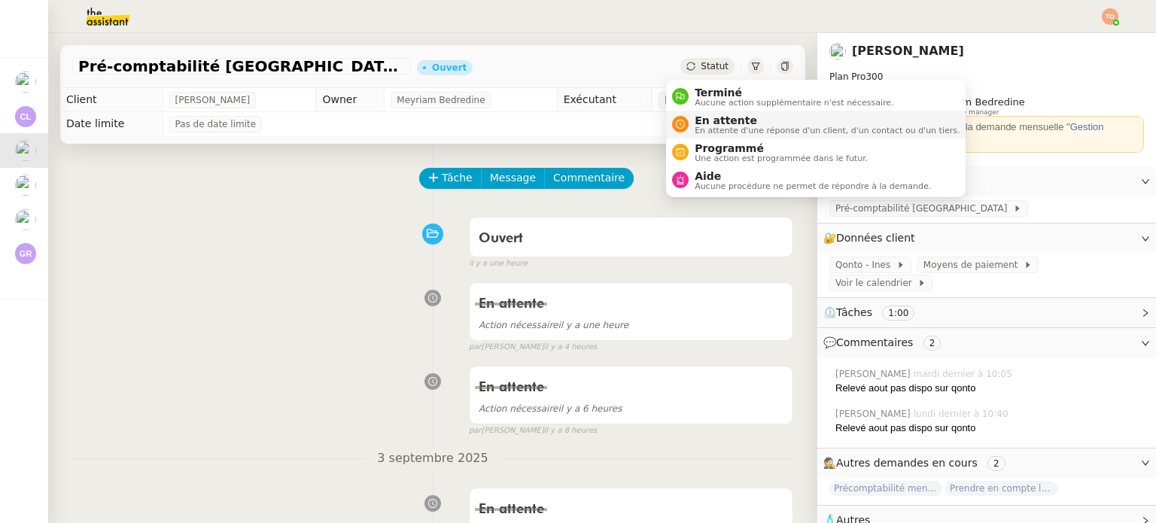
click at [744, 120] on span "En attente" at bounding box center [827, 120] width 265 height 12
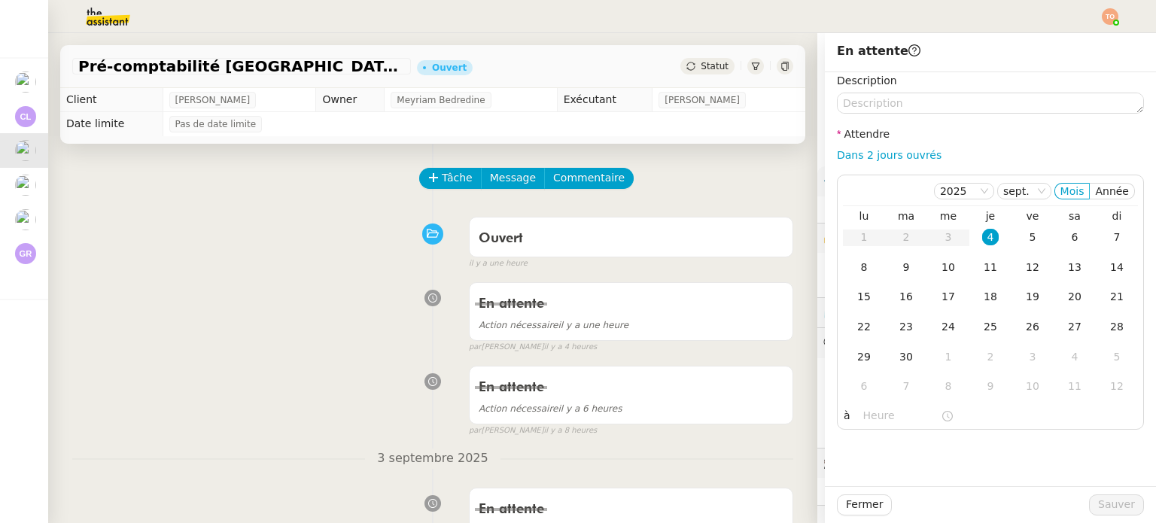
click at [911, 144] on div "Description Attendre Dans 2 jours ouvrés 2025 sept. Mois Année lu ma me je ve s…" at bounding box center [990, 250] width 307 height 357
click at [910, 149] on link "Dans 2 jours ouvrés" at bounding box center [889, 155] width 105 height 12
type input "07:00"
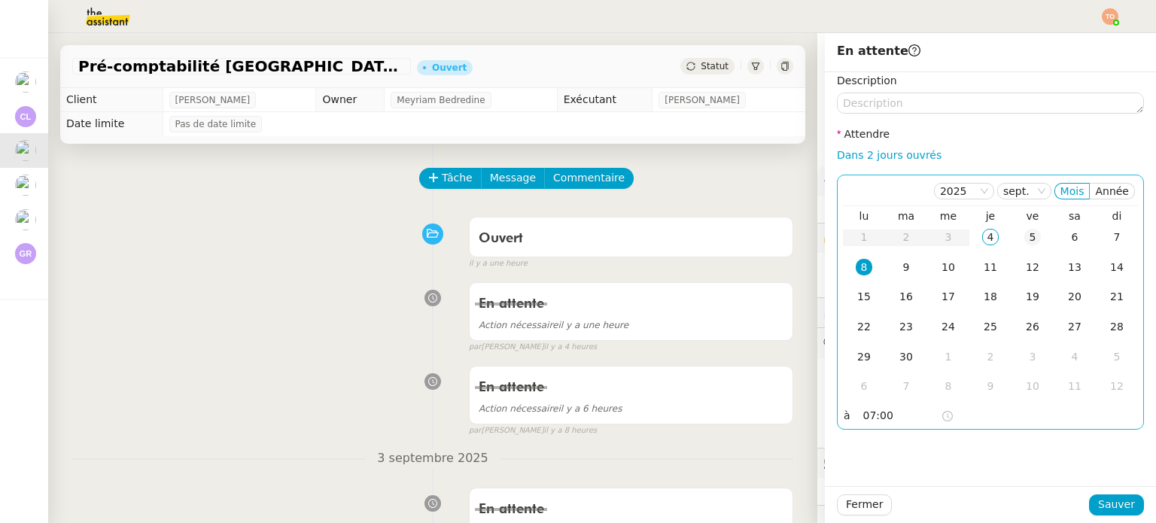
click at [1024, 237] on div "5" at bounding box center [1032, 237] width 17 height 17
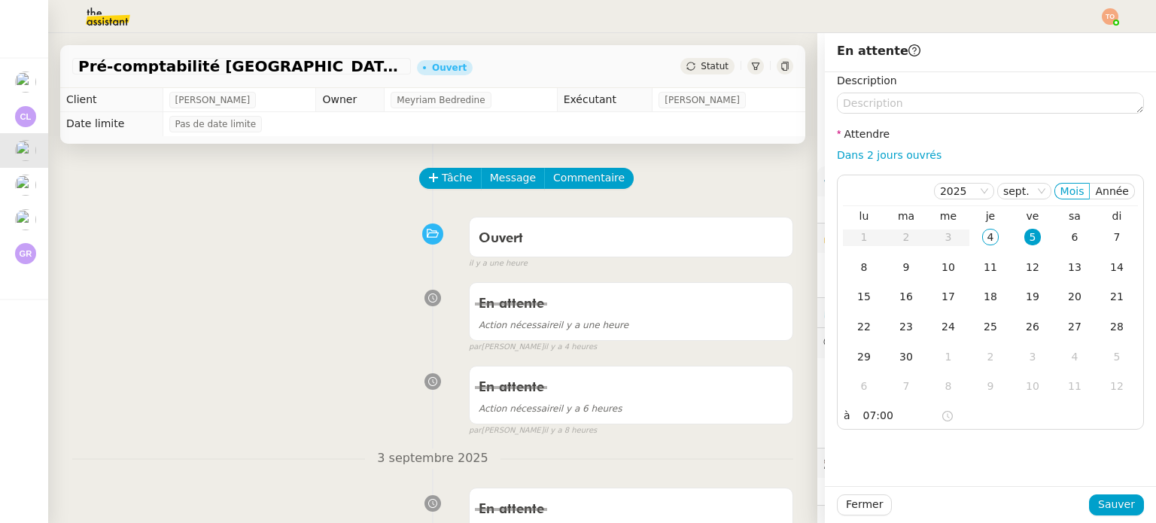
click at [1101, 492] on div "Fermer Sauver" at bounding box center [990, 504] width 331 height 37
click at [1103, 502] on span "Sauver" at bounding box center [1116, 504] width 37 height 17
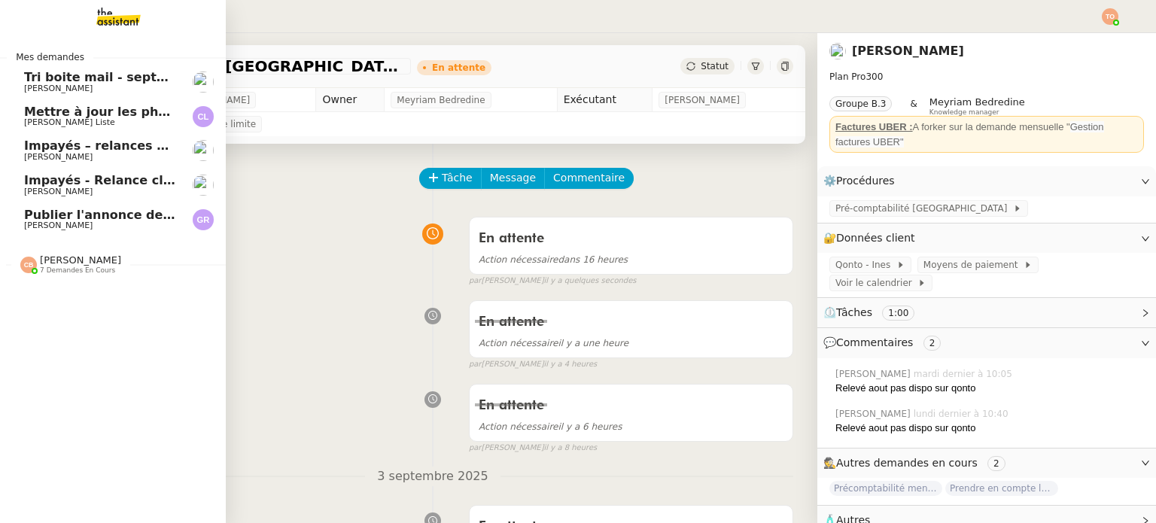
click at [72, 123] on span "[PERSON_NAME] Liste" at bounding box center [69, 122] width 91 height 10
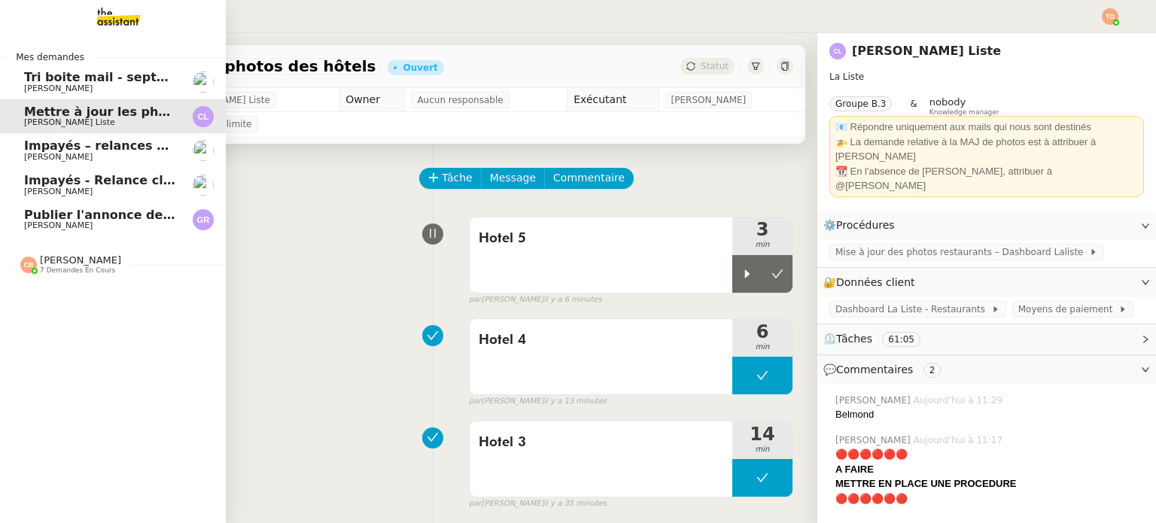
click at [90, 152] on span "Impayés – relances clients août 2025" at bounding box center [149, 145] width 251 height 14
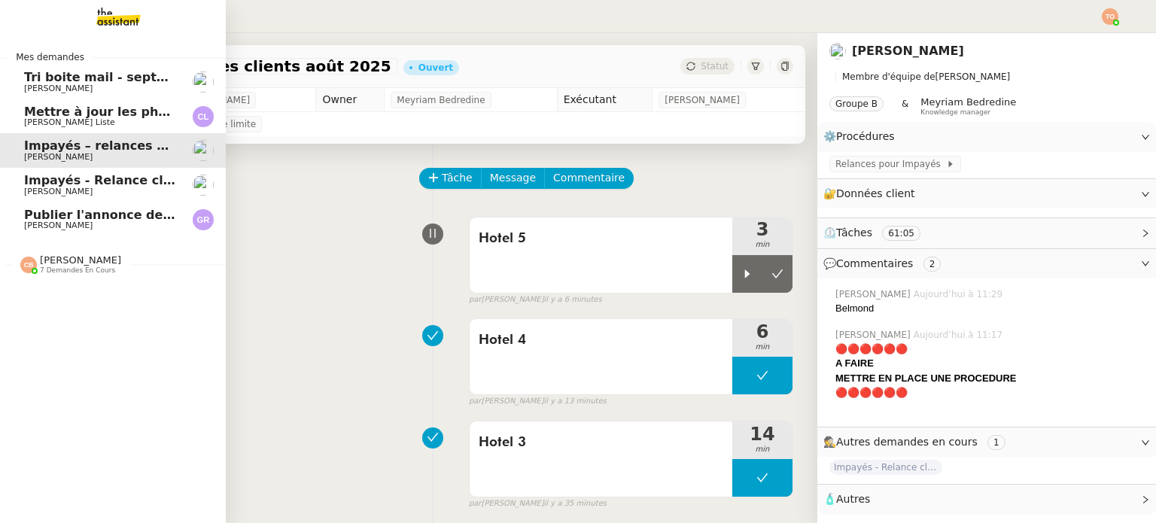
click at [111, 191] on span "[PERSON_NAME]" at bounding box center [100, 191] width 152 height 9
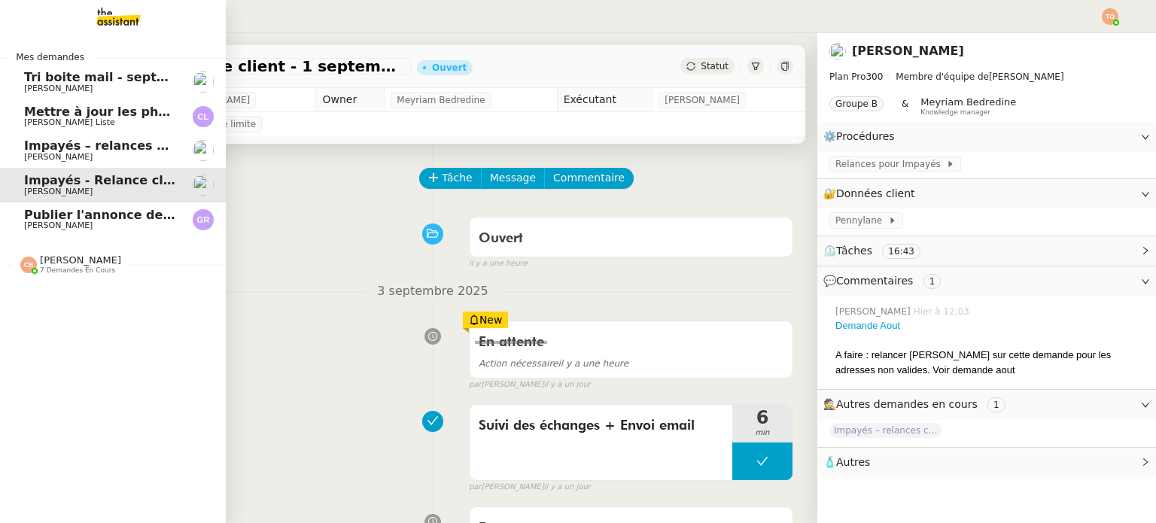
click at [126, 218] on span "Publier l'annonce de recrutement" at bounding box center [138, 215] width 228 height 14
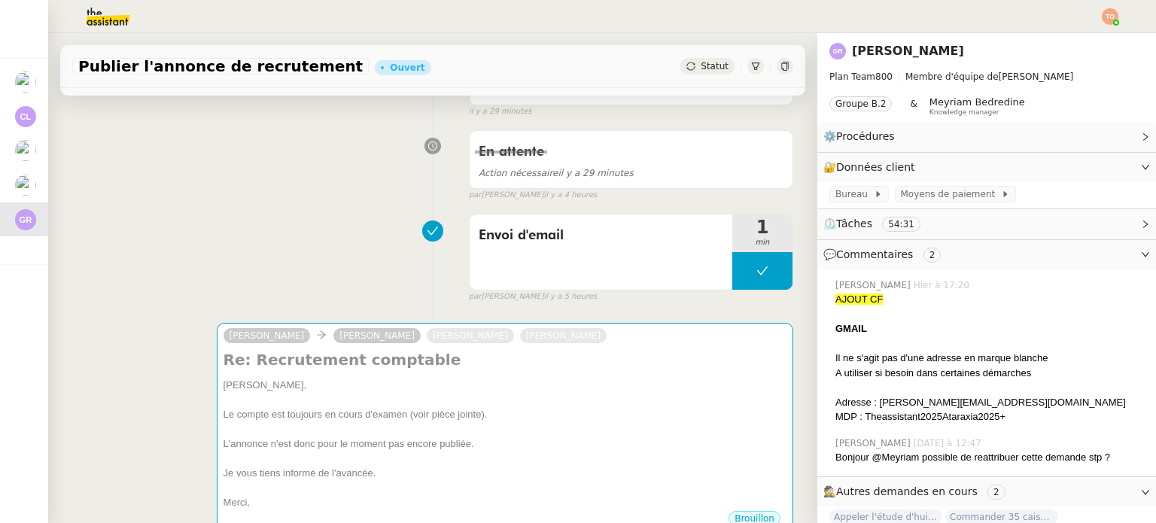
scroll to position [151, 0]
click at [686, 65] on icon at bounding box center [690, 66] width 8 height 8
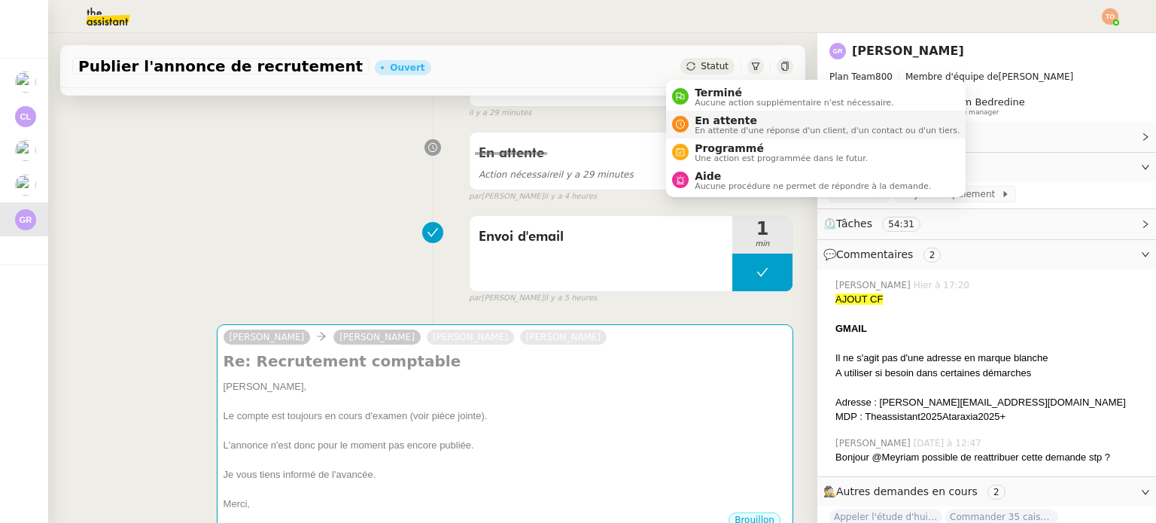
click at [713, 131] on span "En attente d'une réponse d'un client, d'un contact ou d'un tiers." at bounding box center [827, 130] width 265 height 8
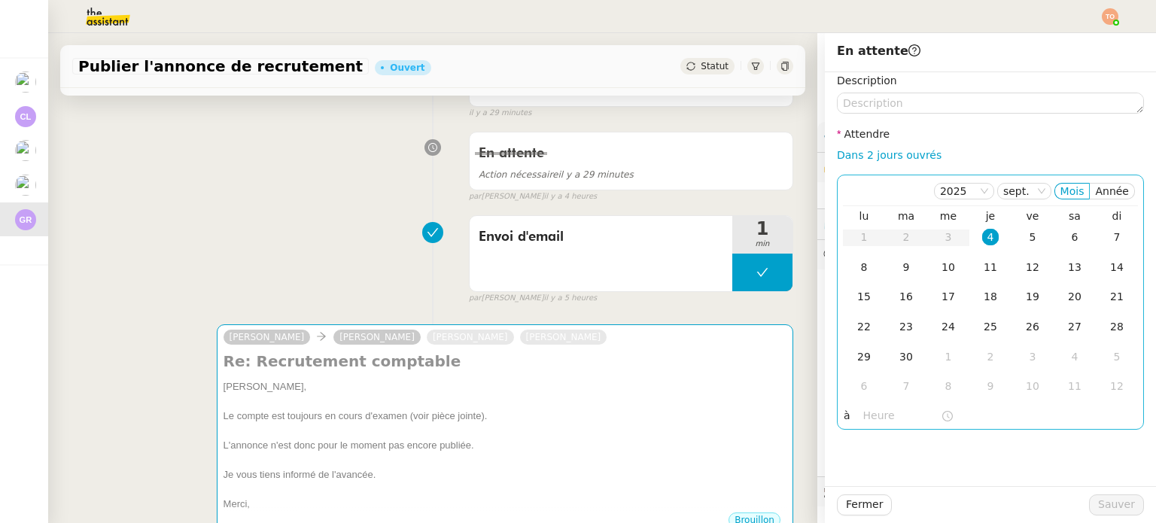
click at [984, 236] on div "4" at bounding box center [990, 237] width 17 height 17
click at [905, 408] on input "text" at bounding box center [902, 415] width 78 height 17
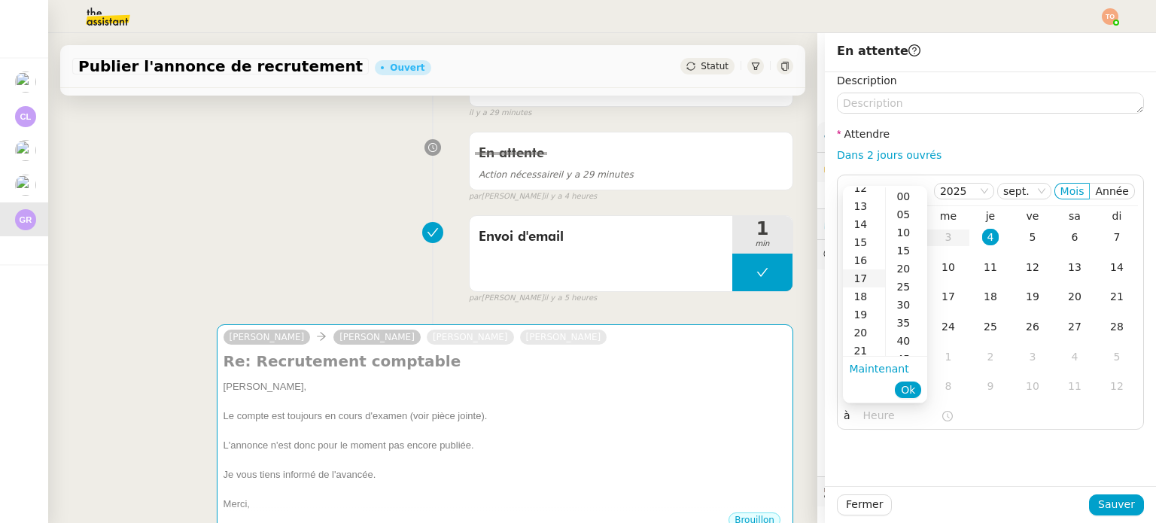
scroll to position [226, 0]
click at [858, 269] on div "17" at bounding box center [864, 278] width 42 height 18
click at [902, 274] on div "20" at bounding box center [906, 269] width 41 height 18
type input "17:20"
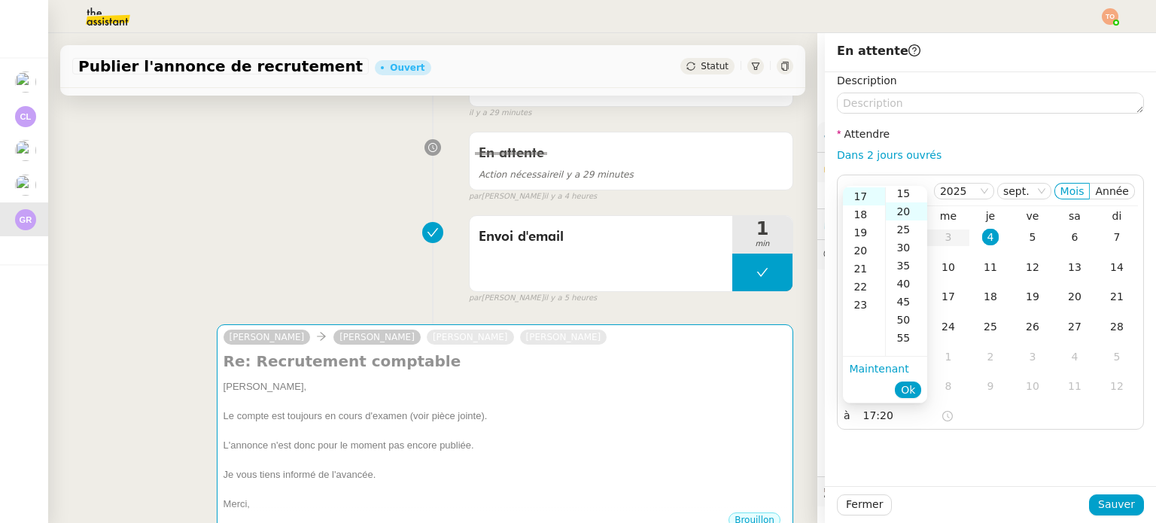
scroll to position [72, 0]
click at [916, 381] on li "Ok" at bounding box center [908, 389] width 26 height 21
click at [914, 386] on span "Ok" at bounding box center [908, 389] width 14 height 15
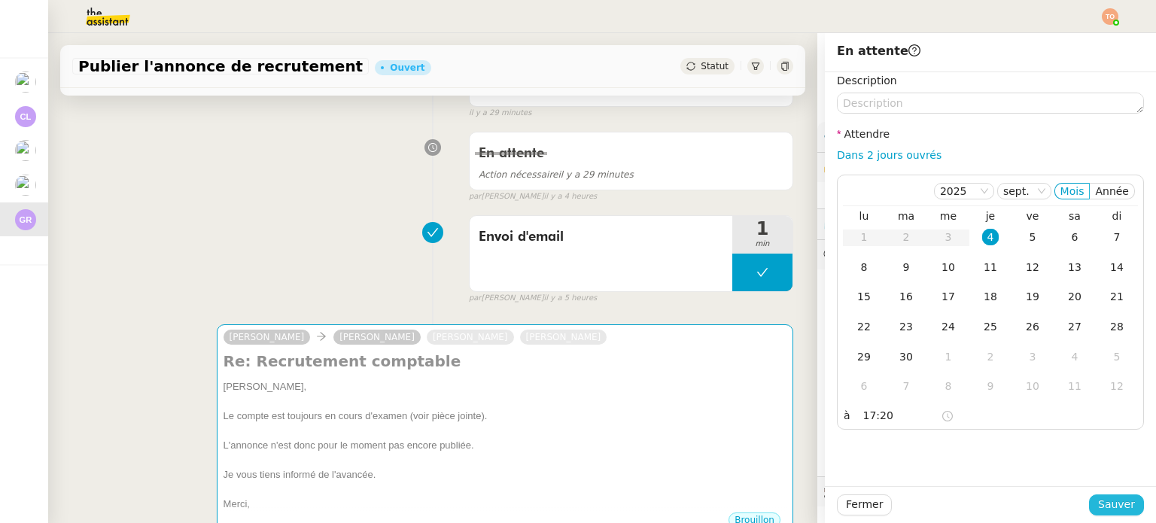
click at [1098, 511] on span "Sauver" at bounding box center [1116, 504] width 37 height 17
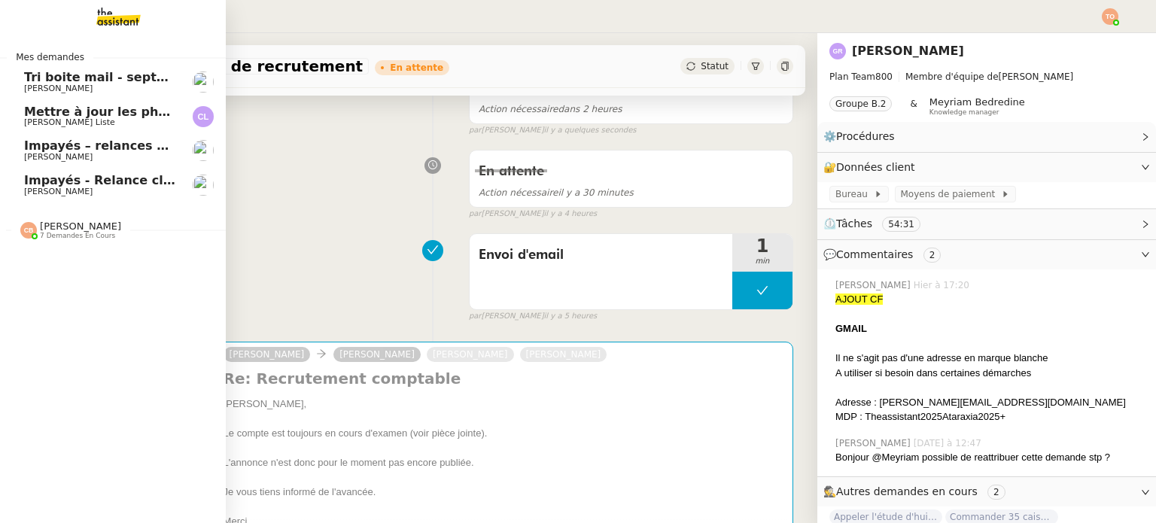
click at [102, 93] on link "Tri boite mail - [DATE] [PERSON_NAME]" at bounding box center [113, 82] width 226 height 35
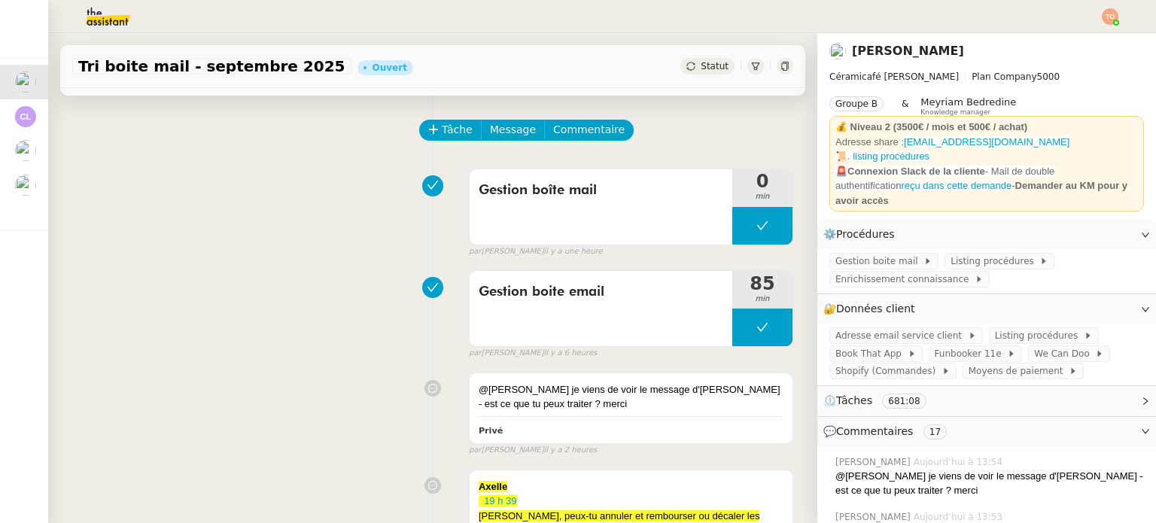
scroll to position [75, 0]
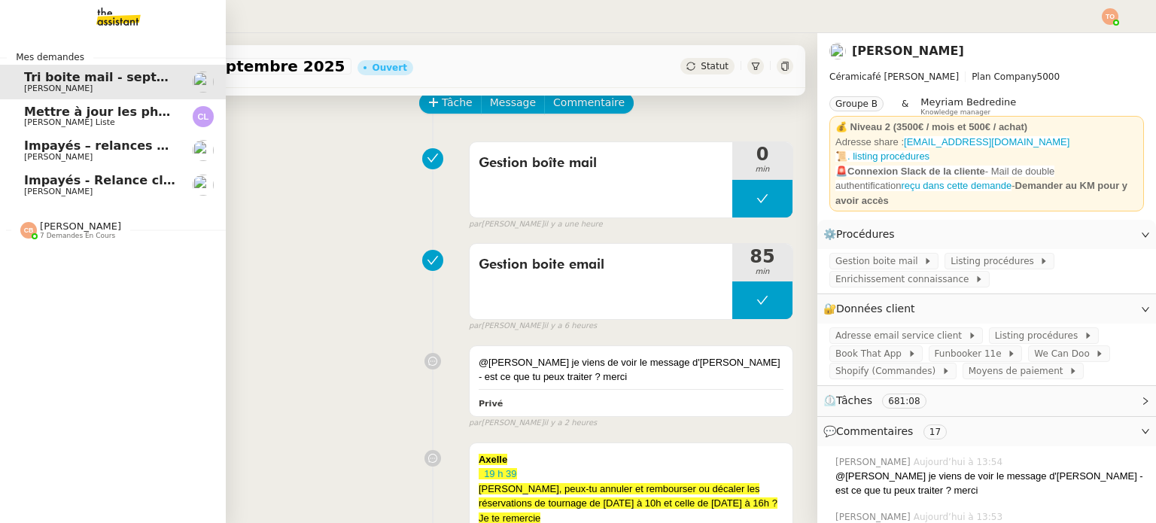
click at [60, 150] on span "Impayés – relances clients août 2025" at bounding box center [149, 145] width 251 height 14
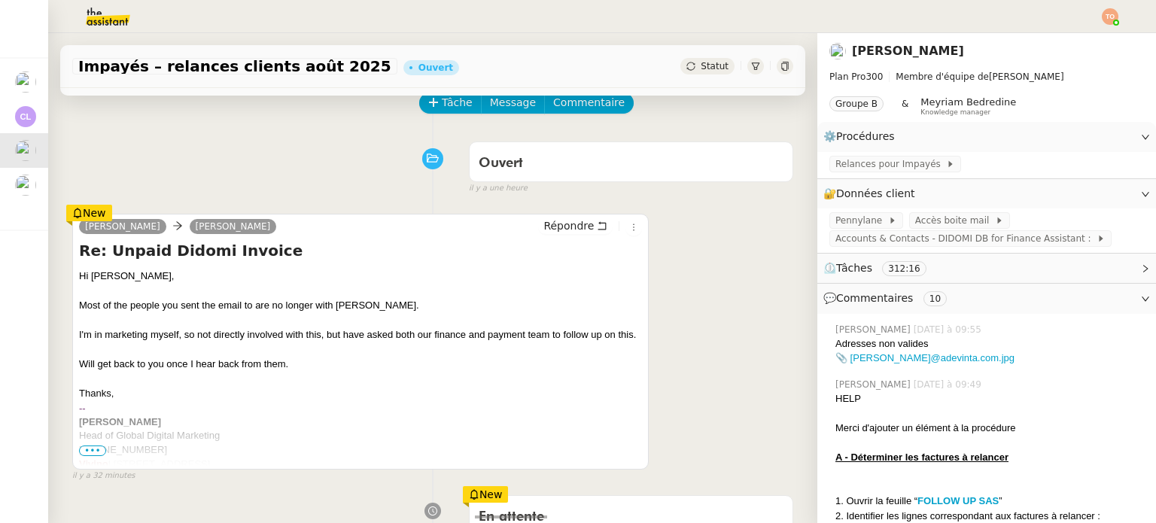
click at [331, 309] on div "Hi Simon, Most of the people you sent the email to are no longer with Vivino. I…" at bounding box center [360, 411] width 563 height 284
click at [144, 336] on div "Hi Simon, Most of the people you sent the email to are no longer with Vivino. I…" at bounding box center [360, 411] width 563 height 284
drag, startPoint x: 172, startPoint y: 336, endPoint x: 273, endPoint y: 336, distance: 100.8
click at [273, 336] on div "Hi Simon, Most of the people you sent the email to are no longer with Vivino. I…" at bounding box center [360, 411] width 563 height 284
click at [275, 336] on div "Hi Simon, Most of the people you sent the email to are no longer with Vivino. I…" at bounding box center [360, 411] width 563 height 284
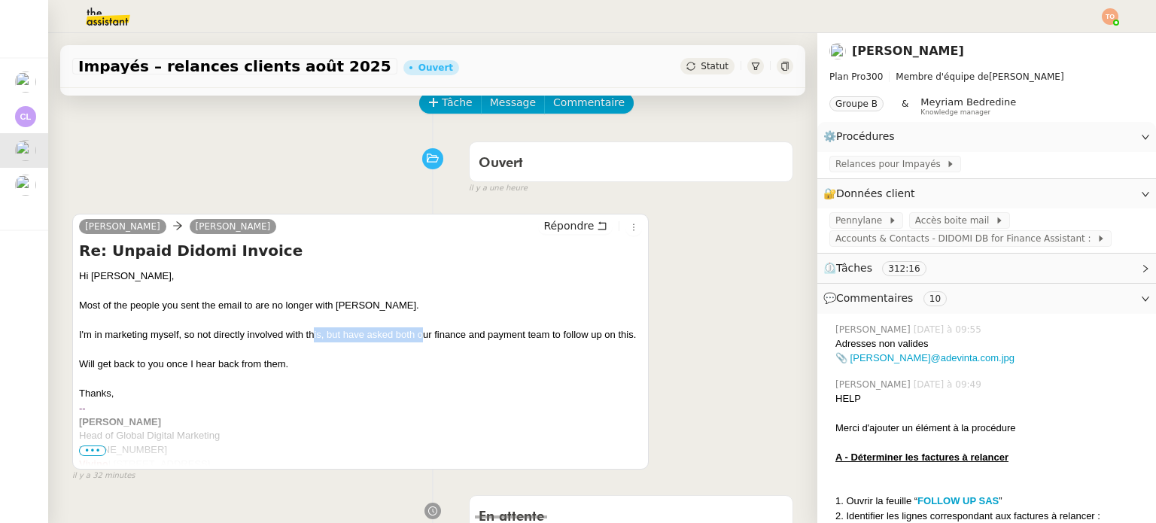
drag, startPoint x: 381, startPoint y: 336, endPoint x: 433, endPoint y: 333, distance: 52.8
click at [426, 333] on div "Hi Simon, Most of the people you sent the email to are no longer with Vivino. I…" at bounding box center [360, 411] width 563 height 284
drag, startPoint x: 478, startPoint y: 329, endPoint x: 559, endPoint y: 329, distance: 81.3
click at [542, 329] on div "Hi Simon, Most of the people you sent the email to are no longer with Vivino. I…" at bounding box center [360, 411] width 563 height 284
click at [556, 344] on div "Hi Simon, Most of the people you sent the email to are no longer with Vivino. I…" at bounding box center [360, 411] width 563 height 284
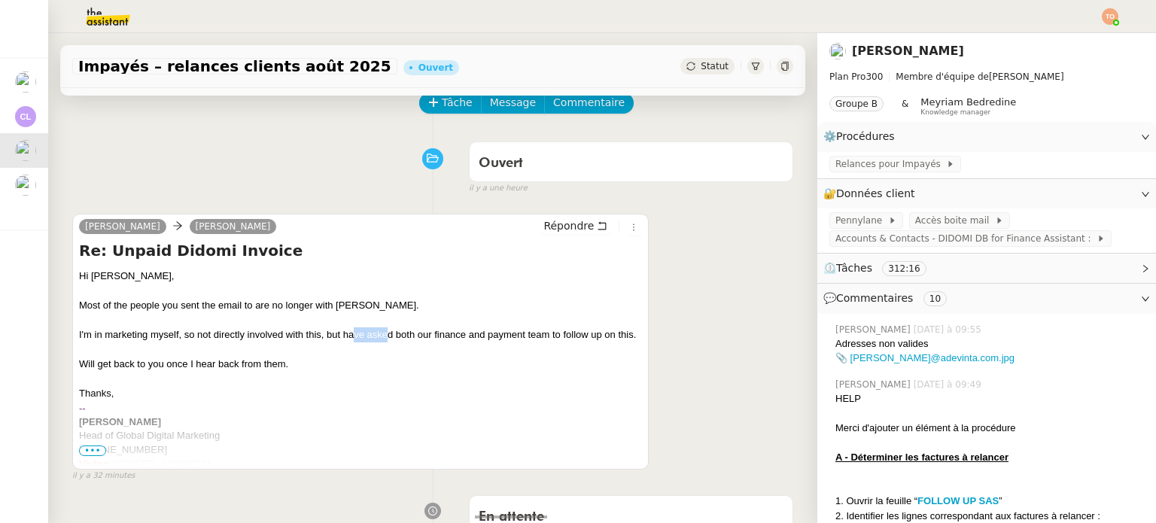
drag, startPoint x: 354, startPoint y: 339, endPoint x: 400, endPoint y: 335, distance: 45.4
click at [399, 335] on div "Hi Simon, Most of the people you sent the email to are no longer with Vivino. I…" at bounding box center [360, 411] width 563 height 284
drag, startPoint x: 494, startPoint y: 336, endPoint x: 526, endPoint y: 338, distance: 32.4
click at [518, 337] on div "Hi Simon, Most of the people you sent the email to are no longer with Vivino. I…" at bounding box center [360, 411] width 563 height 284
drag, startPoint x: 537, startPoint y: 339, endPoint x: 564, endPoint y: 339, distance: 27.1
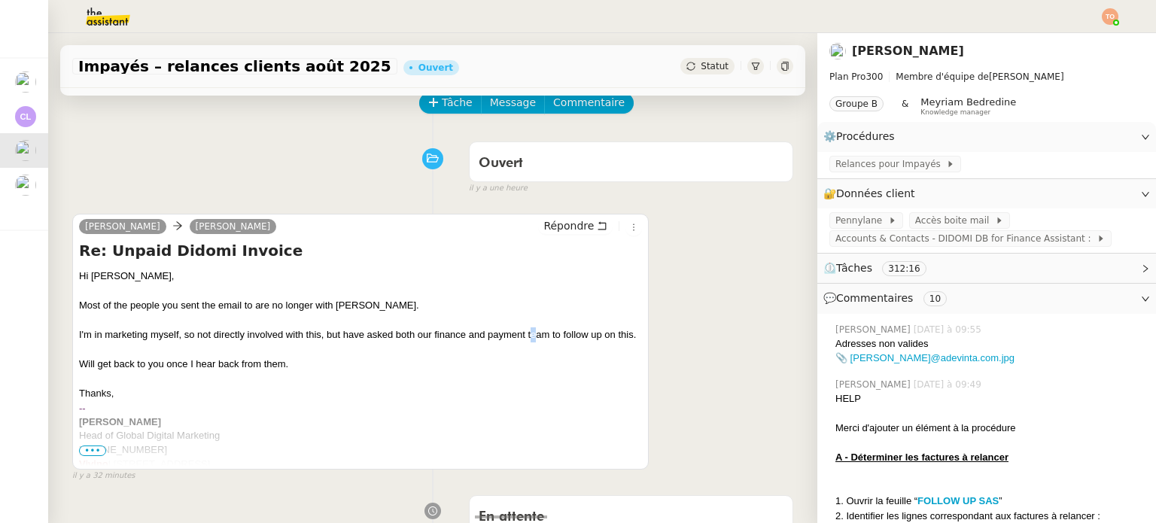
click at [544, 339] on div "Hi Simon, Most of the people you sent the email to are no longer with Vivino. I…" at bounding box center [360, 411] width 563 height 284
drag, startPoint x: 606, startPoint y: 336, endPoint x: 512, endPoint y: 337, distance: 94.1
click at [554, 333] on div "Hi Simon, Most of the people you sent the email to are no longer with Vivino. I…" at bounding box center [360, 411] width 563 height 284
drag, startPoint x: 118, startPoint y: 376, endPoint x: 162, endPoint y: 381, distance: 44.0
click at [151, 381] on div "Hi Simon, Most of the people you sent the email to are no longer with Vivino. I…" at bounding box center [360, 411] width 563 height 284
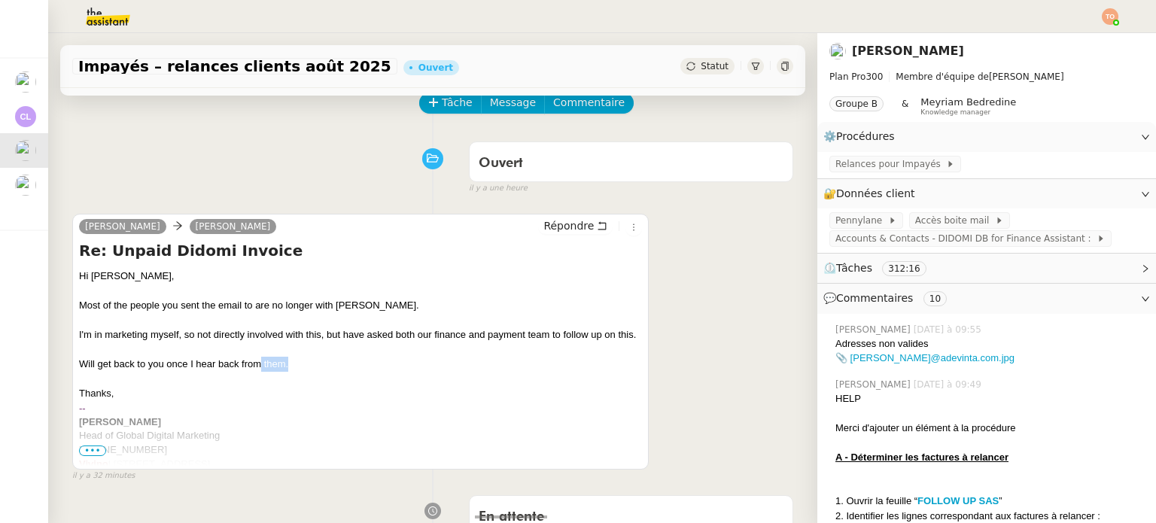
click at [295, 381] on div "Hi Simon, Most of the people you sent the email to are no longer with Vivino. I…" at bounding box center [360, 411] width 563 height 284
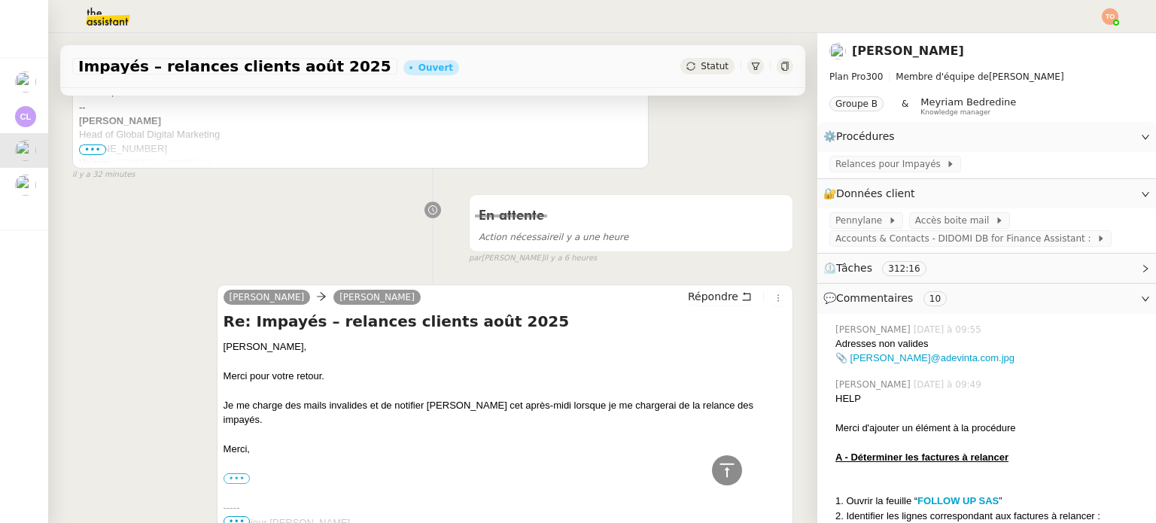
scroll to position [151, 0]
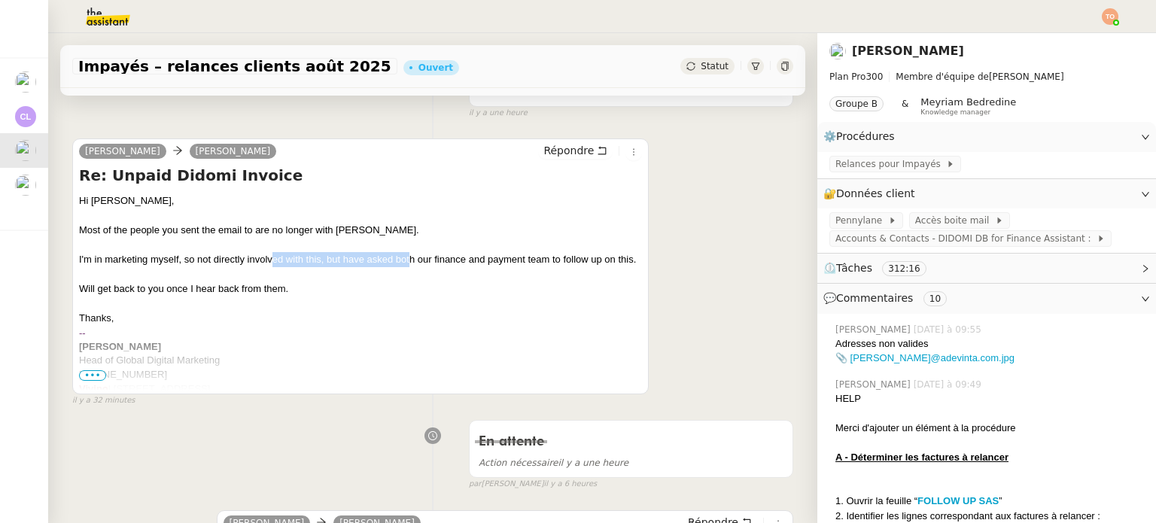
drag, startPoint x: 336, startPoint y: 266, endPoint x: 419, endPoint y: 266, distance: 83.5
click at [415, 266] on div "Hi Simon, Most of the people you sent the email to are no longer with Vivino. I…" at bounding box center [360, 335] width 563 height 284
click at [433, 266] on div "Hi Simon, Most of the people you sent the email to are no longer with Vivino. I…" at bounding box center [360, 335] width 563 height 284
drag, startPoint x: 473, startPoint y: 265, endPoint x: 563, endPoint y: 264, distance: 90.3
click at [536, 265] on div "Hi Simon, Most of the people you sent the email to are no longer with Vivino. I…" at bounding box center [360, 335] width 563 height 284
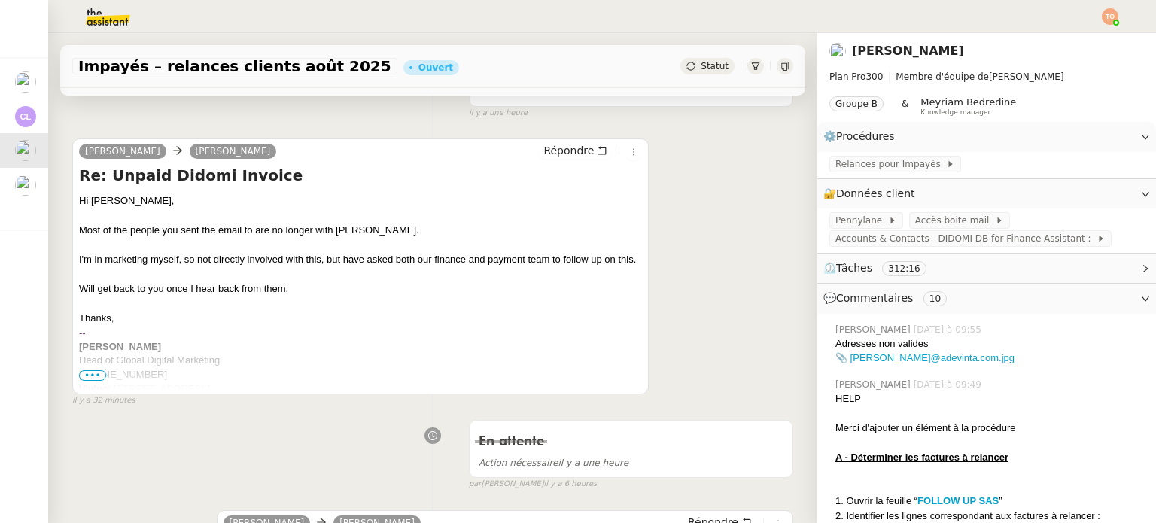
drag, startPoint x: 567, startPoint y: 264, endPoint x: 586, endPoint y: 263, distance: 19.6
click at [570, 264] on div "Hi Simon, Most of the people you sent the email to are no longer with Vivino. I…" at bounding box center [360, 335] width 563 height 284
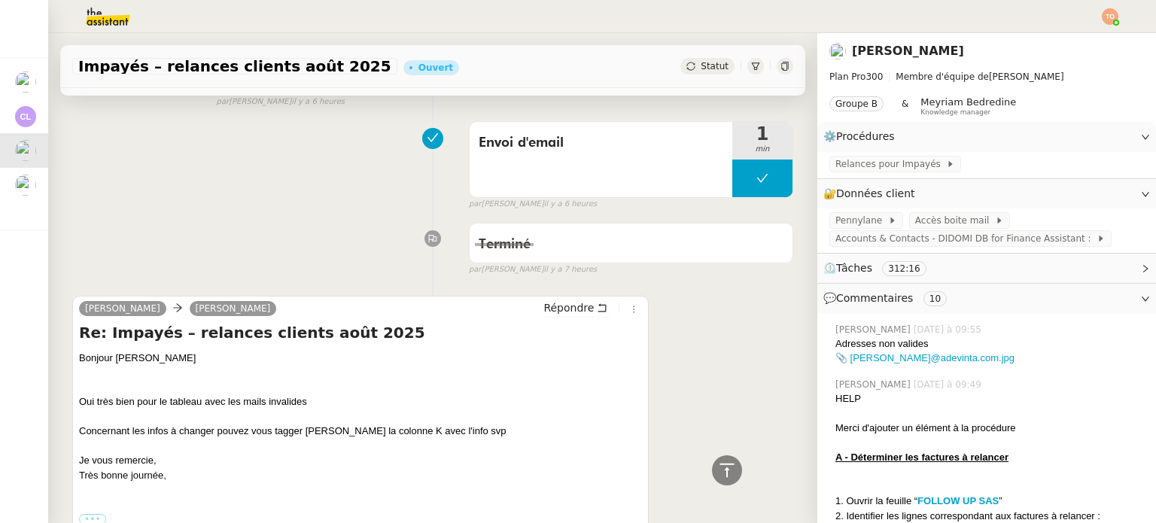
scroll to position [903, 0]
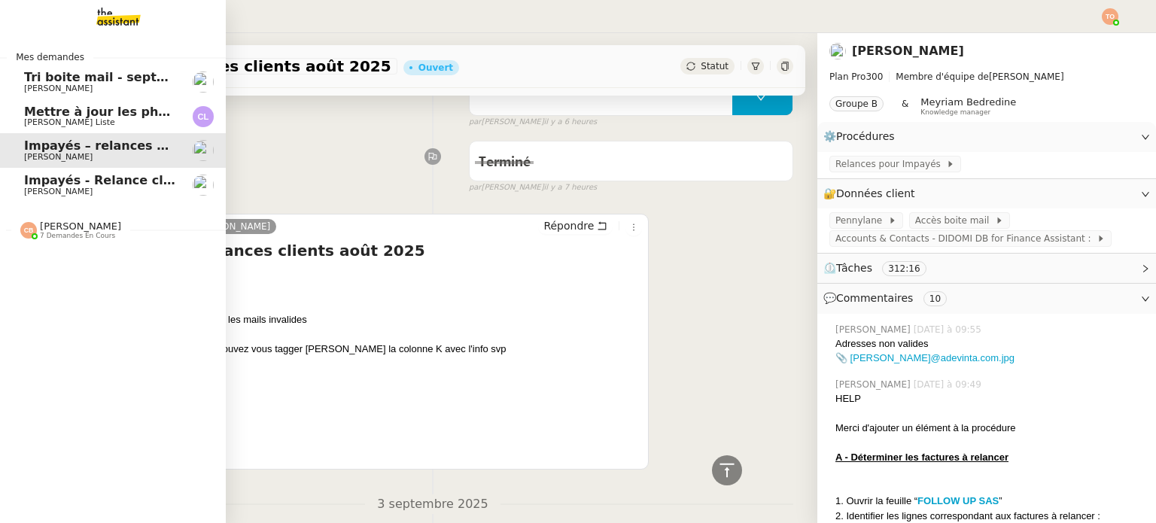
click at [35, 187] on span "[PERSON_NAME]" at bounding box center [58, 192] width 68 height 10
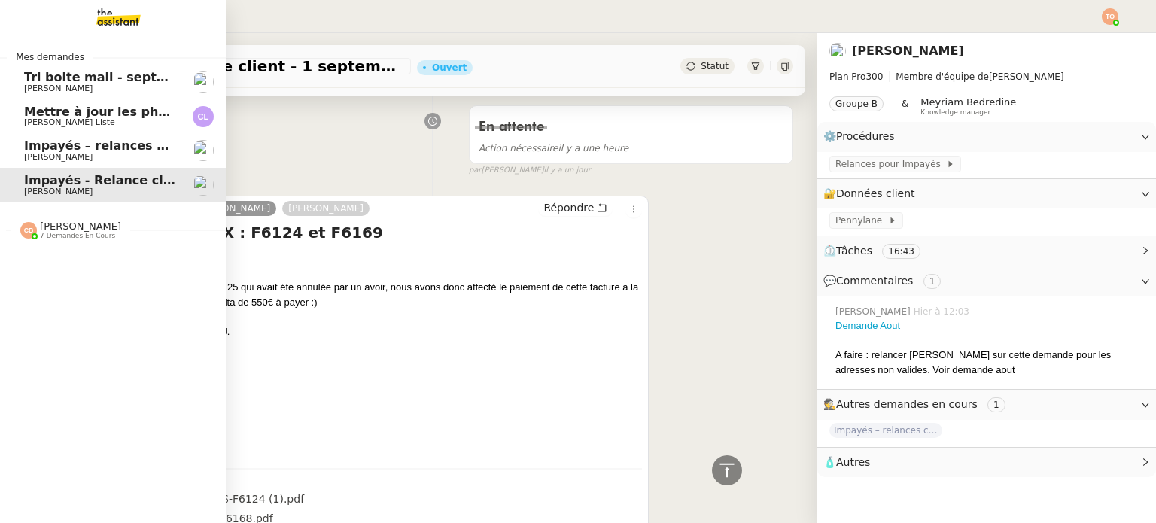
scroll to position [326, 0]
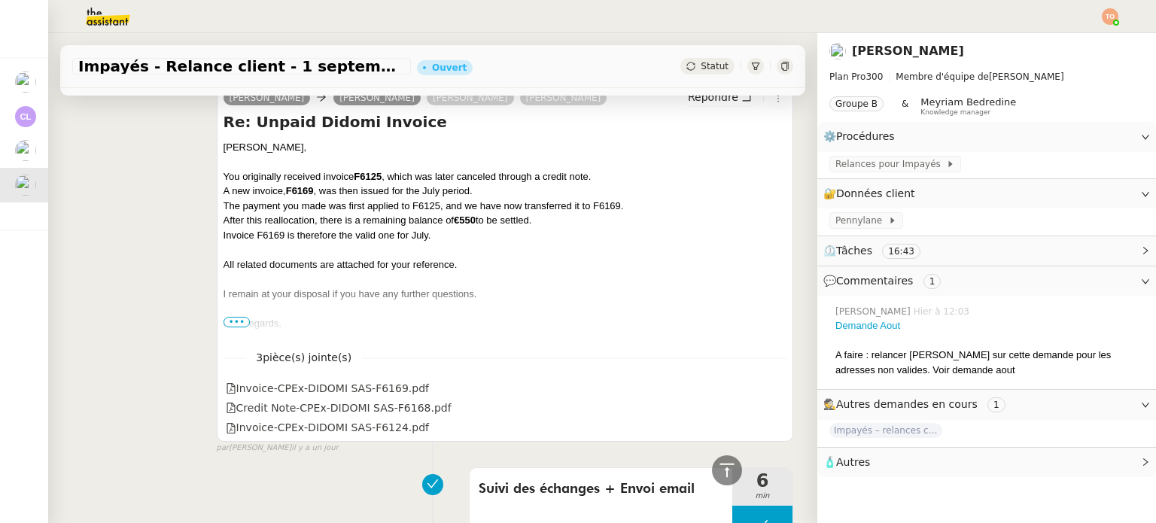
click at [440, 239] on div "Invoice F6169 is therefore the valid one for July." at bounding box center [505, 235] width 563 height 15
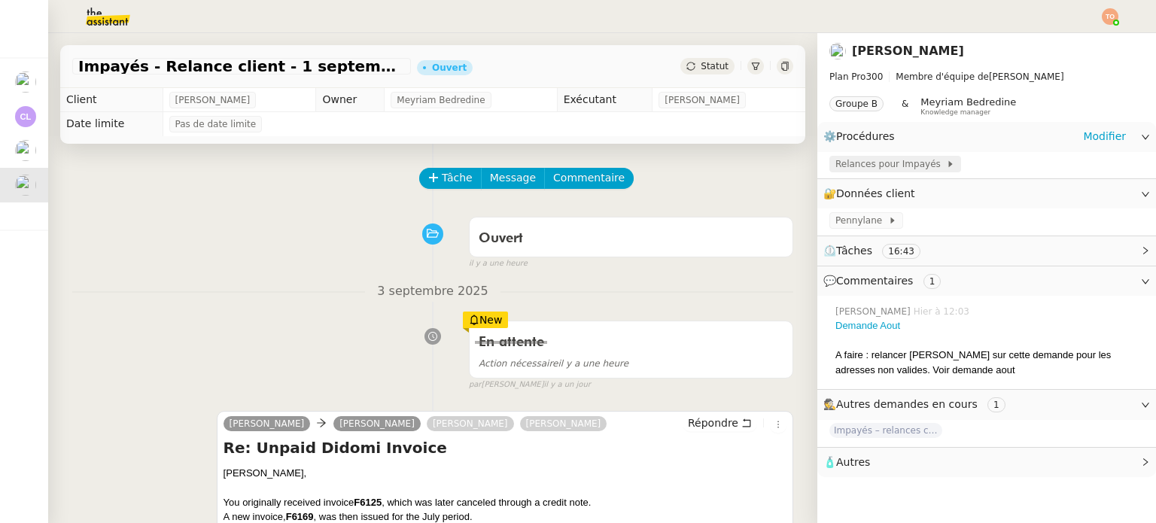
click at [868, 169] on span "Relances pour Impayés" at bounding box center [890, 164] width 111 height 15
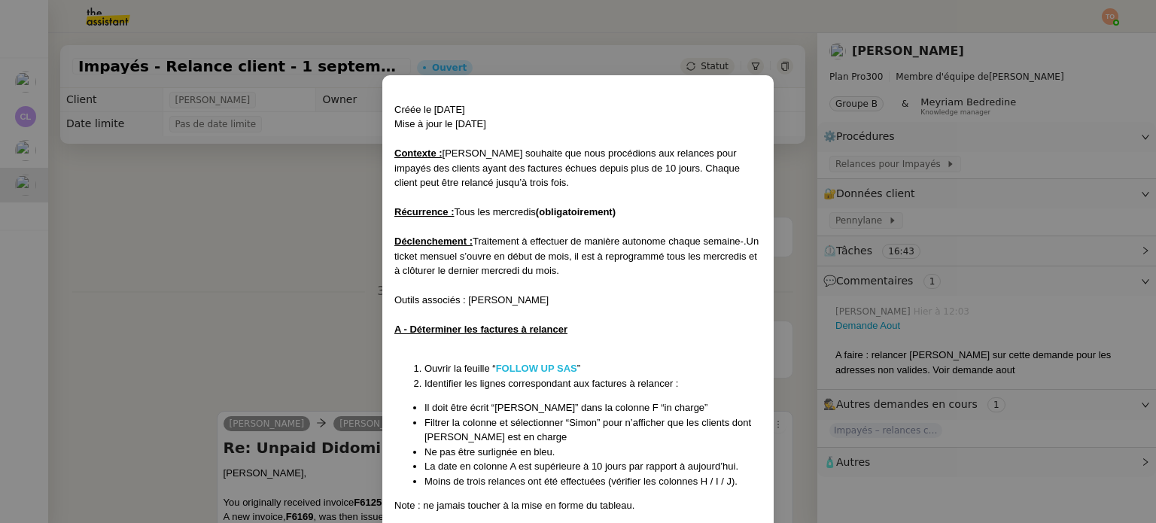
click at [532, 366] on strong "FOLLOW UP SAS" at bounding box center [536, 368] width 81 height 11
click at [244, 282] on nz-modal-container "Créée le 30/07/2025 Mise à jour le 13/08/2025 Contexte : Mathilde souhaite que …" at bounding box center [578, 261] width 1156 height 523
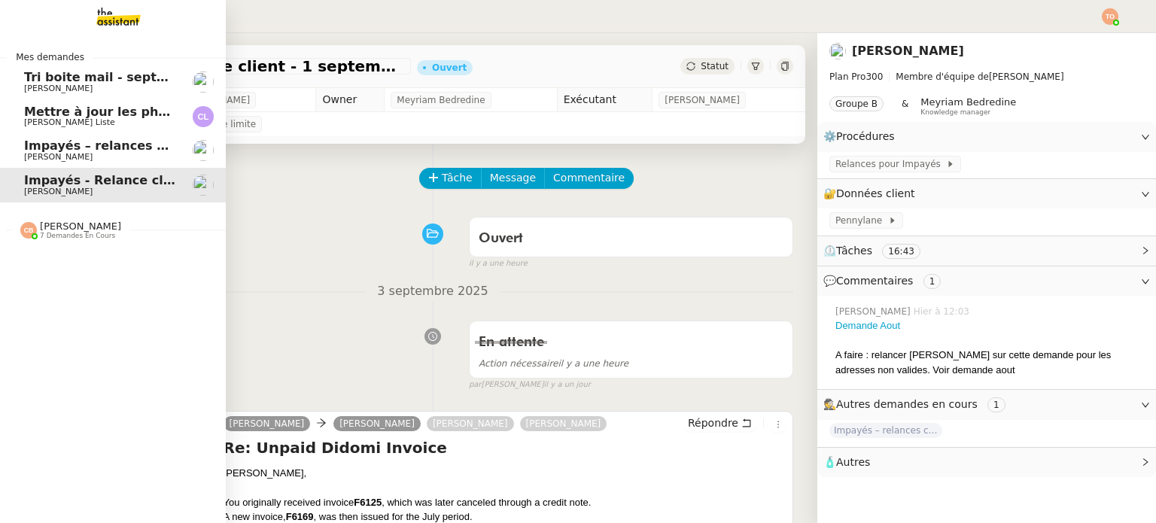
click at [18, 111] on link "Mettre à jour les photos des hôtels Charles La Liste" at bounding box center [113, 116] width 226 height 35
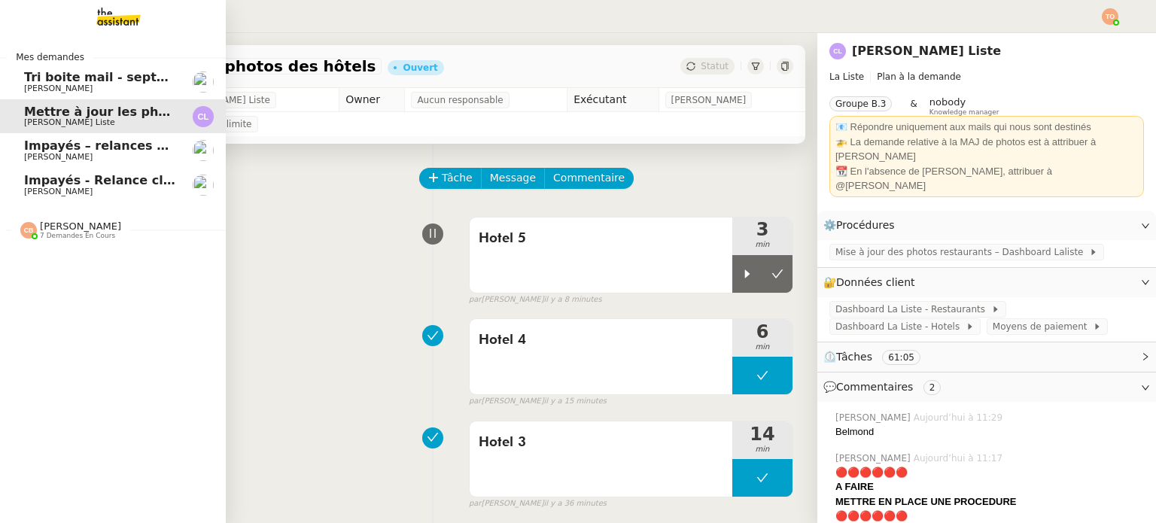
click at [60, 87] on span "[PERSON_NAME]" at bounding box center [58, 89] width 68 height 10
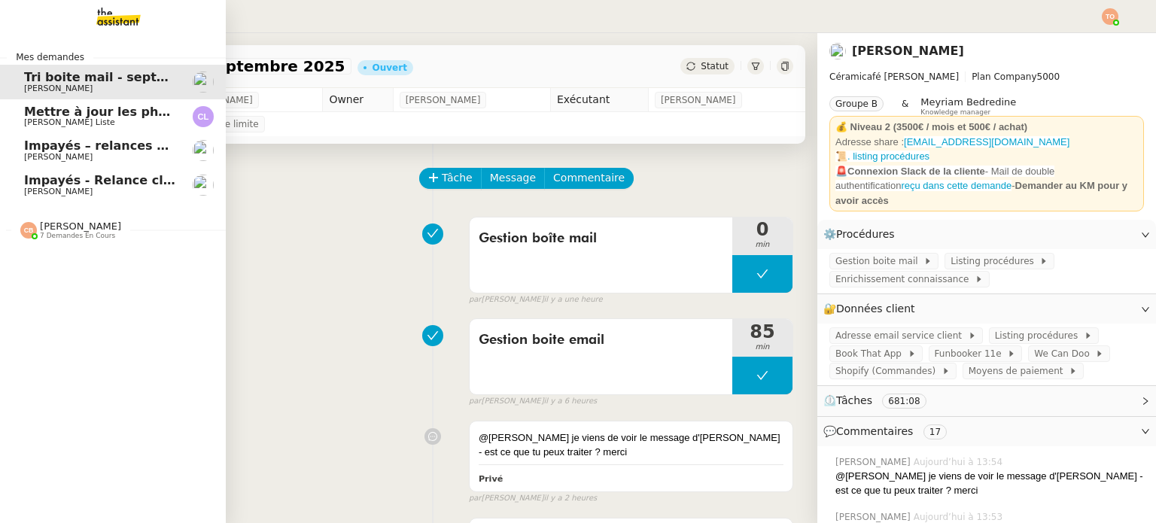
click at [78, 123] on span "[PERSON_NAME] Liste" at bounding box center [69, 122] width 91 height 10
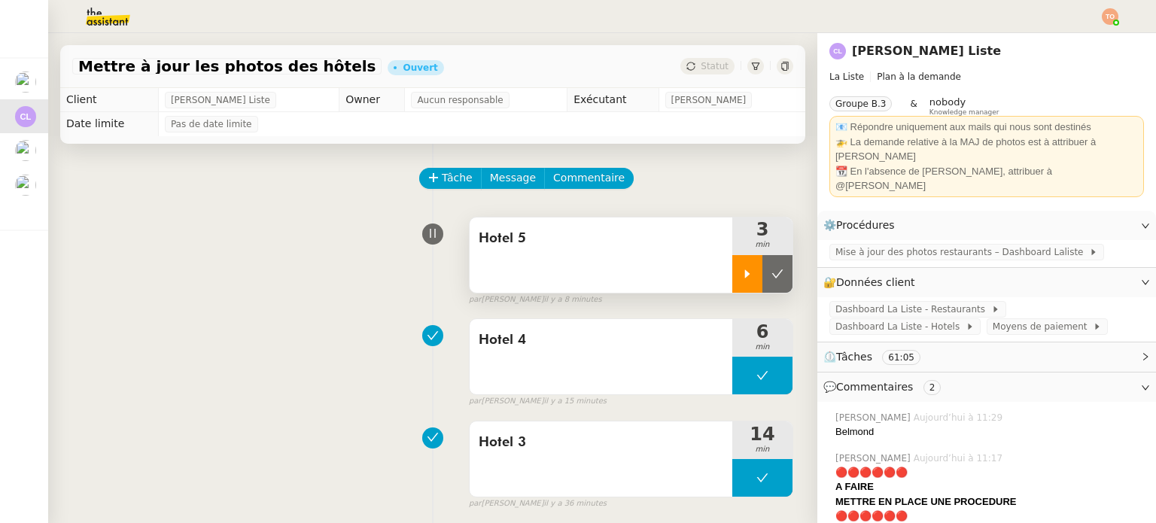
click at [741, 275] on icon at bounding box center [747, 274] width 12 height 12
click at [732, 281] on div at bounding box center [762, 274] width 60 height 38
click at [772, 275] on icon at bounding box center [777, 273] width 11 height 8
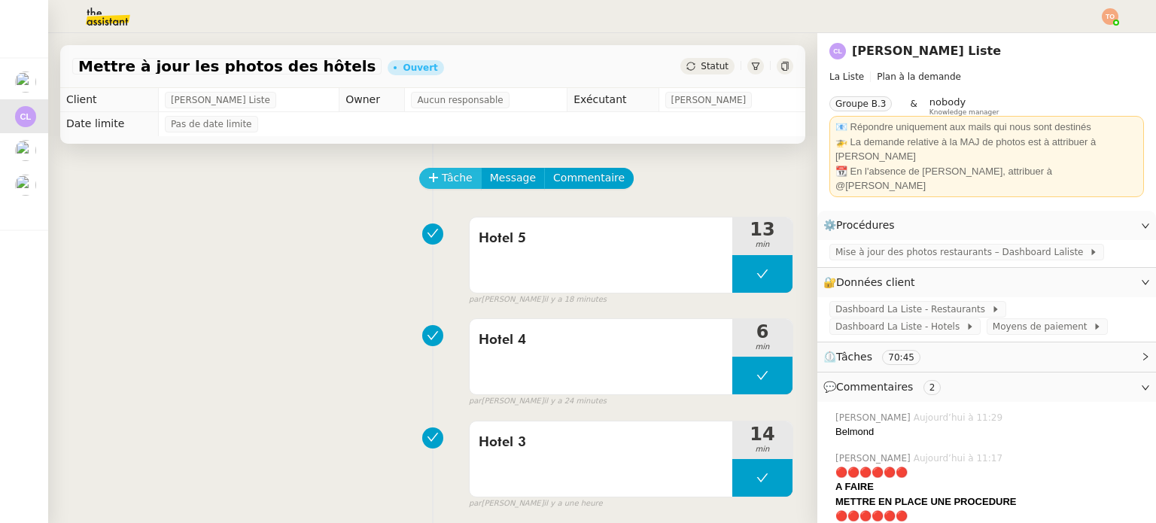
click at [451, 183] on span "Tâche" at bounding box center [457, 177] width 31 height 17
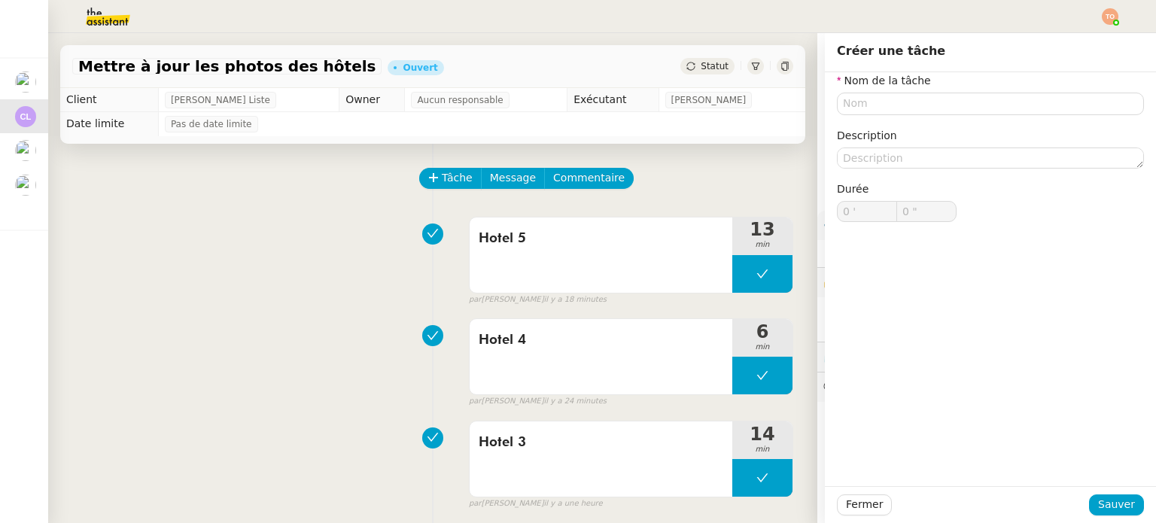
click at [927, 87] on nz-form-item "Nom de la tâche" at bounding box center [990, 93] width 307 height 43
click at [928, 99] on input "text" at bounding box center [990, 104] width 307 height 22
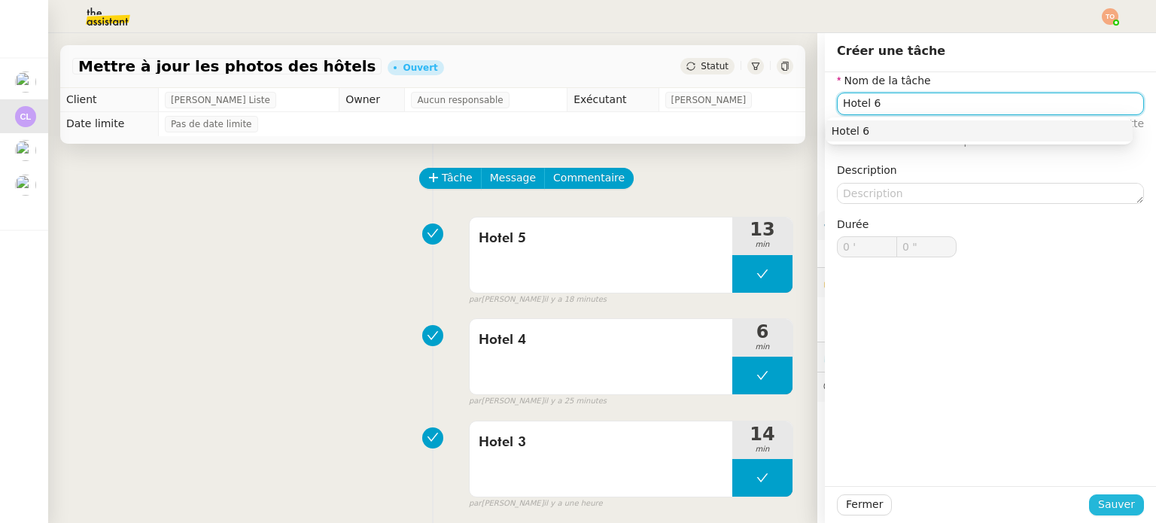
type input "Hotel 6"
click at [1108, 506] on span "Sauver" at bounding box center [1116, 504] width 37 height 17
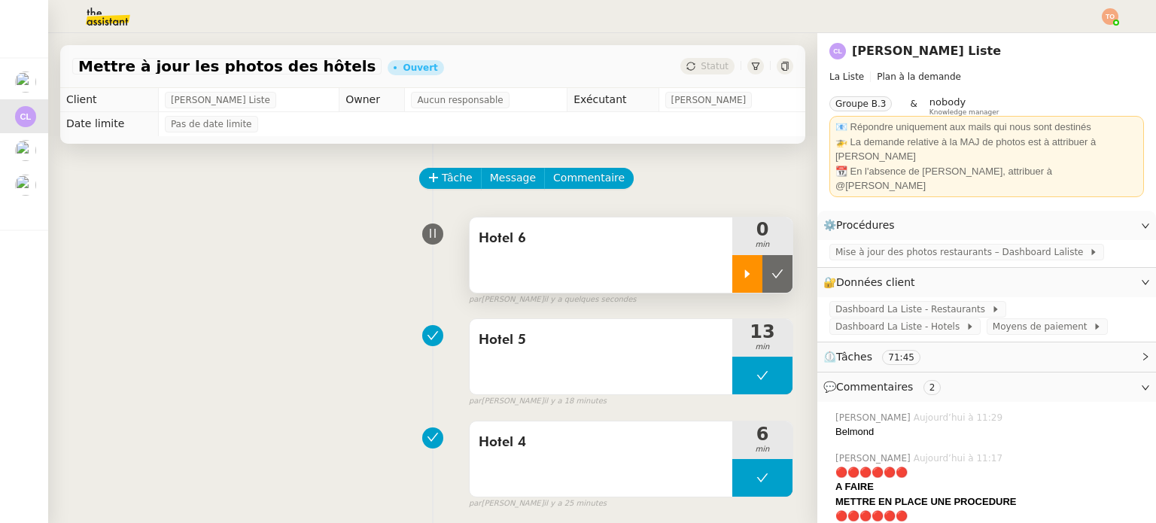
click at [732, 278] on div at bounding box center [747, 274] width 30 height 38
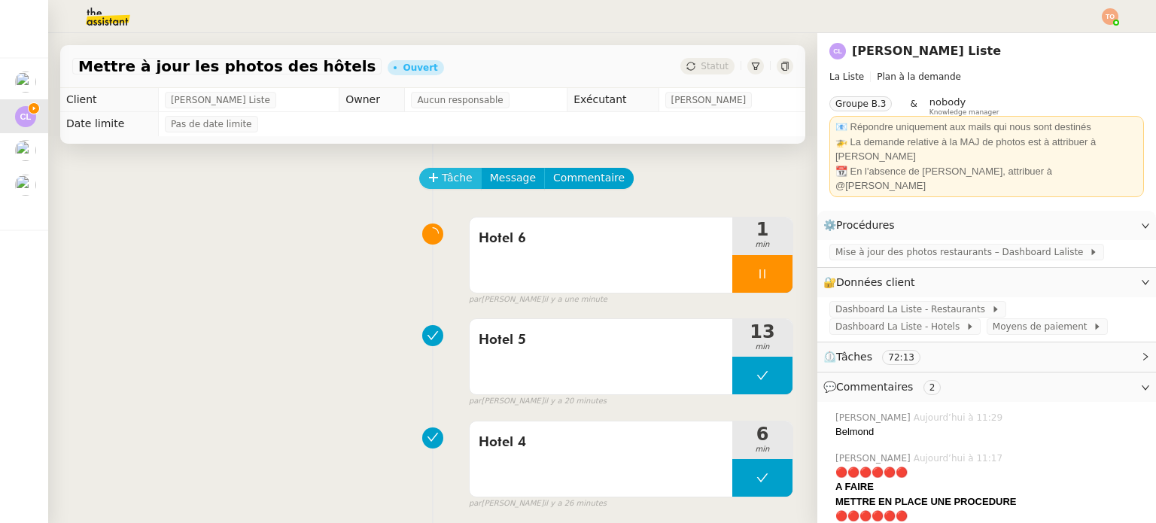
click at [443, 183] on span "Tâche" at bounding box center [457, 177] width 31 height 17
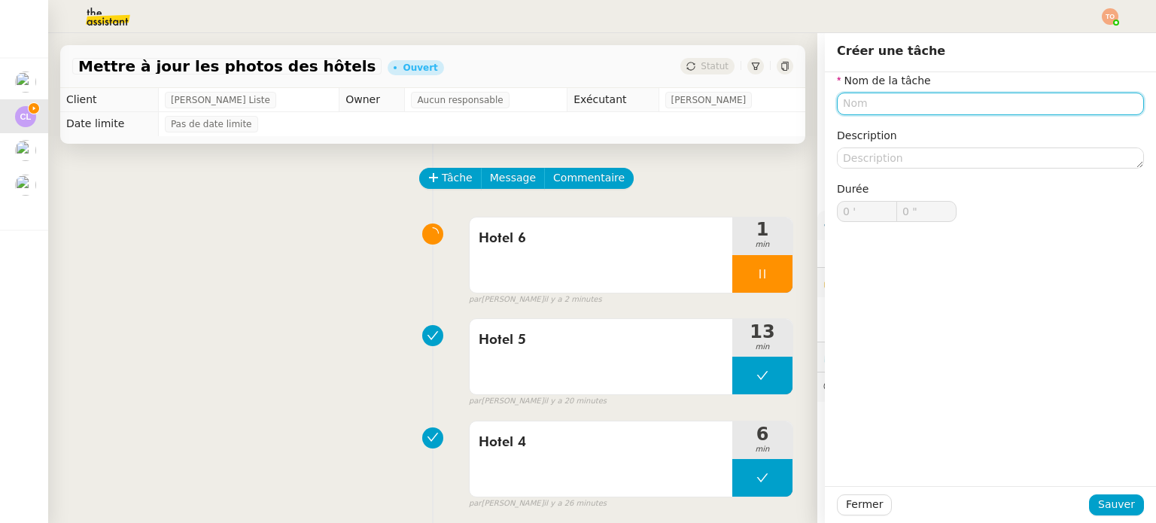
click at [966, 114] on input "text" at bounding box center [990, 104] width 307 height 22
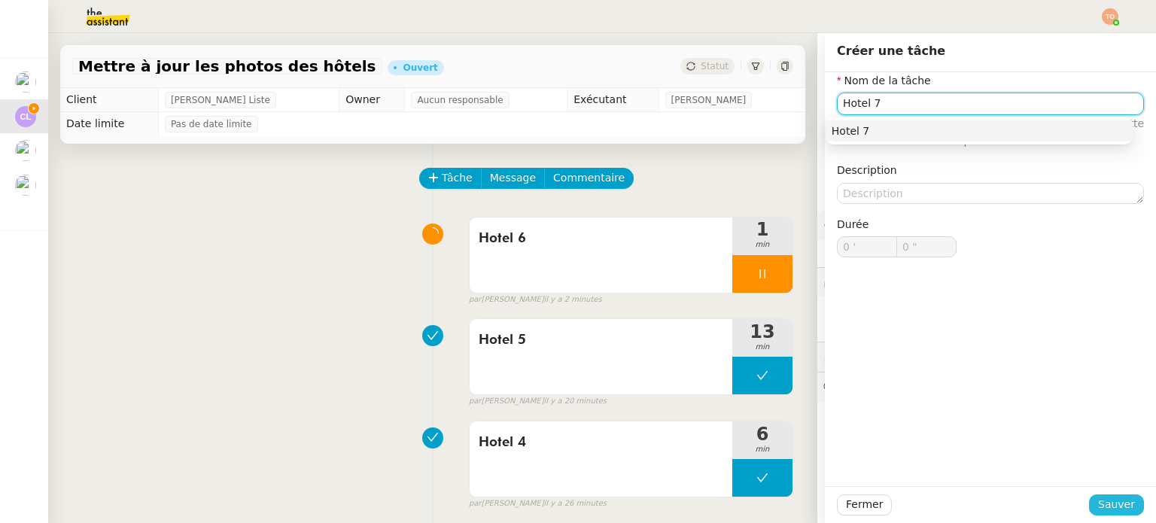
type input "Hotel 7"
click at [1098, 507] on span "Sauver" at bounding box center [1116, 504] width 37 height 17
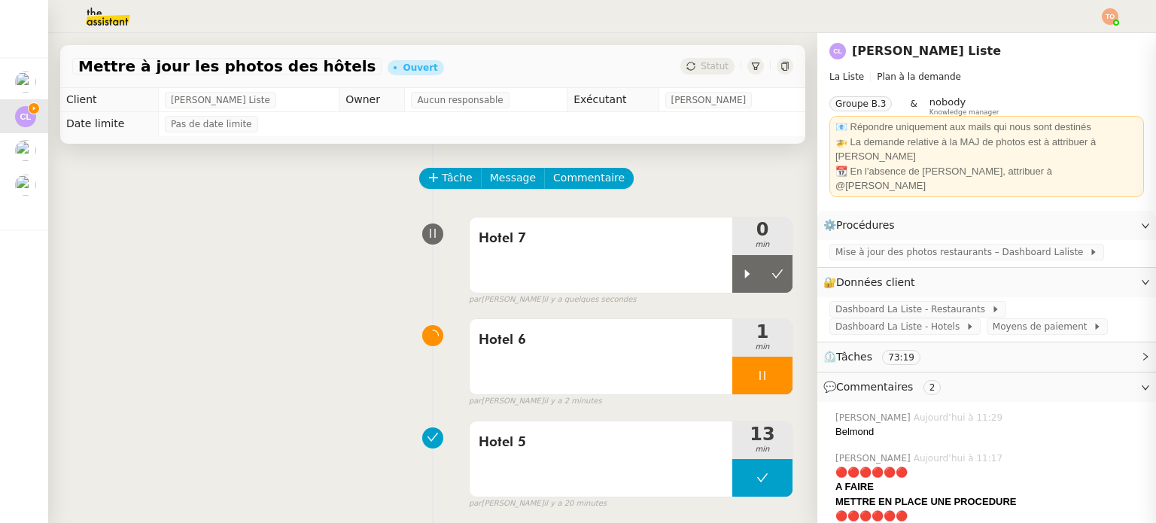
drag, startPoint x: 716, startPoint y: 271, endPoint x: 727, endPoint y: 306, distance: 37.1
click at [732, 270] on div at bounding box center [747, 274] width 30 height 38
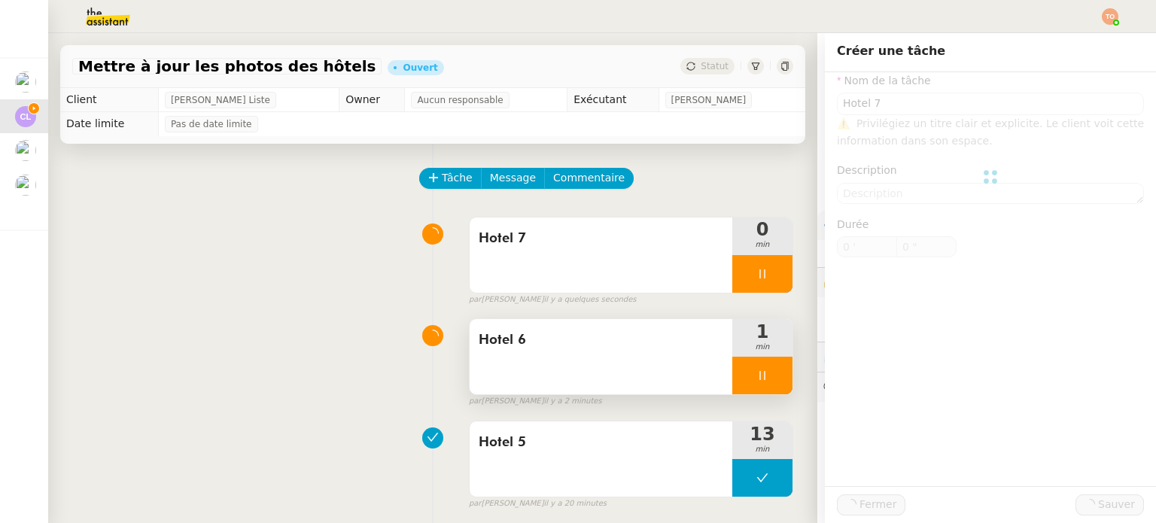
click at [734, 360] on div at bounding box center [762, 376] width 60 height 38
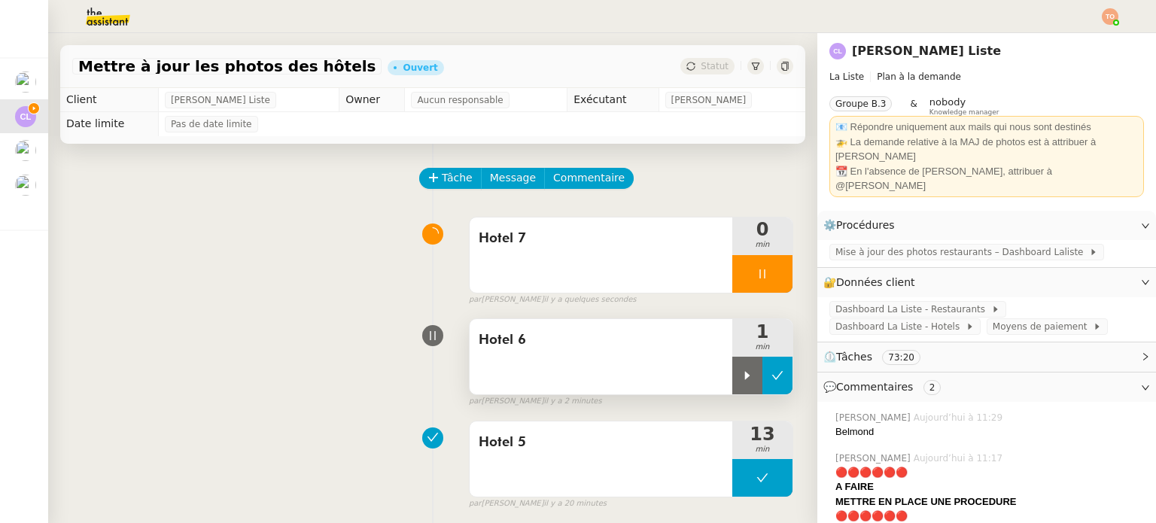
click at [762, 370] on button at bounding box center [777, 376] width 30 height 38
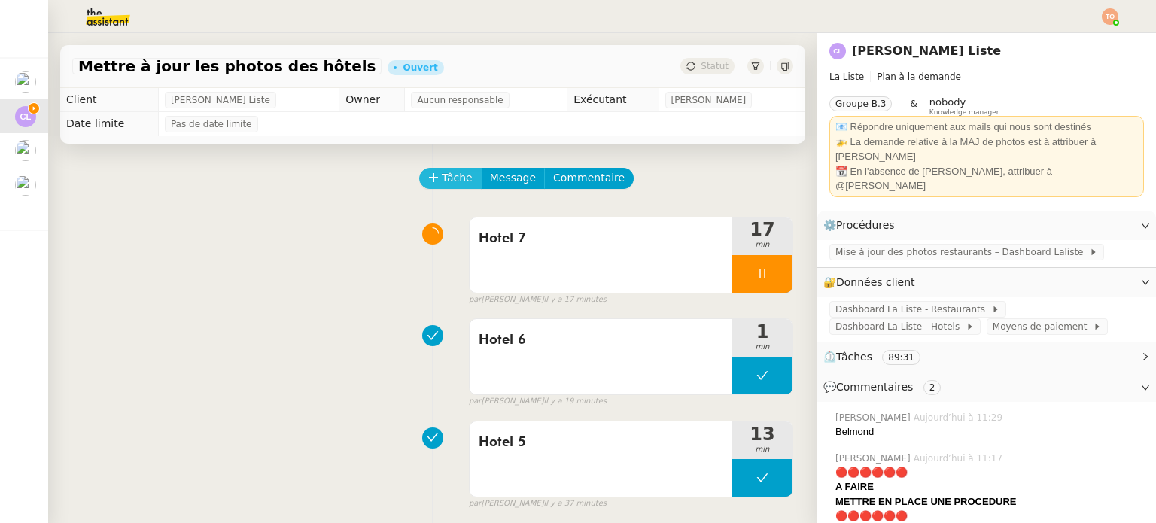
click at [428, 176] on icon at bounding box center [433, 177] width 11 height 11
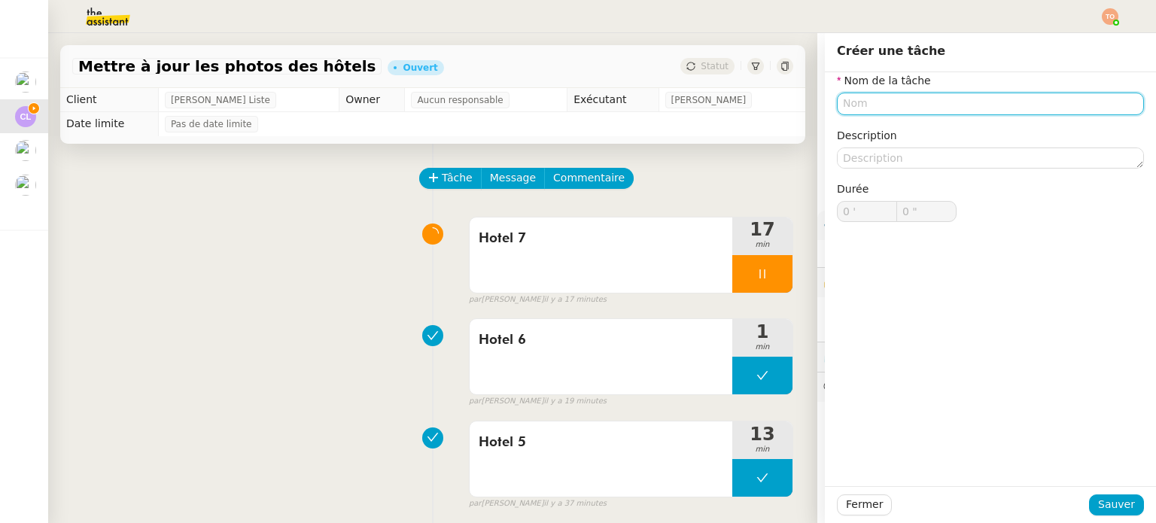
click at [965, 110] on input "text" at bounding box center [990, 104] width 307 height 22
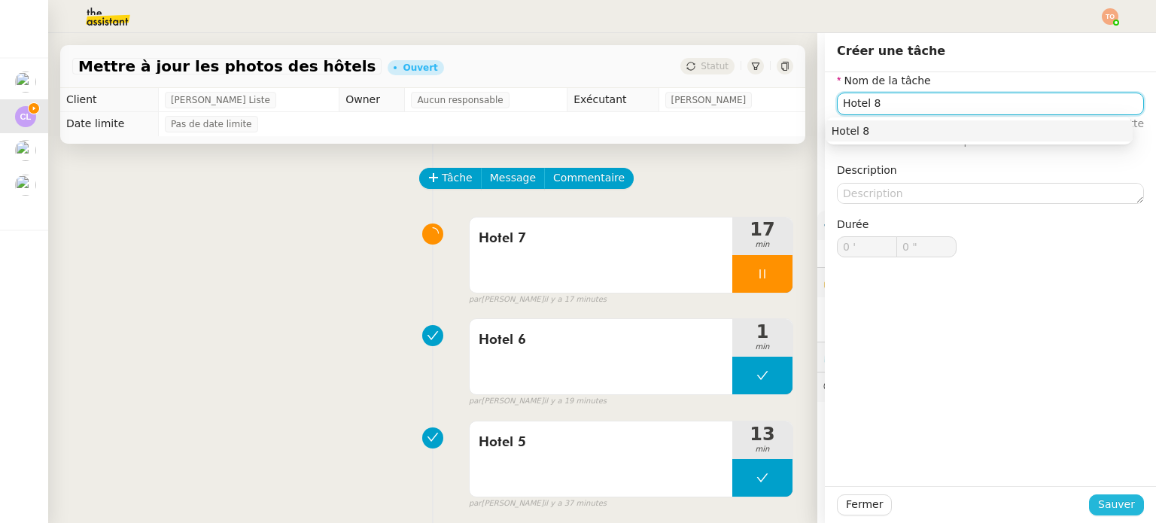
type input "Hotel 8"
click at [1105, 503] on span "Sauver" at bounding box center [1116, 504] width 37 height 17
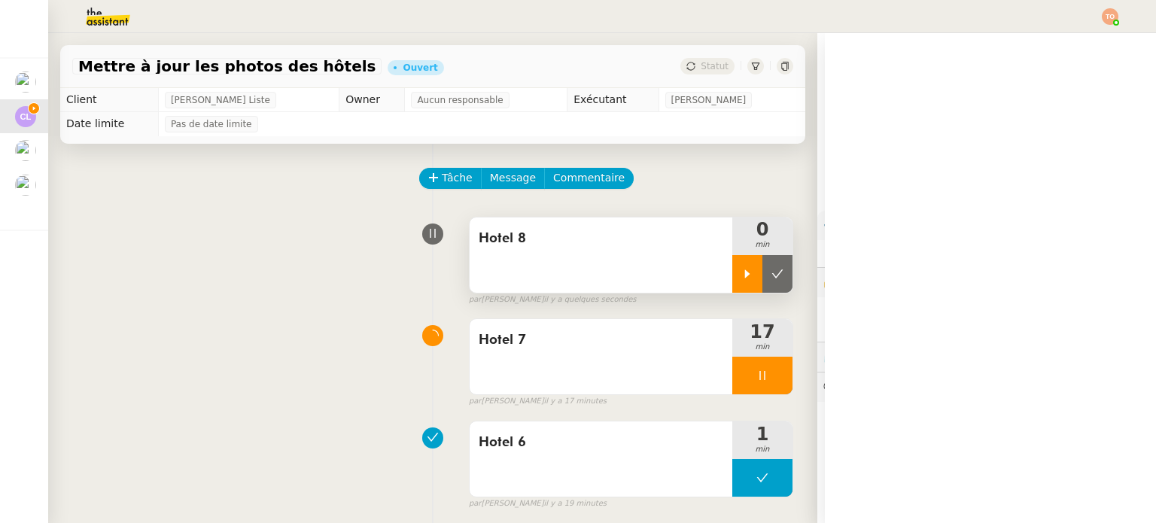
click at [732, 274] on div at bounding box center [747, 274] width 30 height 38
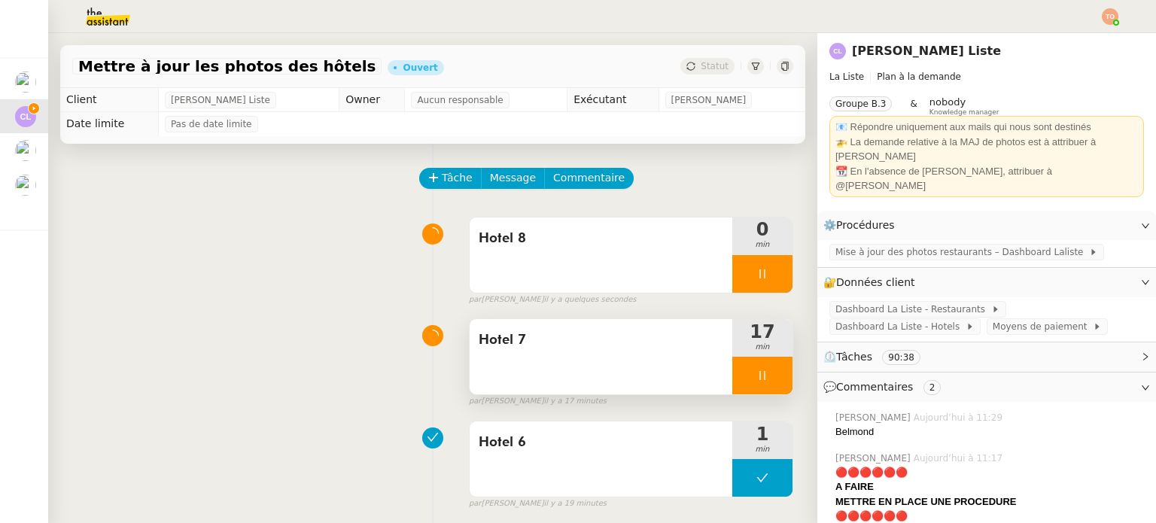
click at [732, 363] on div at bounding box center [762, 376] width 60 height 38
click at [771, 372] on icon at bounding box center [777, 376] width 12 height 12
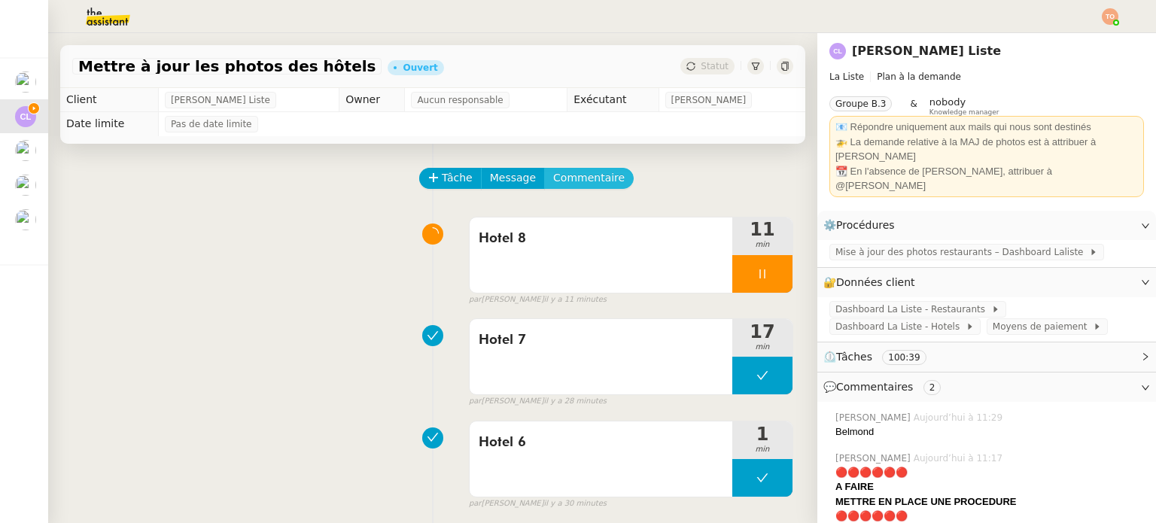
click at [579, 179] on span "Commentaire" at bounding box center [588, 177] width 71 height 17
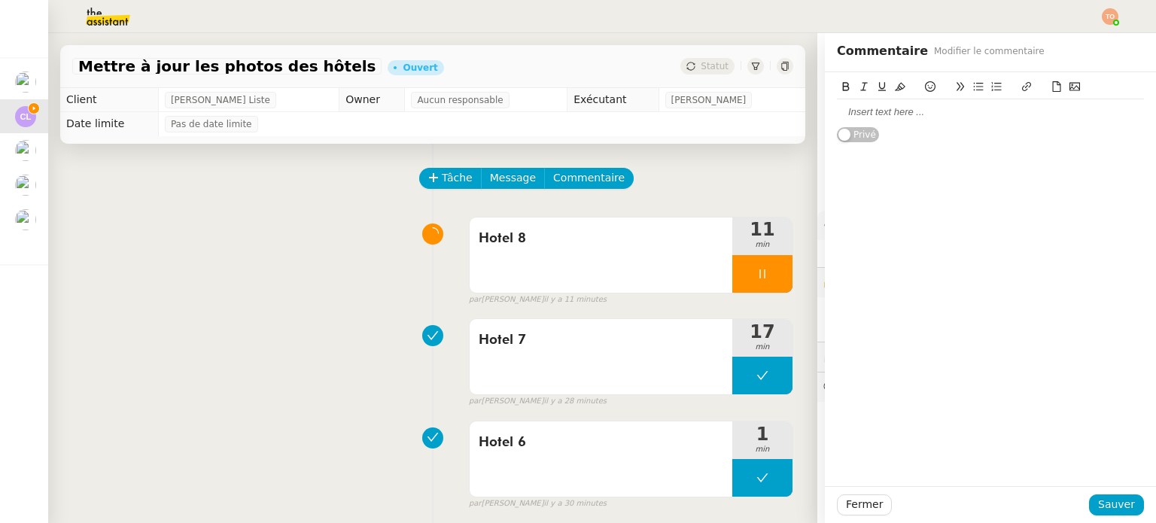
click at [922, 117] on div at bounding box center [990, 112] width 307 height 14
click at [1090, 506] on button "Sauver" at bounding box center [1116, 504] width 55 height 21
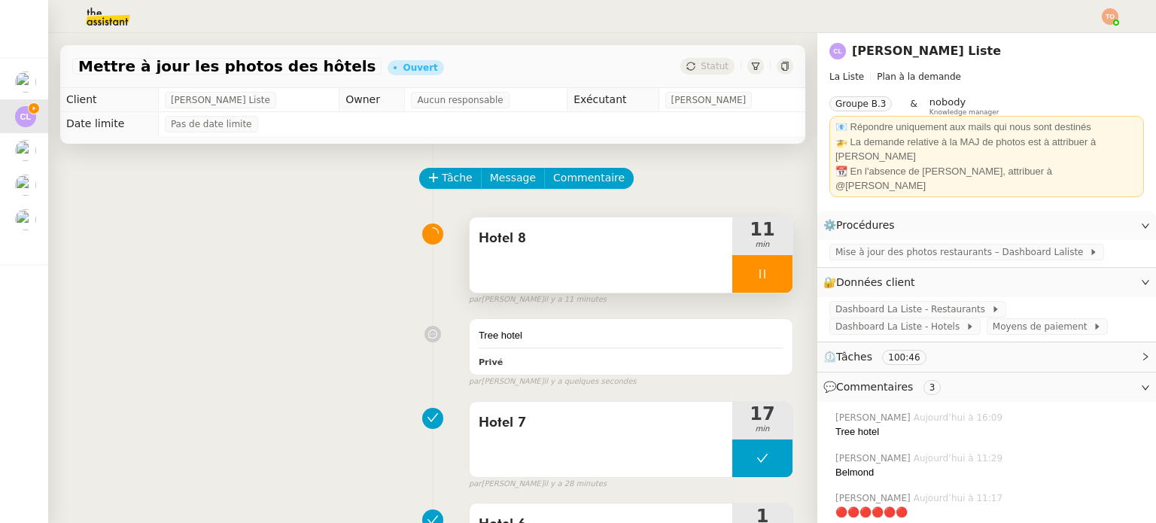
click at [759, 277] on div at bounding box center [762, 274] width 60 height 38
click at [771, 275] on icon at bounding box center [777, 274] width 12 height 12
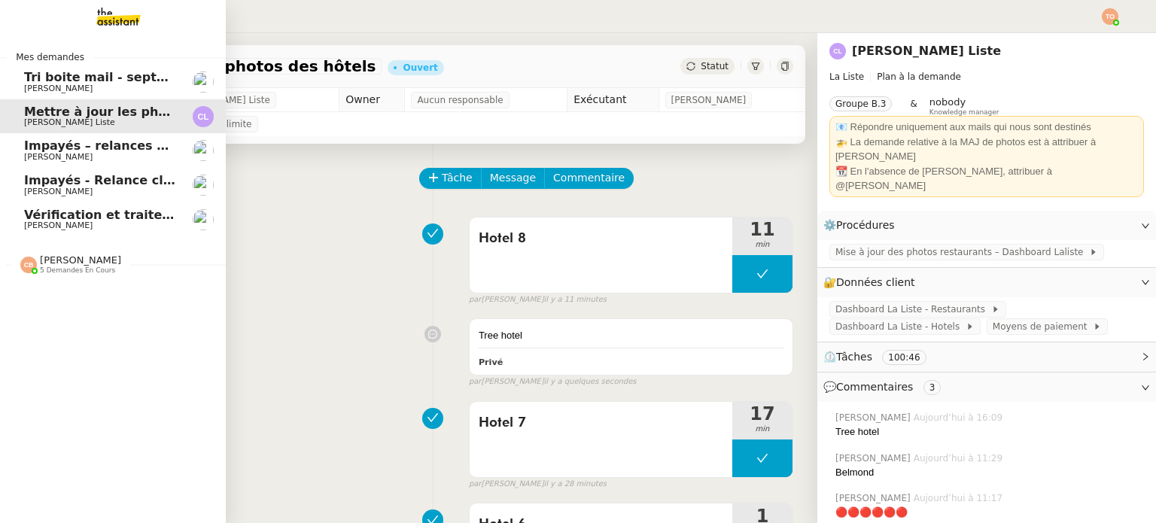
click at [18, 220] on link "Vérification et traitement des demandes comptables - 2025 Sonia Cafede" at bounding box center [113, 219] width 226 height 35
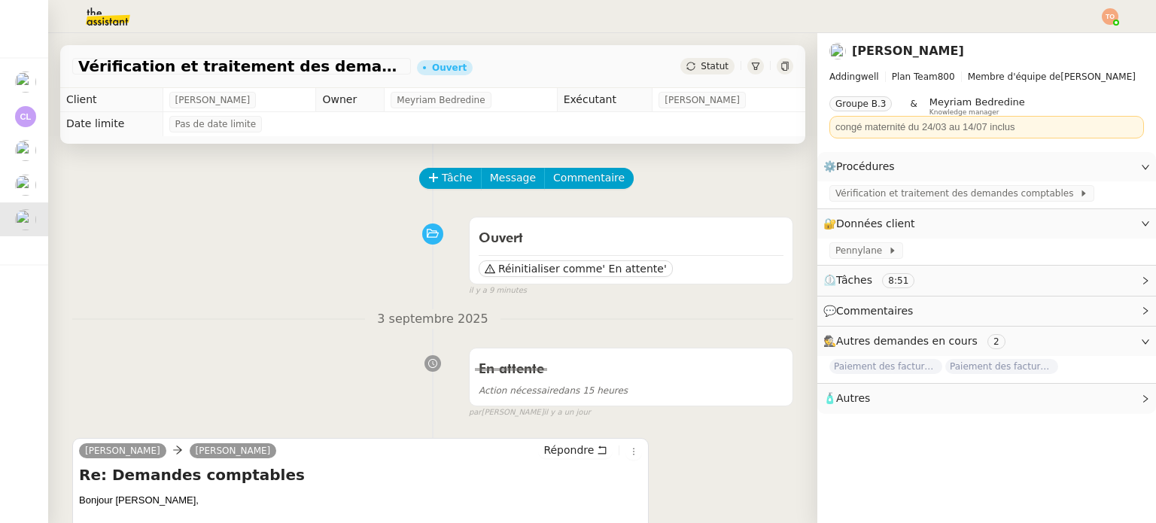
click at [710, 70] on div "Statut" at bounding box center [707, 66] width 54 height 17
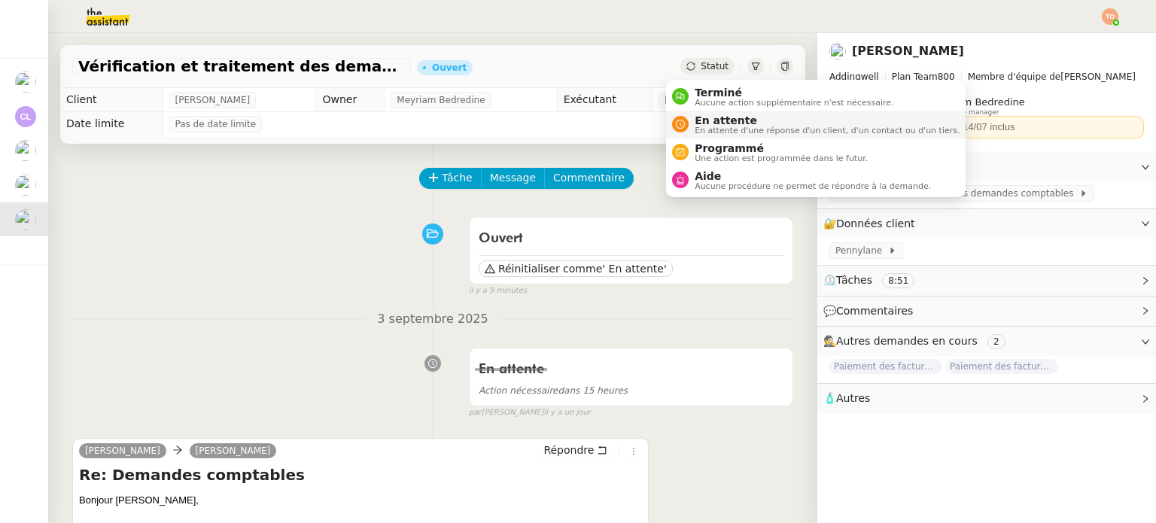
click at [719, 136] on li "En attente En attente d'une réponse d'un client, d'un contact ou d'un tiers." at bounding box center [816, 125] width 300 height 28
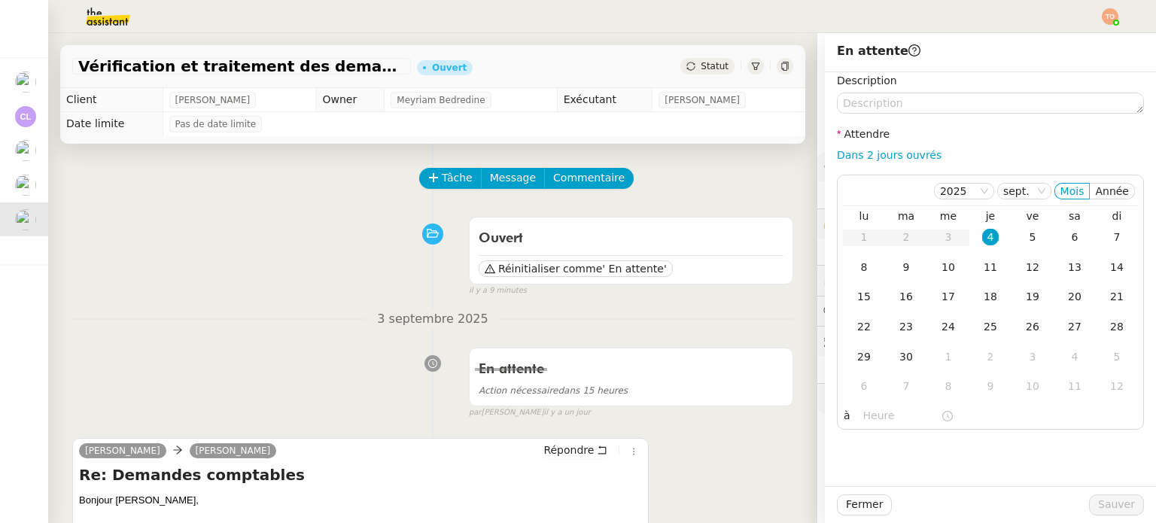
drag, startPoint x: 874, startPoint y: 156, endPoint x: 880, endPoint y: 164, distance: 10.2
click at [874, 156] on link "Dans 2 jours ouvrés" at bounding box center [889, 155] width 105 height 12
type input "07:00"
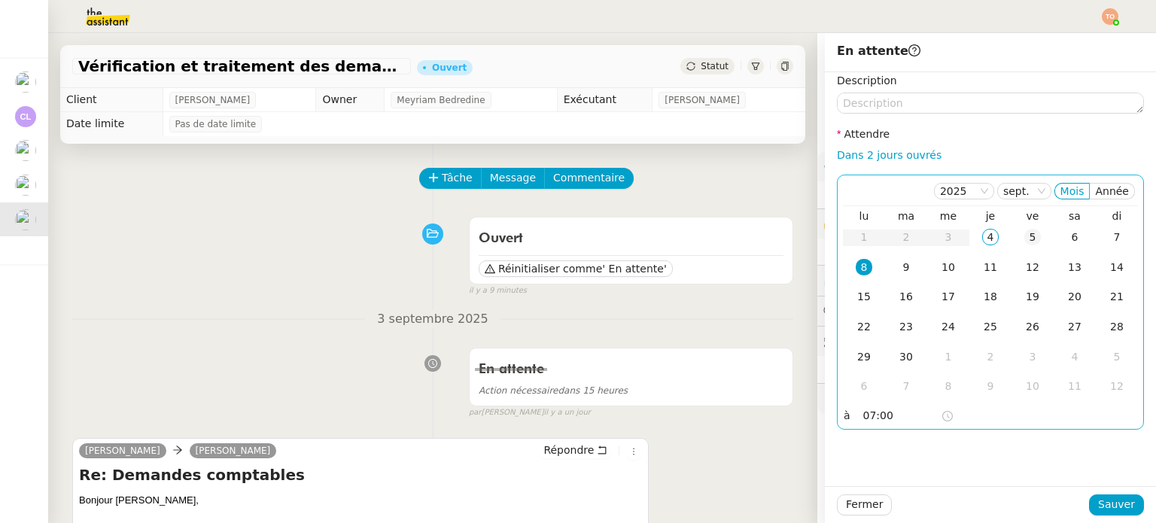
click at [1031, 248] on td "5" at bounding box center [1032, 238] width 42 height 30
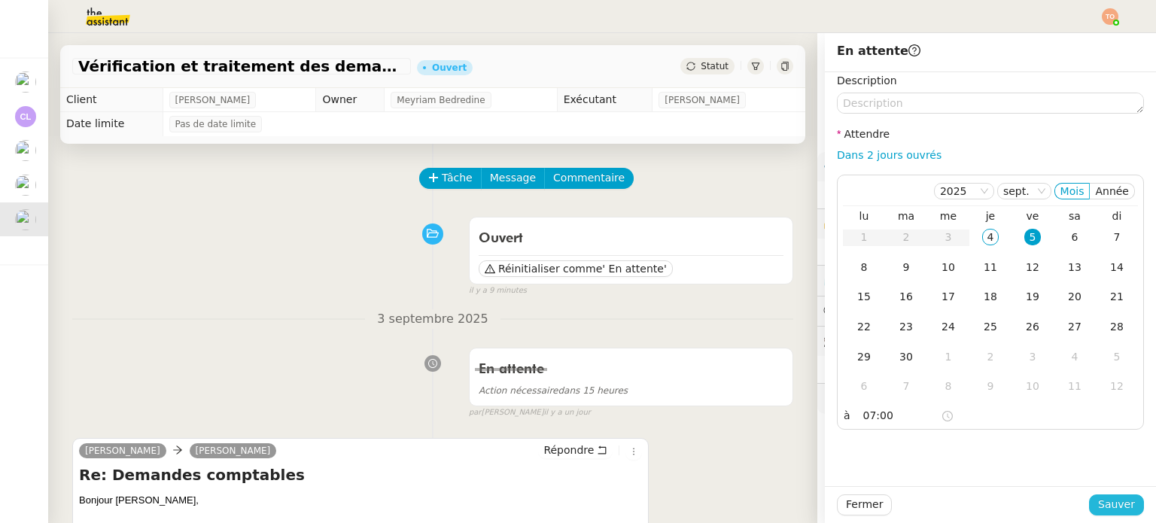
click at [1099, 509] on span "Sauver" at bounding box center [1116, 504] width 37 height 17
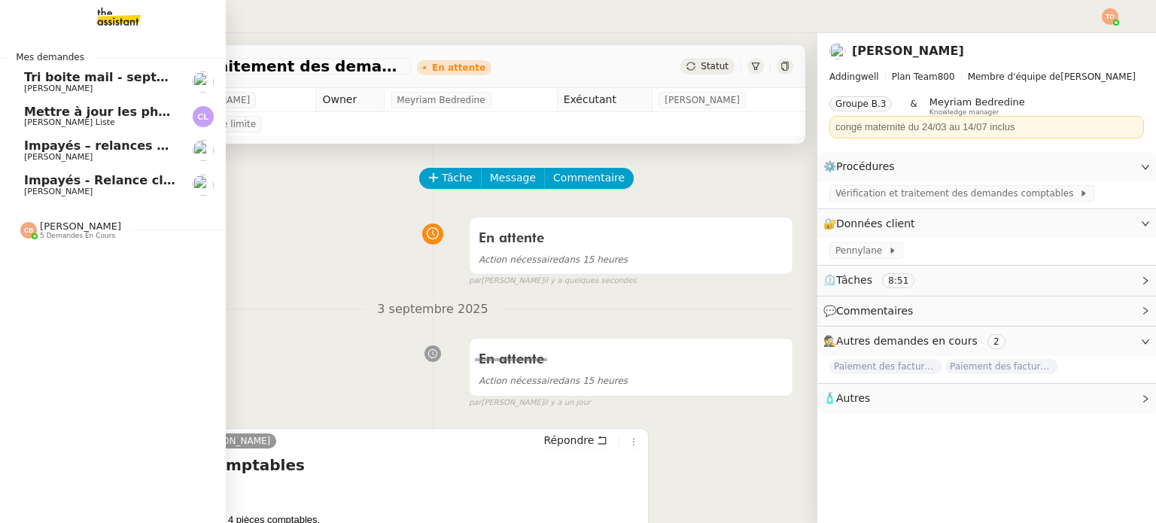
click at [96, 123] on span "[PERSON_NAME] Liste" at bounding box center [100, 122] width 152 height 9
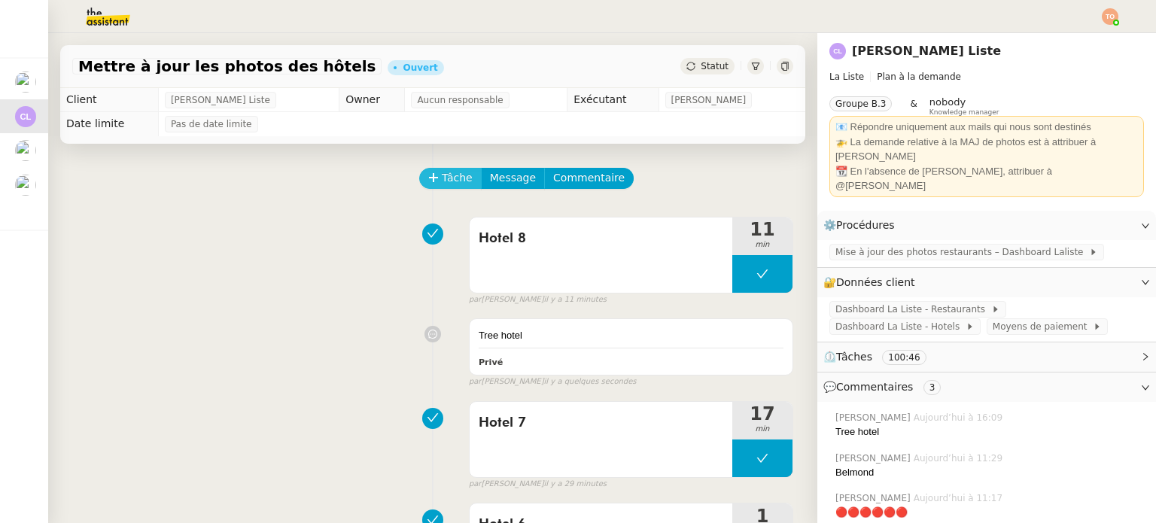
click at [456, 177] on span "Tâche" at bounding box center [457, 177] width 31 height 17
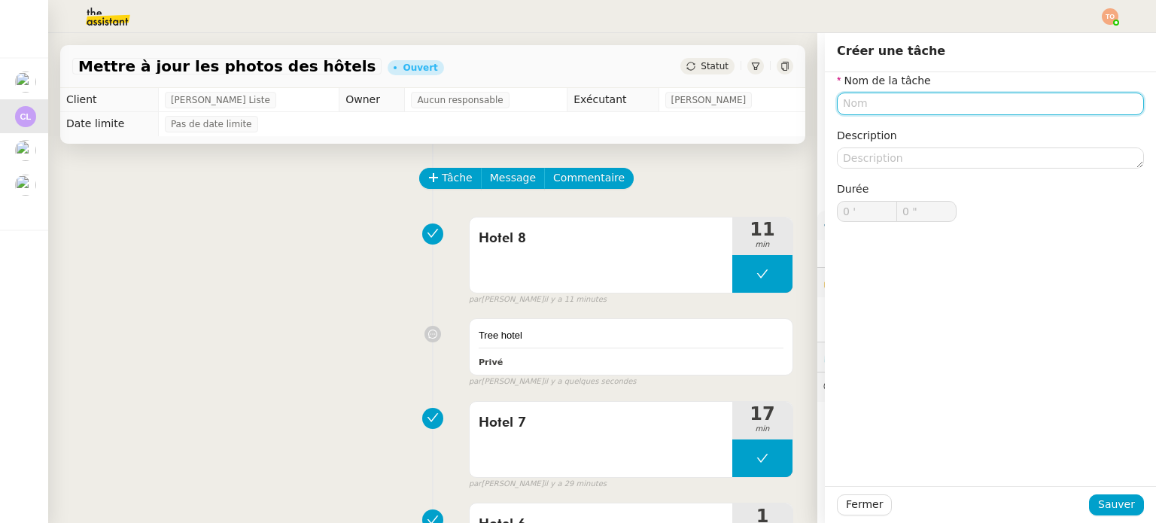
click at [856, 102] on input "text" at bounding box center [990, 104] width 307 height 22
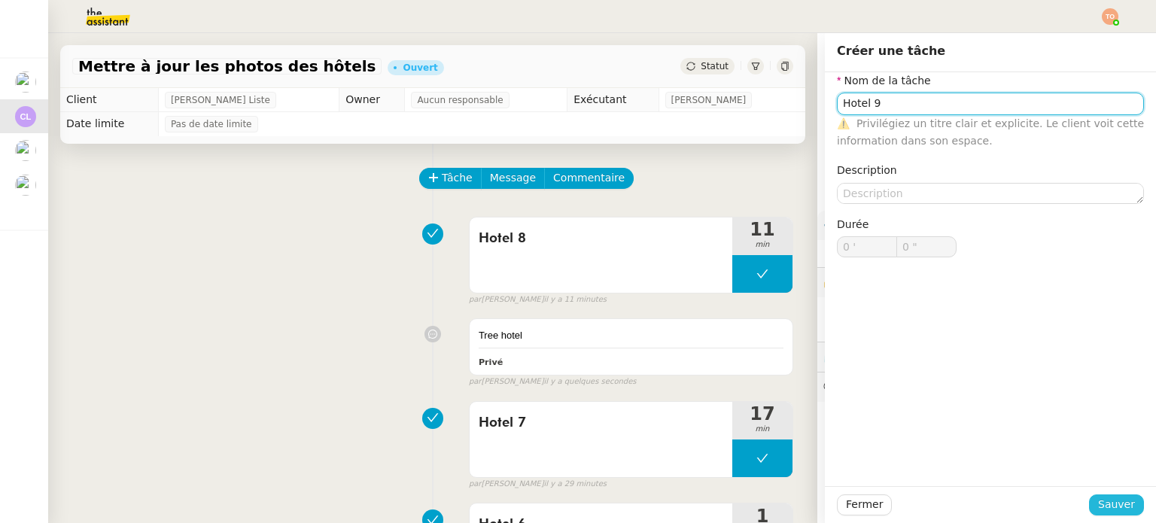
type input "Hotel 9"
click at [1110, 505] on span "Sauver" at bounding box center [1116, 504] width 37 height 17
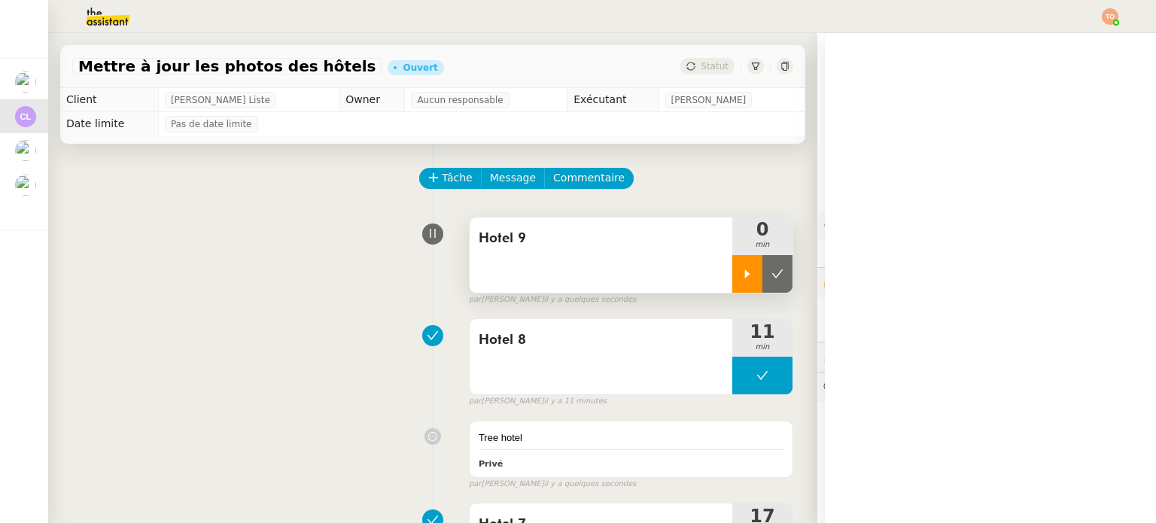
click at [736, 290] on div at bounding box center [747, 274] width 30 height 38
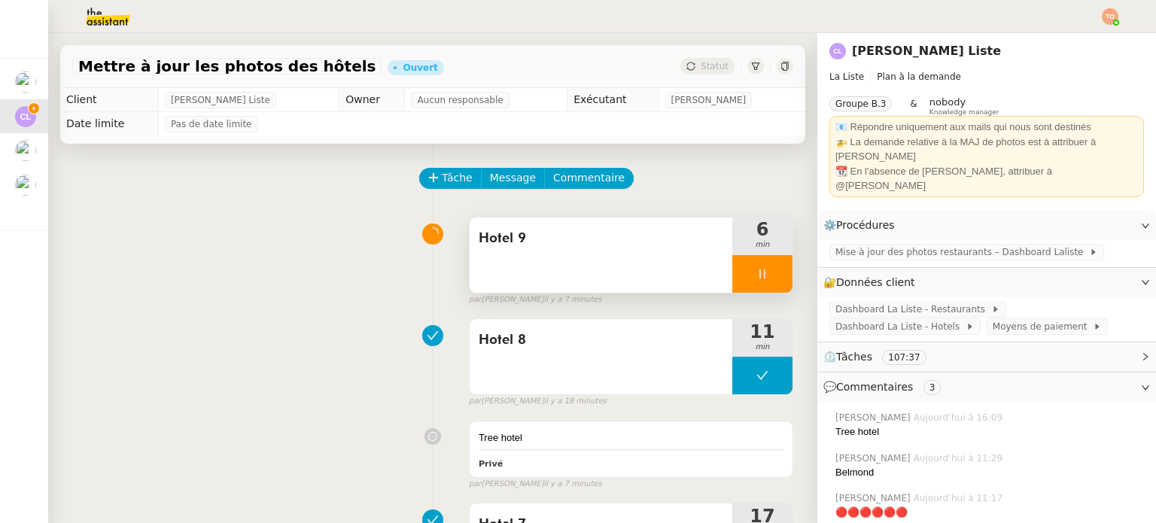
click at [759, 278] on icon at bounding box center [761, 273] width 5 height 9
click at [741, 280] on icon at bounding box center [747, 274] width 12 height 12
click at [762, 282] on div at bounding box center [762, 274] width 60 height 38
click at [762, 283] on button at bounding box center [777, 274] width 30 height 38
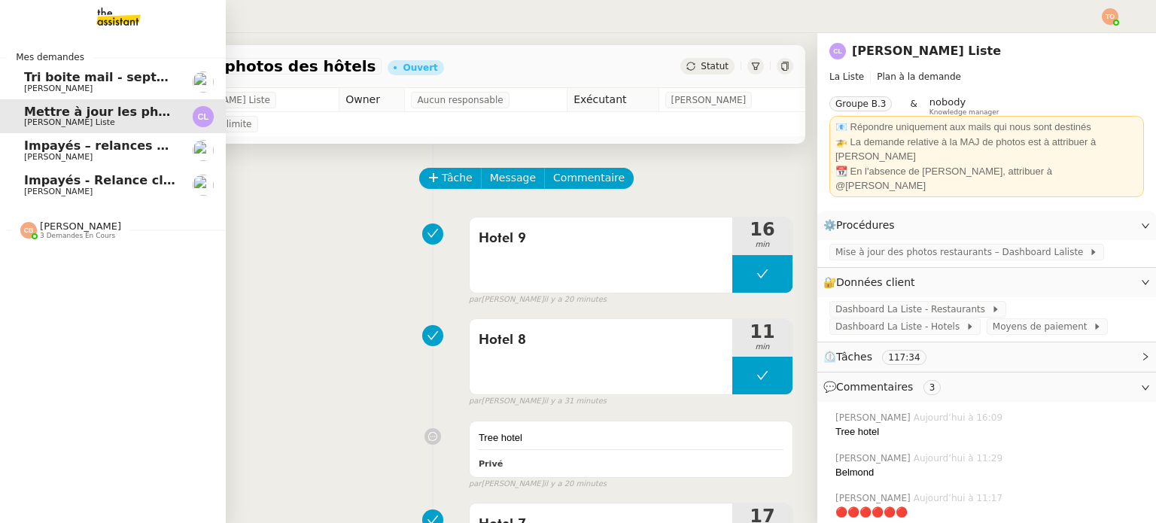
click at [44, 77] on span "Tri boite mail - septembre 2025" at bounding box center [131, 77] width 214 height 14
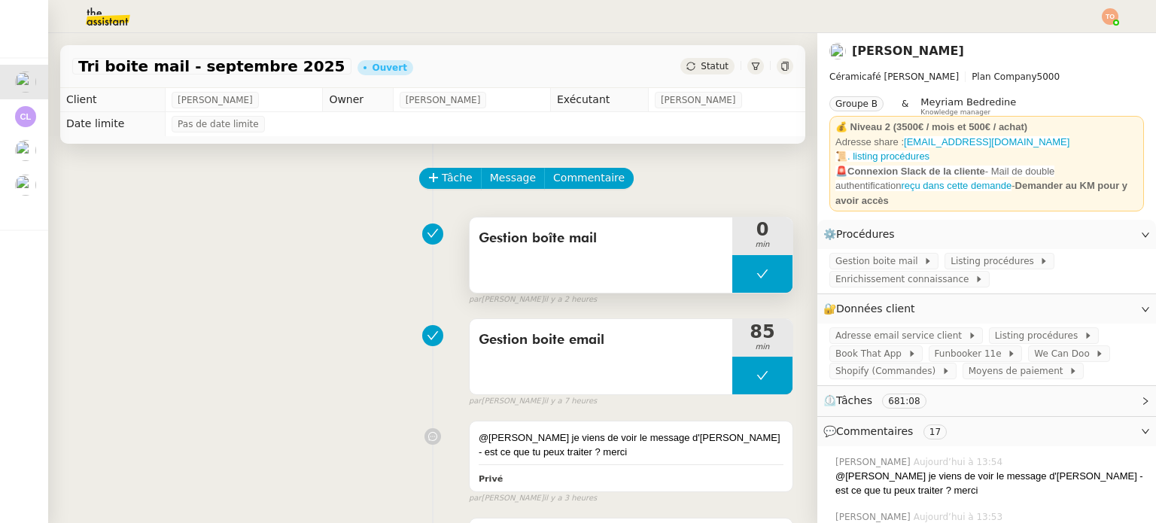
click at [750, 290] on button at bounding box center [762, 274] width 60 height 38
click at [741, 276] on icon at bounding box center [747, 274] width 12 height 12
click at [886, 328] on span "Adresse email service client" at bounding box center [901, 335] width 132 height 15
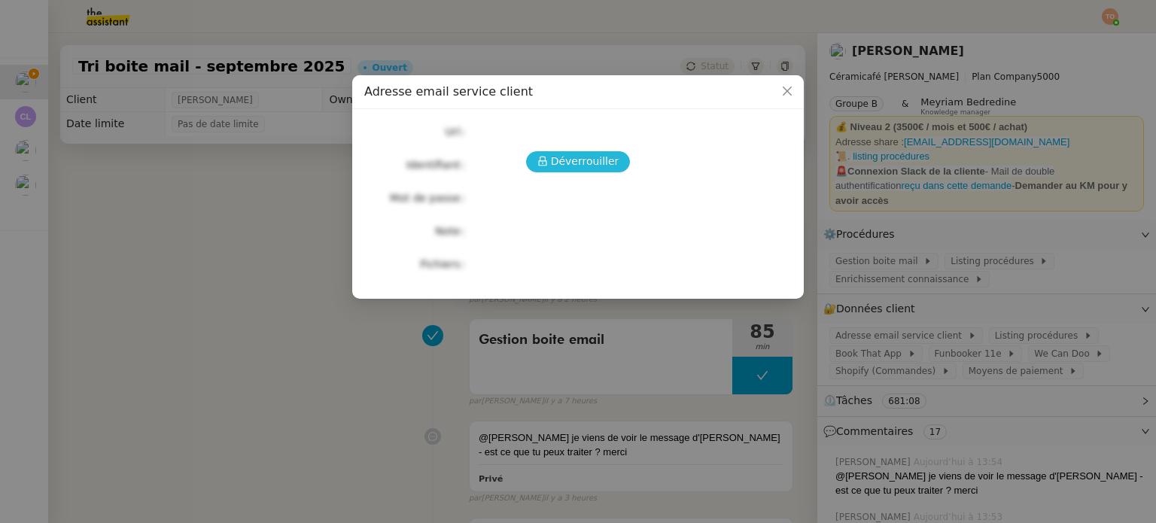
click at [572, 160] on span "Déverrouiller" at bounding box center [585, 161] width 68 height 17
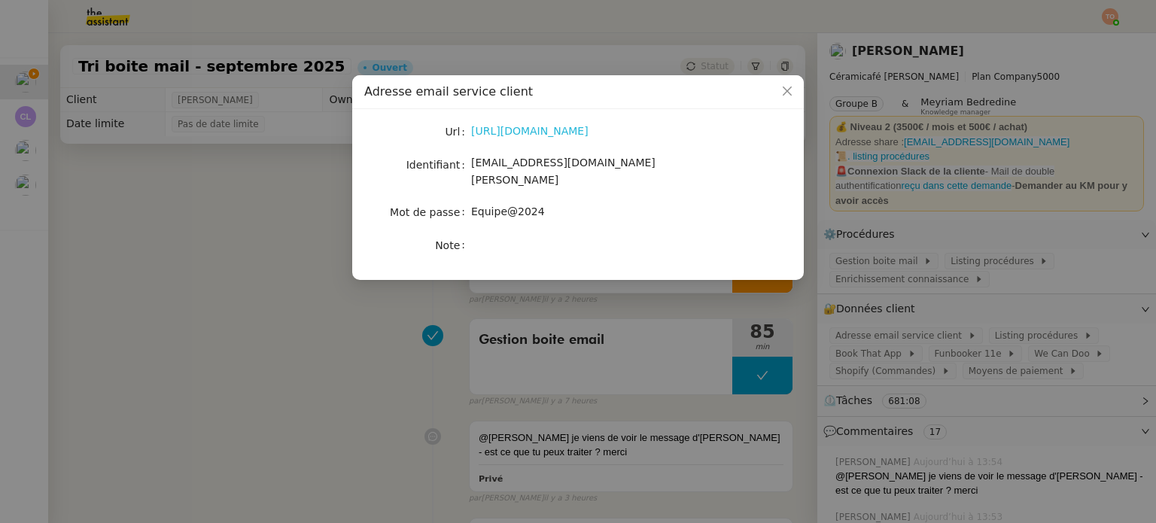
click at [581, 125] on link "https://ex4.mail.ovh.net/owa/#path=/mail" at bounding box center [529, 131] width 117 height 12
click at [542, 125] on link "https://ex4.mail.ovh.net/owa/#path=/mail" at bounding box center [529, 131] width 117 height 12
click at [536, 169] on span "bonjour@ceramicafe-genevieve.fr" at bounding box center [563, 171] width 184 height 29
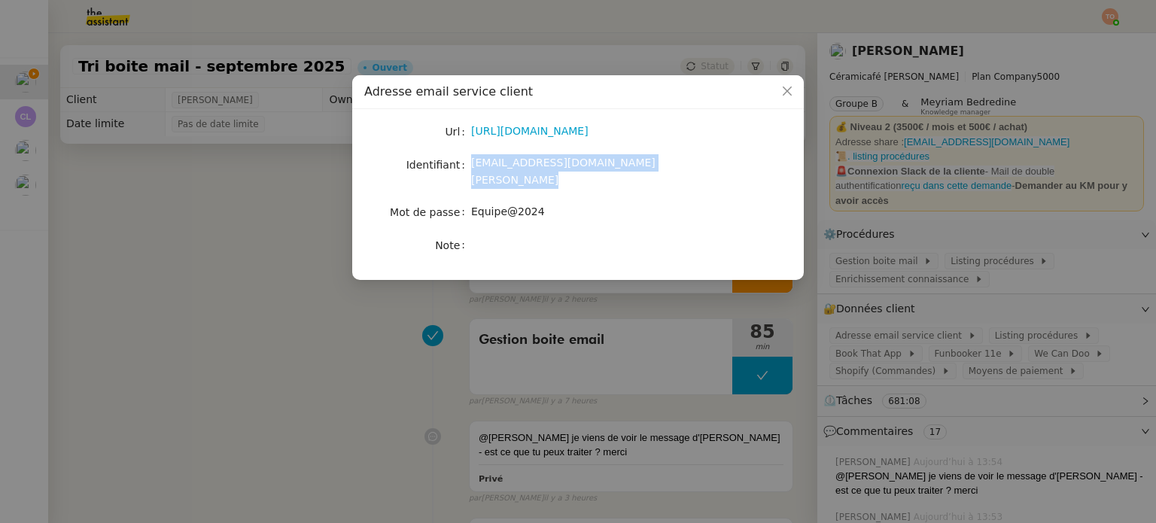
copy span "bonjour@ceramicafe-genevieve.fr"
click at [530, 203] on div "Equipe@2024" at bounding box center [595, 211] width 249 height 17
click at [530, 205] on span "Equipe@2024" at bounding box center [508, 211] width 74 height 12
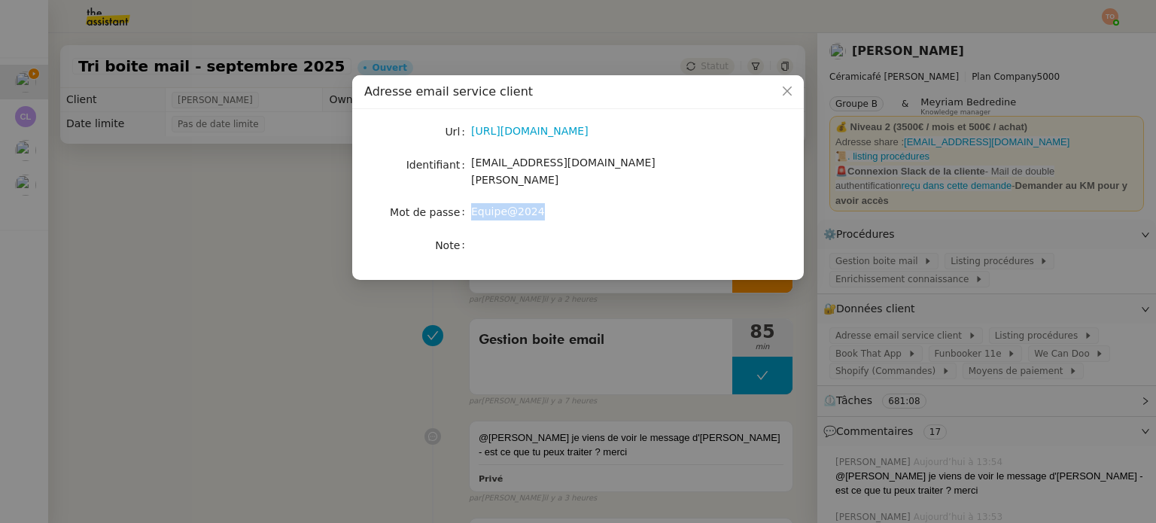
click at [530, 205] on span "Equipe@2024" at bounding box center [508, 211] width 74 height 12
copy span "Equipe@2024"
click at [684, 264] on div "Url https://ex4.mail.ovh.net/owa/#path=/mail Identifiant bonjour@ceramicafe-gen…" at bounding box center [578, 194] width 452 height 171
click at [733, 288] on nz-modal-container "Adresse email service client Url https://ex4.mail.ovh.net/owa/#path=/mail Ident…" at bounding box center [578, 261] width 1156 height 523
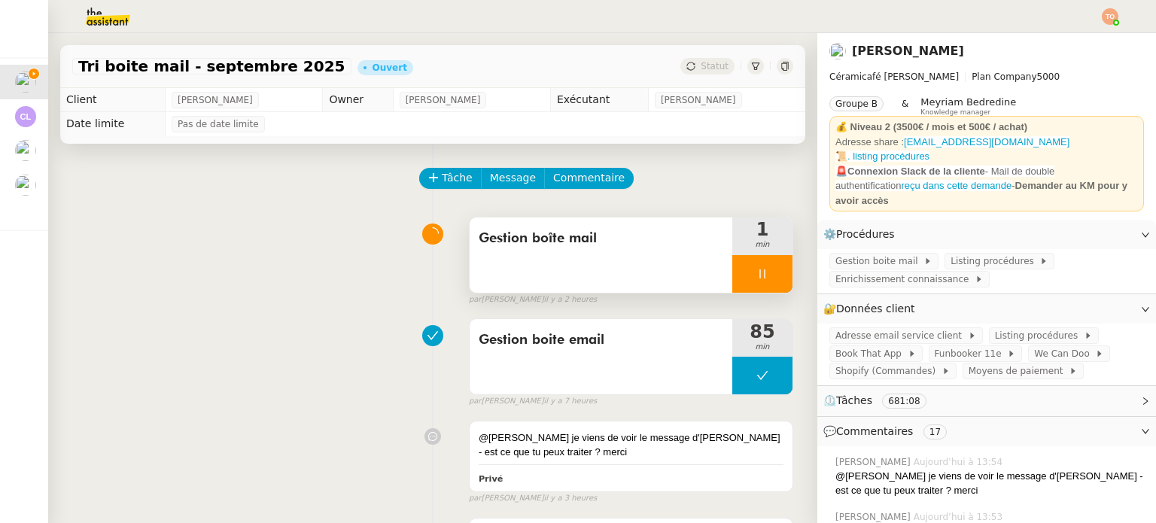
click at [756, 275] on icon at bounding box center [762, 274] width 12 height 12
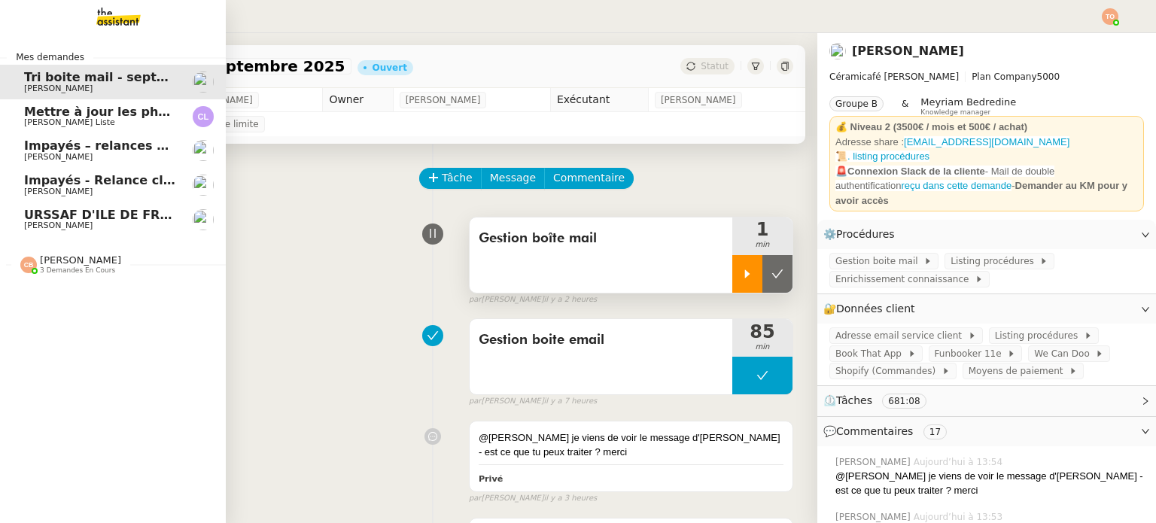
click at [45, 220] on span "URSSAF D'ILE DE FRANCE débitera votre compte le 05 sept. 2025 (Fernaci)" at bounding box center [254, 215] width 461 height 14
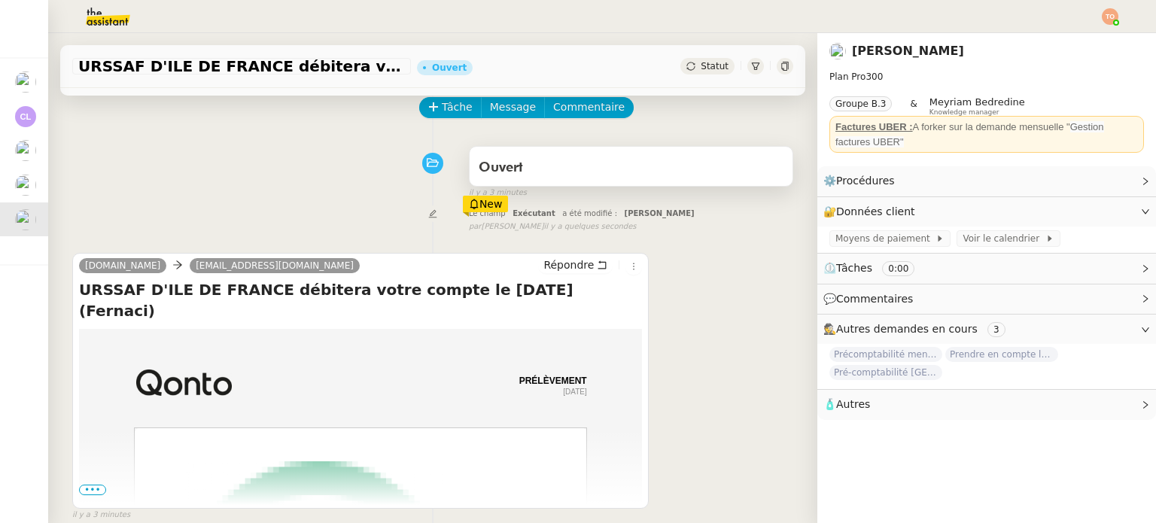
scroll to position [202, 0]
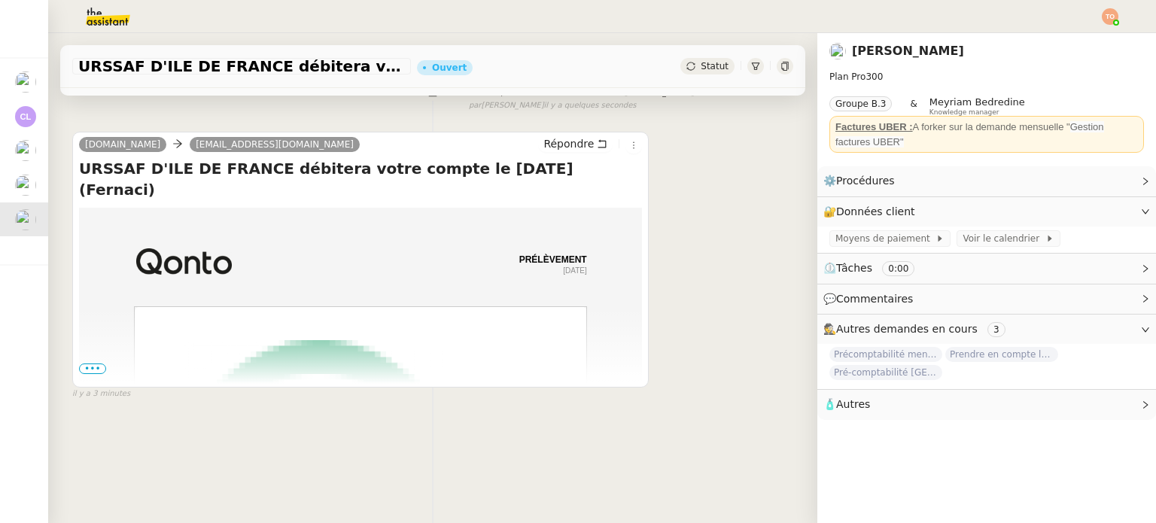
click at [681, 68] on div "Statut" at bounding box center [707, 66] width 54 height 17
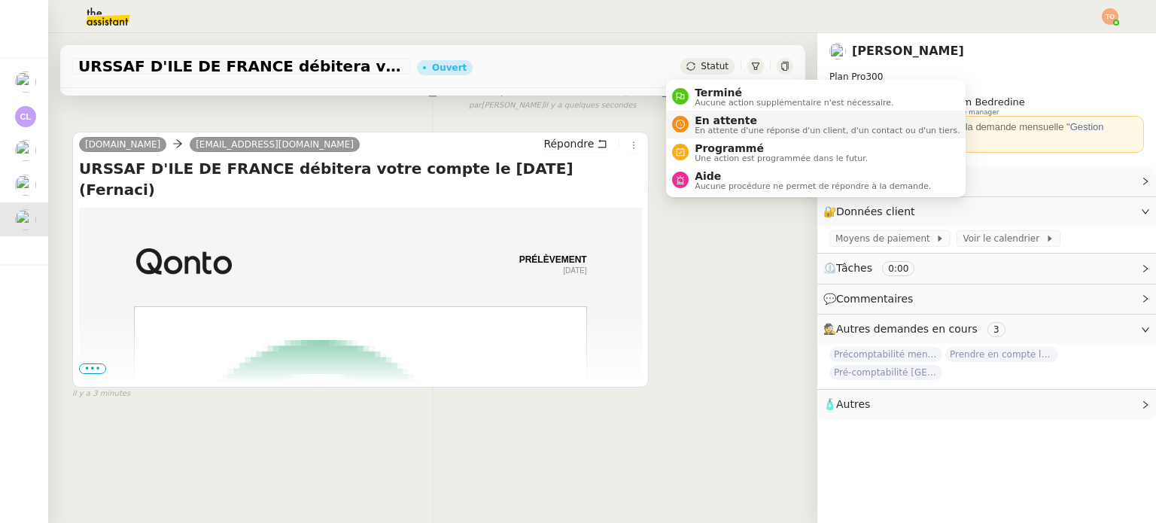
click at [722, 113] on li "En attente En attente d'une réponse d'un client, d'un contact ou d'un tiers." at bounding box center [816, 125] width 300 height 28
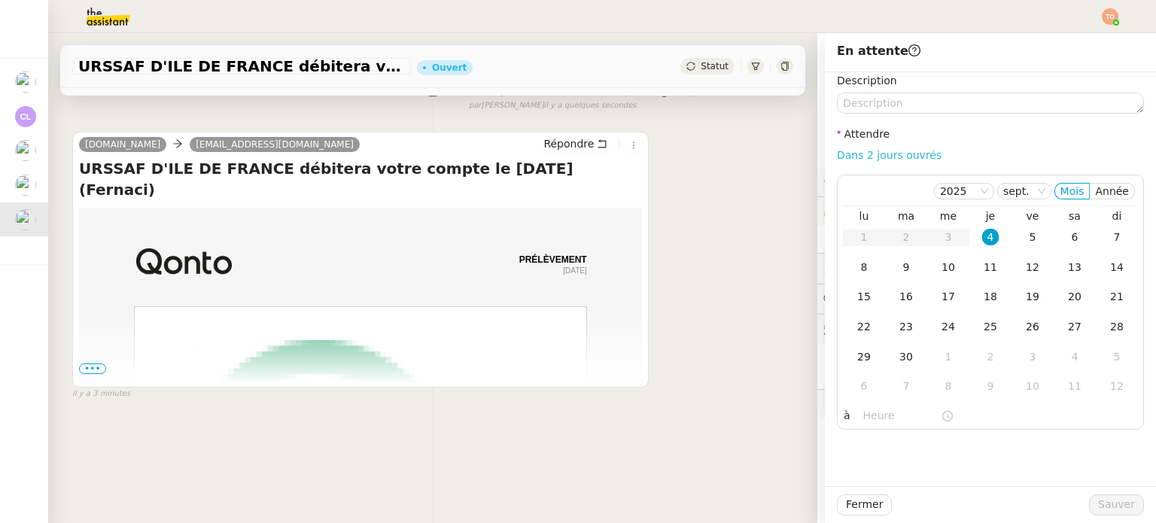
click at [890, 158] on link "Dans 2 jours ouvrés" at bounding box center [889, 155] width 105 height 12
type input "07:00"
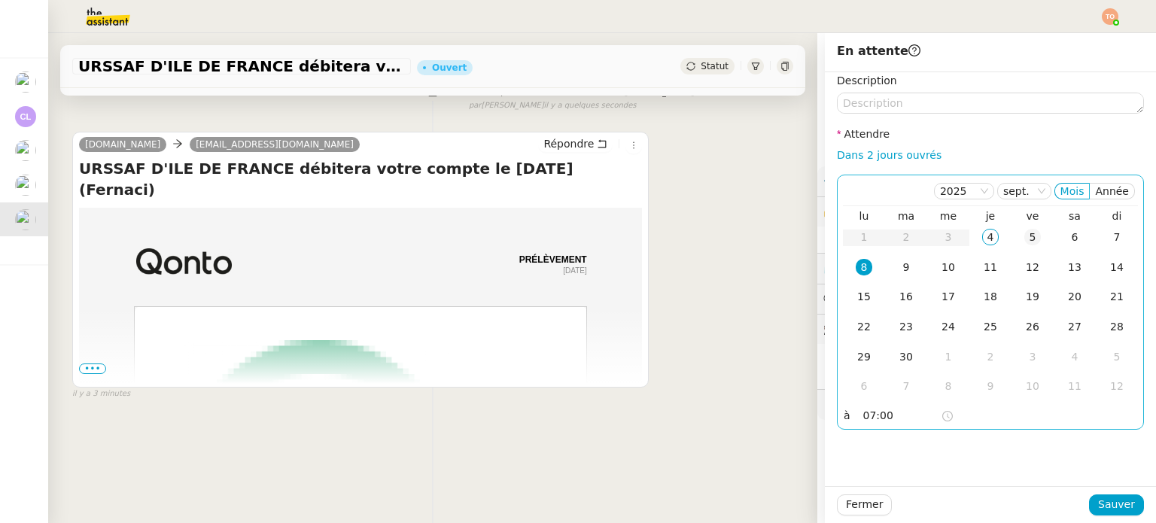
click at [1024, 233] on div "5" at bounding box center [1032, 237] width 17 height 17
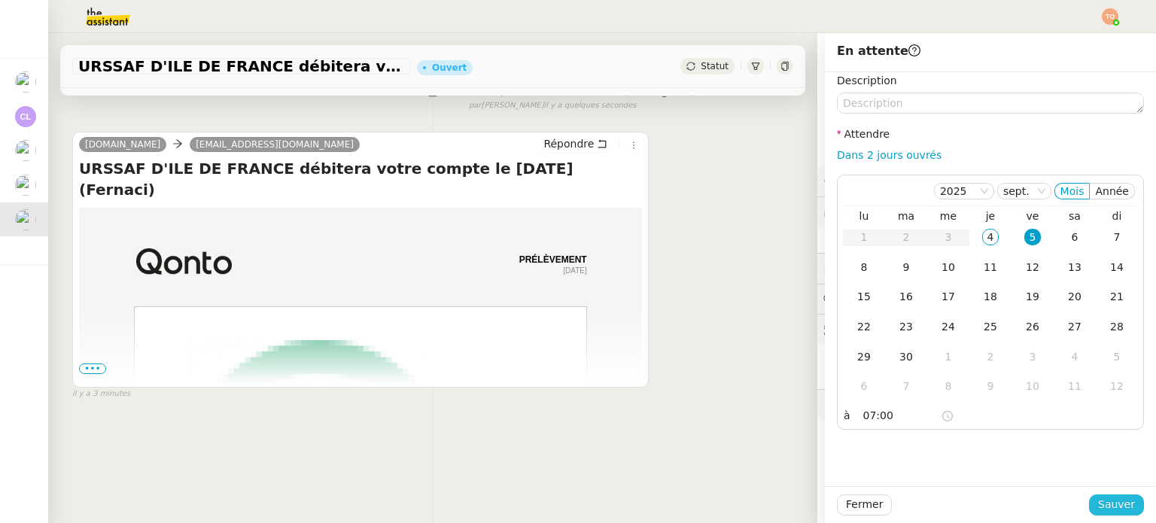
click at [1122, 507] on span "Sauver" at bounding box center [1116, 504] width 37 height 17
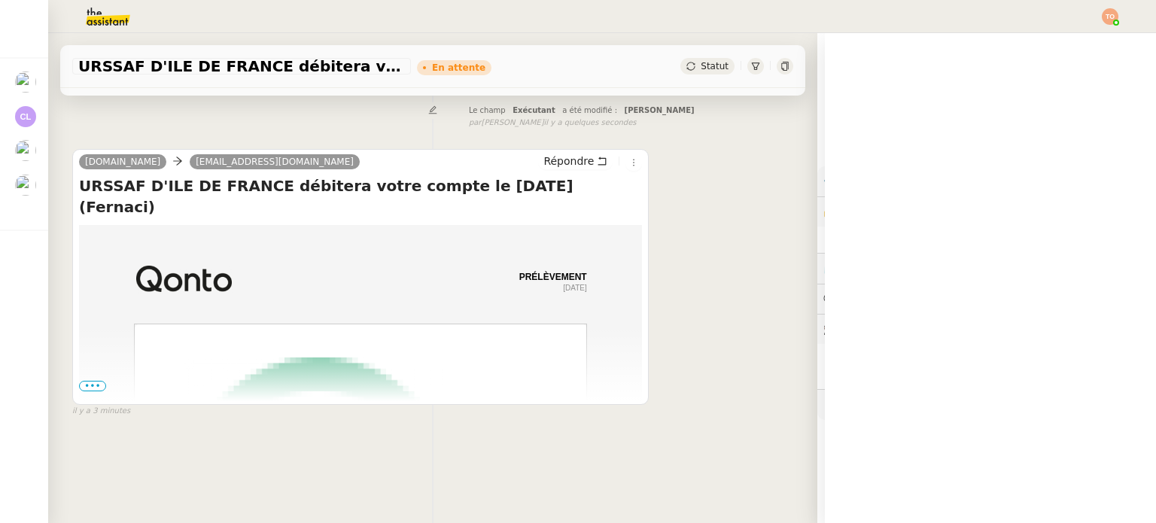
scroll to position [202, 0]
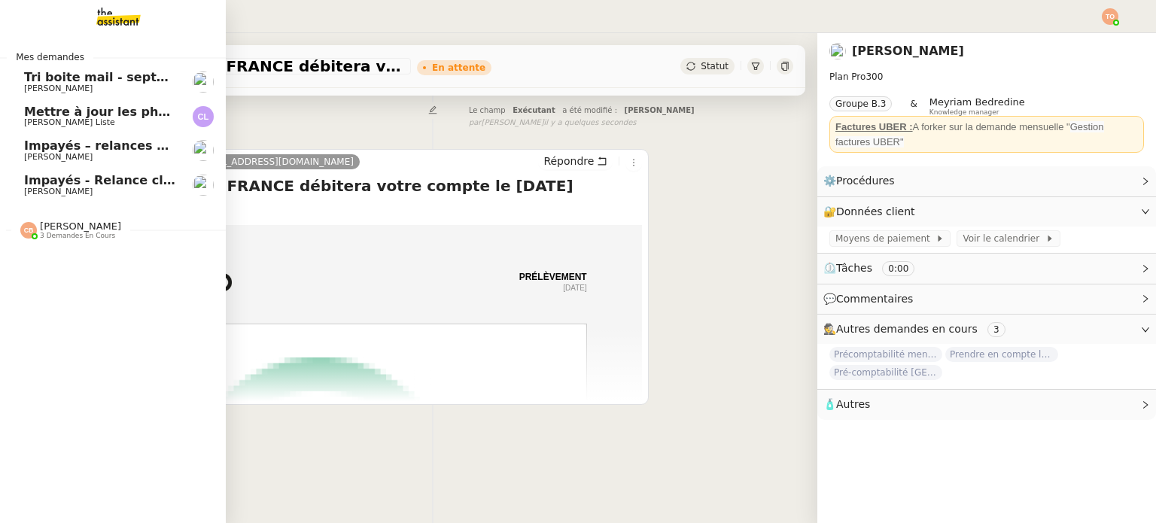
click at [93, 89] on span "[PERSON_NAME]" at bounding box center [58, 89] width 68 height 10
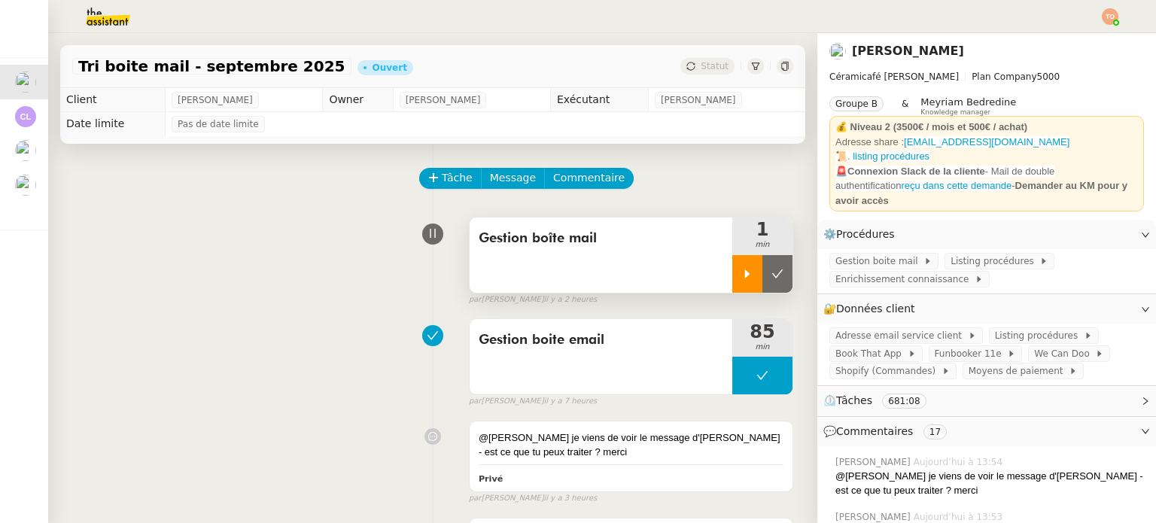
click at [732, 266] on div at bounding box center [747, 274] width 30 height 38
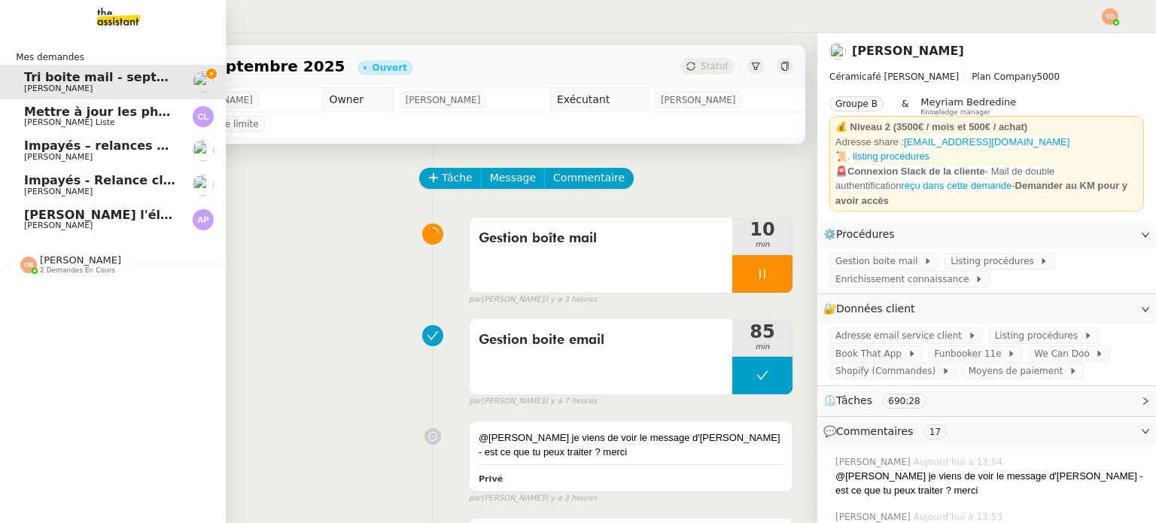
click at [48, 223] on span "[PERSON_NAME]" at bounding box center [58, 225] width 68 height 10
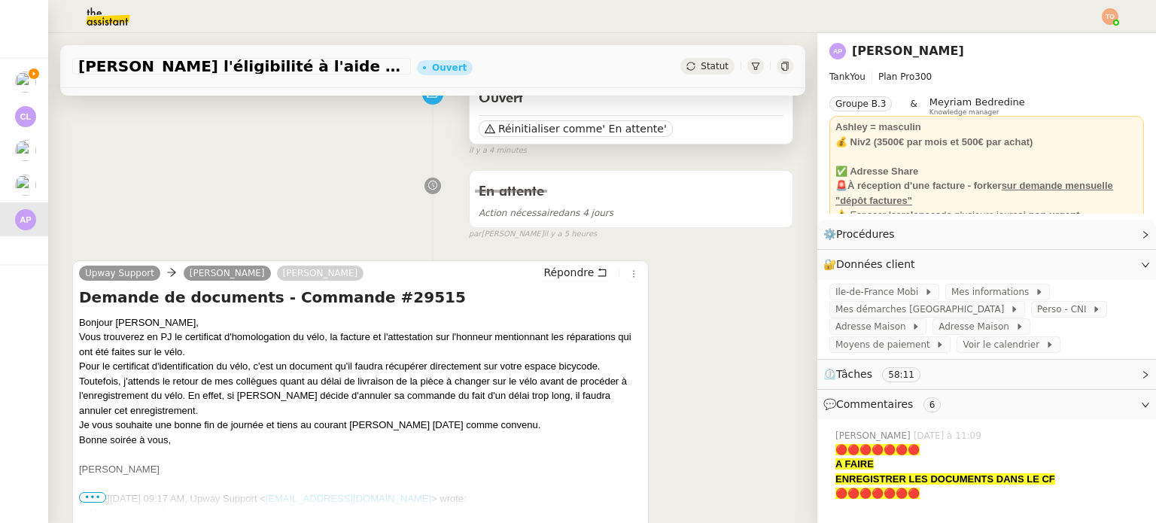
scroll to position [75, 0]
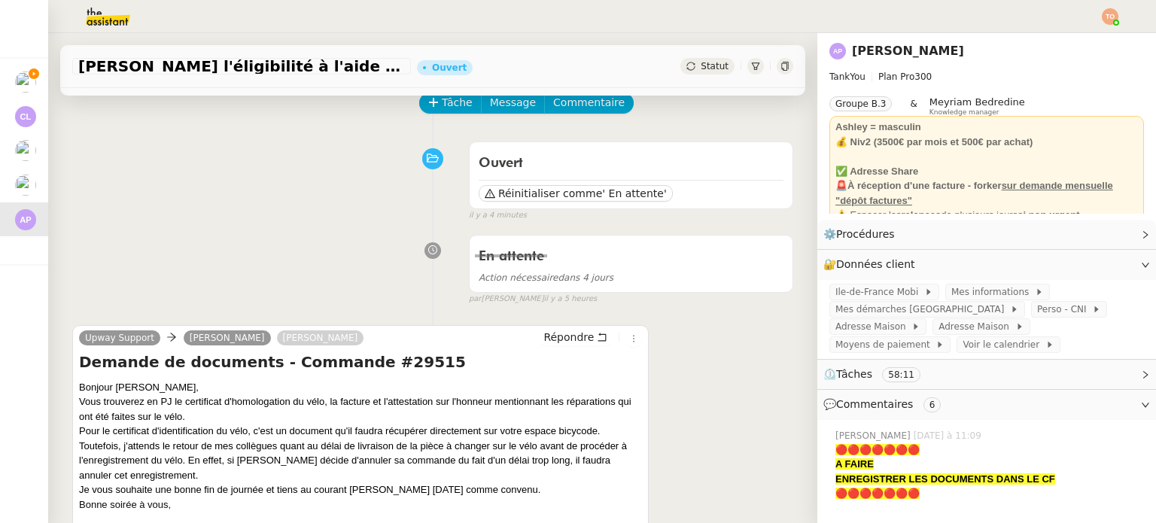
click at [704, 62] on span "Statut" at bounding box center [715, 66] width 28 height 11
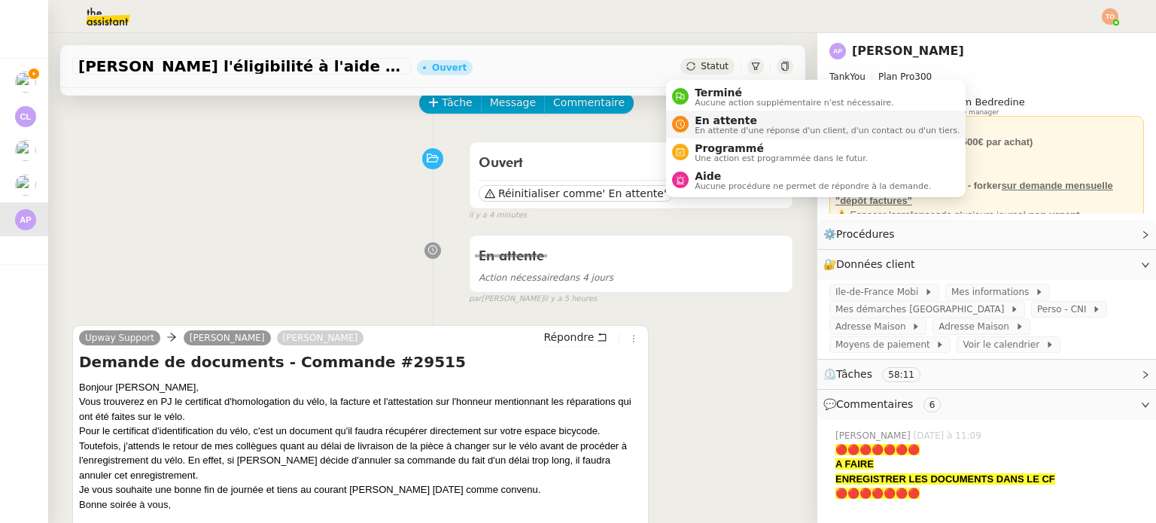
click at [734, 123] on span "En attente" at bounding box center [827, 120] width 265 height 12
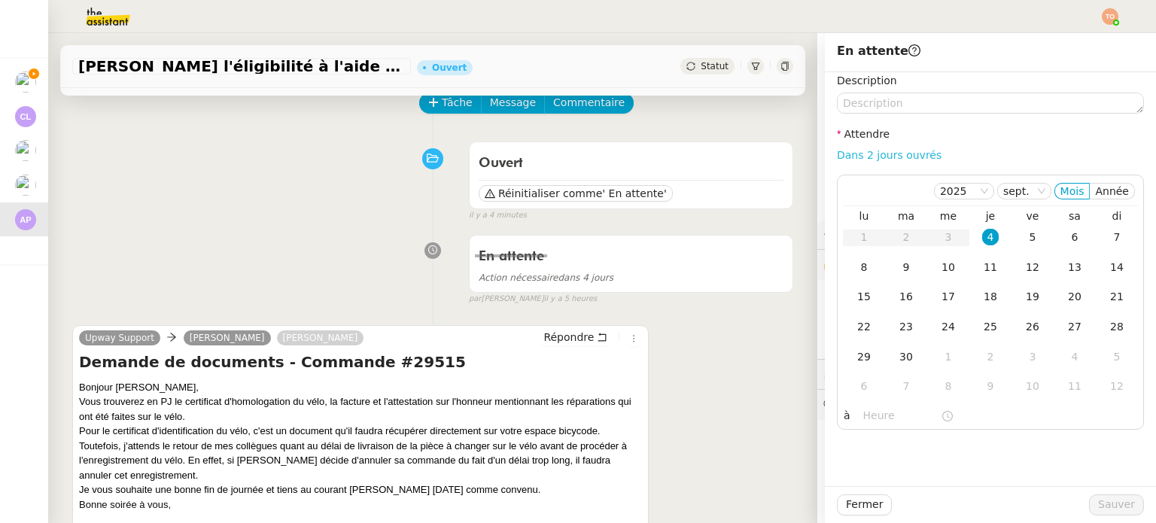
click at [867, 160] on link "Dans 2 jours ouvrés" at bounding box center [889, 155] width 105 height 12
type input "07:00"
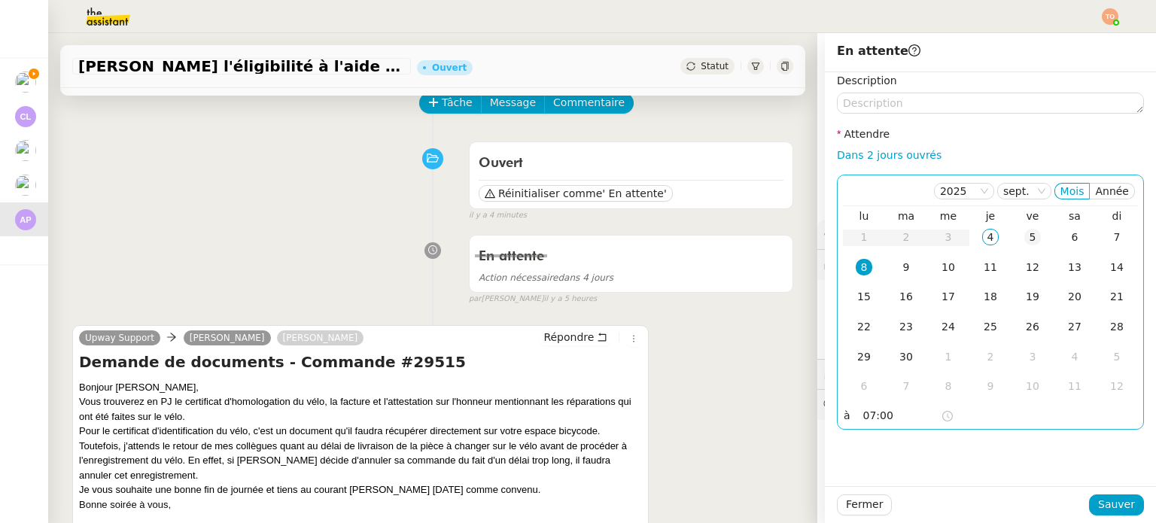
click at [1011, 235] on td "5" at bounding box center [1032, 238] width 42 height 30
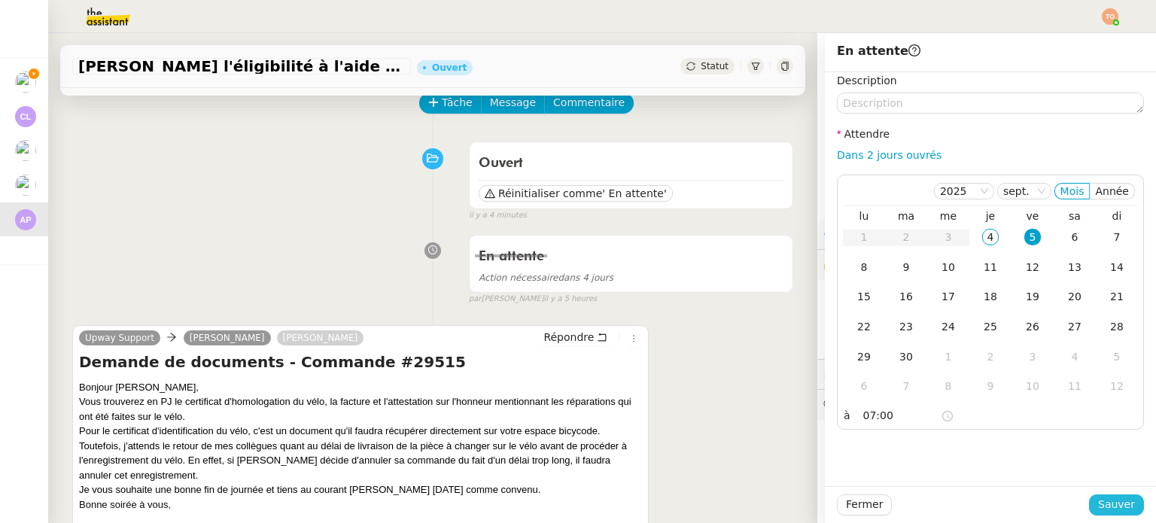
click at [1108, 503] on span "Sauver" at bounding box center [1116, 504] width 37 height 17
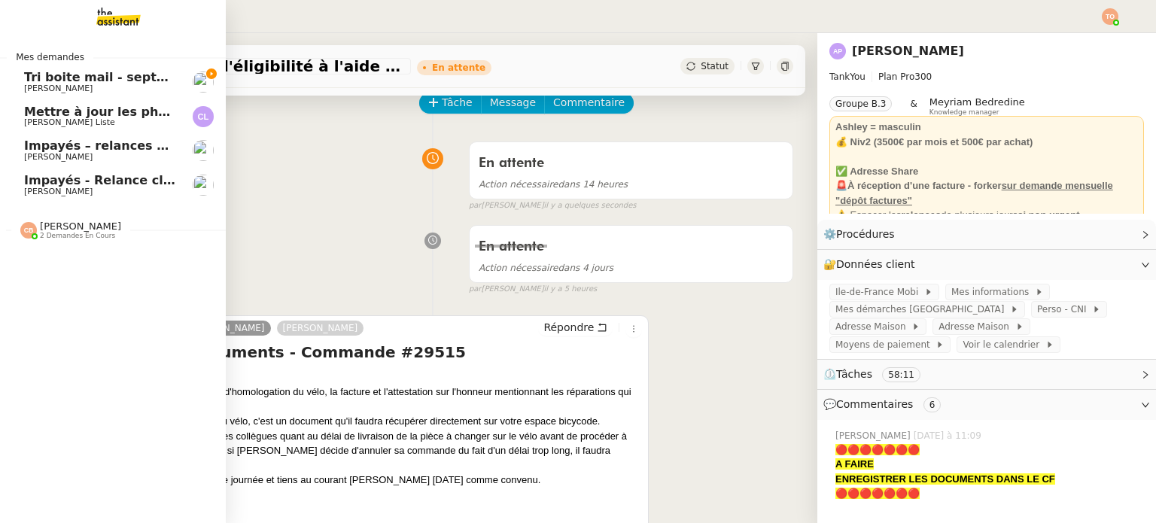
click at [124, 84] on span "[PERSON_NAME]" at bounding box center [100, 88] width 152 height 9
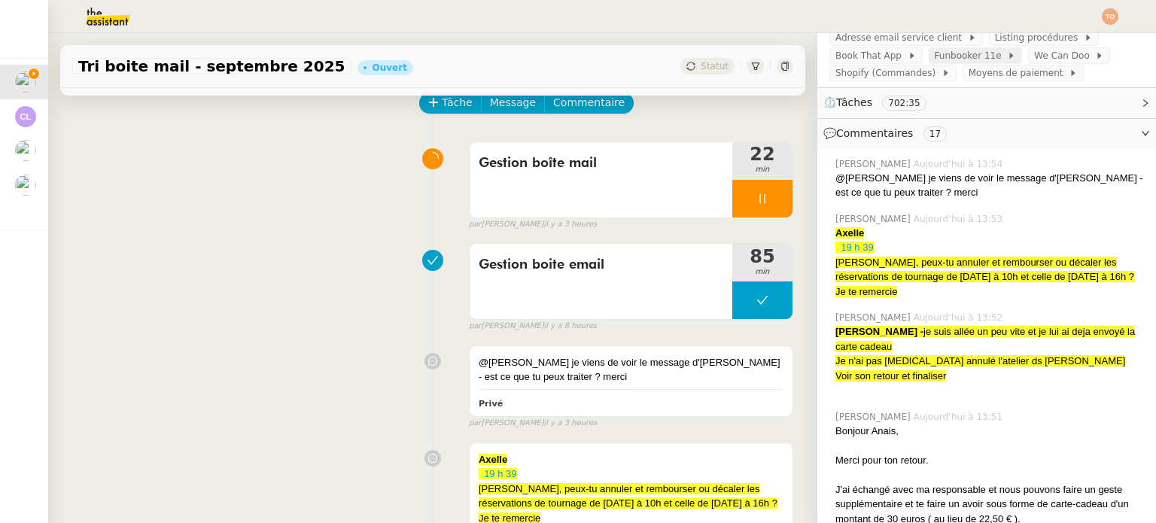
scroll to position [301, 0]
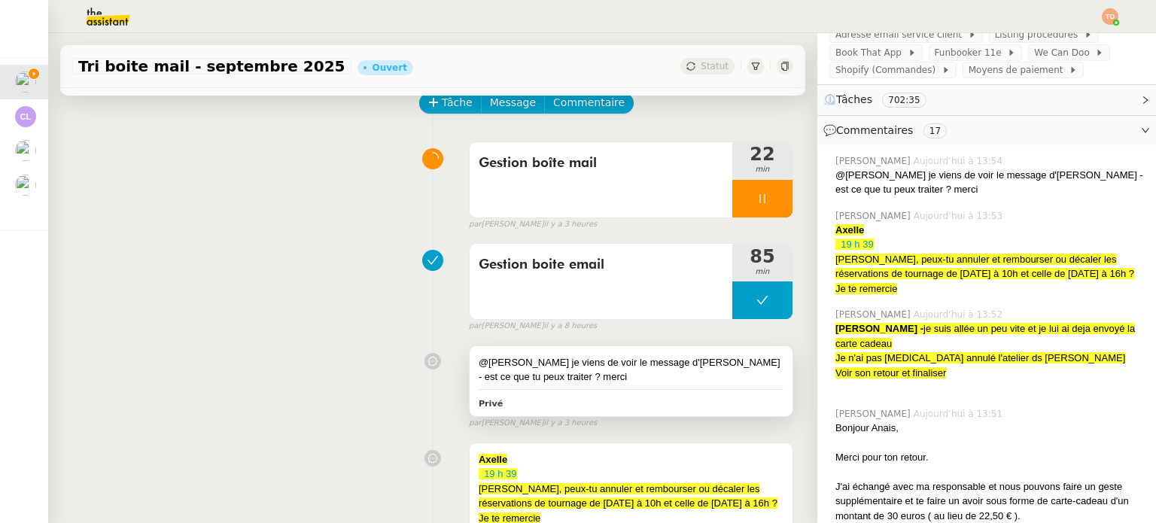
click at [685, 361] on div "@[PERSON_NAME] je viens de voir le message d'[PERSON_NAME] - est ce que tu peux…" at bounding box center [631, 369] width 305 height 29
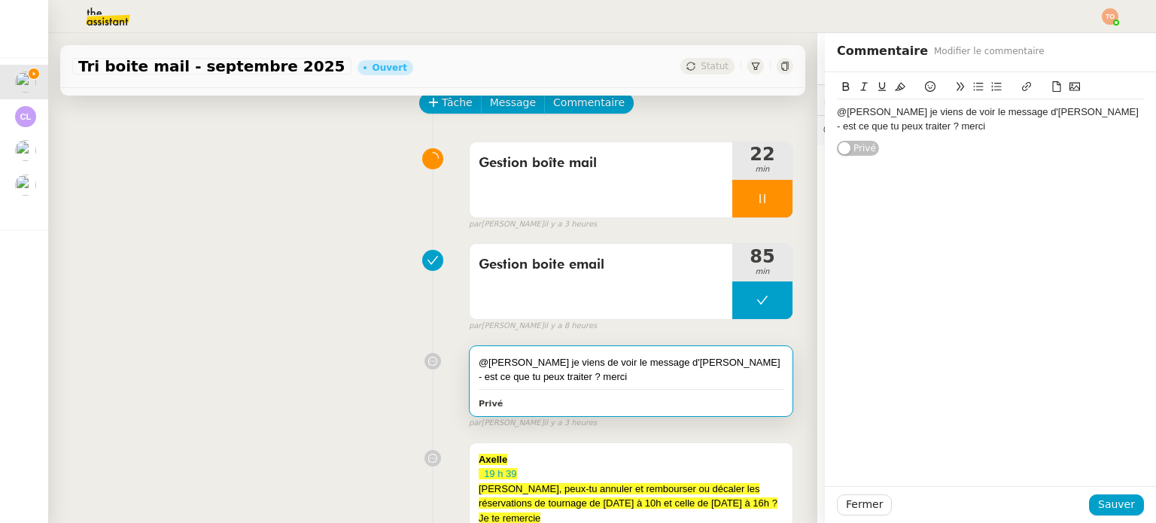
click at [903, 129] on div "@[PERSON_NAME] je viens de voir le message d'[PERSON_NAME] - est ce que tu peux…" at bounding box center [990, 119] width 307 height 28
click at [1121, 498] on span "Sauver" at bounding box center [1116, 504] width 37 height 17
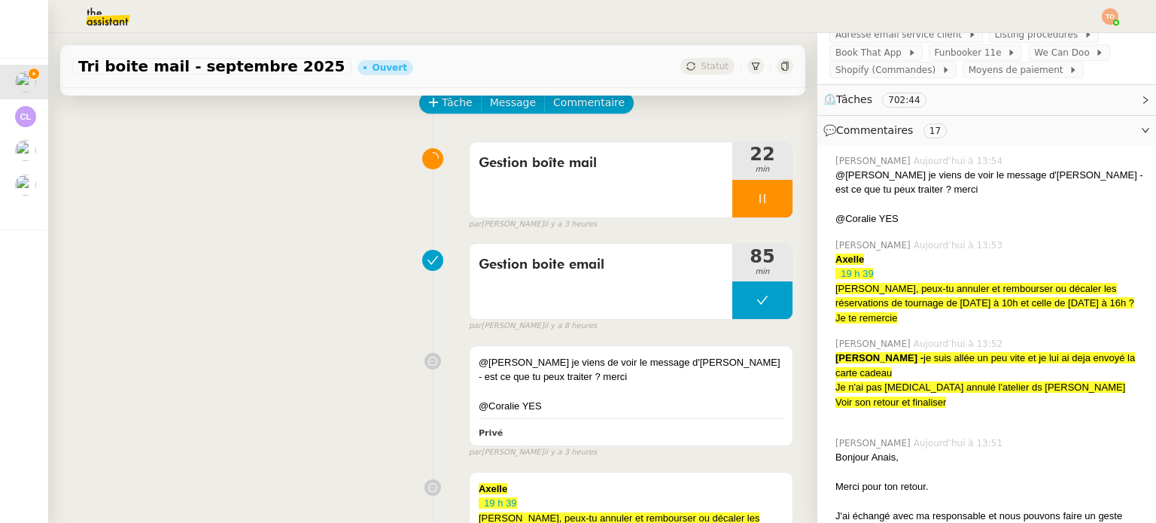
scroll to position [376, 0]
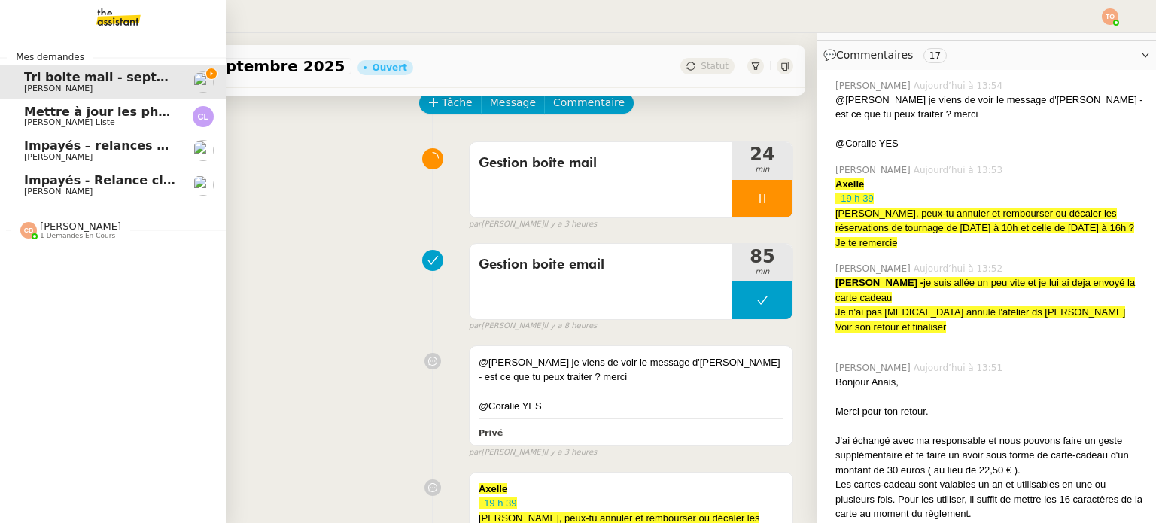
click at [39, 231] on div "Coralie Bordas 1 demandes en cours" at bounding box center [70, 230] width 101 height 20
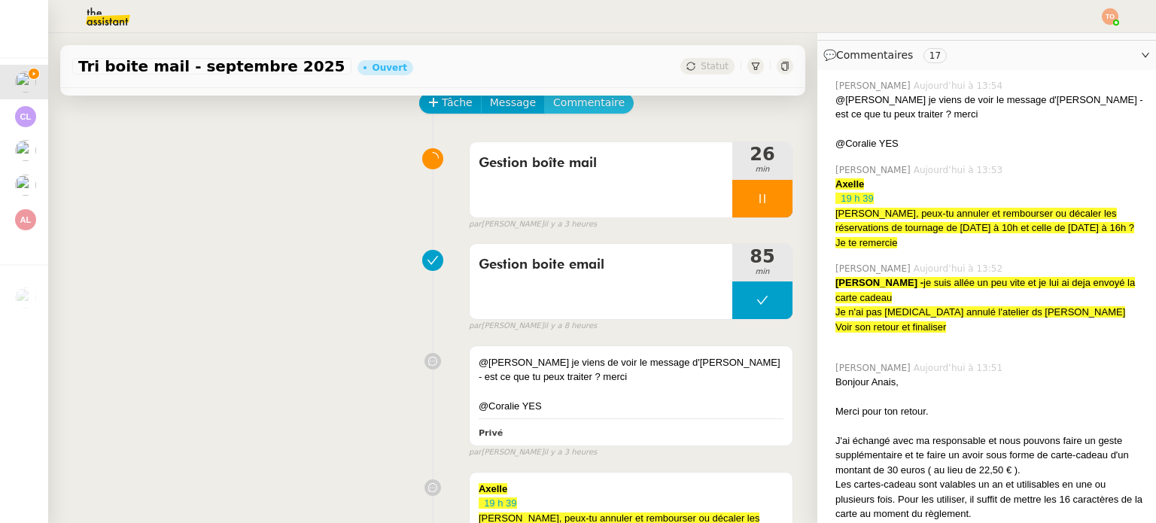
click at [587, 105] on span "Commentaire" at bounding box center [588, 102] width 71 height 17
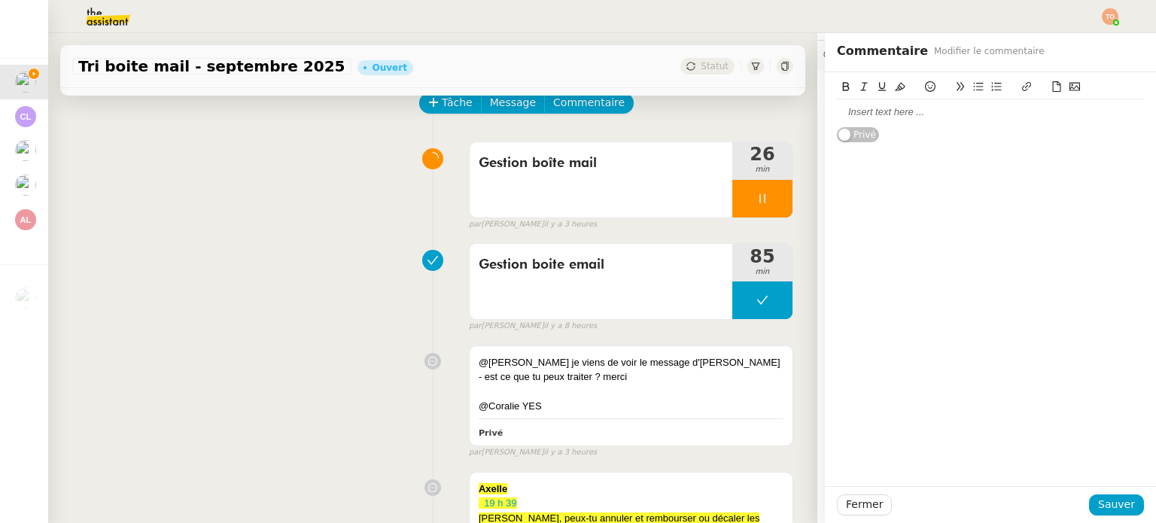
click at [869, 96] on div at bounding box center [990, 88] width 307 height 21
click at [869, 111] on div at bounding box center [990, 112] width 307 height 14
paste div
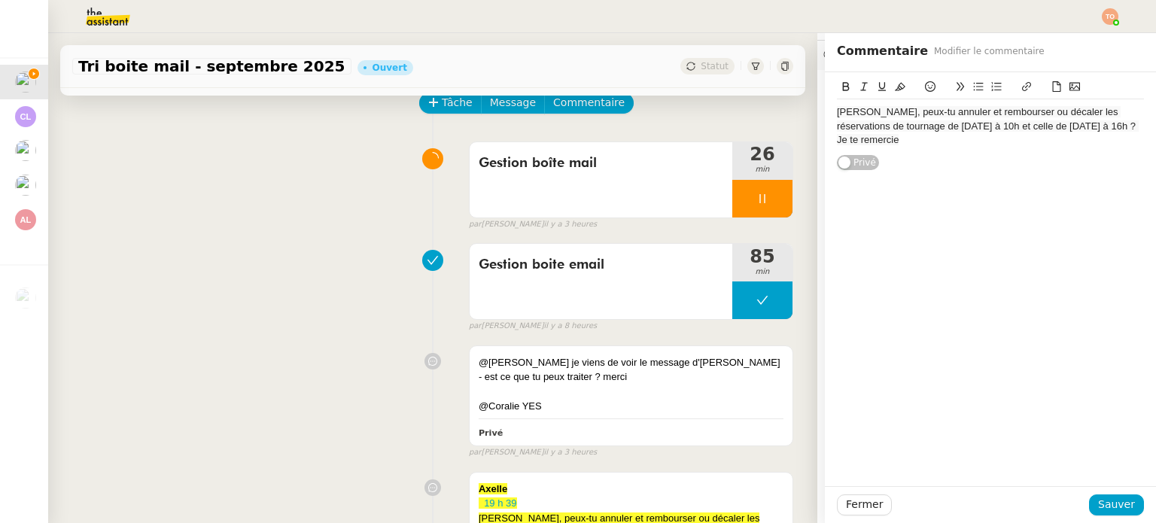
click at [837, 109] on span "[PERSON_NAME], peux-tu annuler et rembourser ou décaler les réservations de tou…" at bounding box center [988, 125] width 302 height 39
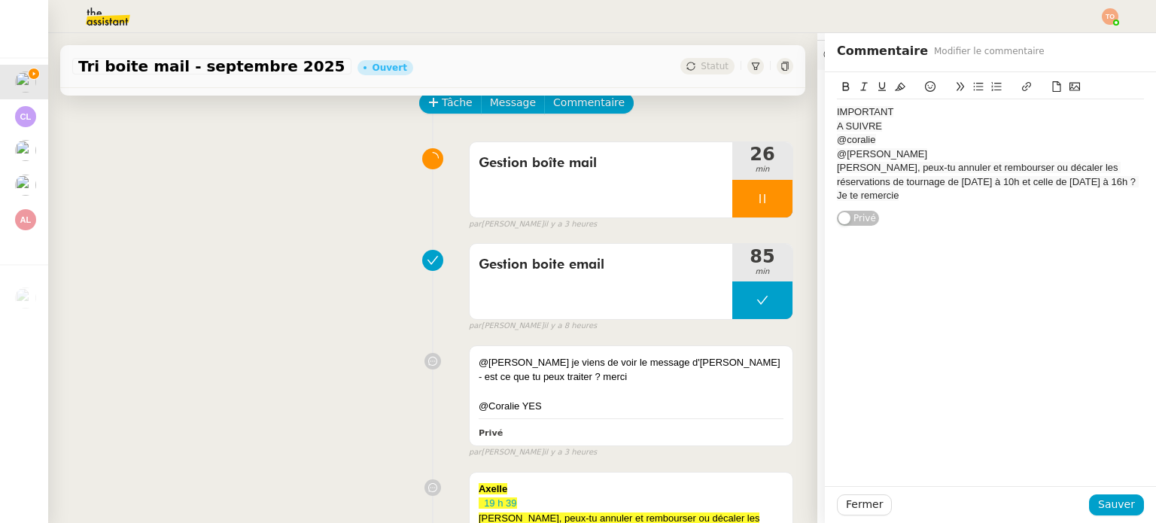
drag, startPoint x: 976, startPoint y: 192, endPoint x: 803, endPoint y: 102, distance: 195.2
click at [803, 102] on app-ticket "Tri boite mail - septembre 2025 Ouvert Statut Client Genevieve Landsmann Owner …" at bounding box center [602, 278] width 1108 height 490
click at [895, 85] on icon at bounding box center [900, 86] width 11 height 11
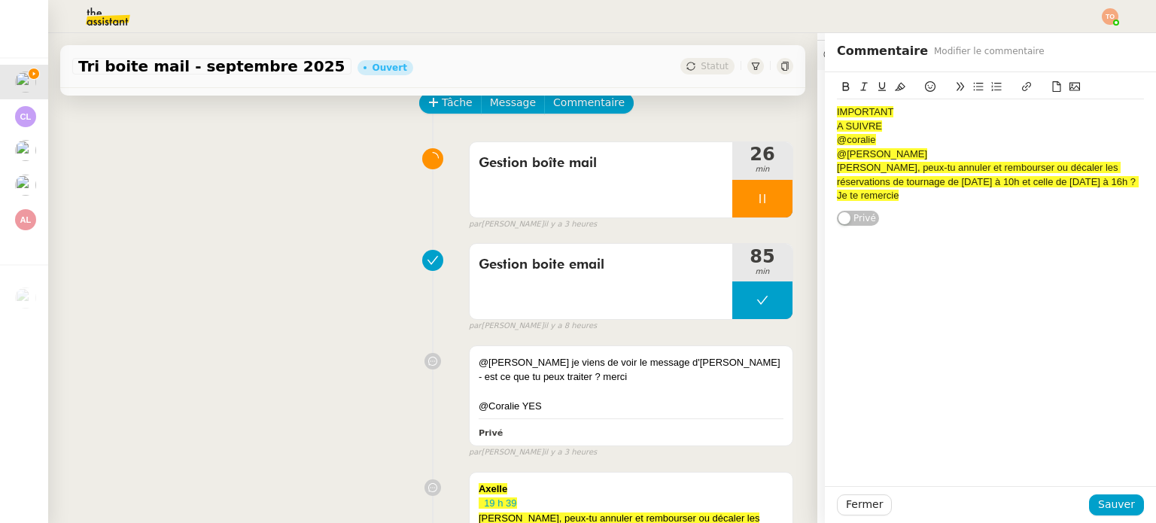
click at [972, 220] on div "IMPORTANT A SUIVRE @coralie @tatyana ﻿ Charlie, peux-tu annuler et rembourser o…" at bounding box center [990, 149] width 307 height 154
drag, startPoint x: 975, startPoint y: 194, endPoint x: 818, endPoint y: 99, distance: 183.7
click at [825, 99] on div "IMPORTANT A SUIVRE @coralie @tatyana ﻿ Charlie, peux-tu annuler et rembourser o…" at bounding box center [990, 149] width 331 height 154
click at [841, 85] on icon at bounding box center [846, 86] width 11 height 11
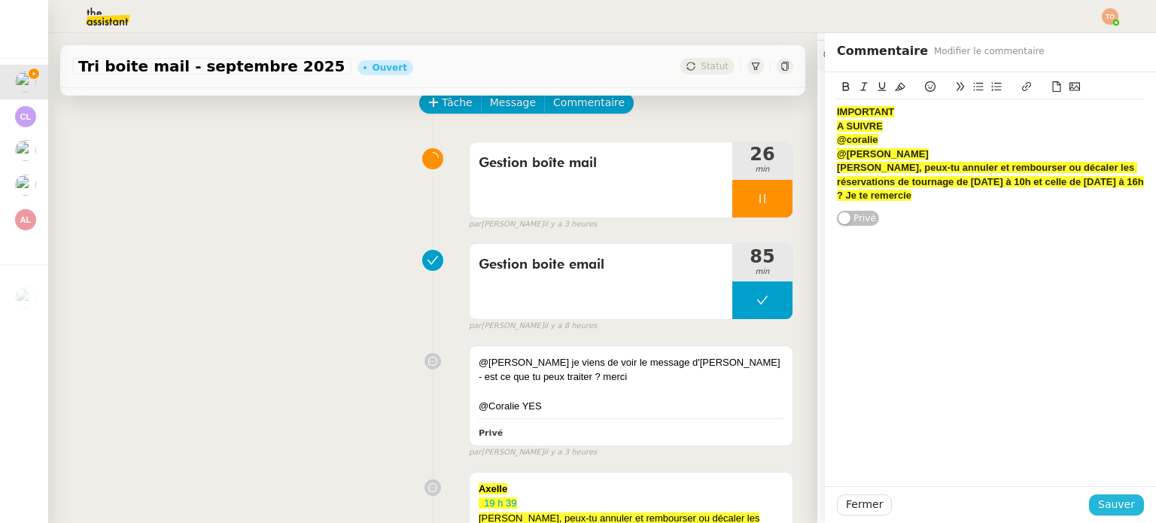
click at [1109, 497] on span "Sauver" at bounding box center [1116, 504] width 37 height 17
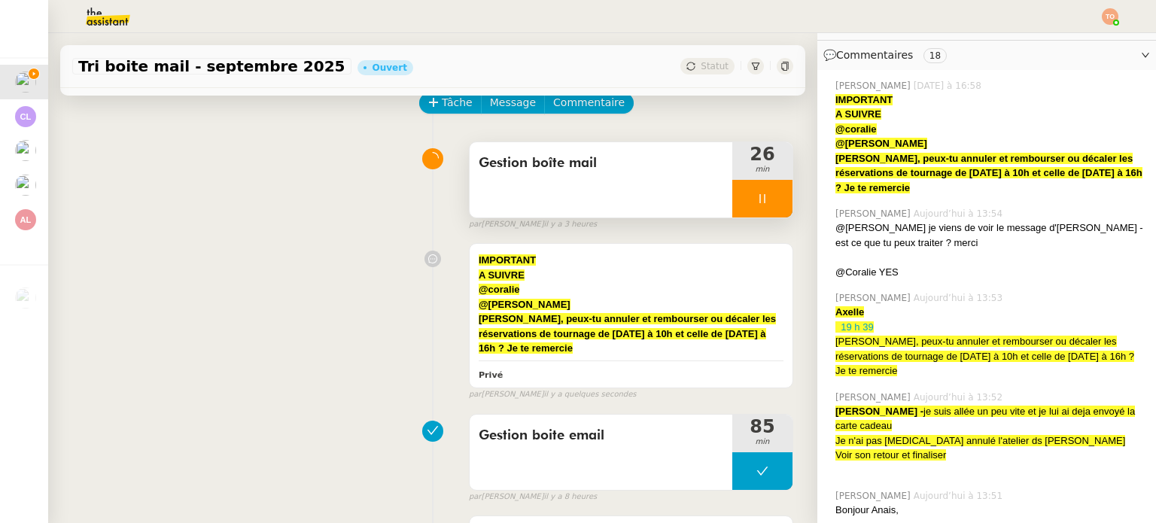
click at [732, 199] on div at bounding box center [762, 199] width 60 height 38
click at [745, 202] on icon at bounding box center [747, 198] width 5 height 8
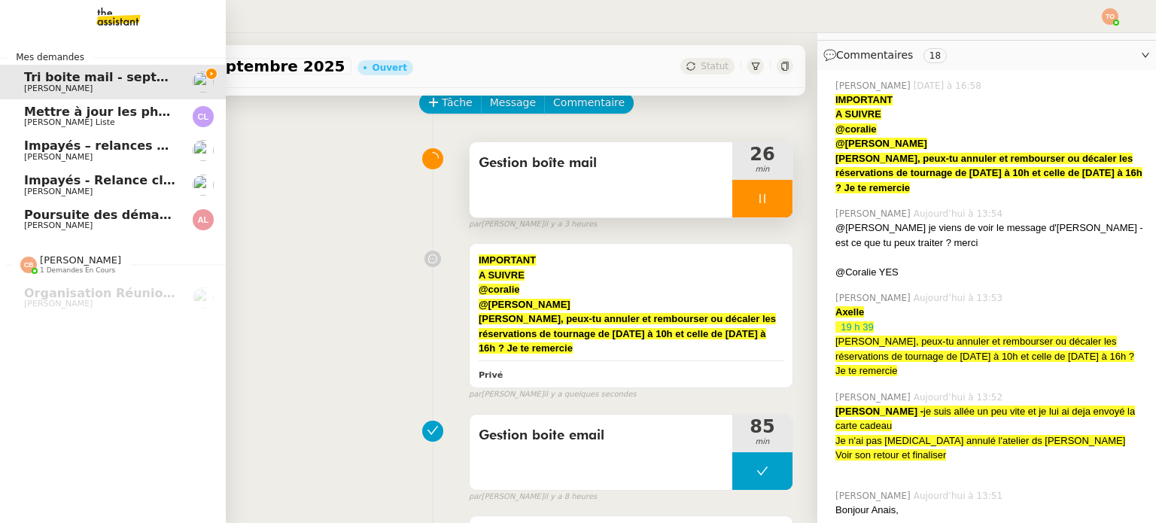
click at [26, 220] on span "Poursuite des démarches pour la récupération du domaine levacher.fr" at bounding box center [282, 215] width 517 height 14
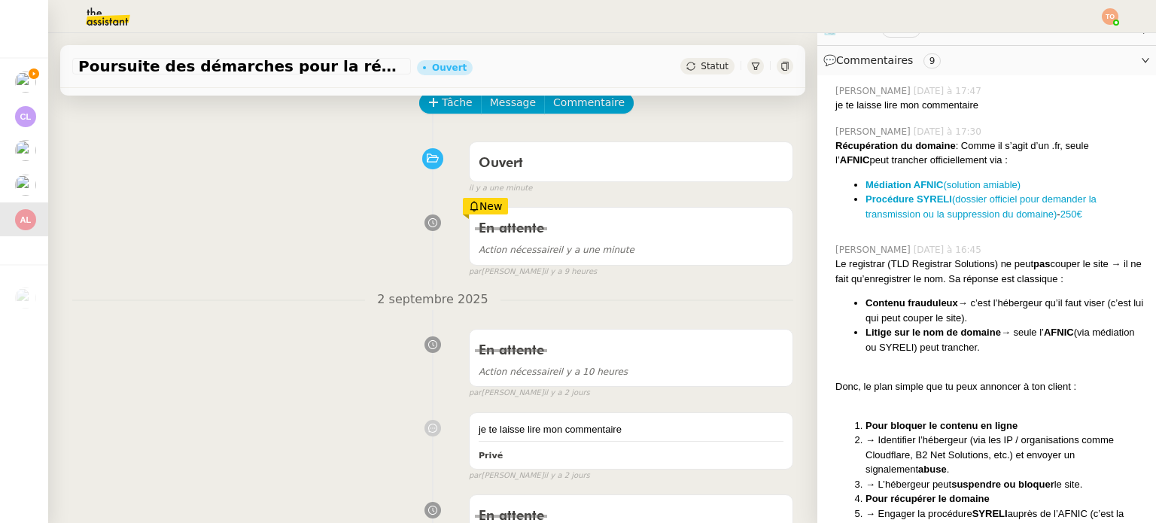
scroll to position [194, 0]
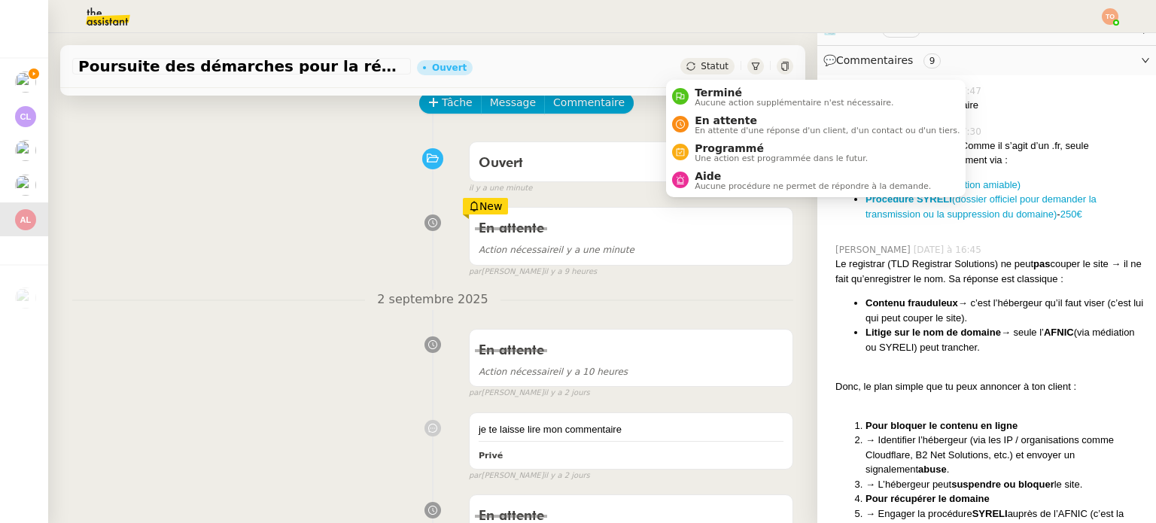
click at [701, 68] on span "Statut" at bounding box center [715, 66] width 28 height 11
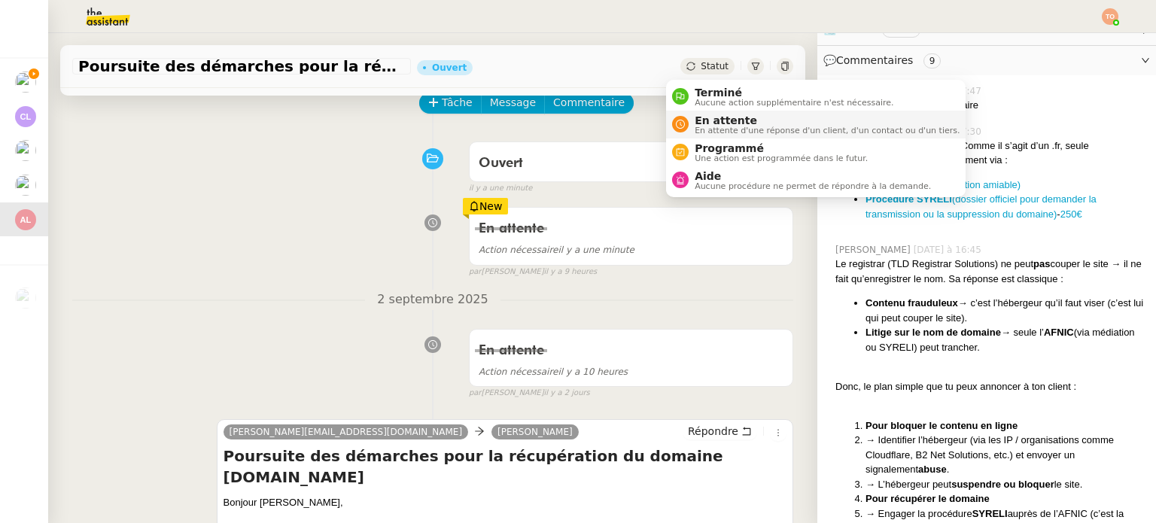
click at [726, 126] on span "En attente d'une réponse d'un client, d'un contact ou d'un tiers." at bounding box center [827, 130] width 265 height 8
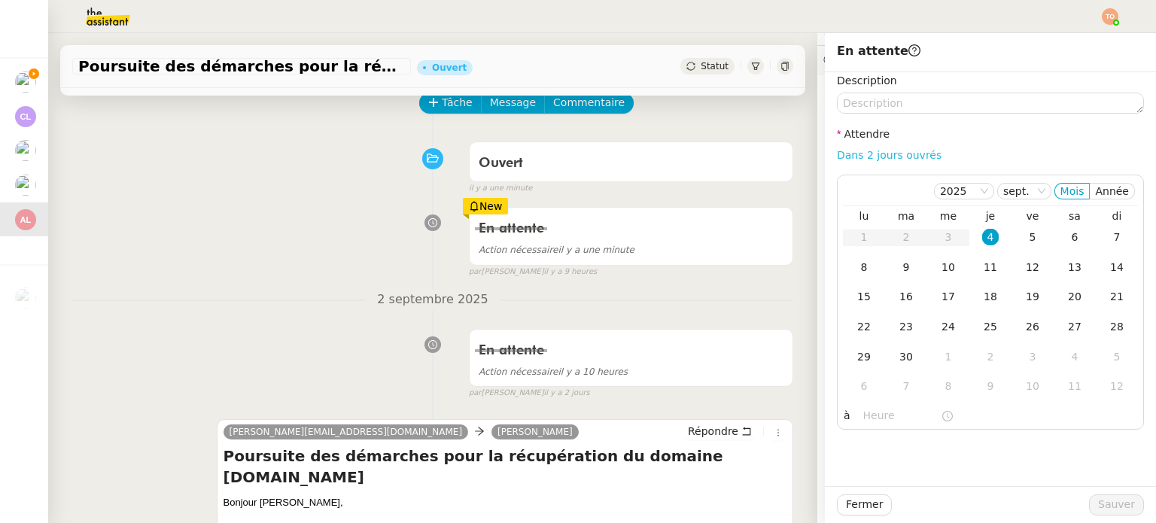
click at [889, 161] on link "Dans 2 jours ouvrés" at bounding box center [889, 155] width 105 height 12
type input "07:00"
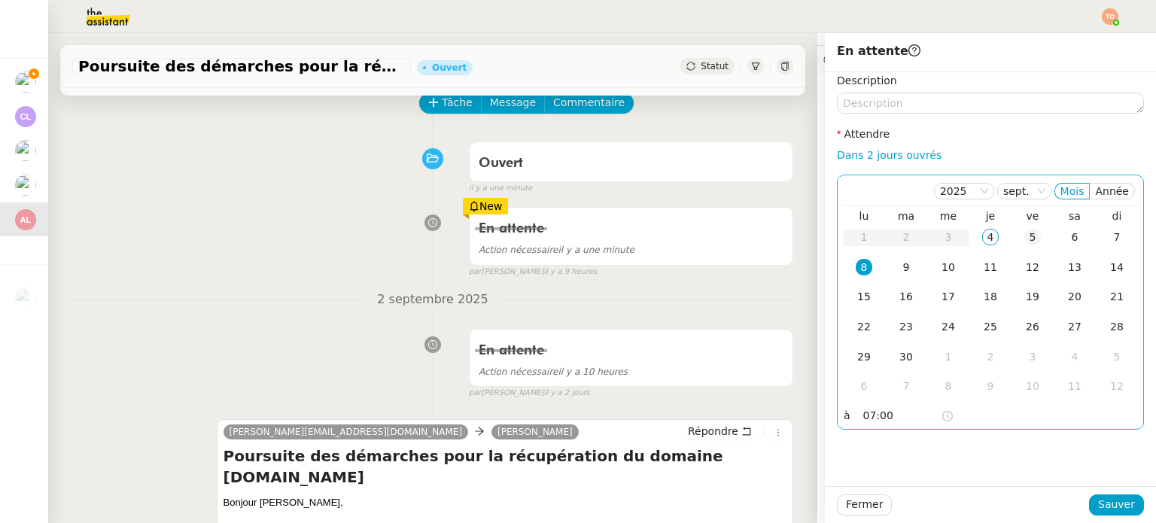
click at [1024, 236] on div "5" at bounding box center [1032, 237] width 17 height 17
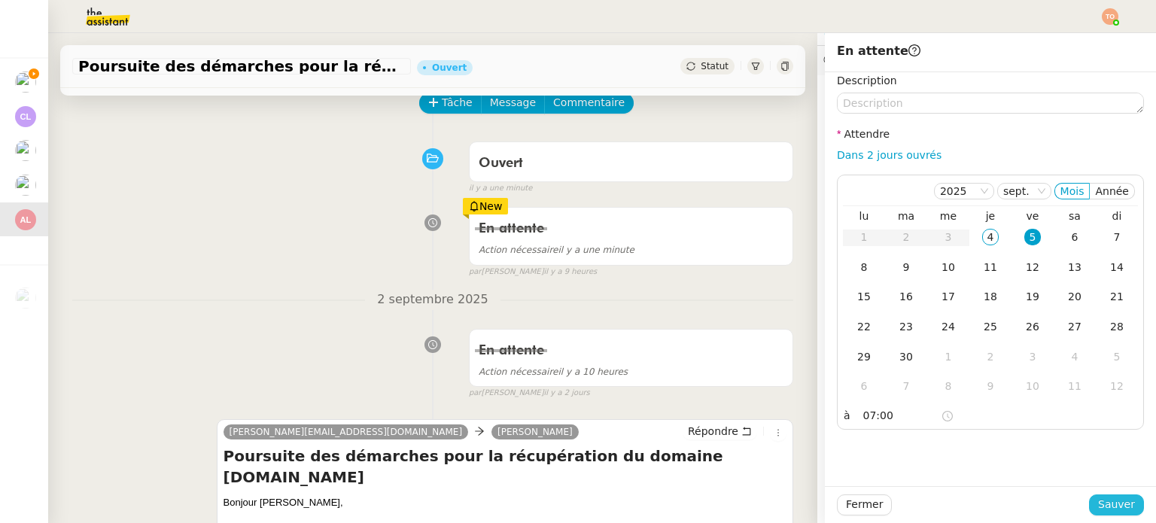
click at [1119, 500] on span "Sauver" at bounding box center [1116, 504] width 37 height 17
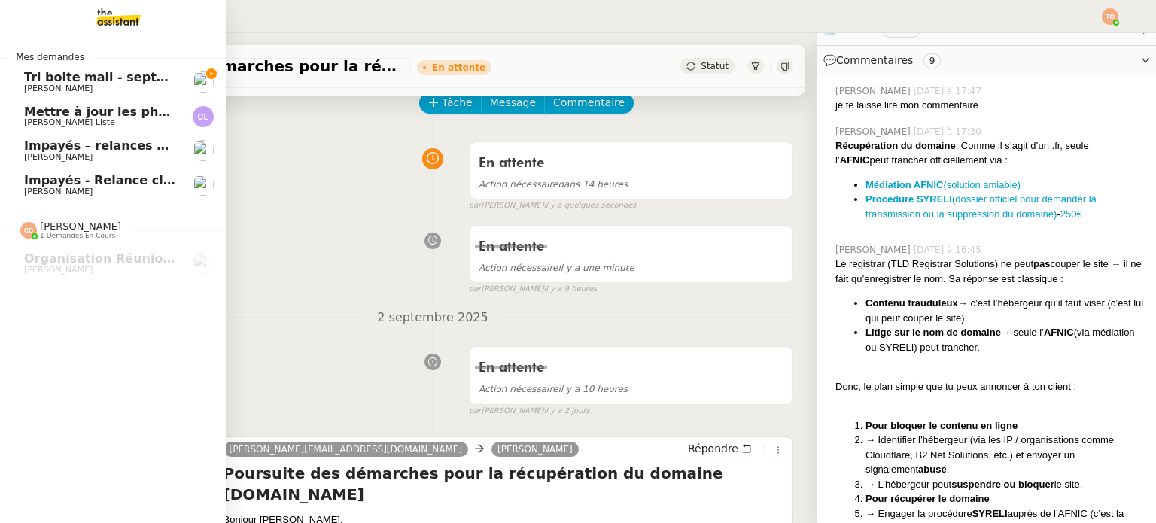
click at [124, 80] on span "Tri boite mail - septembre 2025" at bounding box center [131, 77] width 214 height 14
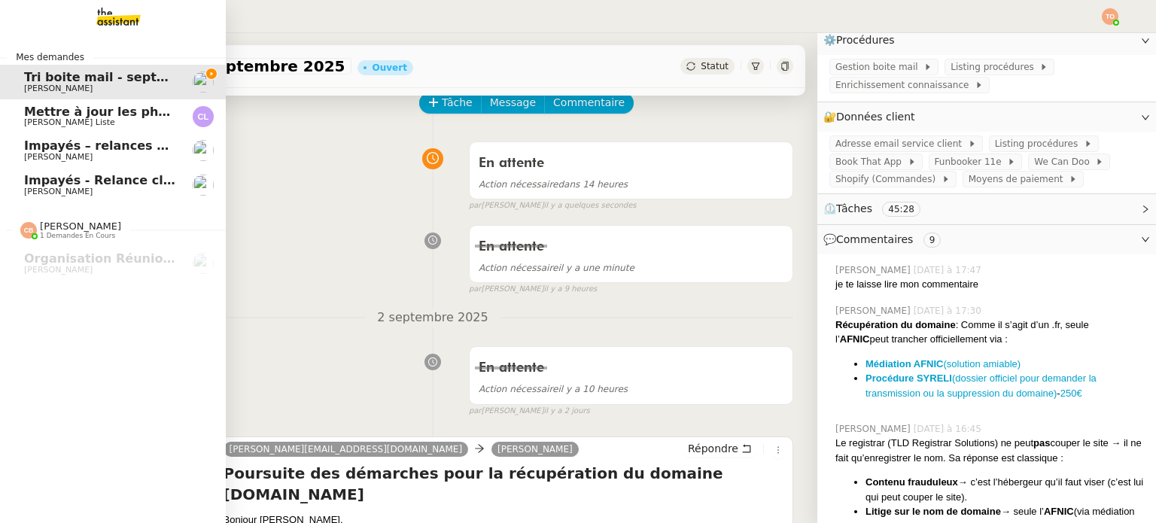
scroll to position [376, 0]
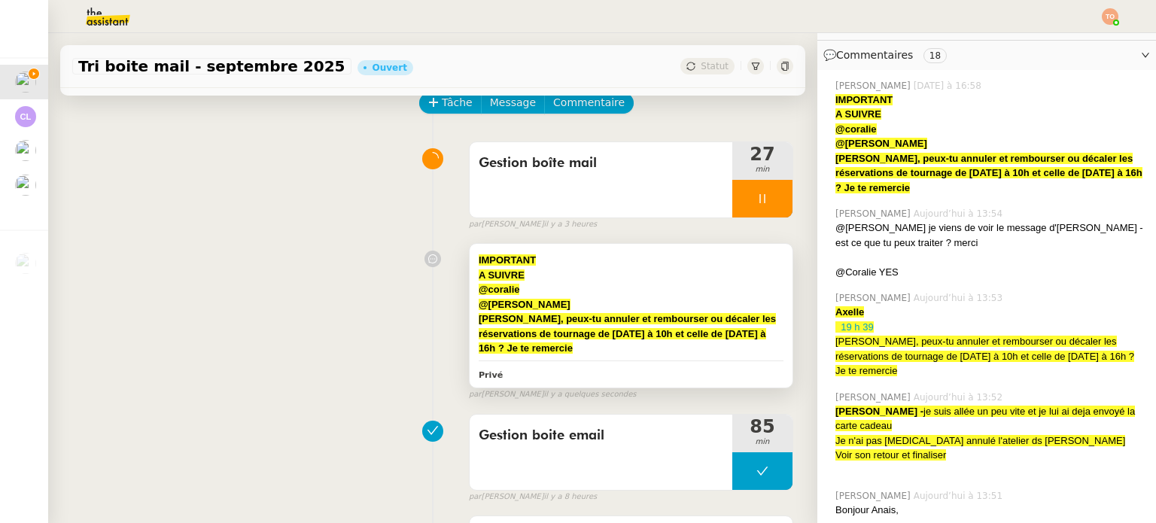
click at [682, 318] on strong "﻿ Charlie, peux-tu annuler et rembourser ou décaler les réservations de tournag…" at bounding box center [627, 333] width 297 height 41
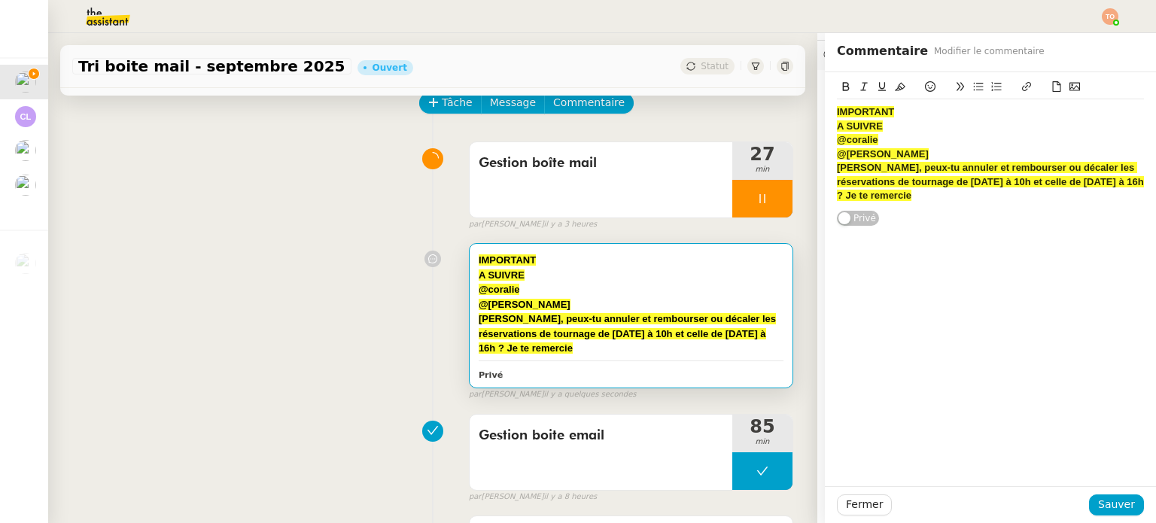
drag, startPoint x: 1050, startPoint y: 192, endPoint x: 824, endPoint y: 105, distance: 241.8
click at [825, 105] on div "IMPORTANT A SUIVRE @coralie @tatyana ﻿Charlie, peux-tu annuler et rembourser ou…" at bounding box center [990, 149] width 331 height 154
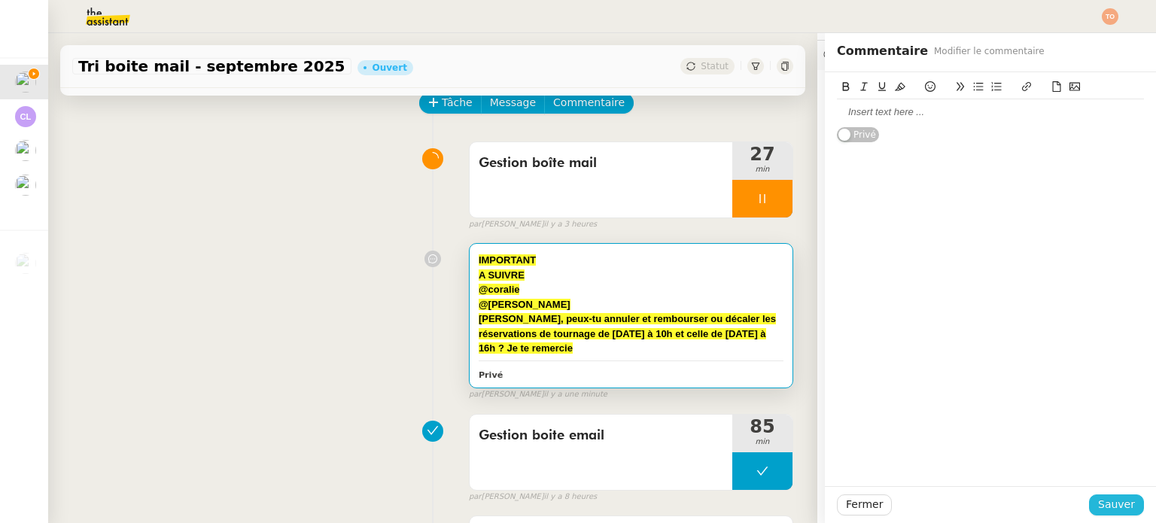
click at [1102, 509] on span "Sauver" at bounding box center [1116, 504] width 37 height 17
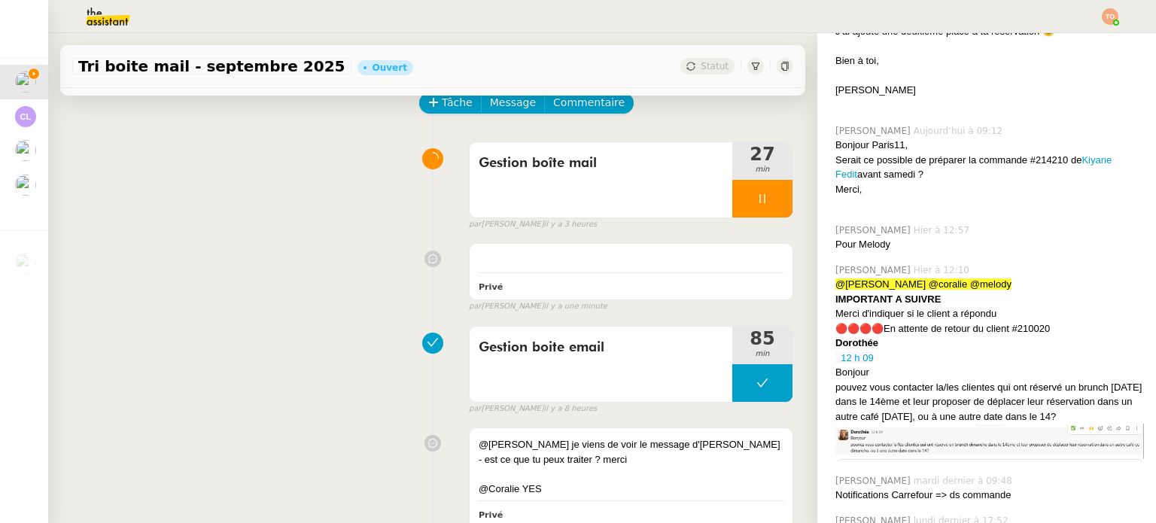
scroll to position [1806, 0]
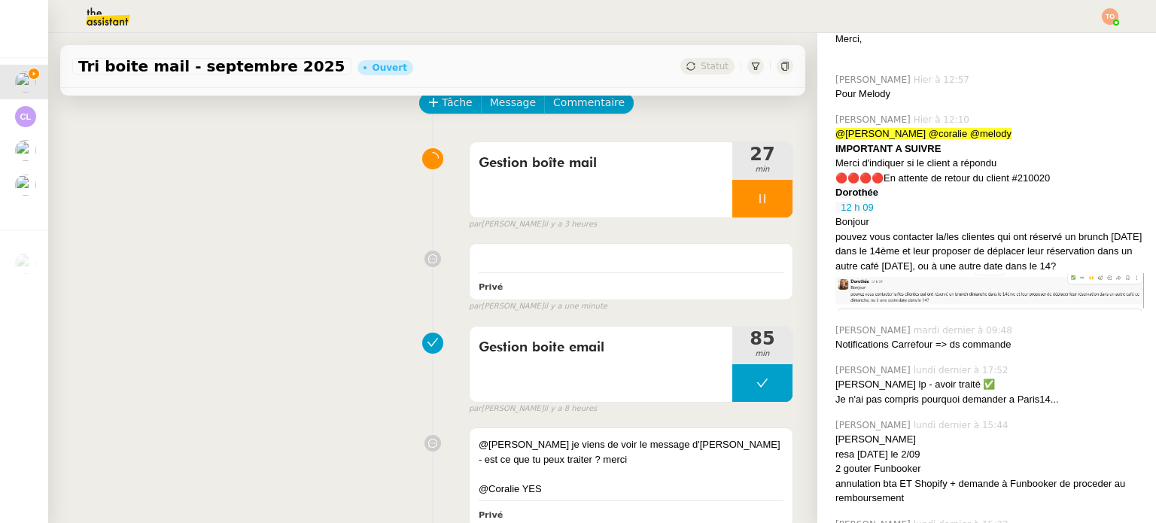
click at [1020, 183] on div "🔴🔴🔴🔴En attente de retour du client #210020" at bounding box center [989, 178] width 309 height 15
click at [997, 186] on div "🔴🔴🔴🔴En attente de retour du client #210020" at bounding box center [989, 178] width 309 height 15
drag, startPoint x: 1008, startPoint y: 181, endPoint x: 1063, endPoint y: 184, distance: 55.0
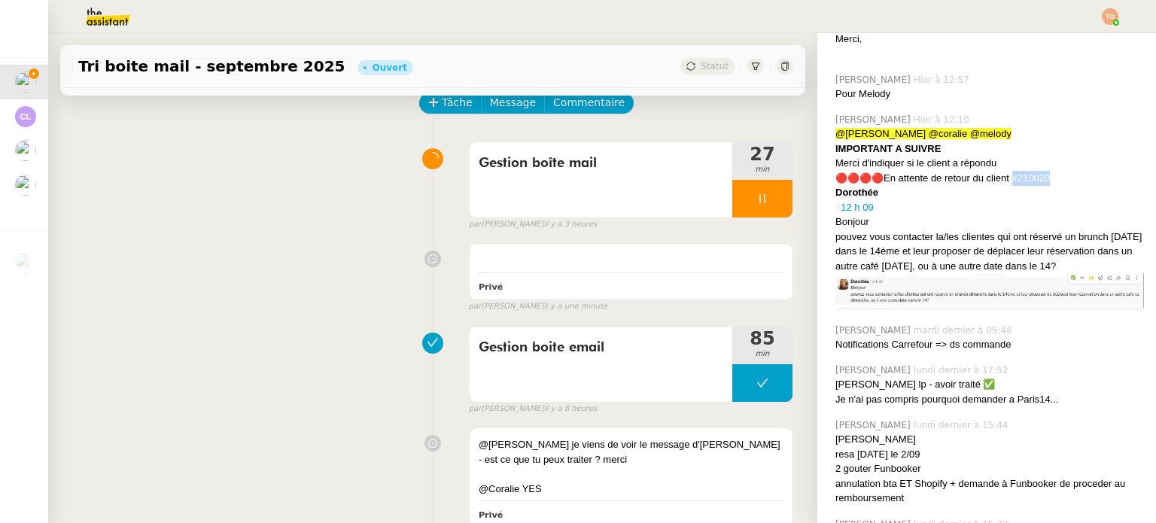
click at [1063, 184] on div "🔴🔴🔴🔴En attente de retour du client #210020" at bounding box center [989, 178] width 309 height 15
copy div "020"
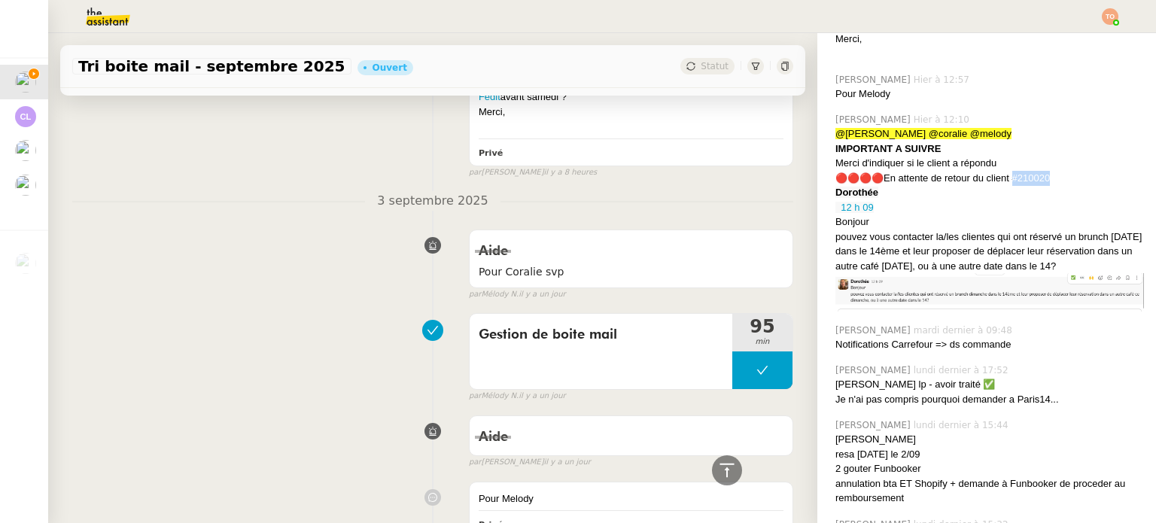
scroll to position [2483, 0]
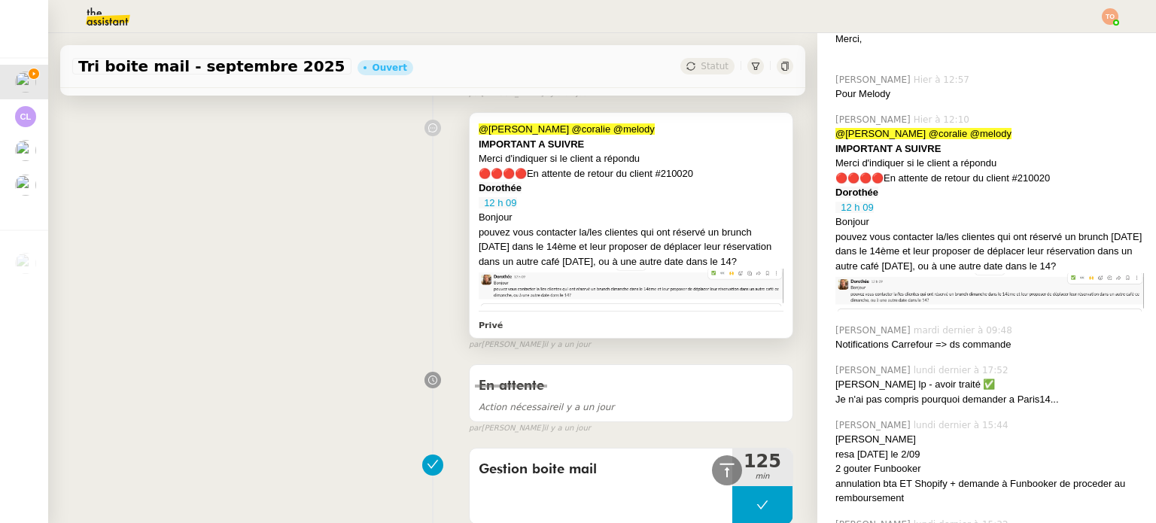
click at [632, 231] on div "pouvez vous contacter la/les clientes qui ont réservé un brunch [DATE] dans le …" at bounding box center [631, 247] width 305 height 44
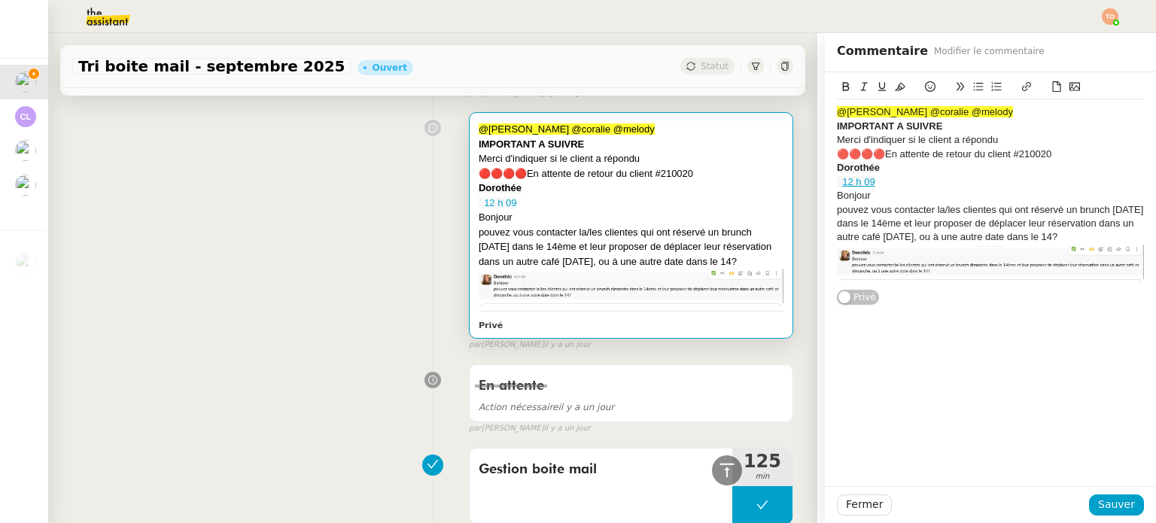
click at [1139, 275] on div "@tatyana @coralie @melody IMPORTANT A SUIVRE Merci d'indiquer si le client a ré…" at bounding box center [990, 188] width 331 height 233
click at [1132, 263] on img at bounding box center [990, 264] width 307 height 38
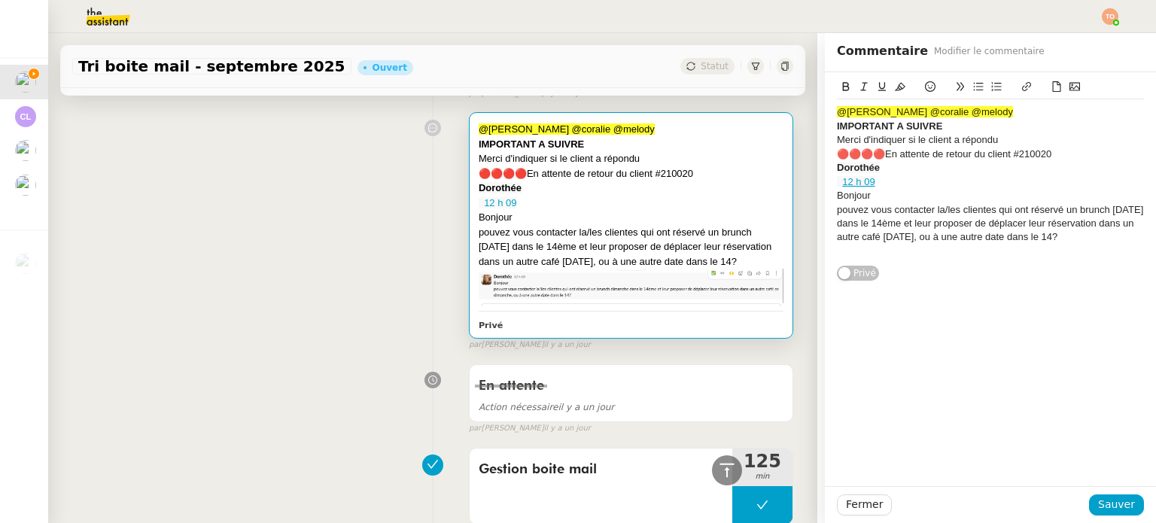
drag, startPoint x: 1112, startPoint y: 240, endPoint x: 799, endPoint y: 91, distance: 346.0
click at [799, 91] on app-ticket "Tri boite mail - septembre 2025 Ouvert Statut Client Genevieve Landsmann Owner …" at bounding box center [602, 278] width 1108 height 490
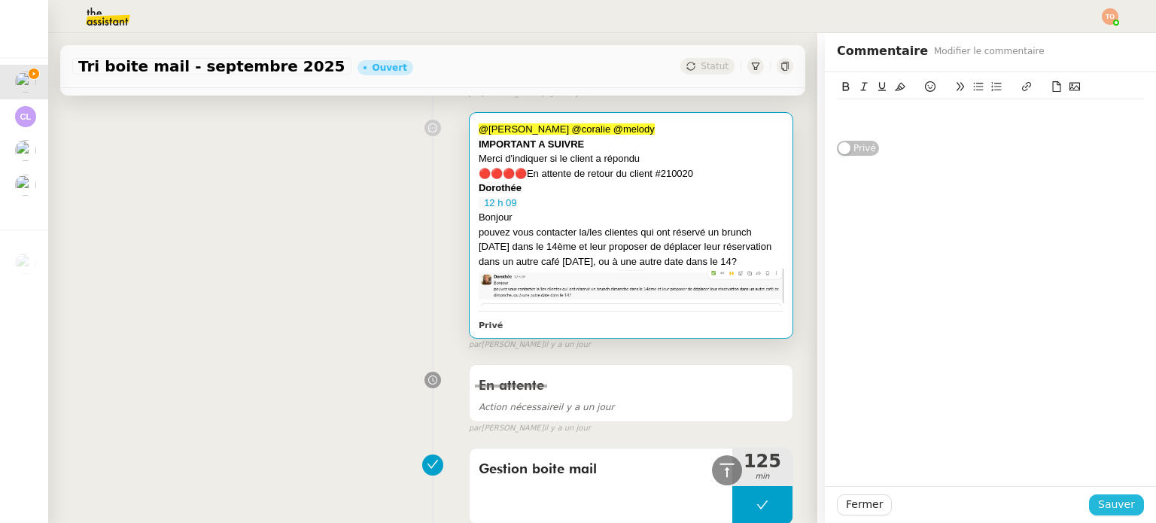
click at [1104, 505] on span "Sauver" at bounding box center [1116, 504] width 37 height 17
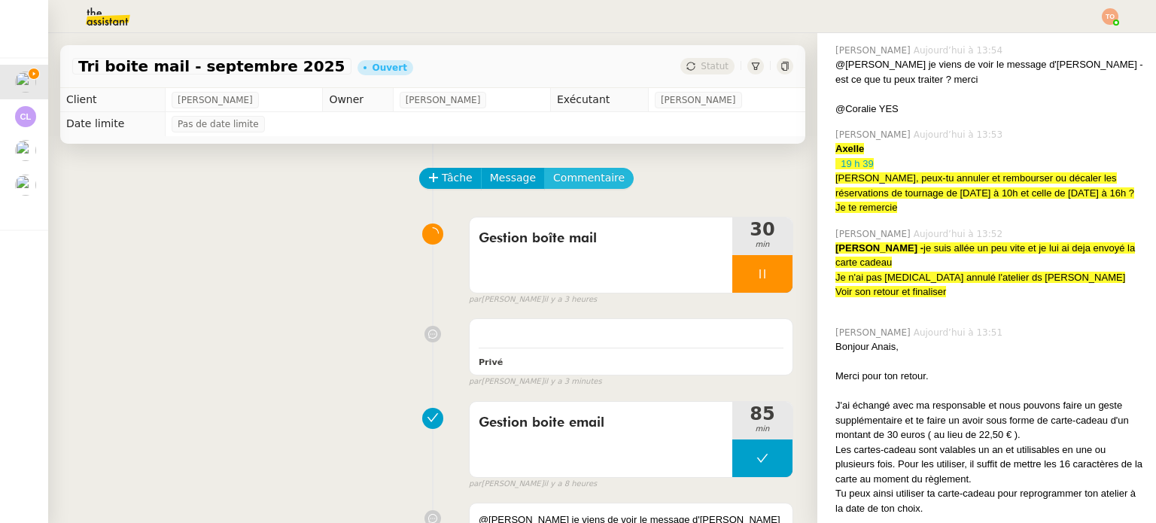
click at [590, 180] on span "Commentaire" at bounding box center [588, 177] width 71 height 17
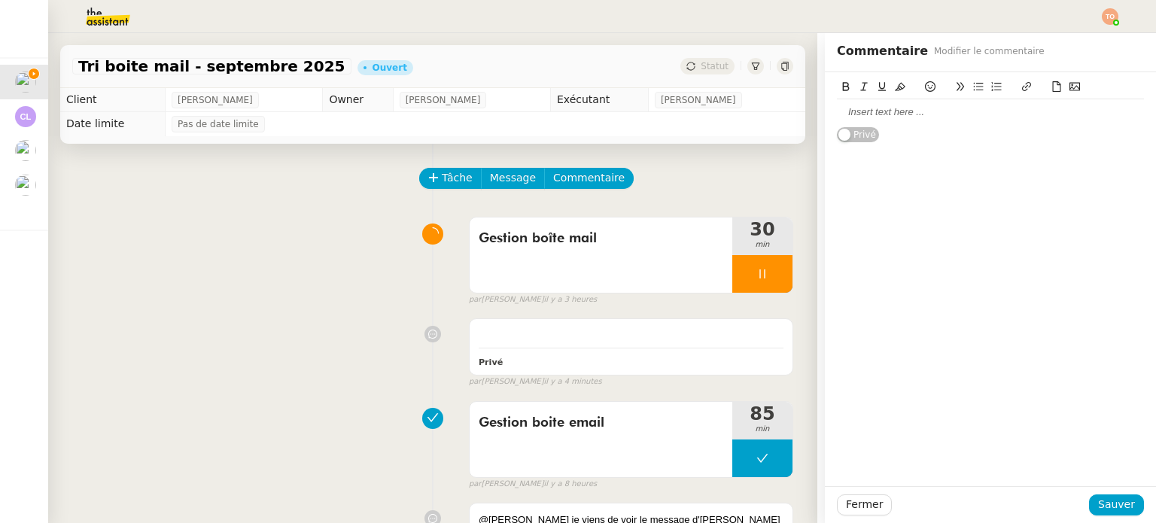
click at [908, 117] on div at bounding box center [990, 112] width 307 height 14
paste div
click at [1099, 508] on span "Sauver" at bounding box center [1116, 504] width 37 height 17
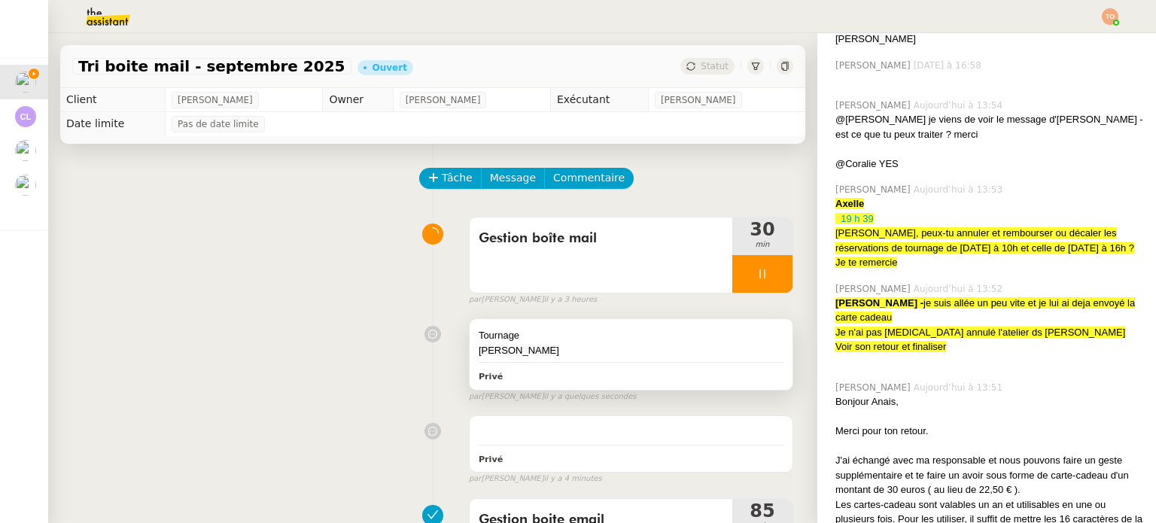
click at [658, 345] on div "Qingjie Lin" at bounding box center [631, 350] width 305 height 15
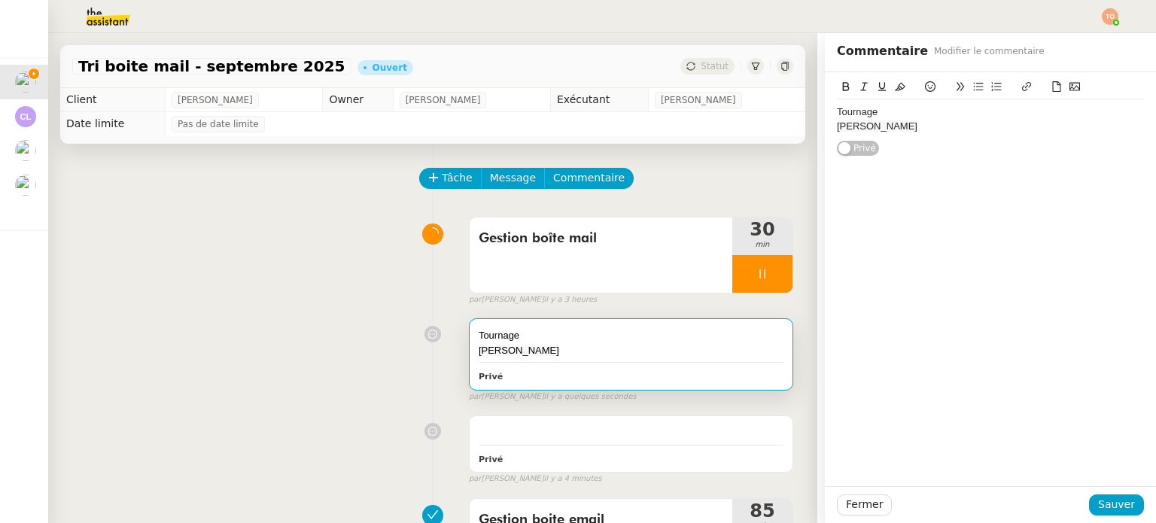
click at [938, 137] on div "Tournage Qingjie Lin" at bounding box center [990, 119] width 307 height 40
click at [1098, 507] on span "Sauver" at bounding box center [1116, 504] width 37 height 17
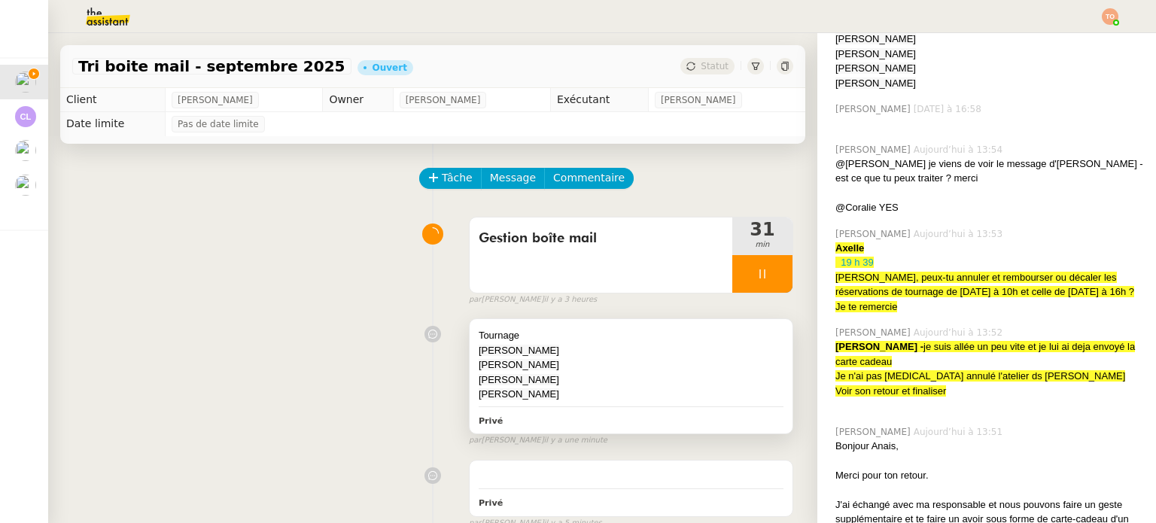
click at [740, 357] on div "Qingjie Lin" at bounding box center [631, 350] width 305 height 15
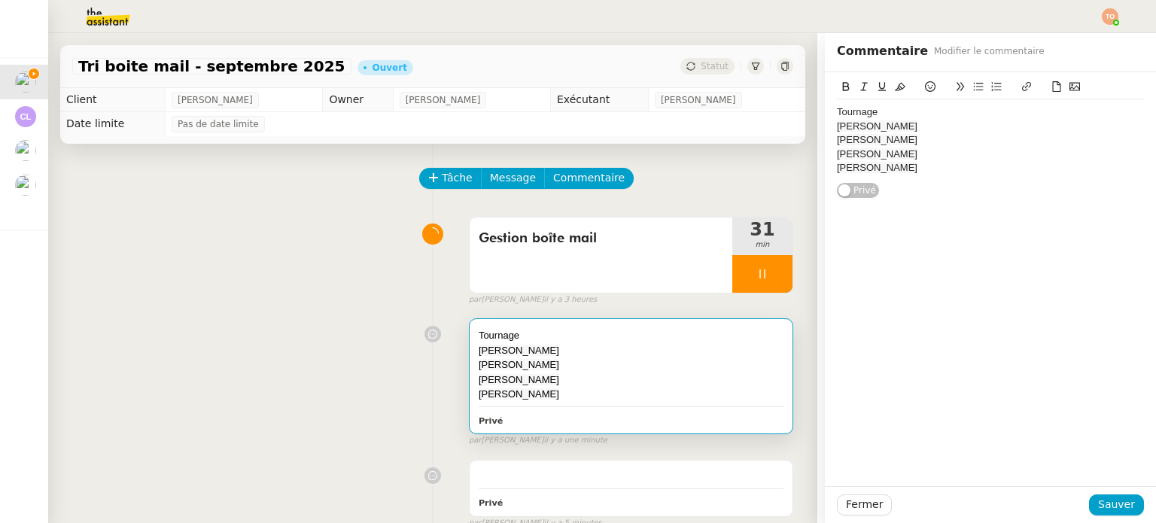
click at [939, 172] on div "﻿Tom Vanstaen" at bounding box center [990, 168] width 307 height 14
click at [1110, 497] on span "Sauver" at bounding box center [1116, 504] width 37 height 17
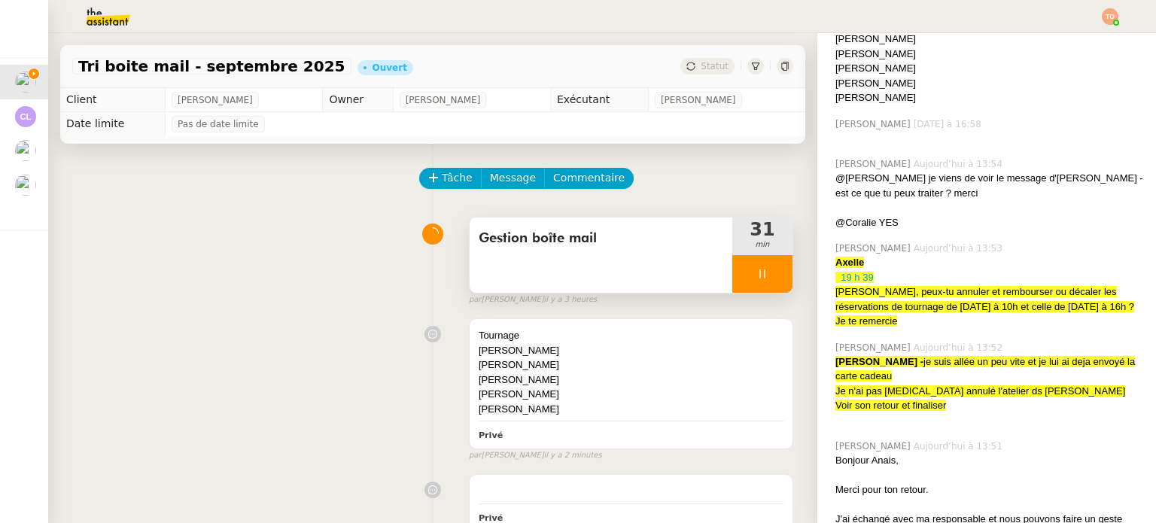
click at [762, 267] on div at bounding box center [762, 274] width 60 height 38
click at [741, 272] on icon at bounding box center [747, 274] width 12 height 12
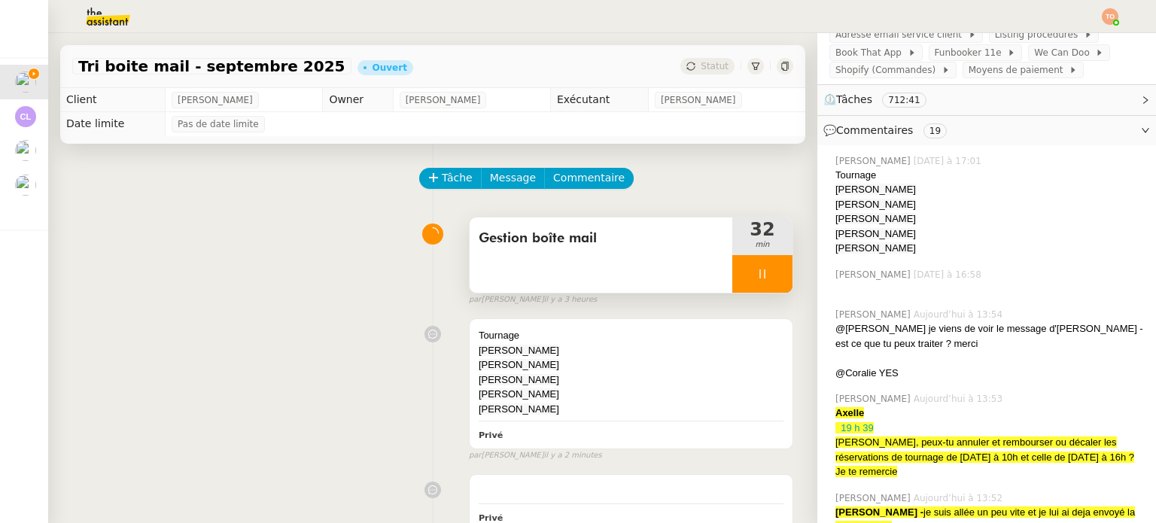
click at [866, 190] on span "Qingjie Lin" at bounding box center [875, 189] width 81 height 11
click at [867, 219] on div "Tournage Qingjie Lin Paula Baena Daria Nikonovych ﻿Tom Vanstaen ﻿ Isabelle Lefr…" at bounding box center [989, 212] width 309 height 88
click at [872, 224] on span "Daria Nikonovych" at bounding box center [875, 218] width 81 height 11
drag, startPoint x: 902, startPoint y: 255, endPoint x: 826, endPoint y: 195, distance: 96.4
click at [835, 195] on div "Tournage Qingjie Lin Paula Baena Daria Nikonovych ﻿Tom Vanstaen ﻿ Isabelle Lefr…" at bounding box center [989, 212] width 309 height 88
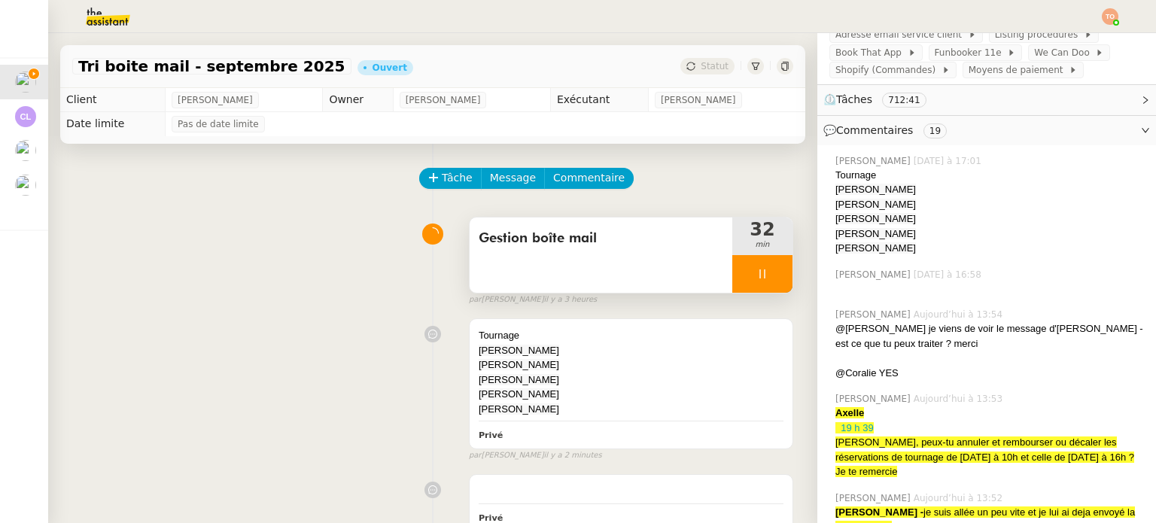
click at [835, 195] on span "Qingjie Lin" at bounding box center [875, 189] width 81 height 11
drag, startPoint x: 826, startPoint y: 195, endPoint x: 888, endPoint y: 258, distance: 88.3
click at [888, 256] on div "Tournage Qingjie Lin Paula Baena Daria Nikonovych ﻿Tom Vanstaen ﻿ Isabelle Lefr…" at bounding box center [989, 212] width 309 height 88
click at [890, 254] on span "﻿ Isabelle Lefranc" at bounding box center [875, 247] width 81 height 11
click at [895, 255] on div "﻿ Isabelle Lefranc" at bounding box center [989, 248] width 309 height 15
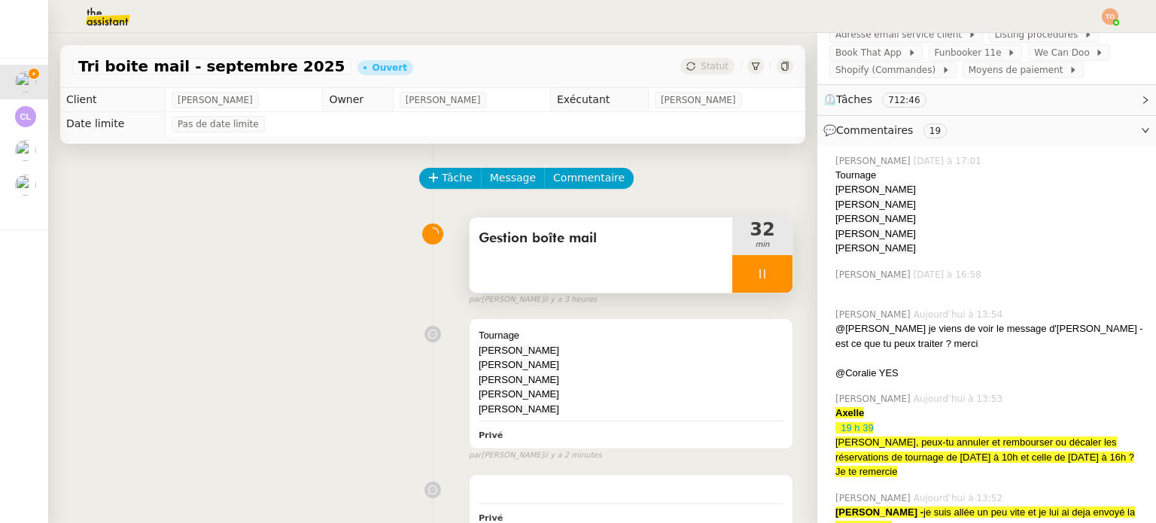
drag, startPoint x: 892, startPoint y: 256, endPoint x: 825, endPoint y: 198, distance: 88.6
click at [835, 198] on div "Tournage Qingjie Lin Paula Baena Daria Nikonovych ﻿Tom Vanstaen ﻿ Isabelle Lefr…" at bounding box center [989, 212] width 309 height 88
click at [835, 195] on span "Qingjie Lin" at bounding box center [875, 189] width 81 height 11
drag, startPoint x: 825, startPoint y: 195, endPoint x: 899, endPoint y: 263, distance: 100.6
click at [899, 262] on div "Tatyana Orec Aujourd’hui à 17:01 Tournage Qingjie Lin Paula Baena Daria Nikonov…" at bounding box center [986, 205] width 315 height 114
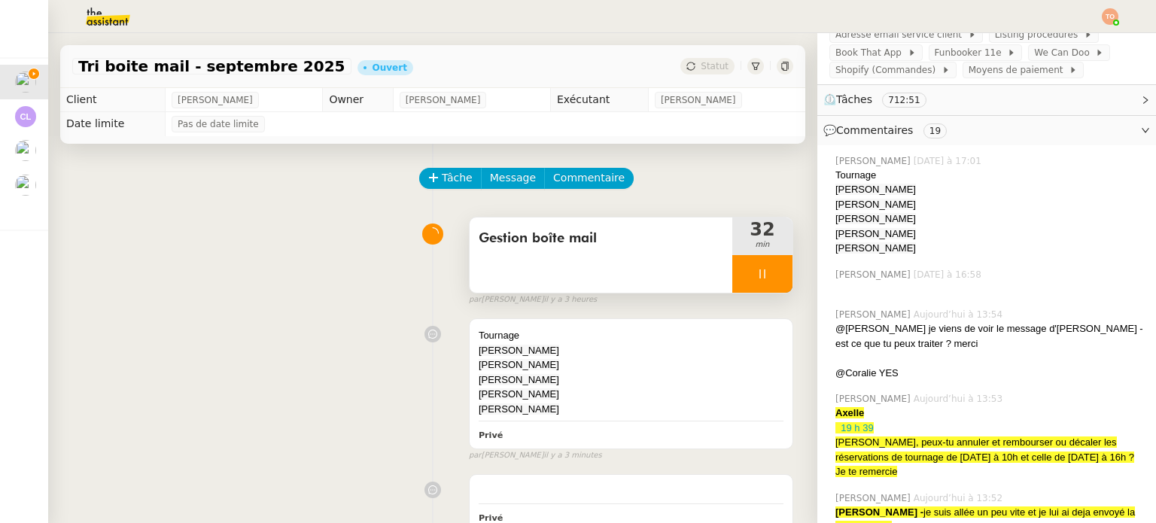
click at [900, 255] on div "﻿ Isabelle Lefranc" at bounding box center [989, 248] width 309 height 15
drag, startPoint x: 900, startPoint y: 255, endPoint x: 833, endPoint y: 201, distance: 86.2
click at [835, 195] on div "Tournage Qingjie Lin Paula Baena Daria Nikonovych ﻿Tom Vanstaen ﻿ Isabelle Lefr…" at bounding box center [989, 212] width 309 height 88
click at [835, 197] on div "Qingjie Lin" at bounding box center [989, 189] width 309 height 15
drag, startPoint x: 824, startPoint y: 193, endPoint x: 896, endPoint y: 260, distance: 99.0
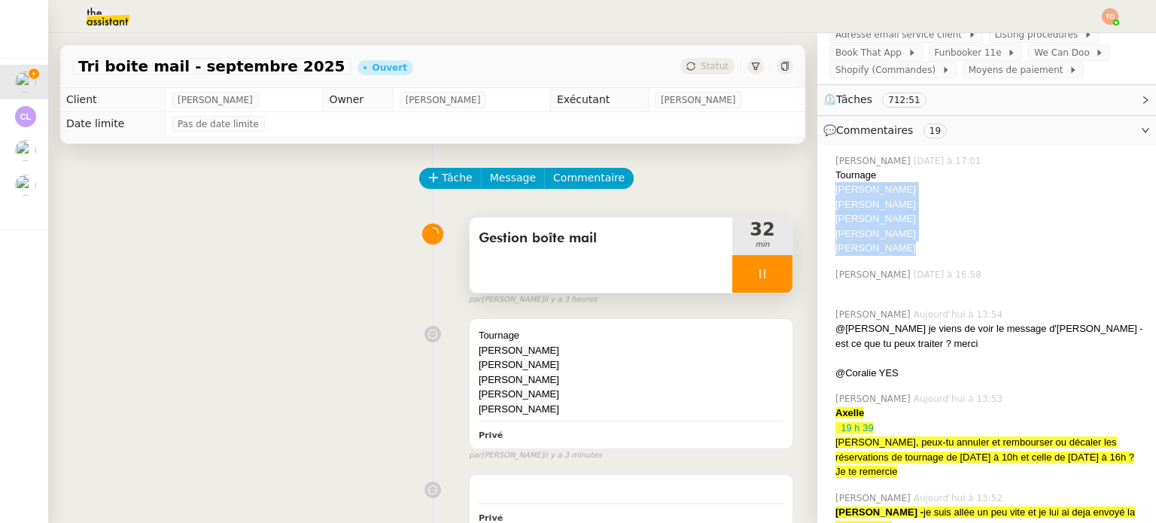
click at [896, 256] on div "Tournage Qingjie Lin Paula Baena Daria Nikonovych ﻿Tom Vanstaen ﻿ Isabelle Lefr…" at bounding box center [989, 212] width 309 height 88
click at [896, 256] on div "﻿ Isabelle Lefranc" at bounding box center [989, 248] width 309 height 15
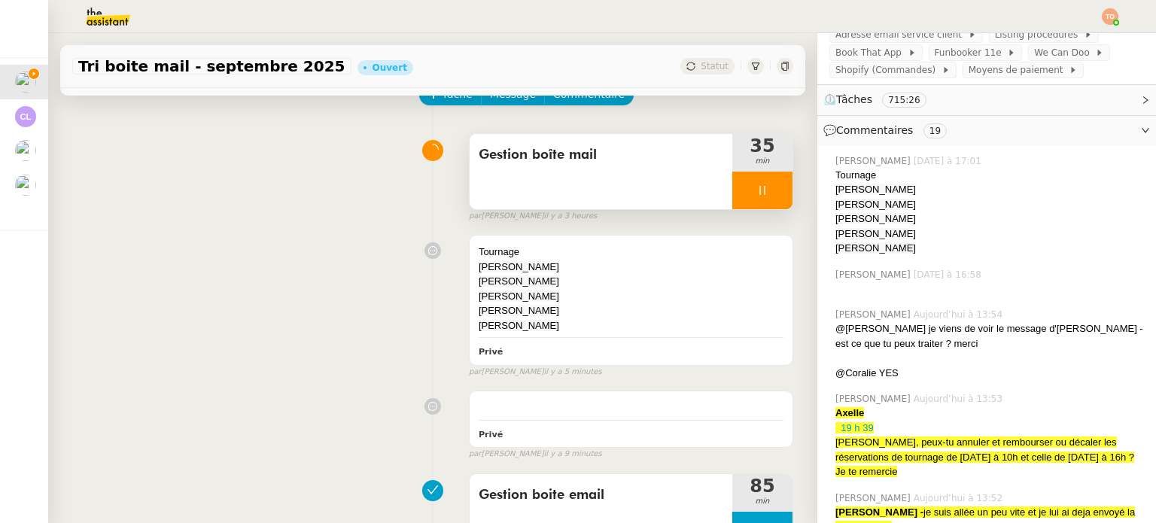
scroll to position [0, 0]
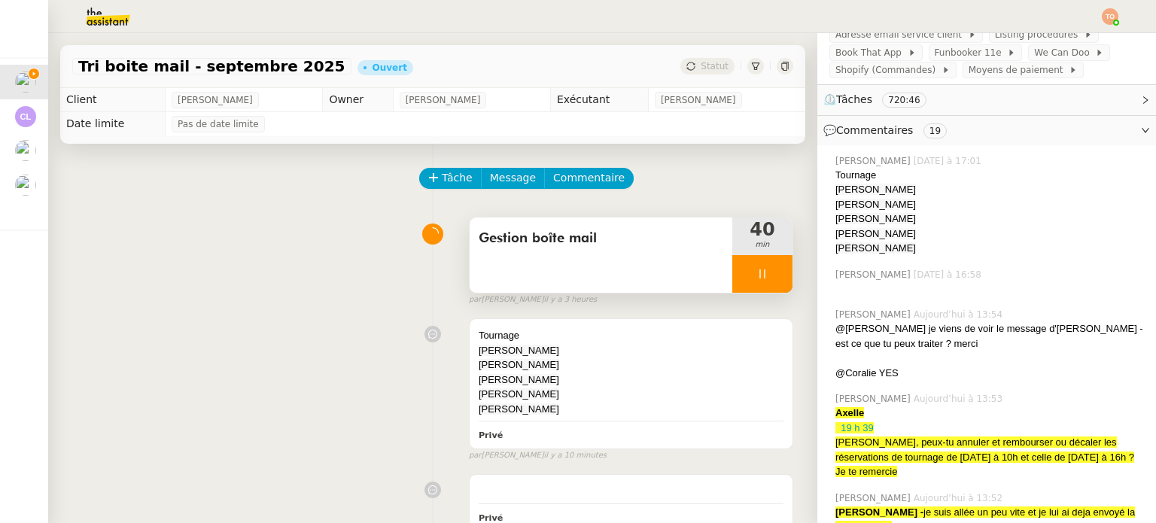
click at [756, 261] on div at bounding box center [762, 274] width 60 height 38
click at [771, 270] on icon at bounding box center [777, 274] width 12 height 12
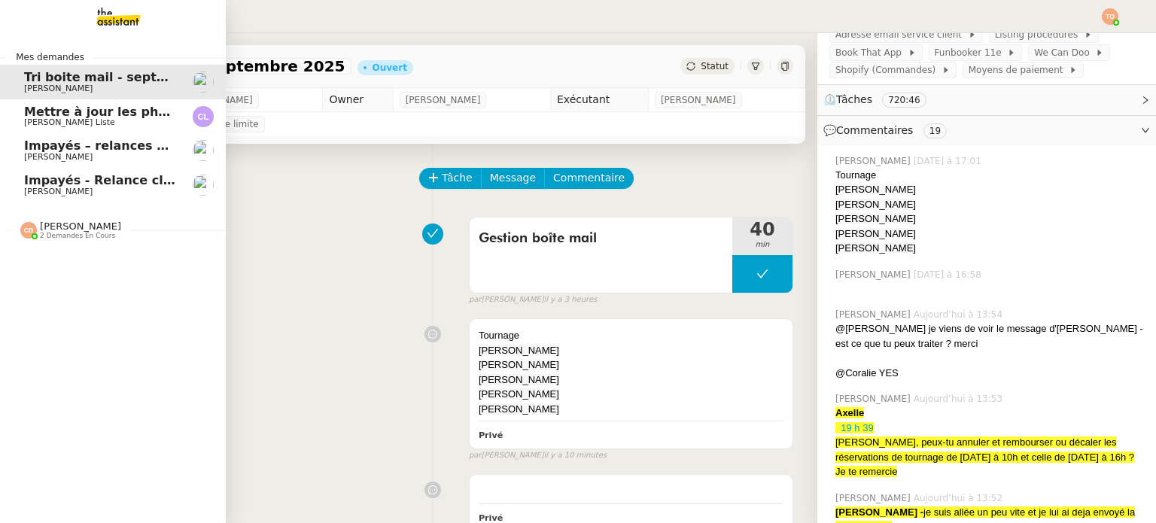
click at [107, 160] on span "[PERSON_NAME]" at bounding box center [100, 157] width 152 height 9
click at [156, 179] on span "Impayés - Relance client - 1 septembre 2025" at bounding box center [175, 180] width 303 height 14
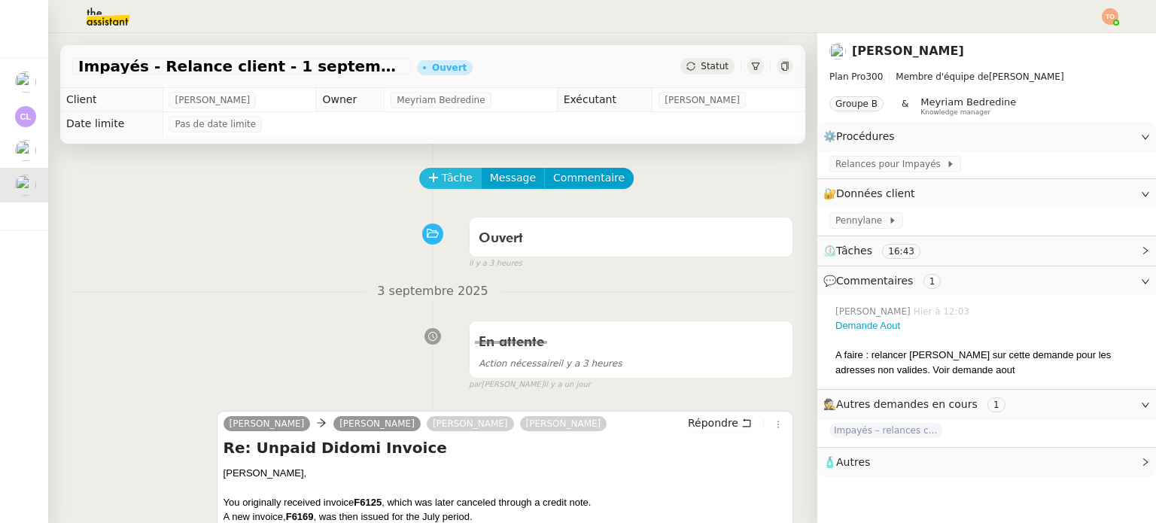
click at [442, 185] on span "Tâche" at bounding box center [457, 177] width 31 height 17
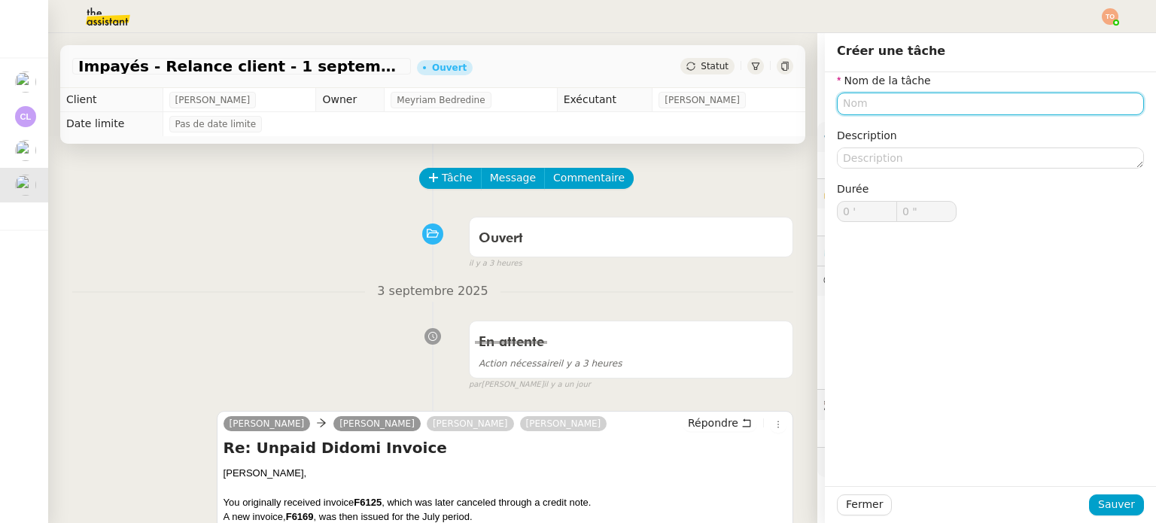
click at [890, 108] on input "text" at bounding box center [990, 104] width 307 height 22
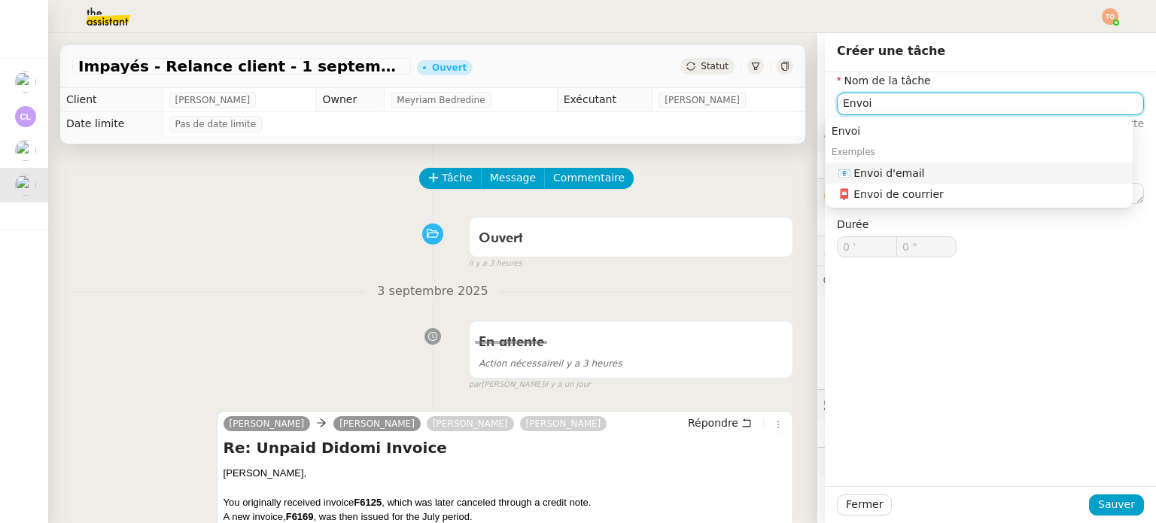
click at [994, 167] on div "📧 Envoi d'email" at bounding box center [982, 173] width 289 height 14
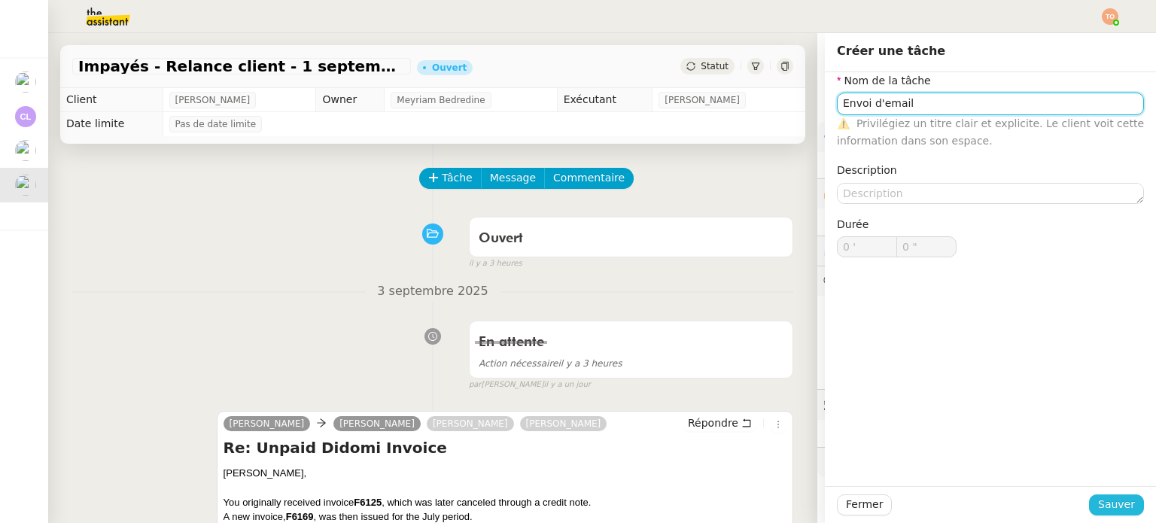
type input "Envoi d'email"
click at [1120, 505] on span "Sauver" at bounding box center [1116, 504] width 37 height 17
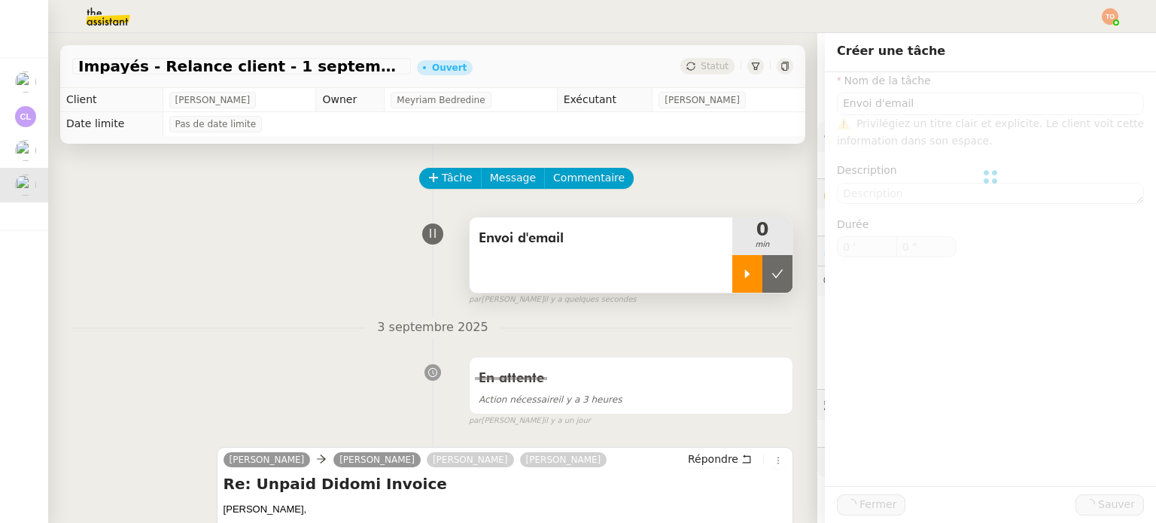
click at [732, 287] on div at bounding box center [747, 274] width 30 height 38
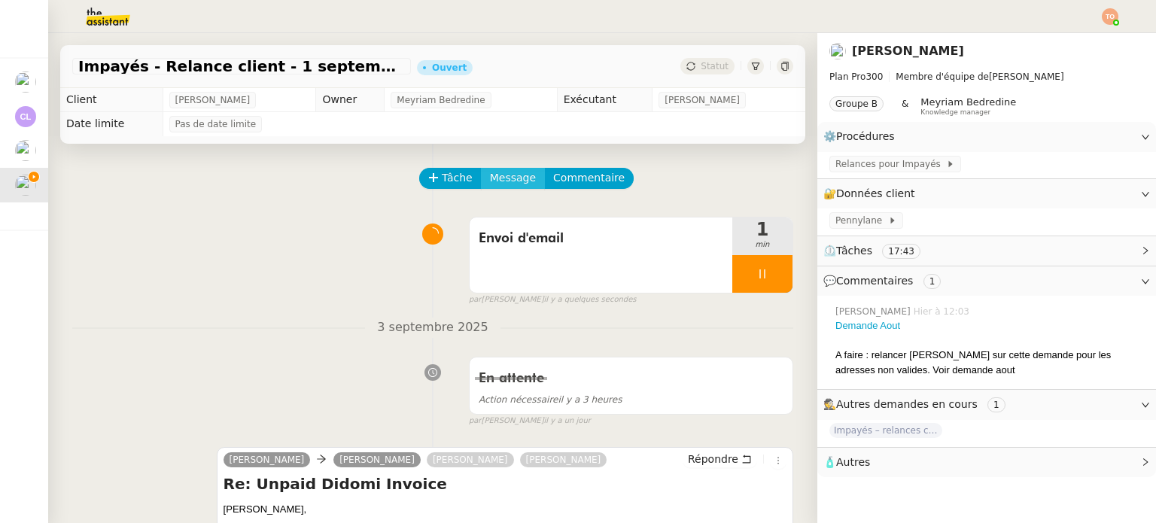
click at [510, 181] on span "Message" at bounding box center [513, 177] width 46 height 17
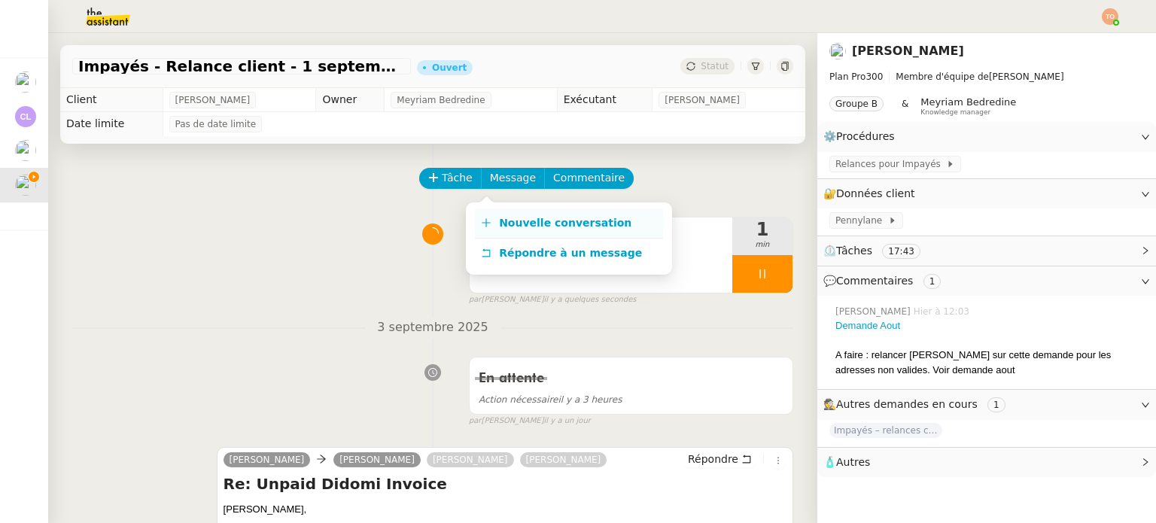
click at [518, 226] on span "Nouvelle conversation" at bounding box center [565, 223] width 132 height 12
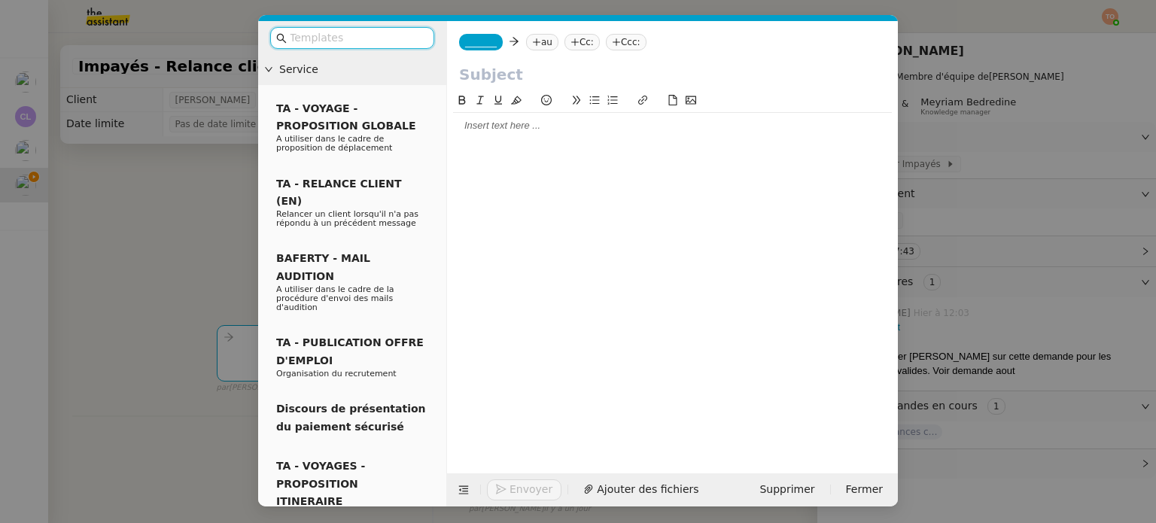
click at [200, 258] on nz-modal-container "Service TA - VOYAGE - PROPOSITION GLOBALE A utiliser dans le cadre de propositi…" at bounding box center [578, 261] width 1156 height 523
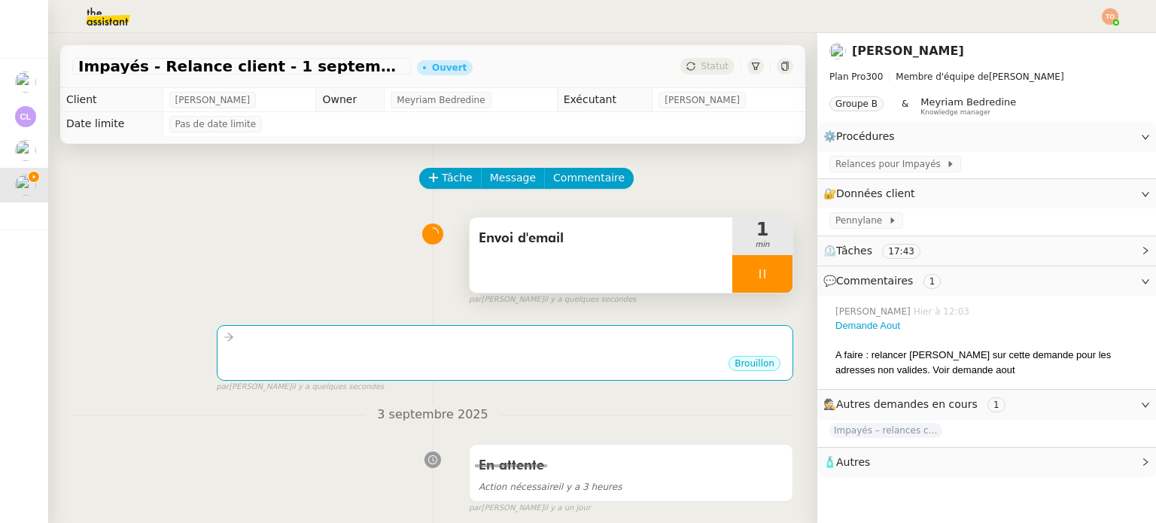
click at [759, 269] on div at bounding box center [762, 274] width 60 height 38
click at [771, 273] on icon at bounding box center [777, 274] width 12 height 12
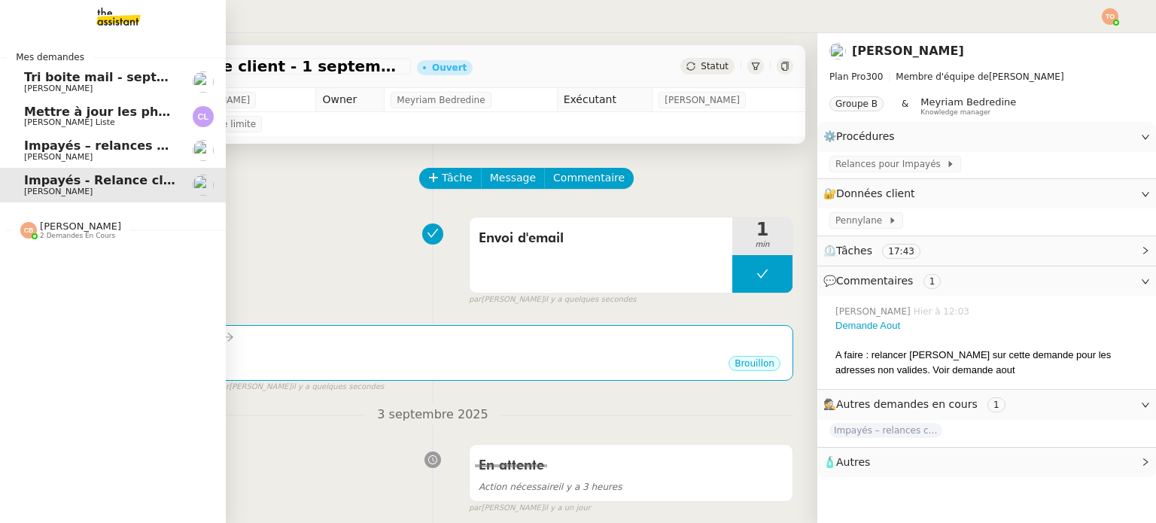
click at [50, 90] on span "[PERSON_NAME]" at bounding box center [58, 89] width 68 height 10
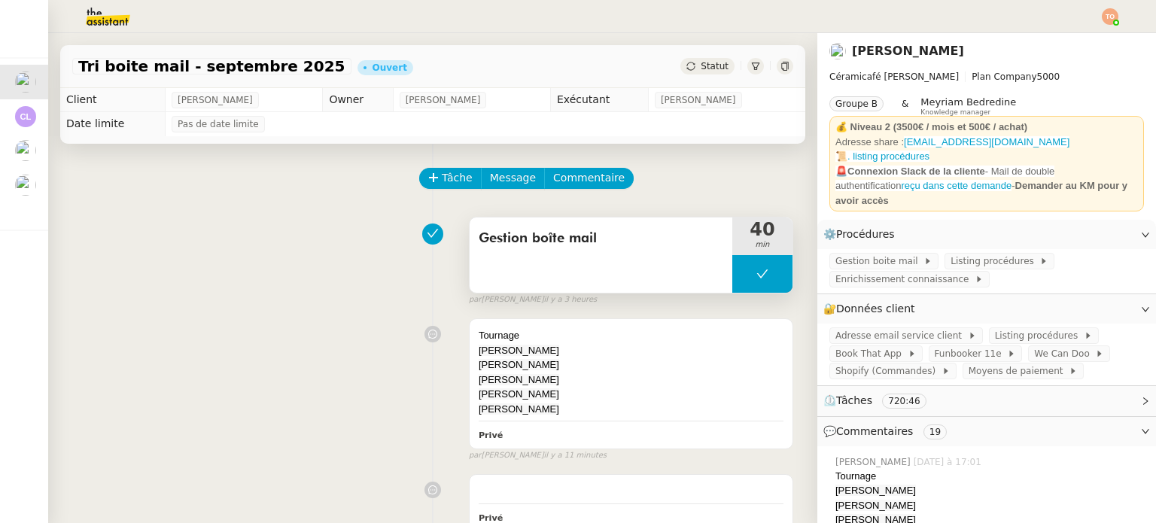
click at [735, 285] on button at bounding box center [762, 274] width 60 height 38
click at [732, 282] on div at bounding box center [747, 274] width 30 height 38
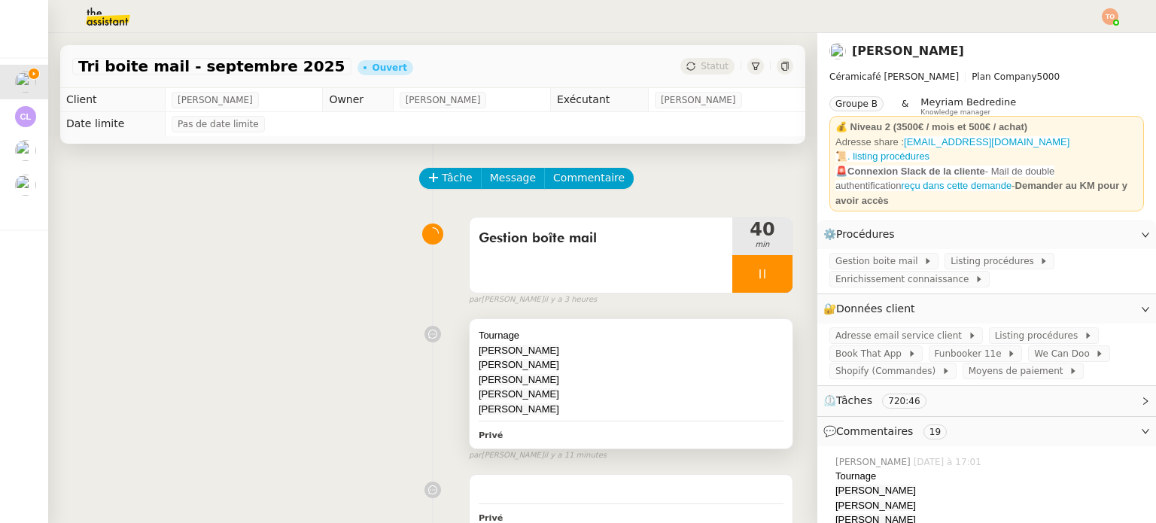
click at [497, 350] on span "Qingjie Lin" at bounding box center [519, 350] width 81 height 11
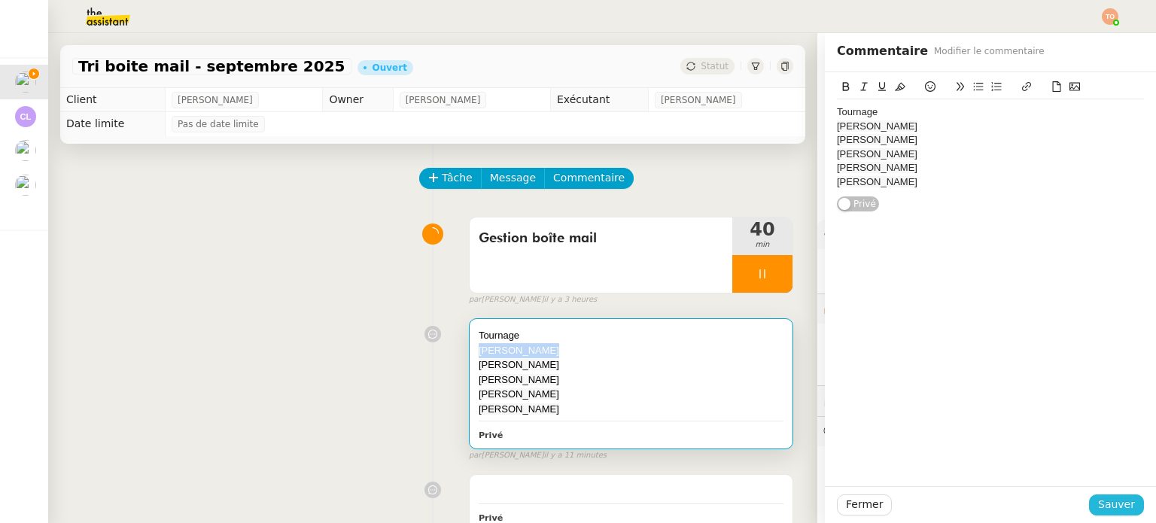
click at [1112, 497] on span "Sauver" at bounding box center [1116, 504] width 37 height 17
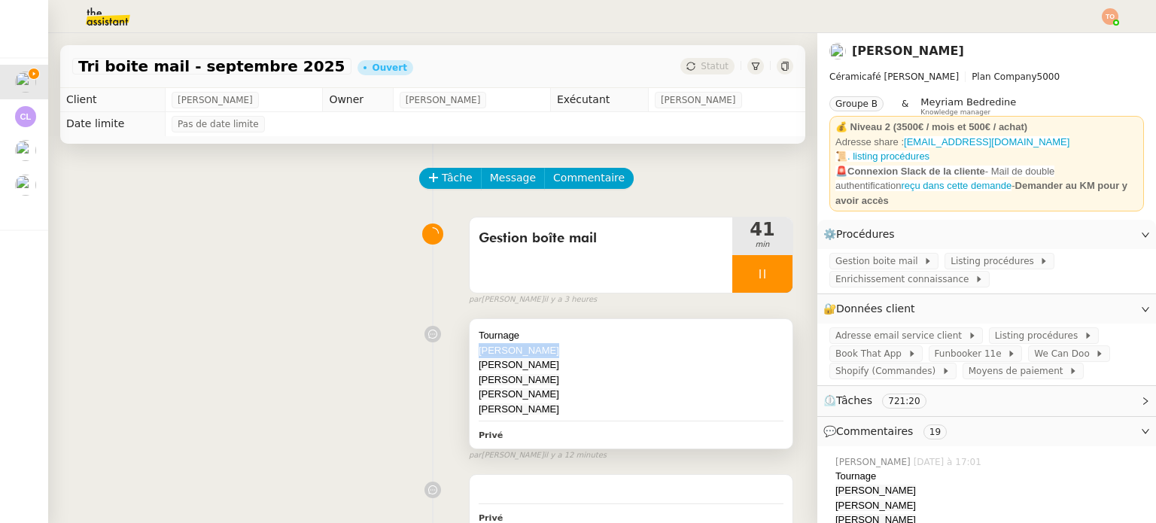
click at [697, 366] on div "Paula Baena" at bounding box center [631, 364] width 305 height 15
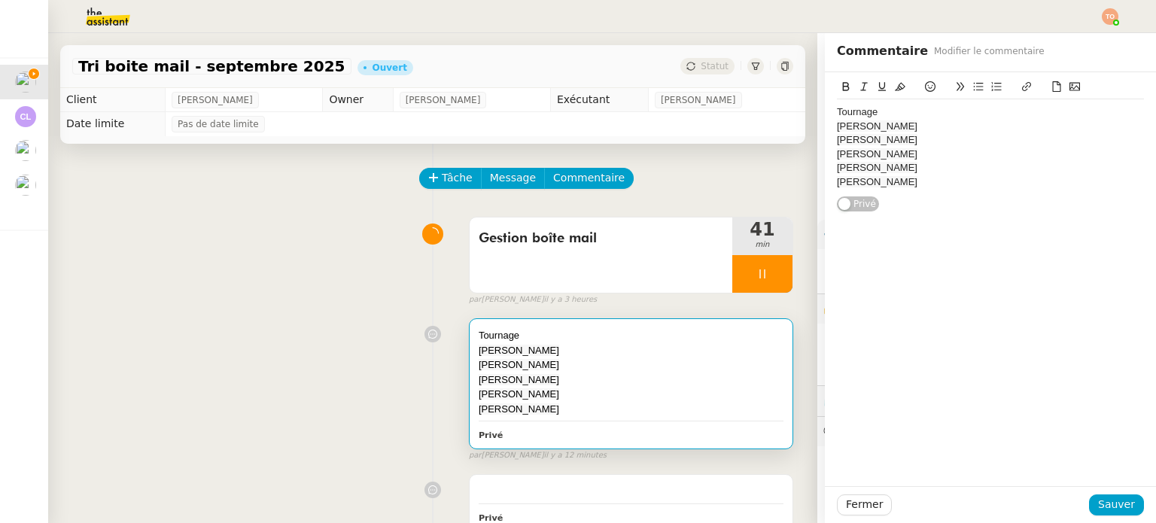
click at [933, 107] on div "Tournage" at bounding box center [990, 112] width 307 height 14
click at [924, 138] on div "Qingjie Lin" at bounding box center [990, 140] width 307 height 14
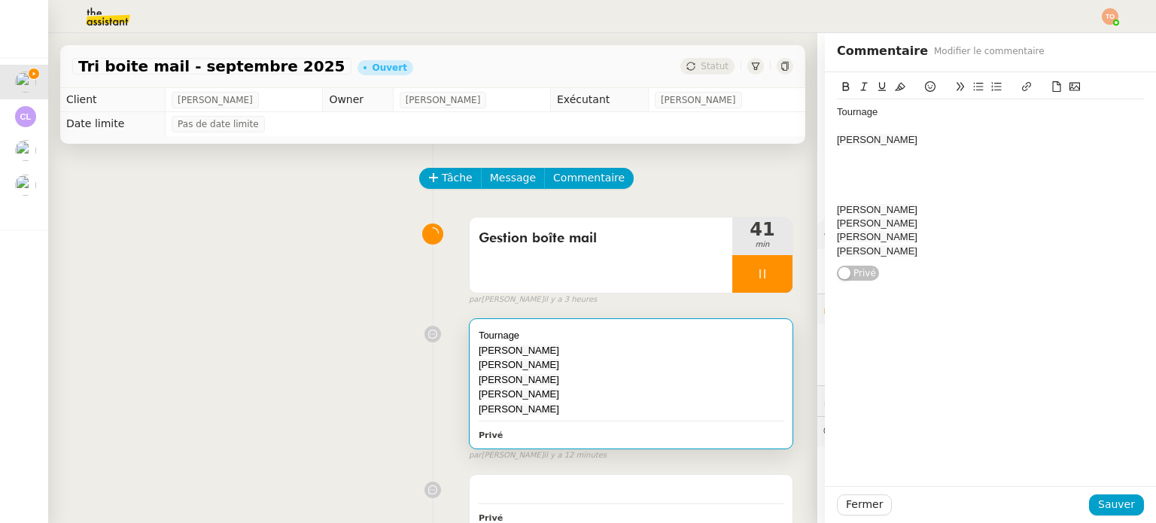
click at [897, 151] on div at bounding box center [990, 155] width 307 height 14
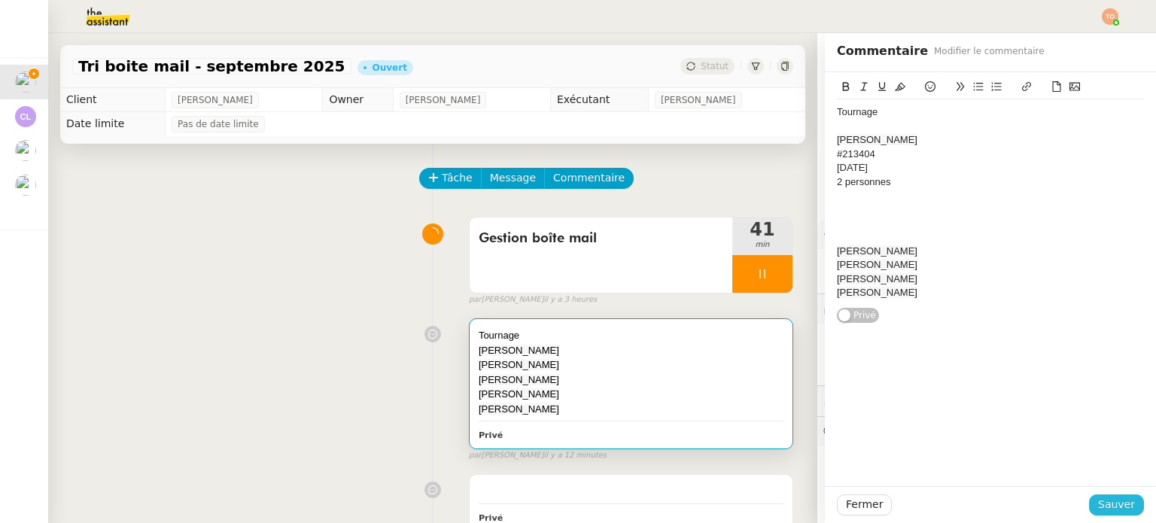
click at [1099, 497] on span "Sauver" at bounding box center [1116, 504] width 37 height 17
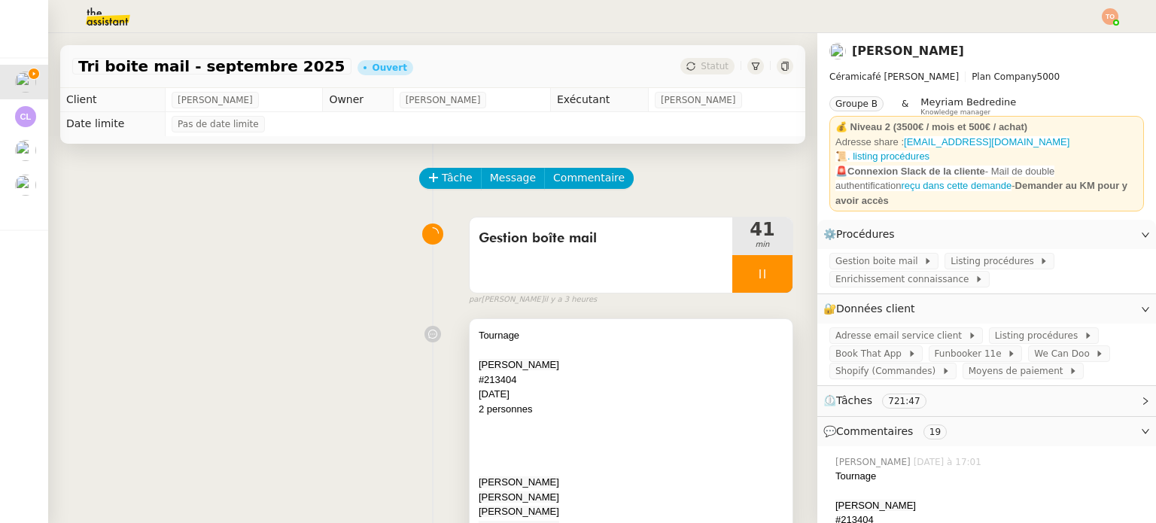
click at [719, 373] on div "Qingjie Lin" at bounding box center [631, 364] width 305 height 15
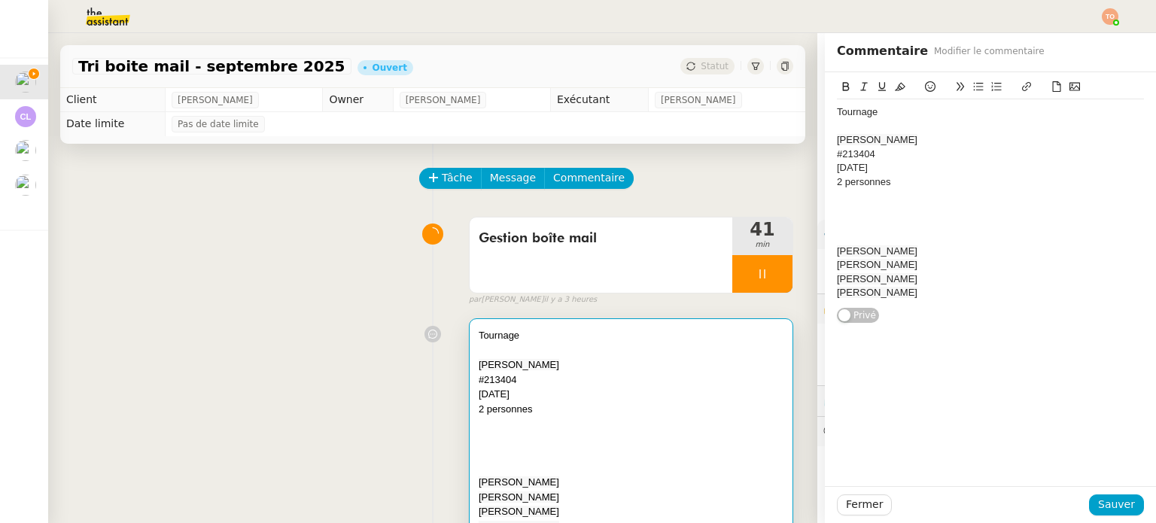
click at [929, 187] on div "2 personnes" at bounding box center [990, 182] width 307 height 14
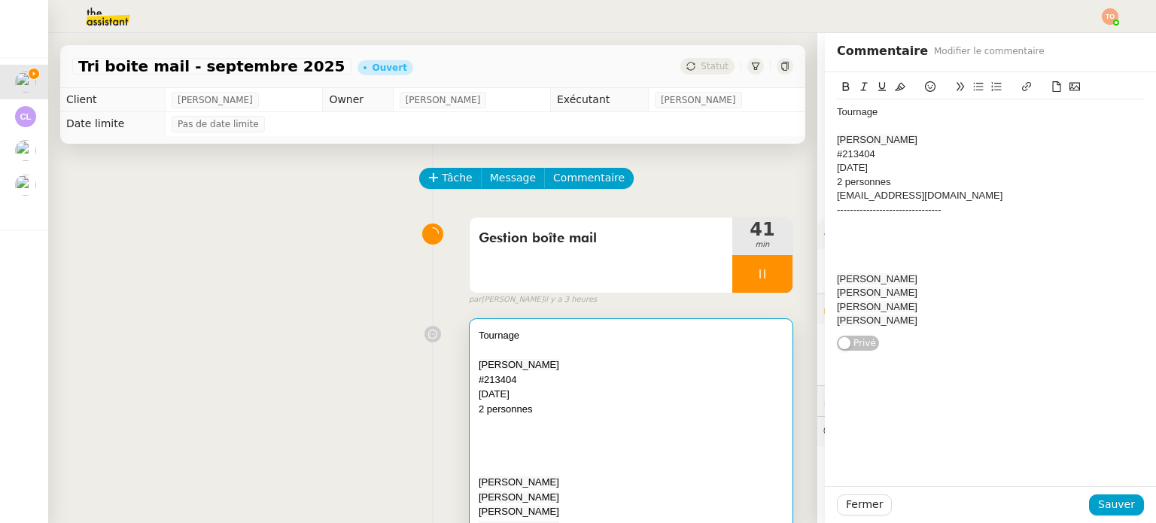
click at [889, 260] on div at bounding box center [990, 265] width 307 height 14
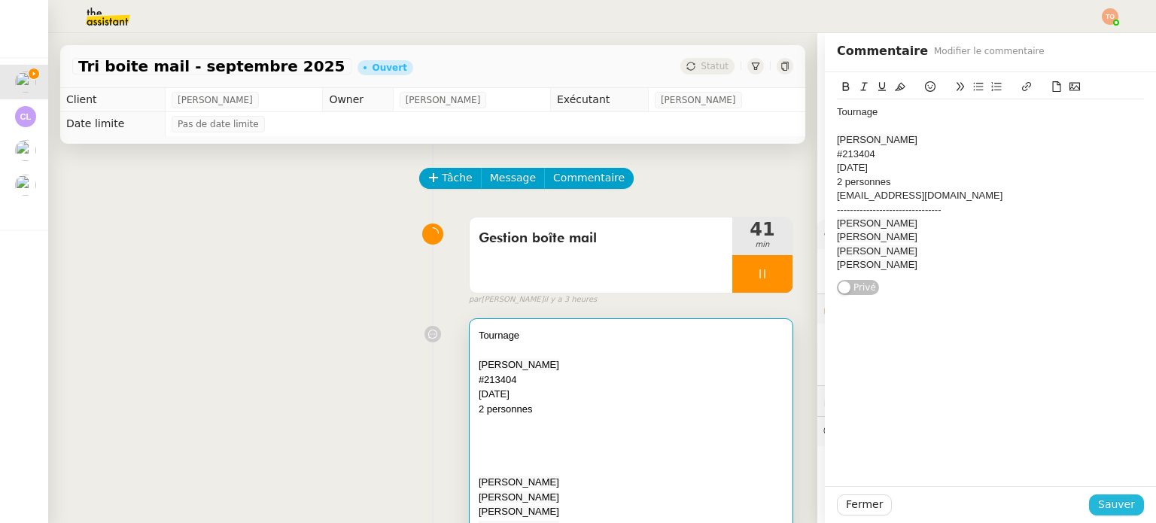
click at [1120, 511] on span "Sauver" at bounding box center [1116, 504] width 37 height 17
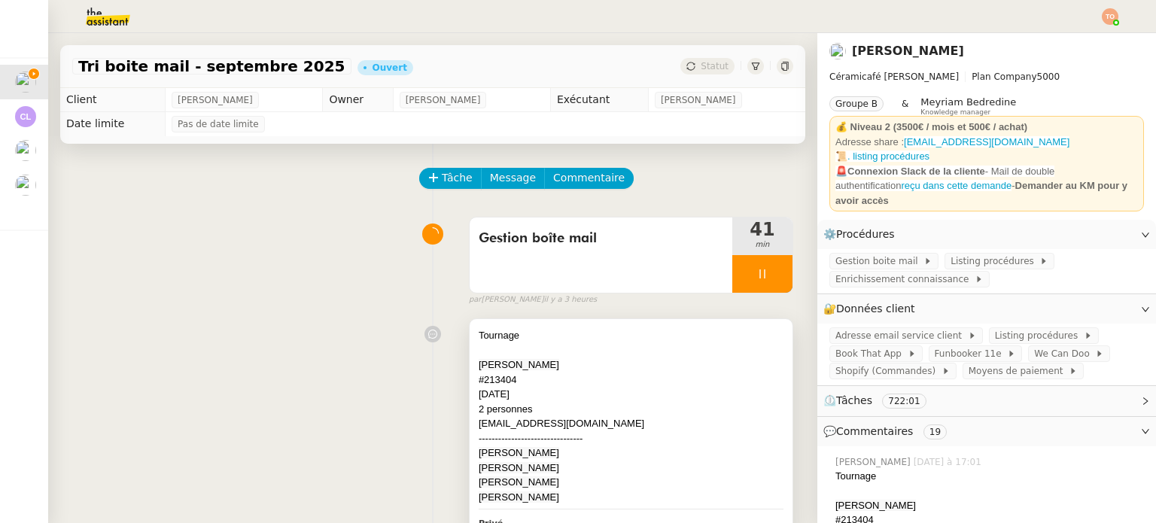
click at [481, 451] on span "Paula Baena" at bounding box center [519, 452] width 81 height 11
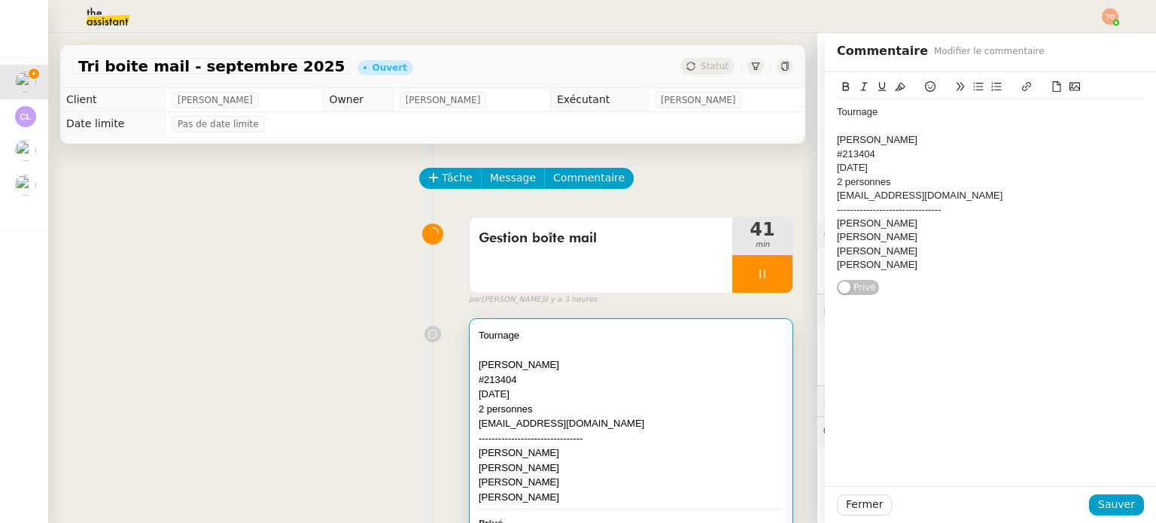
click at [871, 217] on div "Paula Baena" at bounding box center [990, 224] width 307 height 14
copy span "Paula Baena"
click at [1108, 508] on span "Sauver" at bounding box center [1116, 504] width 37 height 17
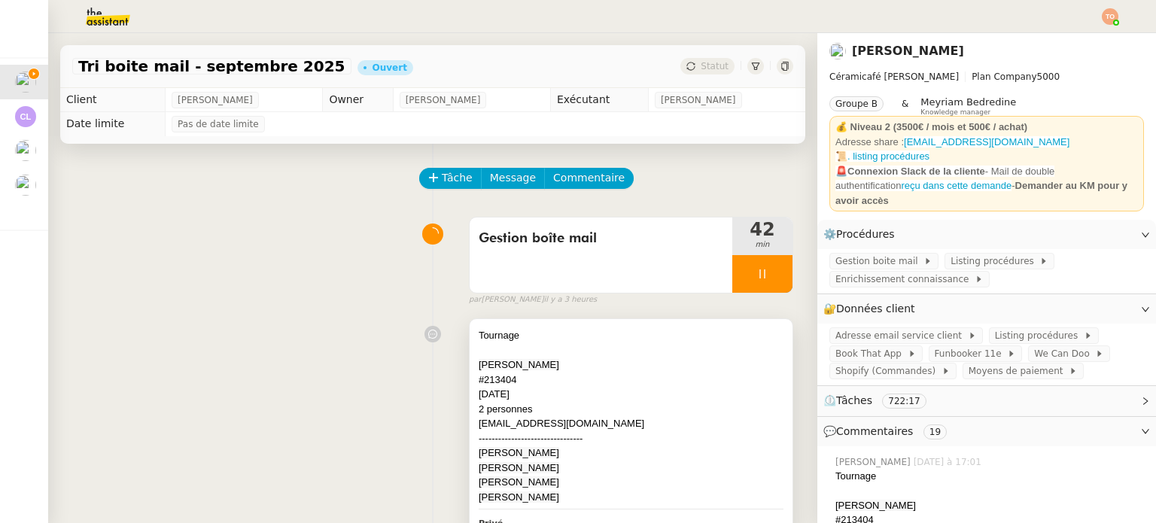
click at [686, 427] on div "linqj.79@gmail.com" at bounding box center [631, 423] width 305 height 15
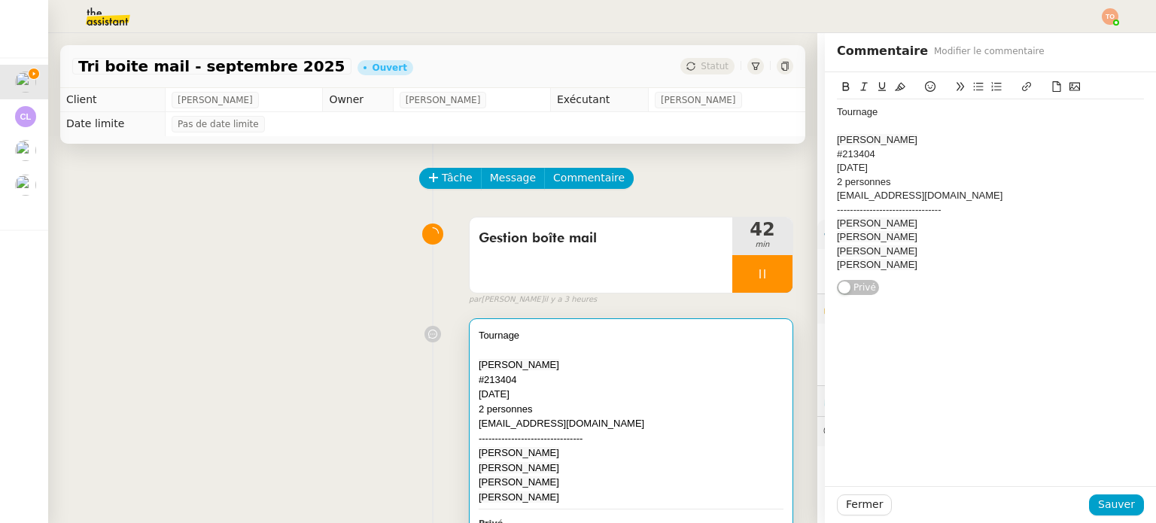
click at [906, 227] on div "Paula Baena" at bounding box center [990, 224] width 307 height 14
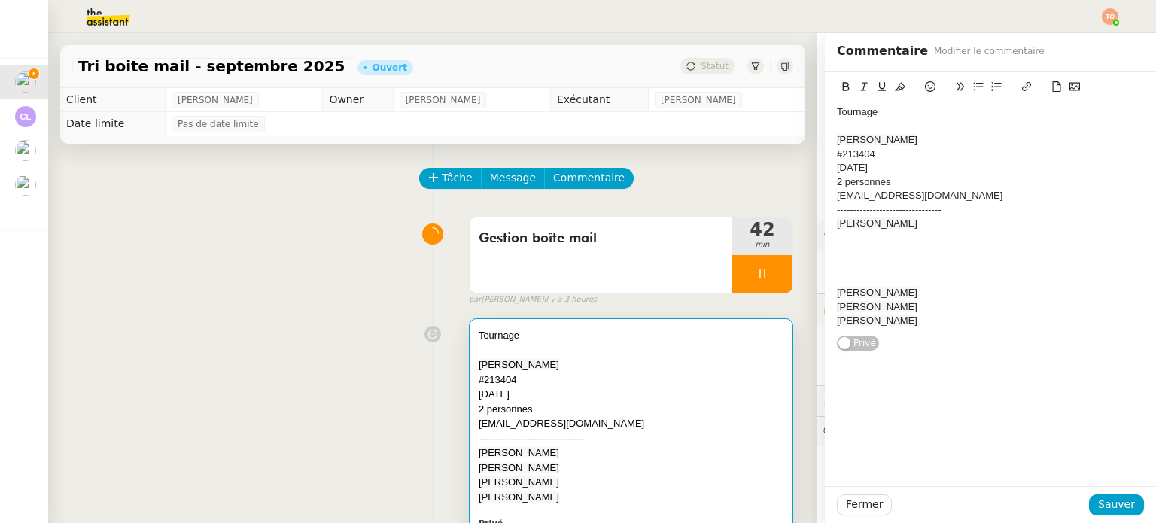
click at [917, 288] on div "Daria Nikonovych" at bounding box center [990, 293] width 307 height 14
click at [911, 360] on div "﻿Tom Vanstaen" at bounding box center [990, 362] width 307 height 14
click at [924, 203] on div "--------------------------------" at bounding box center [990, 210] width 307 height 14
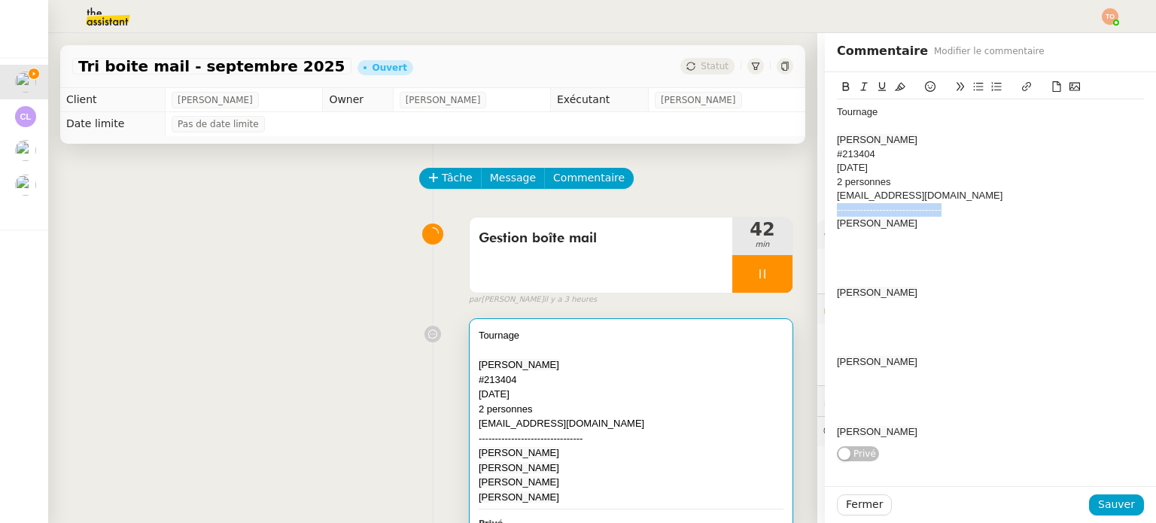
click at [924, 203] on div "--------------------------------" at bounding box center [990, 210] width 307 height 14
copy div "--------------------------------"
click at [891, 277] on div at bounding box center [990, 279] width 307 height 14
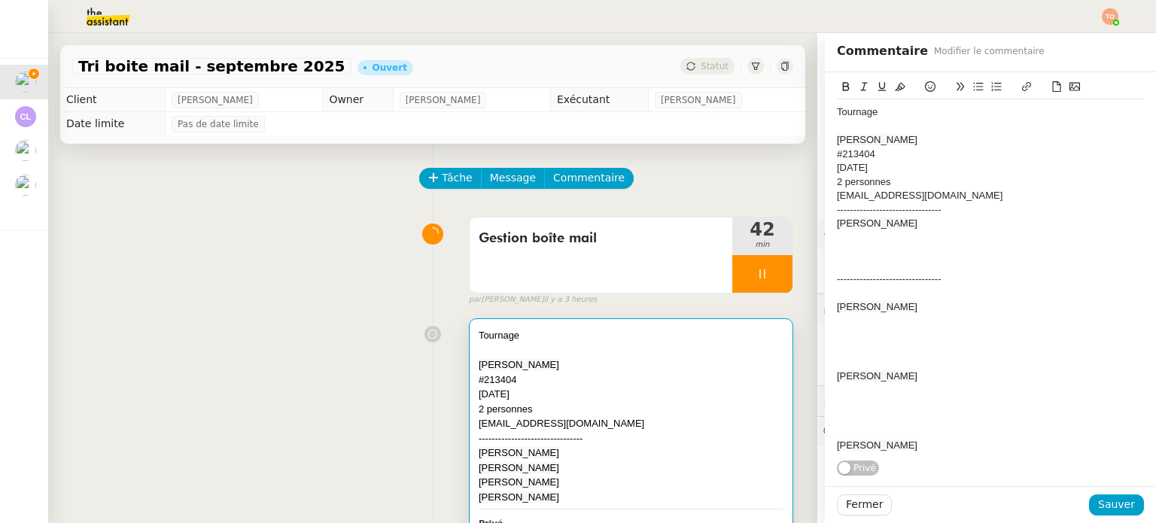
click at [864, 361] on div at bounding box center [990, 362] width 307 height 14
click at [865, 442] on div at bounding box center [990, 446] width 307 height 14
click at [899, 245] on div at bounding box center [990, 252] width 307 height 14
click at [862, 240] on div at bounding box center [990, 237] width 307 height 14
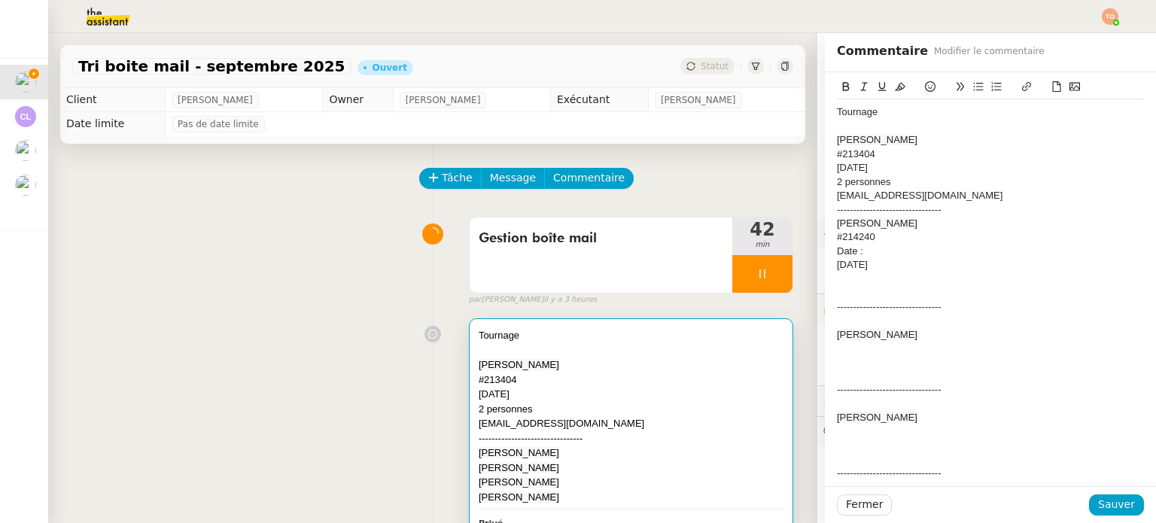
click at [871, 251] on div "Date :" at bounding box center [990, 252] width 307 height 14
click at [854, 266] on div at bounding box center [990, 265] width 307 height 14
click at [1092, 494] on button "Sauver" at bounding box center [1116, 504] width 55 height 21
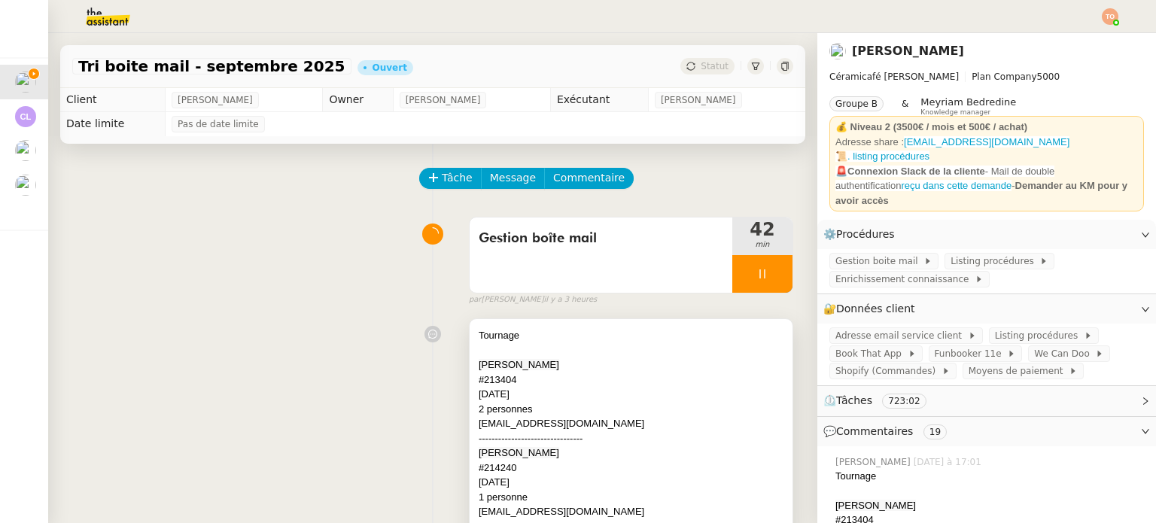
click at [702, 380] on div "#213404" at bounding box center [631, 380] width 305 height 15
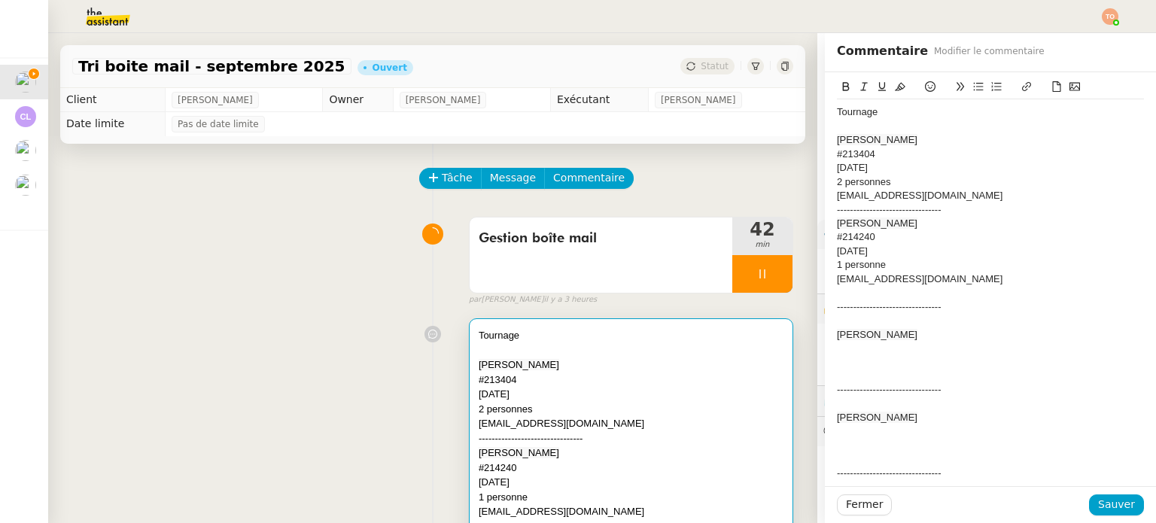
click at [873, 330] on span "Daria Nikonovych" at bounding box center [877, 334] width 81 height 11
copy span "Daria Nikonovych"
click at [873, 360] on div at bounding box center [990, 362] width 307 height 14
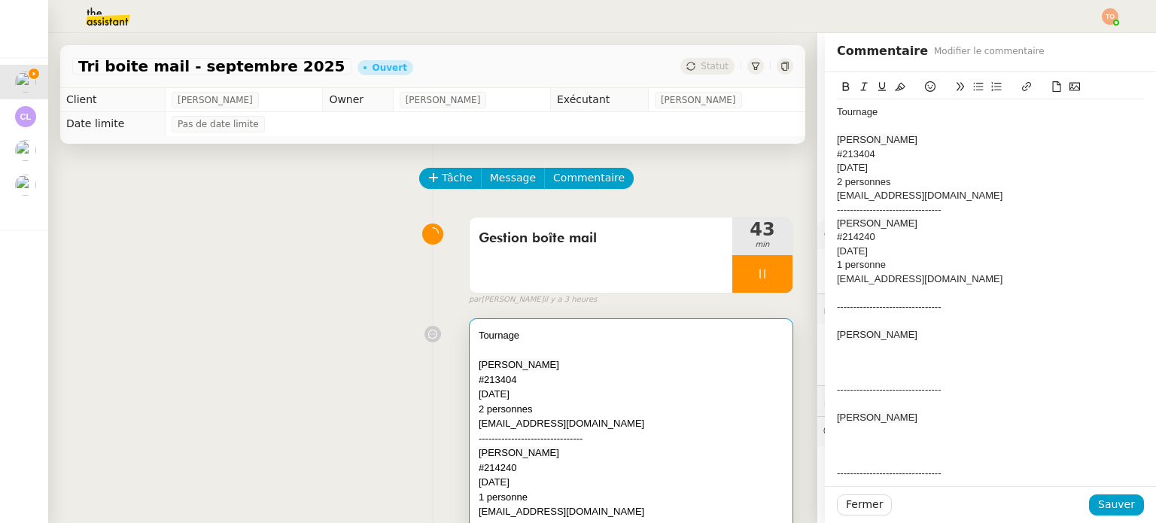
paste div
click at [840, 347] on div at bounding box center [990, 349] width 307 height 14
click at [896, 371] on div at bounding box center [990, 377] width 307 height 14
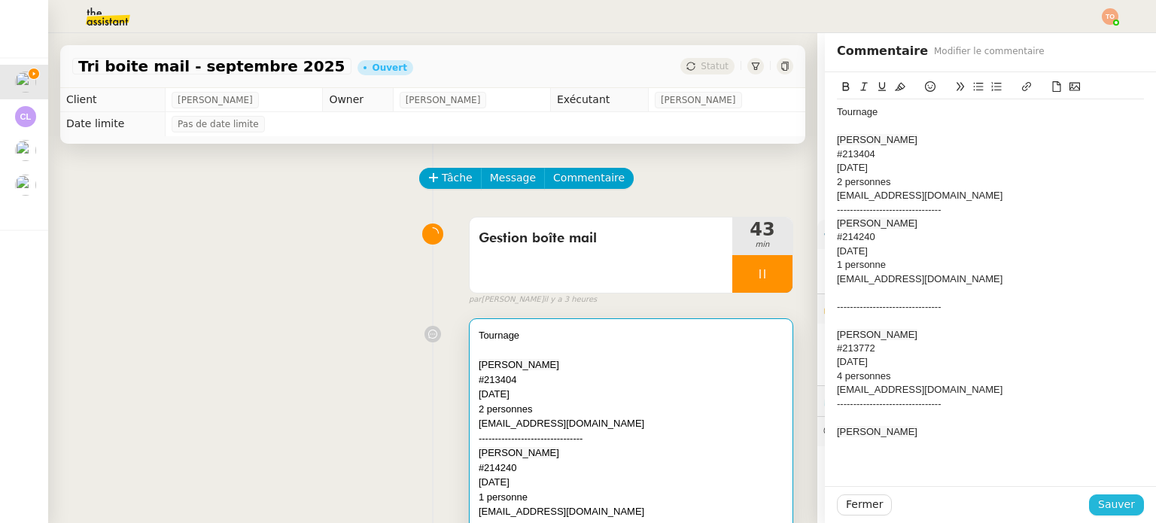
click at [1098, 513] on span "Sauver" at bounding box center [1116, 504] width 37 height 17
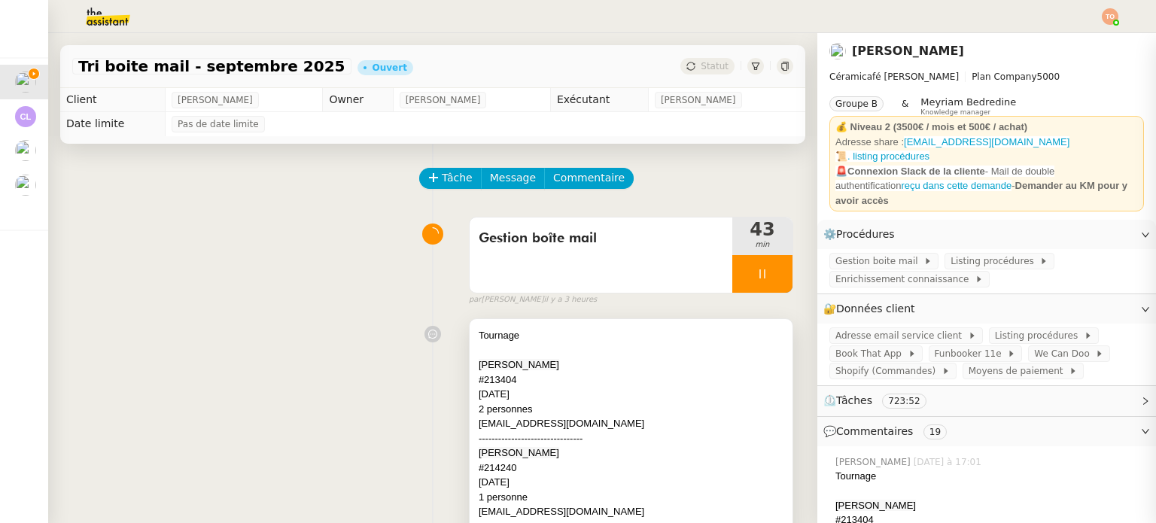
click at [719, 409] on div "2 personnes" at bounding box center [631, 409] width 305 height 15
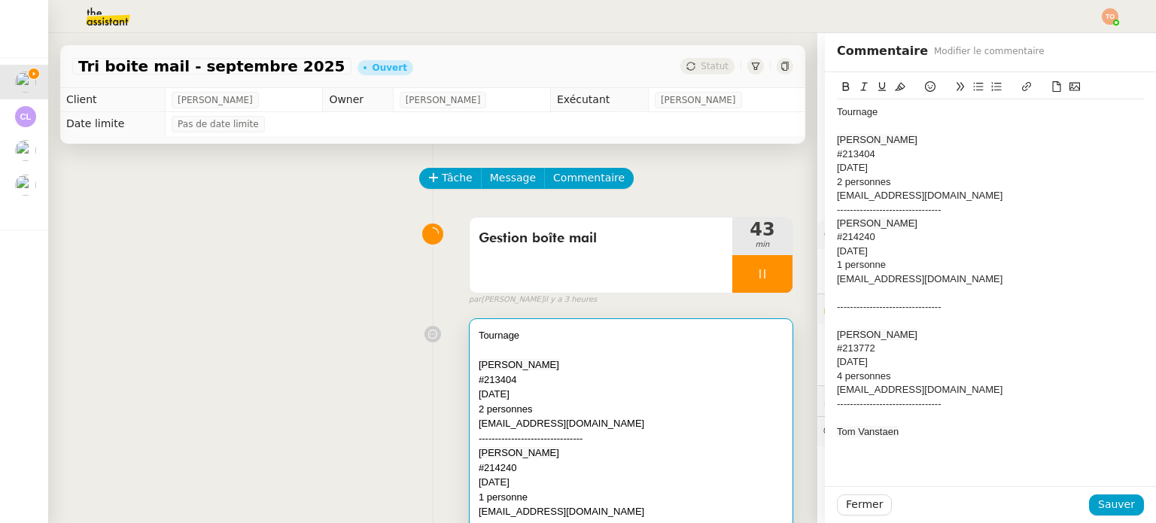
click at [875, 426] on span "﻿Tom Vanstaen" at bounding box center [868, 431] width 62 height 11
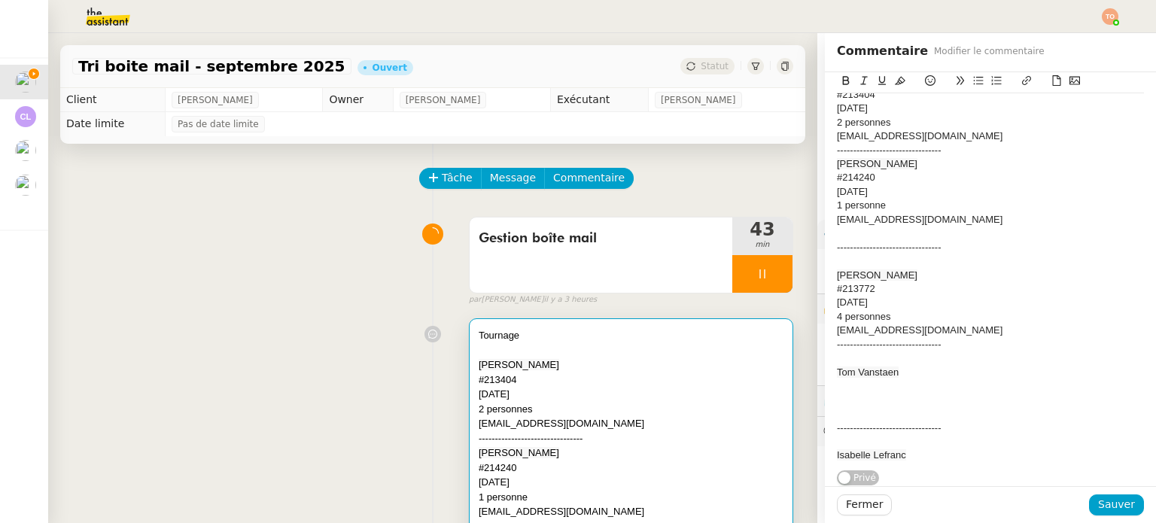
click at [875, 367] on span "﻿Tom Vanstaen" at bounding box center [868, 371] width 62 height 11
copy span "﻿Tom Vanstaen"
click at [877, 388] on div at bounding box center [990, 386] width 307 height 14
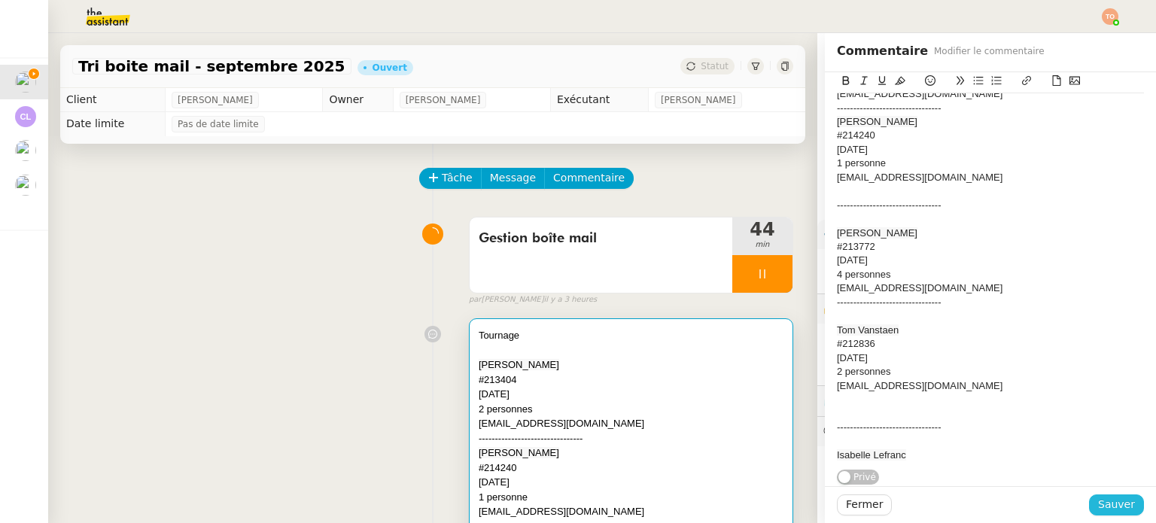
click at [1104, 506] on span "Sauver" at bounding box center [1116, 504] width 37 height 17
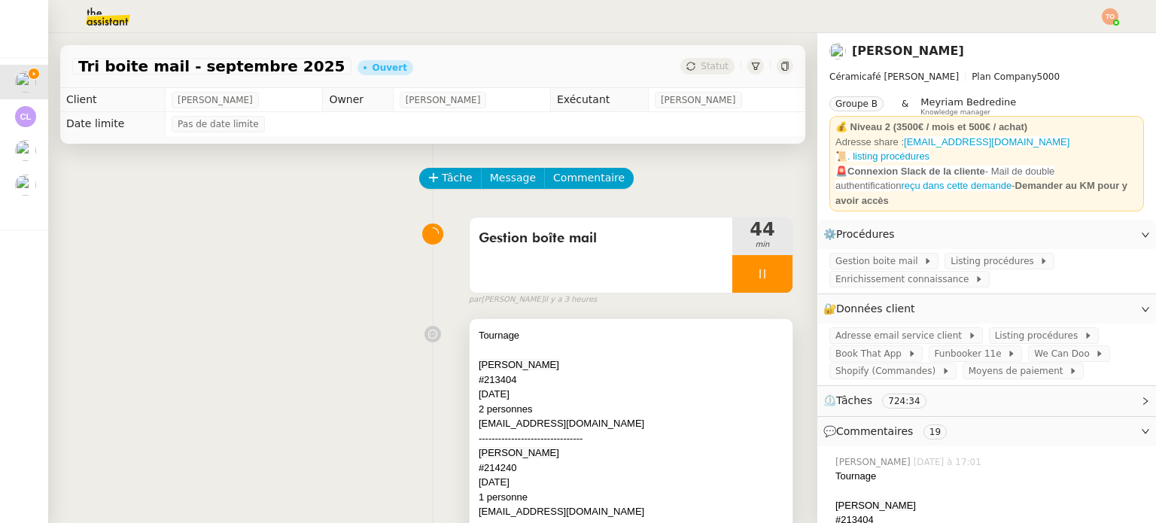
click at [686, 380] on div "#213404" at bounding box center [631, 380] width 305 height 15
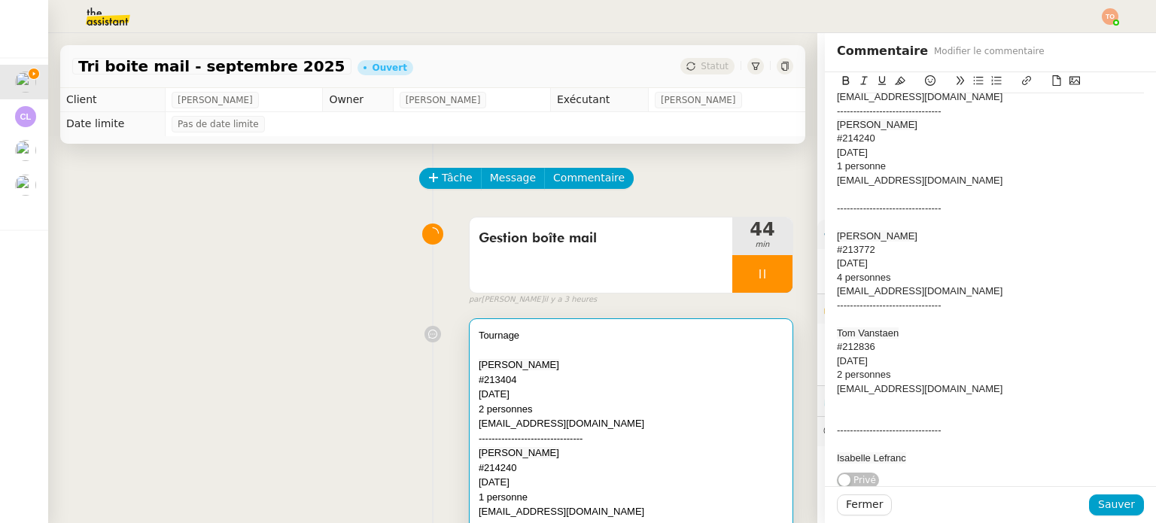
scroll to position [108, 0]
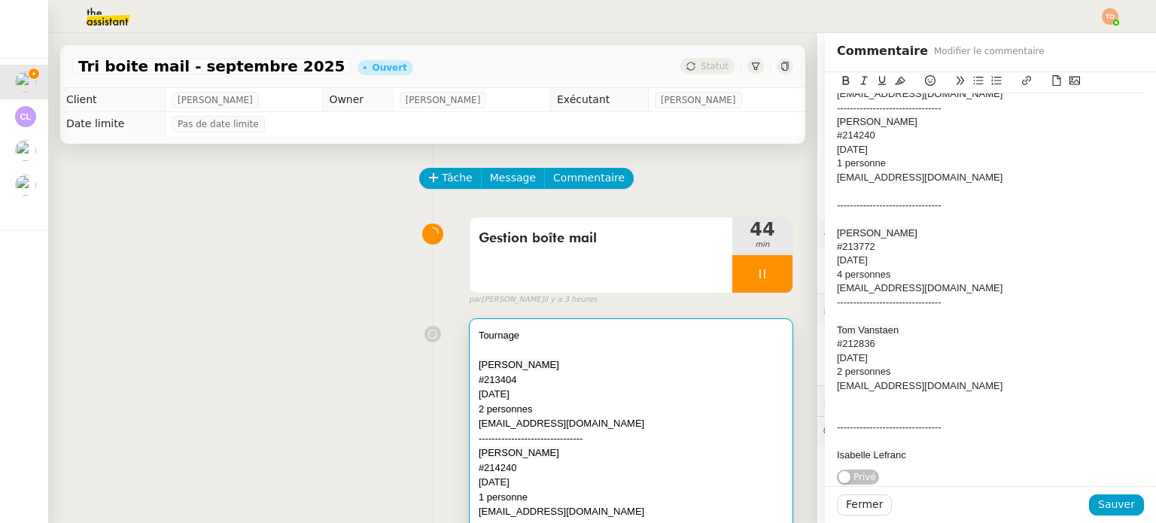
click at [882, 449] on span "﻿Isabelle Lefranc" at bounding box center [871, 454] width 69 height 11
copy span "﻿Isabelle Lefranc"
click at [917, 449] on div "﻿Isabelle Lefranc" at bounding box center [990, 456] width 307 height 14
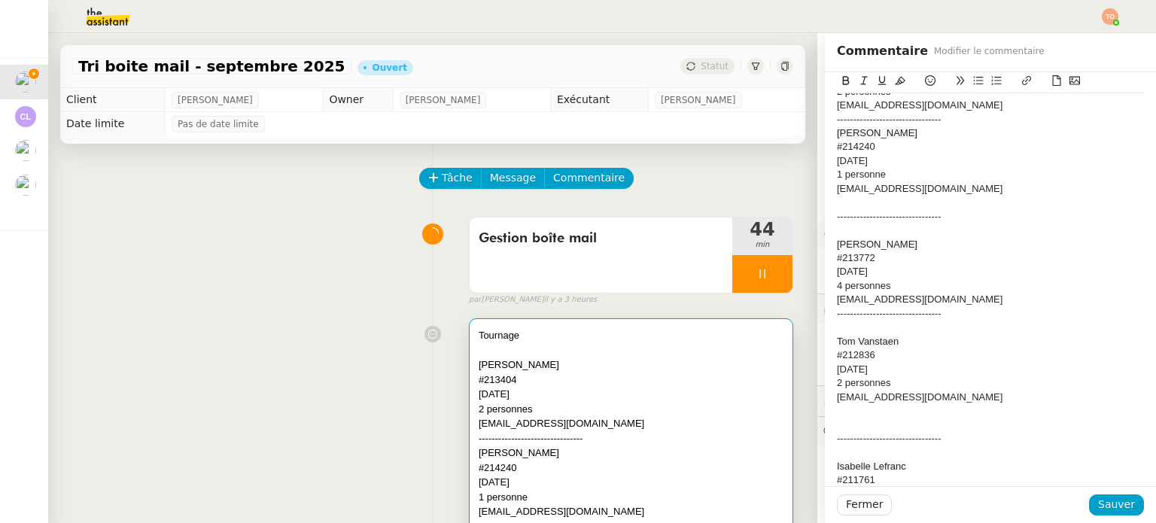
scroll to position [123, 0]
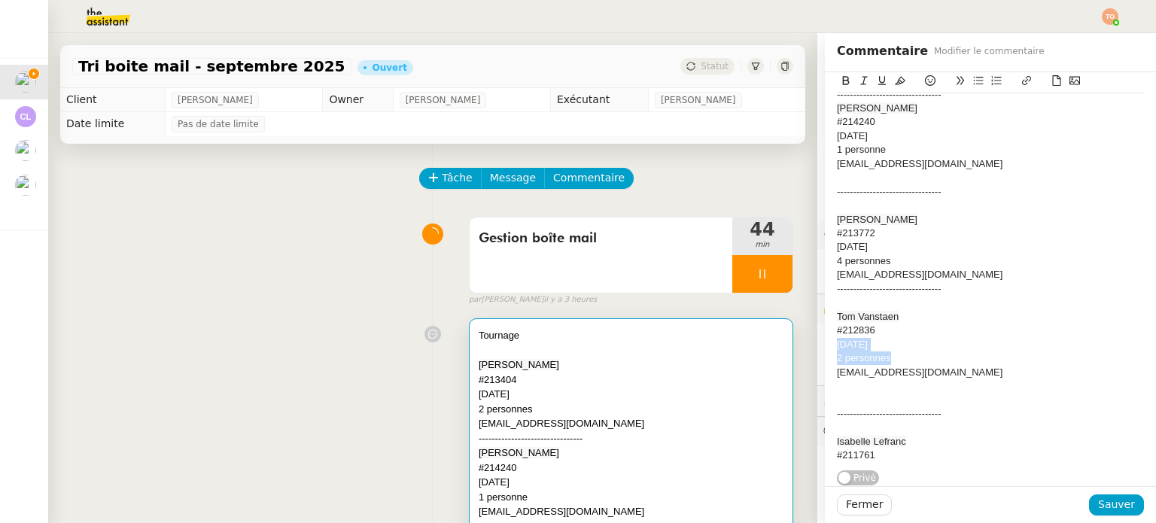
drag, startPoint x: 882, startPoint y: 345, endPoint x: 828, endPoint y: 342, distance: 54.3
click at [837, 342] on div "Tournage Qingjie Lin #213404 07/09/2025 2 personnes linqj.79@gmail.com --------…" at bounding box center [990, 226] width 307 height 484
copy div "06/09/2025 2 personnes"
click at [903, 449] on div "#211761" at bounding box center [990, 456] width 307 height 14
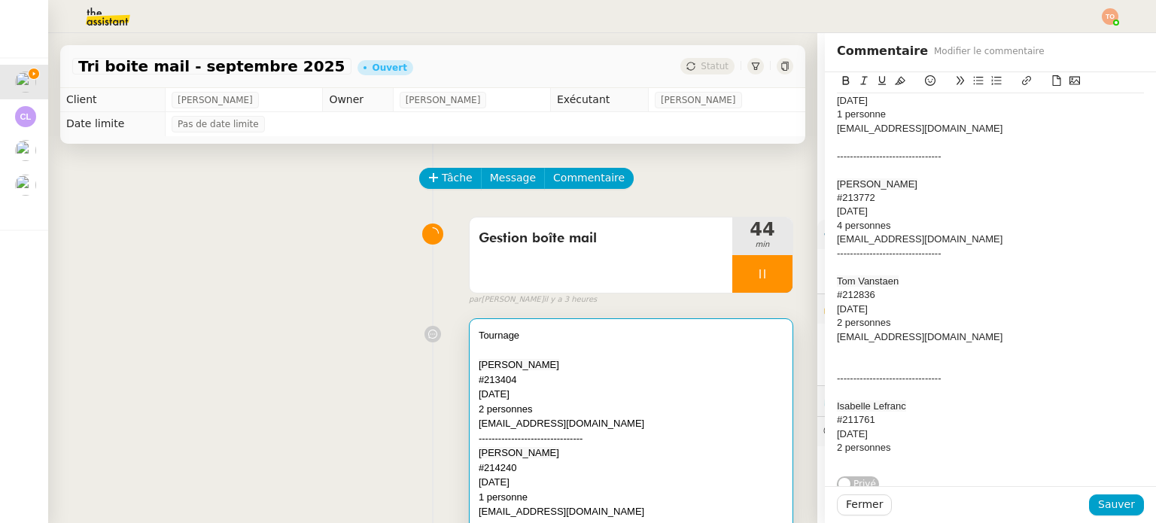
scroll to position [0, 0]
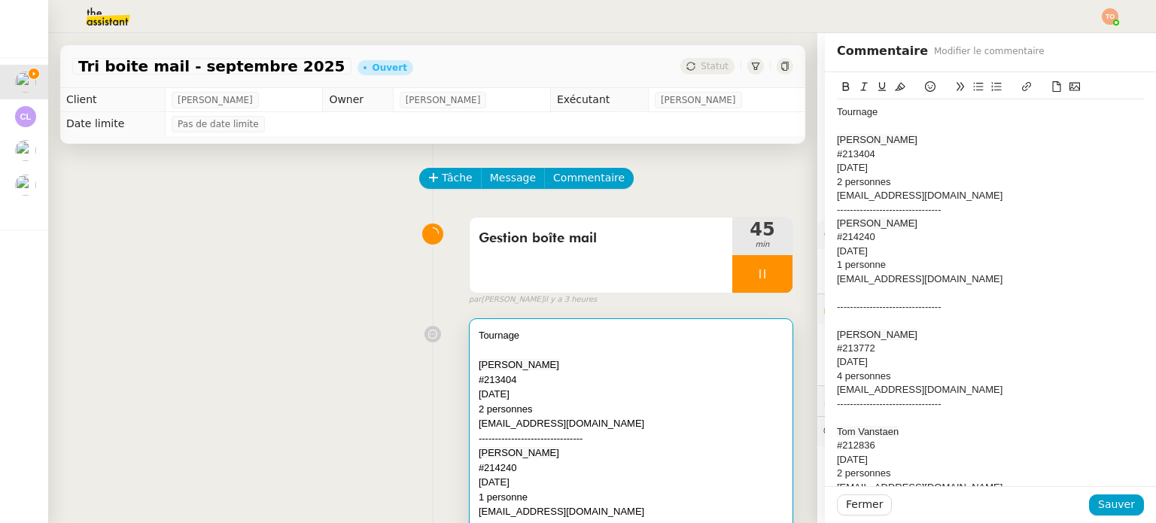
click at [954, 423] on div at bounding box center [990, 418] width 307 height 14
click at [916, 318] on div at bounding box center [990, 321] width 307 height 14
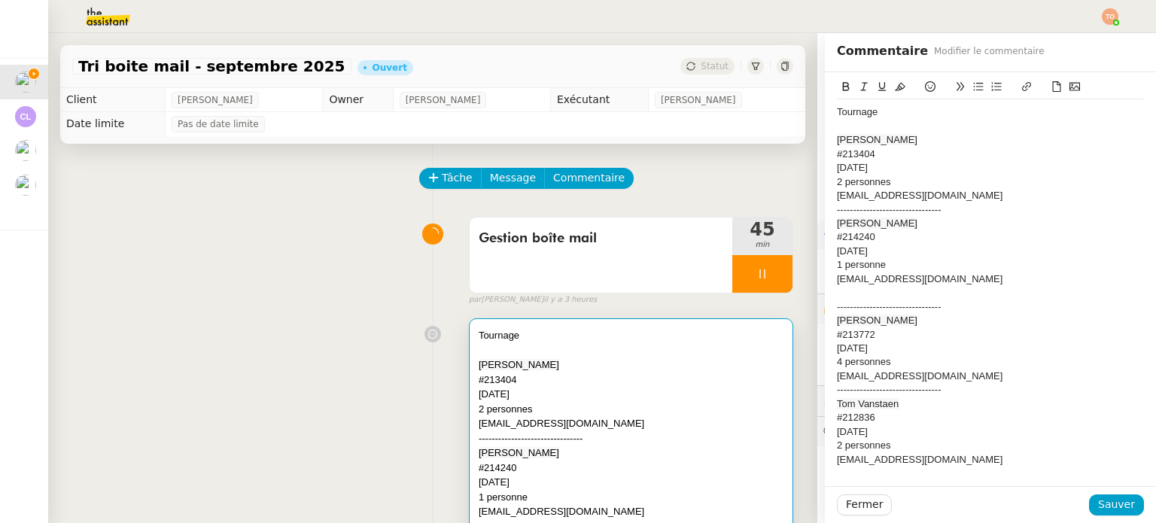
click at [895, 290] on div at bounding box center [990, 293] width 307 height 14
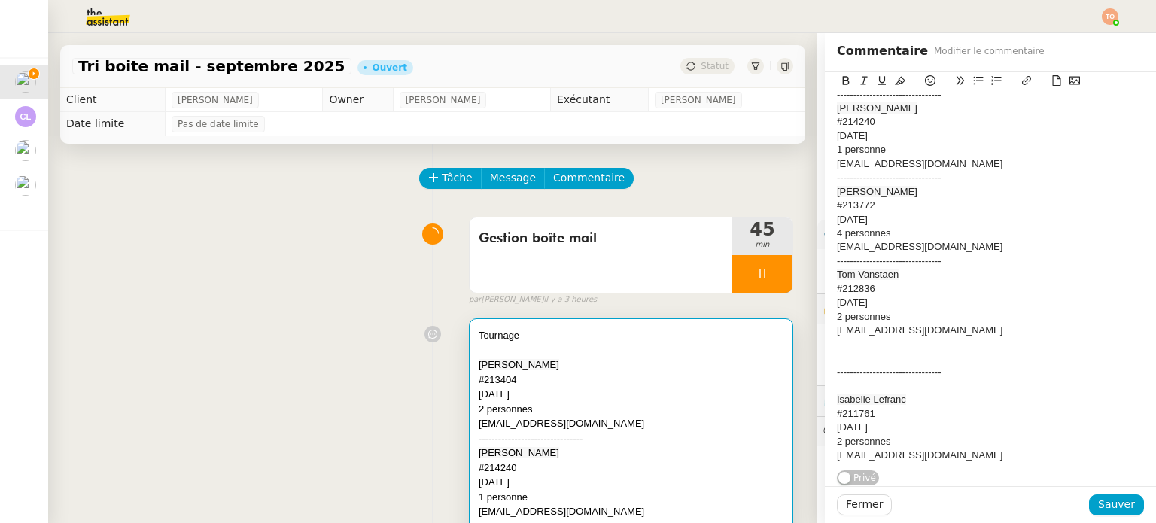
click at [877, 352] on div at bounding box center [990, 358] width 307 height 14
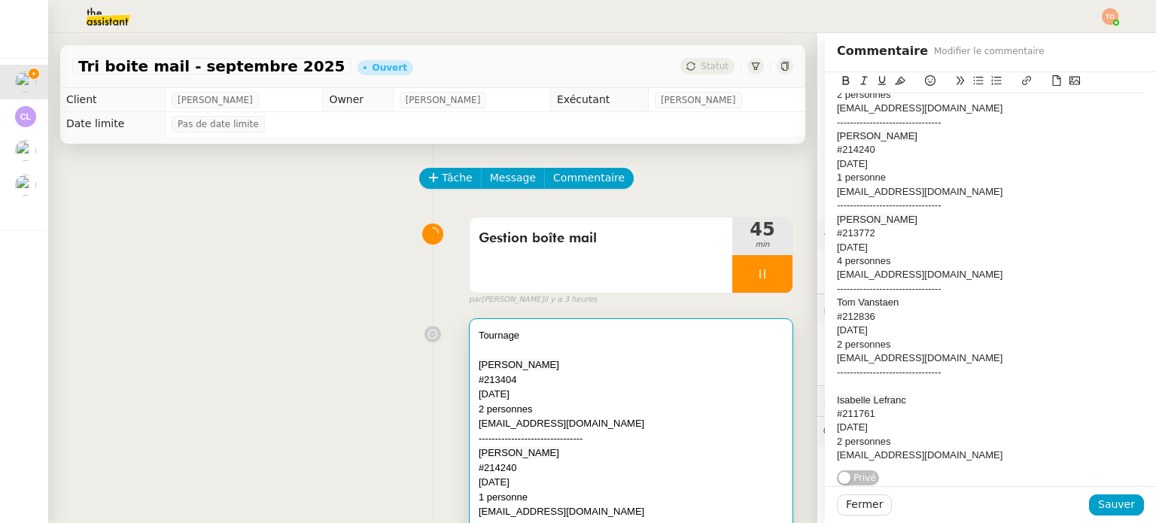
click at [864, 379] on div at bounding box center [990, 386] width 307 height 14
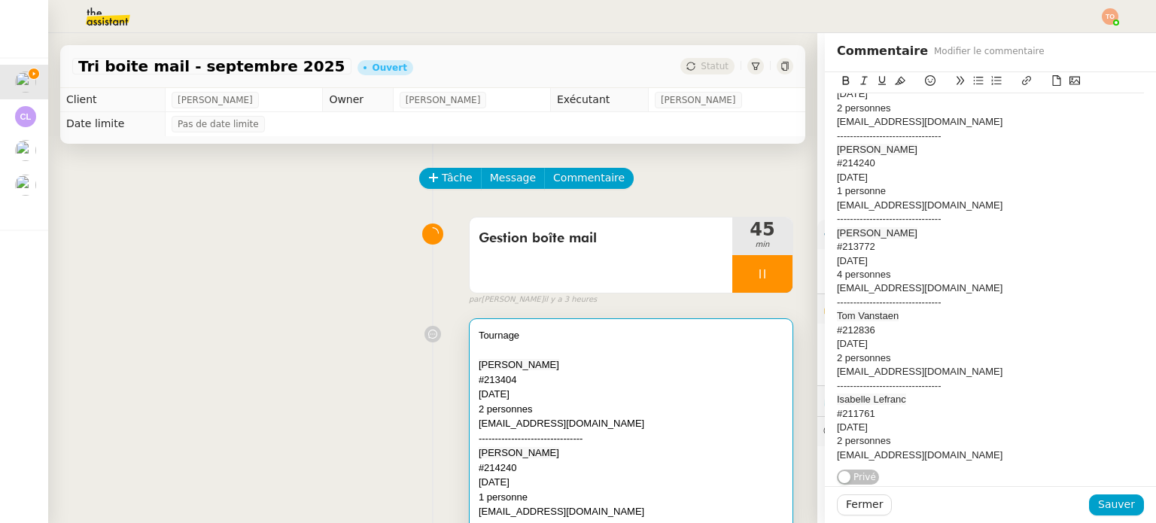
scroll to position [81, 0]
click at [1098, 508] on span "Sauver" at bounding box center [1116, 504] width 37 height 17
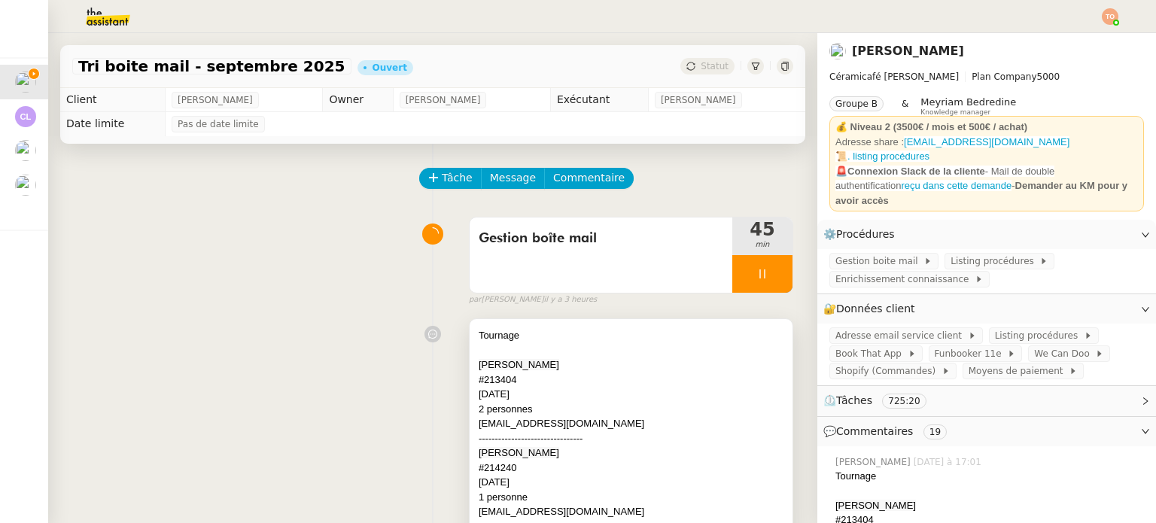
click at [625, 375] on div "#213404" at bounding box center [631, 380] width 305 height 15
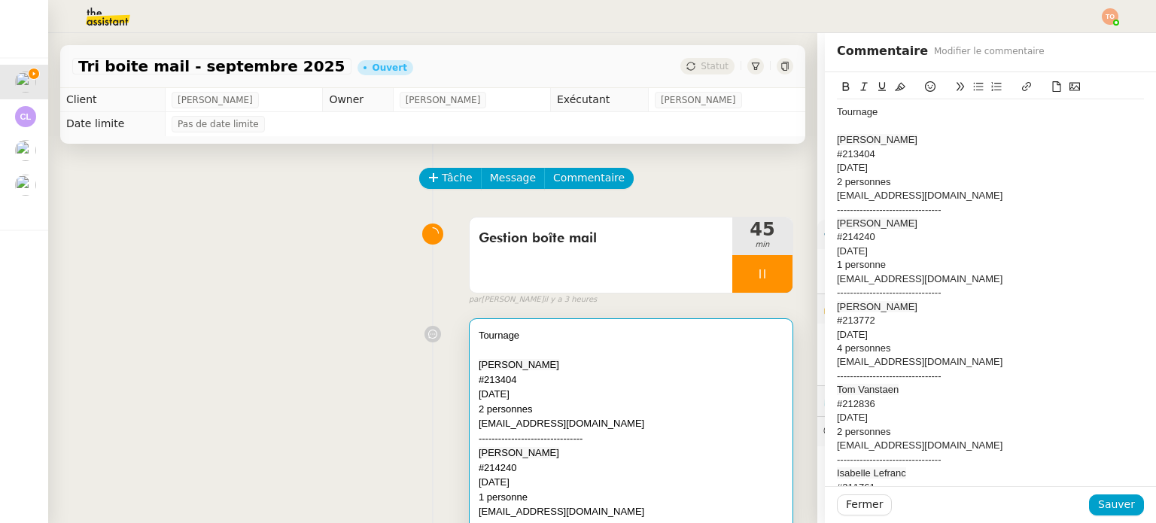
click at [854, 111] on div "Tournage" at bounding box center [990, 112] width 307 height 14
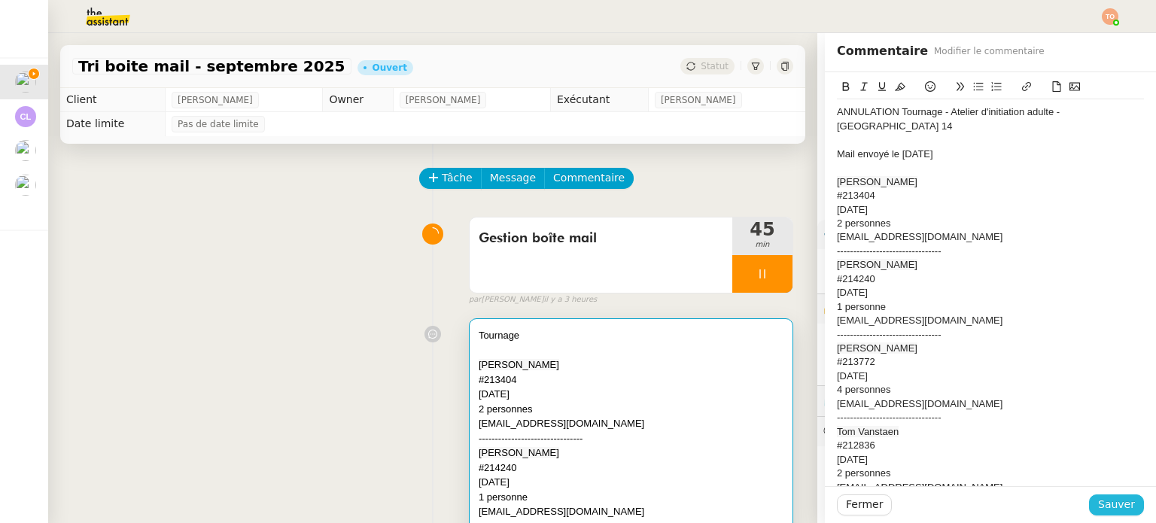
click at [1099, 511] on span "Sauver" at bounding box center [1116, 504] width 37 height 17
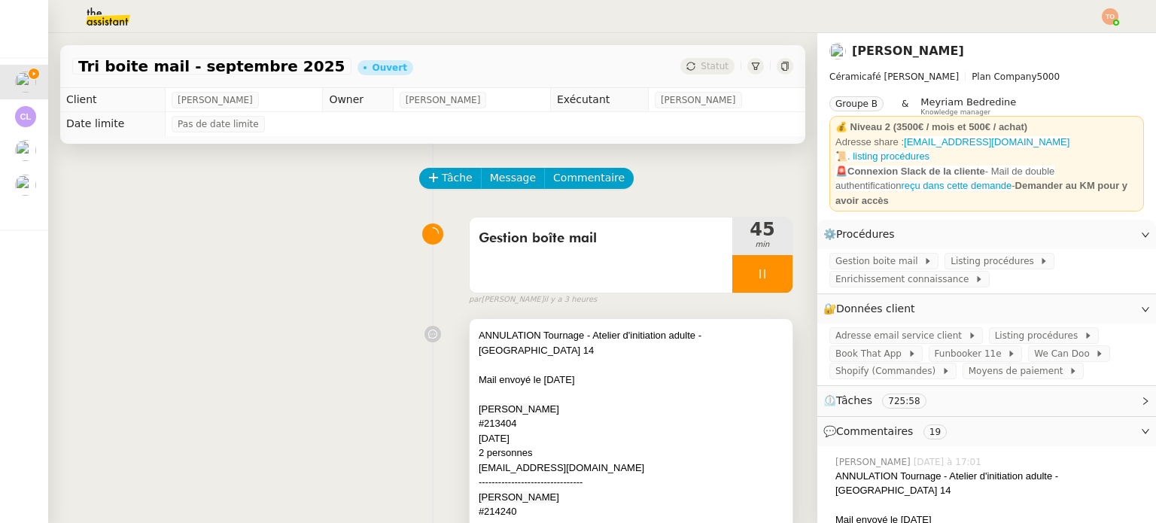
click at [651, 373] on div "Mail envoyé le 04/09/2025" at bounding box center [631, 380] width 305 height 15
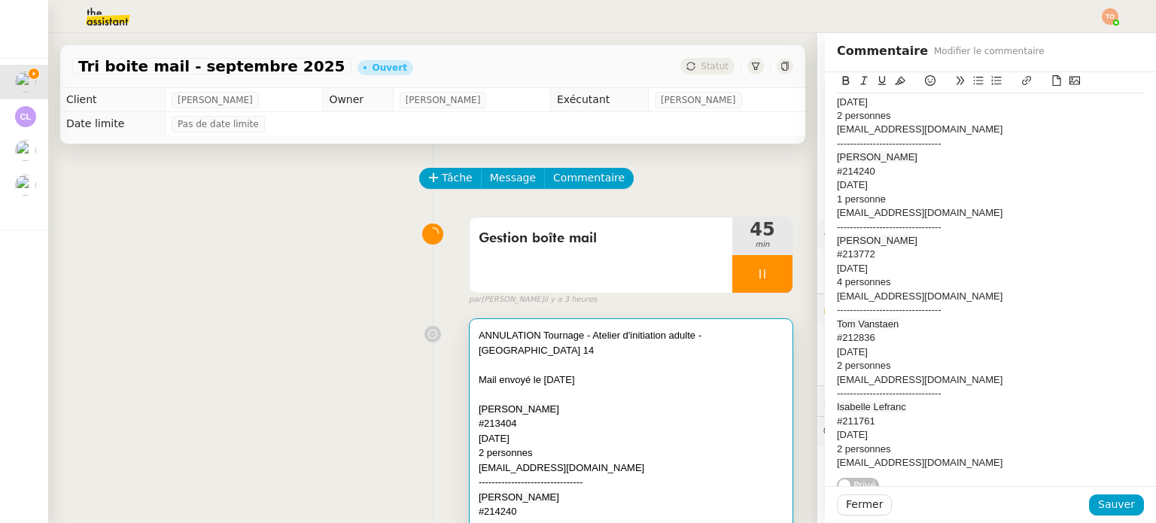
scroll to position [108, 0]
click at [990, 455] on div "lefranc.isabelle1@gmail.com" at bounding box center [990, 462] width 307 height 14
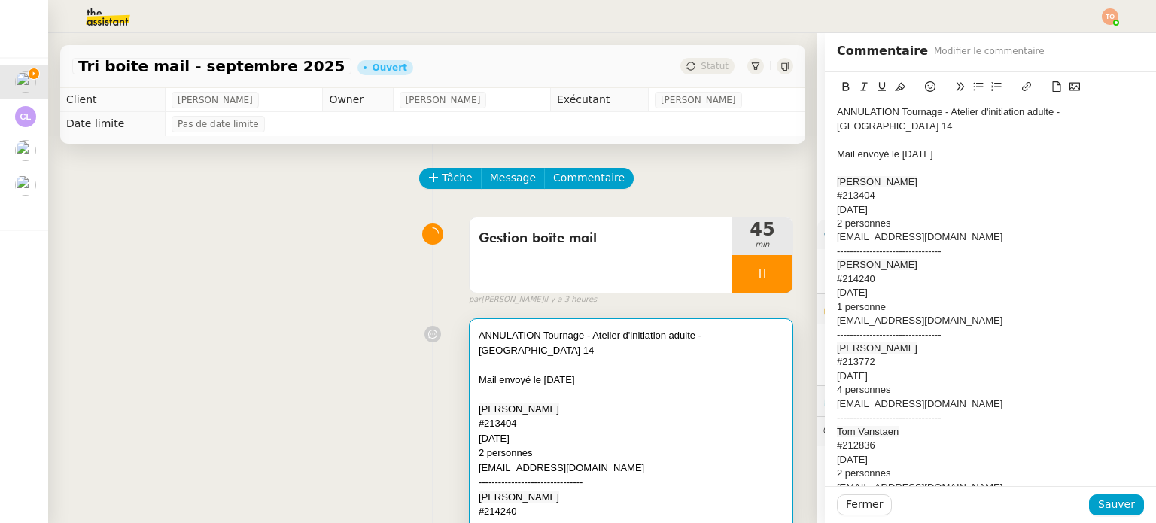
scroll to position [345, 0]
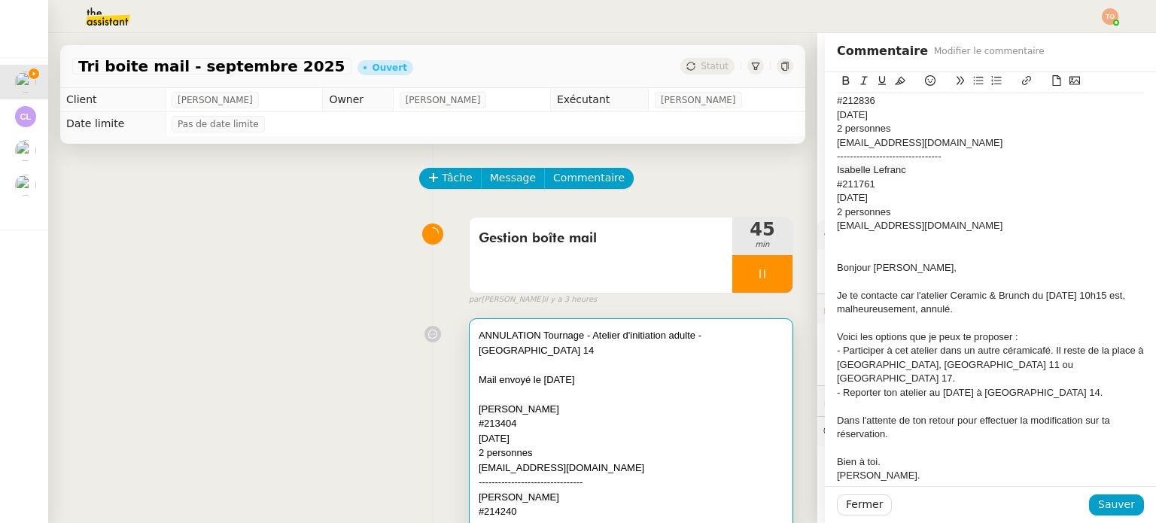
click at [1107, 516] on div "Fermer Sauver" at bounding box center [990, 504] width 331 height 37
click at [1110, 507] on span "Sauver" at bounding box center [1116, 504] width 37 height 17
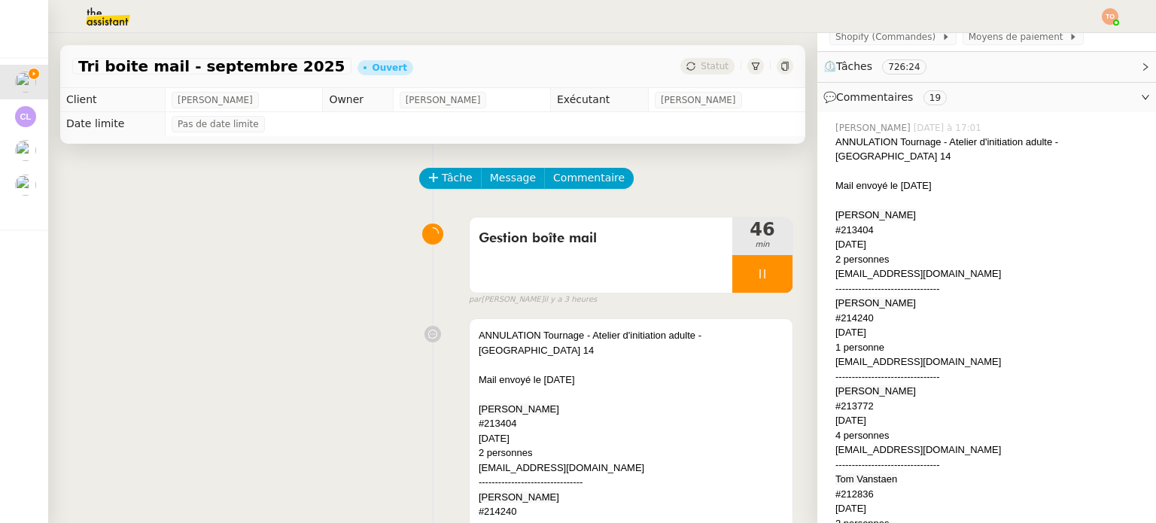
scroll to position [301, 0]
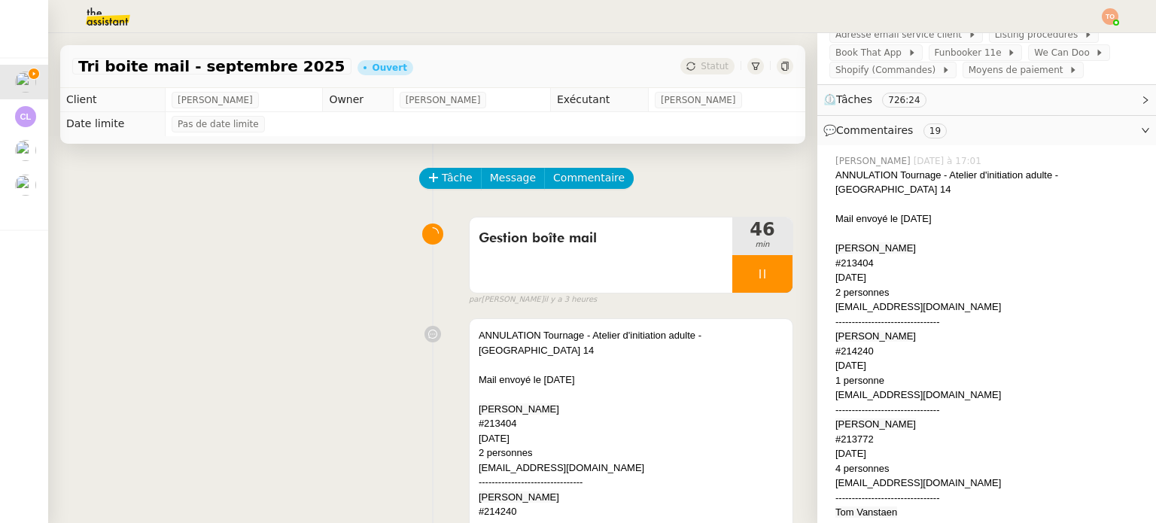
click at [938, 178] on div "ANNULATION Tournage - Atelier d'initiation adulte - Paris 14" at bounding box center [989, 182] width 309 height 29
copy div "Tournage - Atelier d'initiation adulte - Paris 14"
drag, startPoint x: 888, startPoint y: 178, endPoint x: 1084, endPoint y: 181, distance: 196.4
click at [1084, 181] on div "ANNULATION Tournage - Atelier d'initiation adulte - Paris 14" at bounding box center [989, 182] width 309 height 29
click at [855, 256] on div "#213404" at bounding box center [989, 263] width 309 height 15
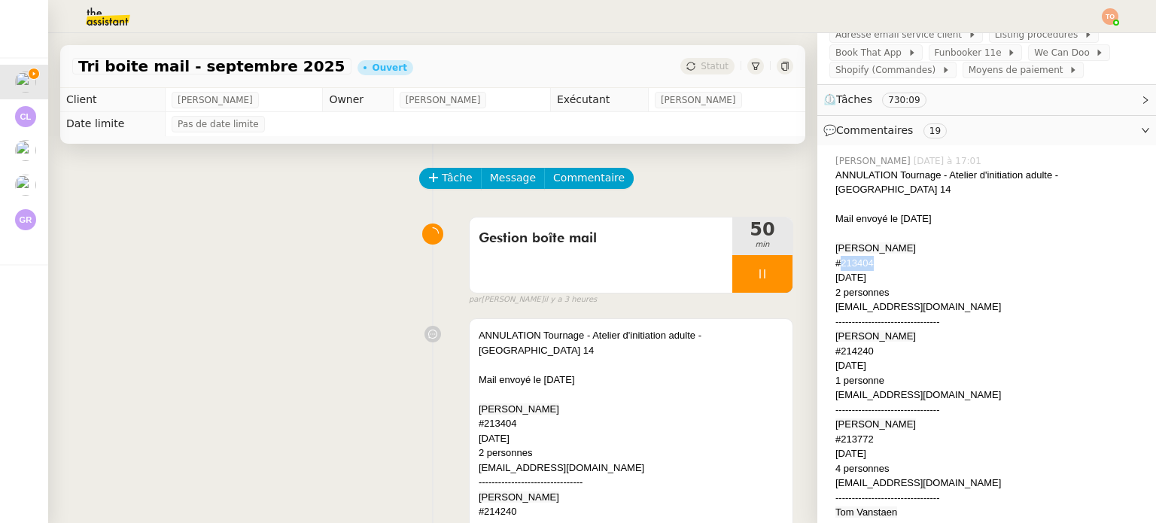
click at [855, 256] on div "#213404" at bounding box center [989, 263] width 309 height 15
copy div "#213404"
click at [867, 290] on div "2 personnes" at bounding box center [989, 292] width 309 height 15
click at [869, 300] on div "linqj.79@gmail.com" at bounding box center [989, 307] width 309 height 15
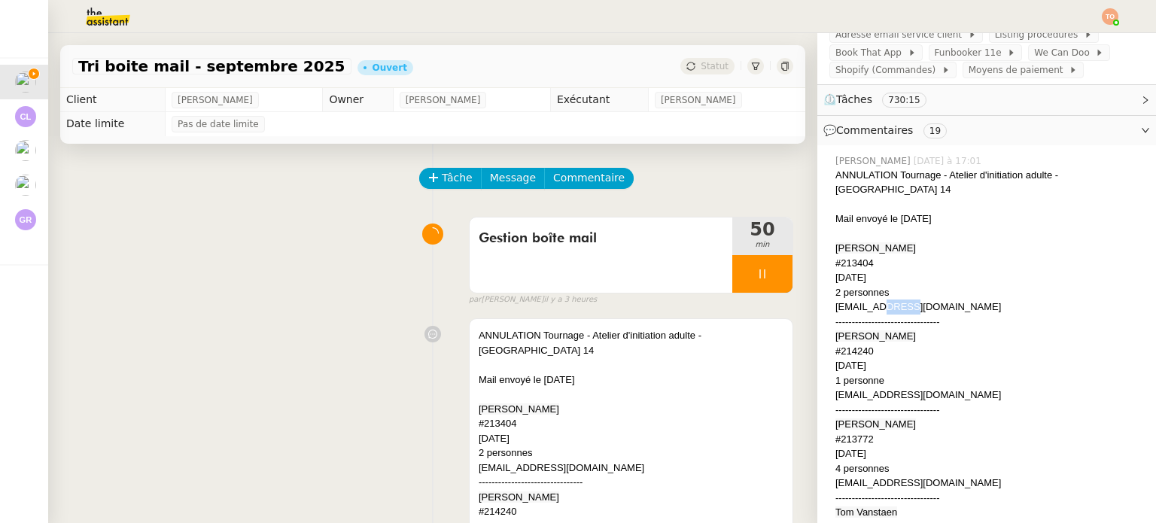
click at [869, 300] on div "linqj.79@gmail.com" at bounding box center [989, 307] width 309 height 15
copy div "linqj.79@gmail.com"
click at [835, 242] on span "Qingjie Lin" at bounding box center [875, 247] width 81 height 11
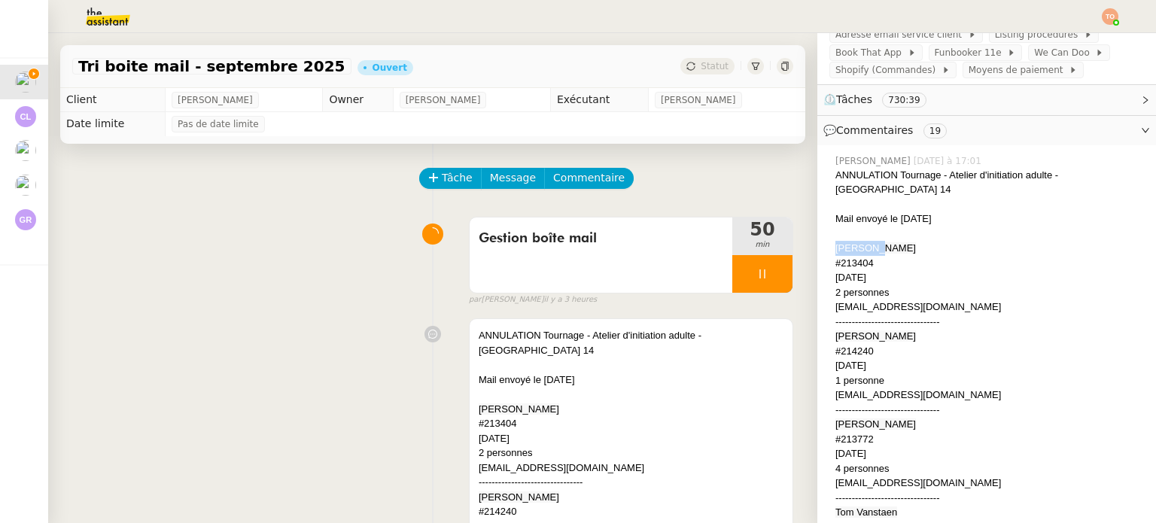
copy span "Qingjie"
click at [628, 416] on div "#213404" at bounding box center [631, 423] width 305 height 15
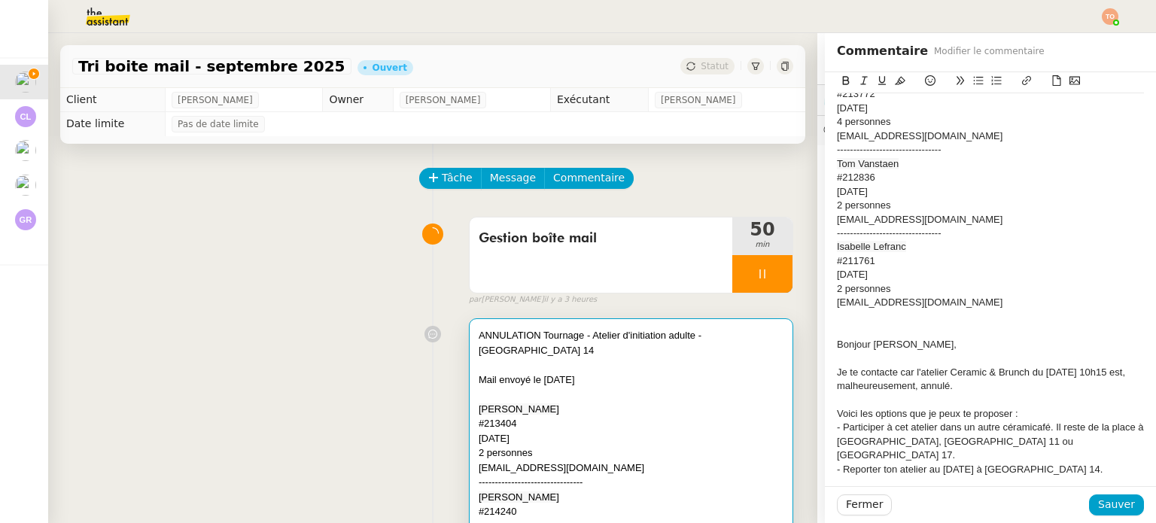
scroll to position [345, 0]
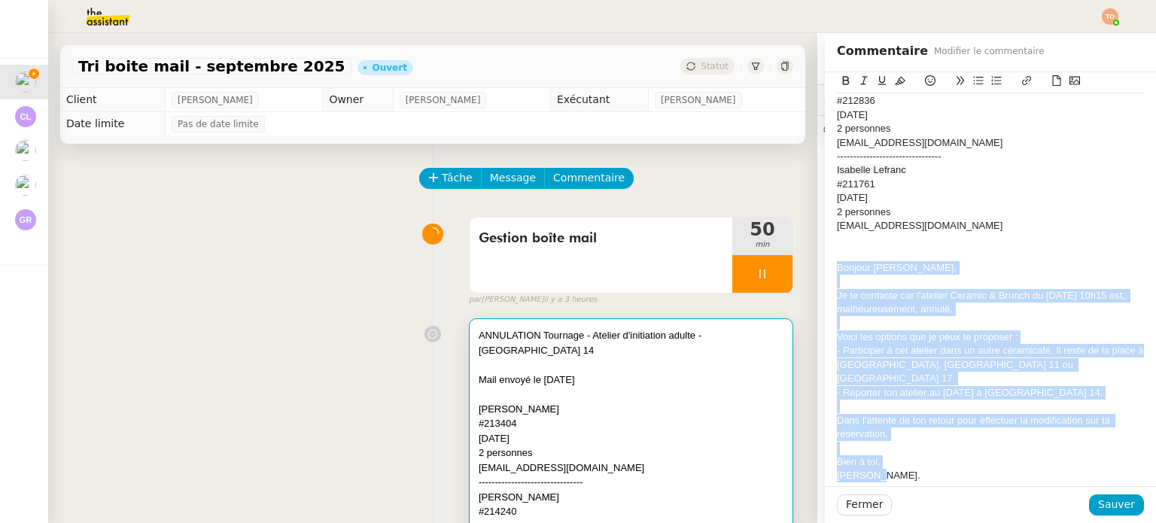
drag, startPoint x: 884, startPoint y: 442, endPoint x: 823, endPoint y: 252, distance: 199.2
click at [825, 252] on div "ANNULATION Tournage - Atelier d'initiation adulte - Paris 14 Mail envoyé le 04/…" at bounding box center [990, 117] width 331 height 779
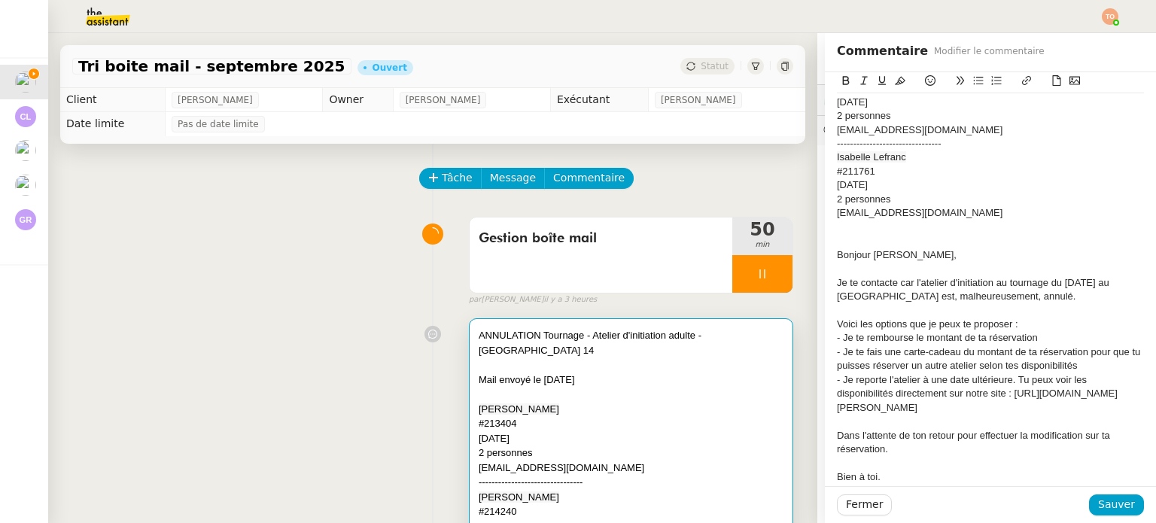
scroll to position [387, 0]
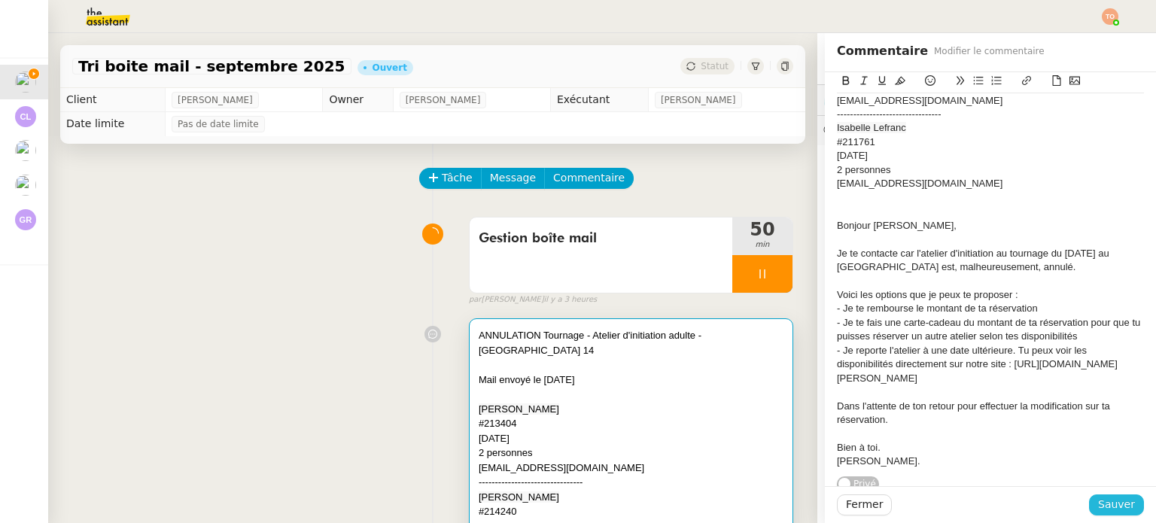
click at [1099, 495] on button "Sauver" at bounding box center [1116, 504] width 55 height 21
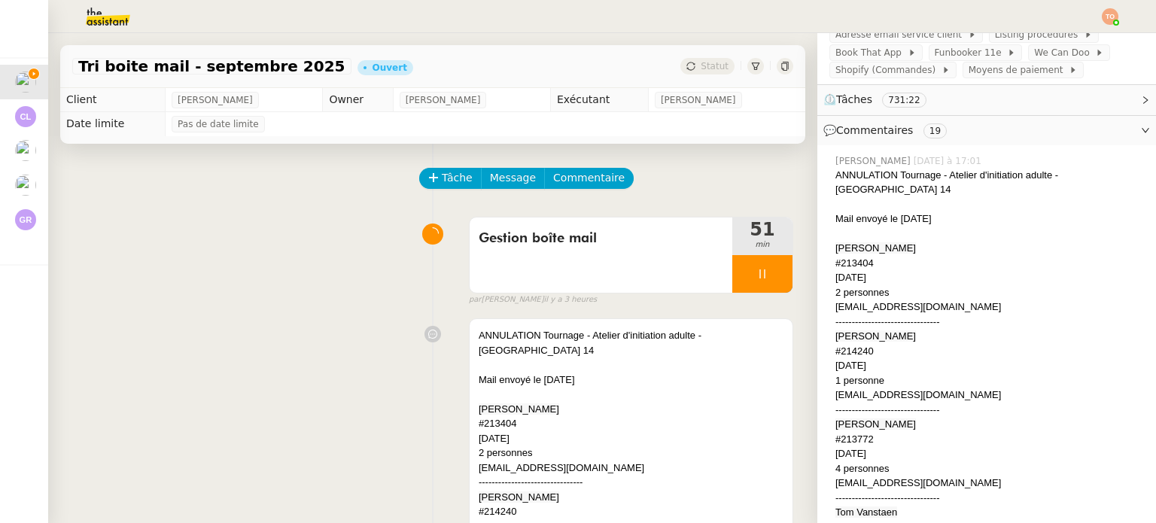
click at [837, 330] on span "Paula Baena" at bounding box center [875, 335] width 81 height 11
copy span "Paula"
click at [835, 346] on div "#214240" at bounding box center [989, 351] width 309 height 15
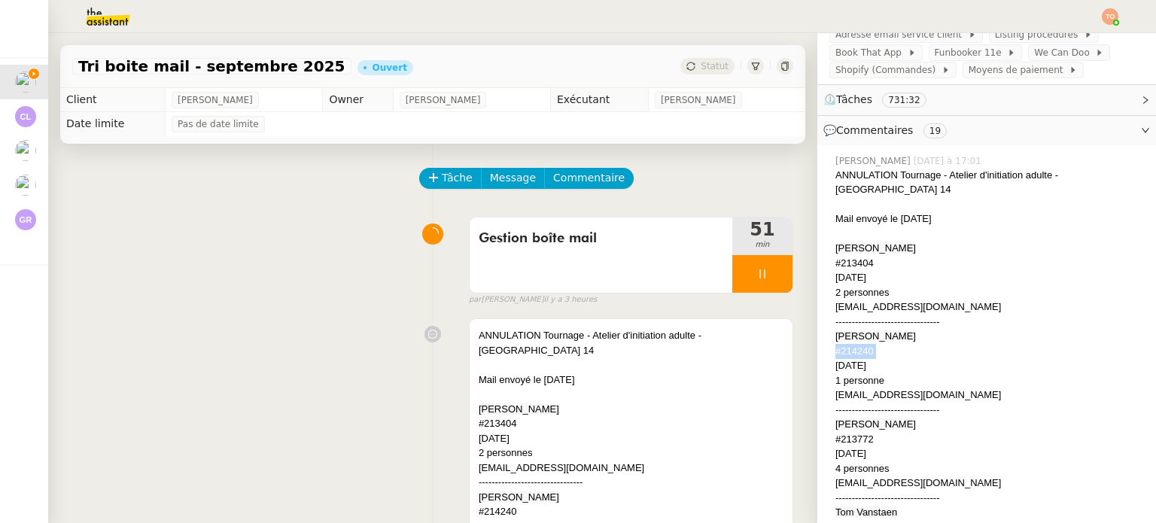
click at [835, 346] on div "#214240" at bounding box center [989, 351] width 309 height 15
copy div "#214240"
click at [862, 388] on div "paulabpaz@gmail.com" at bounding box center [989, 395] width 309 height 15
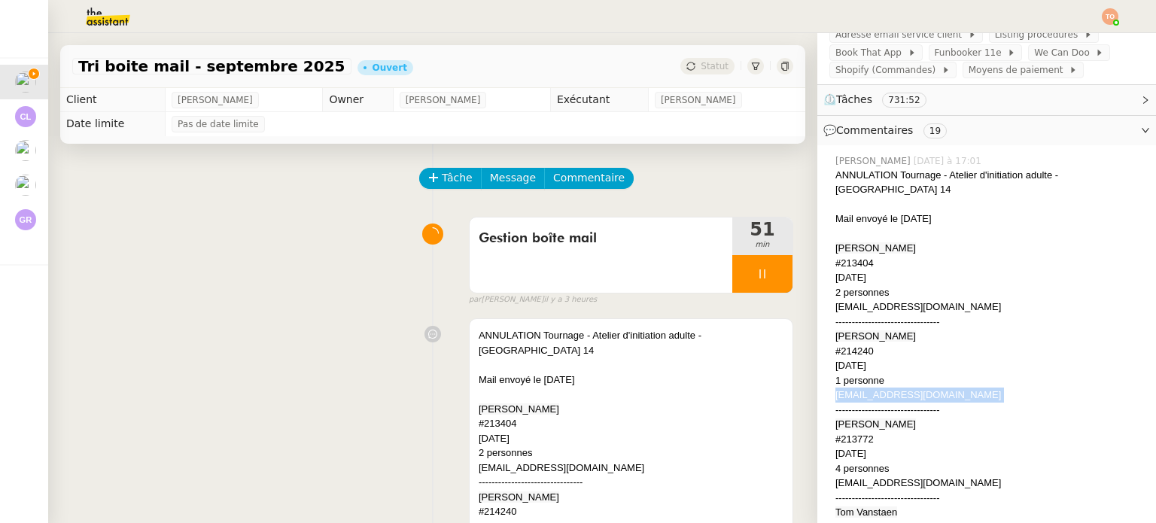
copy div "paulabpaz@gmail.com"
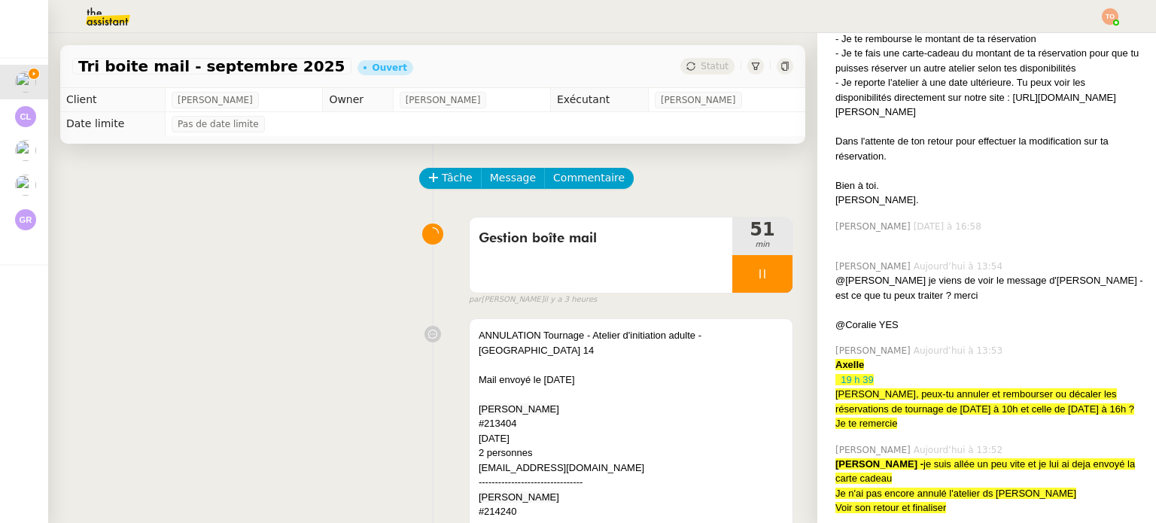
scroll to position [828, 0]
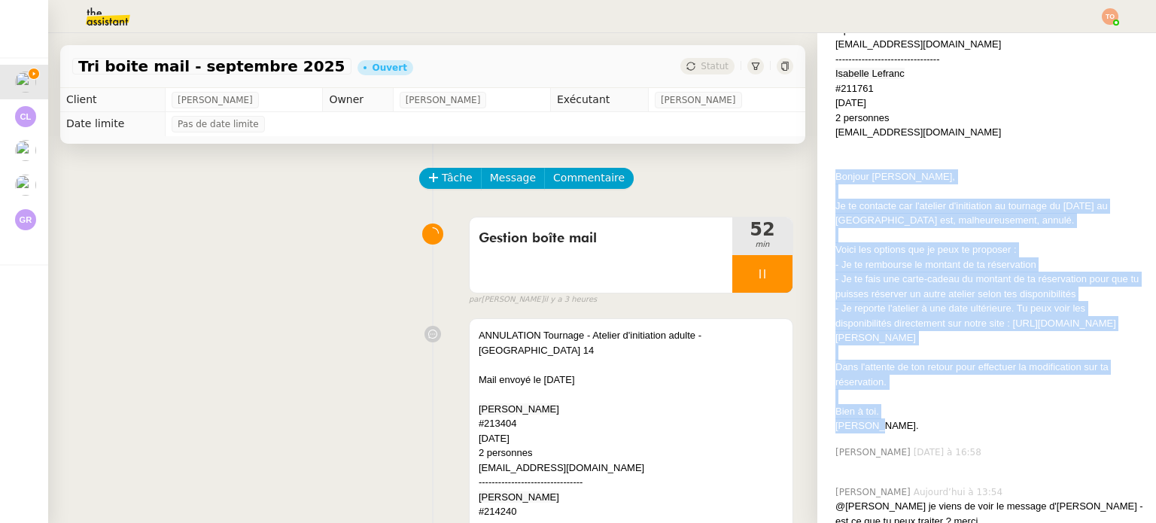
drag, startPoint x: 872, startPoint y: 411, endPoint x: 825, endPoint y: 174, distance: 241.8
click at [835, 174] on div "ANNULATION Tournage - Atelier d'initiation adulte - Paris 14 Mail envoyé le 04/…" at bounding box center [989, 37] width 309 height 792
click at [890, 206] on div "Je te contacte car l'atelier d'initiation au tournage du dimanche 7 septembre a…" at bounding box center [989, 213] width 309 height 29
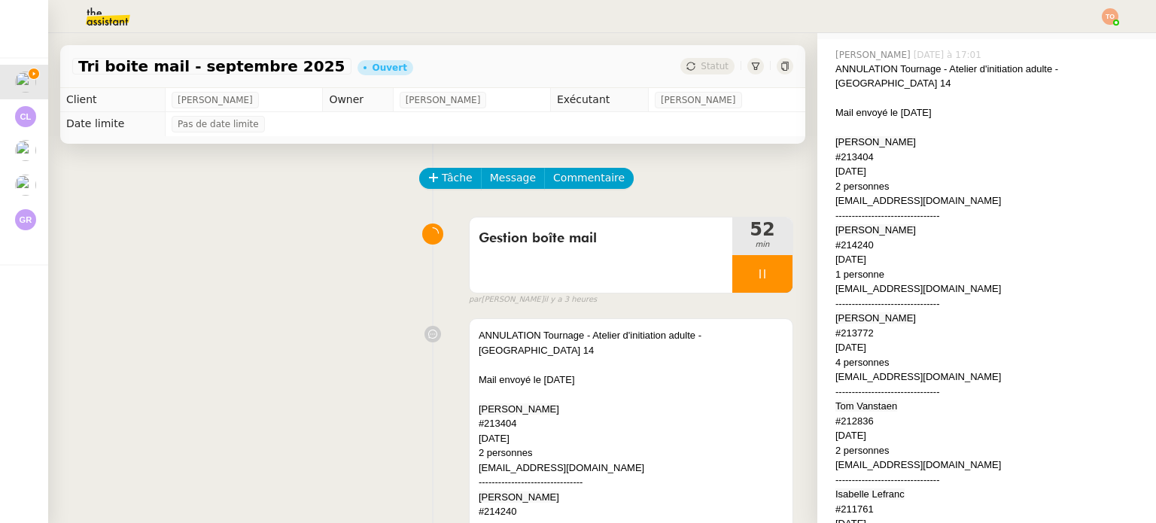
scroll to position [452, 0]
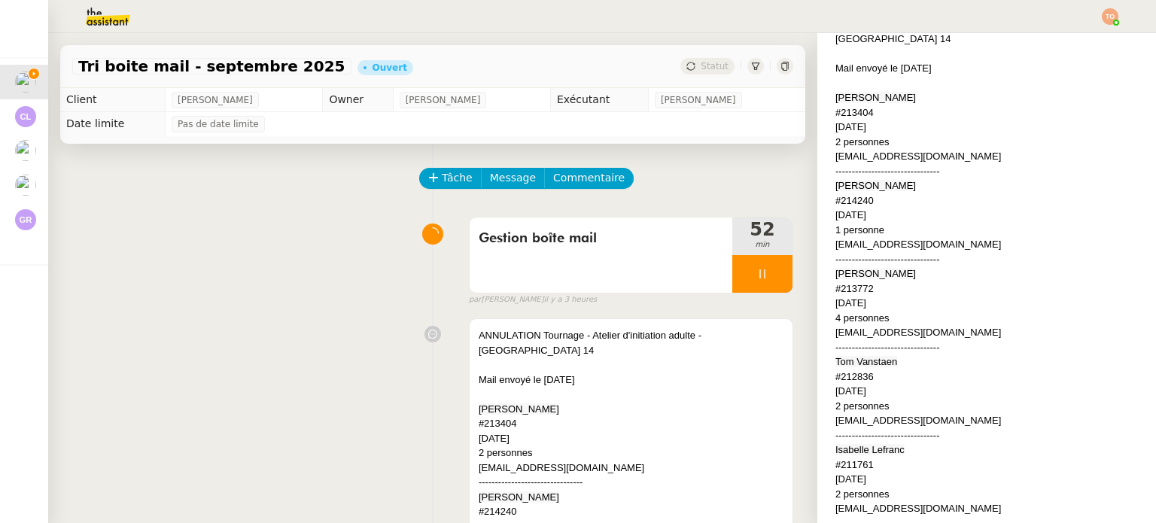
click at [855, 281] on div "#213772" at bounding box center [989, 288] width 309 height 15
click at [835, 268] on span "Daria Nikonovych" at bounding box center [875, 273] width 81 height 11
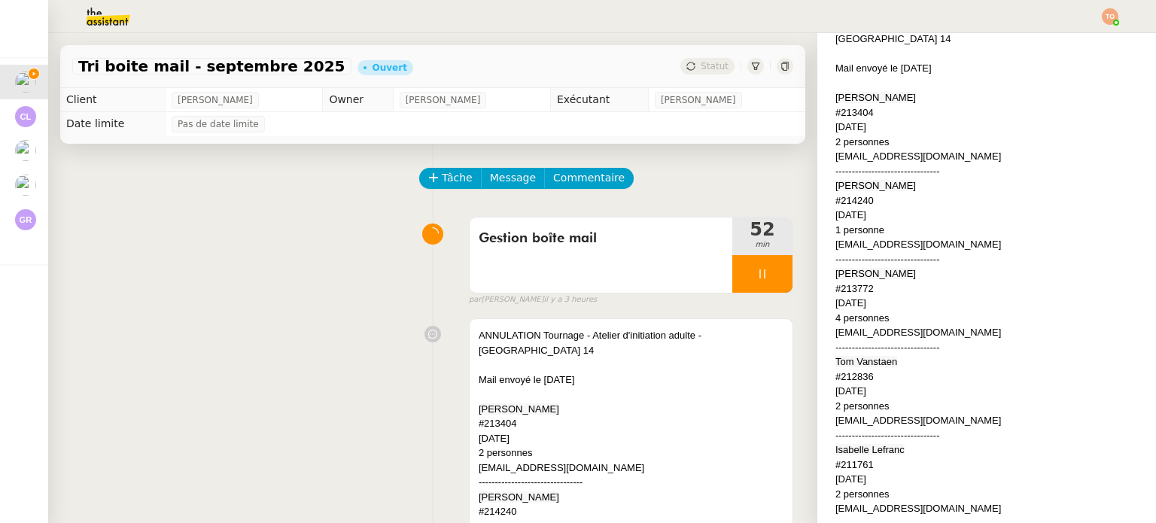
click at [864, 325] on div "daria.nikonovych@gmail.com" at bounding box center [989, 332] width 309 height 15
click at [879, 399] on div "2 personnes" at bounding box center [989, 406] width 309 height 15
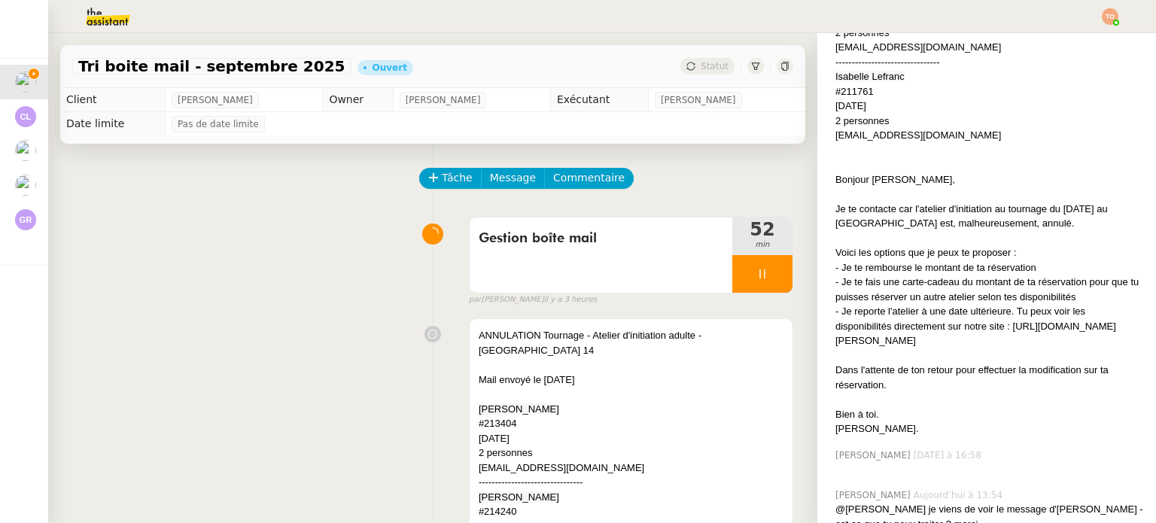
scroll to position [828, 0]
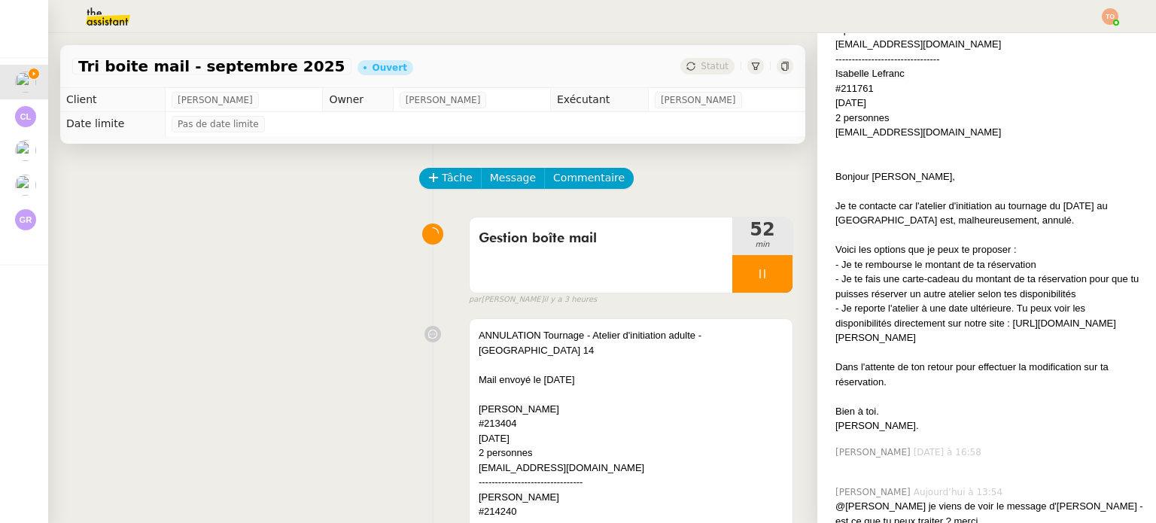
click at [884, 367] on div "Dans l'attente de ton retour pour effectuer la modification sur ta réservation." at bounding box center [989, 374] width 309 height 29
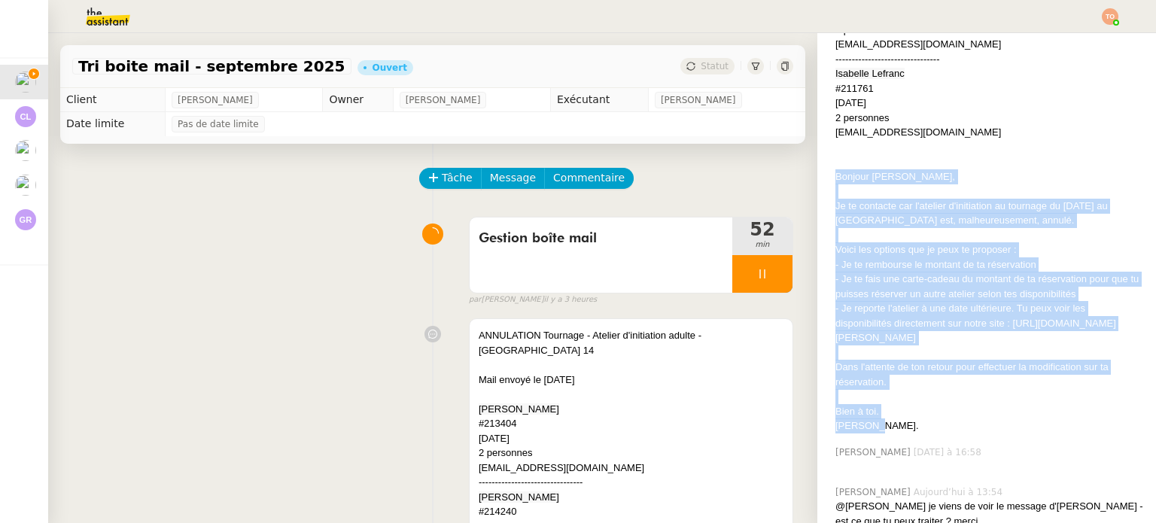
drag, startPoint x: 865, startPoint y: 418, endPoint x: 821, endPoint y: 172, distance: 249.3
click at [829, 172] on div "Tatyana Orec Aujourd’hui à 17:01 ANNULATION Tournage - Atelier d'initiation adu…" at bounding box center [986, 30] width 315 height 818
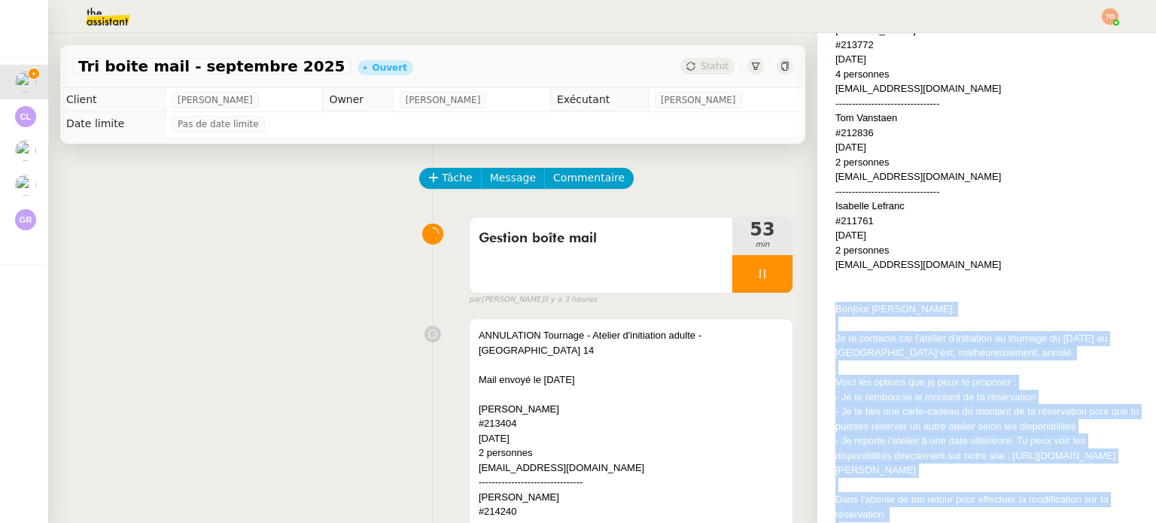
scroll to position [527, 0]
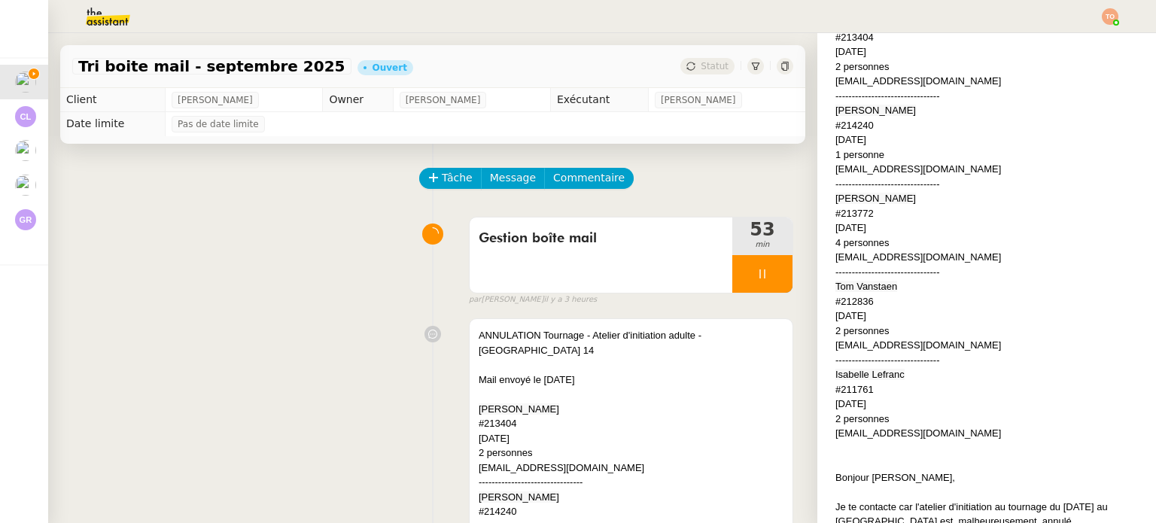
click at [835, 281] on span "﻿Tom Vanstaen" at bounding box center [866, 286] width 62 height 11
click at [851, 294] on div "#212836" at bounding box center [989, 301] width 309 height 15
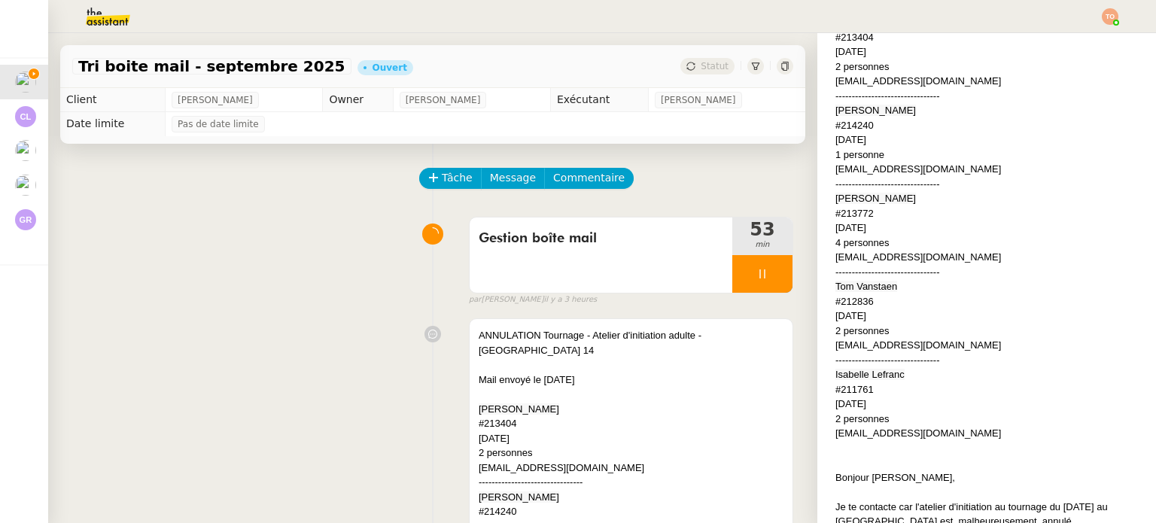
click at [867, 338] on div "tom.vanstaen@orange.fr" at bounding box center [989, 345] width 309 height 15
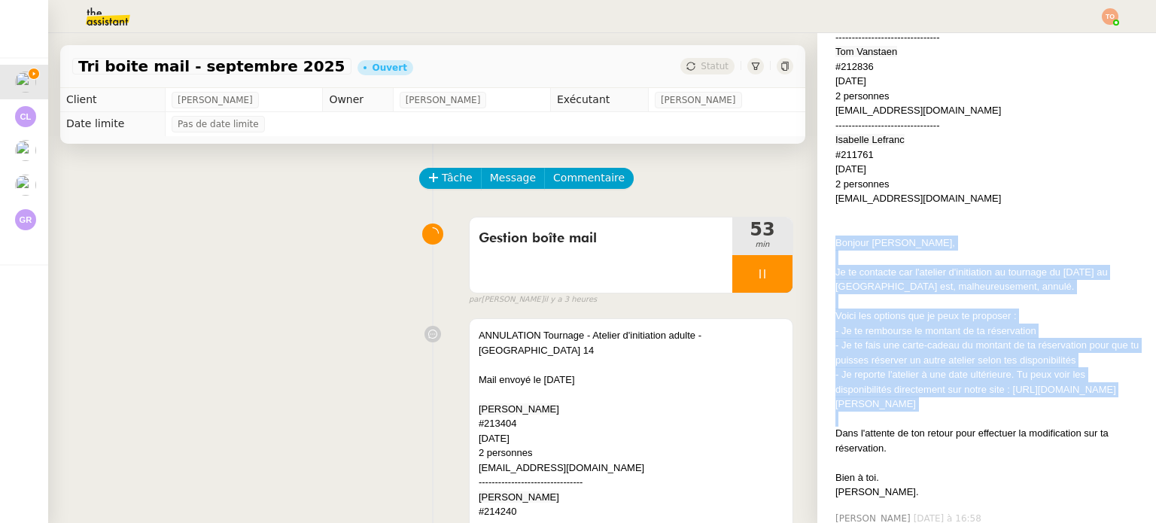
scroll to position [828, 0]
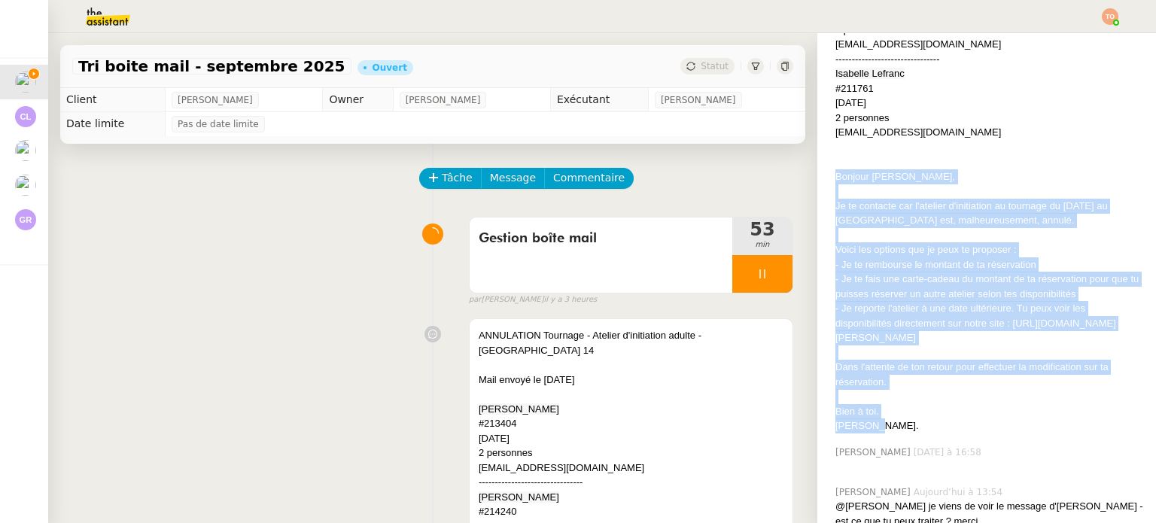
drag, startPoint x: 824, startPoint y: 312, endPoint x: 877, endPoint y: 414, distance: 114.8
click at [877, 414] on div "ANNULATION Tournage - Atelier d'initiation adulte - Paris 14 Mail envoyé le 04/…" at bounding box center [989, 37] width 309 height 792
click at [885, 272] on div "- Je te fais une carte-cadeau du montant de ta réservation pour que tu puisses …" at bounding box center [989, 286] width 309 height 29
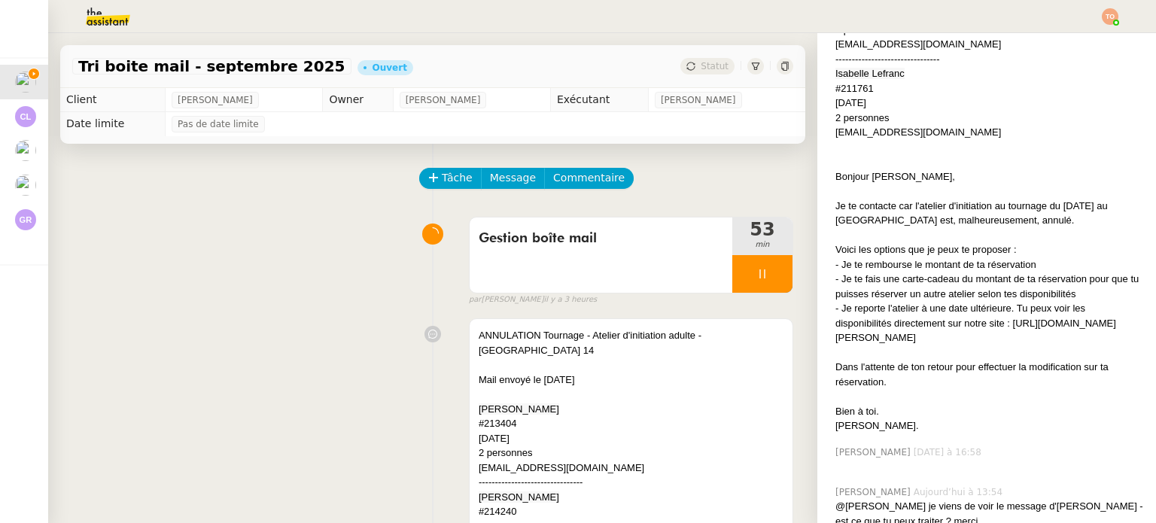
click at [843, 68] on span "﻿Isabelle Lefranc" at bounding box center [869, 73] width 69 height 11
click at [890, 115] on div "2 personnes" at bounding box center [989, 118] width 309 height 15
click at [899, 128] on div "lefranc.isabelle1@gmail.com" at bounding box center [989, 132] width 309 height 15
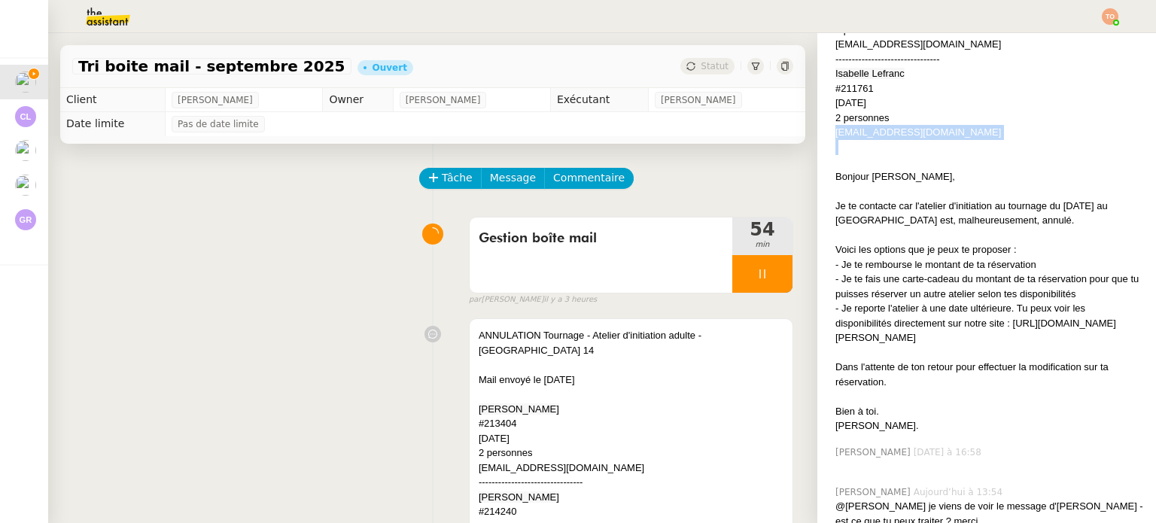
click at [899, 128] on div "lefranc.isabelle1@gmail.com" at bounding box center [989, 132] width 309 height 15
click at [838, 83] on div "#211761" at bounding box center [989, 88] width 309 height 15
click at [753, 271] on div at bounding box center [762, 274] width 60 height 38
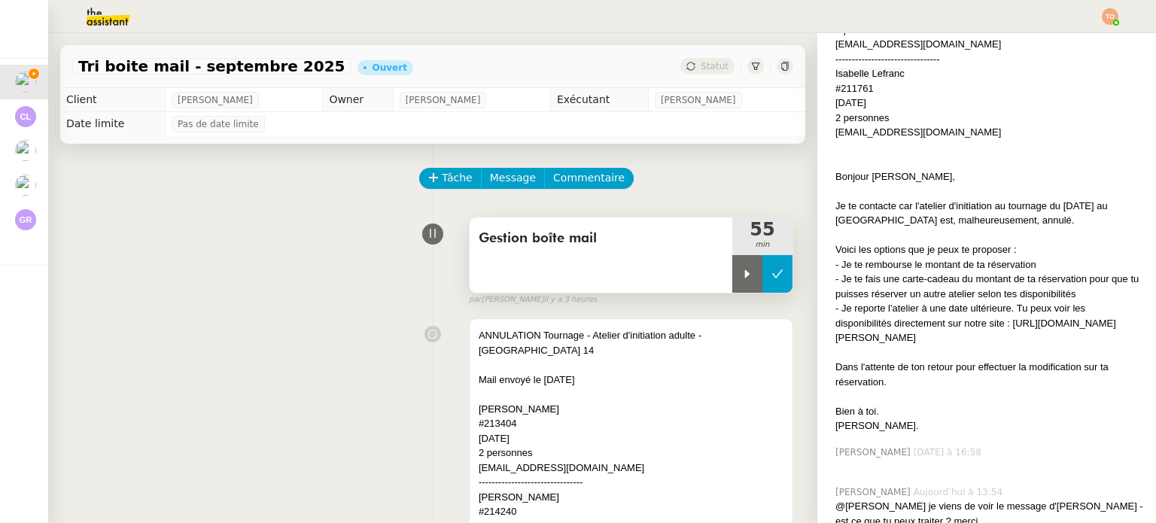
click at [771, 275] on icon at bounding box center [777, 274] width 12 height 12
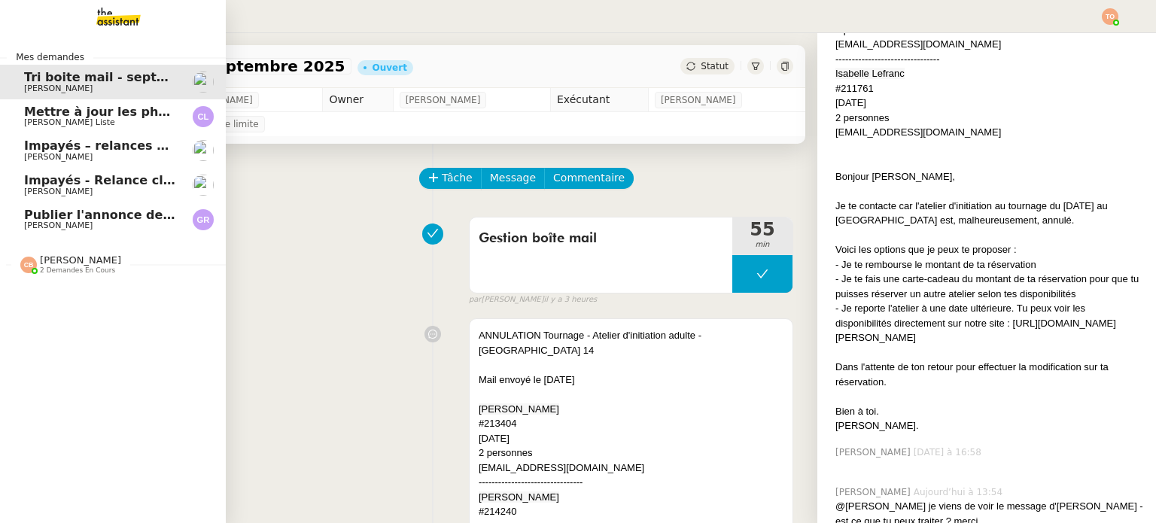
click at [24, 209] on span "Publier l'annonce de recrutement" at bounding box center [138, 215] width 228 height 14
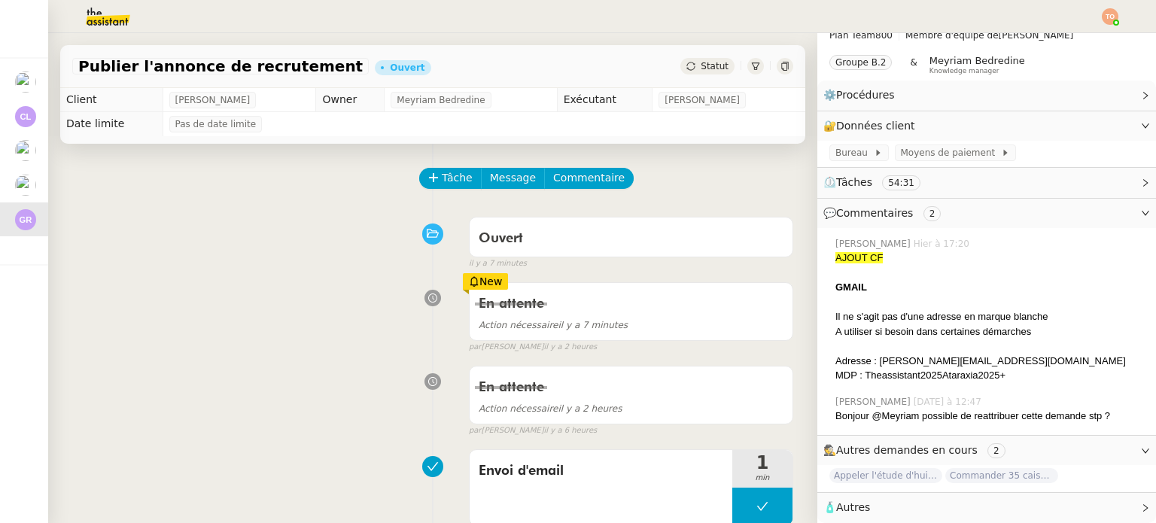
scroll to position [49, 0]
click at [680, 76] on div "Publier l'annonce de recrutement Ouvert Statut" at bounding box center [432, 66] width 745 height 43
click at [701, 69] on span "Statut" at bounding box center [715, 66] width 28 height 11
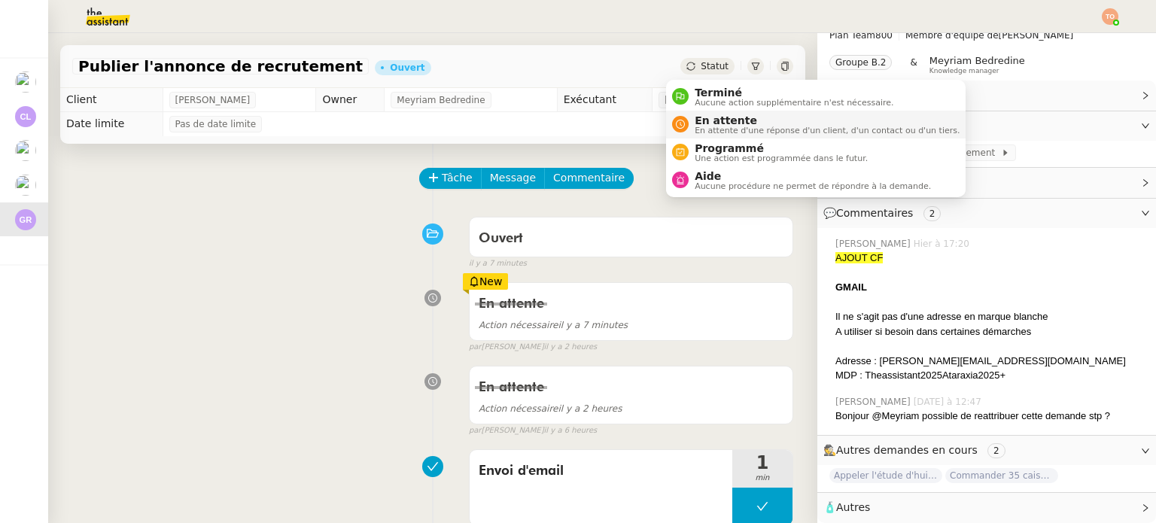
click at [722, 112] on li "En attente En attente d'une réponse d'un client, d'un contact ou d'un tiers." at bounding box center [816, 125] width 300 height 28
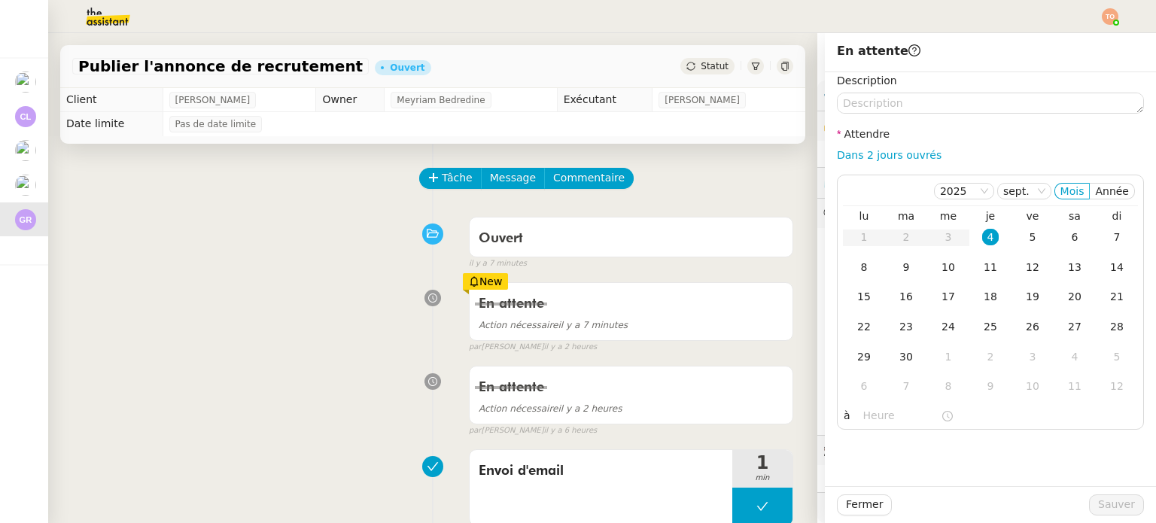
scroll to position [49, 0]
click at [876, 154] on link "Dans 2 jours ouvrés" at bounding box center [889, 155] width 105 height 12
type input "07:00"
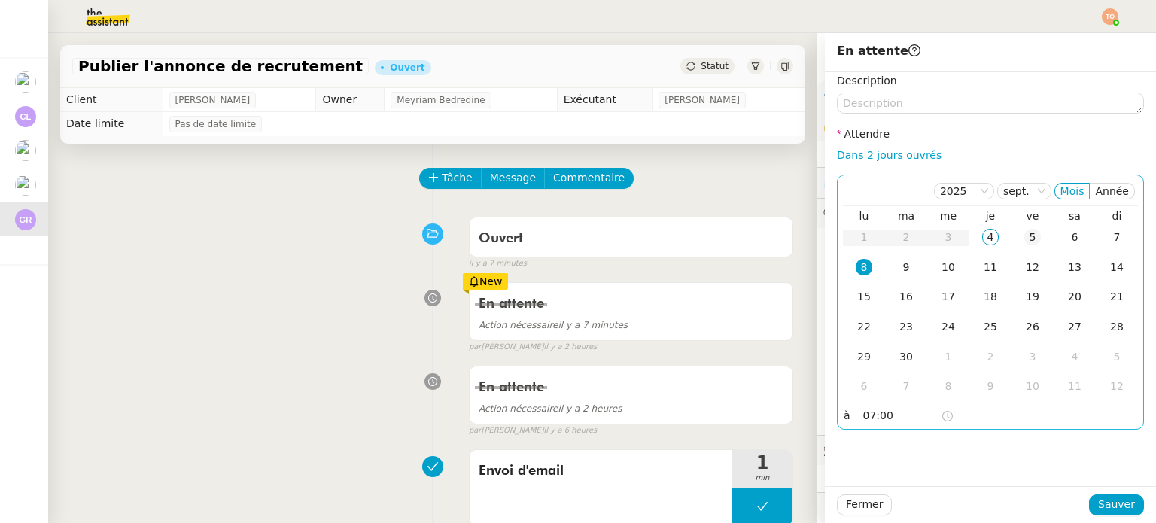
click at [1011, 234] on td "5" at bounding box center [1032, 238] width 42 height 30
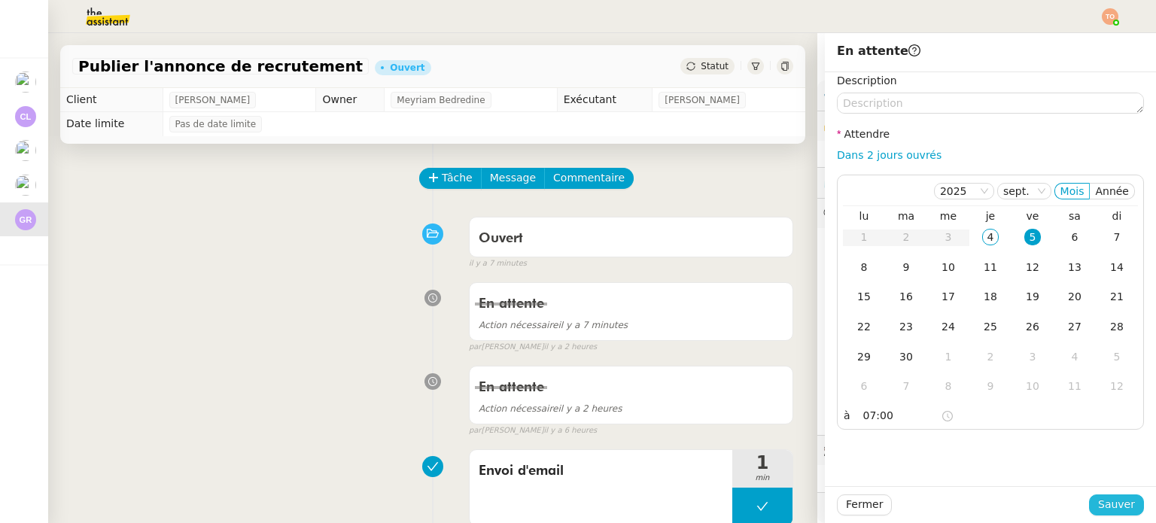
drag, startPoint x: 1120, startPoint y: 498, endPoint x: 934, endPoint y: 492, distance: 186.0
click at [1120, 497] on span "Sauver" at bounding box center [1116, 504] width 37 height 17
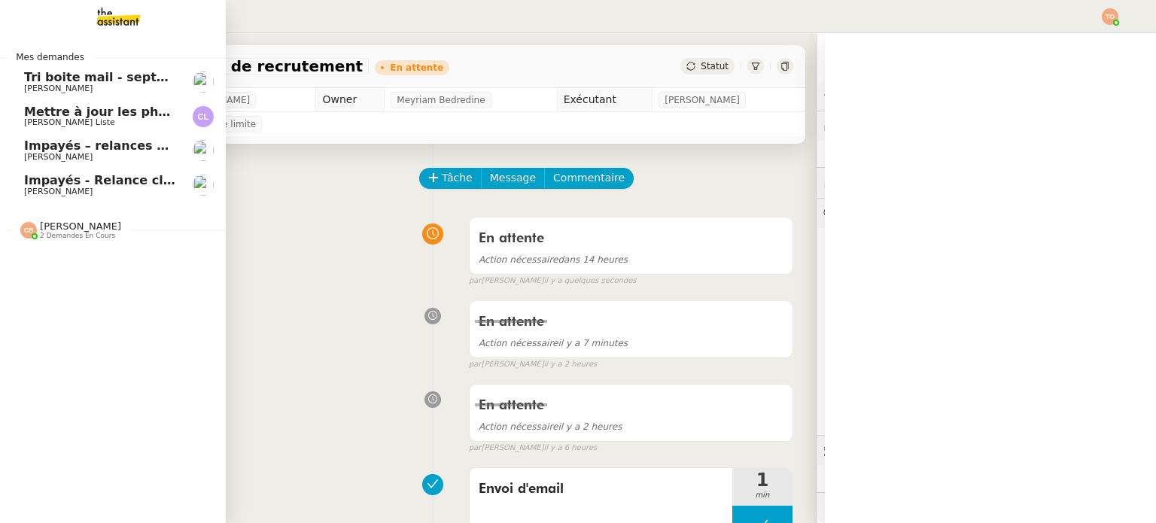
scroll to position [49, 0]
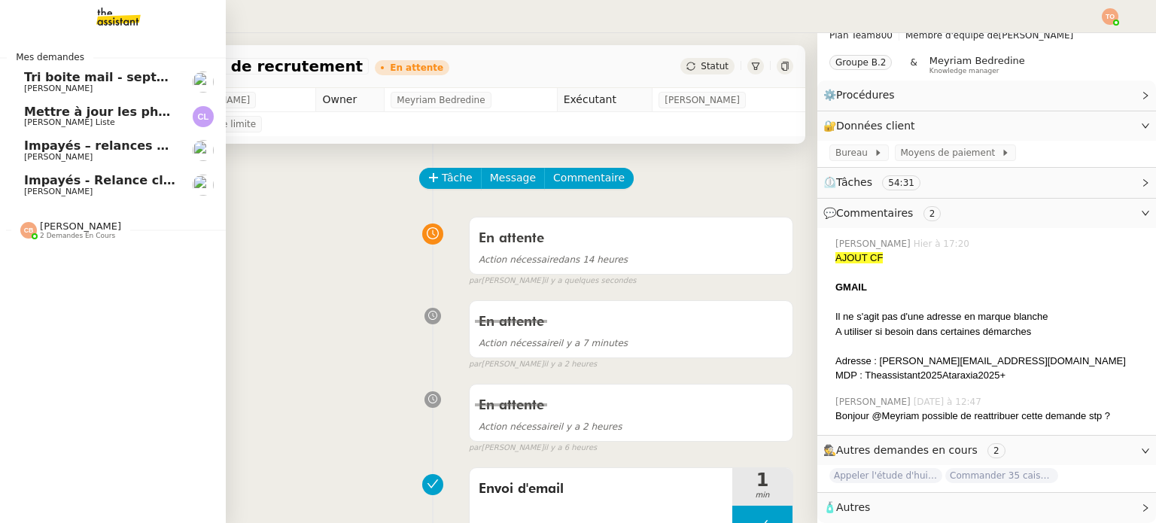
click at [146, 87] on span "[PERSON_NAME]" at bounding box center [100, 88] width 152 height 9
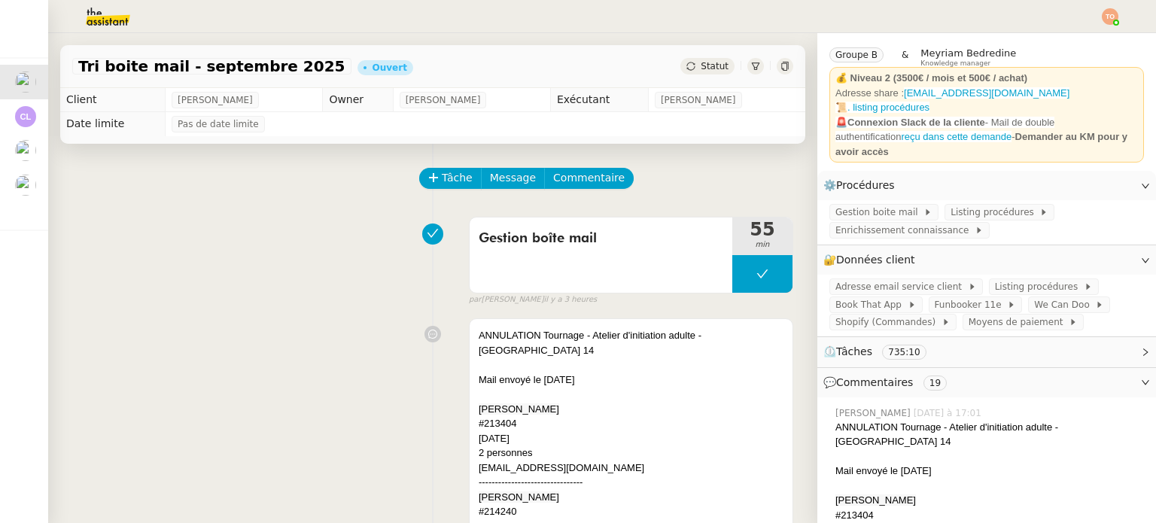
scroll to position [828, 0]
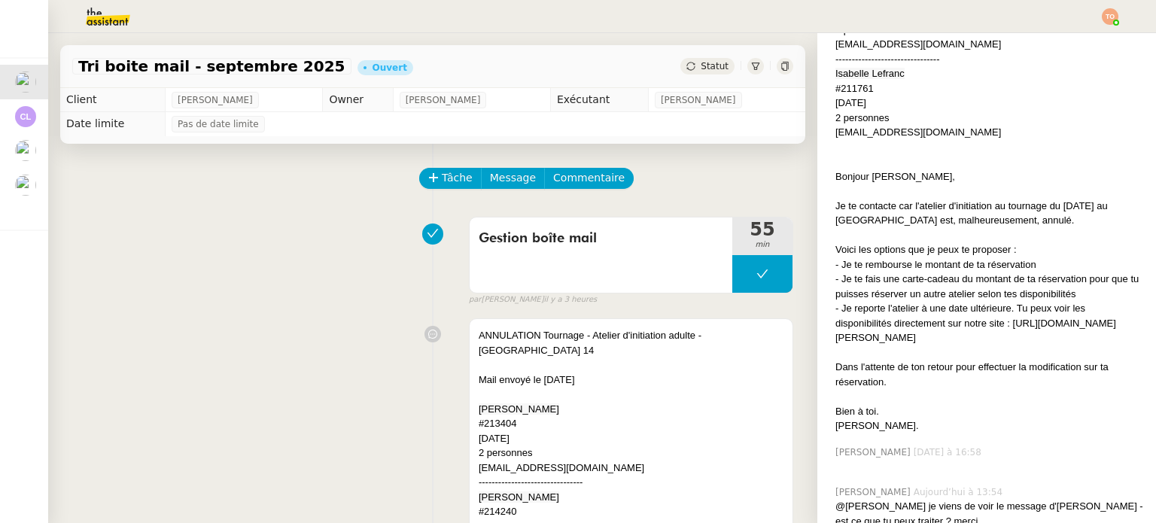
click at [701, 62] on span "Statut" at bounding box center [715, 66] width 28 height 11
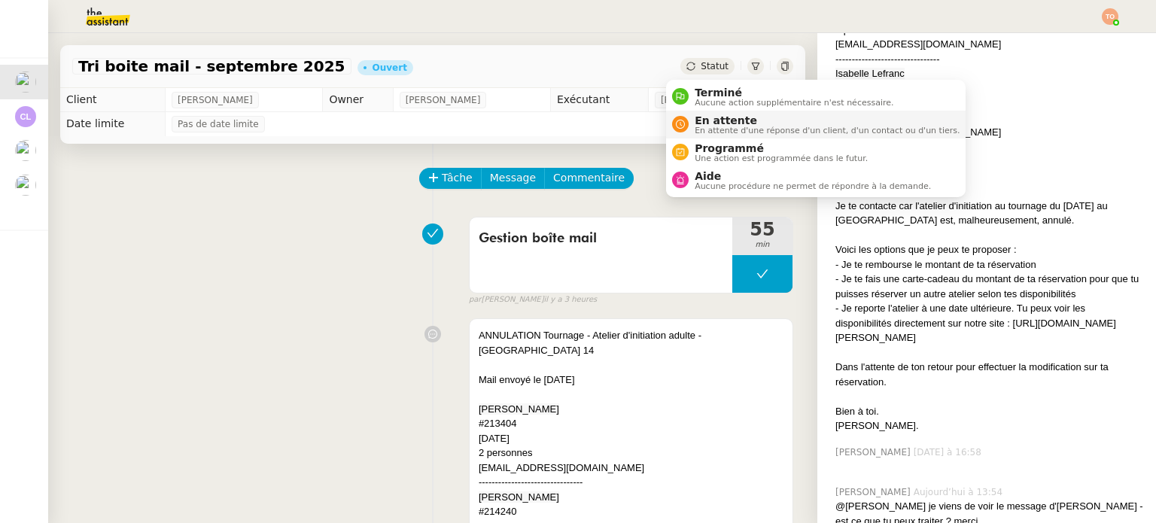
click at [739, 123] on span "En attente" at bounding box center [827, 120] width 265 height 12
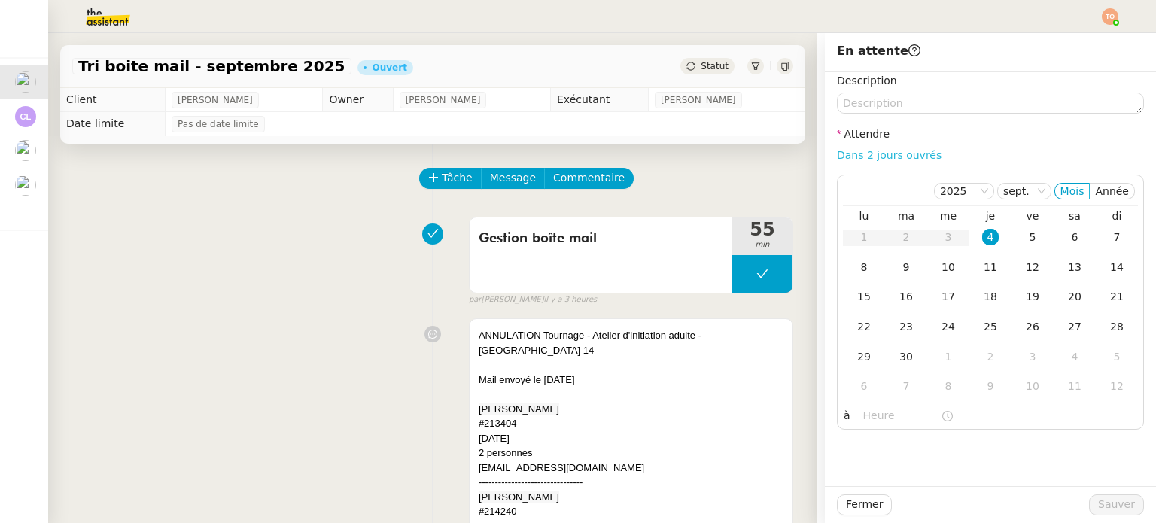
click at [869, 159] on link "Dans 2 jours ouvrés" at bounding box center [889, 155] width 105 height 12
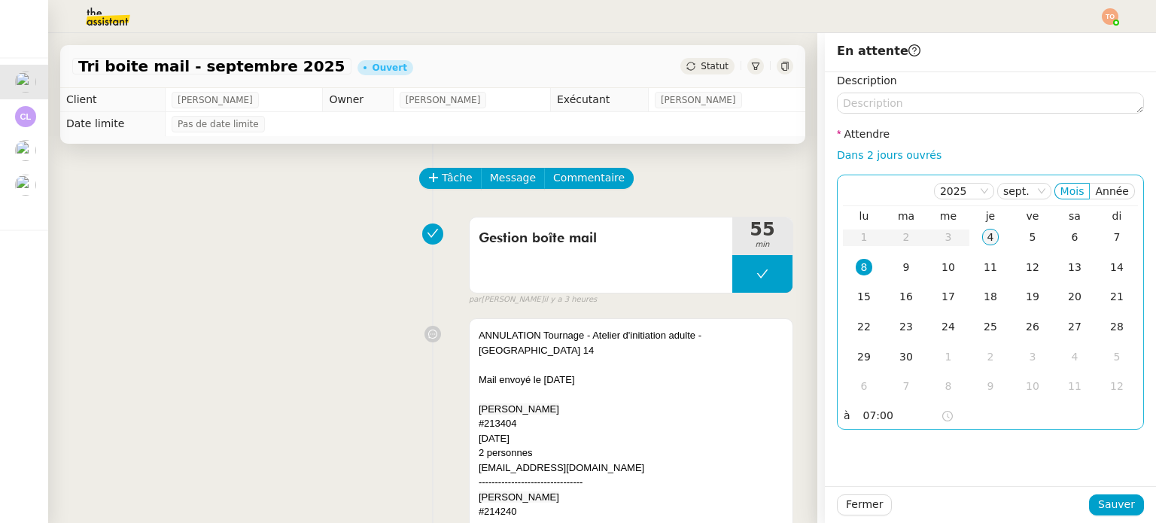
click at [969, 231] on td "4" at bounding box center [990, 238] width 42 height 30
click at [898, 415] on input "07:00" at bounding box center [902, 415] width 78 height 17
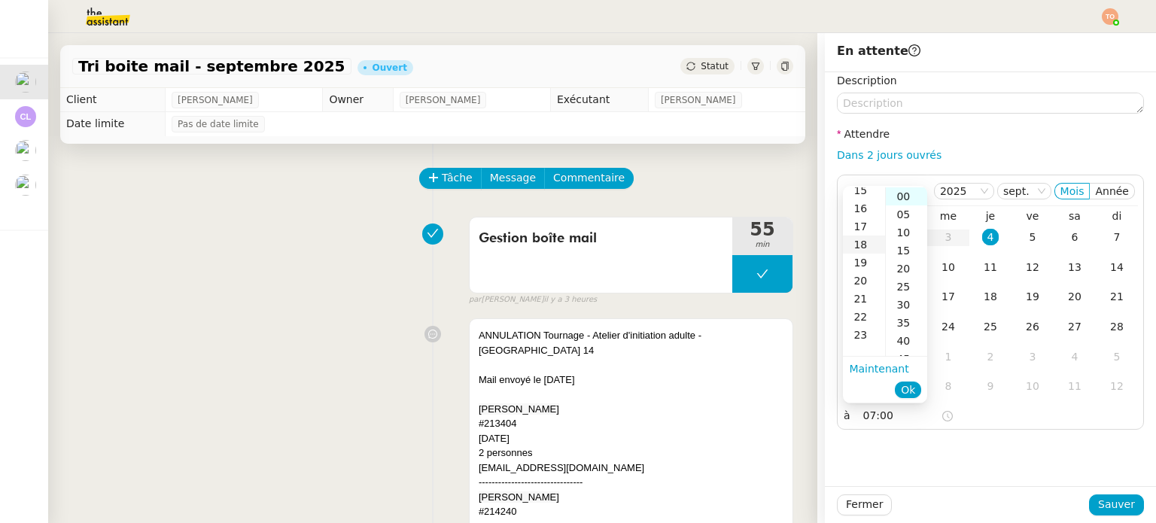
click at [866, 247] on div "18" at bounding box center [864, 245] width 42 height 18
type input "18:00"
click at [911, 385] on span "Ok" at bounding box center [908, 389] width 14 height 15
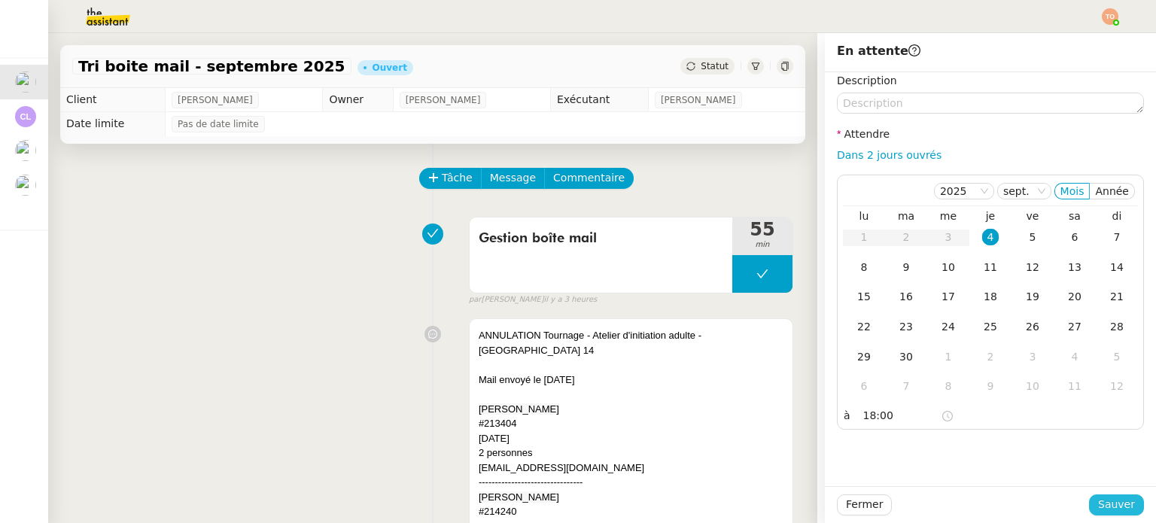
click at [1102, 503] on span "Sauver" at bounding box center [1116, 504] width 37 height 17
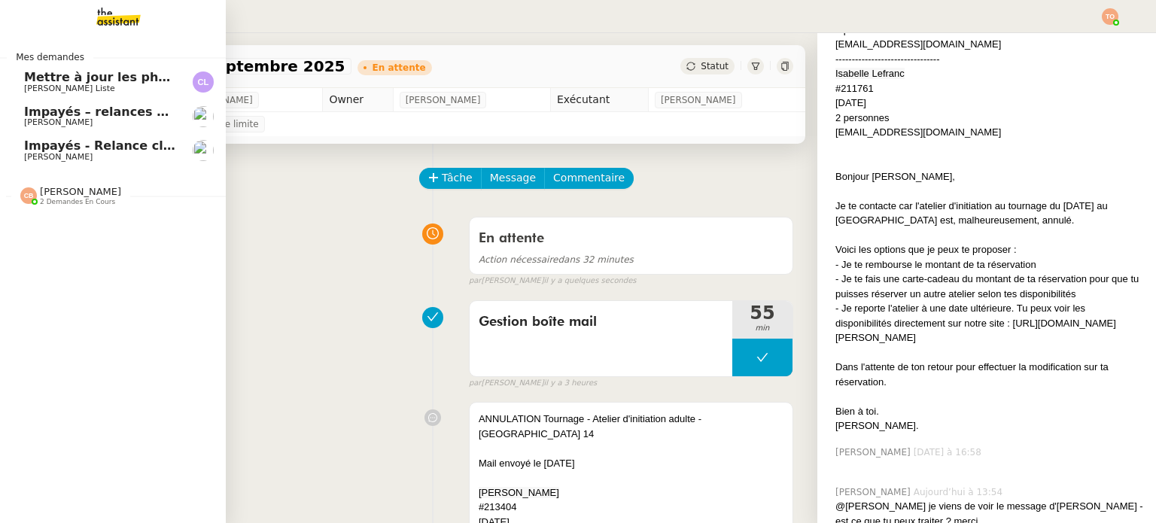
click at [39, 81] on span "Mettre à jour les photos des hôtels" at bounding box center [143, 77] width 238 height 14
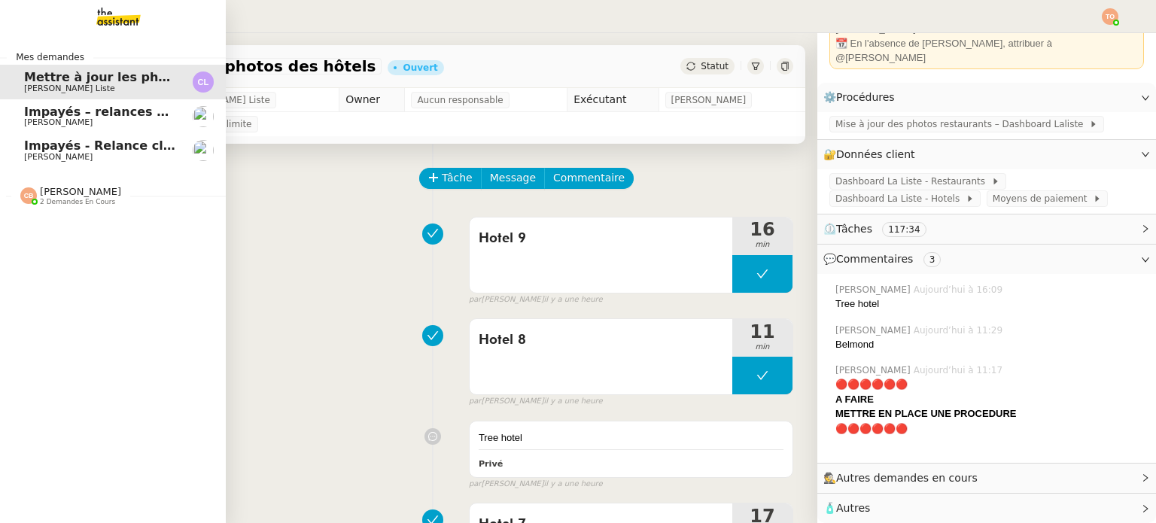
scroll to position [123, 0]
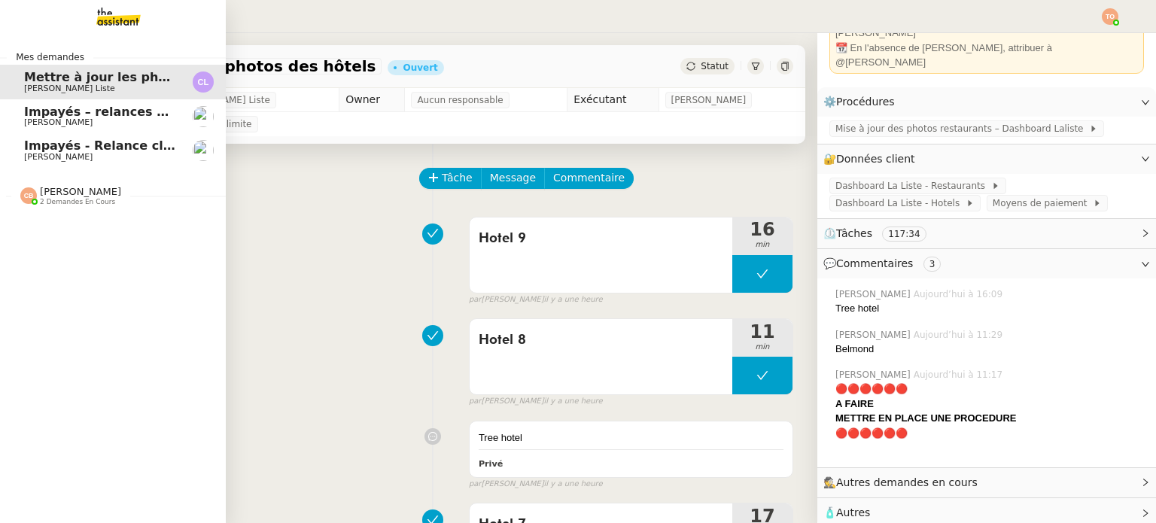
click at [60, 120] on span "[PERSON_NAME]" at bounding box center [58, 122] width 68 height 10
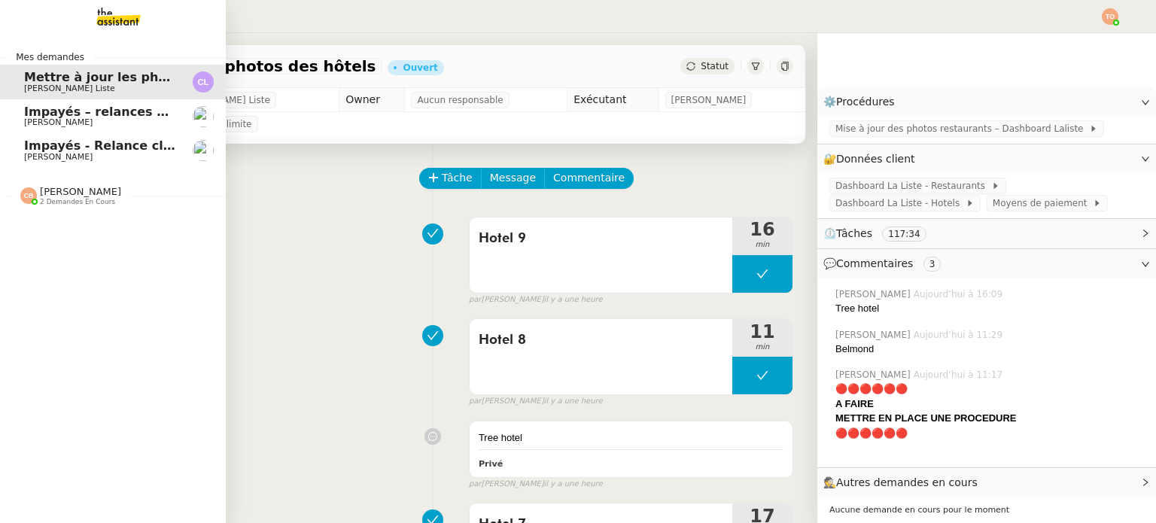
scroll to position [692, 0]
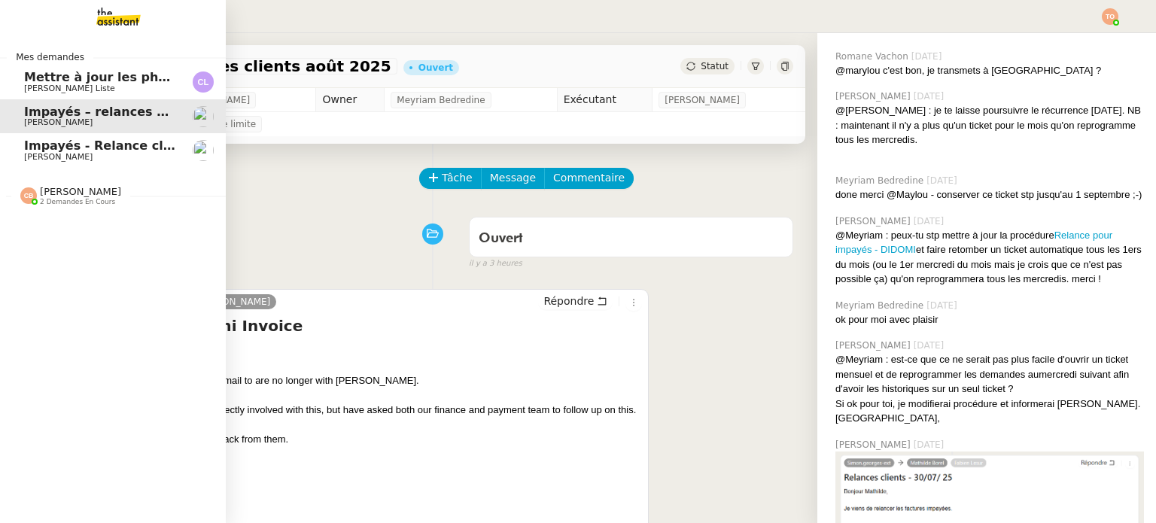
click at [37, 141] on span "Impayés - Relance client - 1 septembre 2025" at bounding box center [175, 145] width 303 height 14
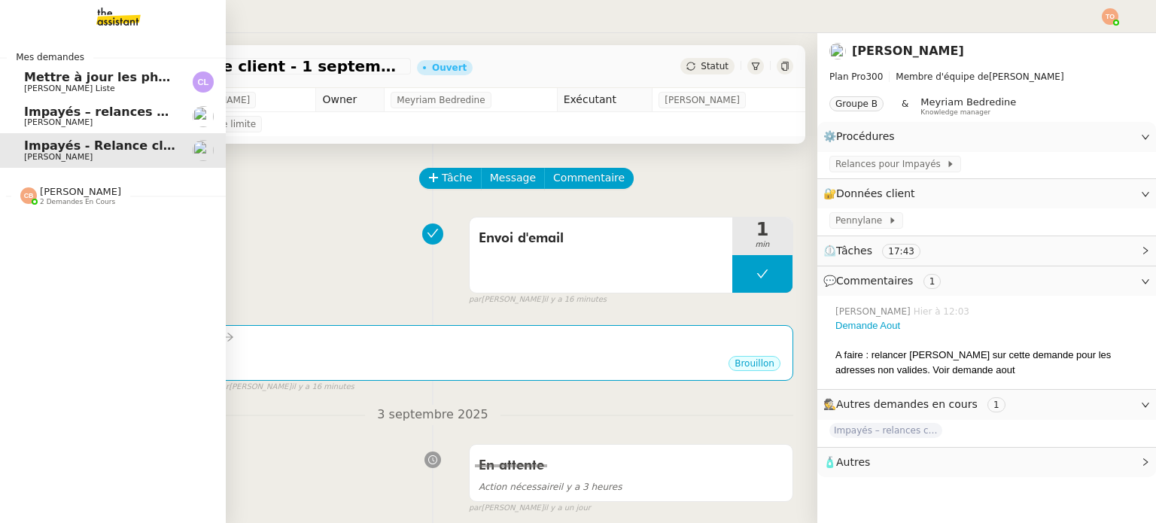
click at [147, 124] on span "[PERSON_NAME]" at bounding box center [100, 122] width 152 height 9
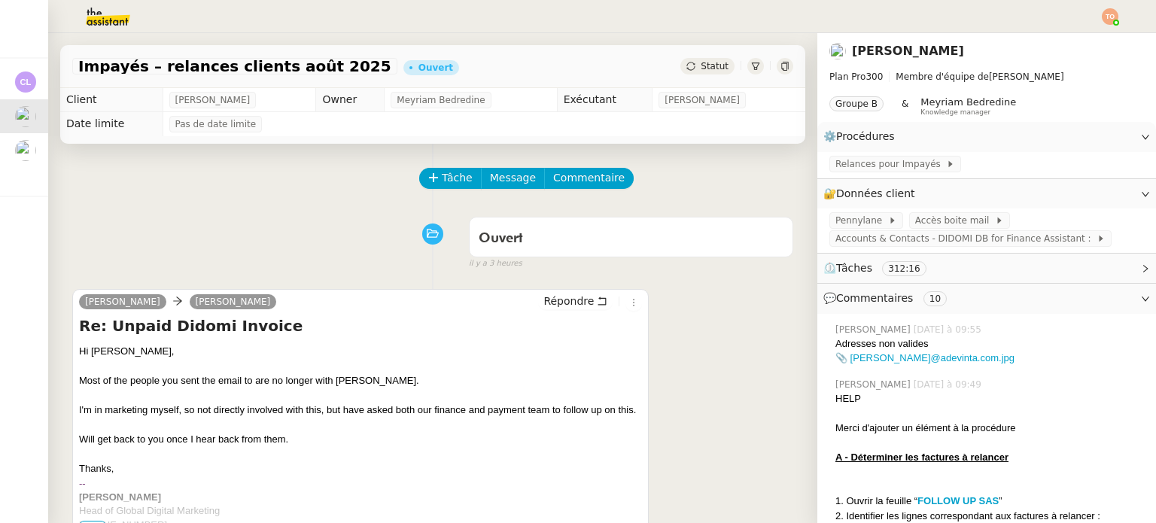
click at [344, 363] on div "Hi Simon, Most of the people you sent the email to are no longer with Vivino. I…" at bounding box center [360, 486] width 563 height 284
click at [335, 383] on div "Hi Simon, Most of the people you sent the email to are no longer with Vivino. I…" at bounding box center [360, 486] width 563 height 284
click at [366, 399] on div "Hi Simon, Most of the people you sent the email to are no longer with Vivino. I…" at bounding box center [360, 486] width 563 height 284
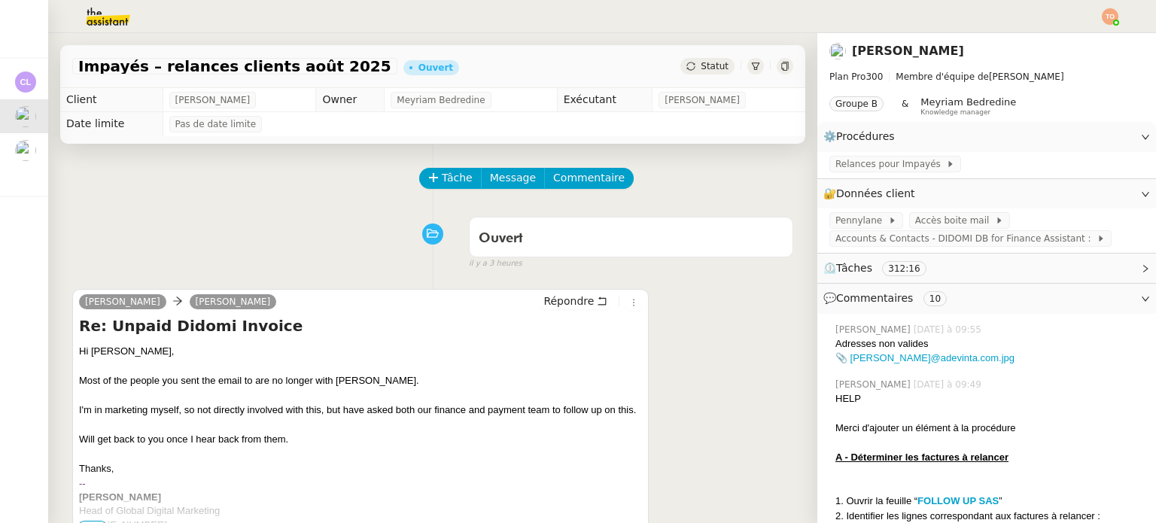
click at [376, 409] on div "Hi Simon, Most of the people you sent the email to are no longer with Vivino. I…" at bounding box center [360, 486] width 563 height 284
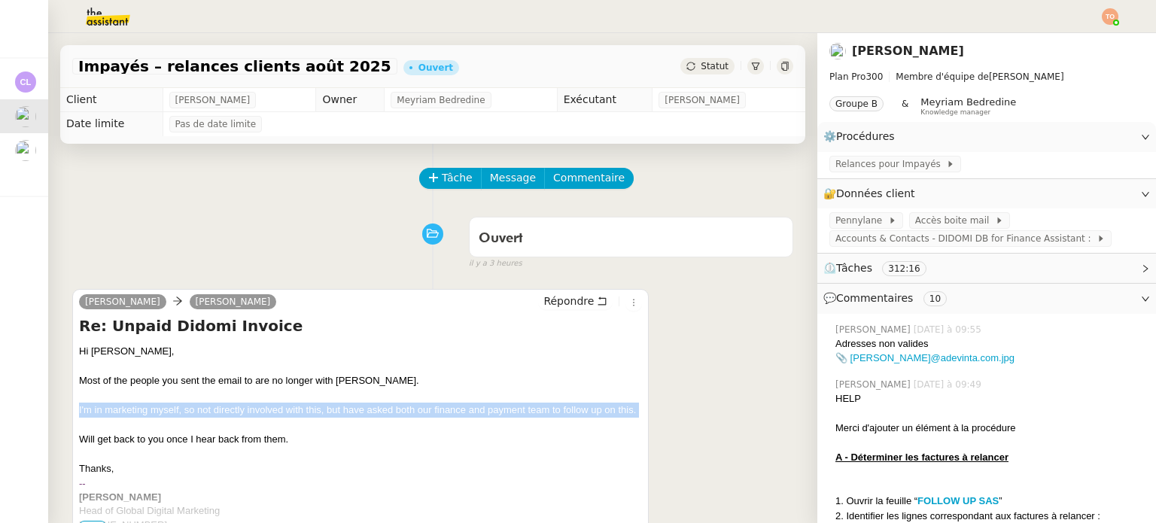
click at [376, 409] on div "Hi Simon, Most of the people you sent the email to are no longer with Vivino. I…" at bounding box center [360, 486] width 563 height 284
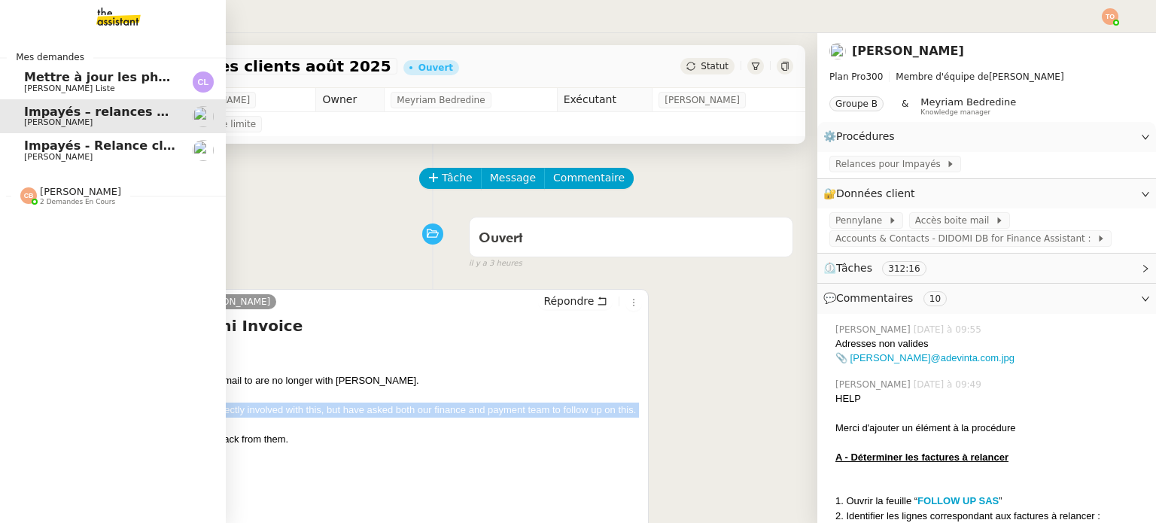
click at [37, 150] on span "Impayés - Relance client - 1 septembre 2025" at bounding box center [175, 145] width 303 height 14
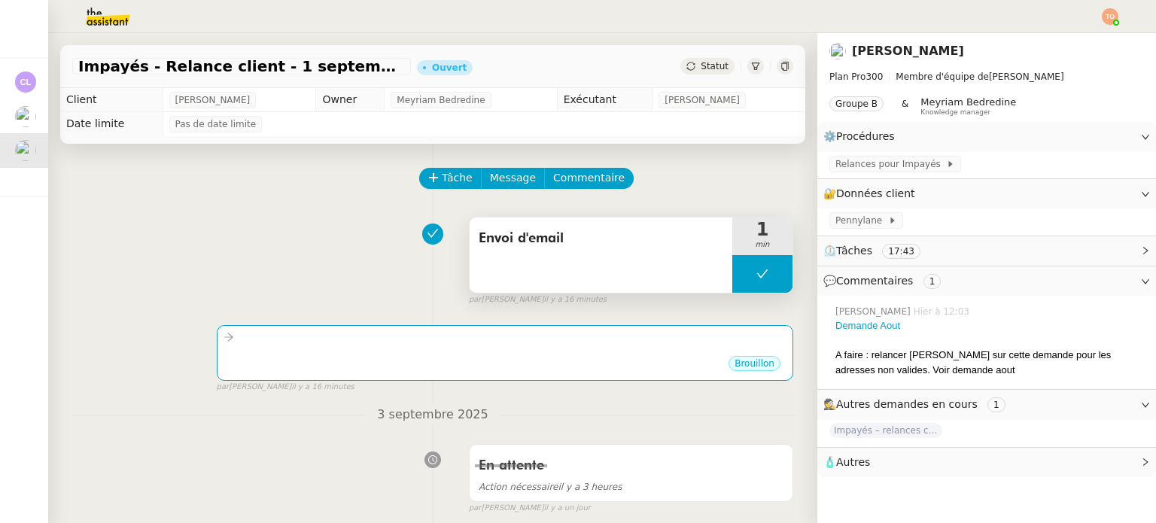
click at [742, 268] on button at bounding box center [762, 274] width 60 height 38
click at [741, 273] on icon at bounding box center [747, 274] width 12 height 12
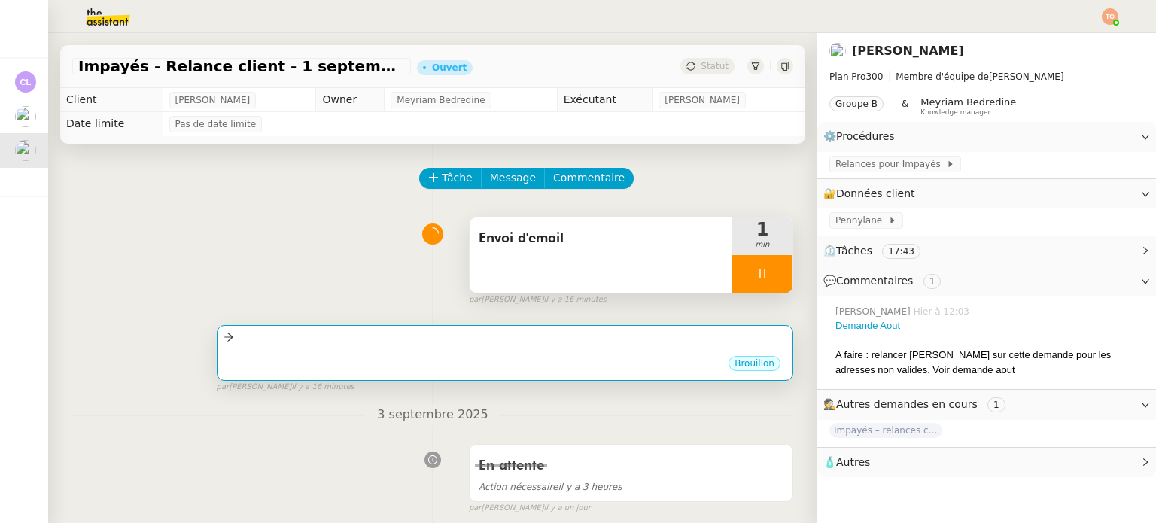
click at [661, 333] on div at bounding box center [505, 337] width 563 height 17
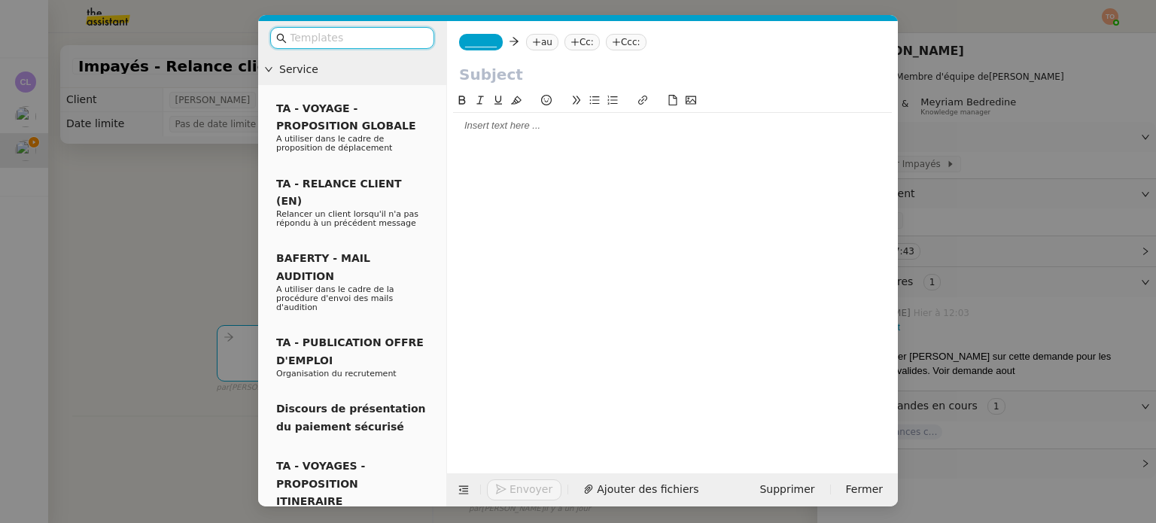
click at [239, 71] on nz-modal-container "Service TA - VOYAGE - PROPOSITION GLOBALE A utiliser dans le cadre de propositi…" at bounding box center [578, 261] width 1156 height 523
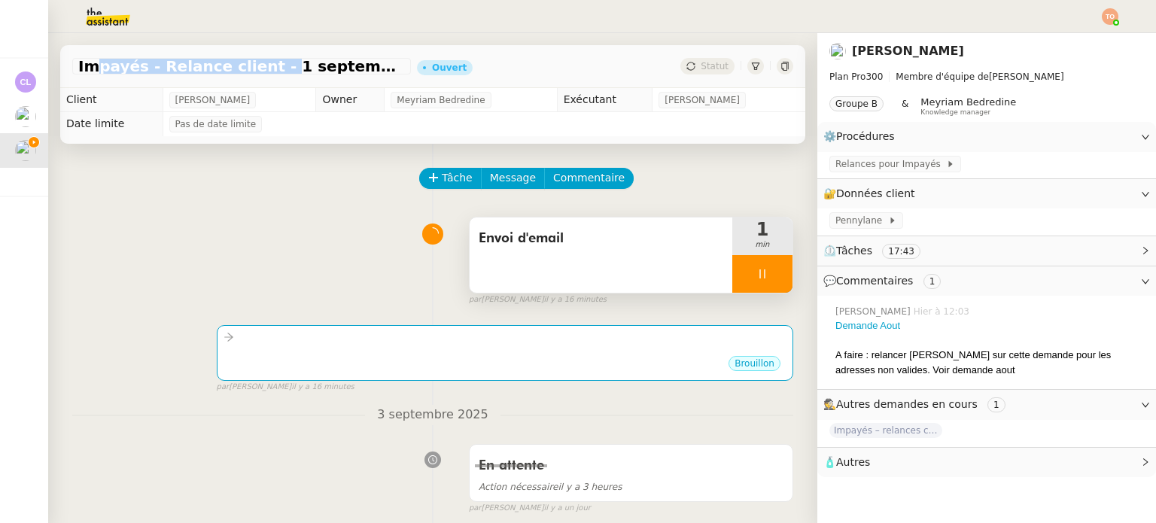
drag, startPoint x: 77, startPoint y: 63, endPoint x: 245, endPoint y: 69, distance: 167.9
click at [245, 69] on div "Impayés - Relance client - 1 septembre 2025" at bounding box center [241, 66] width 339 height 17
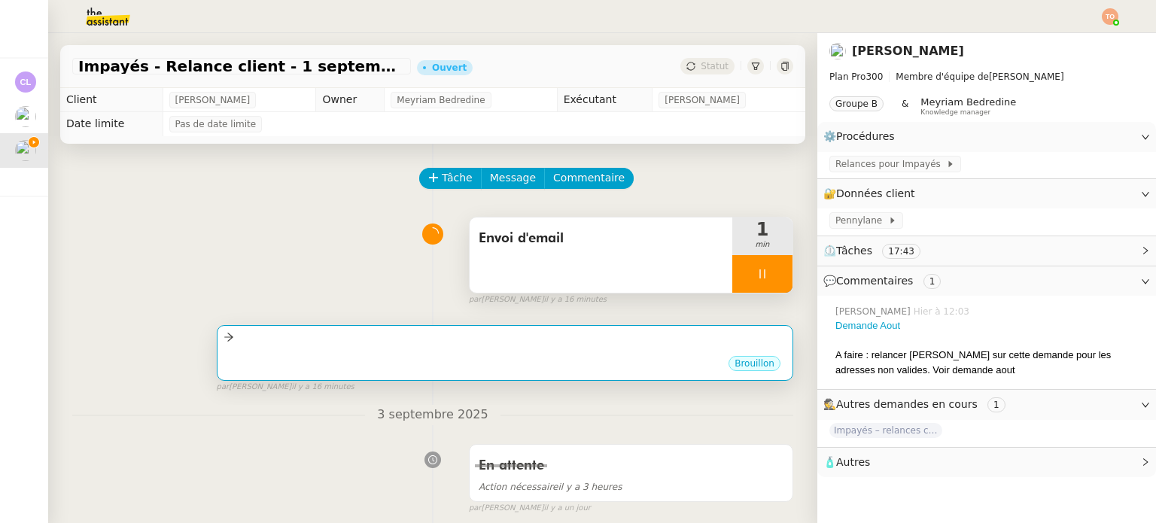
click at [430, 345] on div at bounding box center [505, 337] width 563 height 17
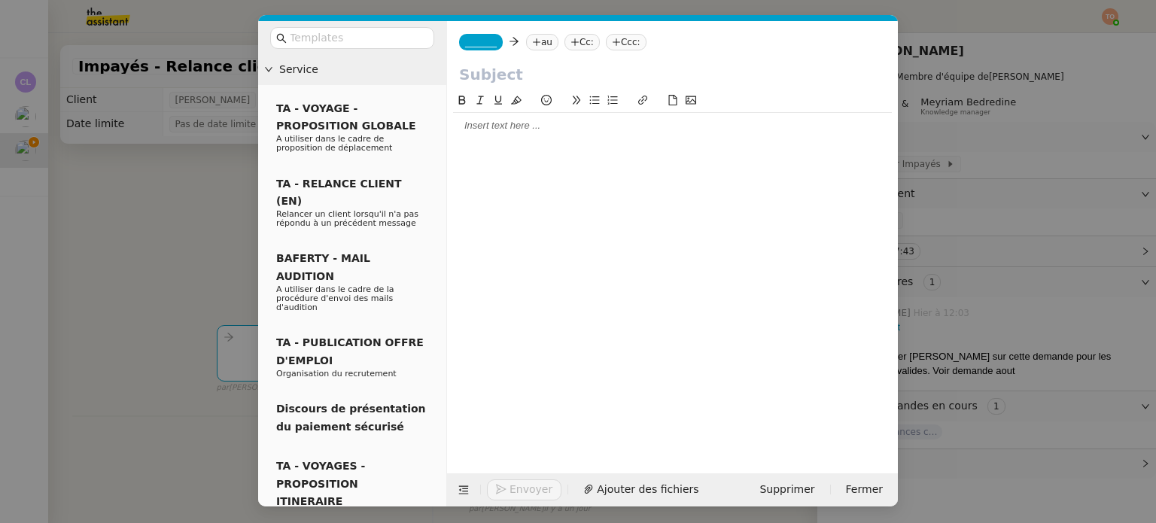
click at [509, 65] on input "text" at bounding box center [672, 74] width 427 height 23
paste input "Impayés - Relance client"
type input "Impayés - Relance client"
click at [482, 35] on nz-tag "_______" at bounding box center [481, 42] width 44 height 17
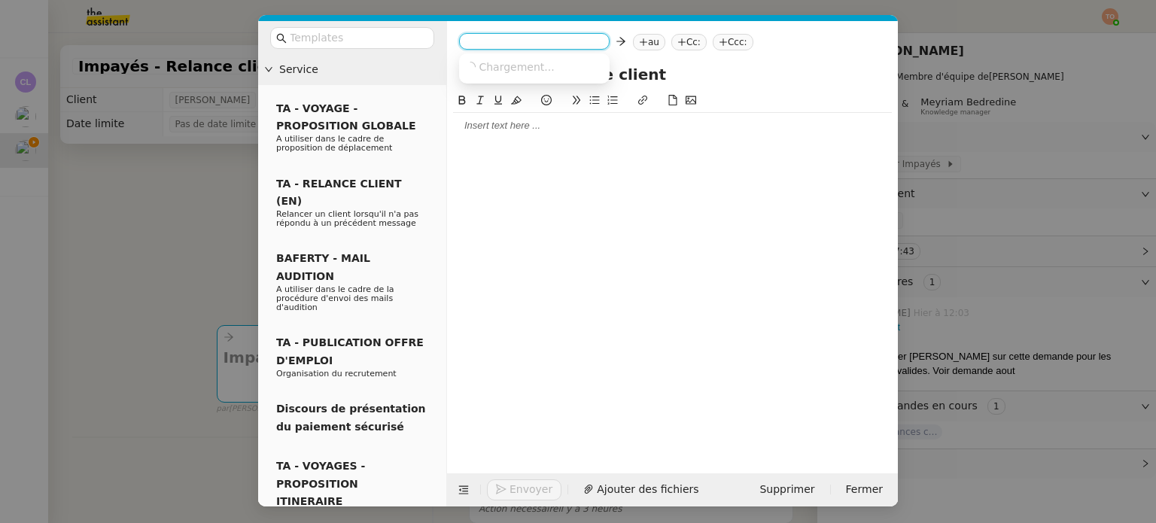
click at [482, 40] on input at bounding box center [534, 42] width 138 height 15
click at [528, 72] on span "[PERSON_NAME][EMAIL_ADDRESS][DOMAIN_NAME]" at bounding box center [572, 76] width 214 height 8
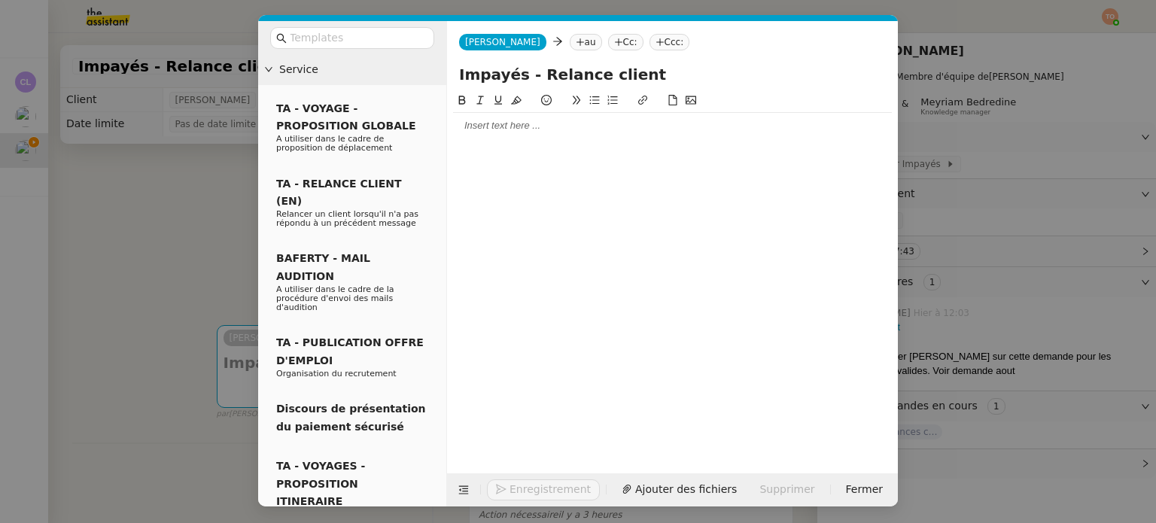
click at [570, 43] on nz-tag "au" at bounding box center [586, 42] width 32 height 17
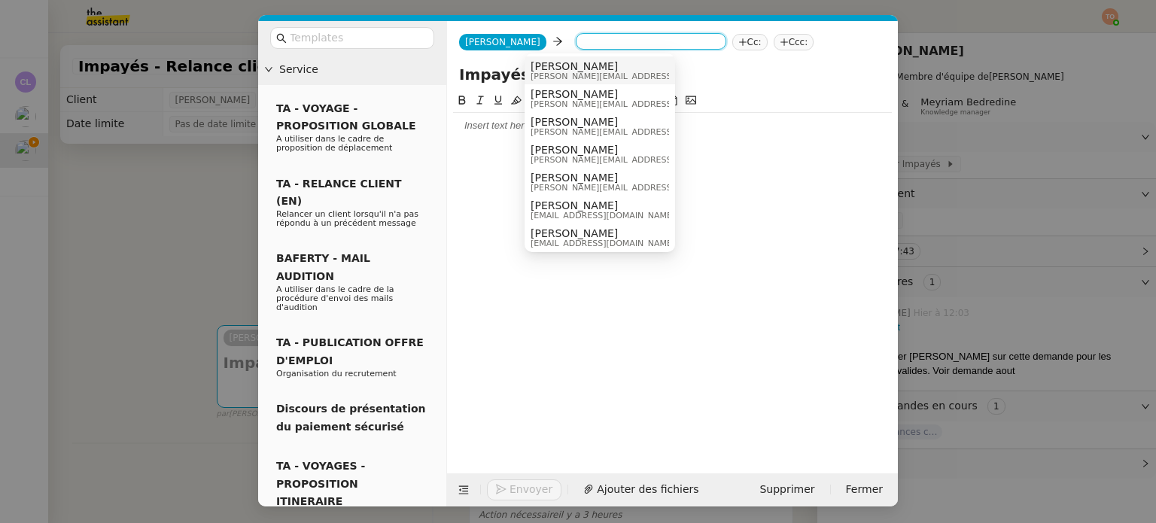
click at [616, 65] on span "[PERSON_NAME]" at bounding box center [638, 66] width 214 height 12
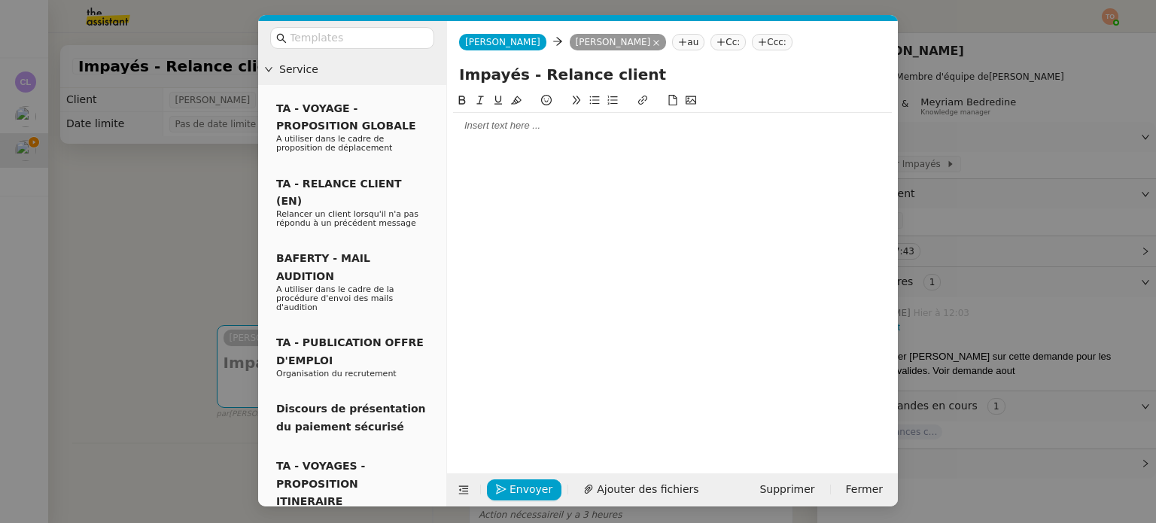
click at [566, 120] on div at bounding box center [672, 126] width 439 height 14
drag, startPoint x: 593, startPoint y: 166, endPoint x: 452, endPoint y: 126, distance: 146.8
click at [452, 126] on nz-spin "Bonjour Mathilde, Veuillez m'excuser" at bounding box center [672, 274] width 451 height 364
click at [214, 200] on nz-modal-container "Service TA - VOYAGE - PROPOSITION GLOBALE A utiliser dans le cadre de propositi…" at bounding box center [578, 261] width 1156 height 523
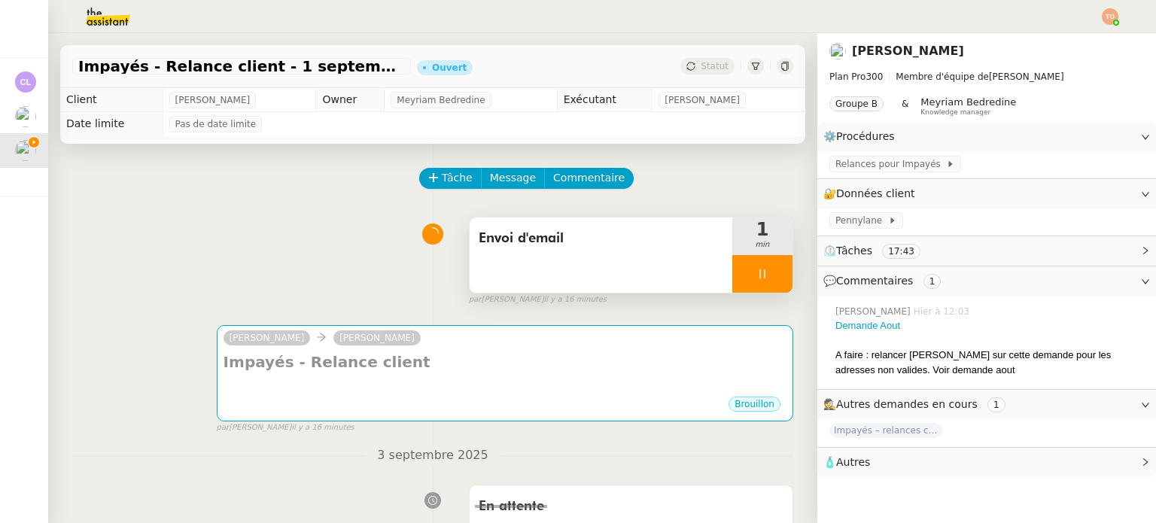
click at [756, 278] on icon at bounding box center [762, 274] width 12 height 12
click at [741, 276] on icon at bounding box center [747, 274] width 12 height 12
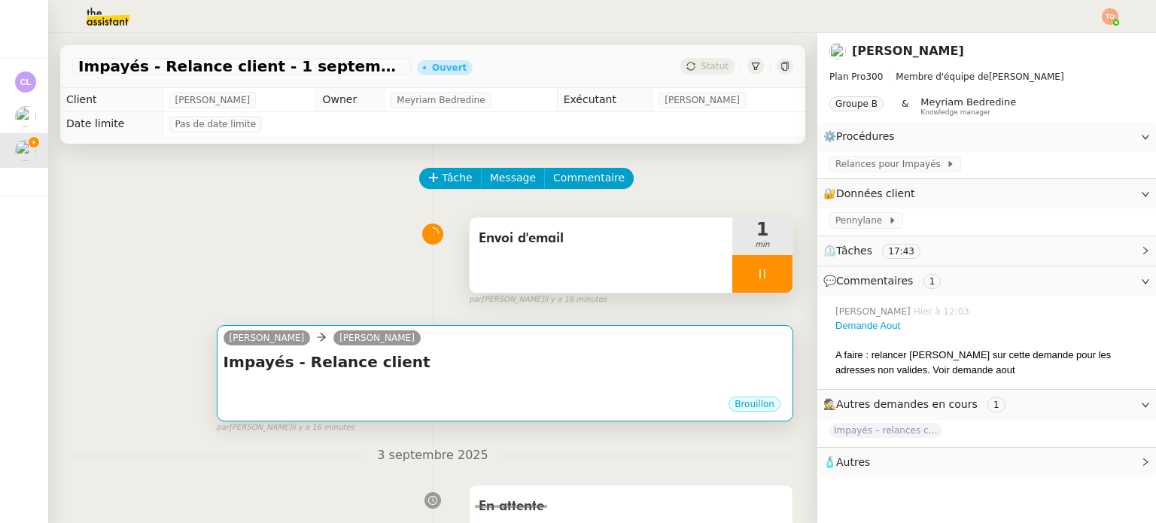
click at [668, 339] on div "Simon Mathilde Borel" at bounding box center [505, 340] width 563 height 23
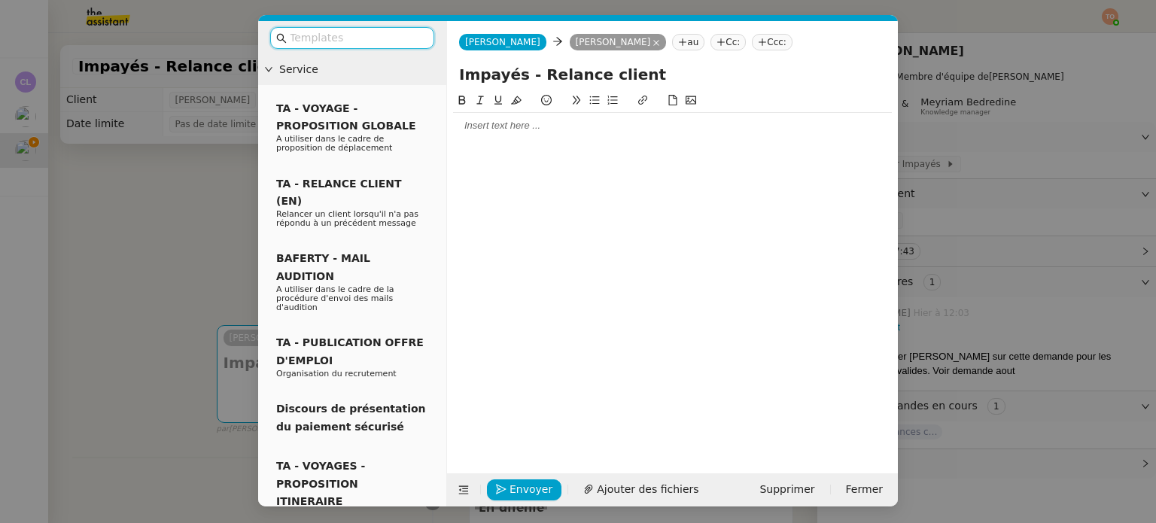
click at [534, 130] on div at bounding box center [672, 126] width 439 height 14
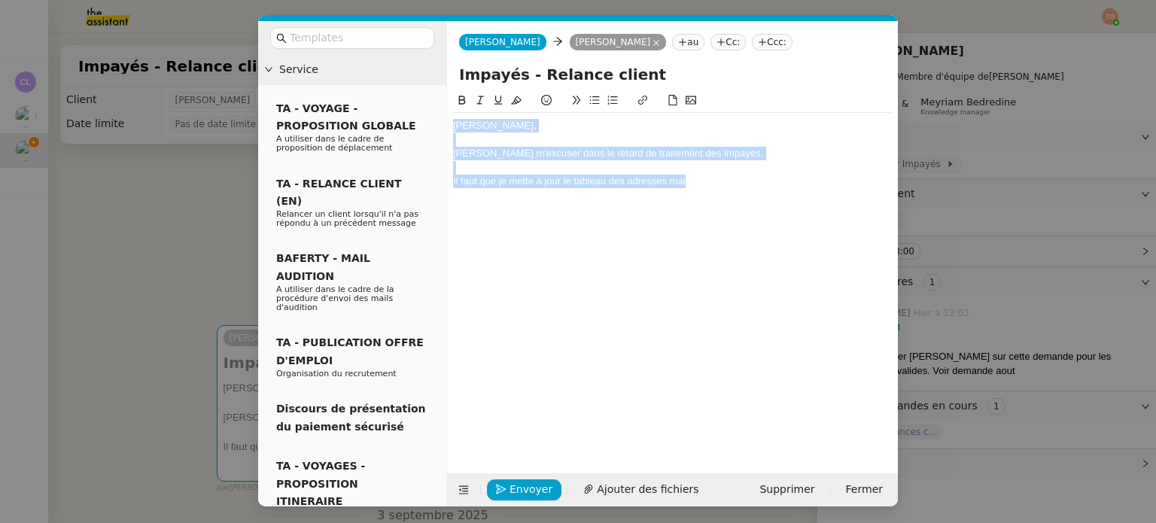
drag, startPoint x: 693, startPoint y: 182, endPoint x: 452, endPoint y: 128, distance: 246.8
click at [453, 128] on div "Mathilde, Veuillez m'excuser dans le retard de traitement des impayés. Il faut …" at bounding box center [672, 153] width 439 height 81
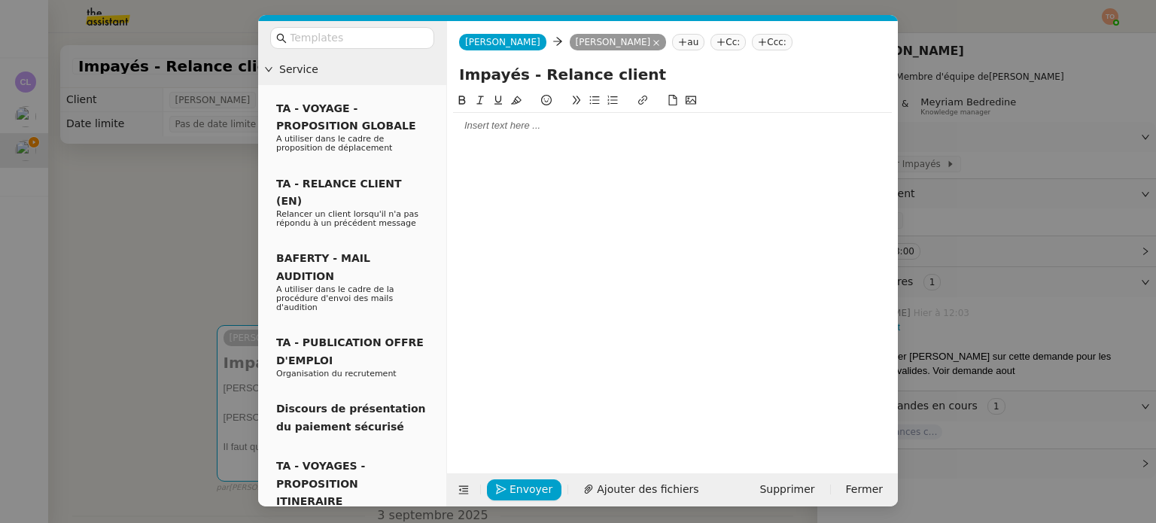
click at [227, 196] on nz-modal-container "Service TA - VOYAGE - PROPOSITION GLOBALE A utiliser dans le cadre de propositi…" at bounding box center [578, 261] width 1156 height 523
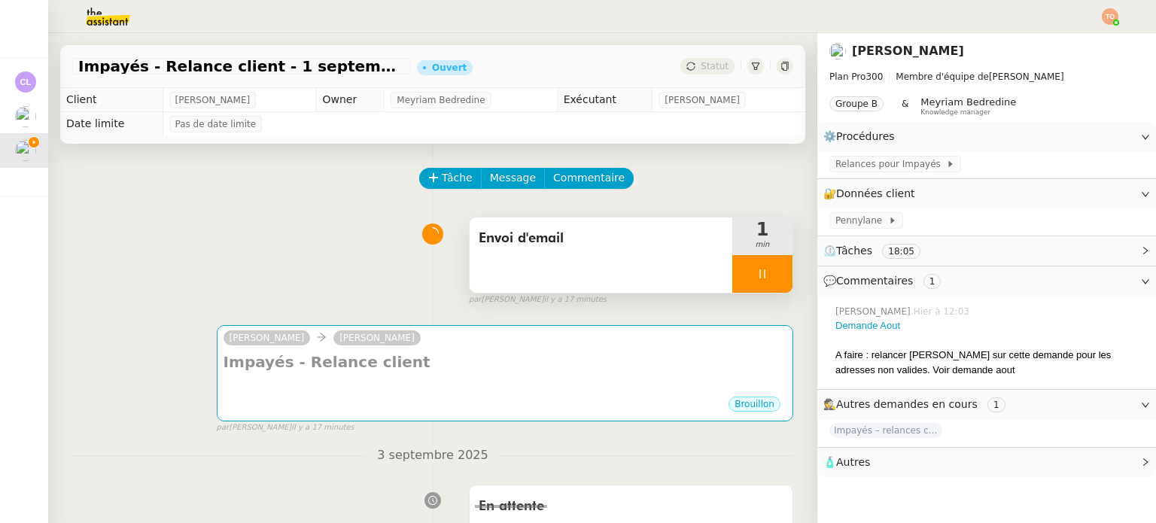
click at [750, 266] on div at bounding box center [762, 274] width 60 height 38
click at [771, 271] on icon at bounding box center [777, 274] width 12 height 12
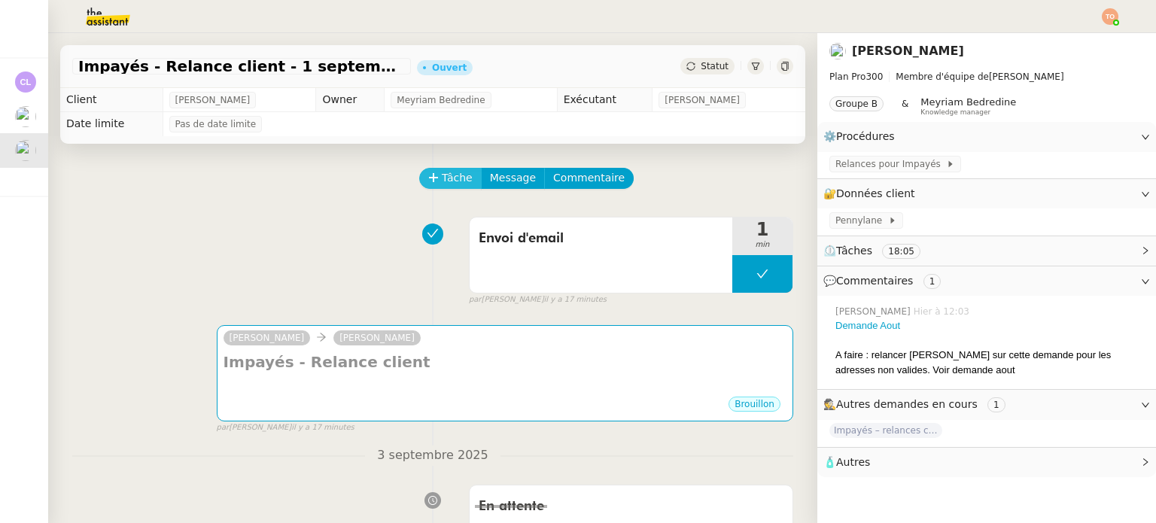
click at [442, 180] on span "Tâche" at bounding box center [457, 177] width 31 height 17
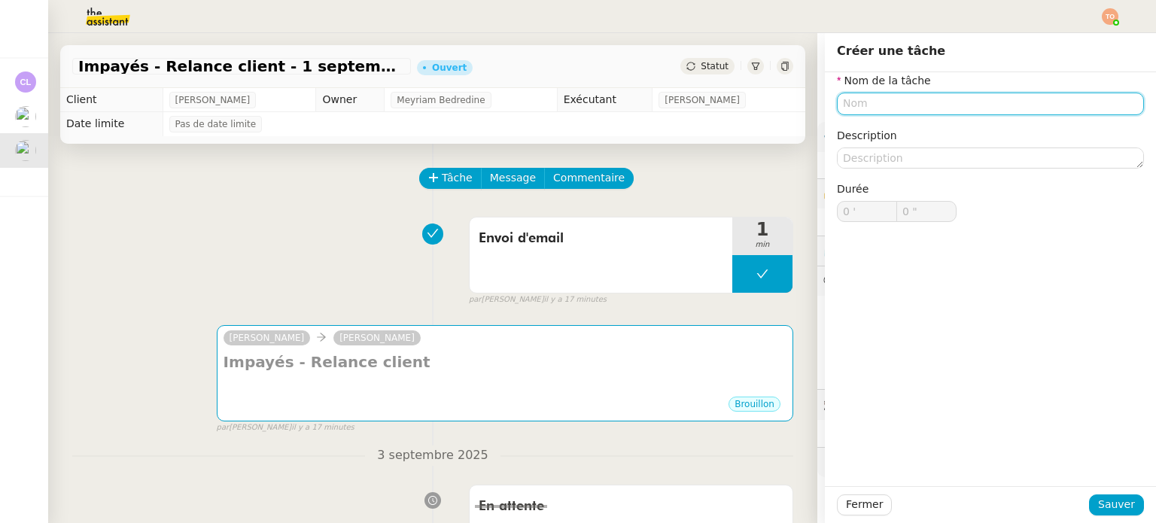
click at [859, 107] on input "text" at bounding box center [990, 104] width 307 height 22
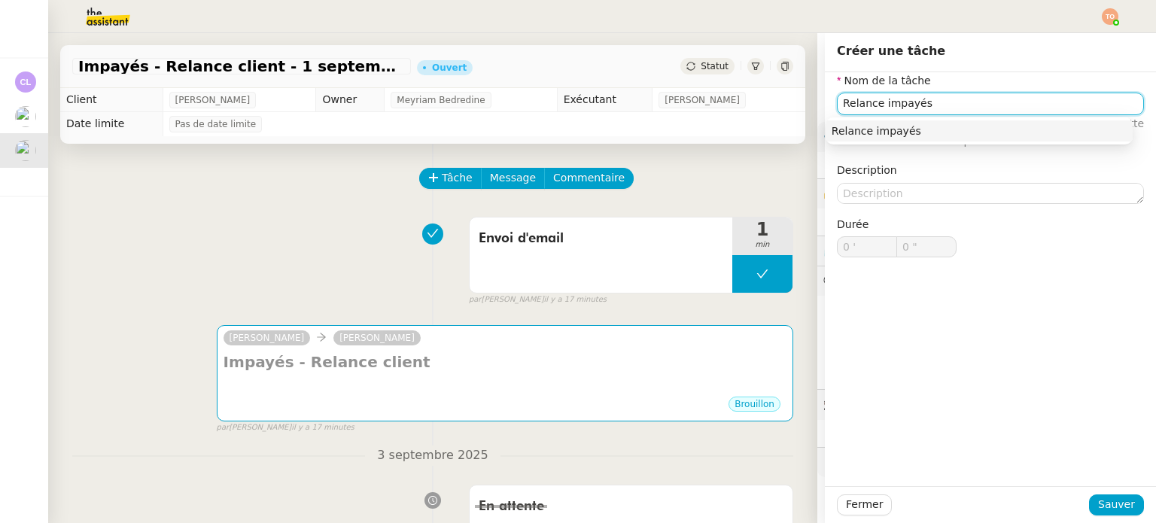
type input "Relance impayés"
click at [1112, 493] on div "Fermer Sauver" at bounding box center [990, 504] width 331 height 37
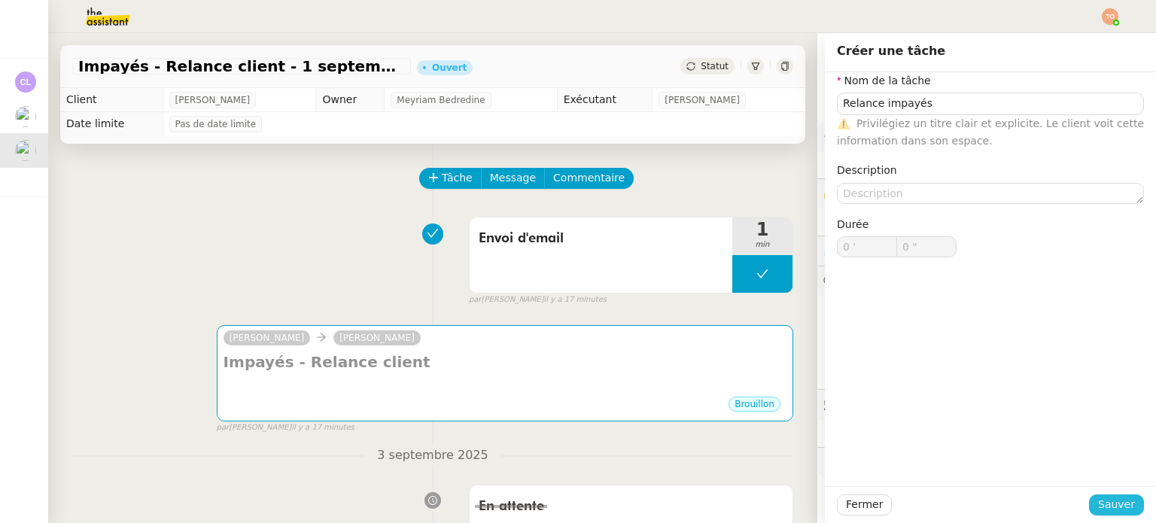
click at [1115, 500] on span "Sauver" at bounding box center [1116, 504] width 37 height 17
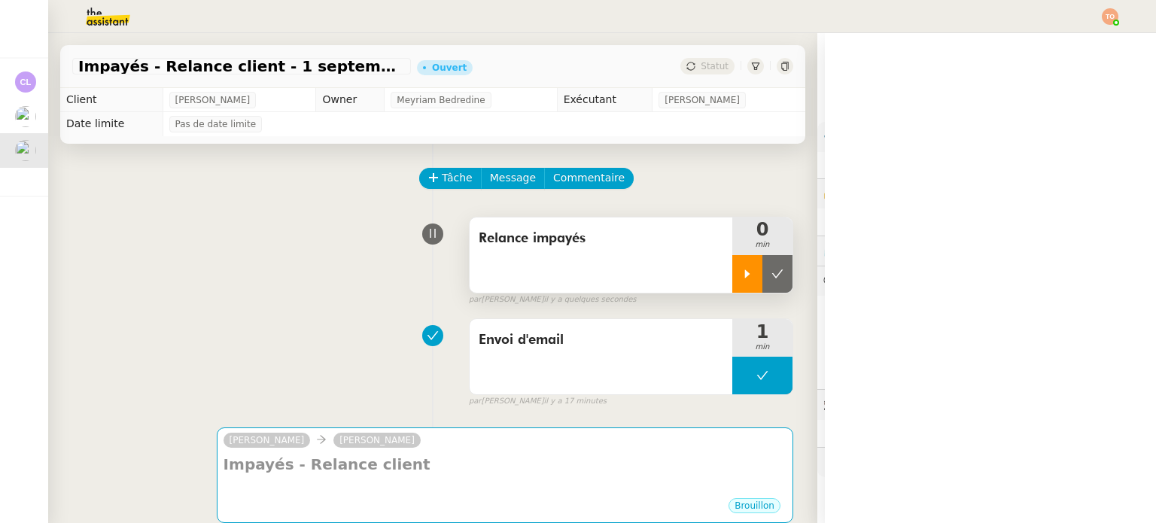
click at [732, 287] on div at bounding box center [747, 274] width 30 height 38
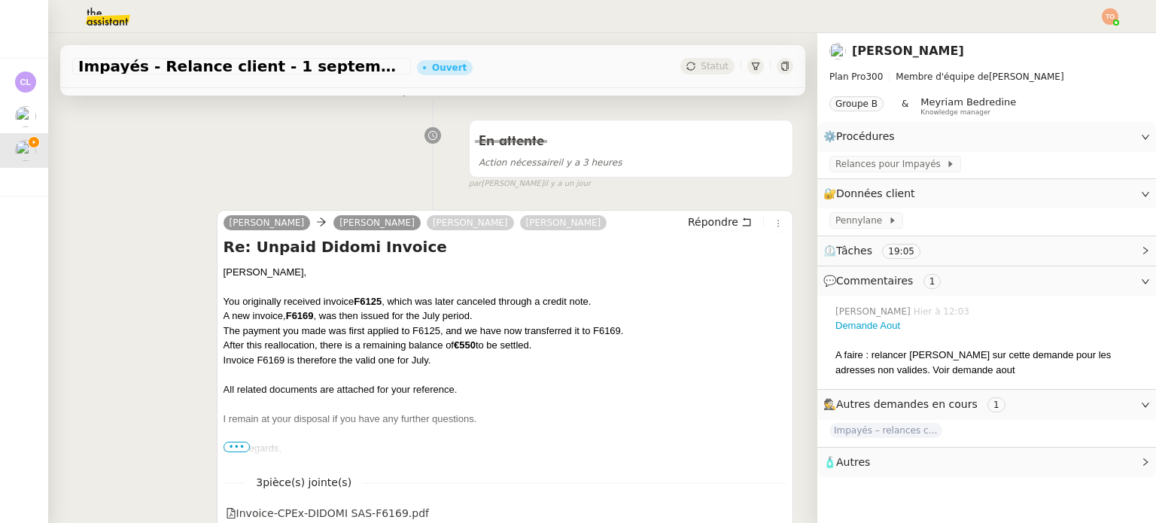
scroll to position [527, 0]
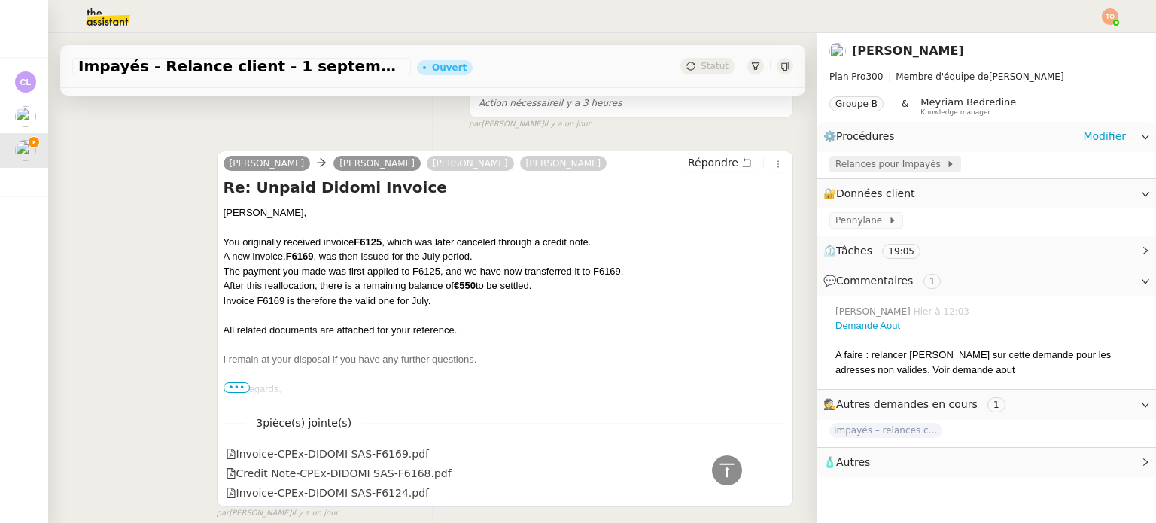
click at [870, 164] on span "Relances pour Impayés" at bounding box center [890, 164] width 111 height 15
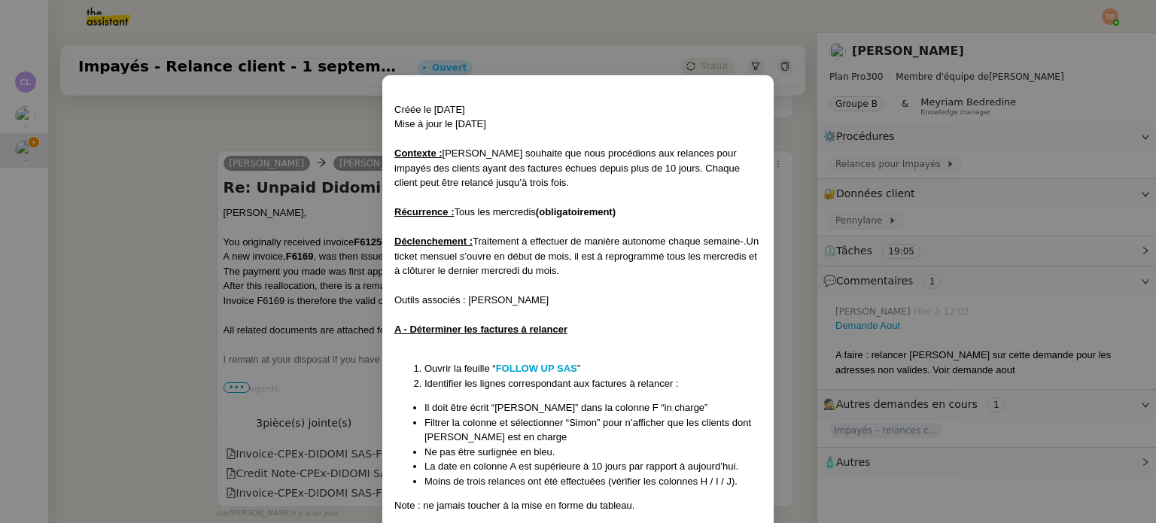
click at [552, 362] on li "Ouvrir la feuille “ FOLLOW UP SAS ”" at bounding box center [592, 368] width 337 height 15
click at [552, 363] on strong "FOLLOW UP SAS" at bounding box center [536, 368] width 81 height 11
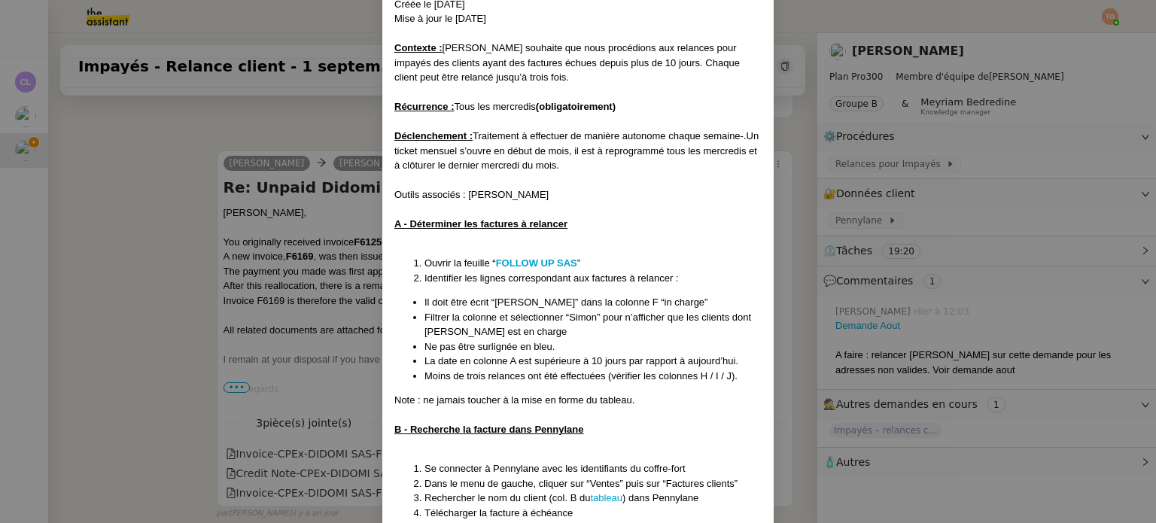
scroll to position [151, 0]
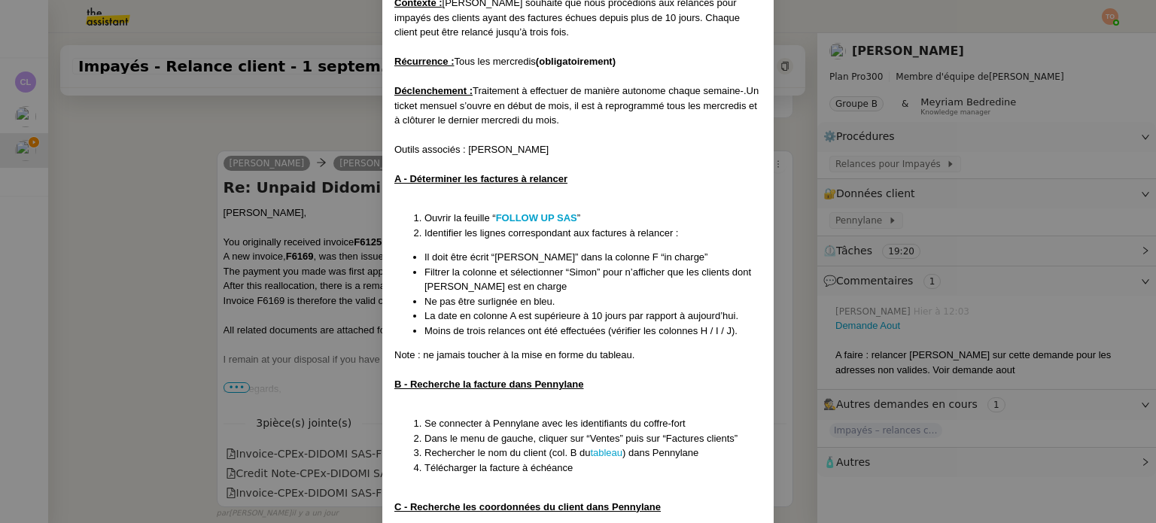
click at [879, 274] on nz-modal-container "Créée le 30/07/2025 Mise à jour le 13/08/2025 Contexte : Mathilde souhaite que …" at bounding box center [578, 261] width 1156 height 523
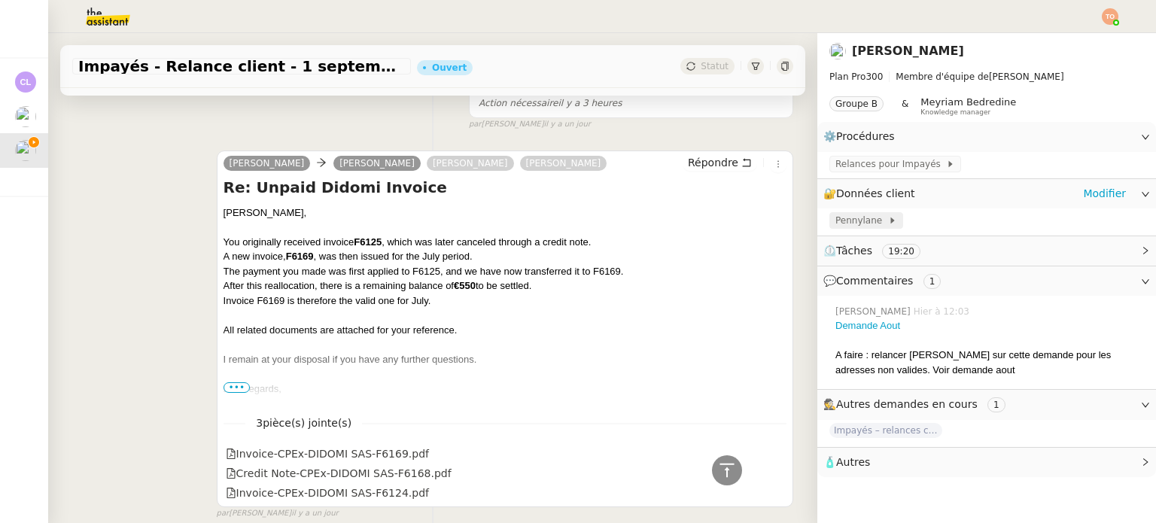
click at [882, 219] on span at bounding box center [885, 220] width 6 height 11
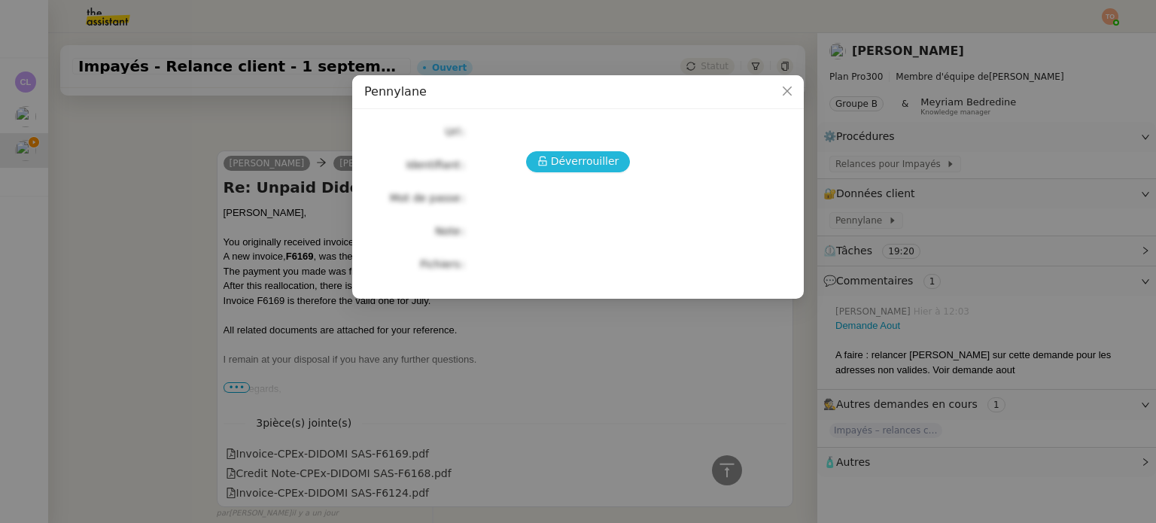
click at [585, 165] on span "Déverrouiller" at bounding box center [585, 161] width 68 height 17
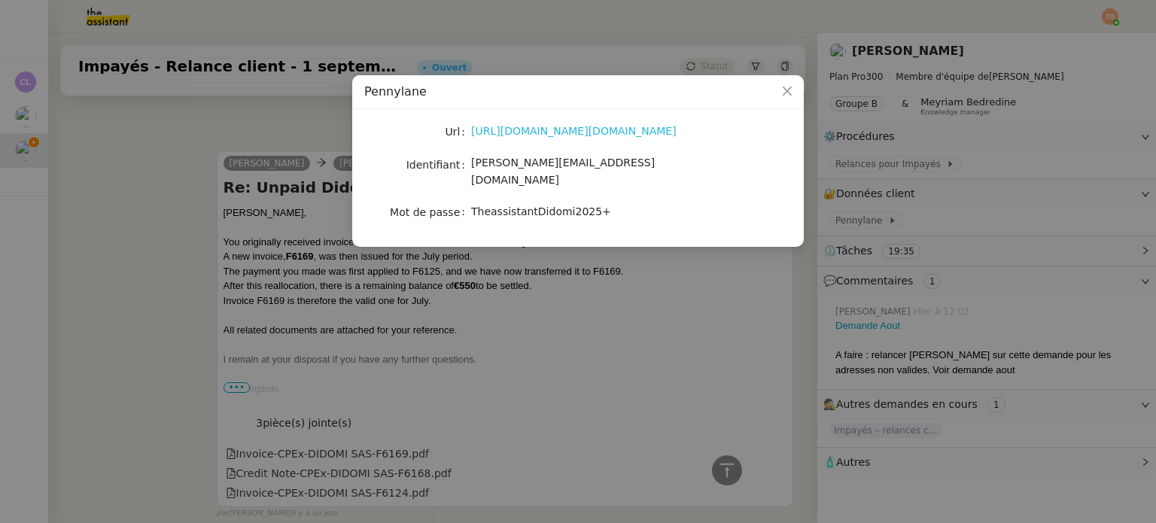
click at [585, 131] on link "https://app.pennylane.com/auth/login?redirectTo=https%3A%2F%2Fapp.pennylane.com…" at bounding box center [573, 131] width 205 height 12
click at [534, 168] on span "[PERSON_NAME][EMAIL_ADDRESS][DOMAIN_NAME]" at bounding box center [563, 171] width 184 height 29
click at [563, 205] on span "TheassistantDidomi2025+" at bounding box center [541, 211] width 140 height 12
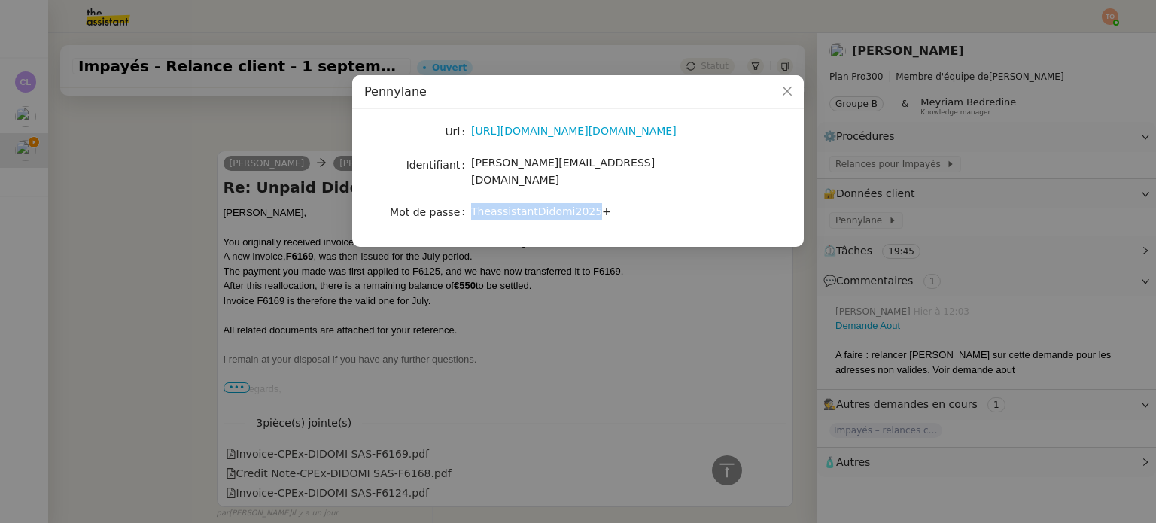
click at [563, 205] on span "TheassistantDidomi2025+" at bounding box center [541, 211] width 140 height 12
drag, startPoint x: 563, startPoint y: 198, endPoint x: 570, endPoint y: 192, distance: 9.6
click at [563, 205] on span "TheassistantDidomi2025+" at bounding box center [541, 211] width 140 height 12
click at [906, 365] on nz-modal-container "Pennylane Url https://app.pennylane.com/auth/login?redirectTo=https%3A%2F%2Fapp…" at bounding box center [578, 261] width 1156 height 523
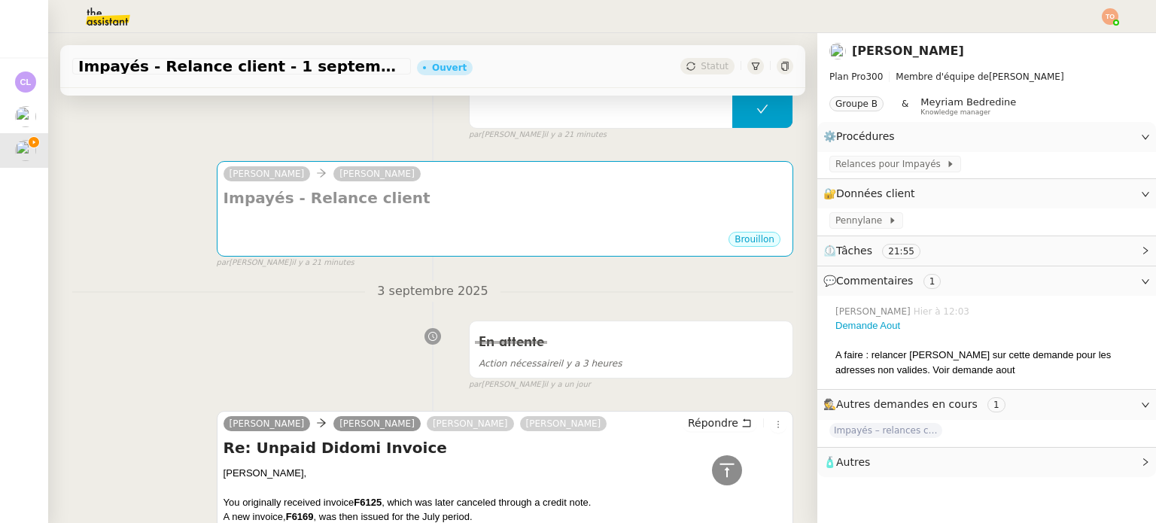
scroll to position [0, 0]
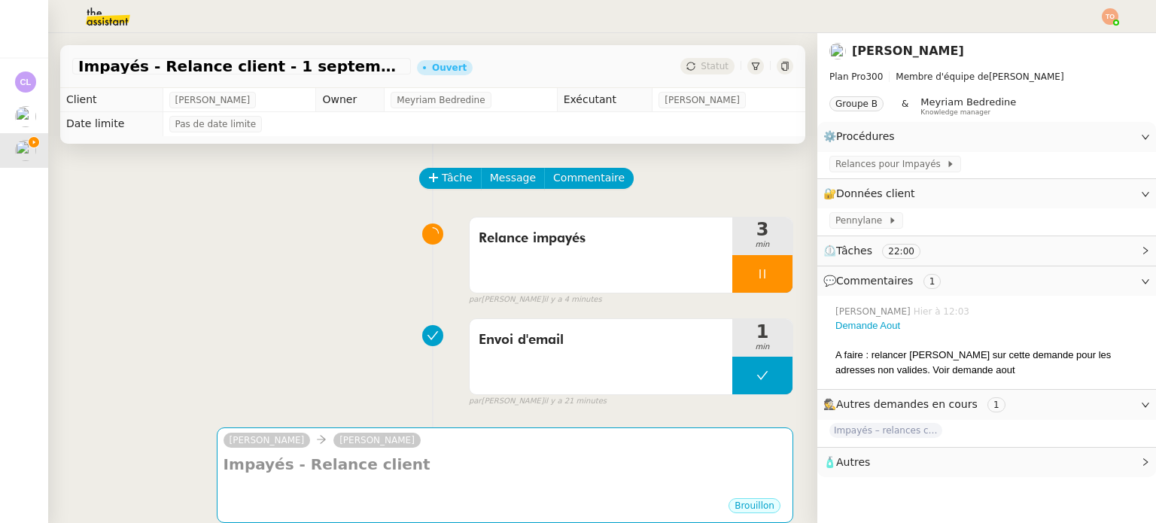
click at [117, 17] on img at bounding box center [96, 16] width 117 height 33
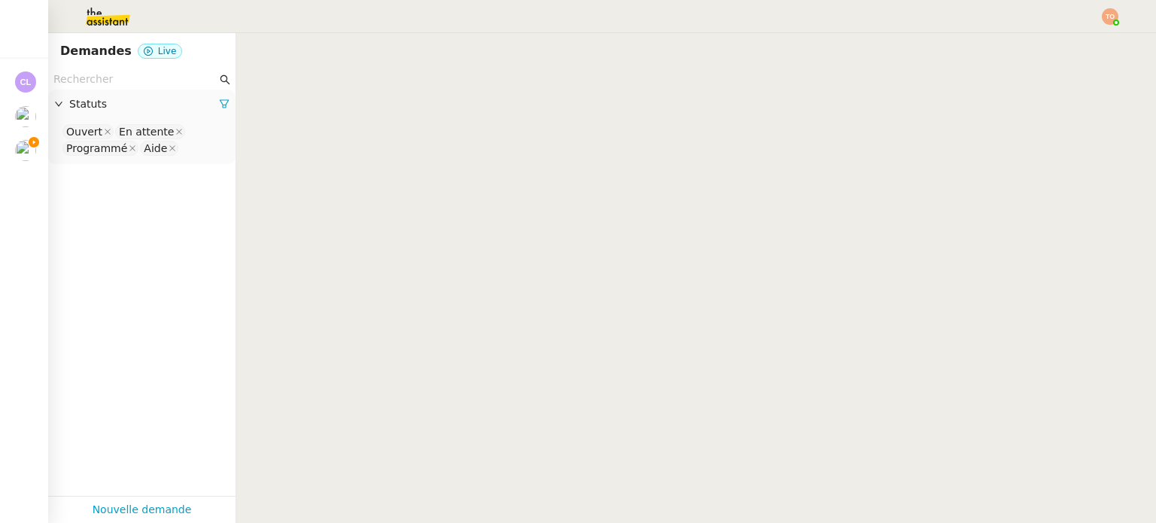
click at [184, 154] on nz-select-top-control "Ouvert En attente Programmé Aide" at bounding box center [141, 140] width 163 height 35
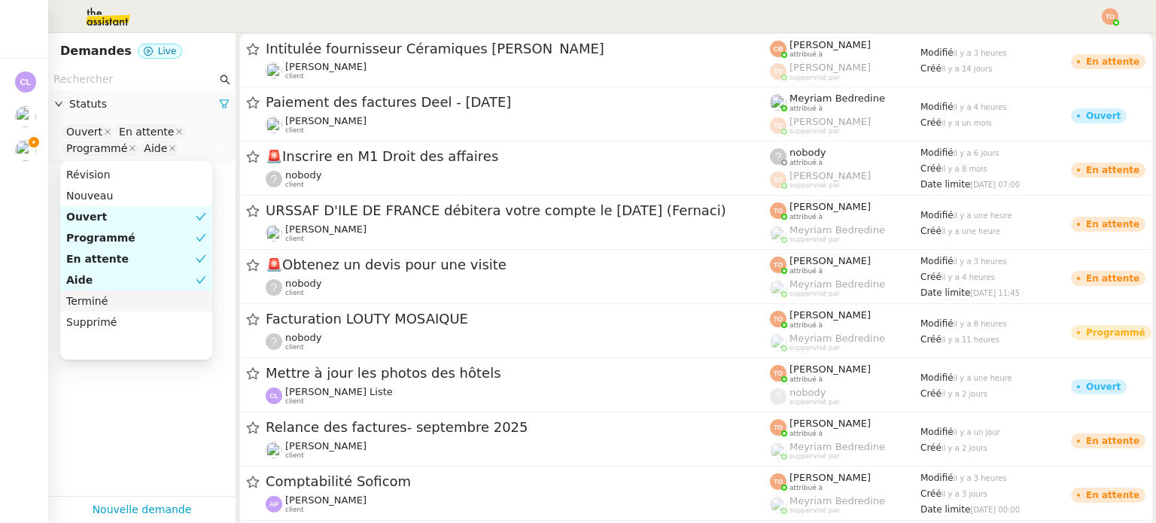
click at [141, 299] on div "Terminé" at bounding box center [136, 301] width 140 height 14
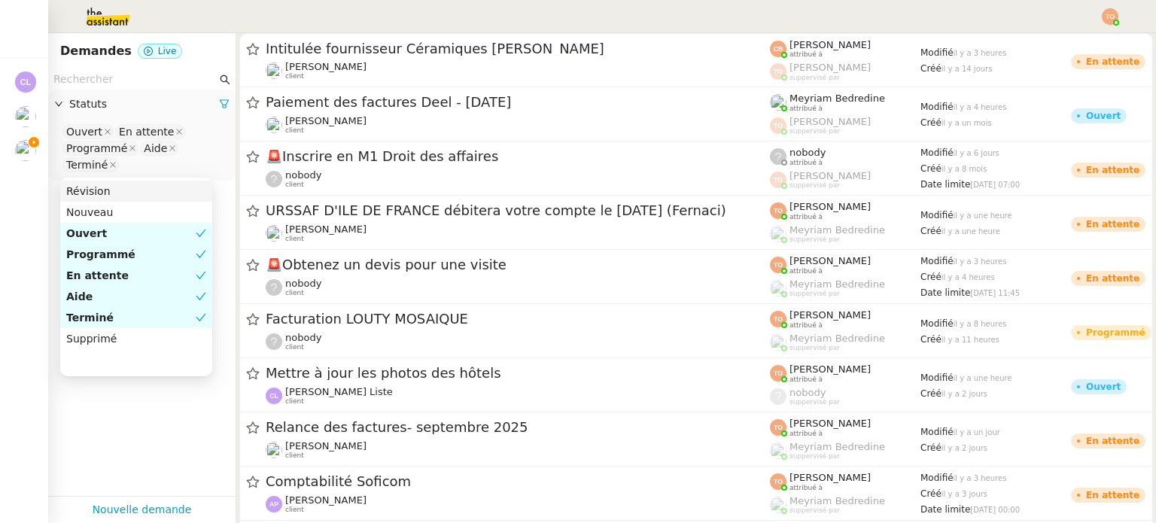
click at [126, 81] on input "text" at bounding box center [134, 79] width 163 height 17
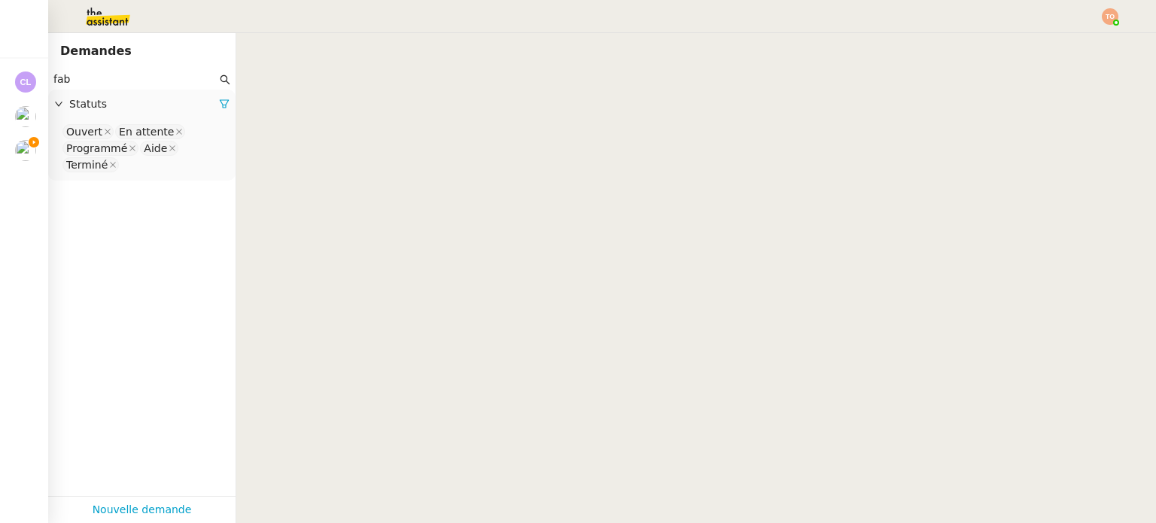
type input "fab"
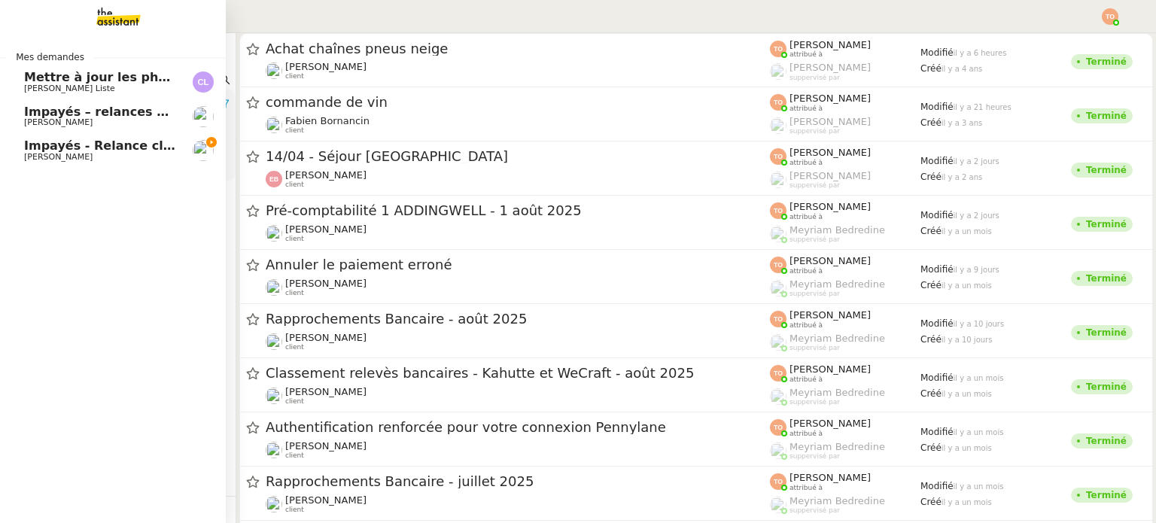
click at [18, 153] on link "Impayés - Relance client - [DATE] [PERSON_NAME]" at bounding box center [113, 150] width 226 height 35
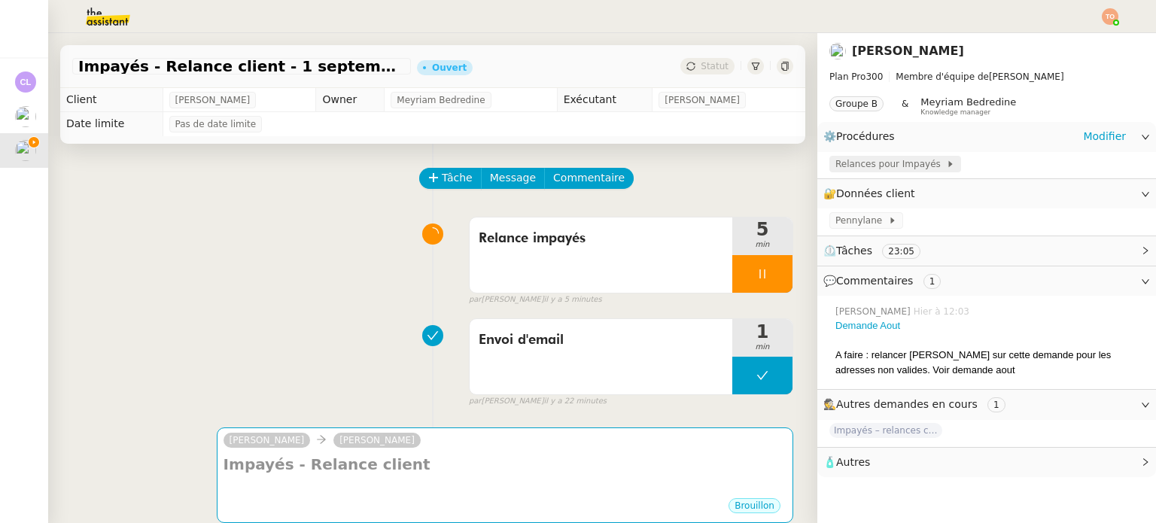
click at [853, 169] on span "Relances pour Impayés" at bounding box center [890, 164] width 111 height 15
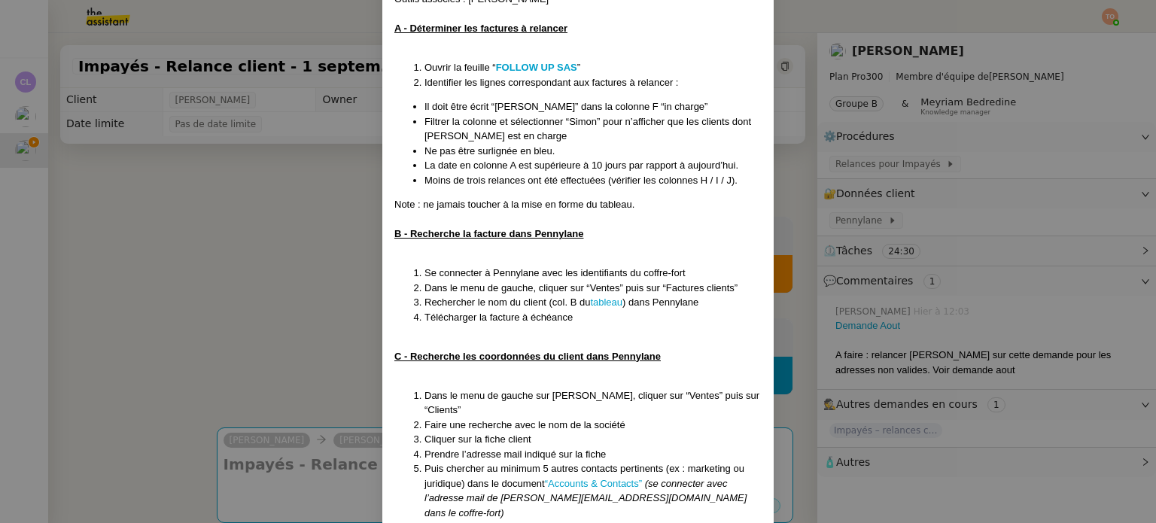
scroll to position [452, 0]
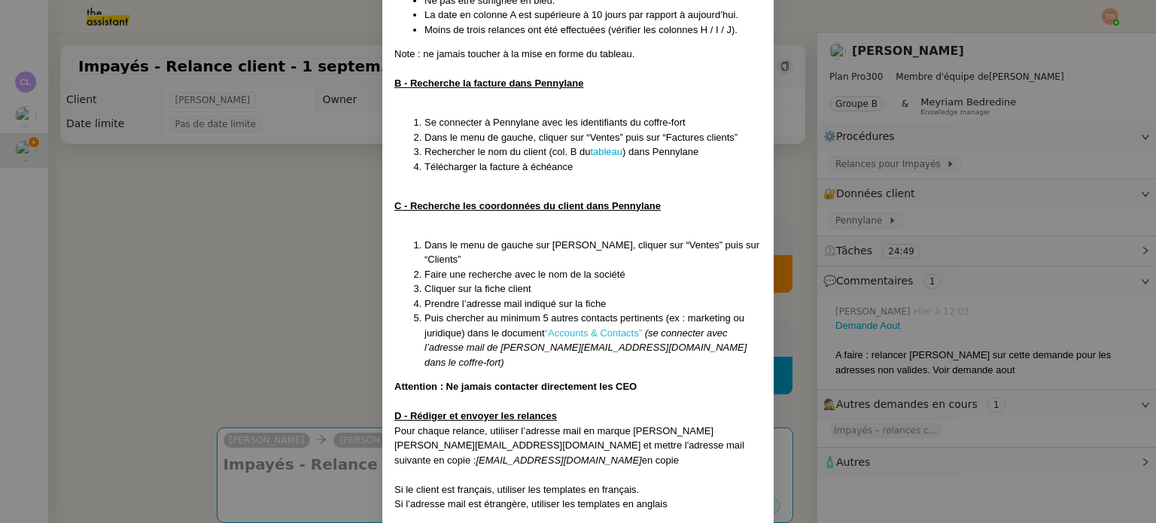
click at [604, 336] on link "“Accounts & Contacts”" at bounding box center [593, 332] width 97 height 11
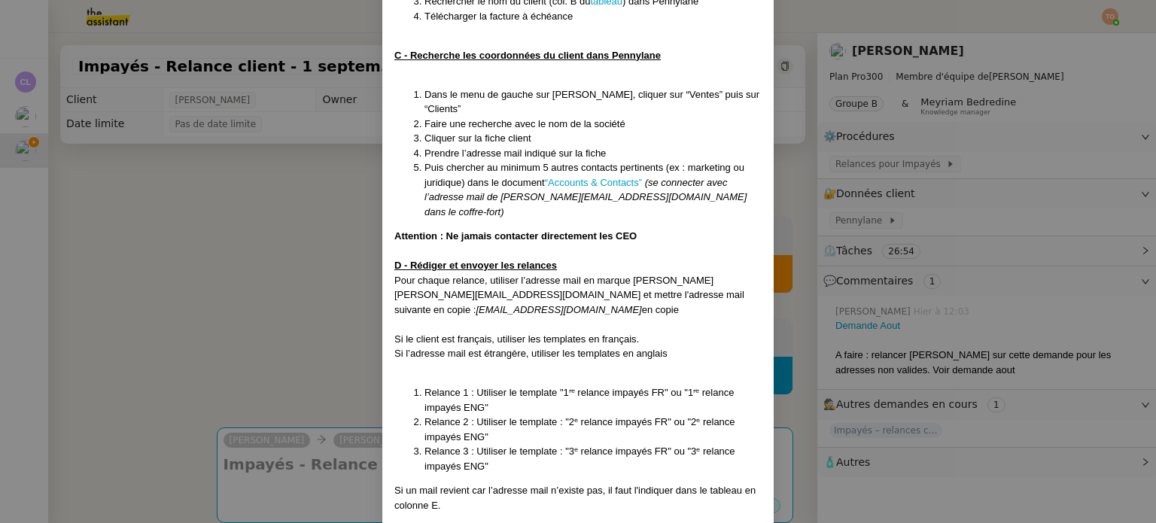
click at [272, 279] on nz-modal-container "Créée le 30/07/2025 Mise à jour le 13/08/2025 Contexte : Mathilde souhaite que …" at bounding box center [578, 261] width 1156 height 523
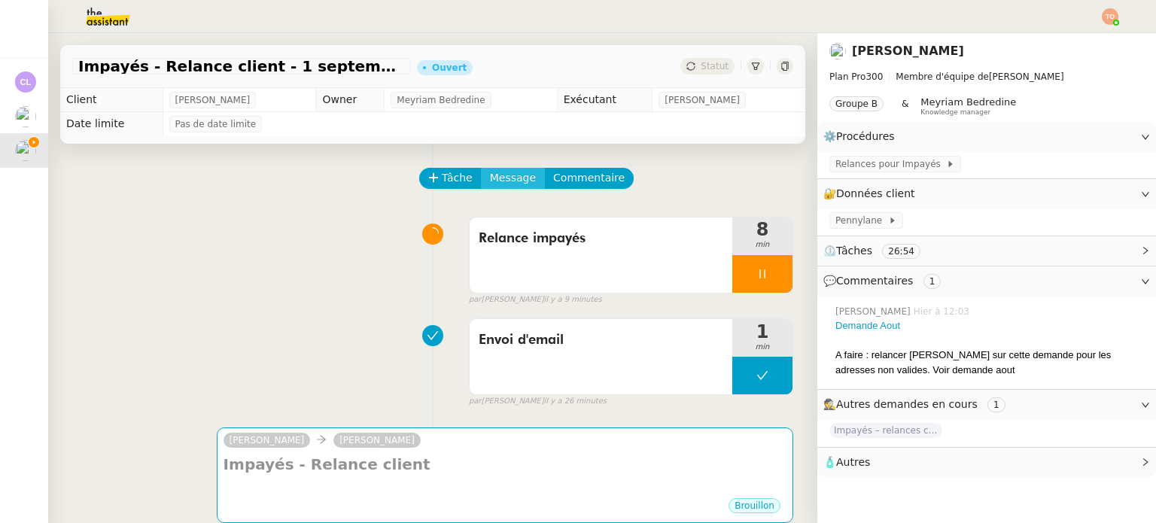
click at [503, 181] on span "Message" at bounding box center [513, 177] width 46 height 17
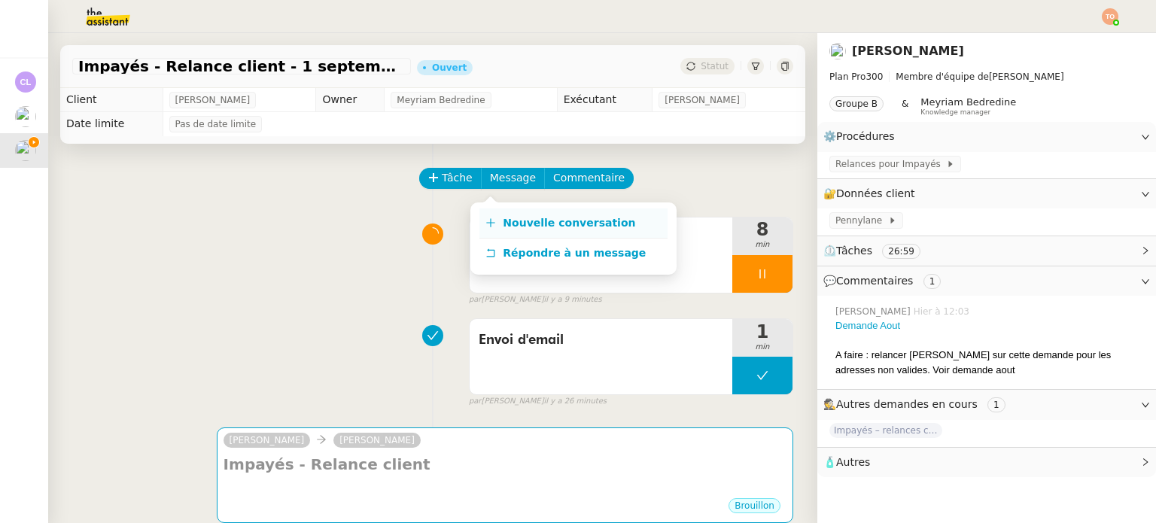
click at [525, 217] on span "Nouvelle conversation" at bounding box center [569, 223] width 132 height 12
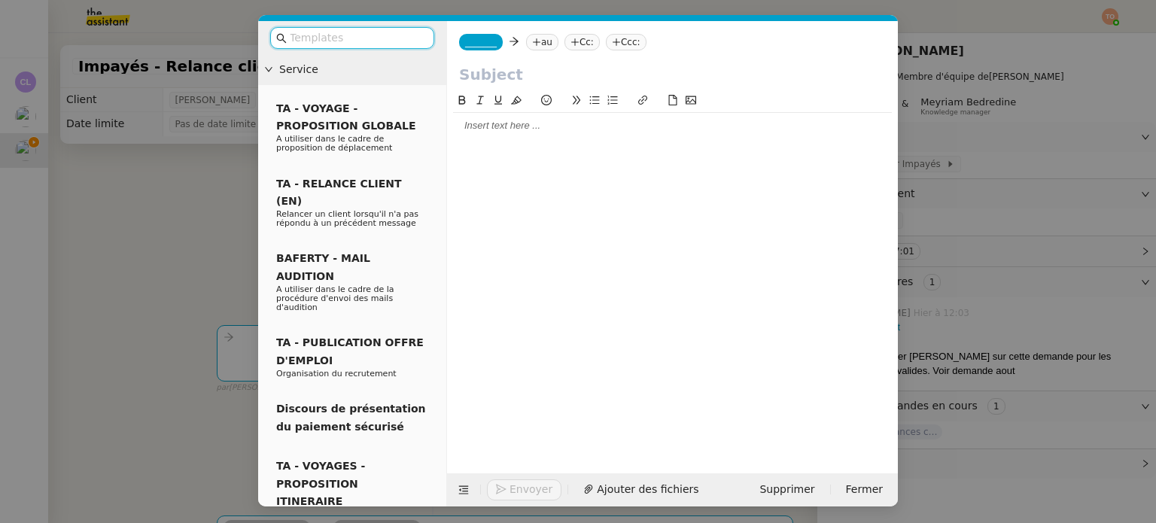
click at [970, 184] on nz-modal-container "Service TA - VOYAGE - PROPOSITION GLOBALE A utiliser dans le cadre de propositi…" at bounding box center [578, 261] width 1156 height 523
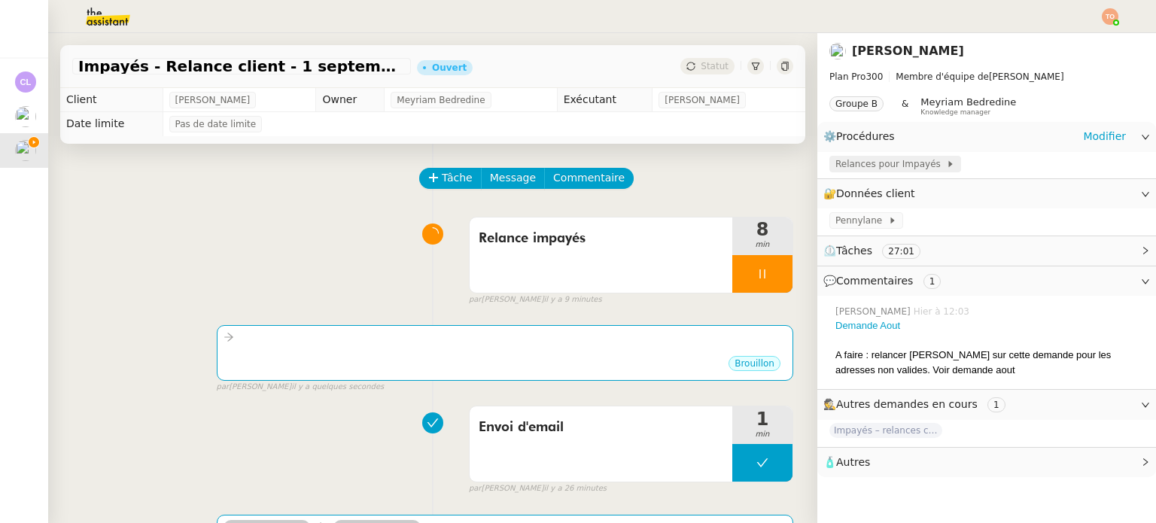
click at [880, 158] on span "Relances pour Impayés" at bounding box center [890, 164] width 111 height 15
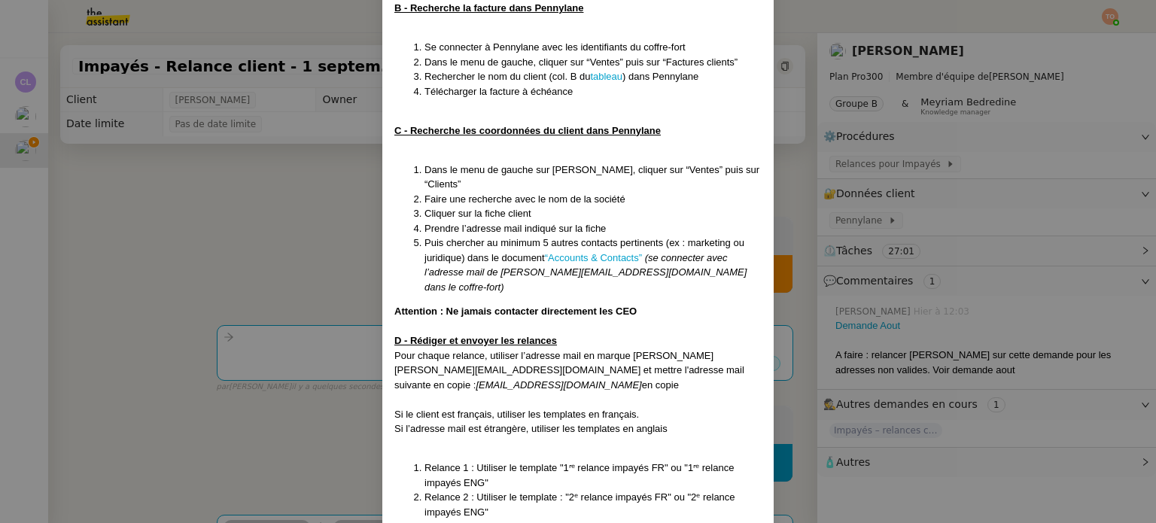
scroll to position [753, 0]
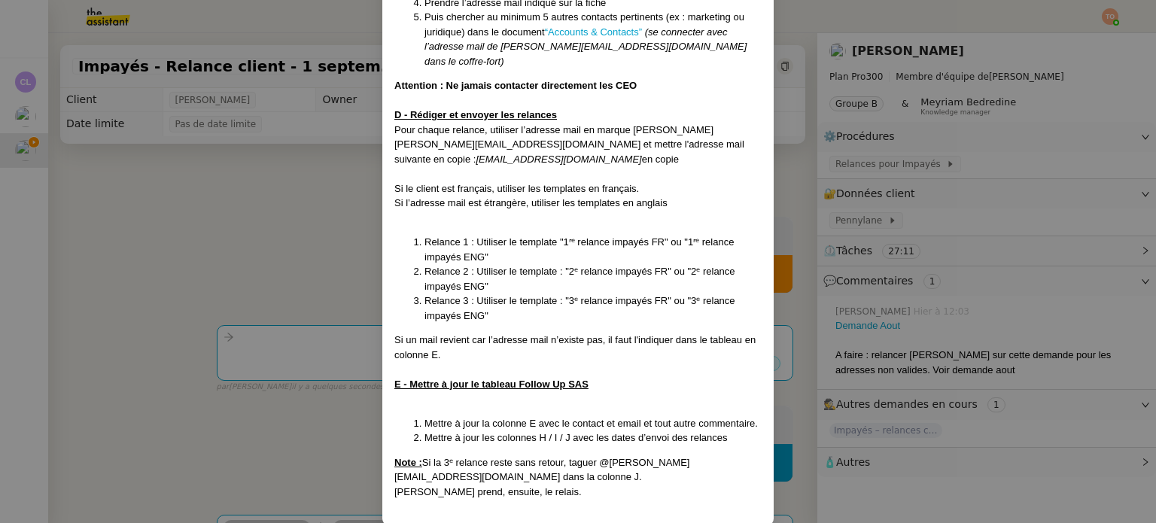
click at [354, 357] on nz-modal-container "Créée le 30/07/2025 Mise à jour le 13/08/2025 Contexte : Mathilde souhaite que …" at bounding box center [578, 261] width 1156 height 523
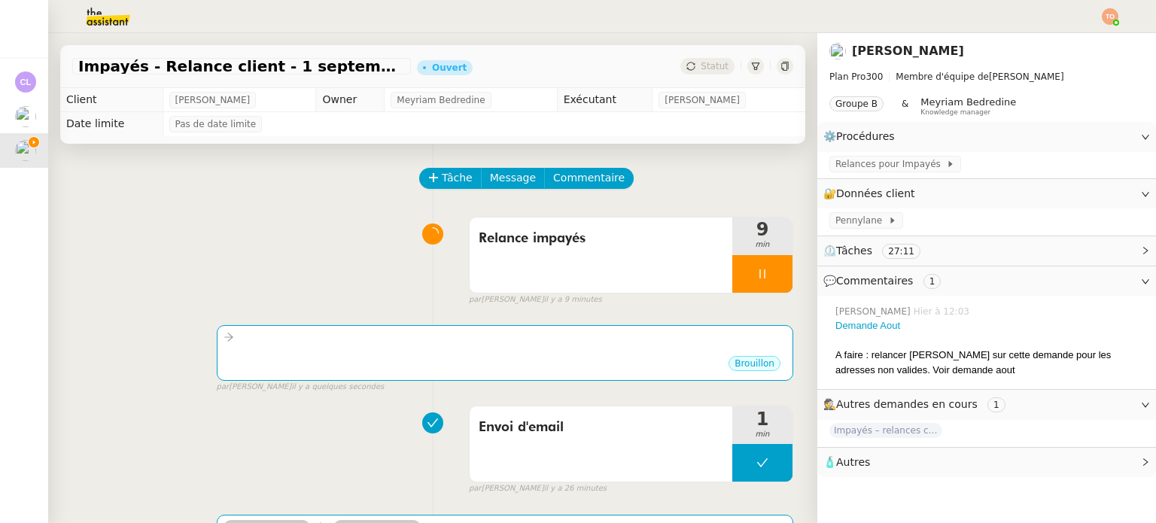
scroll to position [683, 0]
click at [365, 363] on div "Brouillon" at bounding box center [505, 365] width 563 height 23
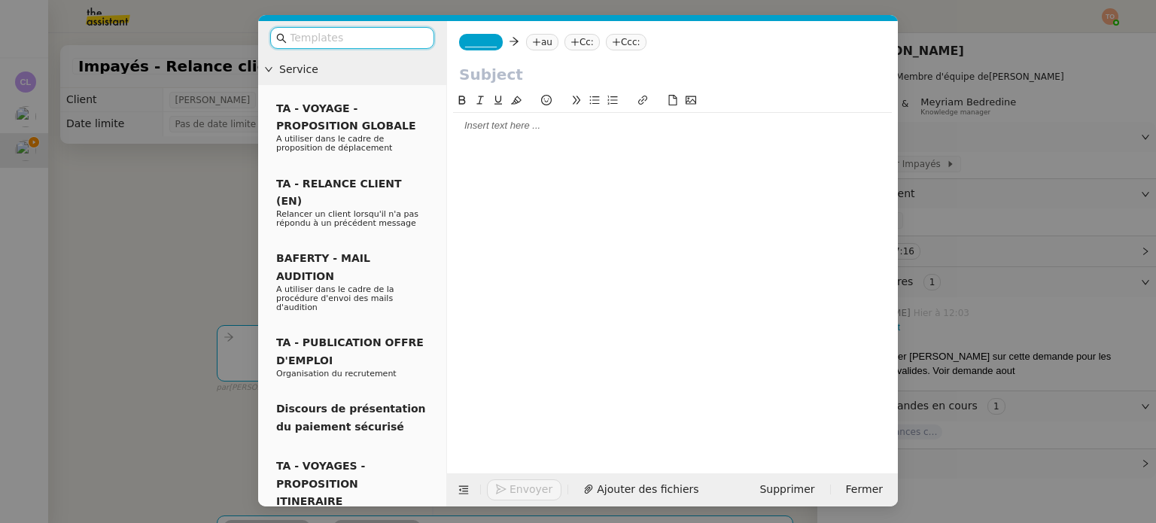
click at [376, 42] on input "text" at bounding box center [357, 37] width 135 height 17
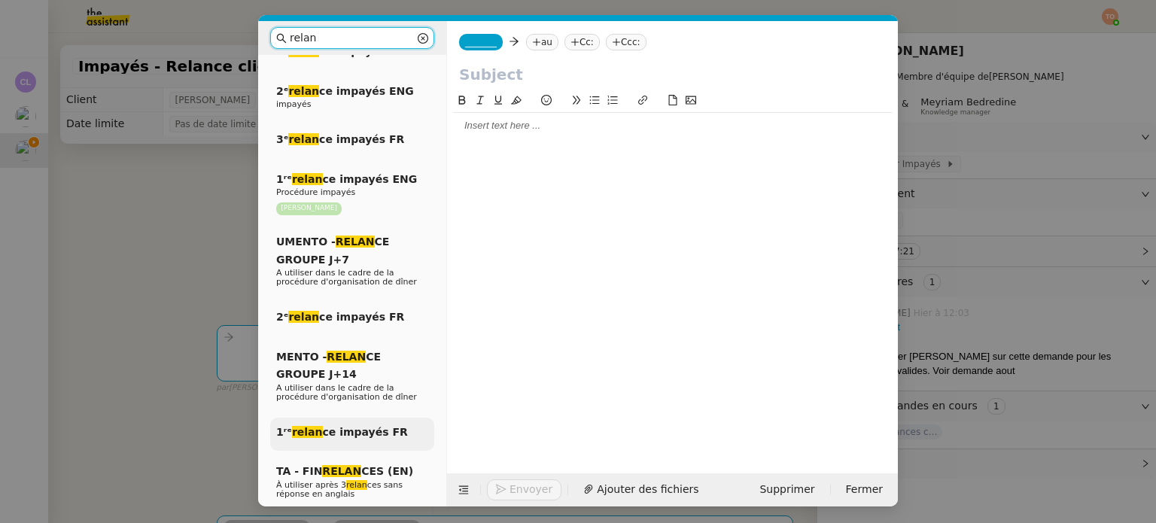
scroll to position [452, 0]
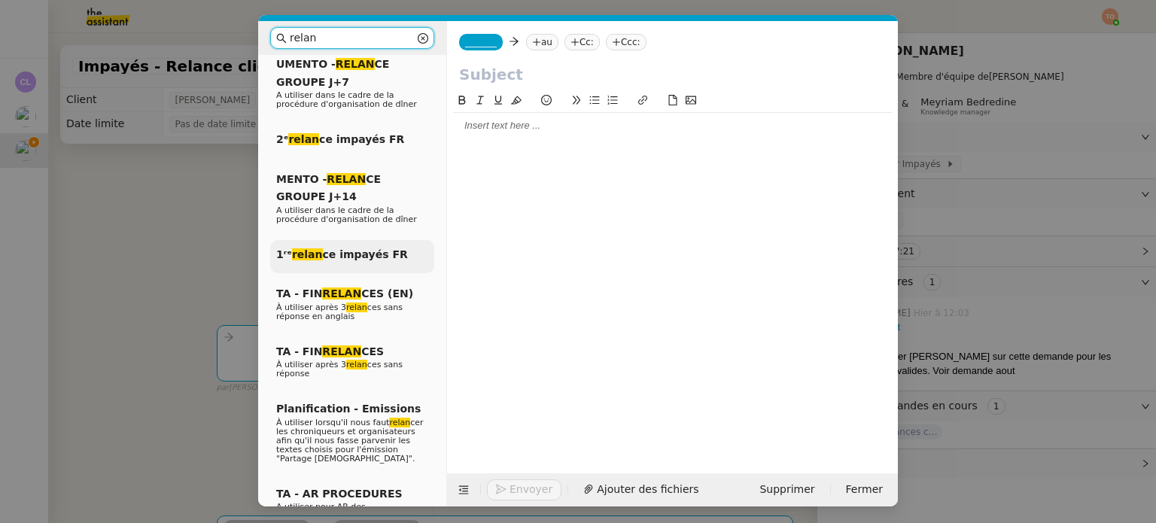
type input "relan"
click at [366, 248] on span "1ʳᵉ relan ce impayés FR" at bounding box center [342, 254] width 132 height 12
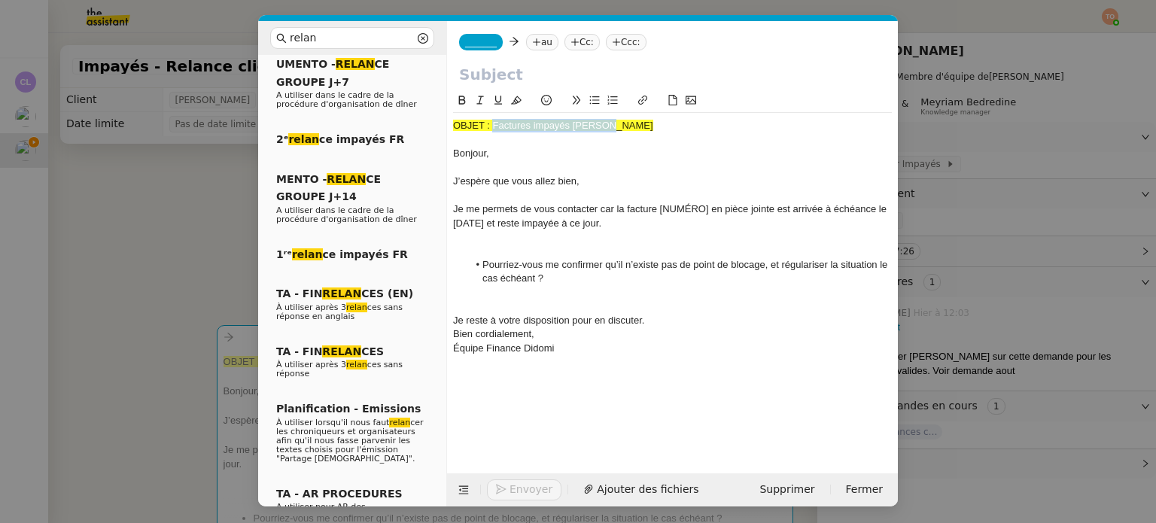
drag, startPoint x: 494, startPoint y: 123, endPoint x: 613, endPoint y: 129, distance: 118.3
click at [613, 129] on div "OBJET : Factures impayés Didomi" at bounding box center [672, 126] width 439 height 14
click at [585, 82] on input "text" at bounding box center [672, 74] width 427 height 23
paste input "Factures impayés Didomi"
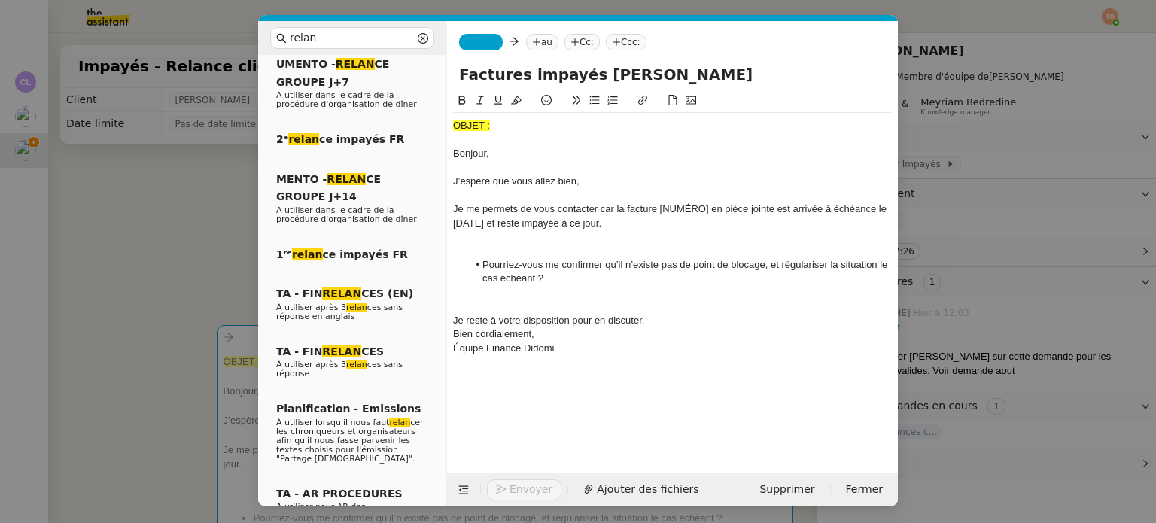
click at [515, 75] on input "Factures impayés Didomi" at bounding box center [672, 74] width 427 height 23
click at [572, 75] on input "Facture impayés Didomi" at bounding box center [672, 74] width 427 height 23
type input "Facture impayé Didomi"
drag, startPoint x: 455, startPoint y: 156, endPoint x: 451, endPoint y: 126, distance: 30.3
click at [451, 126] on nz-spin "OBJET : Bonjour, J’espère que vous allez bien, Je me permets de vous contacter …" at bounding box center [672, 274] width 451 height 364
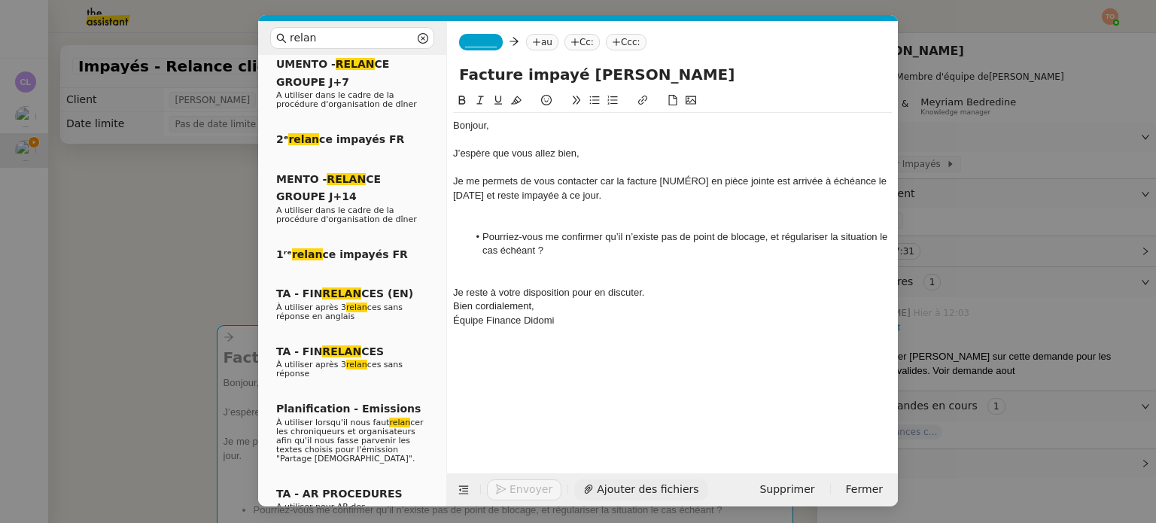
click at [625, 482] on span "Ajouter des fichiers" at bounding box center [648, 489] width 102 height 17
click at [472, 41] on span "_______" at bounding box center [481, 42] width 32 height 11
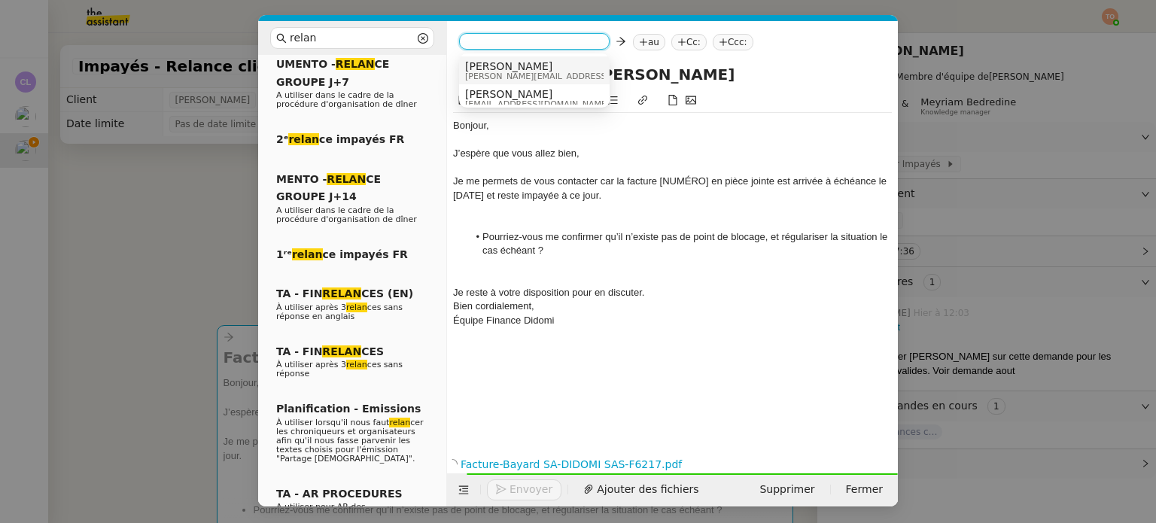
click at [533, 72] on span "[PERSON_NAME][EMAIL_ADDRESS][DOMAIN_NAME]" at bounding box center [572, 76] width 214 height 8
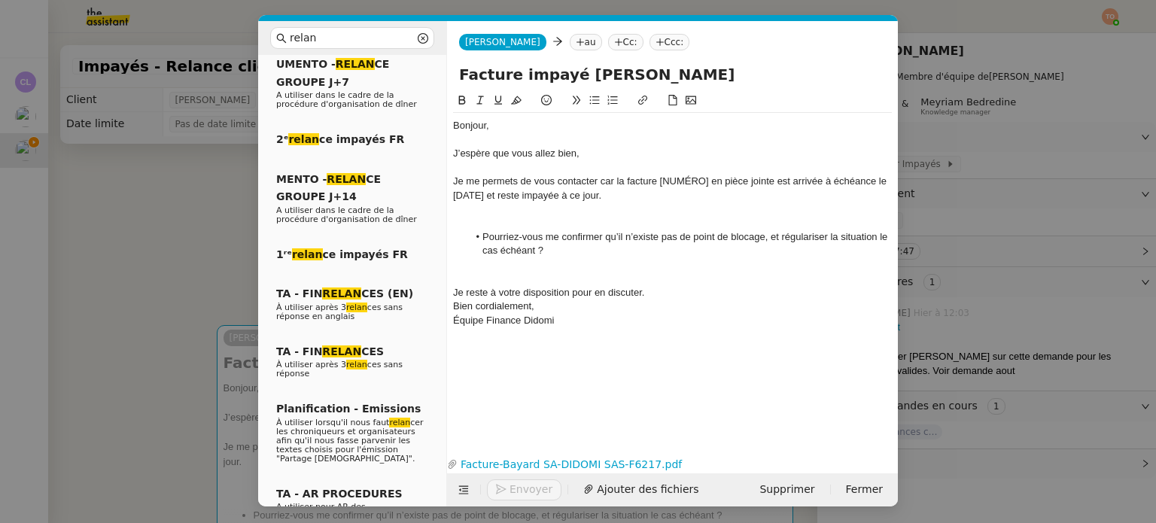
click at [627, 125] on div "Bonjour," at bounding box center [672, 126] width 439 height 14
click at [607, 321] on div "Équipe Finance Didomi" at bounding box center [672, 321] width 439 height 14
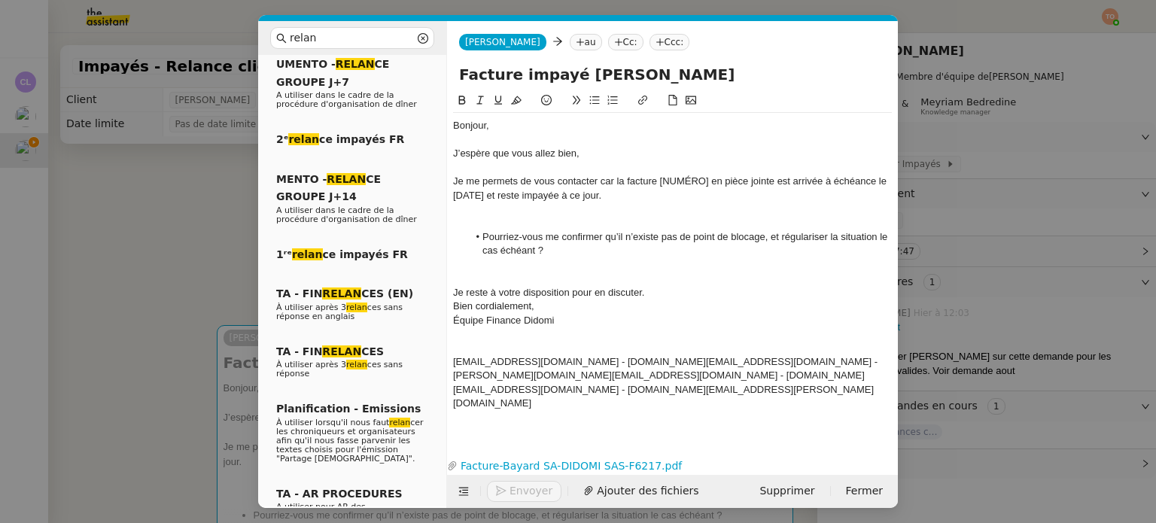
scroll to position [0, 0]
drag, startPoint x: 577, startPoint y: 360, endPoint x: 446, endPoint y: 357, distance: 131.0
click at [447, 357] on nz-spin "Bonjour, J’espère que vous allez bien, Je me permets de vous contacter car la f…" at bounding box center [672, 264] width 451 height 345
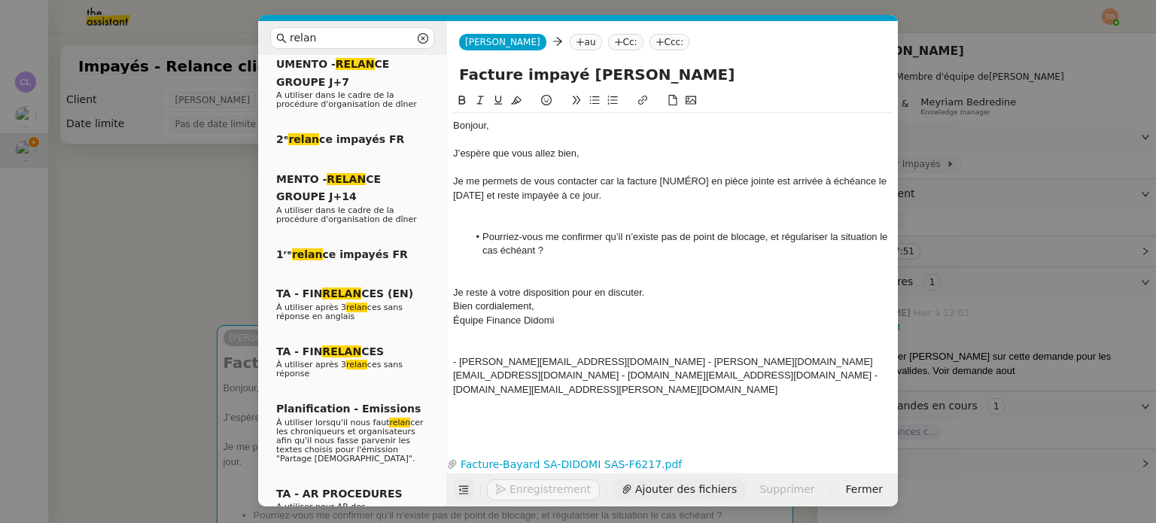
click at [461, 489] on icon at bounding box center [464, 490] width 10 height 8
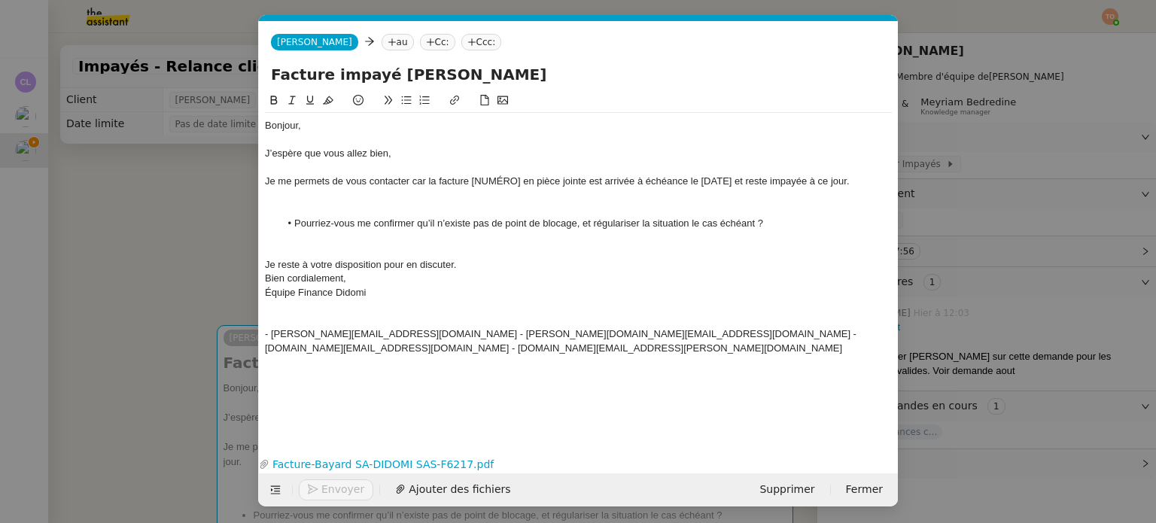
click at [382, 38] on nz-tag "au" at bounding box center [398, 42] width 32 height 17
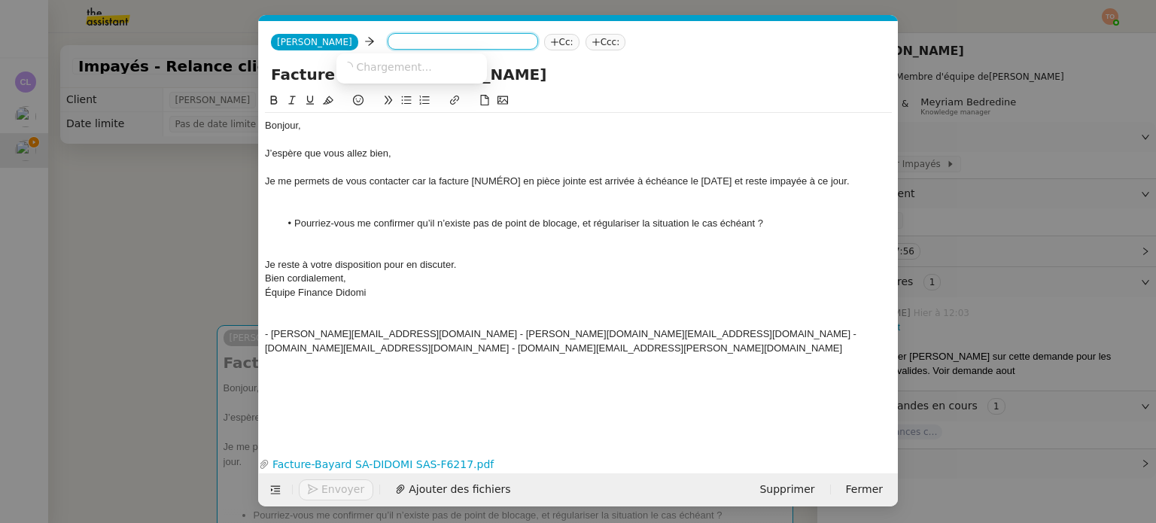
paste input "compta@groupebayard.com"
click at [447, 70] on span "compta@groupebayard.com" at bounding box center [434, 66] width 184 height 12
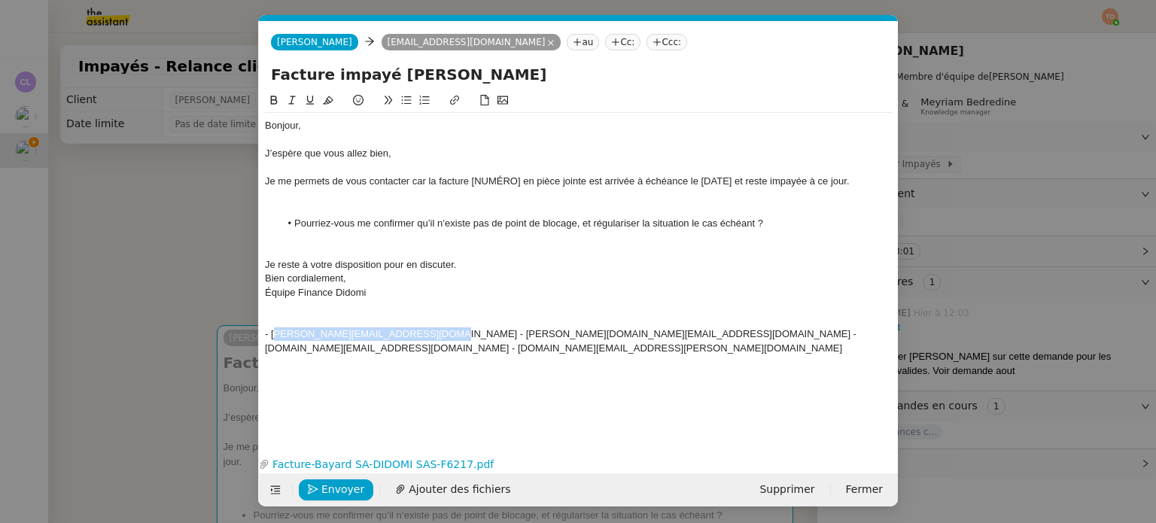
drag, startPoint x: 423, startPoint y: 334, endPoint x: 272, endPoint y: 334, distance: 150.5
click at [272, 334] on div "- francois.collot@groupebayard.com - aurelie.tanezie@groupebayard.com - laura.k…" at bounding box center [578, 341] width 627 height 28
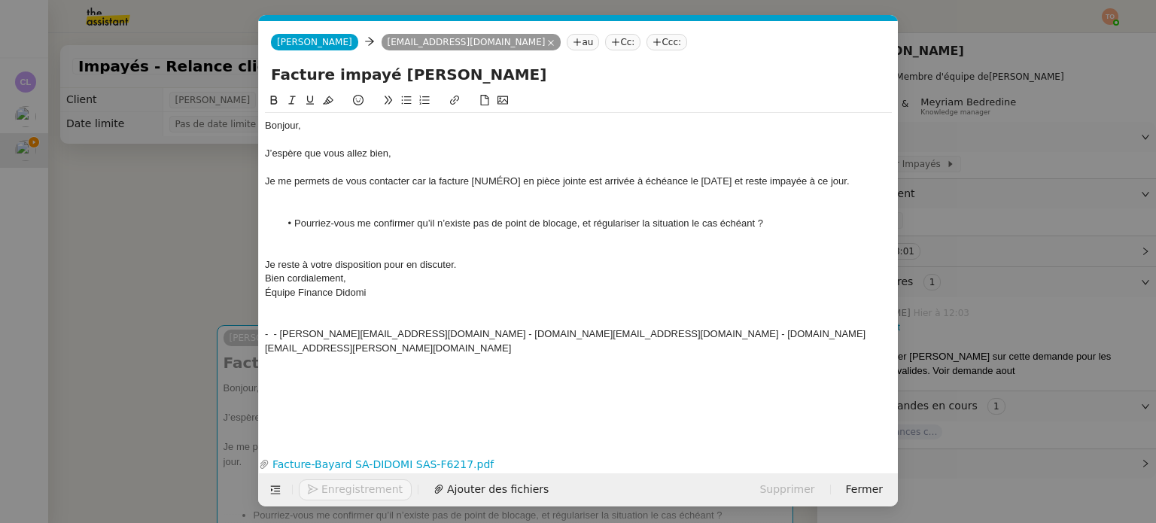
click at [567, 44] on nz-tag "au" at bounding box center [583, 42] width 32 height 17
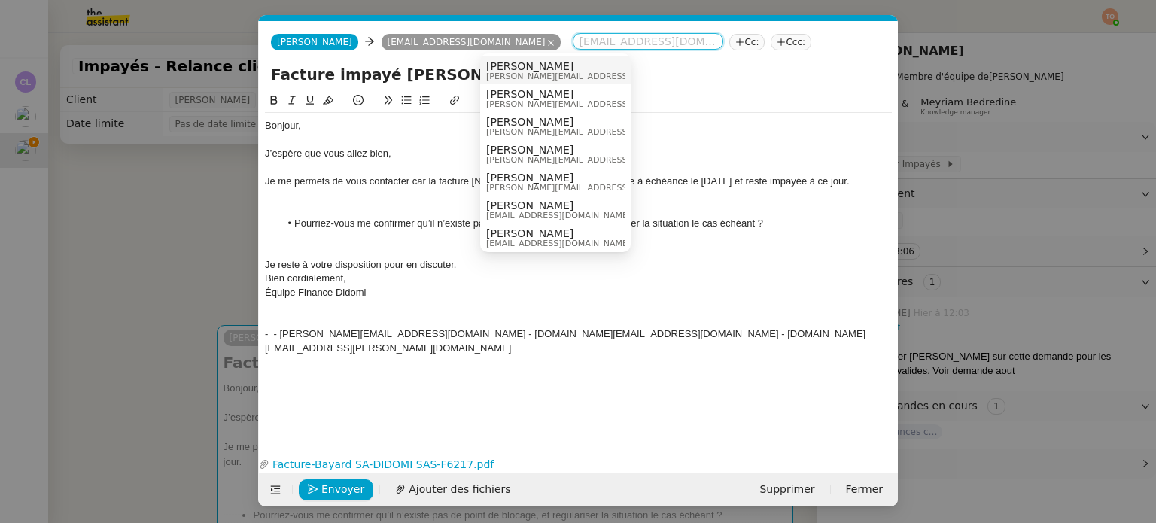
paste input "francois.collot@groupebayard.com"
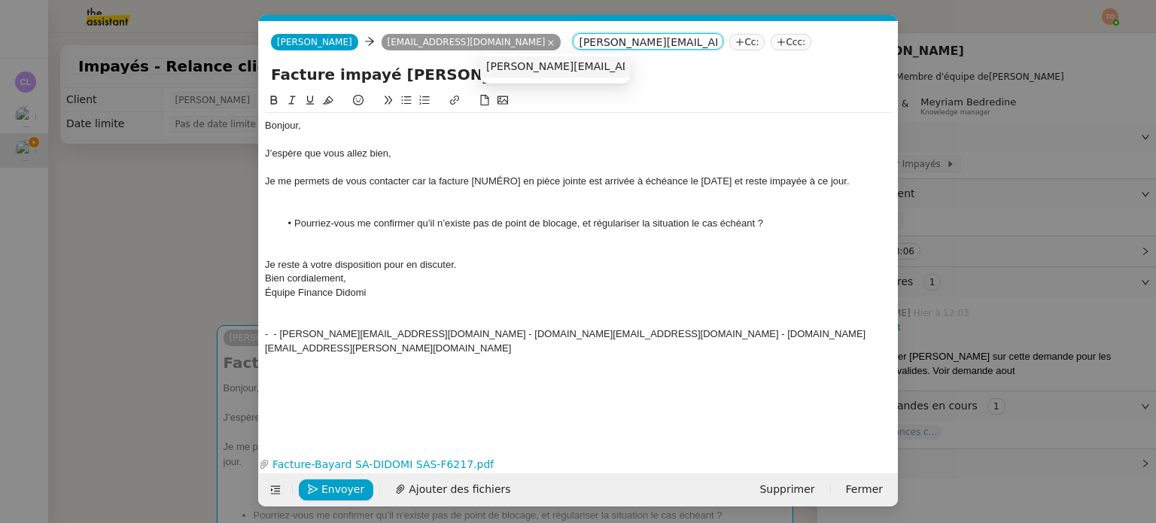
click at [542, 65] on span "francois.collot@groupebayard.com" at bounding box center [622, 66] width 272 height 12
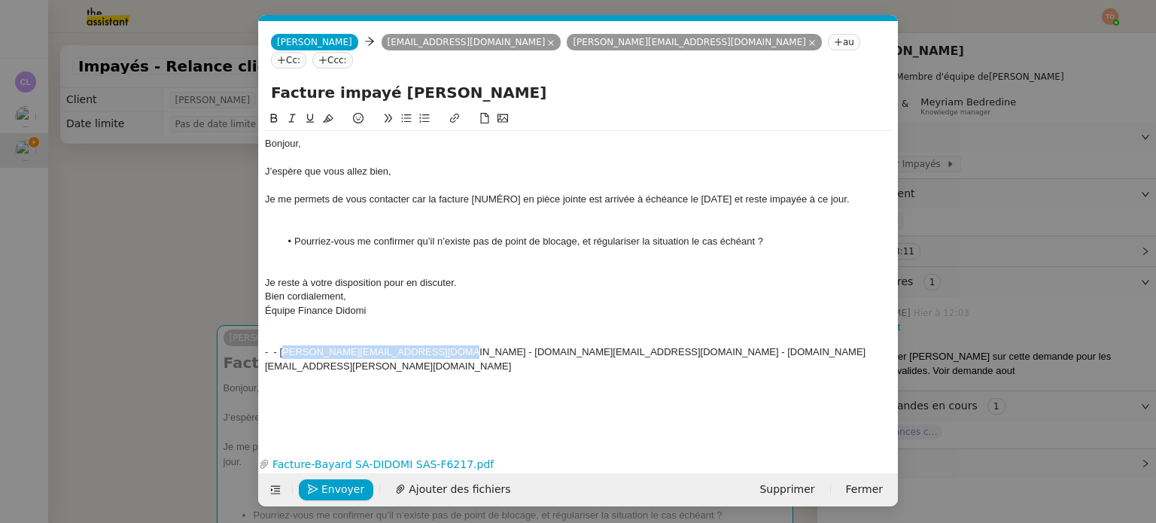
drag, startPoint x: 434, startPoint y: 335, endPoint x: 284, endPoint y: 336, distance: 149.8
click at [284, 345] on div "- - aurelie.tanezie@groupebayard.com - laura.krajewski@groupebayard.com - nhu-m…" at bounding box center [578, 359] width 627 height 28
click at [834, 44] on icon at bounding box center [838, 42] width 9 height 9
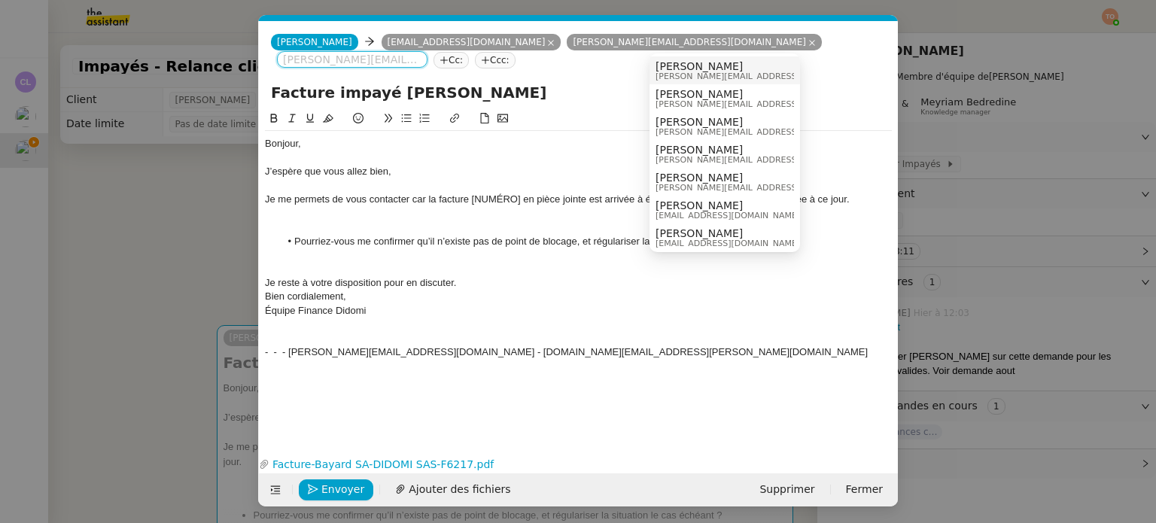
paste input "aurelie.tanezie@groupebayard.com"
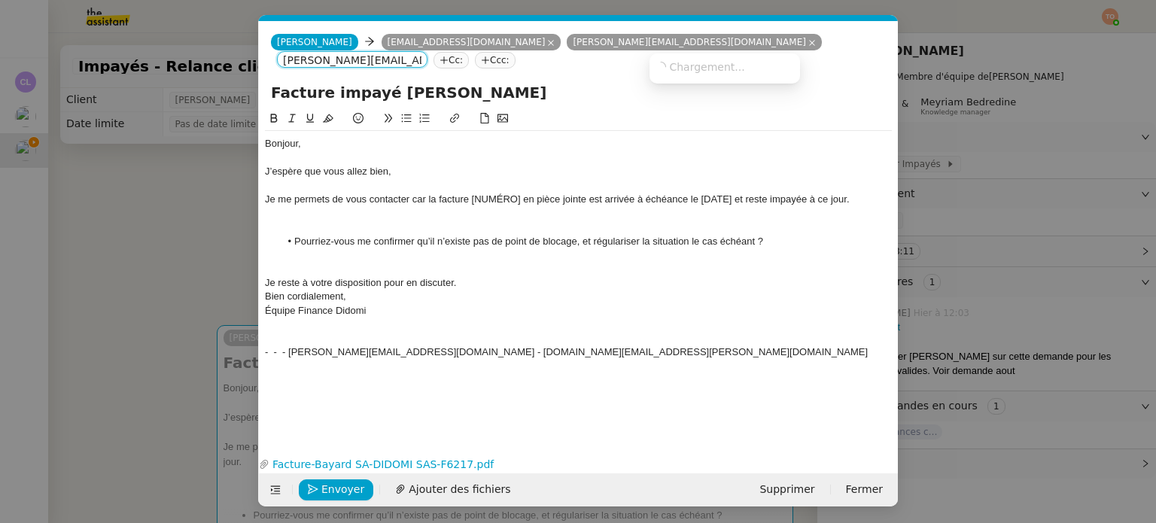
scroll to position [0, 26]
click at [699, 62] on span "aurelie.tanezie@groupebayard.com" at bounding box center [791, 66] width 272 height 12
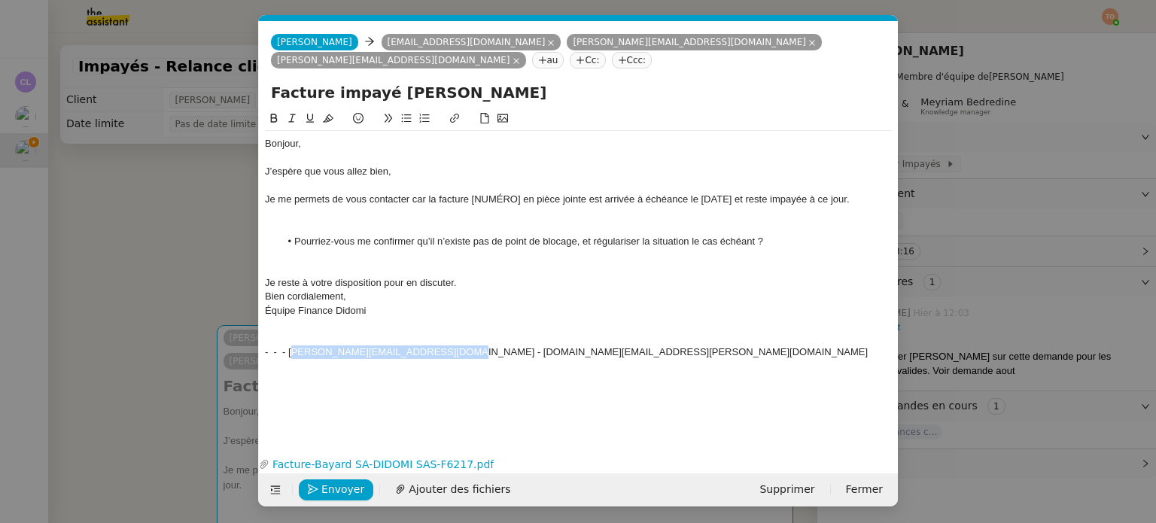
drag, startPoint x: 446, startPoint y: 354, endPoint x: 290, endPoint y: 353, distance: 155.0
click at [290, 353] on div "- - - laura.krajewski@groupebayard.com - nhu-mai.pham-doan@groupebayard.com" at bounding box center [578, 352] width 627 height 14
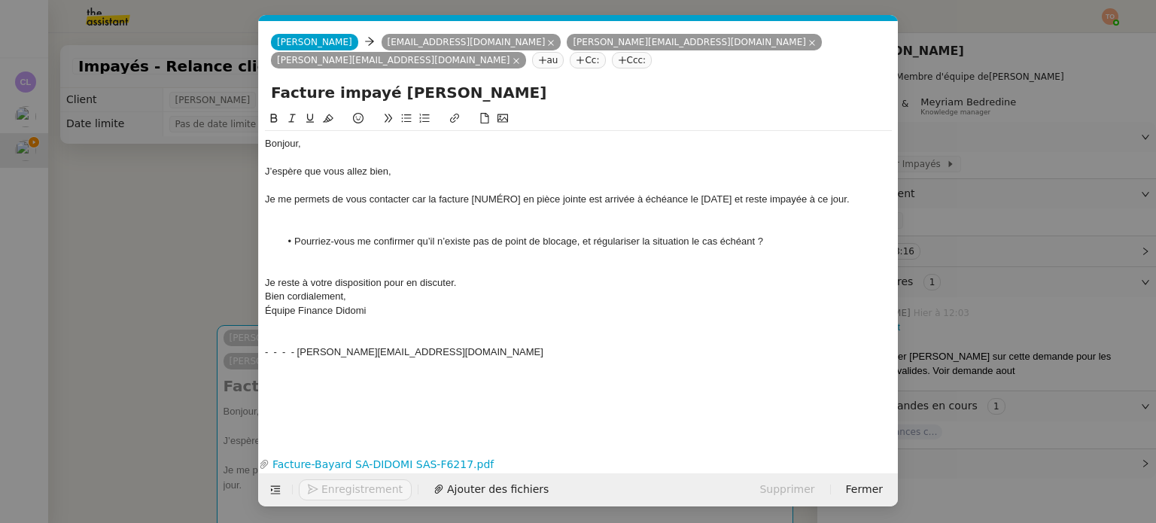
click at [564, 52] on nz-tag "au" at bounding box center [548, 60] width 32 height 17
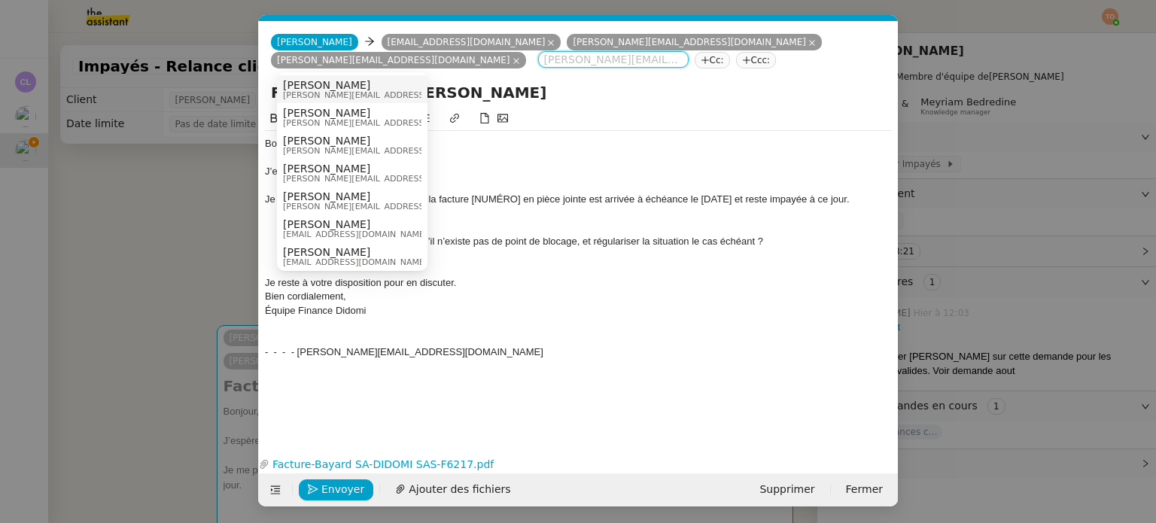
paste input "laura.krajewski@groupebayard.com"
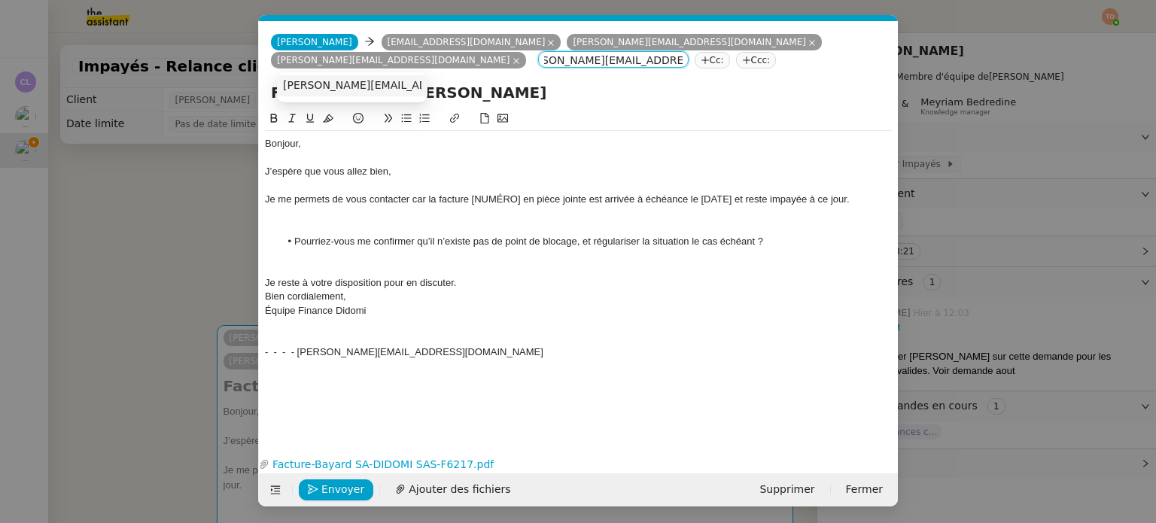
click at [383, 90] on span "laura.krajewski@groupebayard.com" at bounding box center [419, 85] width 272 height 12
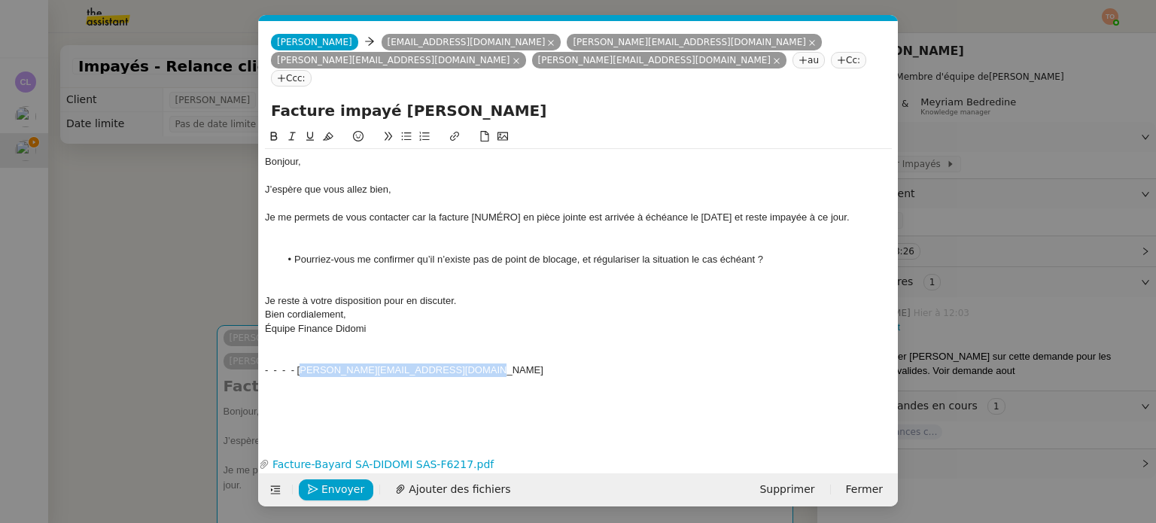
drag, startPoint x: 478, startPoint y: 351, endPoint x: 301, endPoint y: 354, distance: 176.9
click at [301, 363] on div "- - - - nhu-mai.pham-doan@groupebayard.com" at bounding box center [578, 370] width 627 height 14
click at [792, 65] on nz-tag "au" at bounding box center [808, 60] width 32 height 17
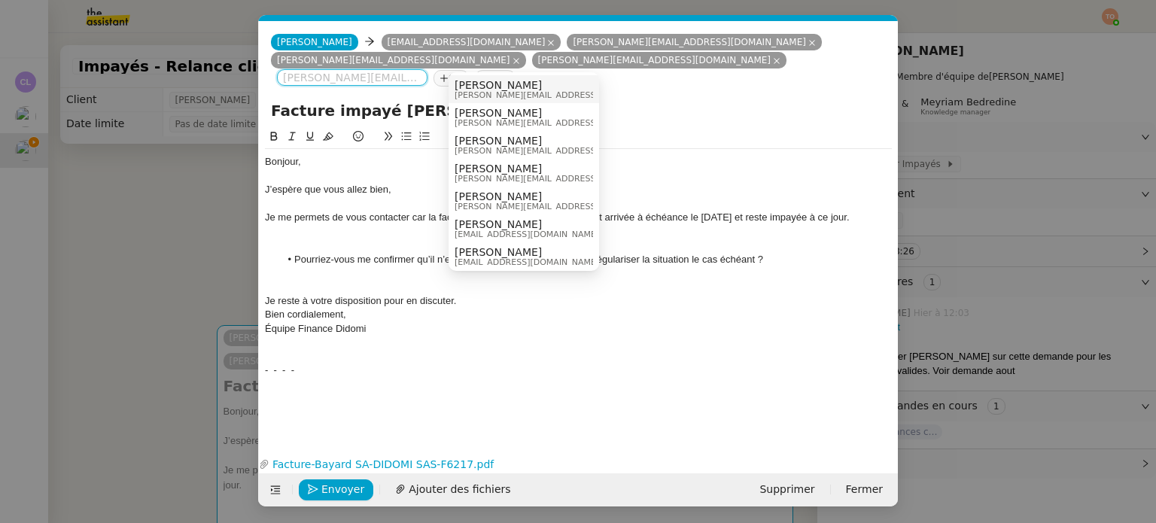
paste input "nhu-mai.pham-doan@groupebayard.com"
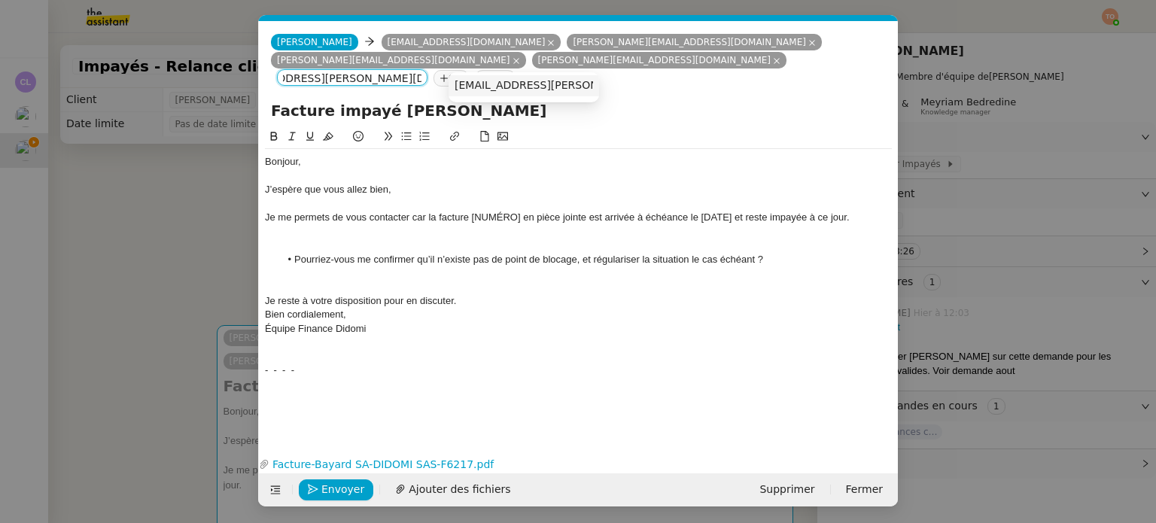
type input "nhu-mai.pham-doan@groupebayard.com"
click at [505, 84] on span "nhu-mai.pham-doan@groupebayard.com" at bounding box center [591, 85] width 272 height 12
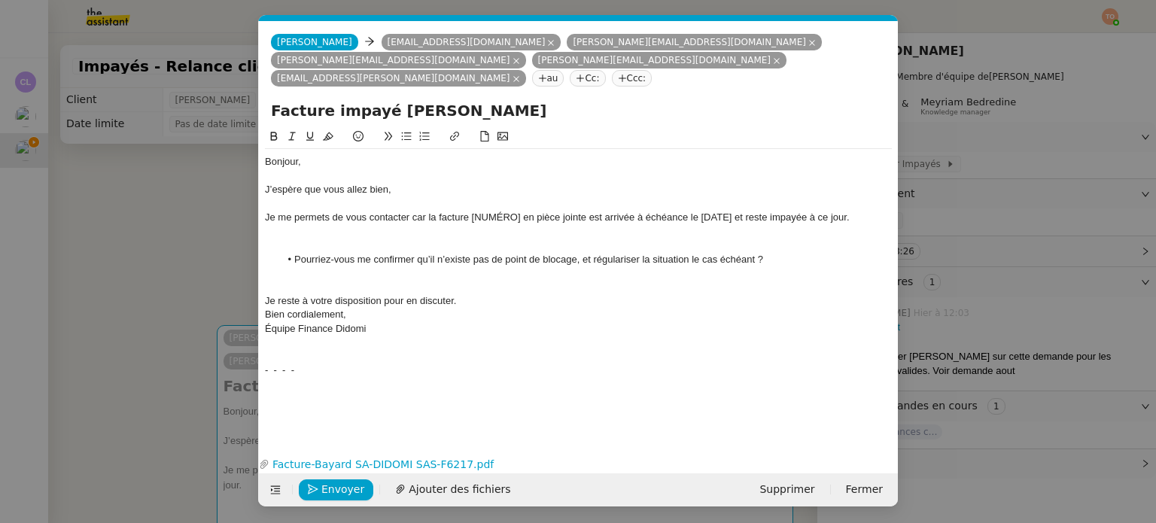
scroll to position [0, 0]
drag, startPoint x: 319, startPoint y: 351, endPoint x: 263, endPoint y: 353, distance: 55.7
click at [263, 353] on nz-spin "Bonjour, J’espère que vous allez bien, Je me permets de vous contacter car la f…" at bounding box center [578, 281] width 639 height 307
click at [432, 280] on div at bounding box center [578, 287] width 627 height 14
click at [437, 225] on div at bounding box center [578, 232] width 627 height 14
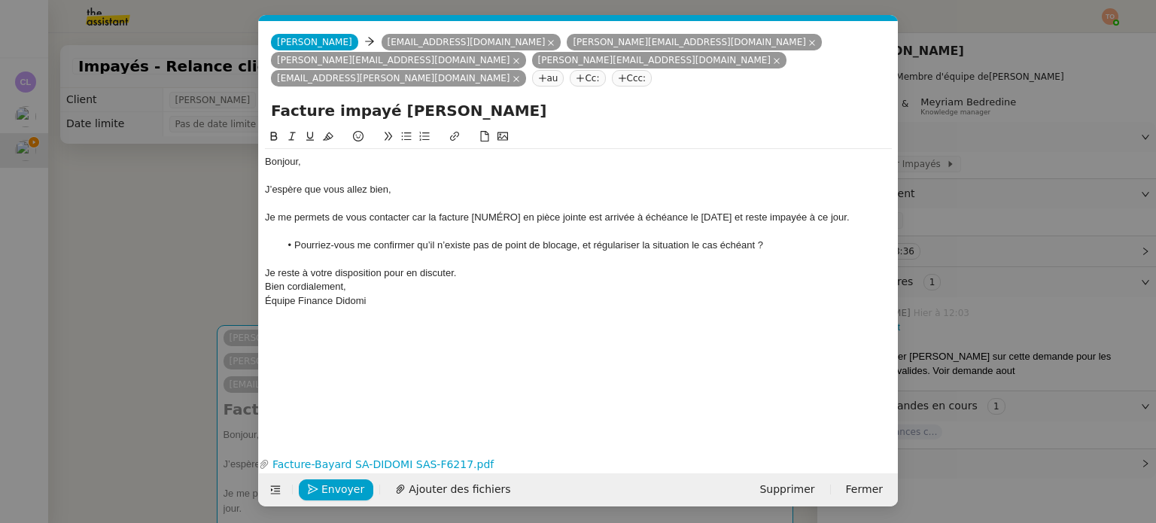
click at [496, 211] on span "Je me permets de vous contacter car la facture [NUMÉRO] en pièce jointe est arr…" at bounding box center [557, 216] width 585 height 11
click at [444, 464] on link "Facture-Bayard SA-DIDOMI SAS-F6217.pdf" at bounding box center [566, 464] width 595 height 17
click at [697, 211] on span "Je me permets de vous contacter car la facture F6217 en pièce jointe est arrivé…" at bounding box center [546, 216] width 563 height 11
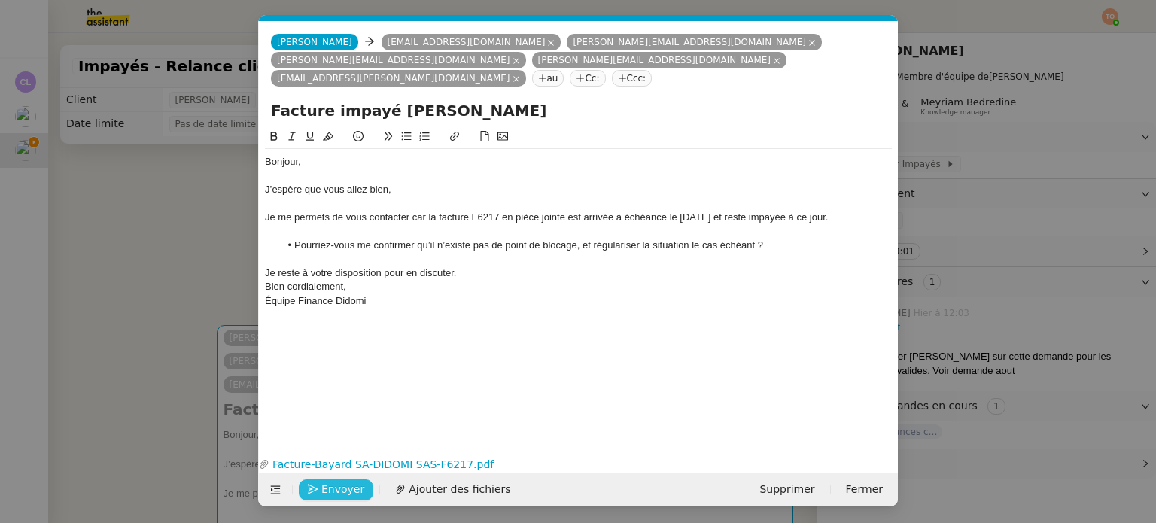
click at [352, 489] on span "Envoyer" at bounding box center [342, 489] width 43 height 17
click at [352, 489] on span "Confirmer l'envoi" at bounding box center [366, 489] width 90 height 17
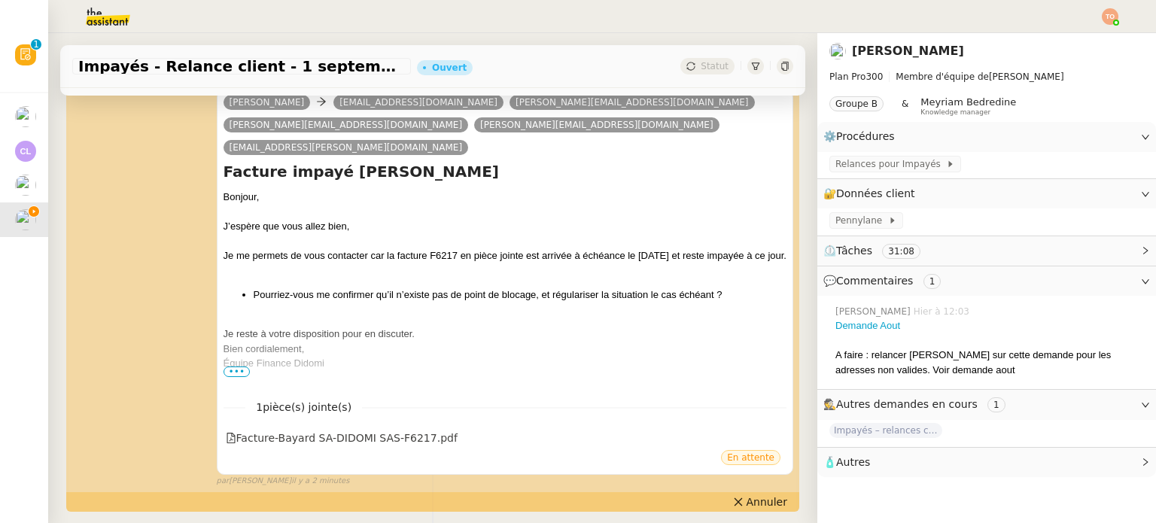
scroll to position [301, 0]
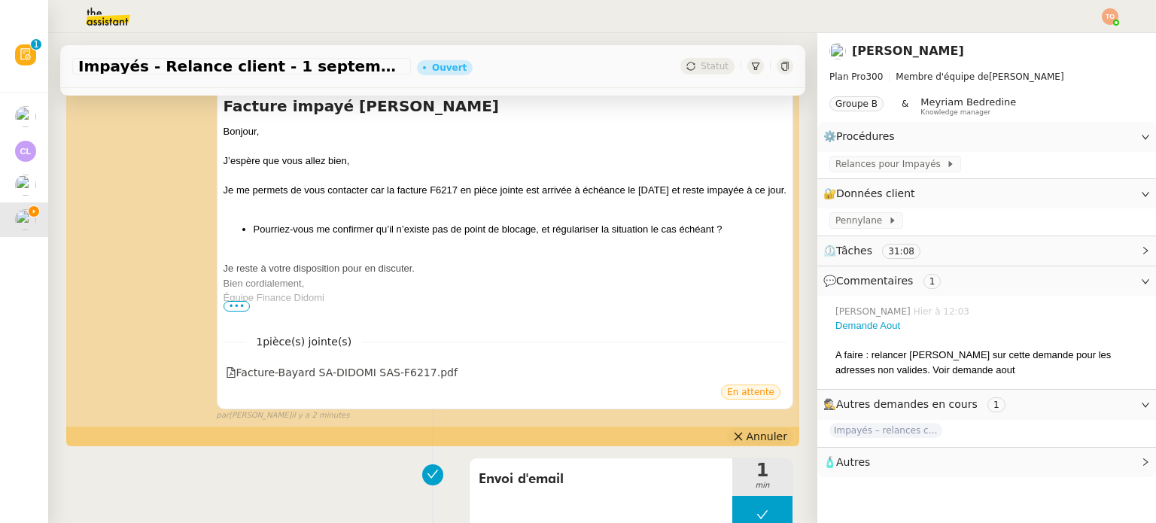
click at [750, 429] on span "Annuler" at bounding box center [767, 436] width 41 height 15
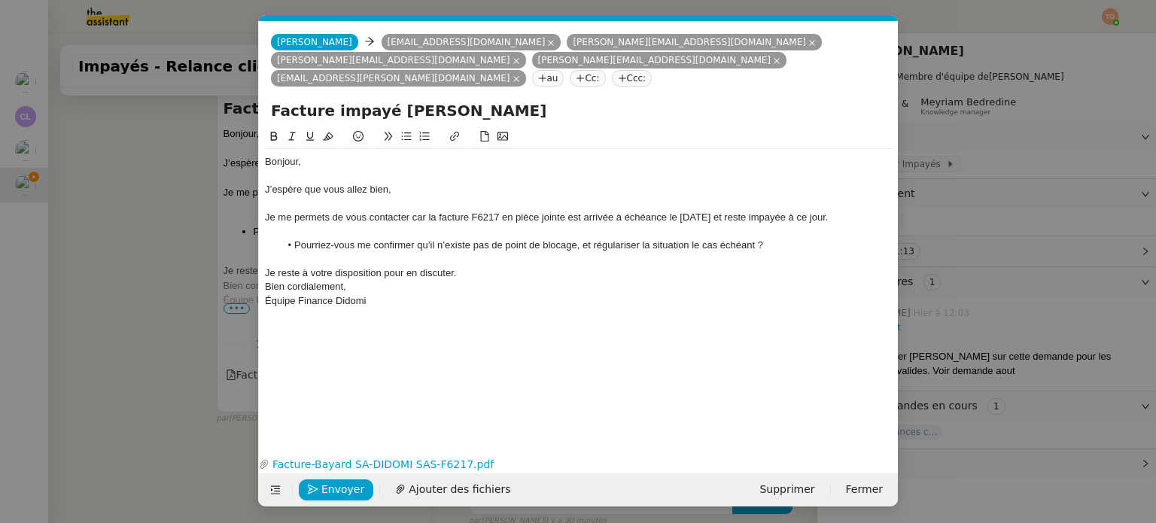
scroll to position [0, 32]
click at [960, 153] on nz-modal-container "Service TA - VOYAGE - PROPOSITION GLOBALE A utiliser dans le cadre de propositi…" at bounding box center [578, 261] width 1156 height 523
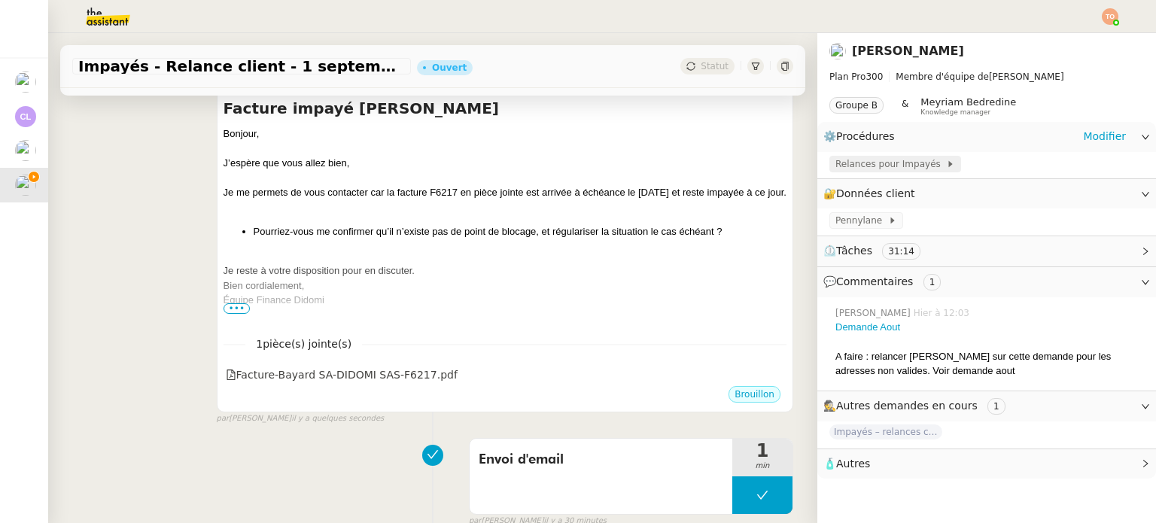
click at [946, 164] on icon at bounding box center [950, 164] width 9 height 9
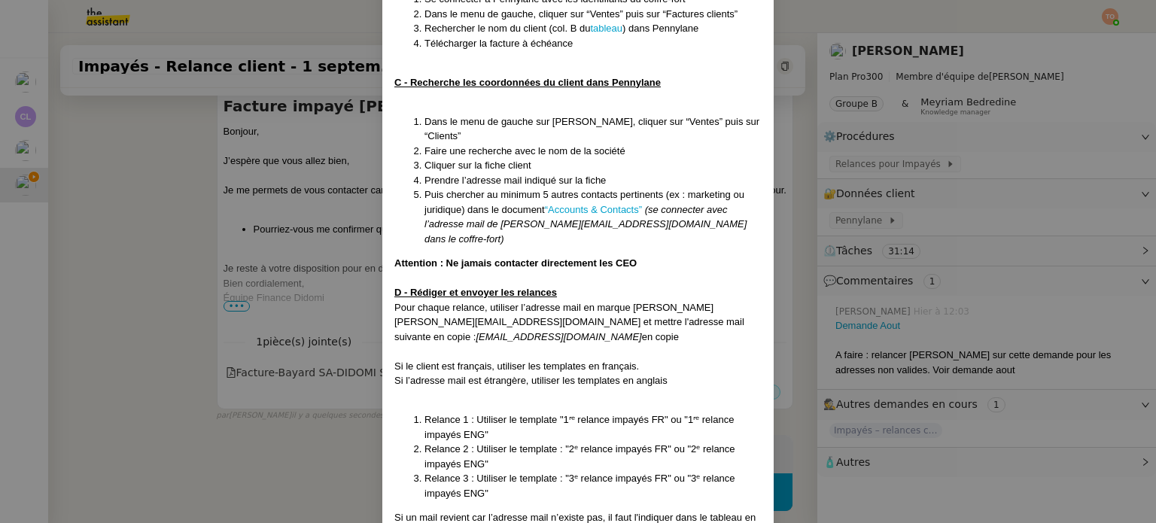
scroll to position [602, 0]
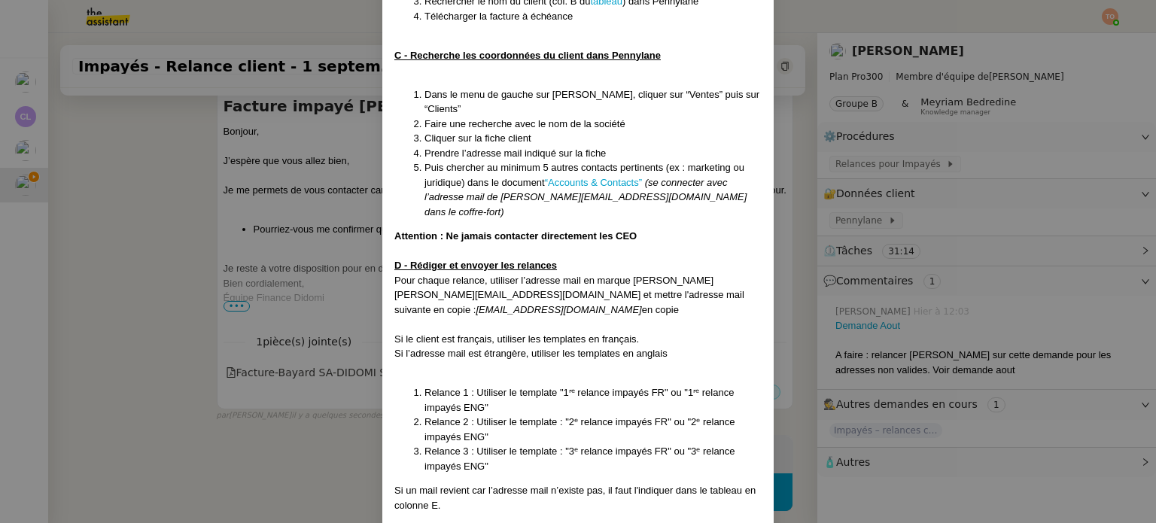
click at [114, 251] on nz-modal-container "Créée le 30/07/2025 Mise à jour le 13/08/2025 Contexte : Mathilde souhaite que …" at bounding box center [578, 261] width 1156 height 523
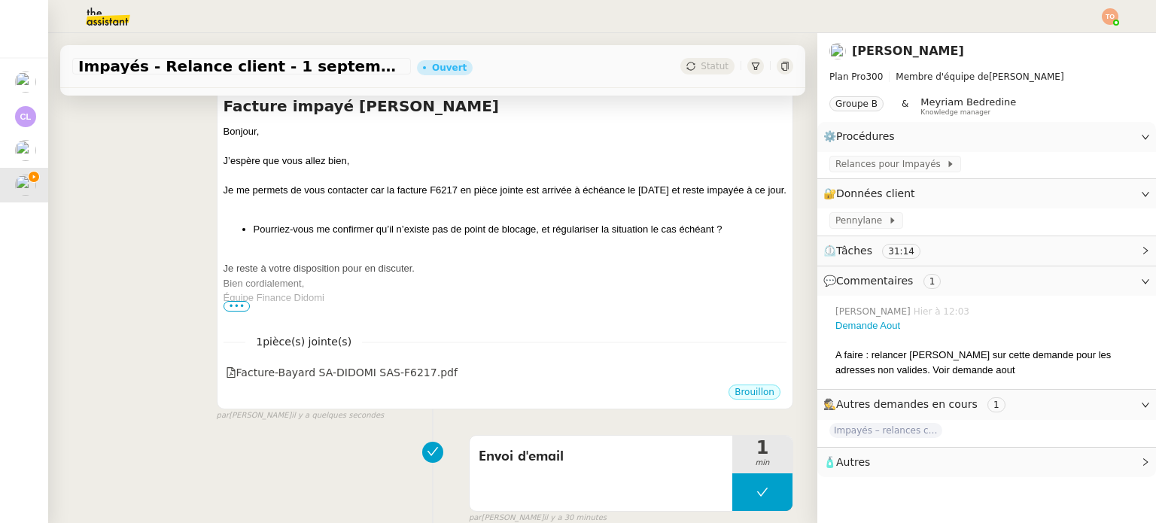
click at [484, 213] on div "Bonjour, J’espère que vous allez bien, Je me permets de vous contacter car la f…" at bounding box center [505, 236] width 563 height 225
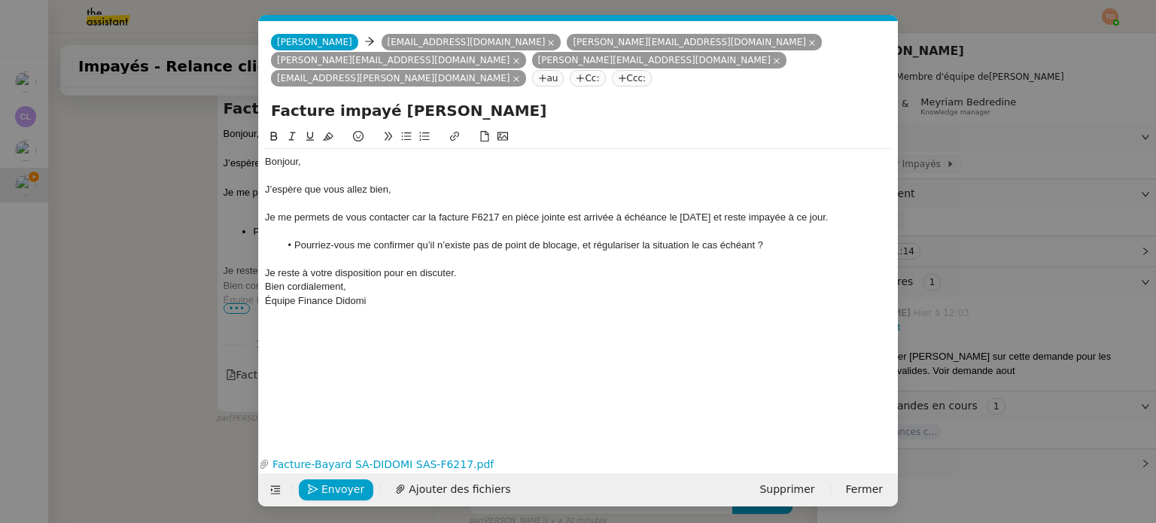
scroll to position [0, 54]
click at [605, 70] on nz-tag "Cc:" at bounding box center [587, 78] width 35 height 17
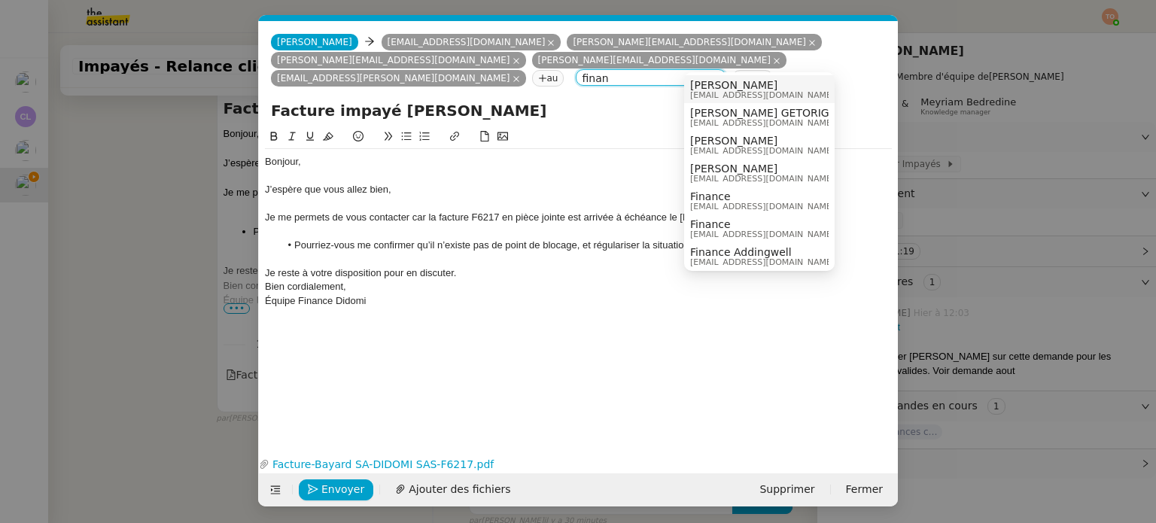
type input "finan"
click at [727, 81] on span "[PERSON_NAME]" at bounding box center [762, 85] width 144 height 12
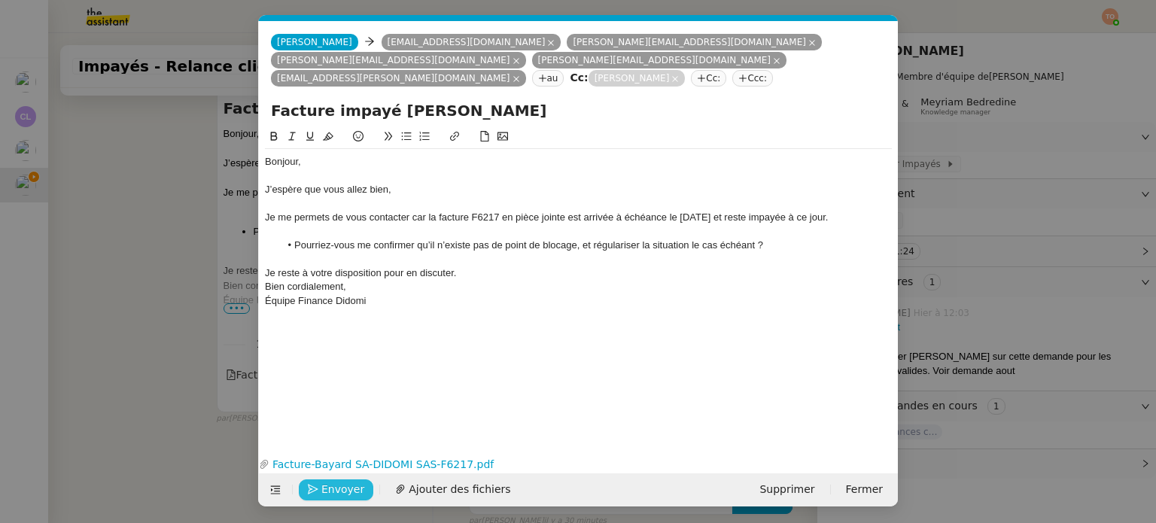
click at [328, 491] on span "Envoyer" at bounding box center [342, 489] width 43 height 17
click at [328, 491] on span "Confirmer l'envoi" at bounding box center [366, 489] width 90 height 17
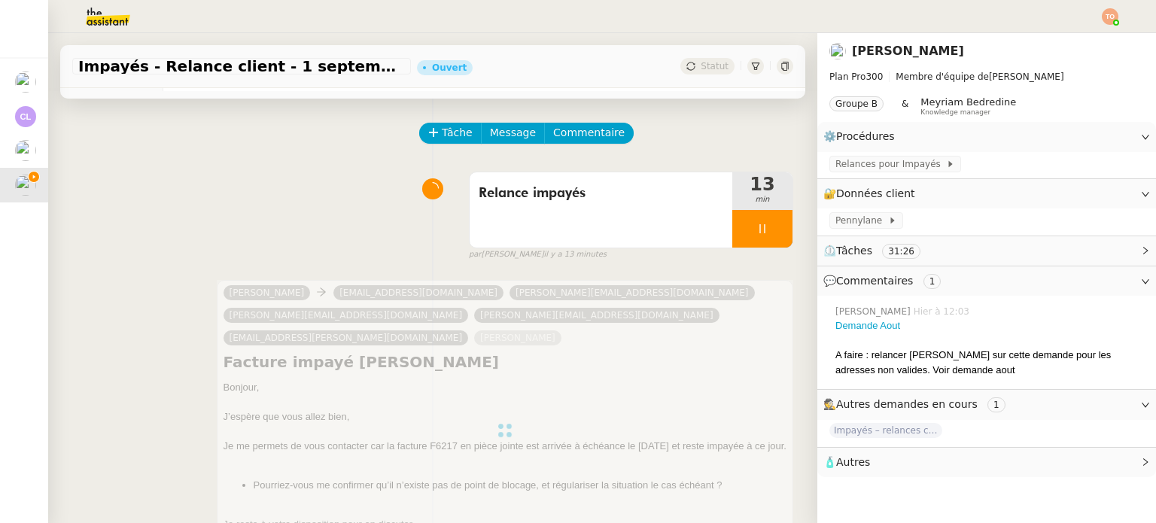
scroll to position [0, 0]
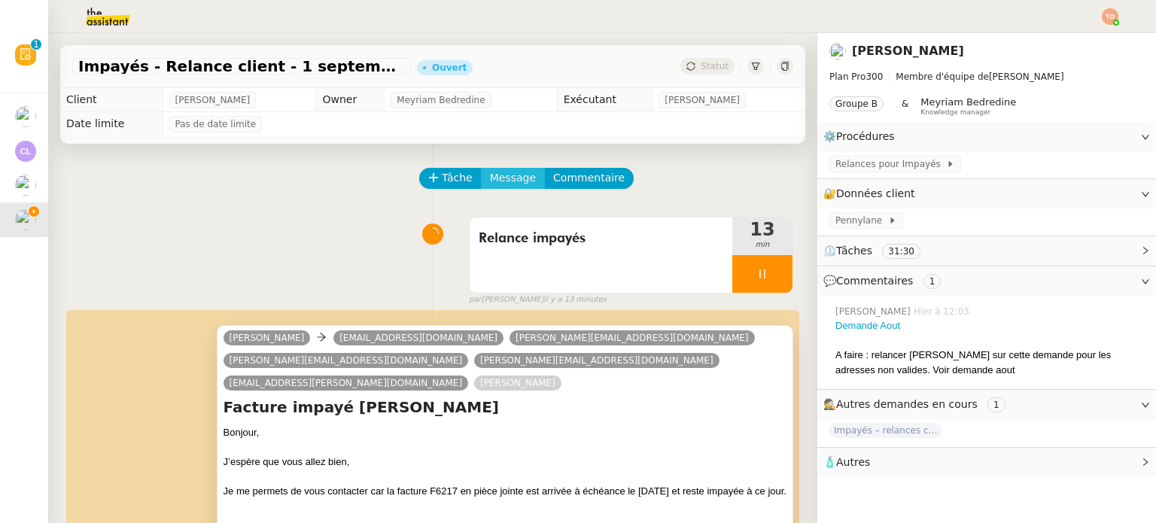
click at [503, 180] on span "Message" at bounding box center [513, 177] width 46 height 17
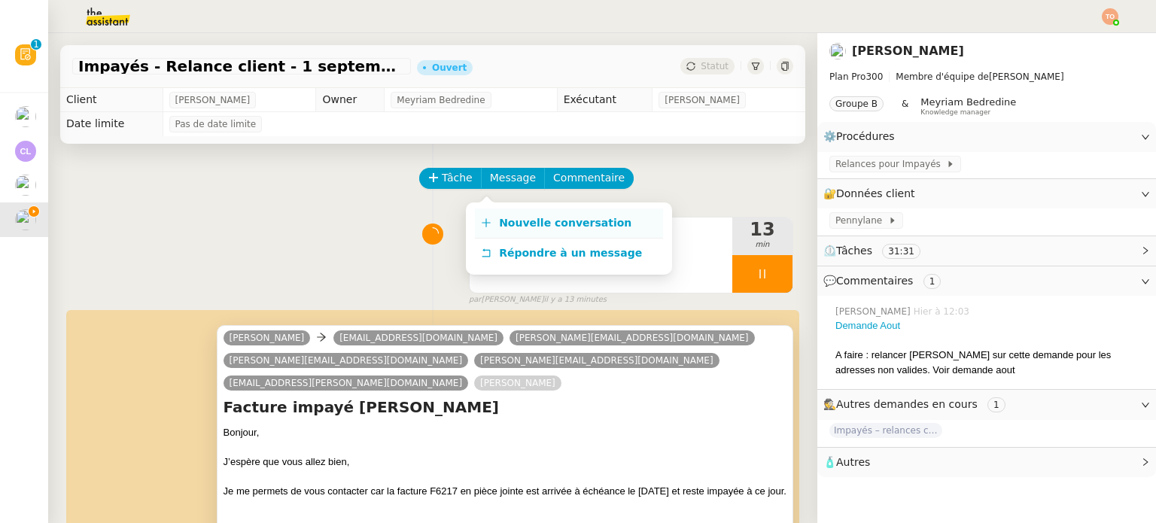
click at [540, 220] on span "Nouvelle conversation" at bounding box center [565, 223] width 132 height 12
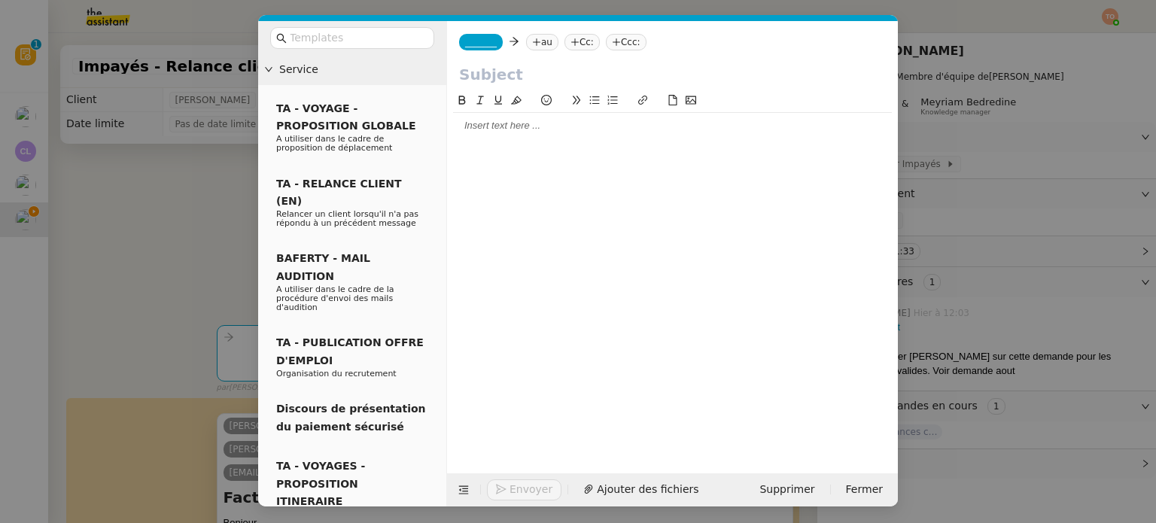
click at [476, 46] on span "_______" at bounding box center [481, 42] width 32 height 11
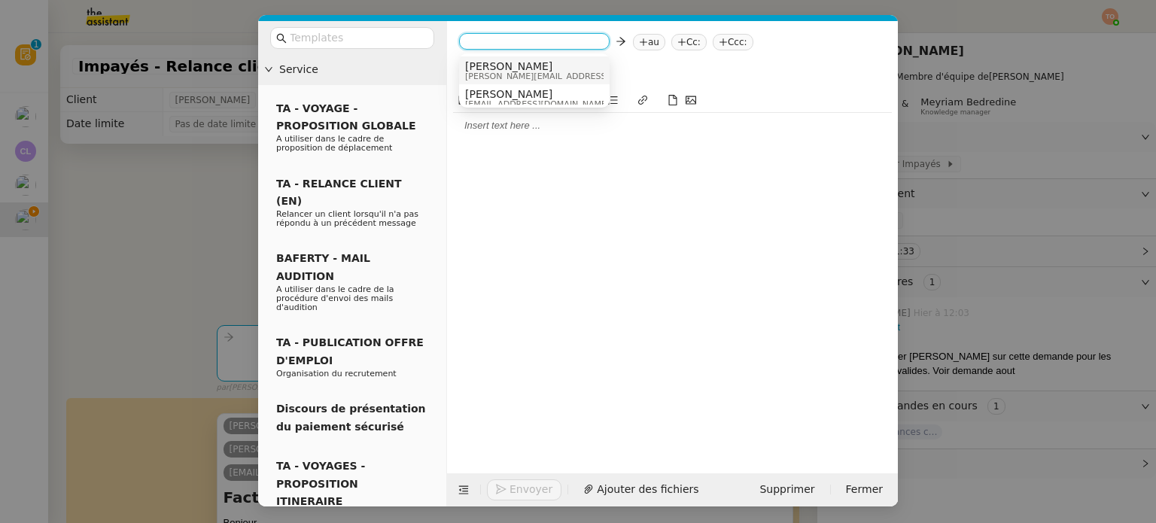
click at [546, 77] on span "[PERSON_NAME][EMAIL_ADDRESS][DOMAIN_NAME]" at bounding box center [572, 76] width 214 height 8
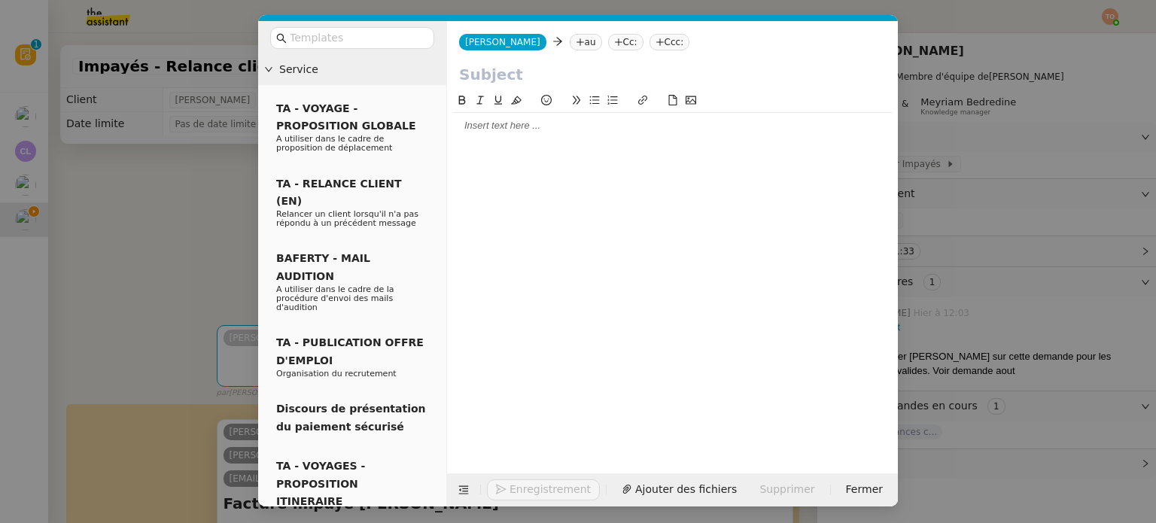
click at [608, 39] on nz-tag "Cc:" at bounding box center [625, 42] width 35 height 17
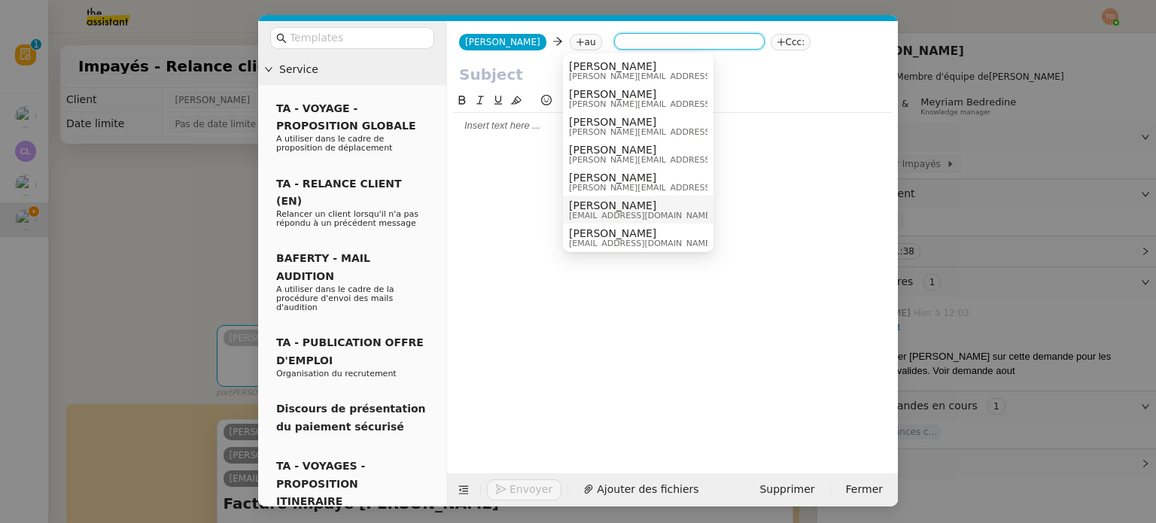
click at [620, 205] on span "[PERSON_NAME]" at bounding box center [641, 205] width 144 height 12
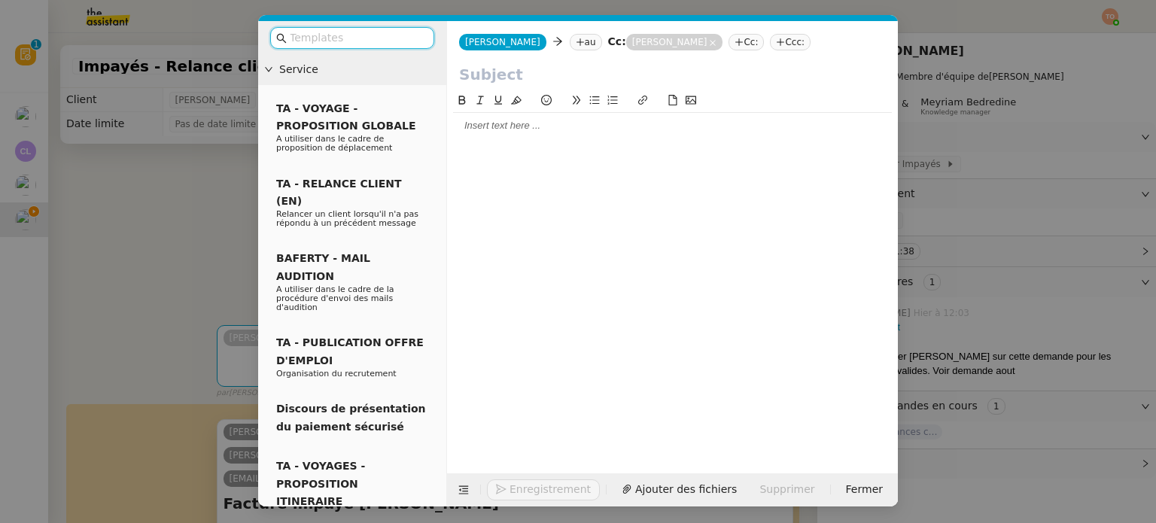
click at [363, 40] on input "text" at bounding box center [357, 37] width 135 height 17
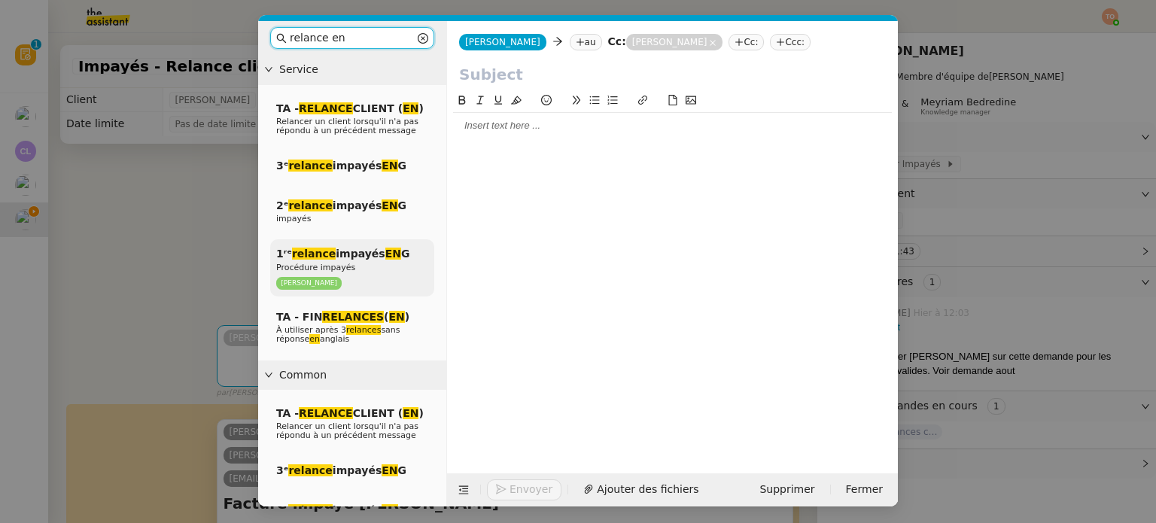
type input "relance en"
click at [394, 257] on div "1ʳᵉ relance impayés EN G Procédure impayés Mathilde Borel" at bounding box center [352, 267] width 164 height 57
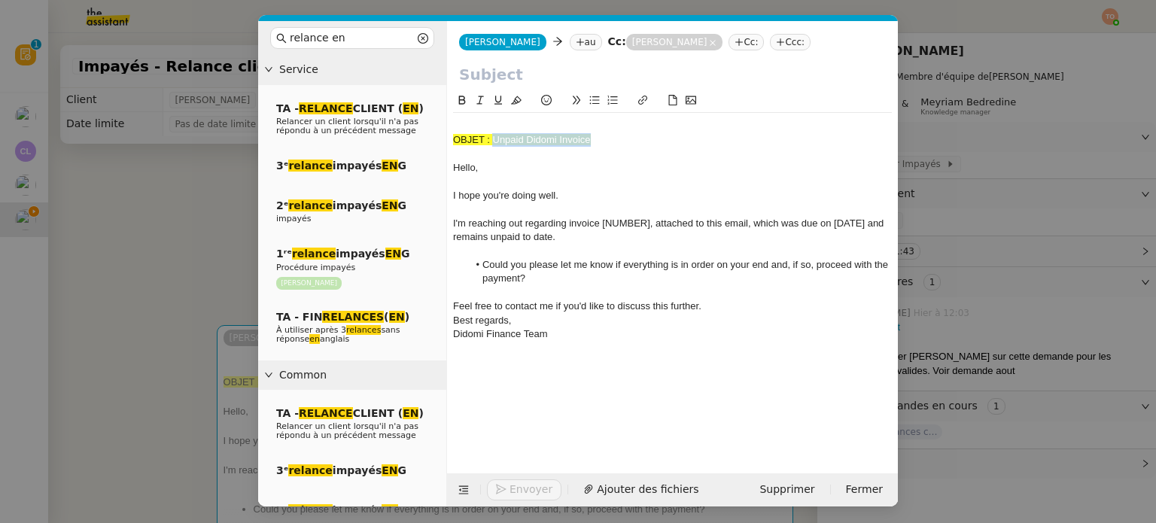
drag, startPoint x: 494, startPoint y: 138, endPoint x: 613, endPoint y: 135, distance: 119.7
click at [613, 135] on div "OBJET : Unpaid Didomi Invoice" at bounding box center [672, 140] width 439 height 14
click at [573, 76] on input "text" at bounding box center [672, 74] width 427 height 23
paste input "Unpaid Didomi Invoice"
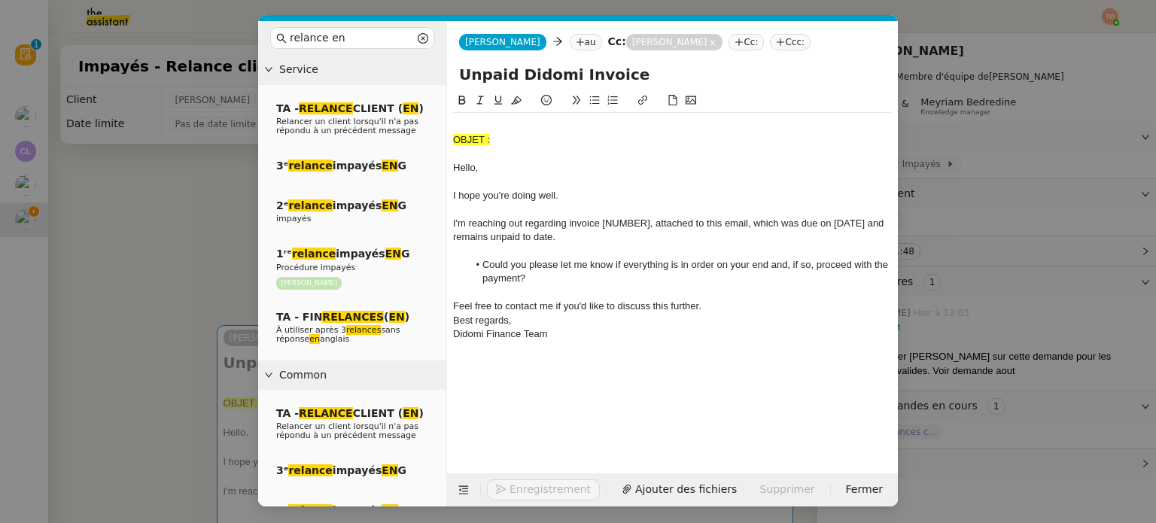
type input "Unpaid Didomi Invoice"
drag, startPoint x: 455, startPoint y: 168, endPoint x: 455, endPoint y: 127, distance: 40.6
click at [455, 127] on div "OBJET : Hello, I hope you're doing well. I'm reaching out regarding invoice [NU…" at bounding box center [672, 230] width 439 height 234
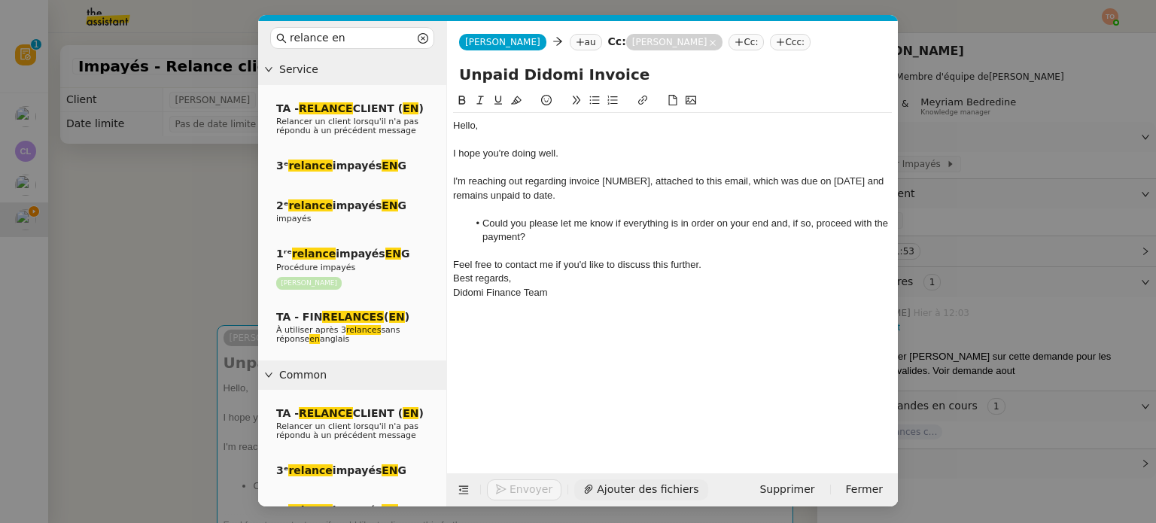
click at [637, 483] on span "Ajouter des fichiers" at bounding box center [648, 489] width 102 height 17
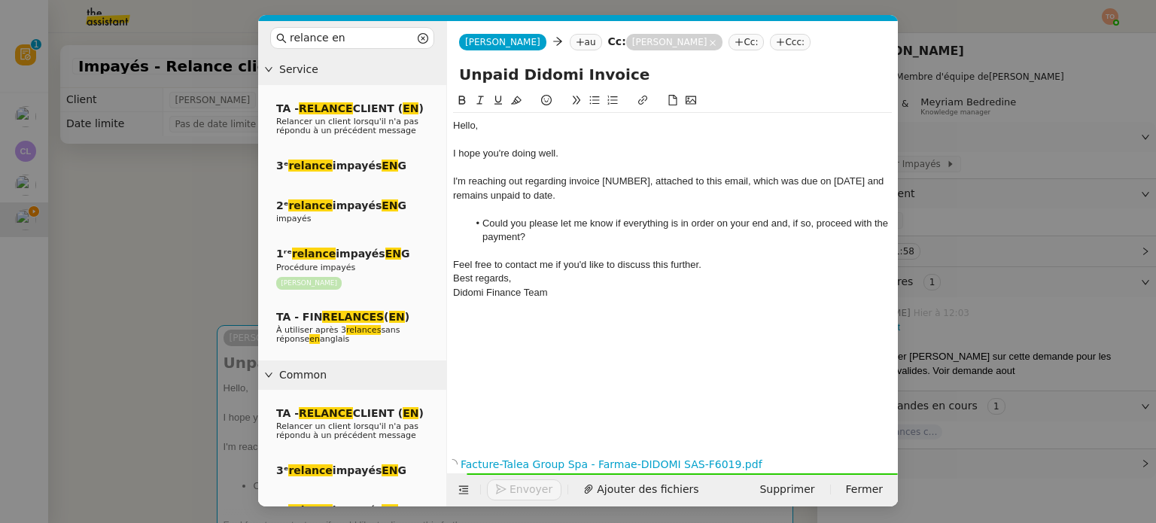
click at [621, 178] on span "I'm reaching out regarding invoice [NUMBER], attached to this email, which was …" at bounding box center [669, 187] width 433 height 25
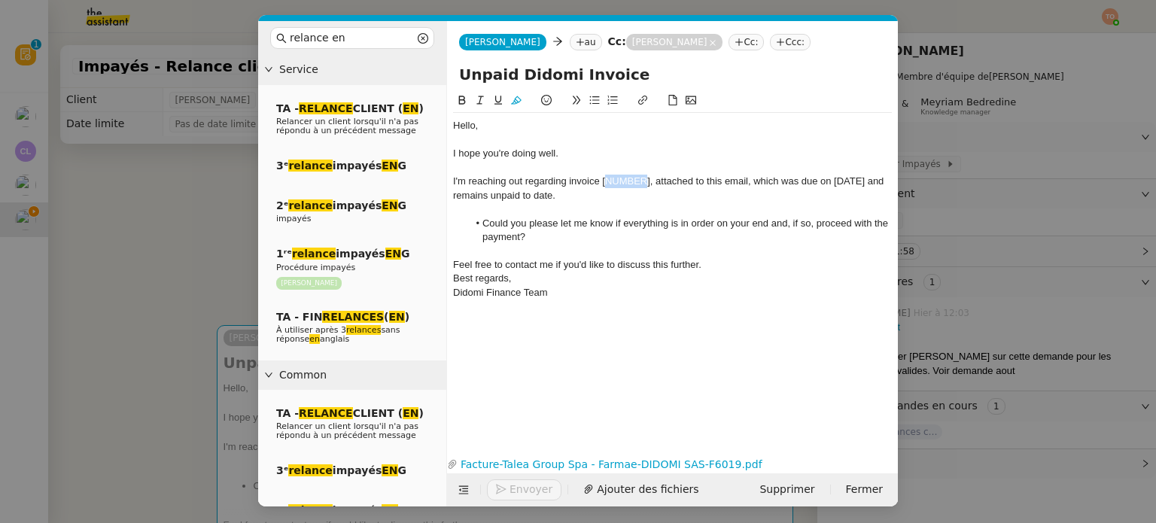
click at [621, 178] on span "I'm reaching out regarding invoice [NUMBER], attached to this email, which was …" at bounding box center [669, 187] width 433 height 25
click at [831, 182] on span "I'm reaching out regarding invoice F6019, attached to this email, which was due…" at bounding box center [659, 187] width 413 height 25
click at [570, 41] on nz-tag "au" at bounding box center [586, 42] width 32 height 17
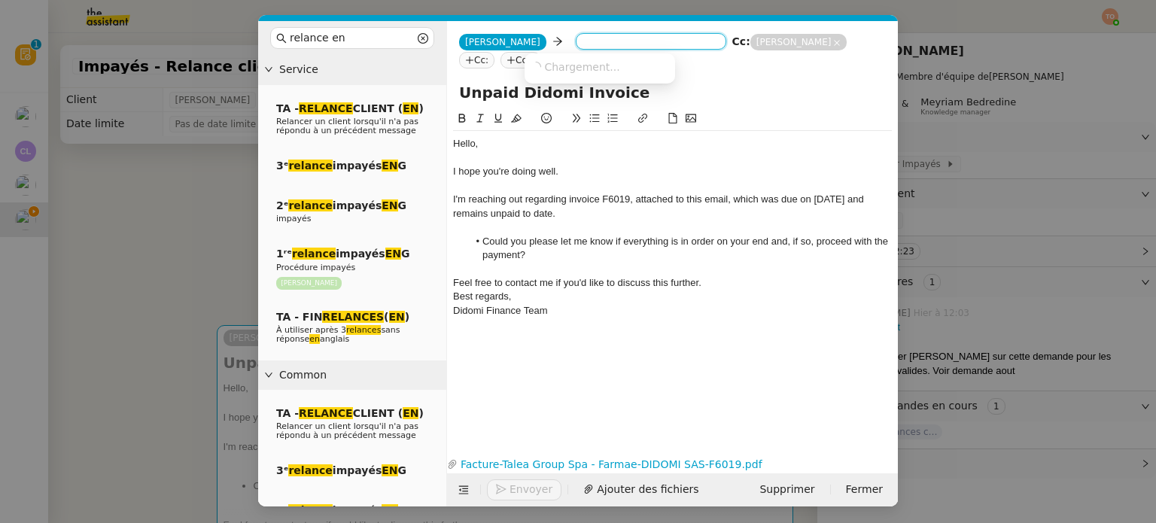
paste input "amministrazione@farmaegroup.it"
click at [619, 71] on span "amministrazione@farmaegroup.it" at bounding box center [623, 66] width 184 height 12
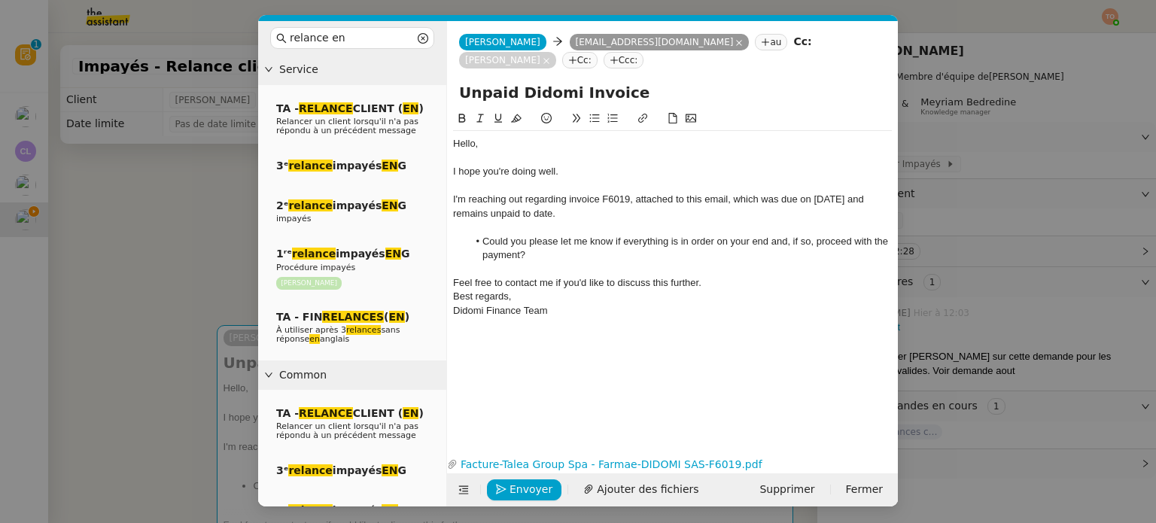
scroll to position [0, 0]
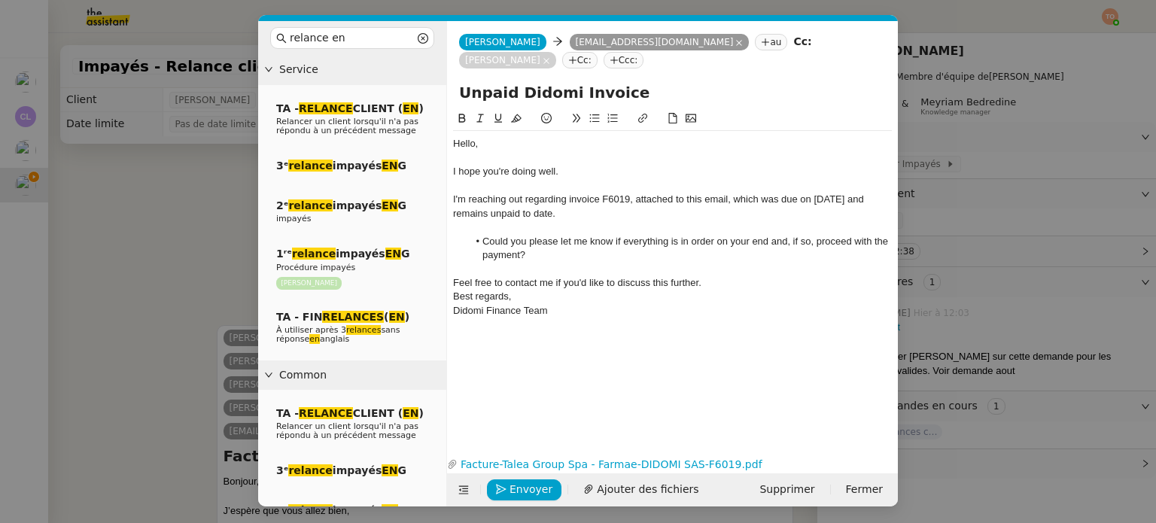
click at [755, 45] on nz-tag "au" at bounding box center [771, 42] width 32 height 17
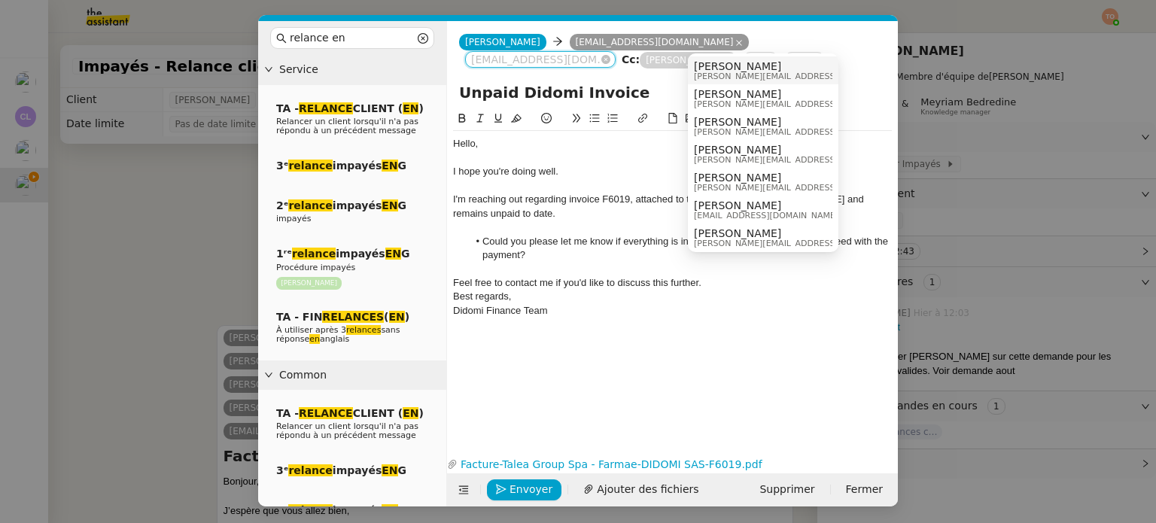
paste input "amministrazione@farmaegroup.it"
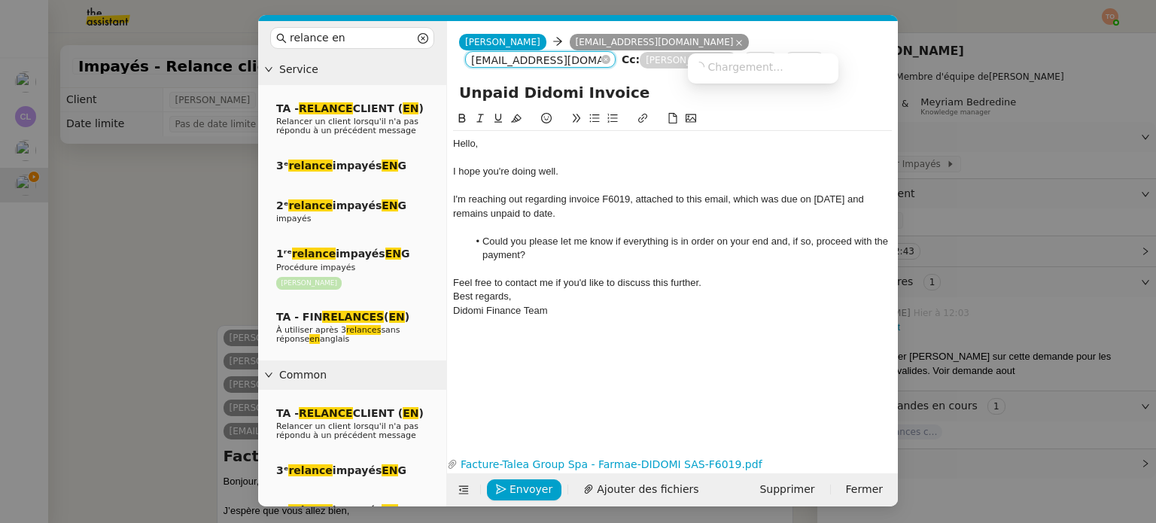
scroll to position [0, 16]
click at [610, 53] on input "amministrazione@farmaegroup.it" at bounding box center [540, 60] width 138 height 15
click at [760, 66] on span "administrazione@farmaegroup.it" at bounding box center [786, 66] width 184 height 12
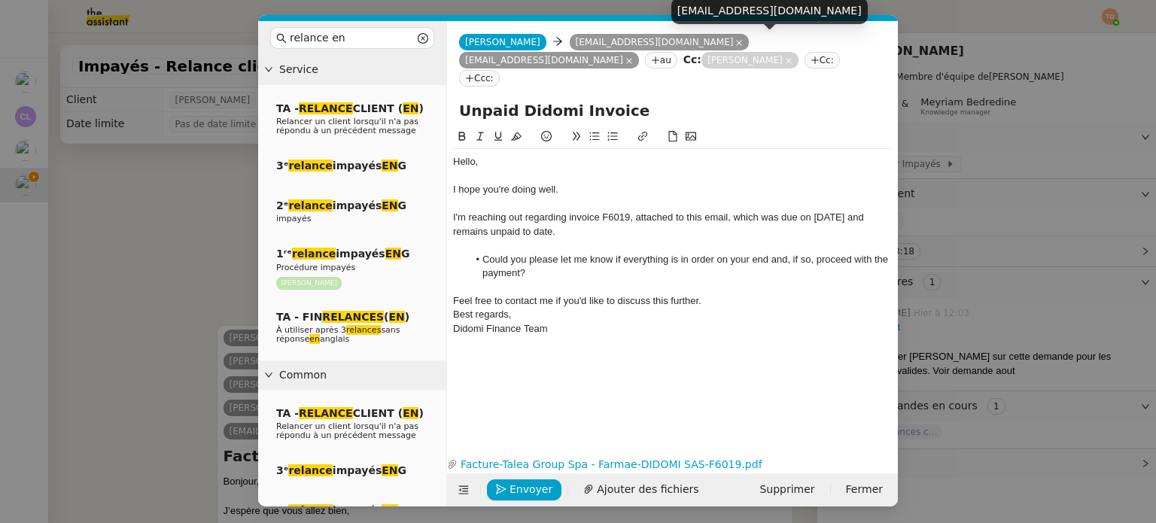
click at [633, 57] on icon at bounding box center [629, 61] width 8 height 8
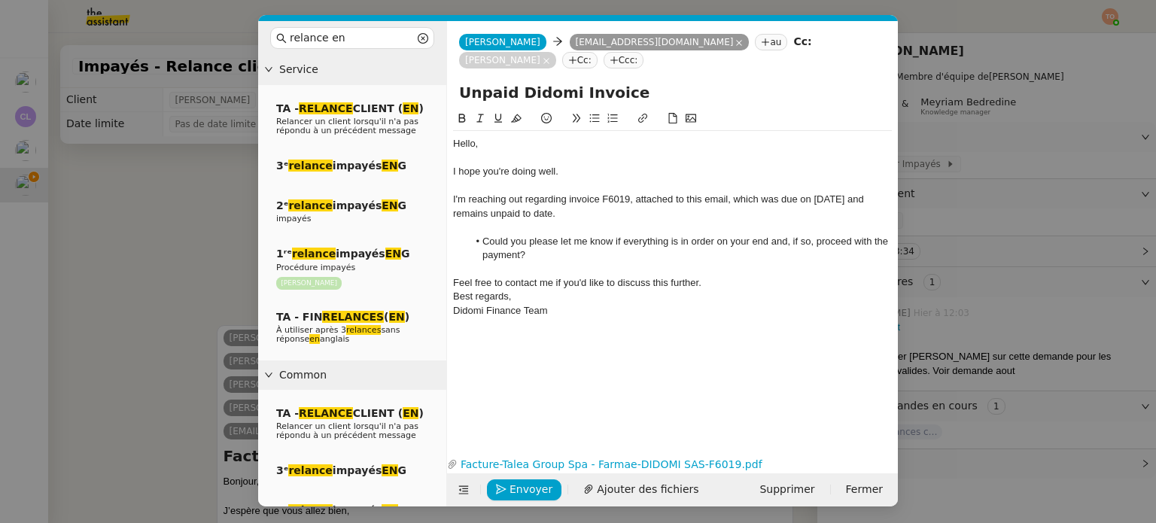
click at [755, 47] on nz-tag "au" at bounding box center [771, 42] width 32 height 17
paste input "giachetti.g@farmae.it"
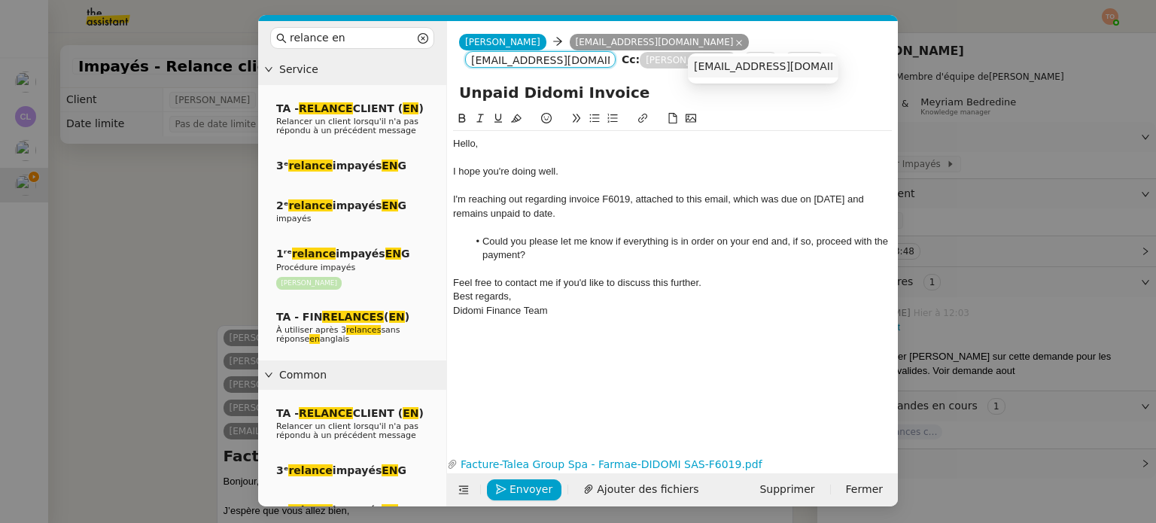
type input "giachetti.g@farmae.it"
click at [774, 68] on span "giachetti.g@farmae.it" at bounding box center [786, 66] width 184 height 12
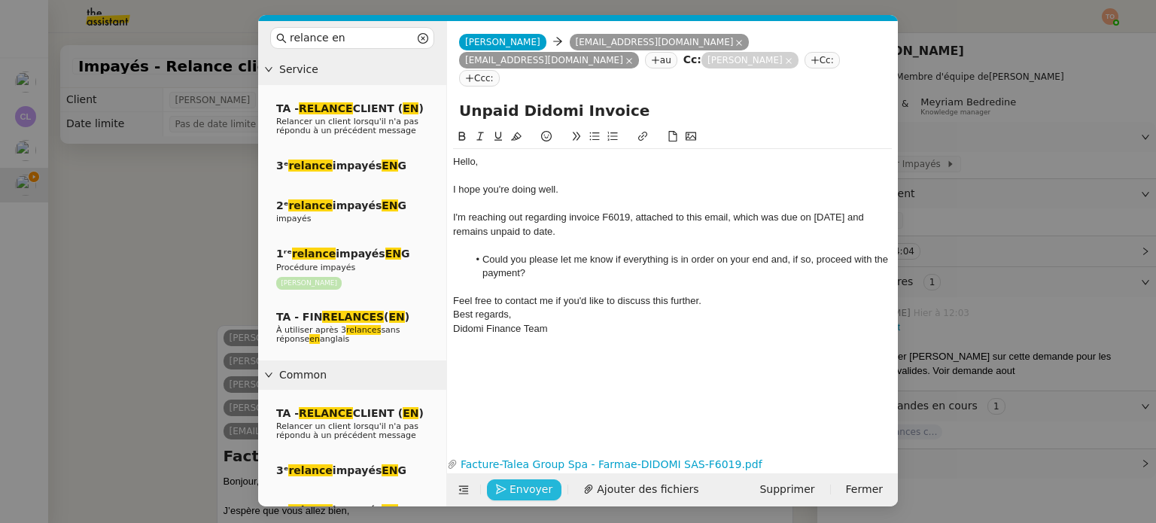
click at [517, 487] on span "Envoyer" at bounding box center [530, 489] width 43 height 17
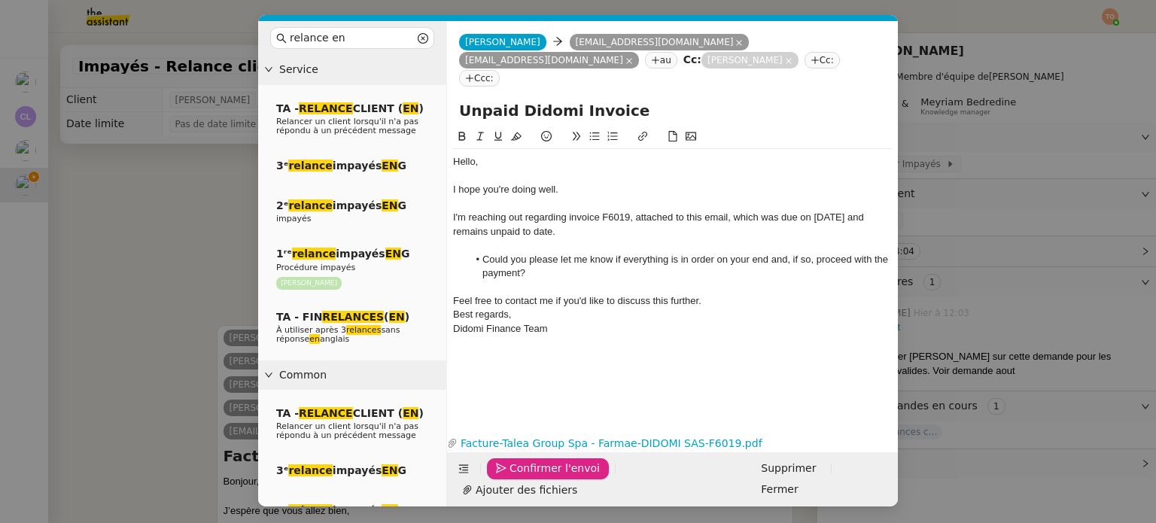
click at [517, 477] on span "Confirmer l'envoi" at bounding box center [554, 468] width 90 height 17
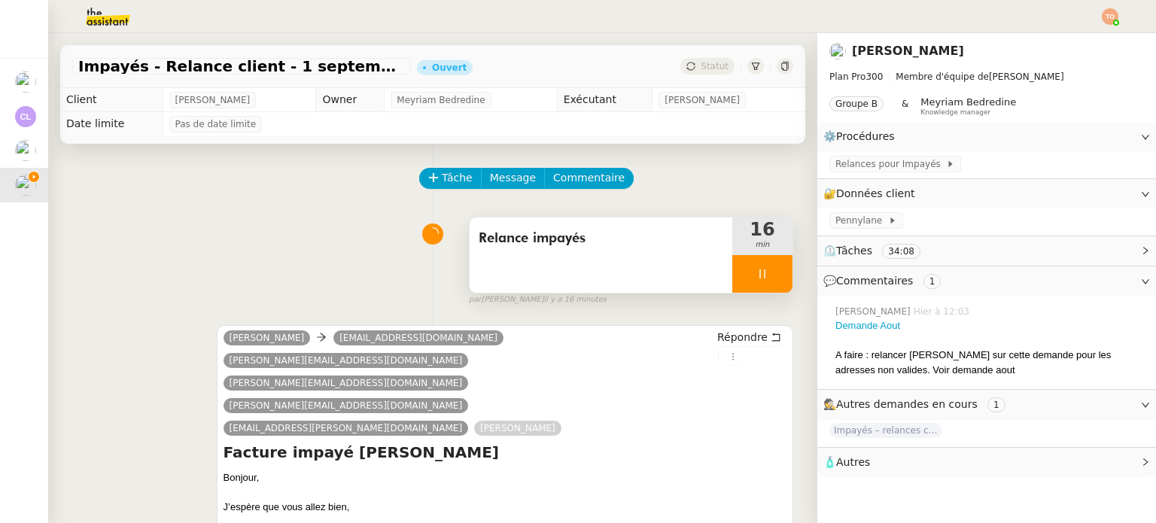
click at [751, 279] on div at bounding box center [762, 274] width 60 height 38
click at [762, 279] on button at bounding box center [777, 274] width 30 height 38
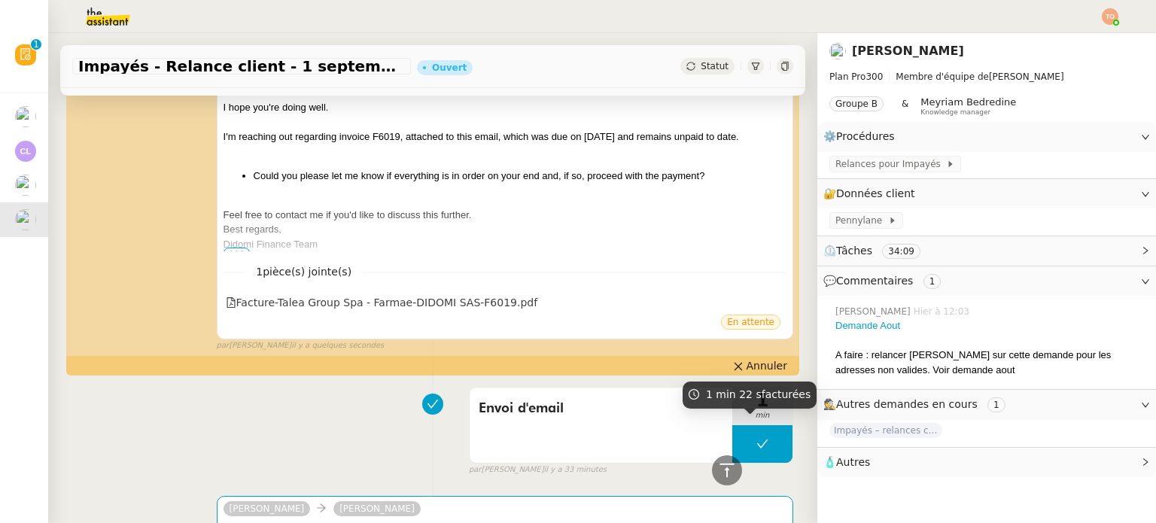
scroll to position [828, 0]
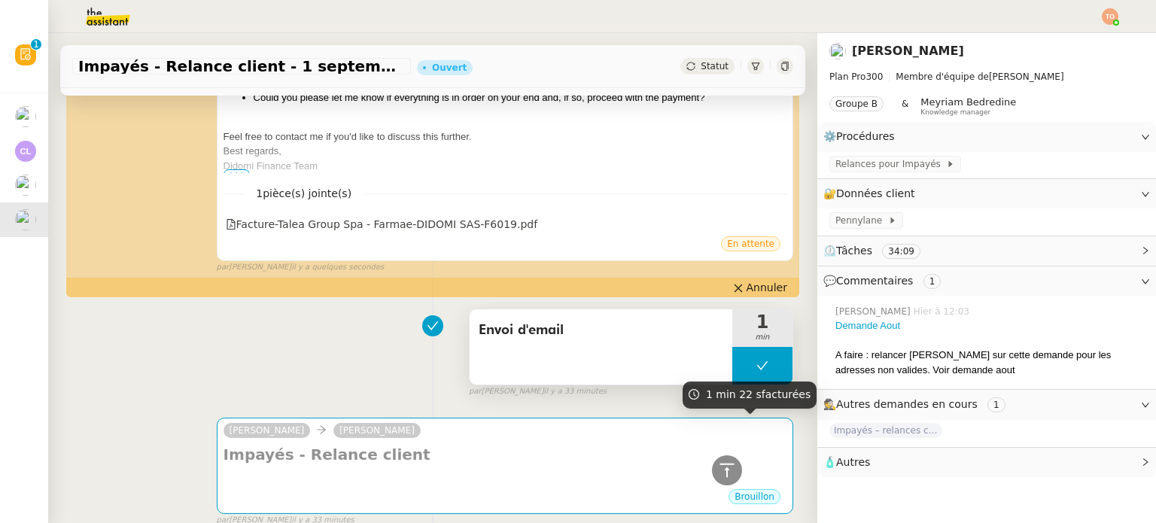
click at [732, 347] on button at bounding box center [762, 366] width 60 height 38
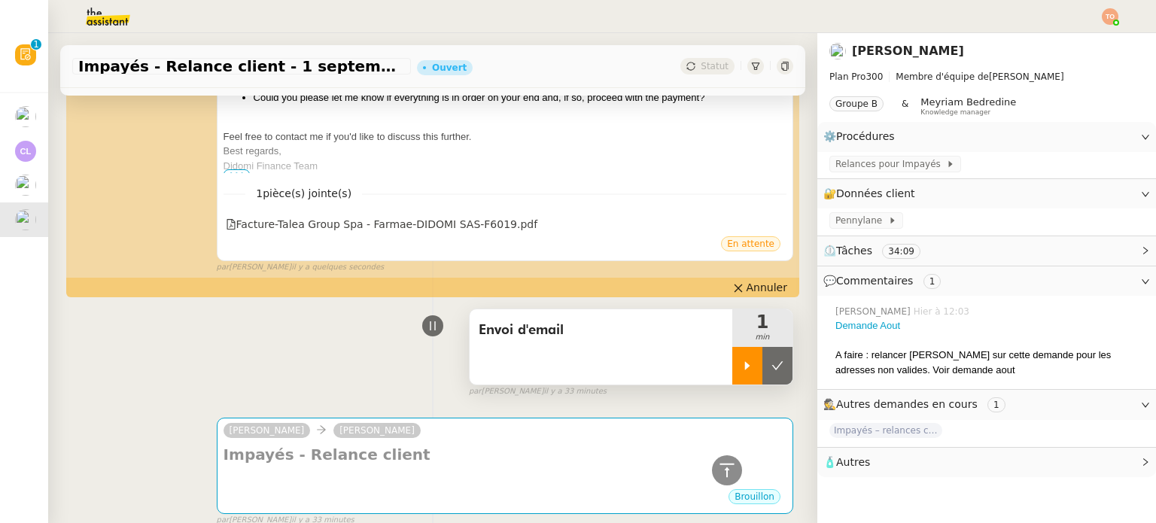
click at [745, 362] on icon at bounding box center [747, 366] width 5 height 8
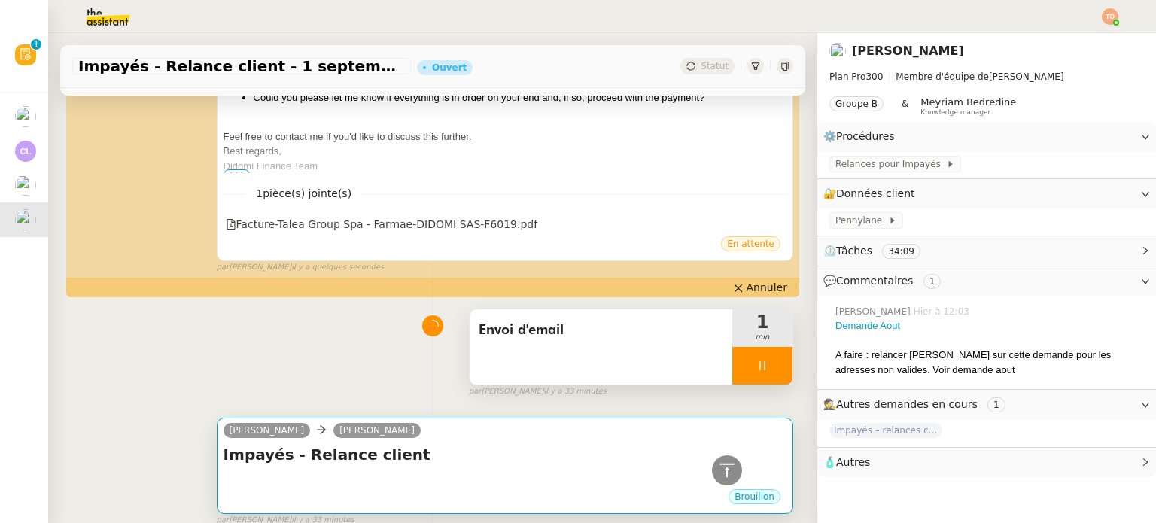
click at [680, 444] on h4 "Impayés - Relance client" at bounding box center [505, 454] width 563 height 21
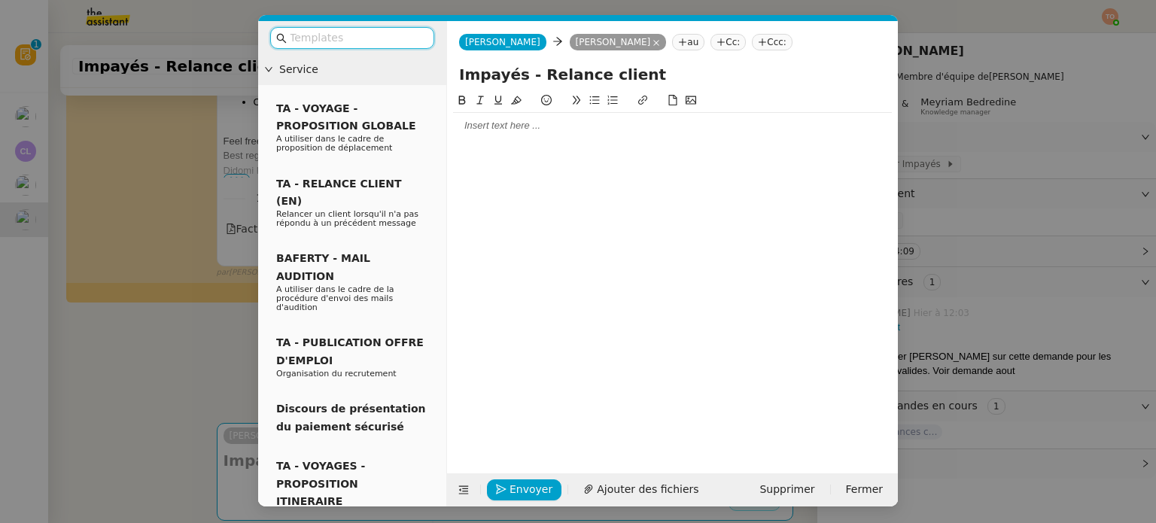
scroll to position [831, 0]
click at [552, 137] on div at bounding box center [672, 126] width 439 height 26
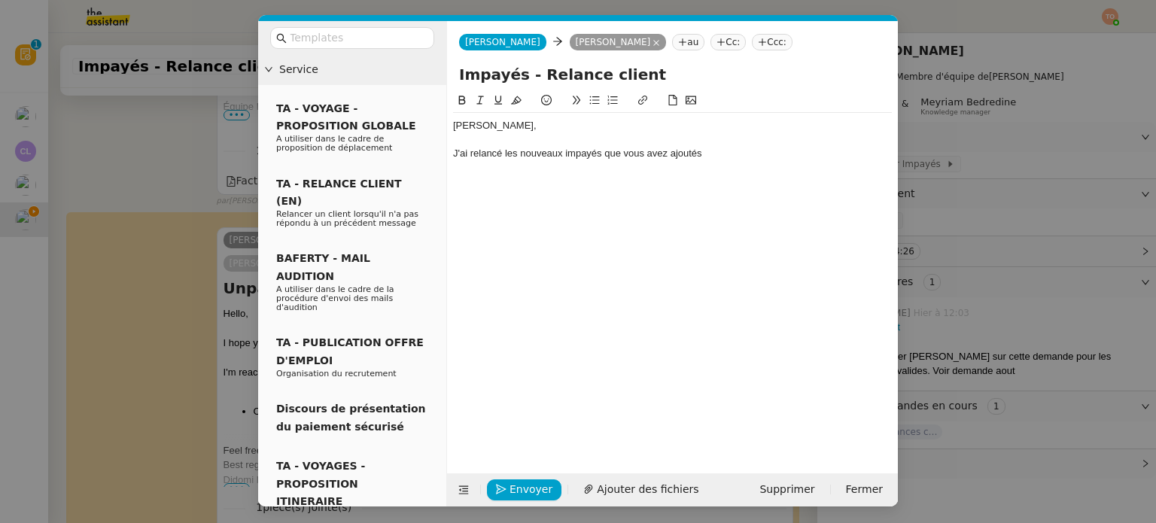
scroll to position [1186, 0]
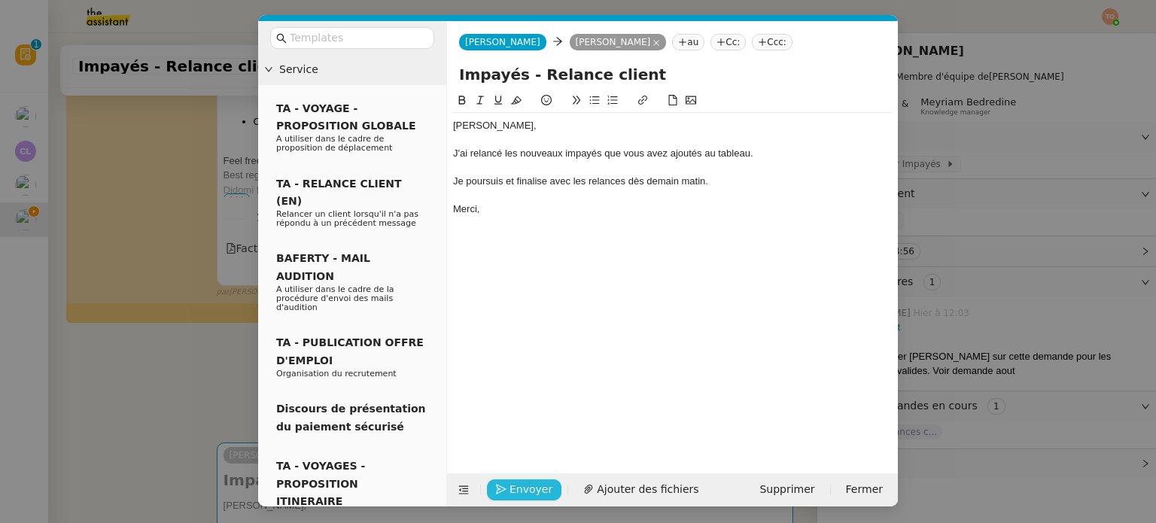
click at [545, 490] on span "Envoyer" at bounding box center [530, 489] width 43 height 17
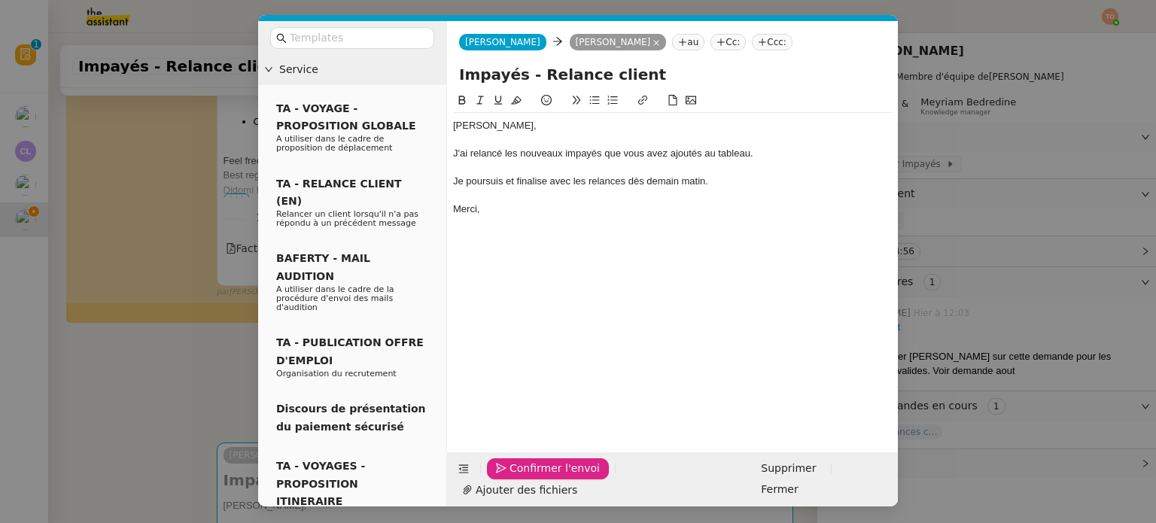
click at [545, 477] on span "Confirmer l'envoi" at bounding box center [554, 468] width 90 height 17
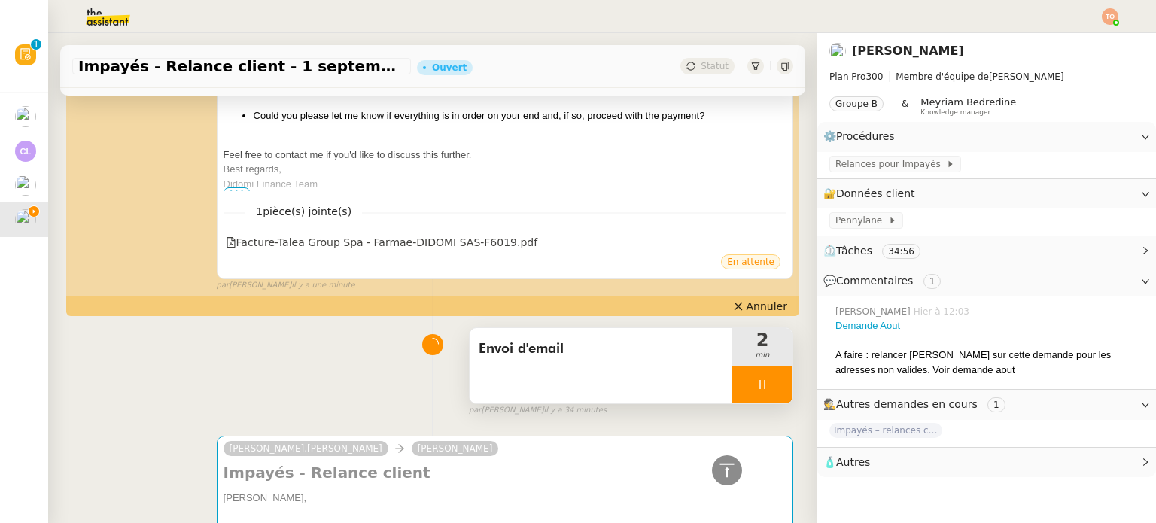
scroll to position [1182, 0]
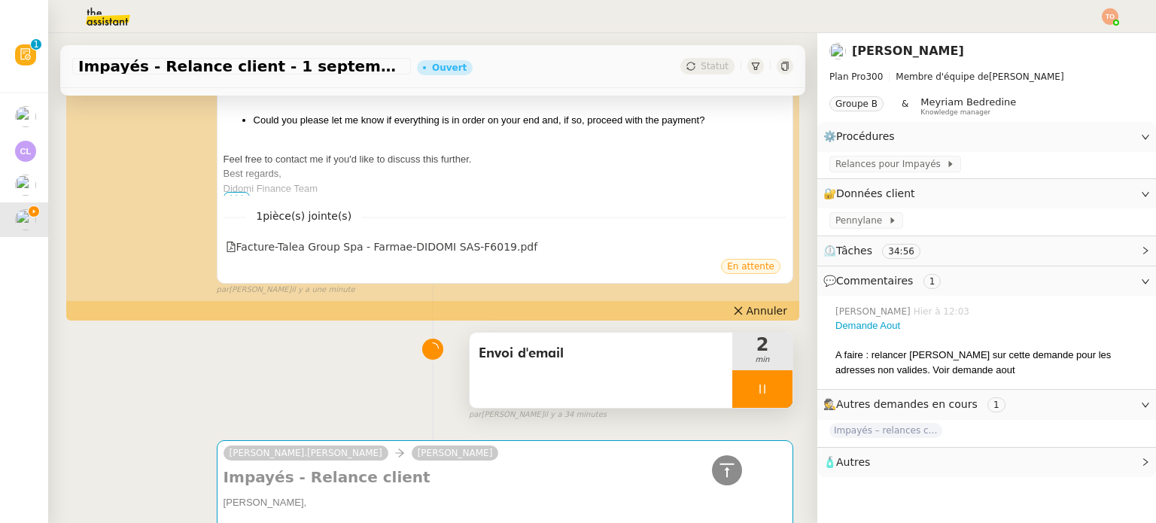
click at [750, 370] on div at bounding box center [762, 389] width 60 height 38
click at [762, 370] on button at bounding box center [777, 389] width 30 height 38
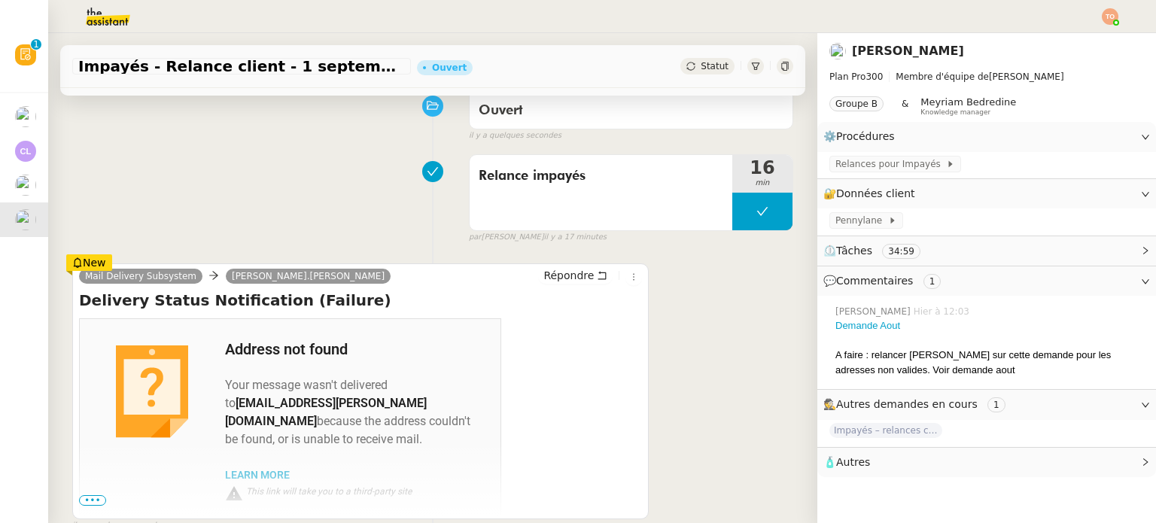
scroll to position [0, 0]
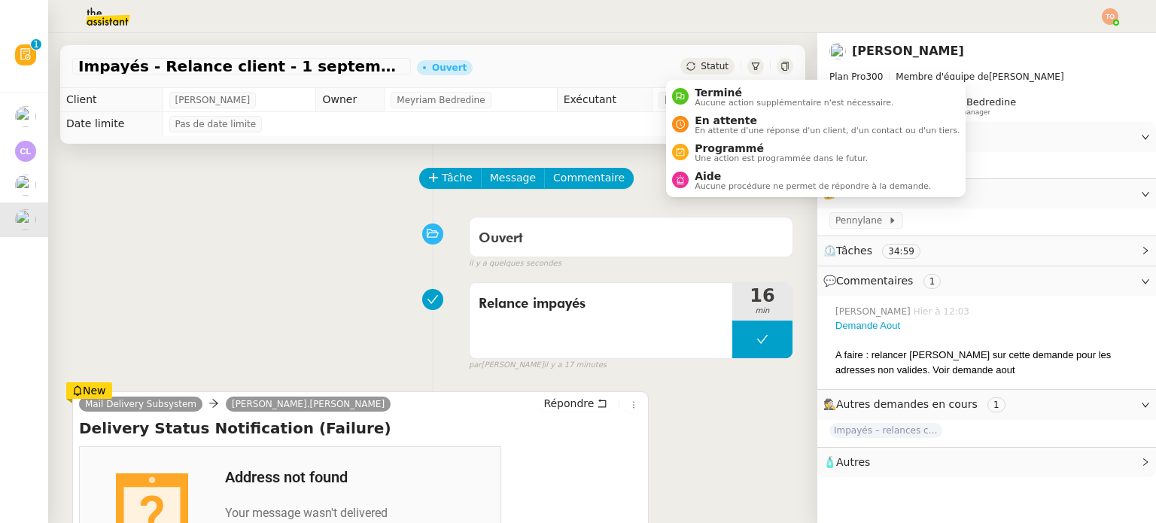
click at [703, 69] on span "Statut" at bounding box center [715, 66] width 28 height 11
click at [719, 126] on span "En attente d'une réponse d'un client, d'un contact ou d'un tiers." at bounding box center [827, 130] width 265 height 8
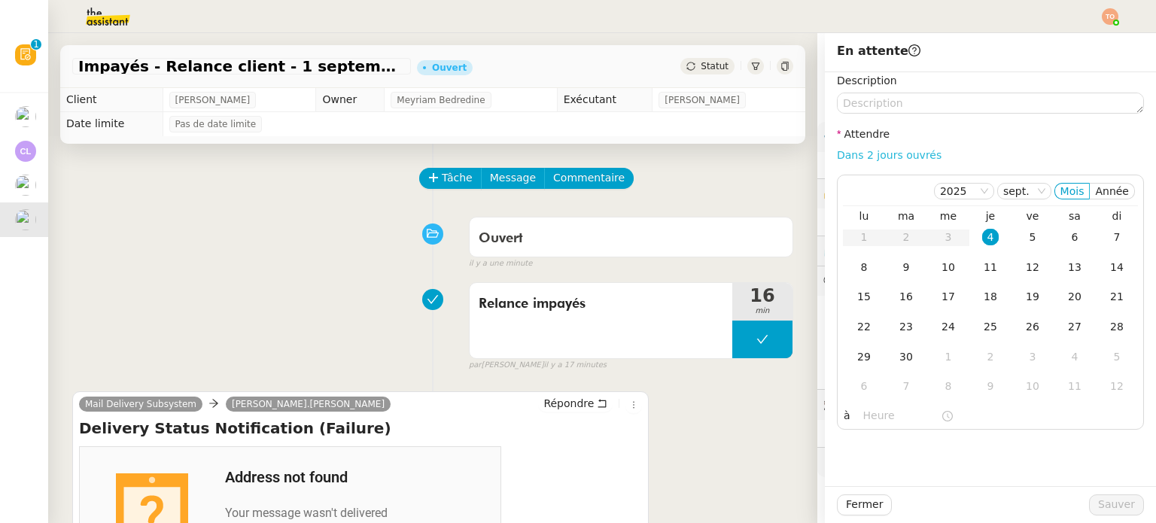
click at [886, 161] on link "Dans 2 jours ouvrés" at bounding box center [889, 155] width 105 height 12
type input "07:00"
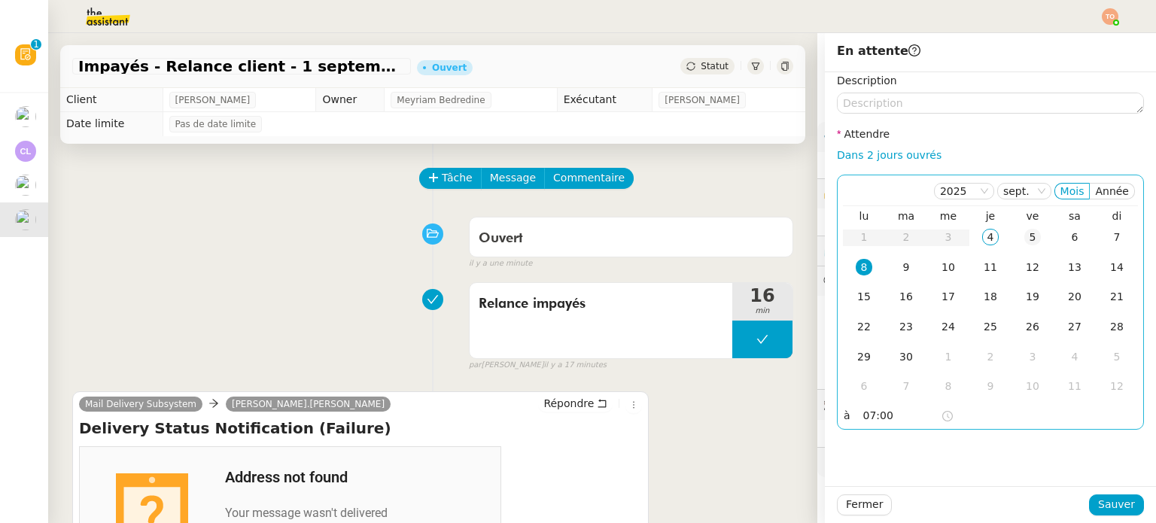
click at [1024, 242] on div "5" at bounding box center [1032, 237] width 17 height 17
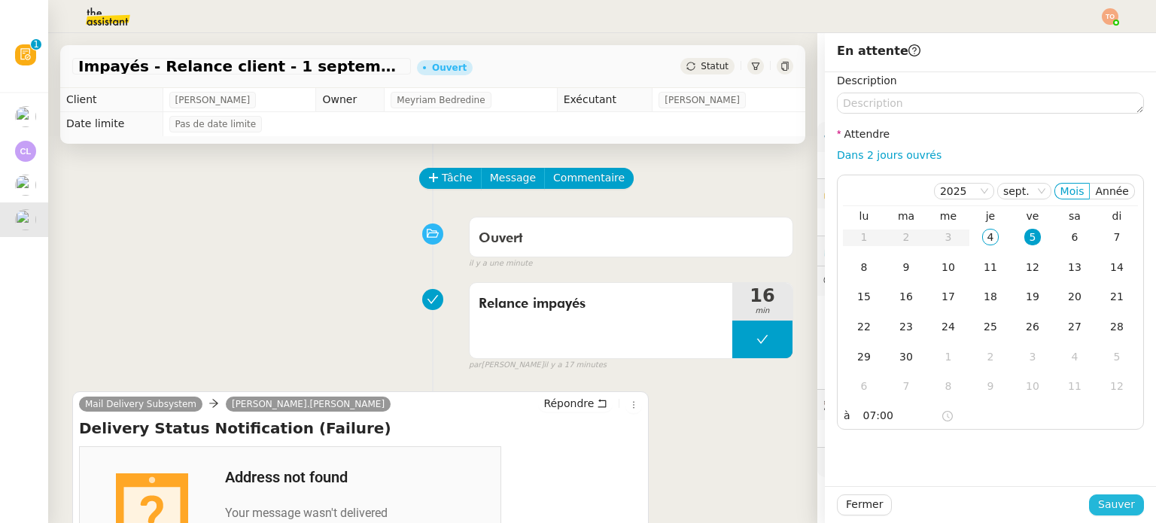
click at [1116, 500] on span "Sauver" at bounding box center [1116, 504] width 37 height 17
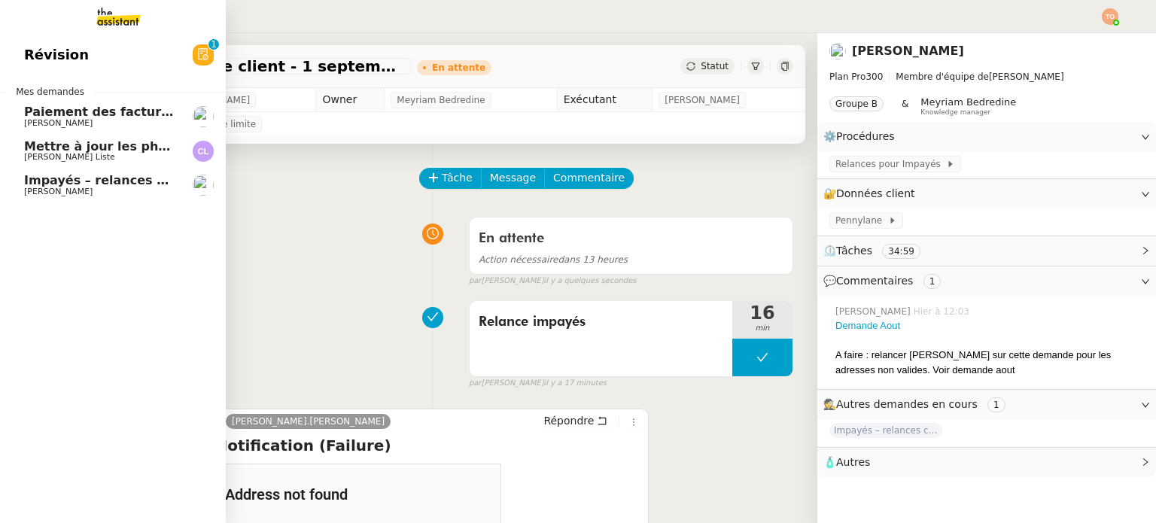
click at [32, 187] on span "[PERSON_NAME]" at bounding box center [58, 192] width 68 height 10
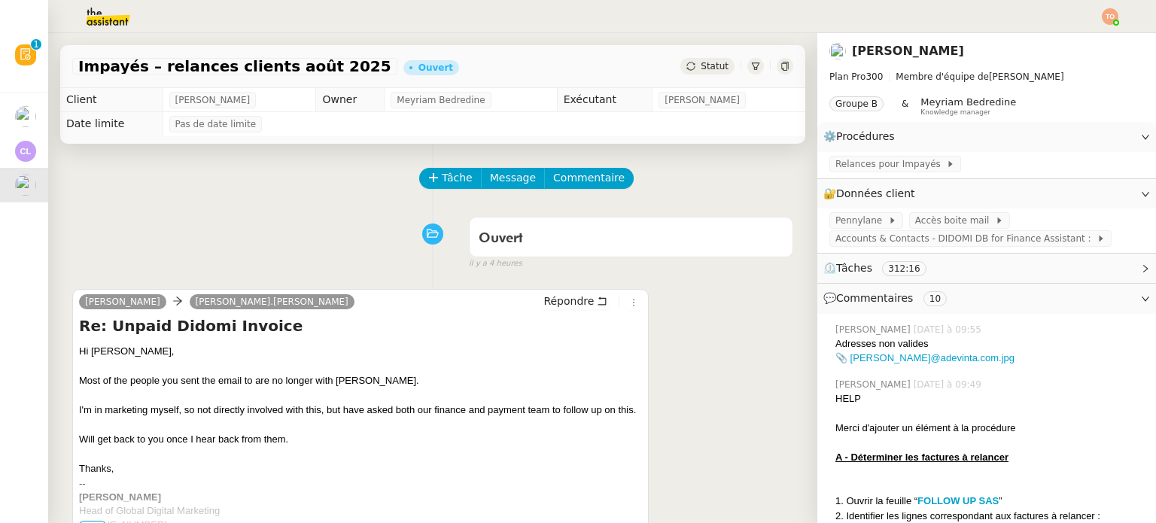
click at [704, 68] on span "Statut" at bounding box center [715, 66] width 28 height 11
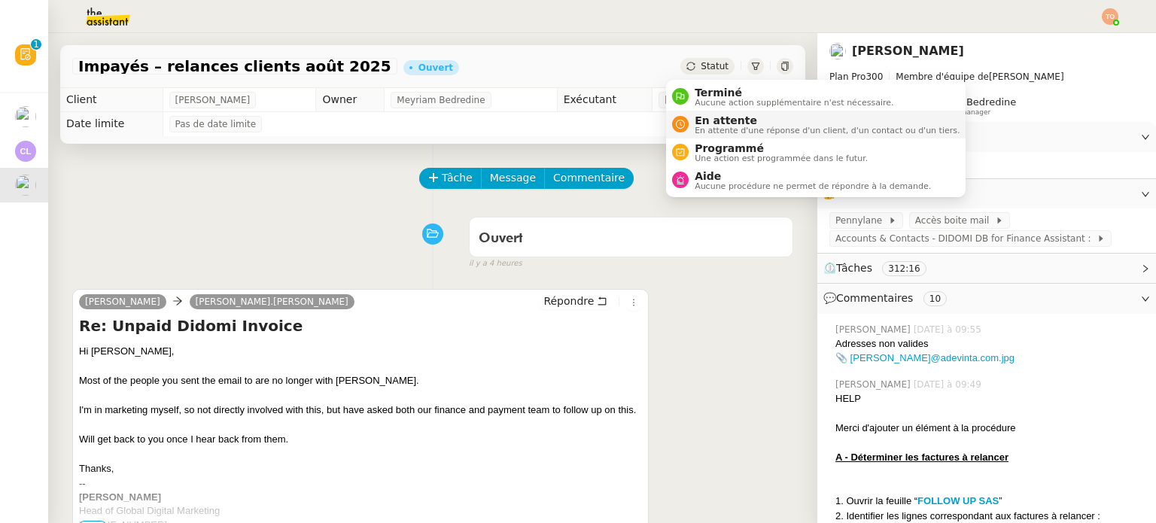
click at [725, 119] on span "En attente" at bounding box center [827, 120] width 265 height 12
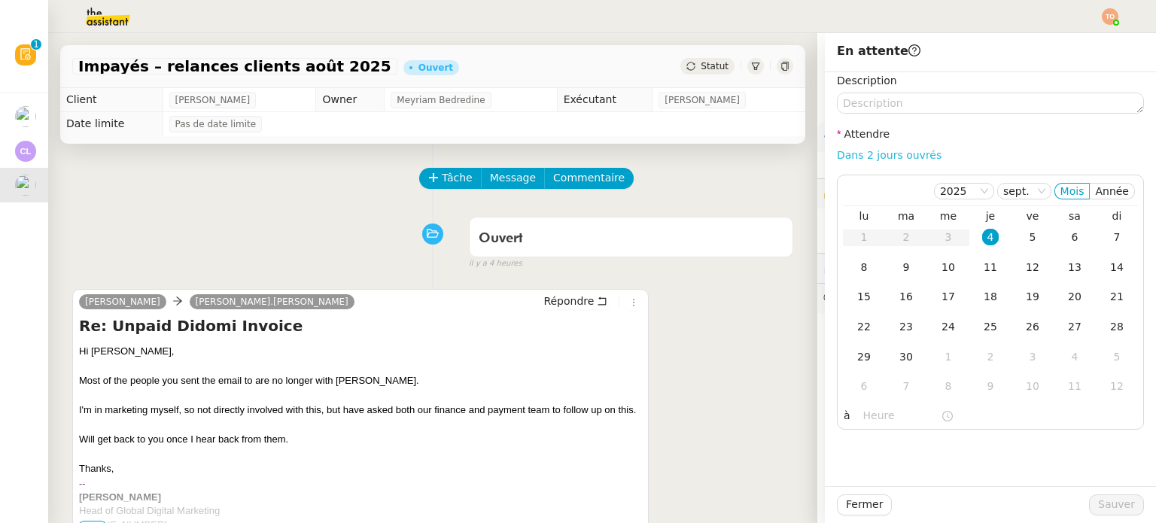
click at [902, 151] on link "Dans 2 jours ouvrés" at bounding box center [889, 155] width 105 height 12
type input "07:00"
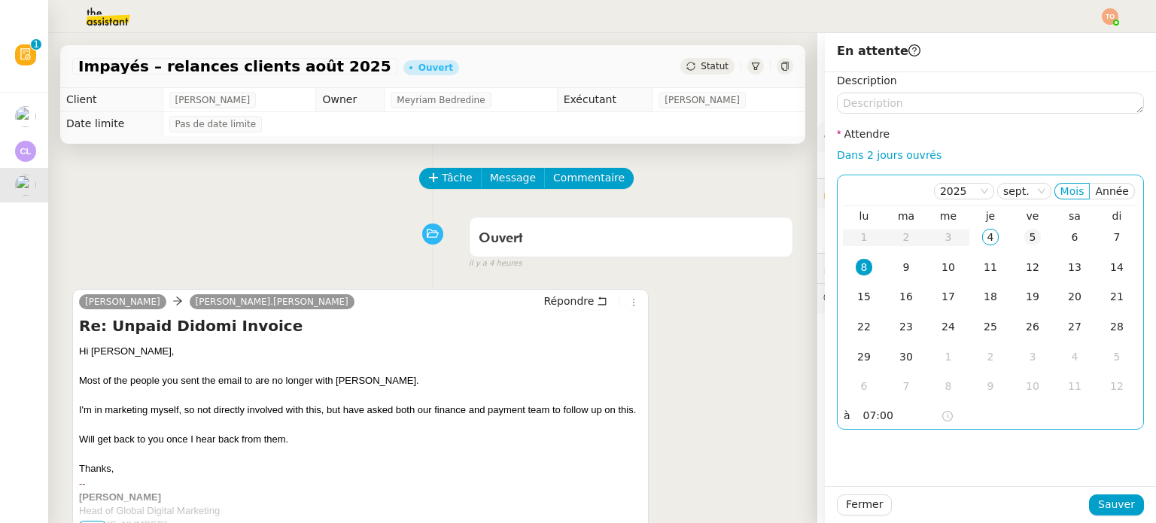
click at [1024, 235] on div "5" at bounding box center [1032, 237] width 17 height 17
click at [887, 418] on input "07:00" at bounding box center [902, 415] width 78 height 17
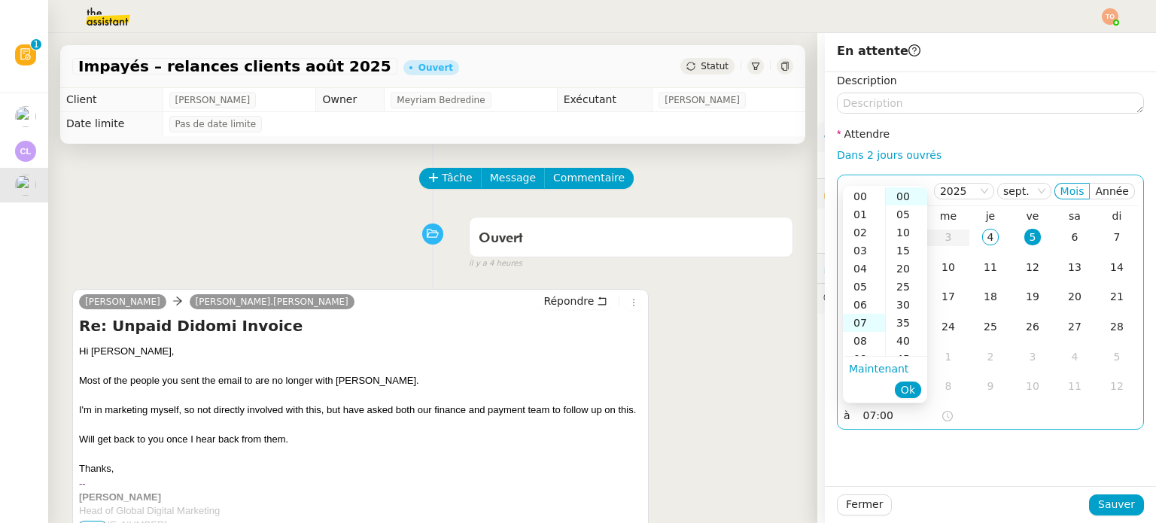
scroll to position [126, 0]
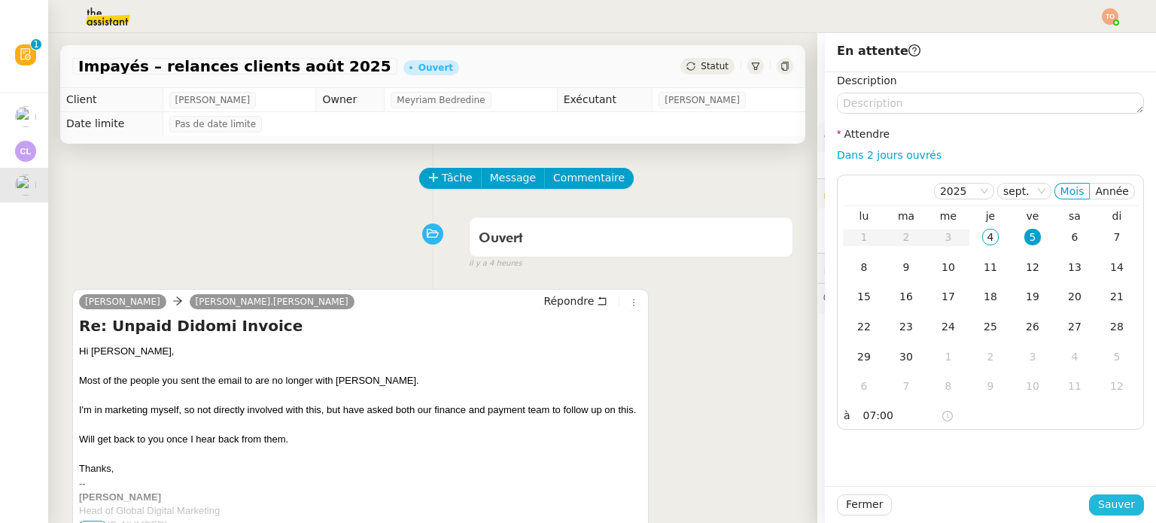
click at [1098, 506] on span "Sauver" at bounding box center [1116, 504] width 37 height 17
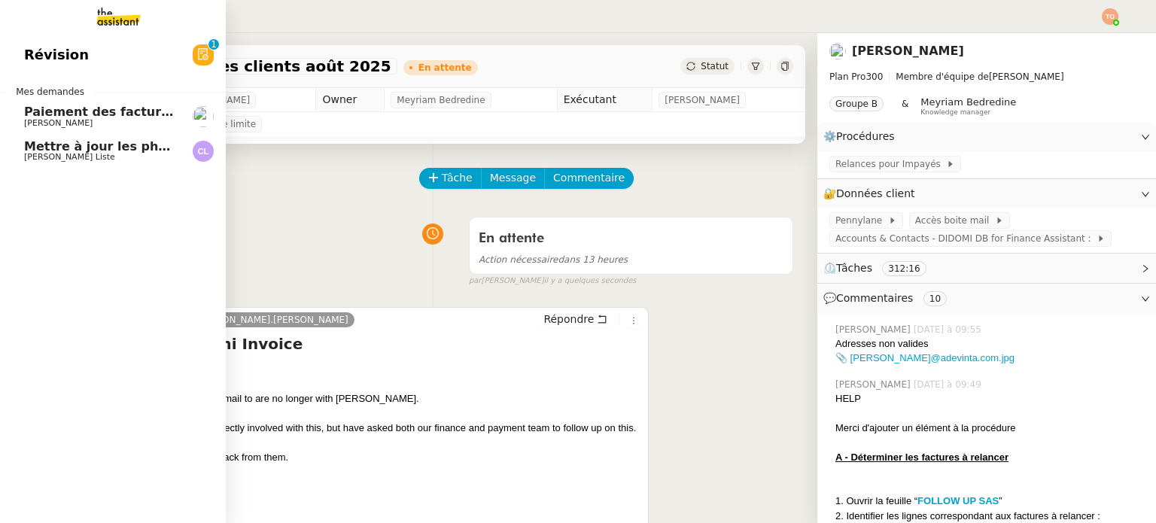
click at [39, 153] on span "[PERSON_NAME] Liste" at bounding box center [69, 157] width 91 height 10
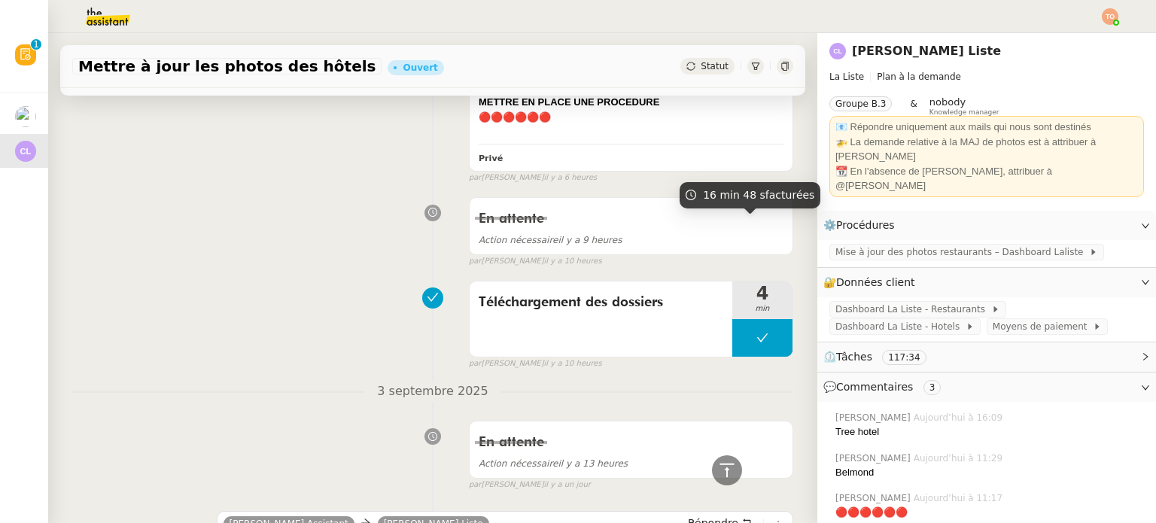
scroll to position [1806, 0]
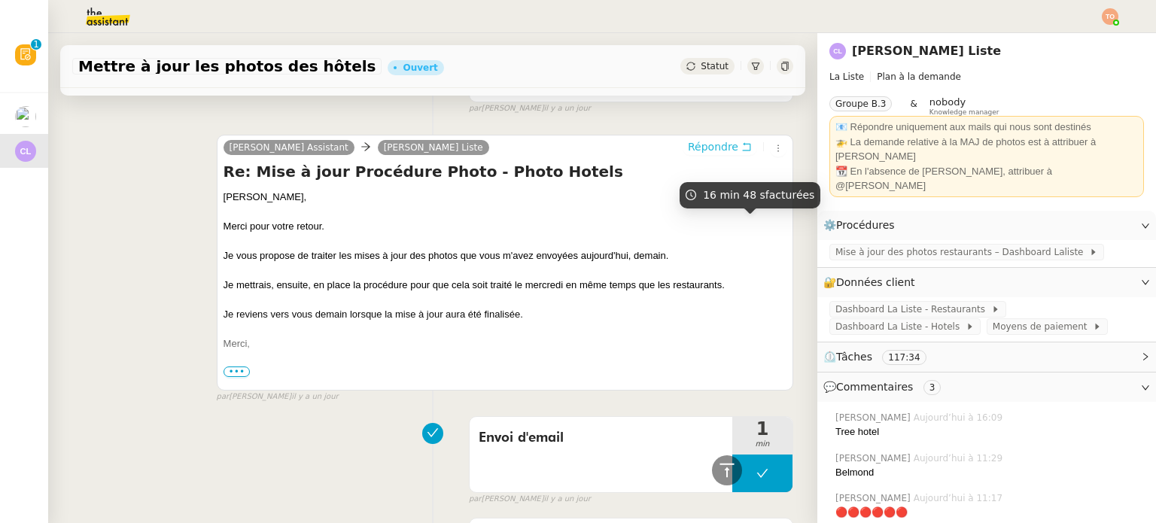
click at [700, 144] on span "Répondre" at bounding box center [713, 146] width 50 height 15
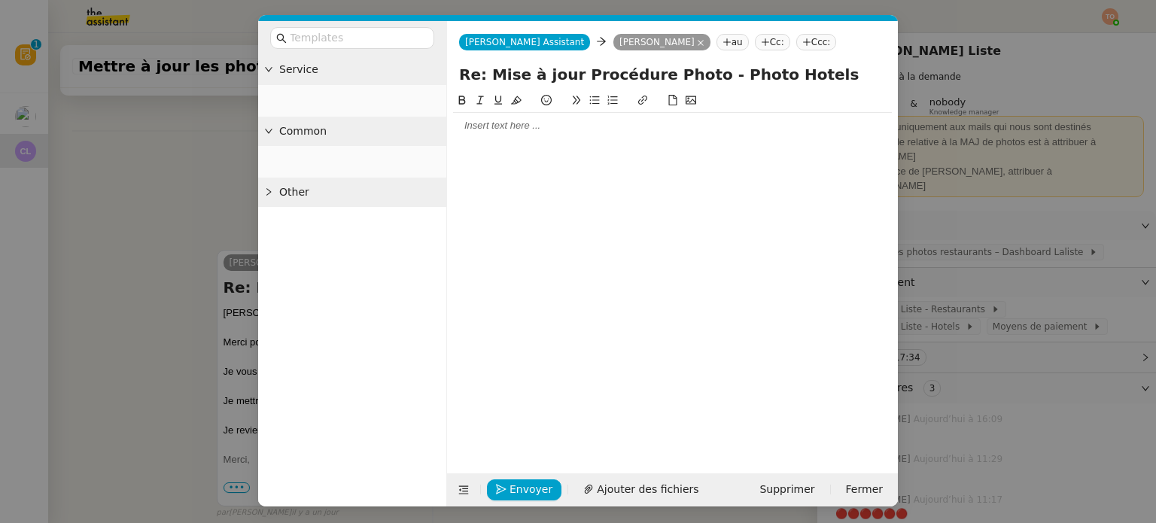
scroll to position [1922, 0]
click at [561, 126] on div at bounding box center [672, 126] width 439 height 14
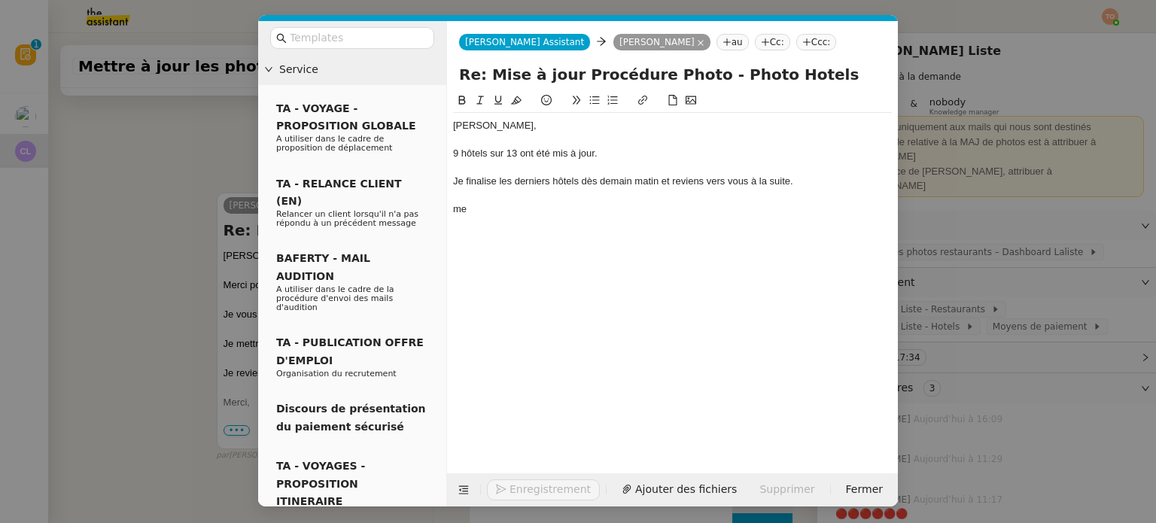
scroll to position [2024, 0]
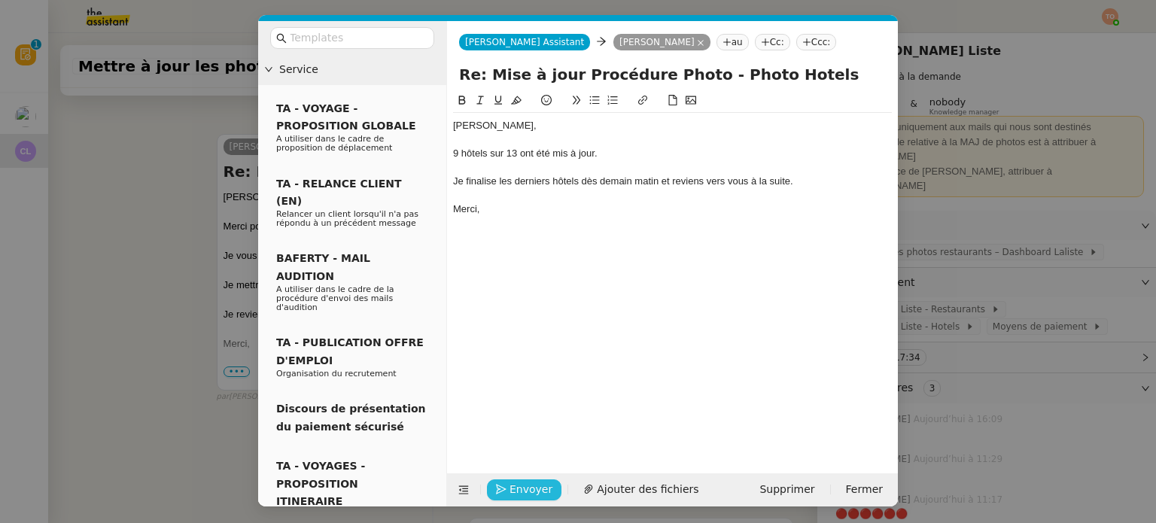
click at [512, 485] on span "Envoyer" at bounding box center [530, 489] width 43 height 17
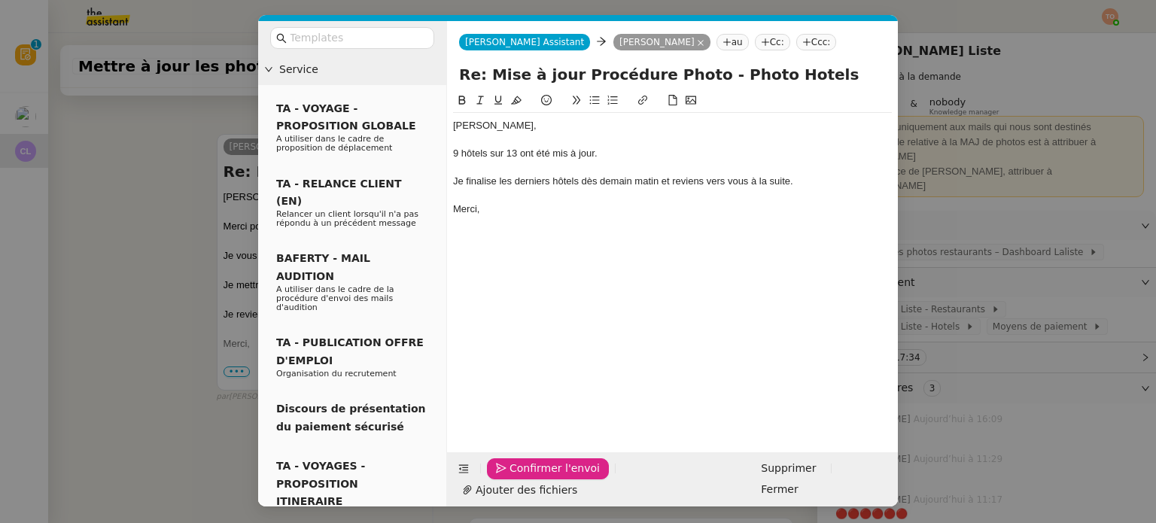
click at [512, 477] on span "Confirmer l'envoi" at bounding box center [554, 468] width 90 height 17
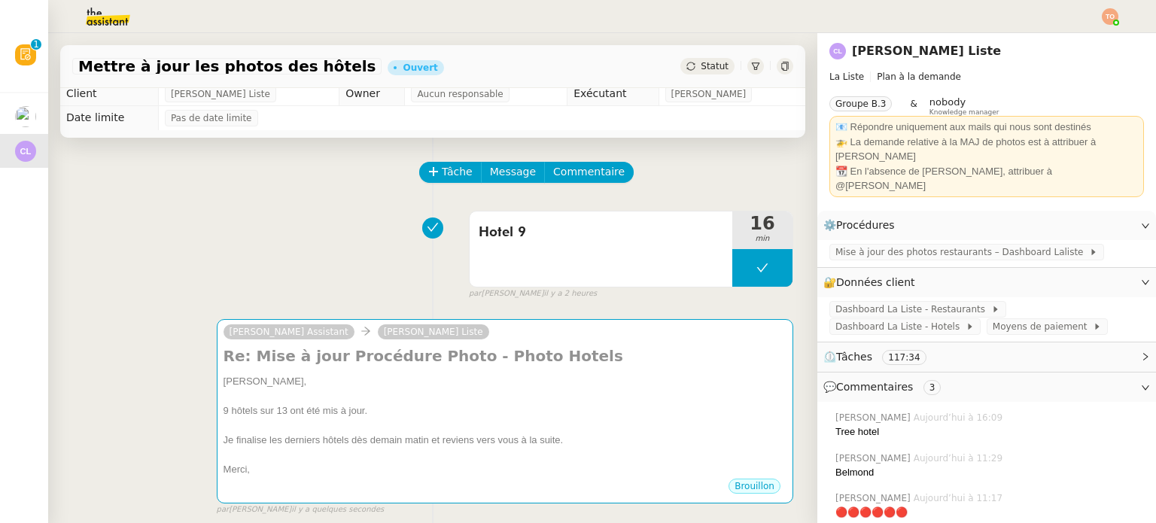
scroll to position [0, 0]
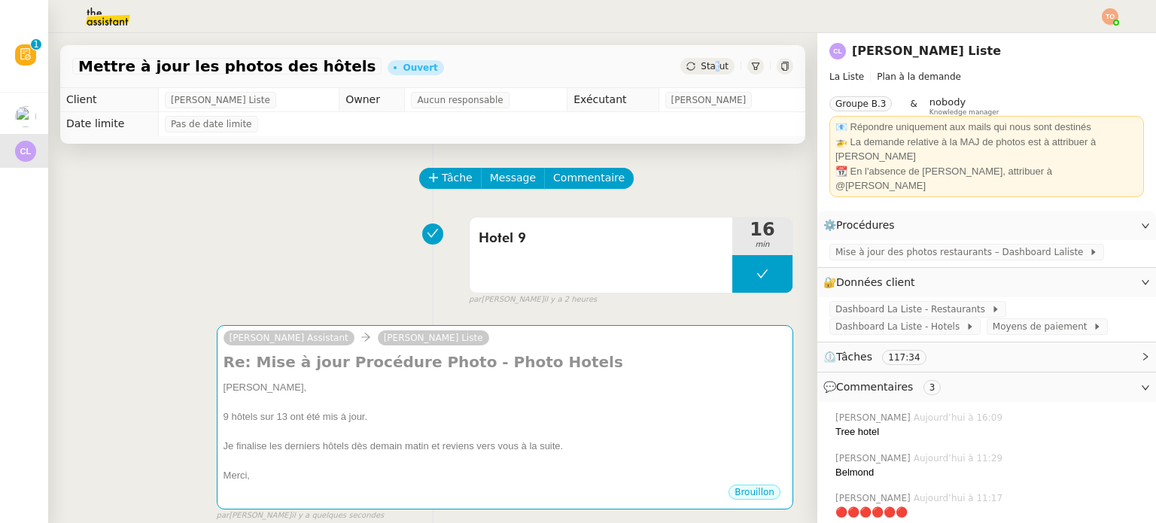
click at [701, 71] on span "Statut" at bounding box center [715, 66] width 28 height 11
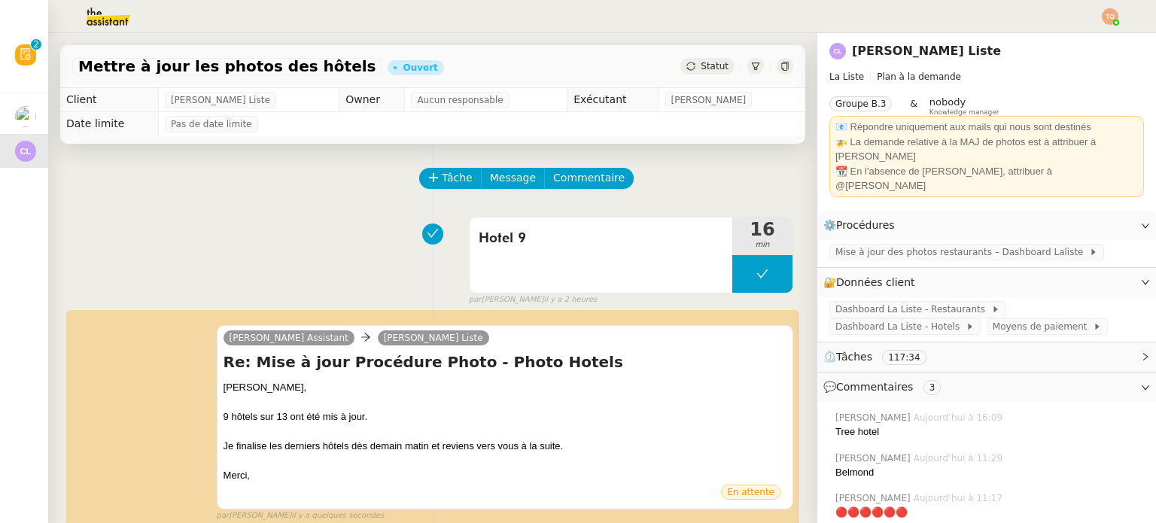
click at [701, 68] on span "Statut" at bounding box center [715, 66] width 28 height 11
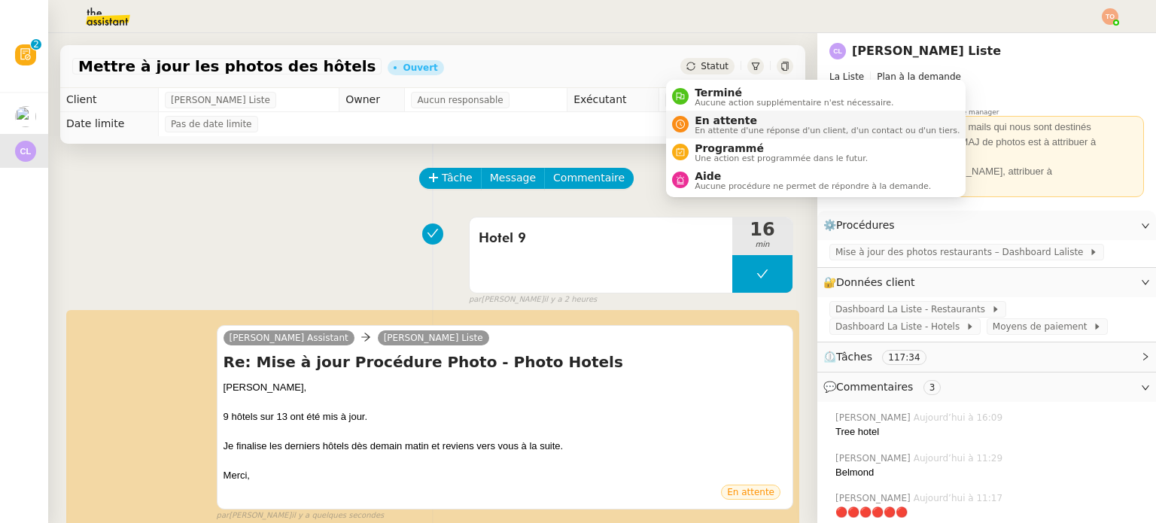
click at [735, 126] on span "En attente d'une réponse d'un client, d'un contact ou d'un tiers." at bounding box center [827, 130] width 265 height 8
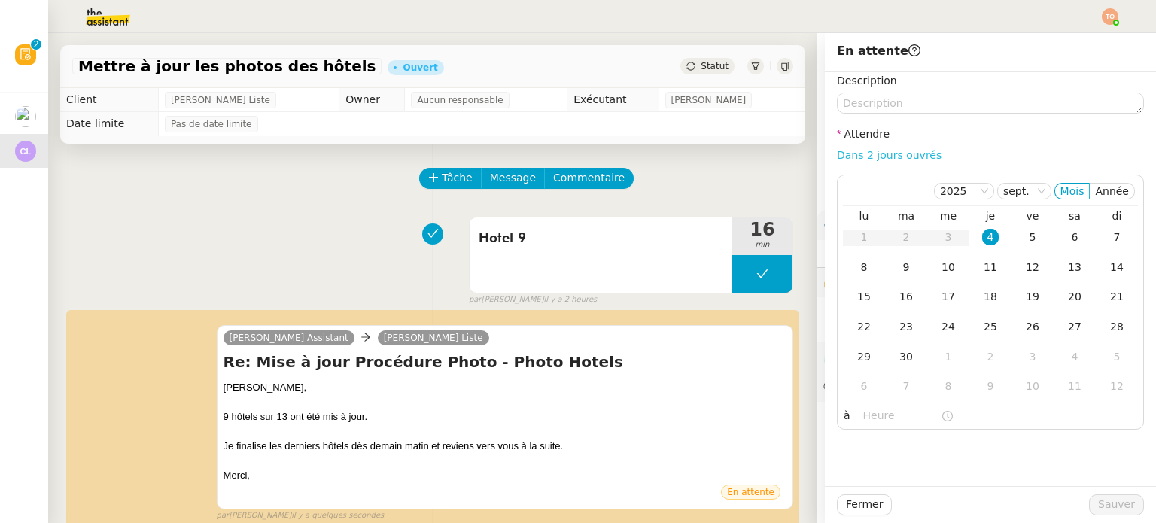
click at [876, 154] on link "Dans 2 jours ouvrés" at bounding box center [889, 155] width 105 height 12
type input "07:00"
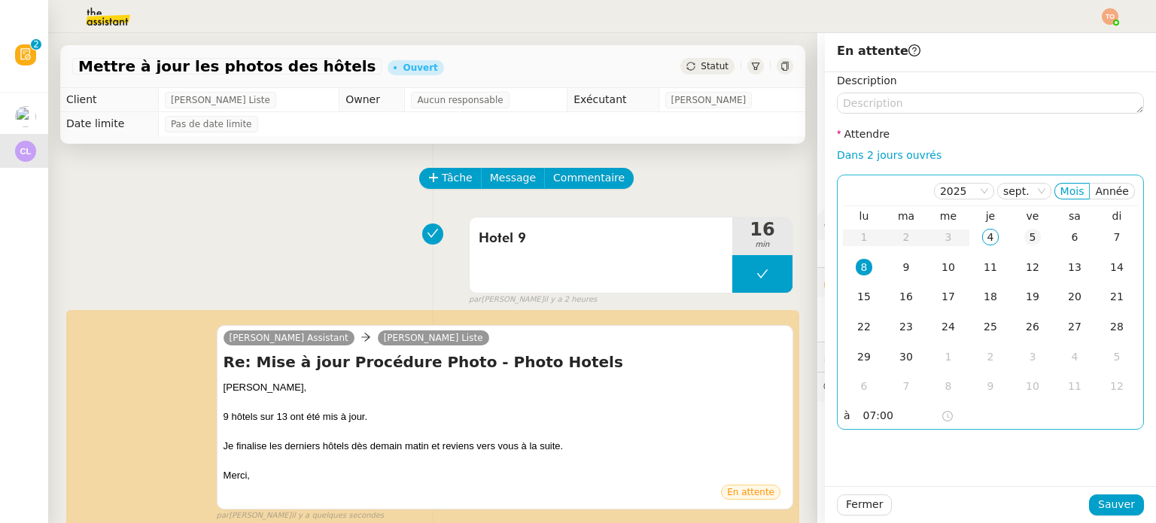
click at [1024, 243] on div "5" at bounding box center [1032, 237] width 17 height 17
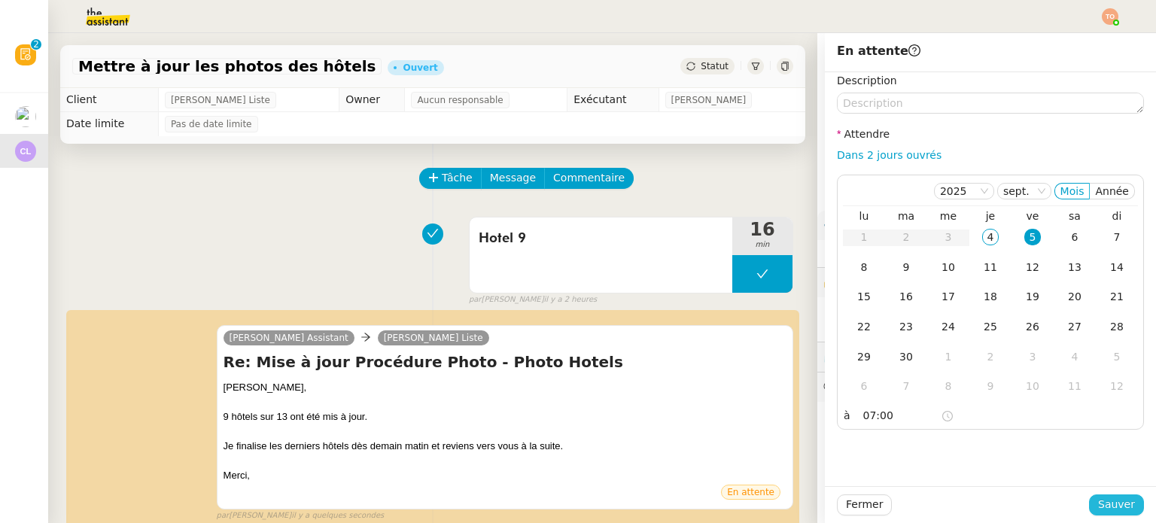
click at [1112, 513] on span "Sauver" at bounding box center [1116, 504] width 37 height 17
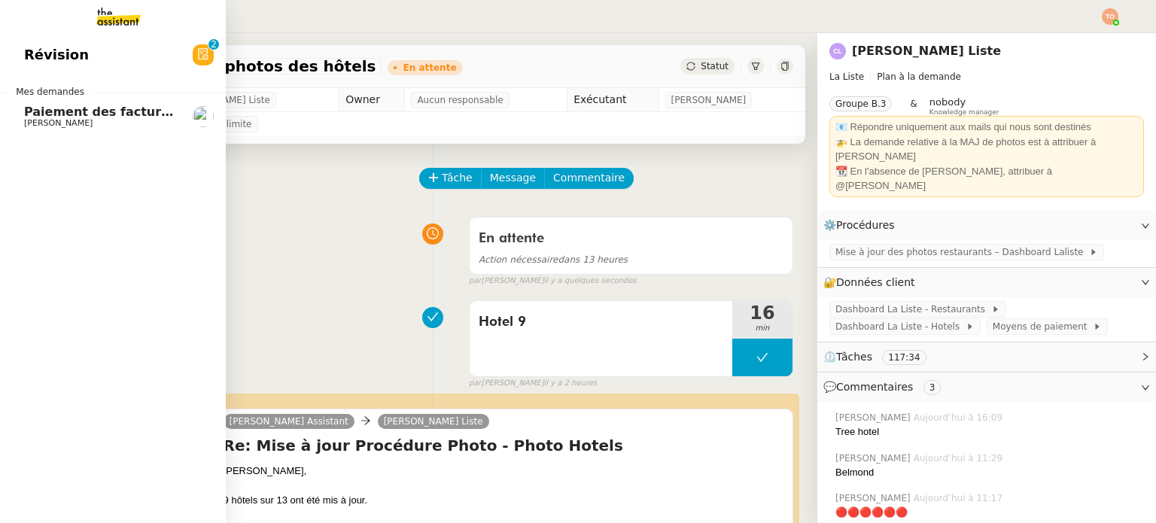
click at [97, 122] on span "[PERSON_NAME]" at bounding box center [100, 123] width 152 height 9
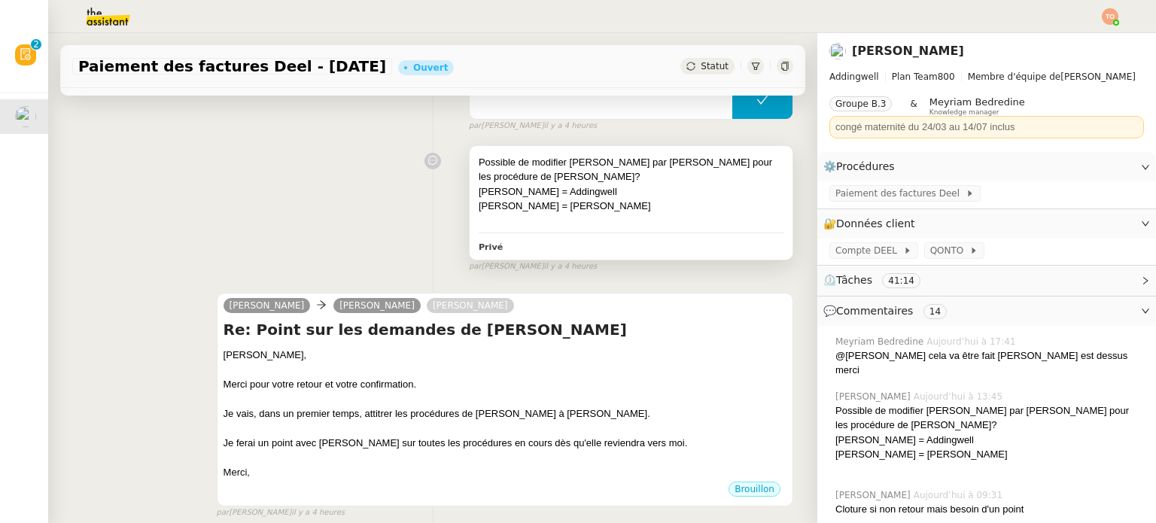
scroll to position [527, 0]
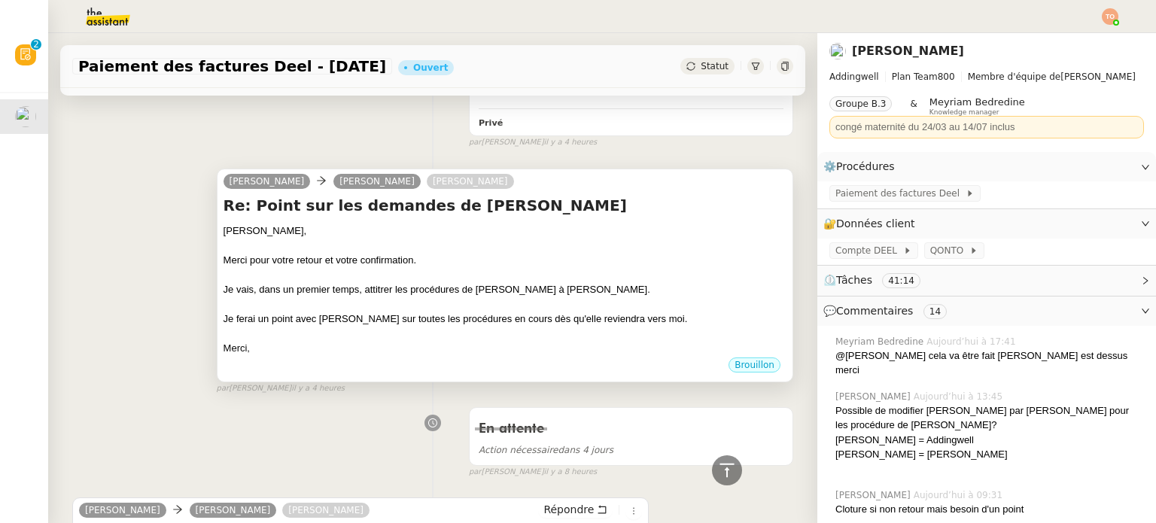
click at [385, 297] on div at bounding box center [505, 304] width 563 height 15
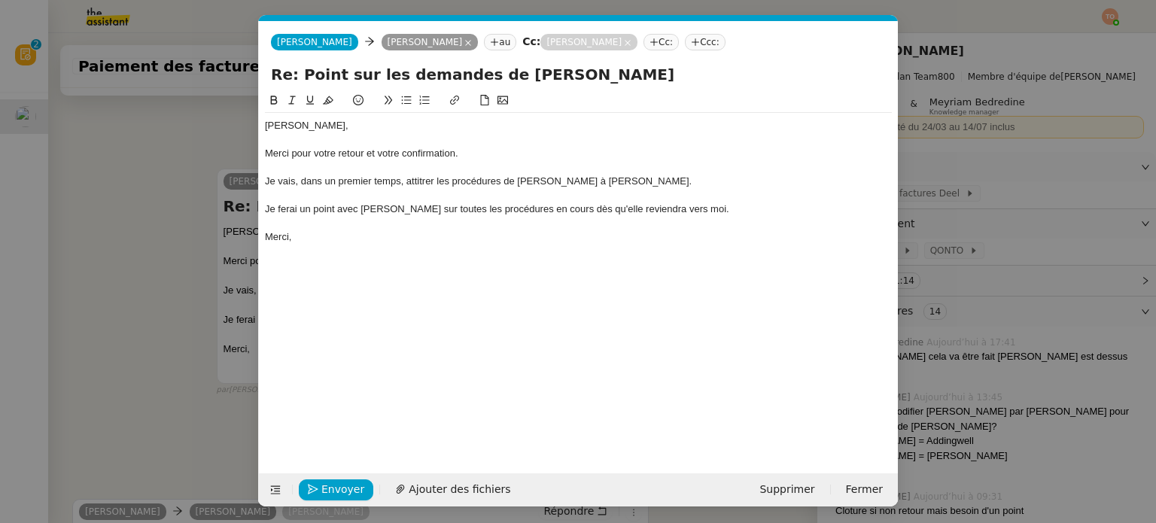
scroll to position [0, 32]
click at [342, 493] on span "Envoyer" at bounding box center [342, 489] width 43 height 17
click at [342, 493] on span "Confirmer l'envoi" at bounding box center [366, 489] width 90 height 17
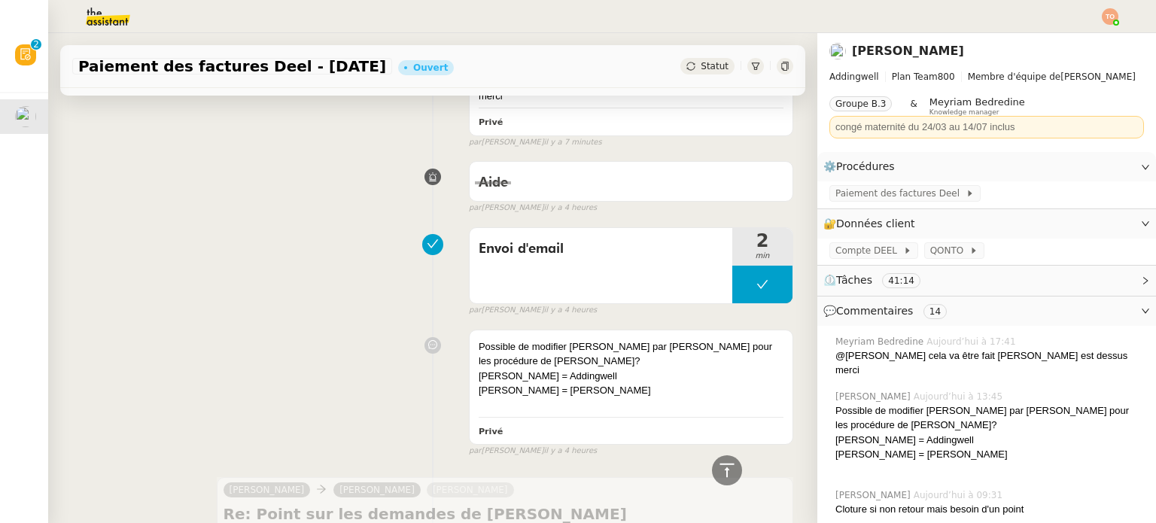
scroll to position [0, 0]
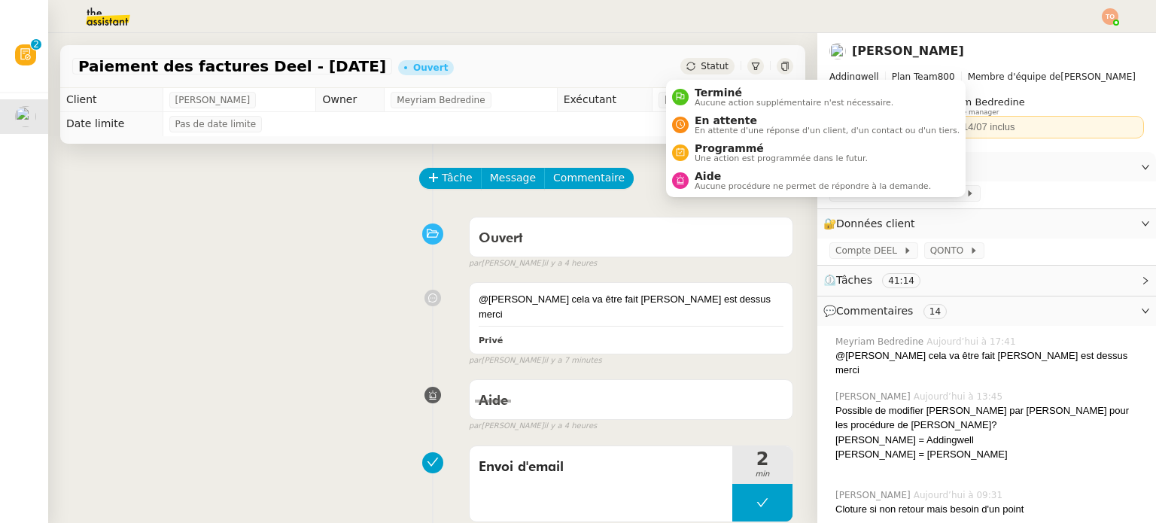
click at [701, 71] on span "Statut" at bounding box center [715, 66] width 28 height 11
click at [705, 91] on span "Terminé" at bounding box center [794, 93] width 199 height 12
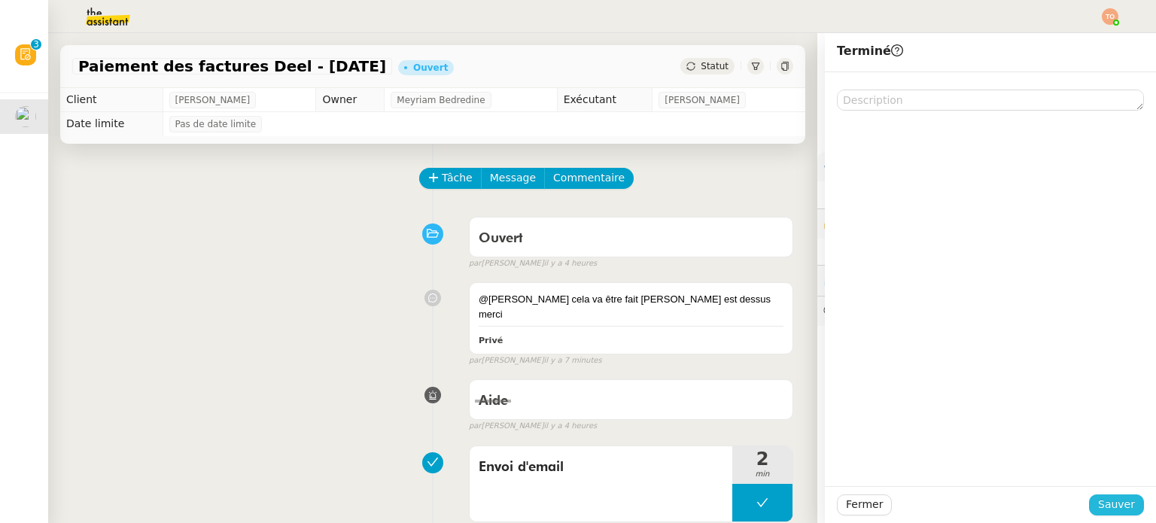
click at [1115, 503] on span "Sauver" at bounding box center [1116, 504] width 37 height 17
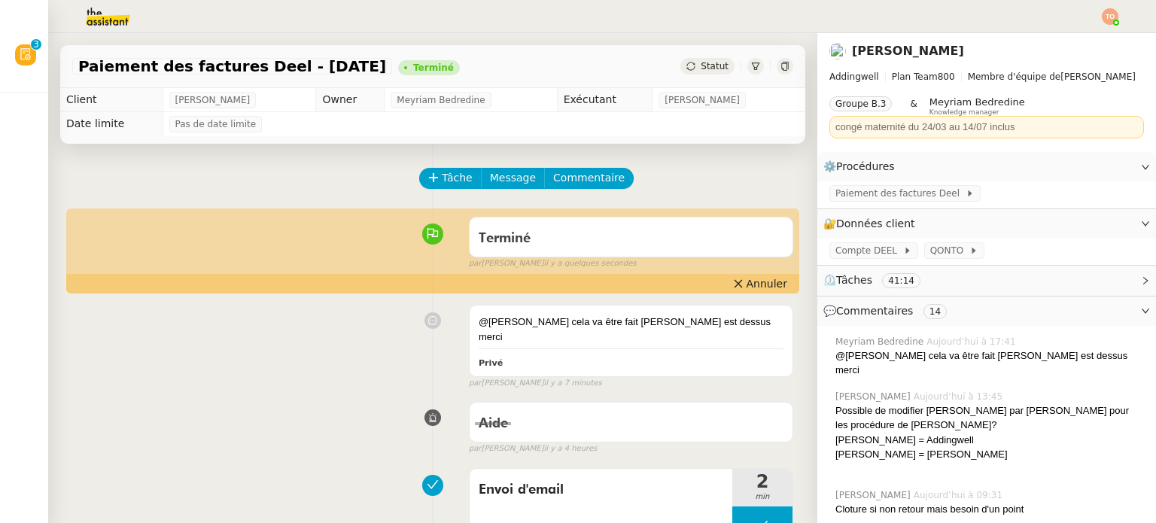
click at [1116, 12] on img at bounding box center [1110, 16] width 17 height 17
click at [1096, 40] on li "Suivi" at bounding box center [1069, 42] width 98 height 21
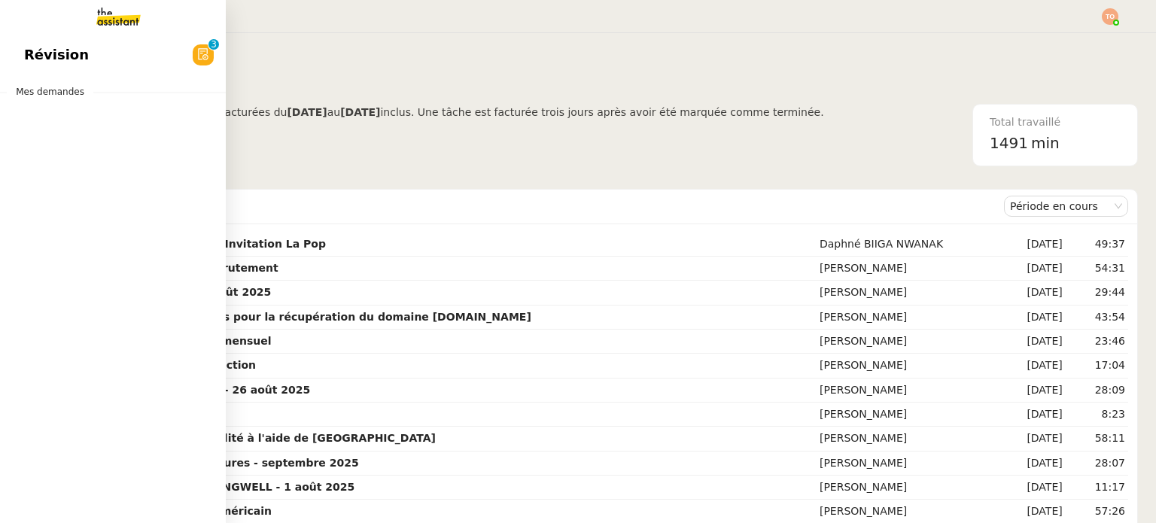
click at [26, 58] on span "Révision" at bounding box center [56, 55] width 65 height 23
